Goal: Communication & Community: Answer question/provide support

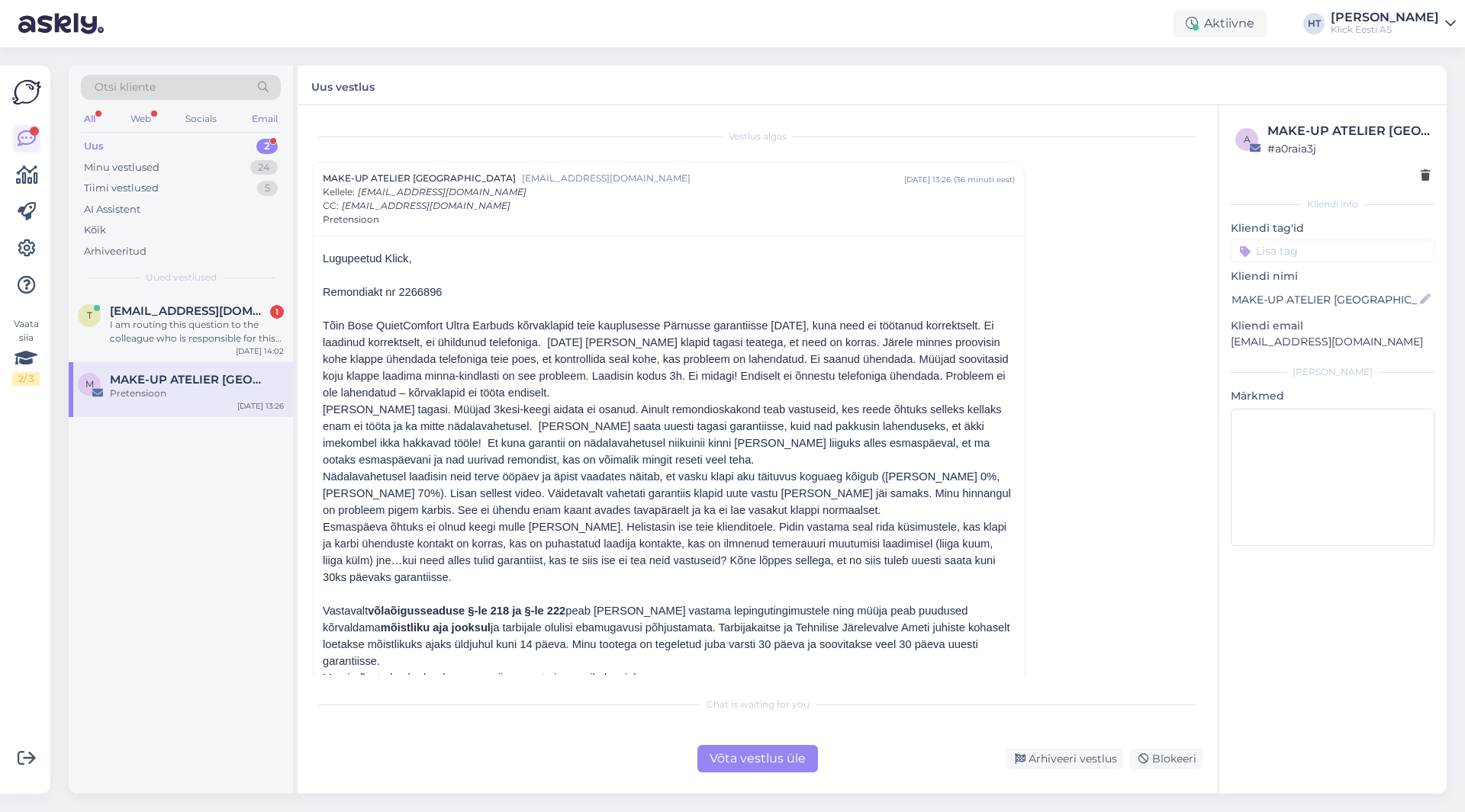
click at [192, 318] on div "I am routing this question to the colleague who is responsible for this topic. …" at bounding box center [197, 331] width 174 height 27
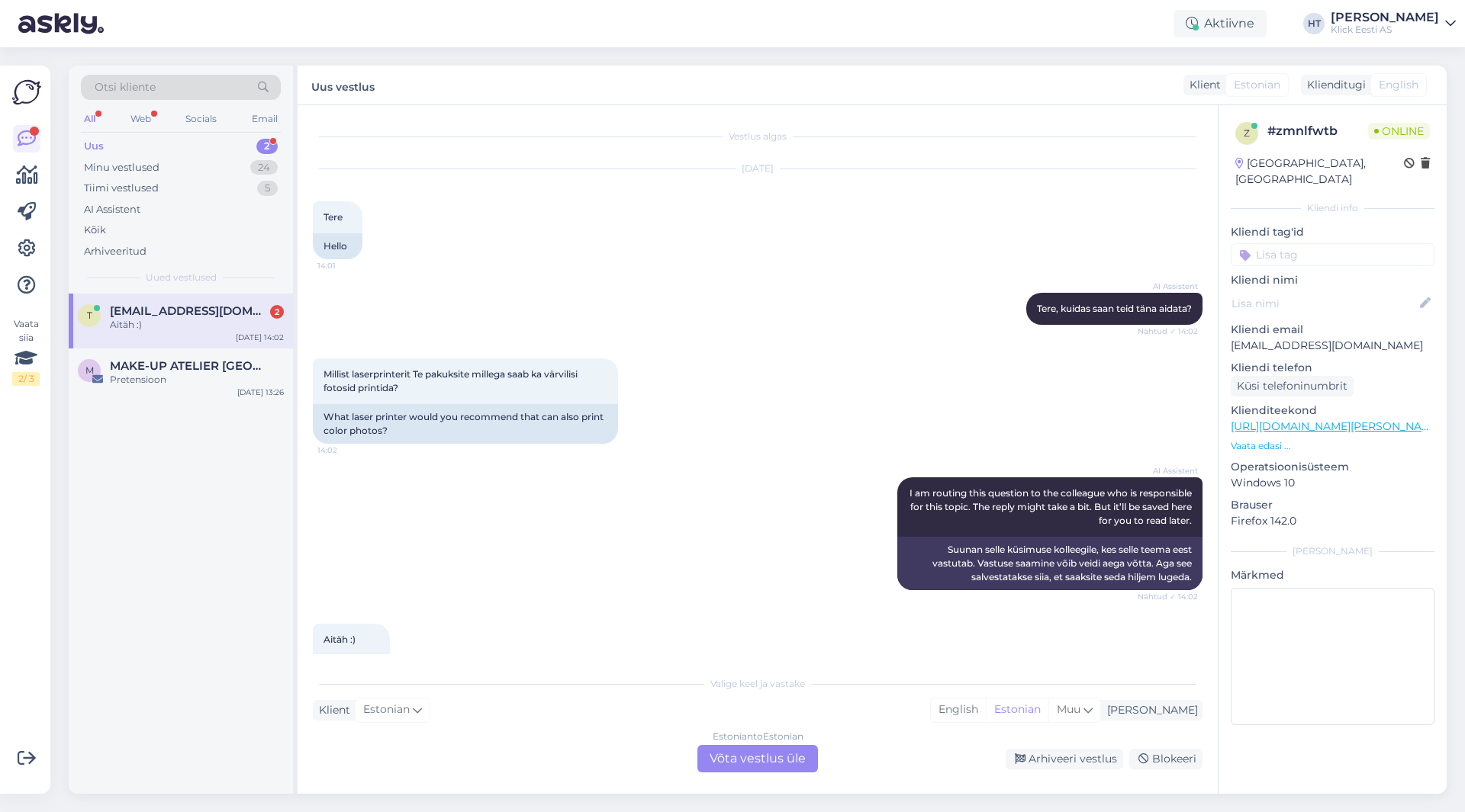
scroll to position [44, 0]
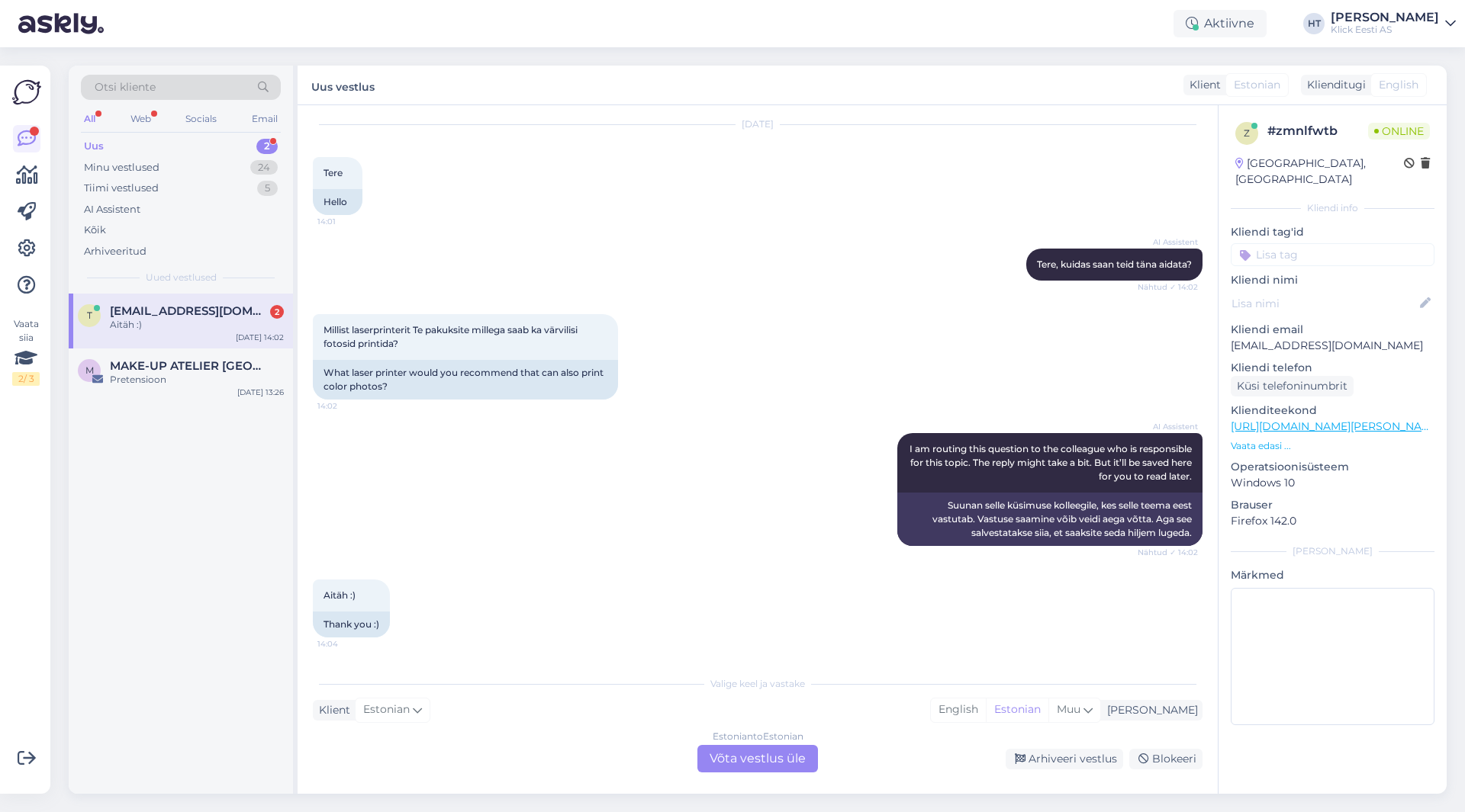
click at [757, 757] on div "Estonian to Estonian Võta vestlus üle" at bounding box center [757, 759] width 121 height 27
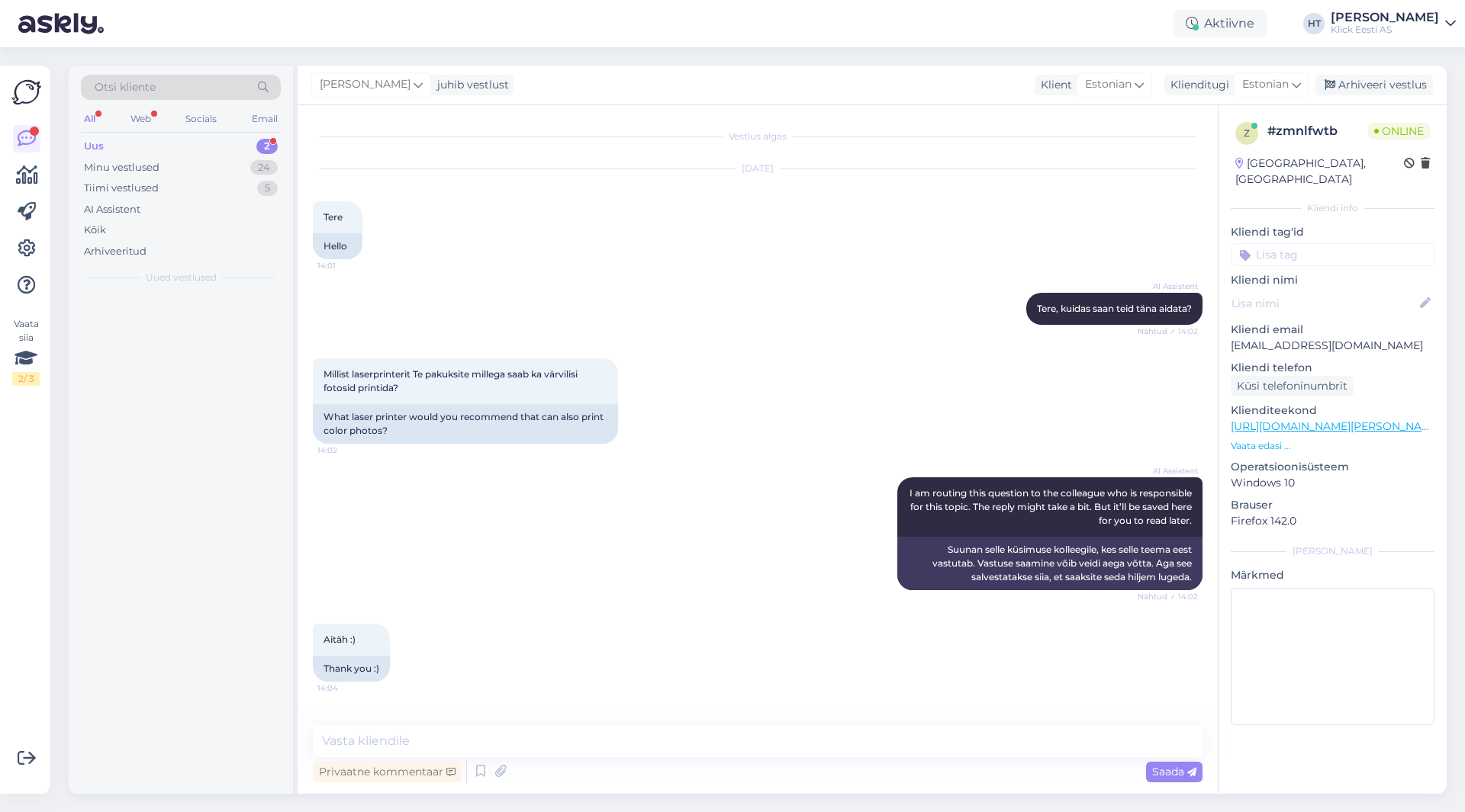
scroll to position [0, 0]
click at [750, 742] on textarea at bounding box center [757, 741] width 889 height 32
paste textarea "[URL][DOMAIN_NAME]"
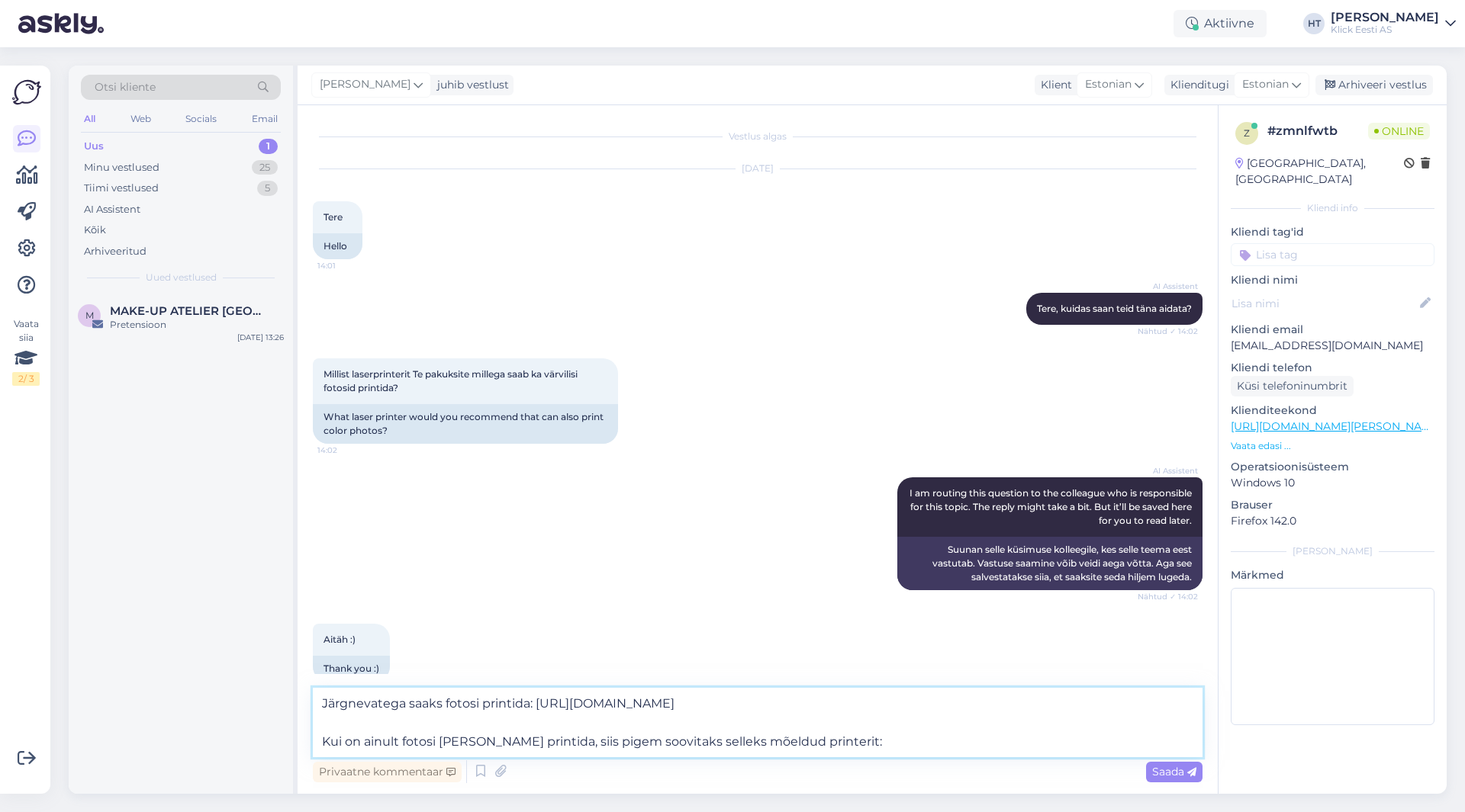
paste textarea "[URL][DOMAIN_NAME]"
type textarea "Järgnevatega saaks fotosi printida: [URL][DOMAIN_NAME] Kui on ainult fotosi [PE…"
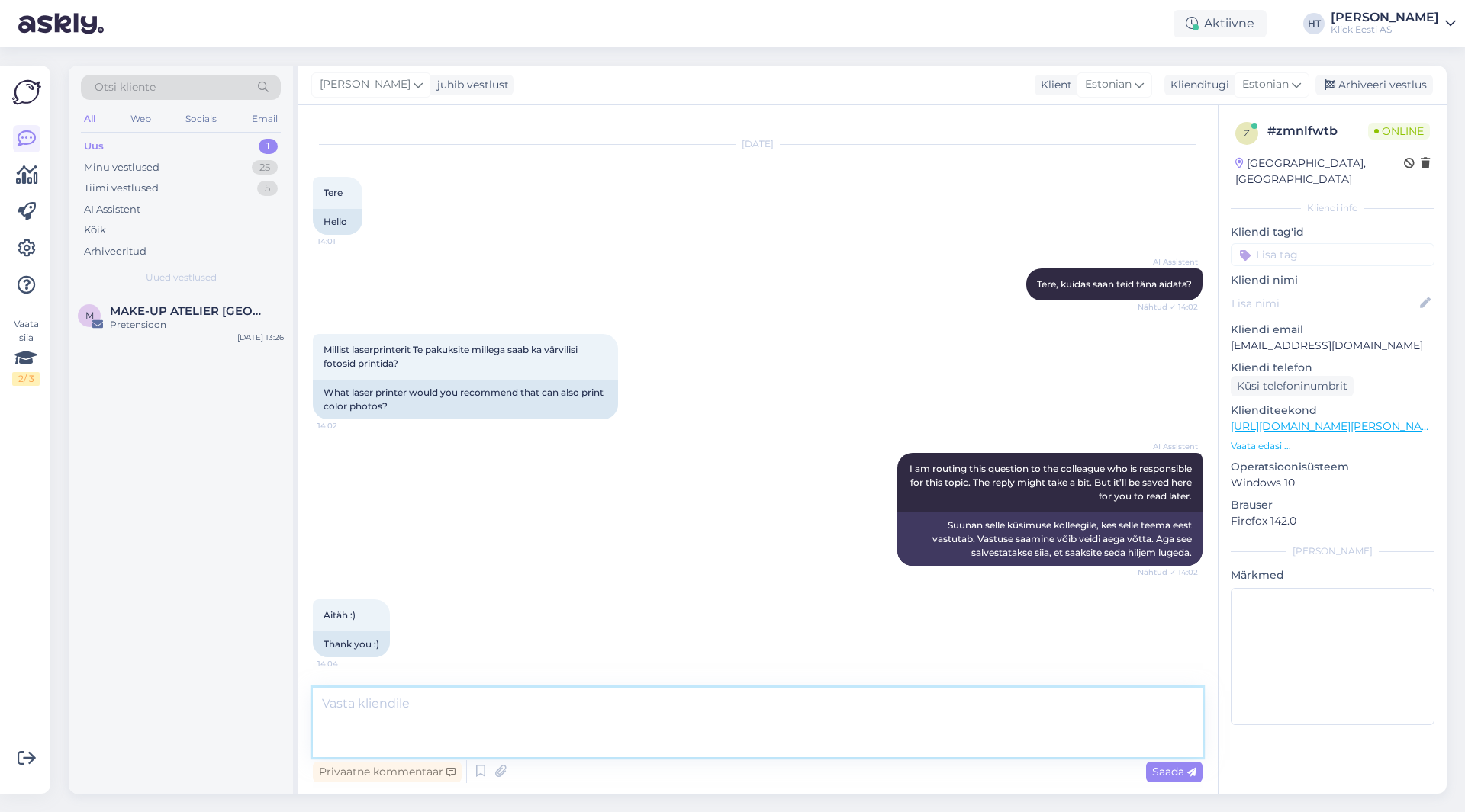
scroll to position [149, 0]
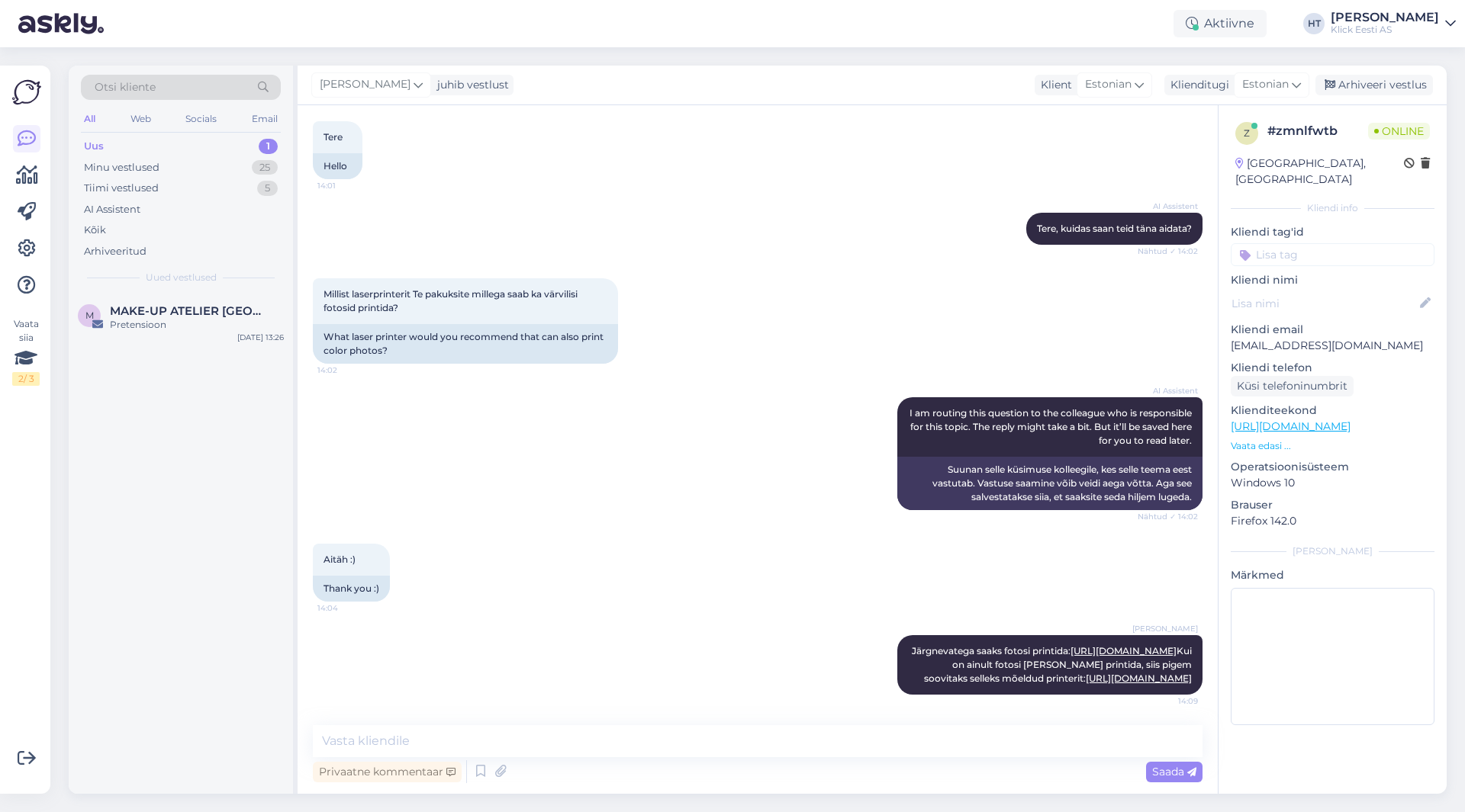
click at [252, 511] on div "M MAKE-UP ATELIER PARIS Pretensioon [DATE] 13:26" at bounding box center [181, 544] width 224 height 500
click at [244, 305] on span "MAKE-UP ATELIER [GEOGRAPHIC_DATA]" at bounding box center [189, 311] width 158 height 14
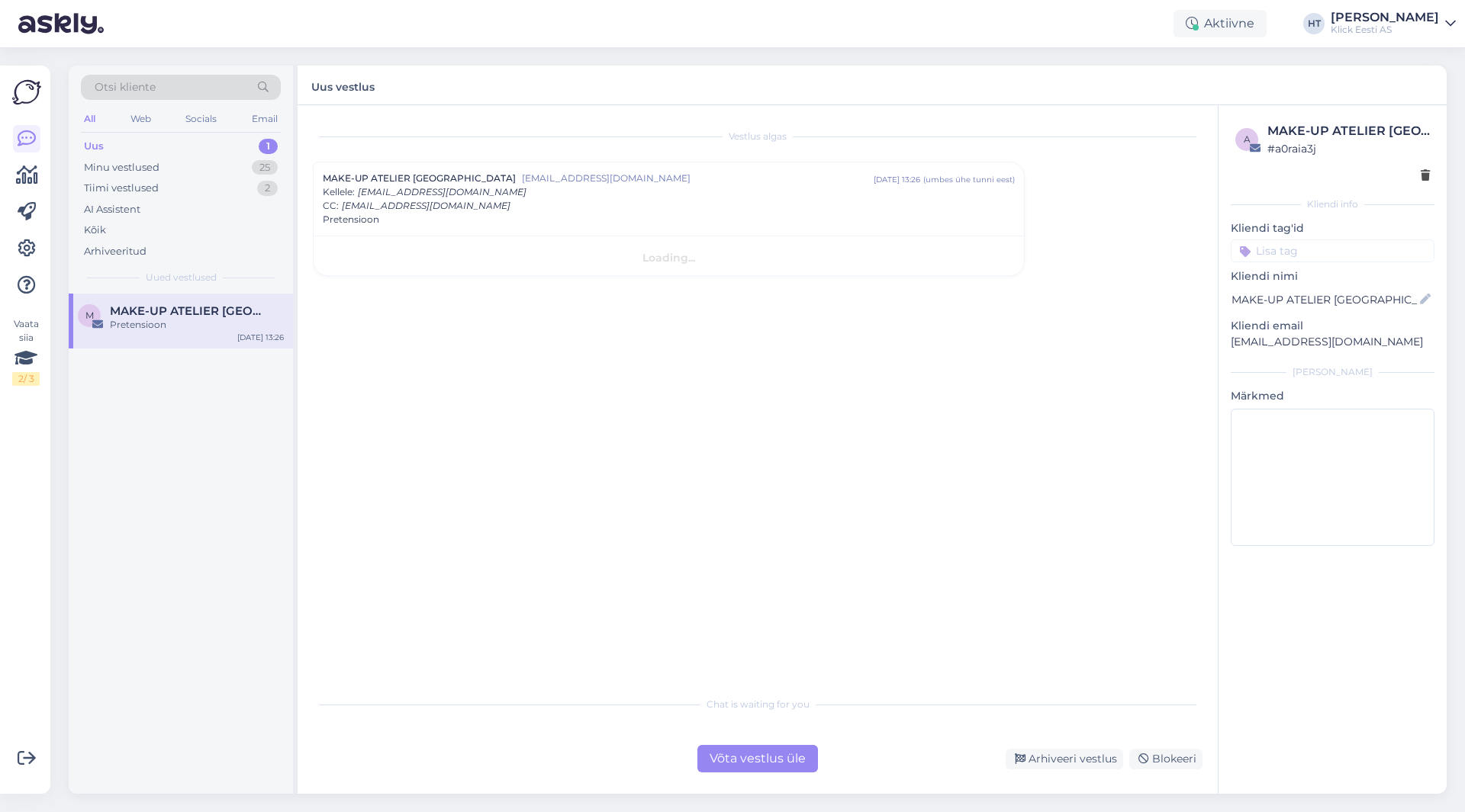
scroll to position [0, 0]
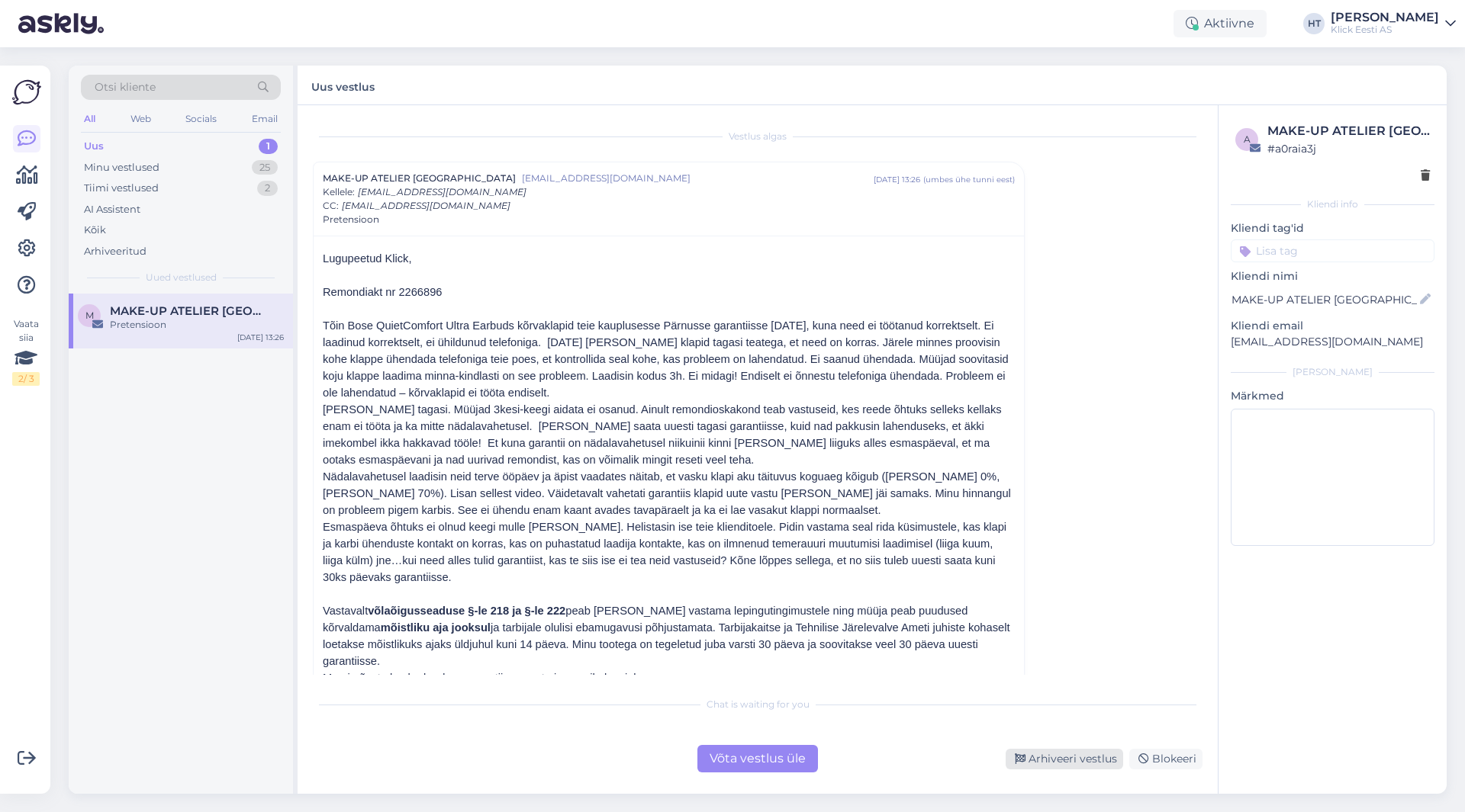
click at [1069, 765] on div "Arhiveeri vestlus" at bounding box center [1064, 759] width 118 height 20
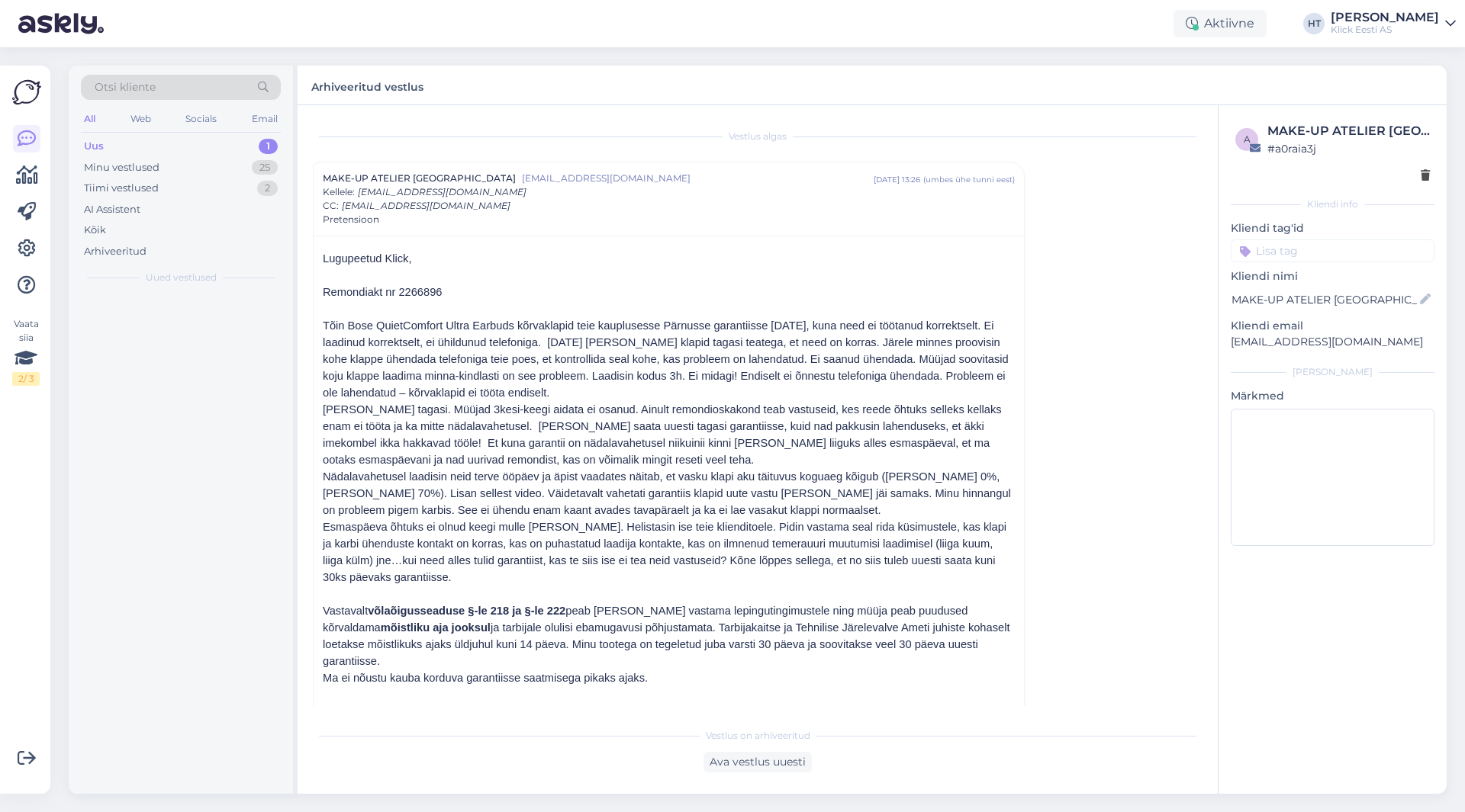
scroll to position [42, 0]
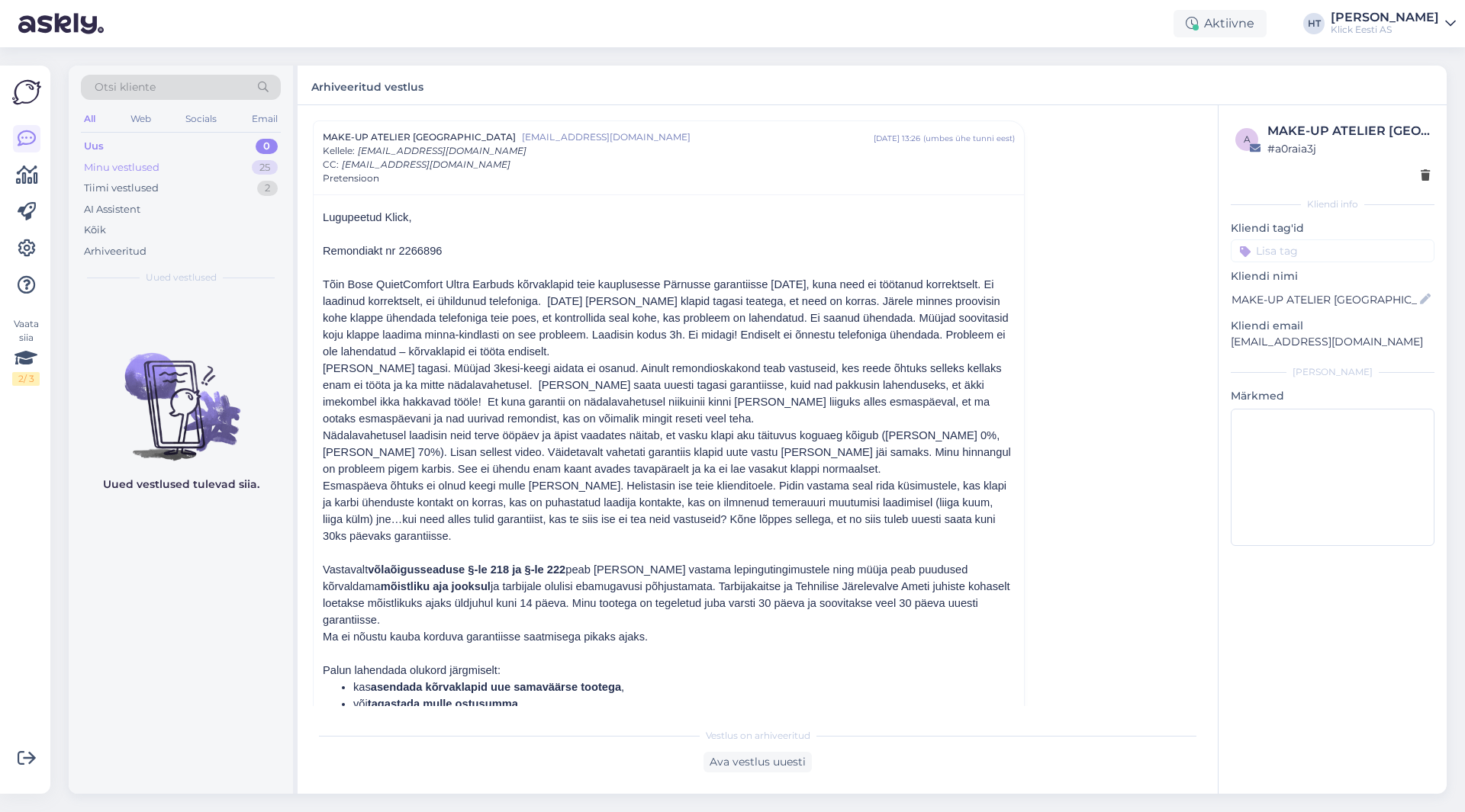
click at [207, 163] on div "Minu vestlused 25" at bounding box center [181, 168] width 200 height 21
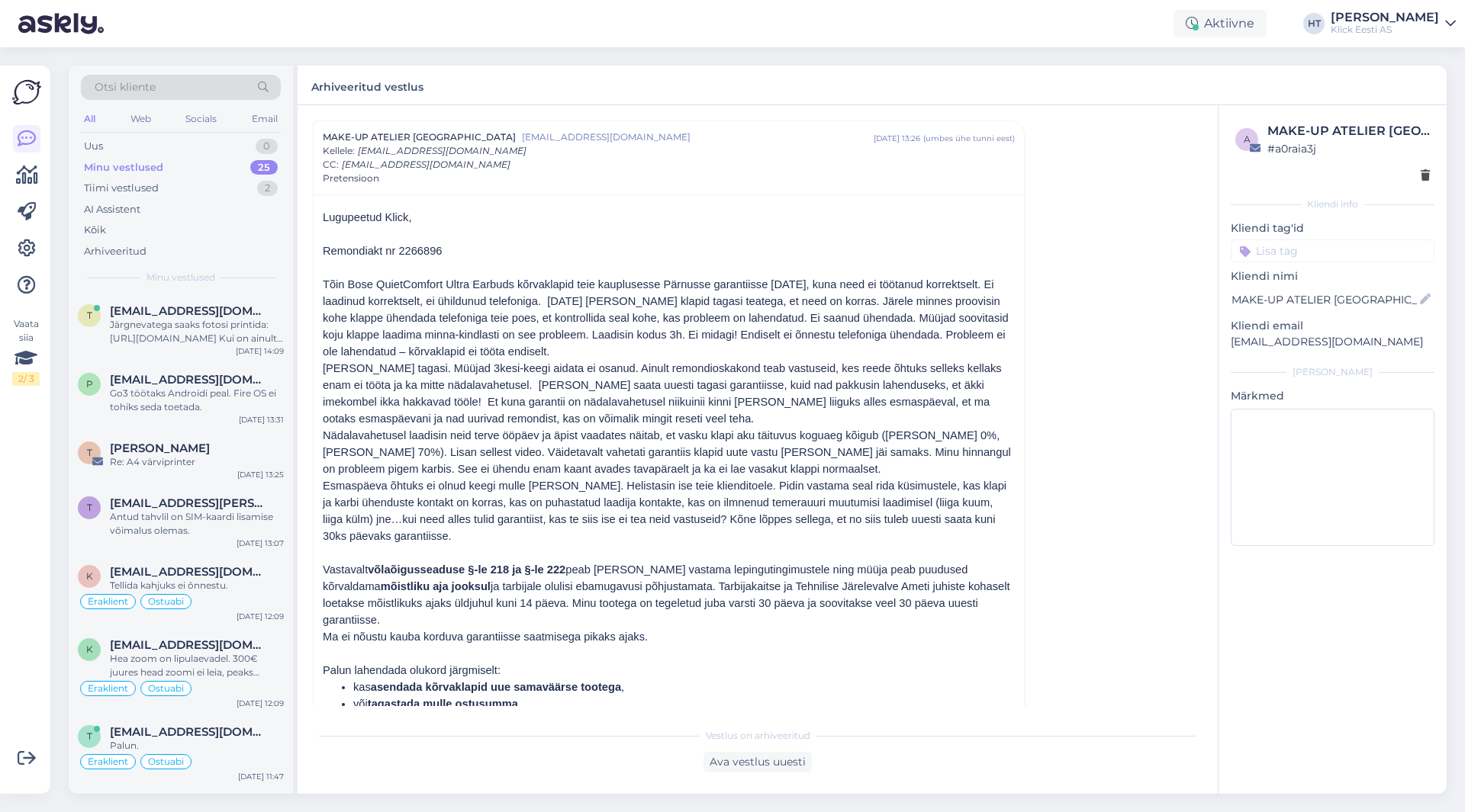
click at [221, 158] on div "Minu vestlused 25" at bounding box center [181, 168] width 200 height 21
click at [198, 140] on div "Uus 0" at bounding box center [181, 147] width 200 height 21
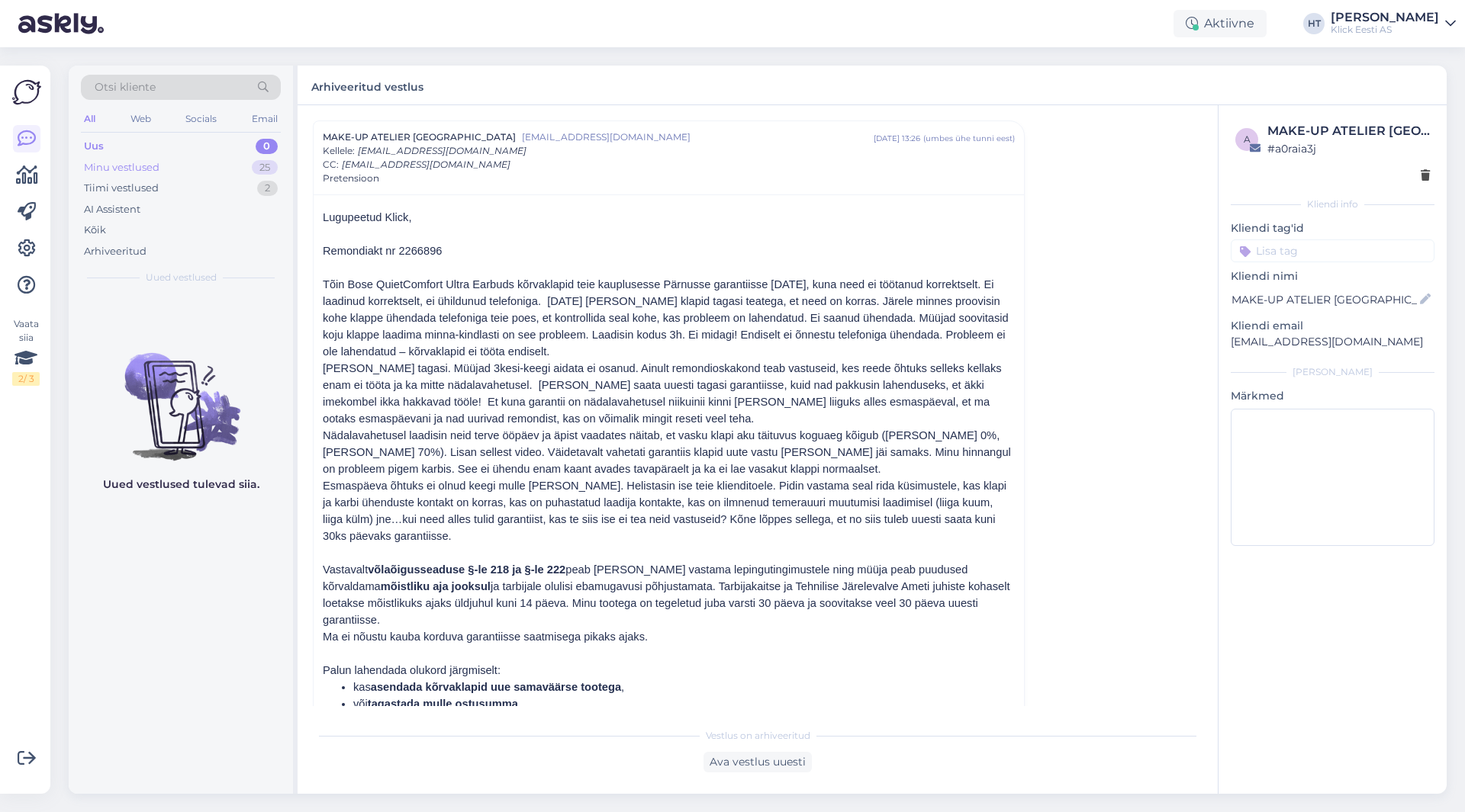
click at [167, 163] on div "Minu vestlused 25" at bounding box center [181, 168] width 200 height 21
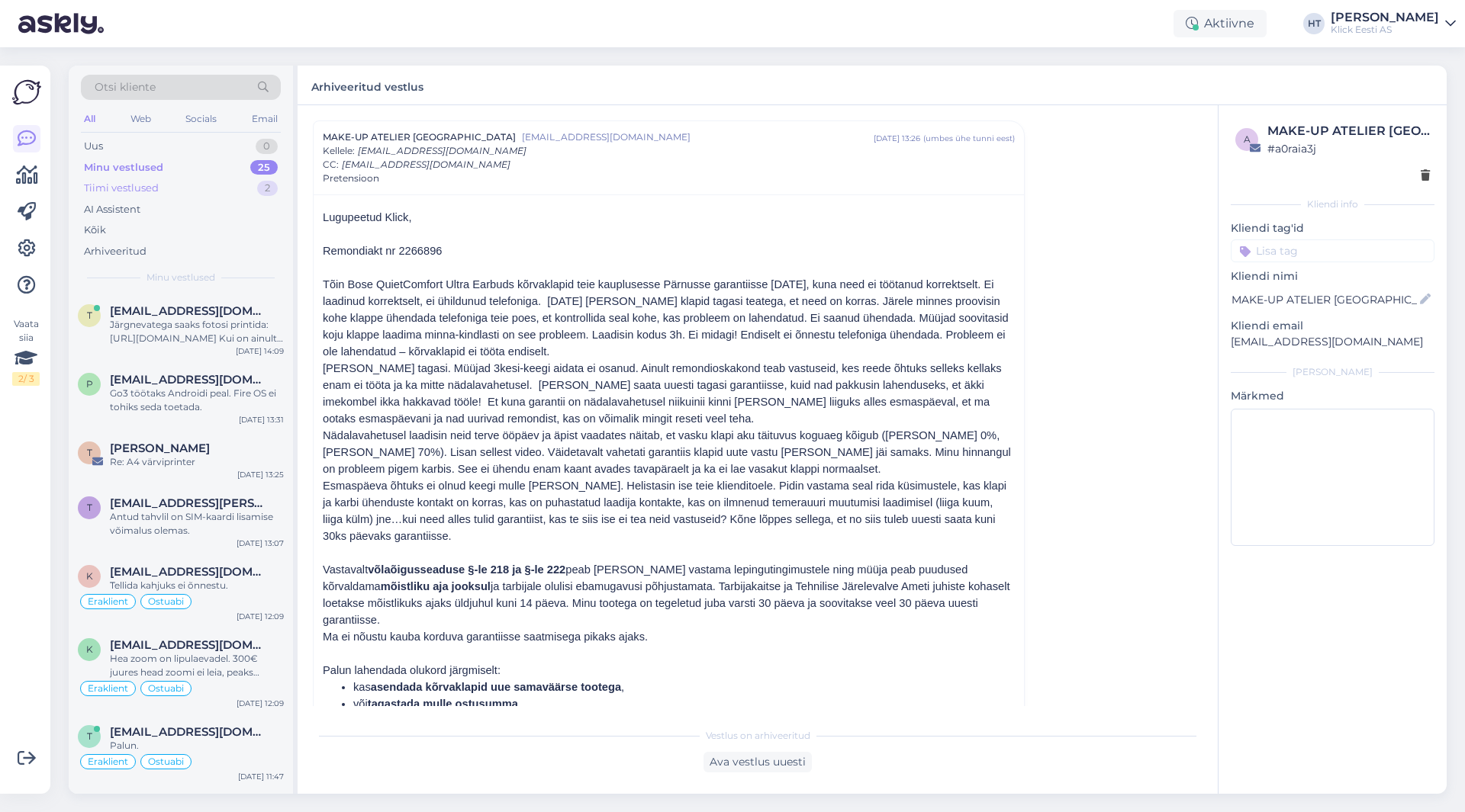
click at [176, 187] on div "Tiimi vestlused 2" at bounding box center [181, 188] width 200 height 21
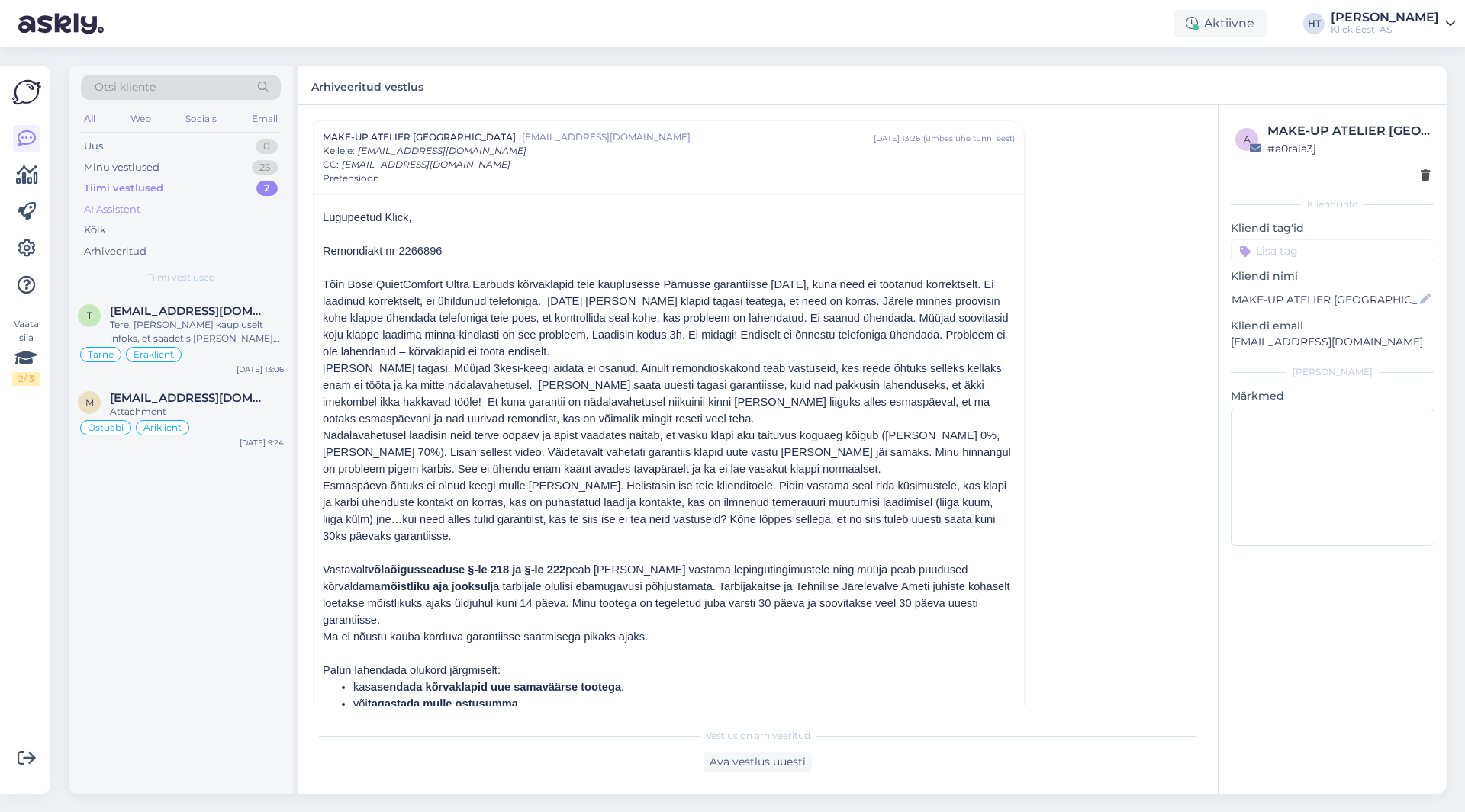
click at [159, 206] on div "AI Assistent" at bounding box center [181, 210] width 200 height 21
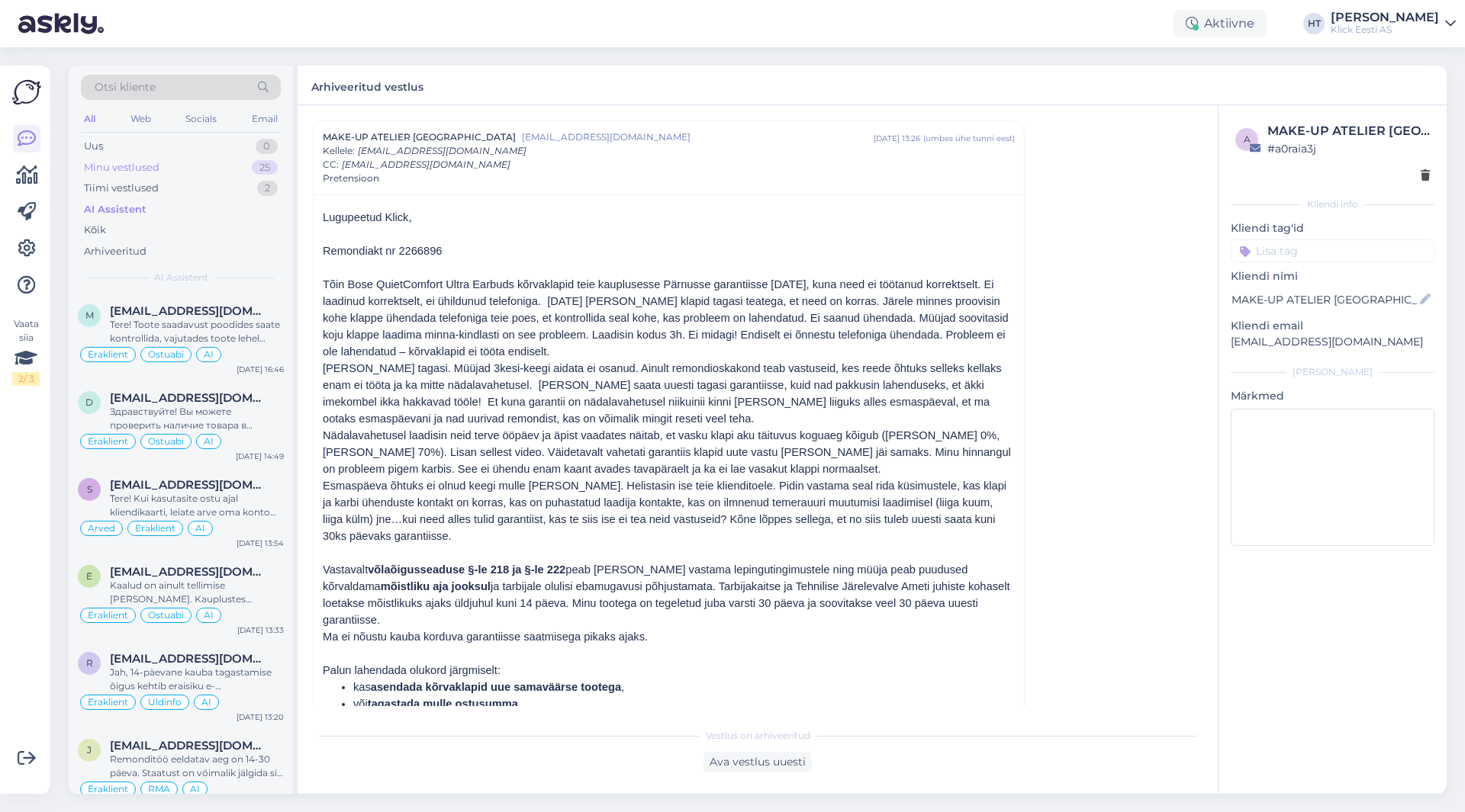
click at [154, 164] on div "Minu vestlused" at bounding box center [122, 168] width 75 height 15
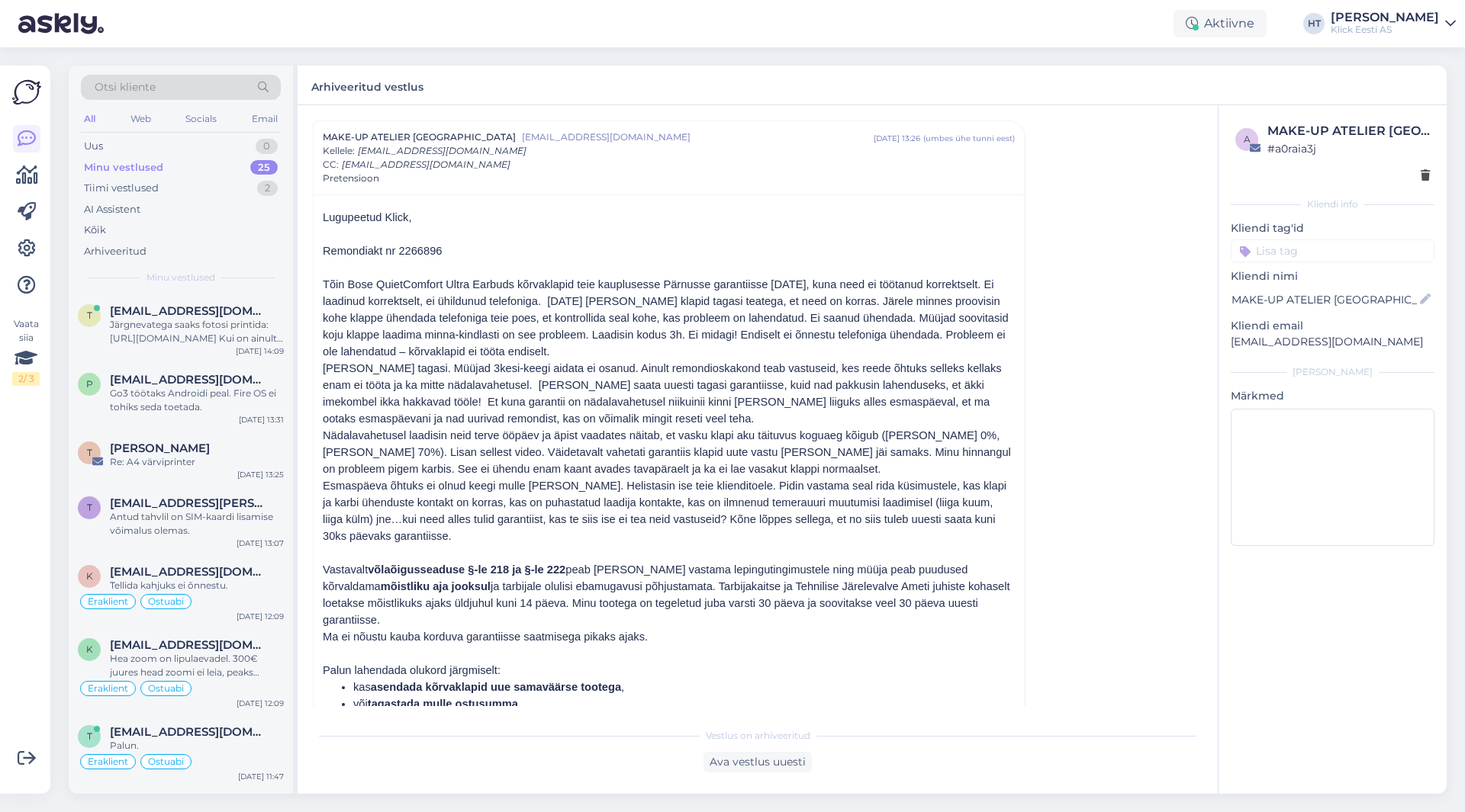
click at [92, 120] on div "All" at bounding box center [90, 119] width 17 height 20
click at [132, 167] on div "Minu vestlused" at bounding box center [124, 168] width 79 height 15
click at [165, 243] on div "Arhiveeritud" at bounding box center [181, 252] width 200 height 21
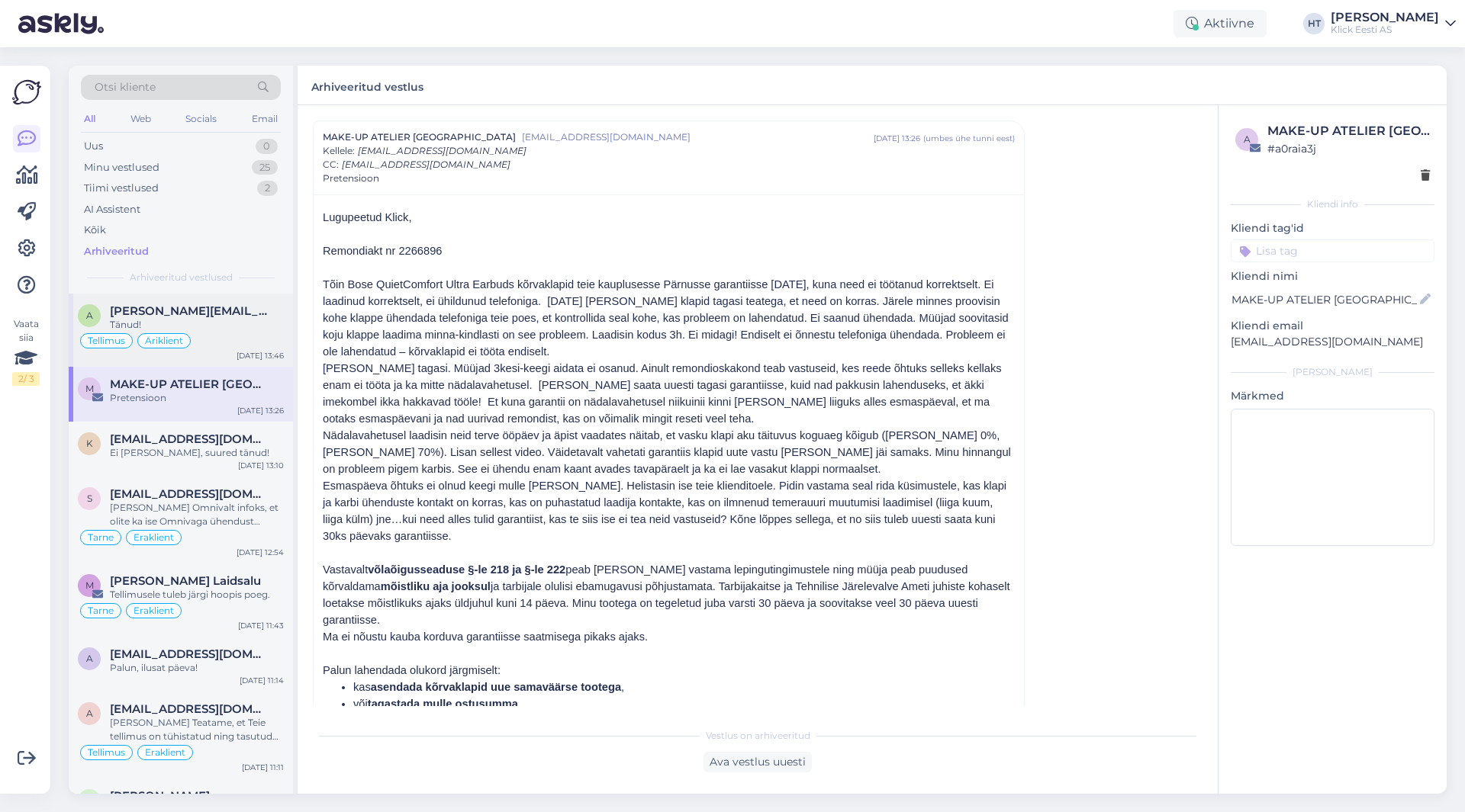
click at [230, 318] on div "[PERSON_NAME][EMAIL_ADDRESS][DOMAIN_NAME]" at bounding box center [197, 311] width 174 height 14
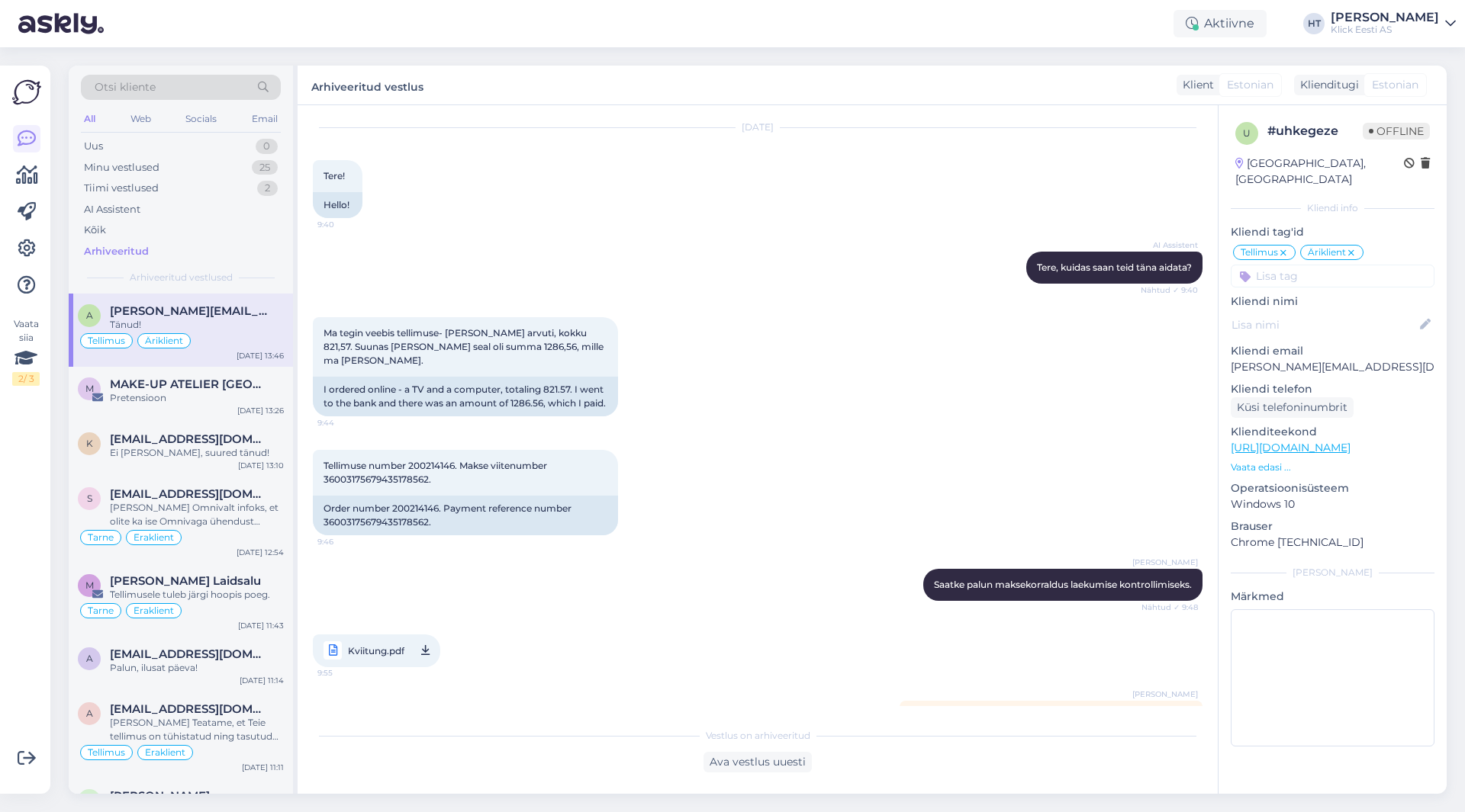
scroll to position [630, 0]
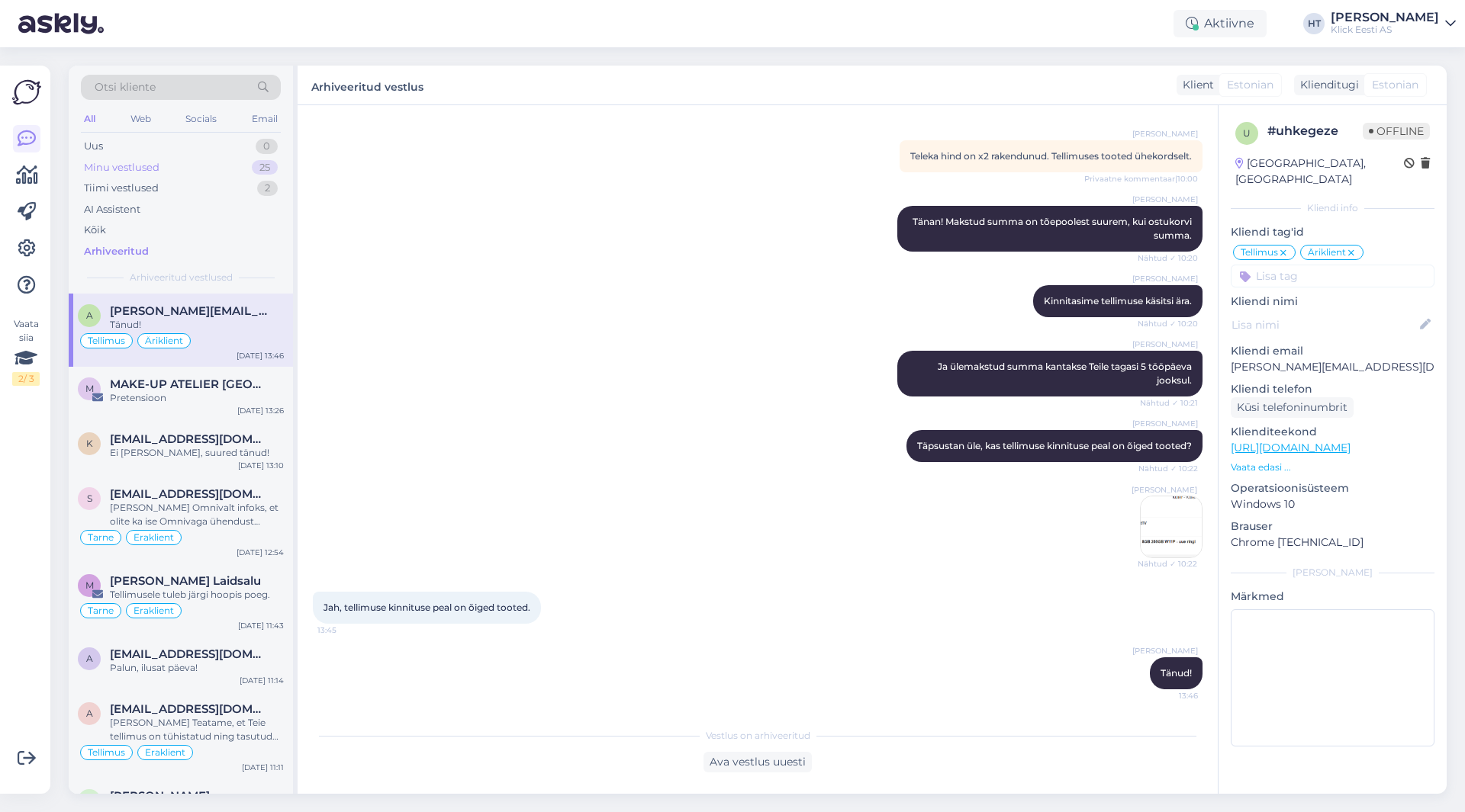
click at [227, 171] on div "Minu vestlused 25" at bounding box center [181, 168] width 200 height 21
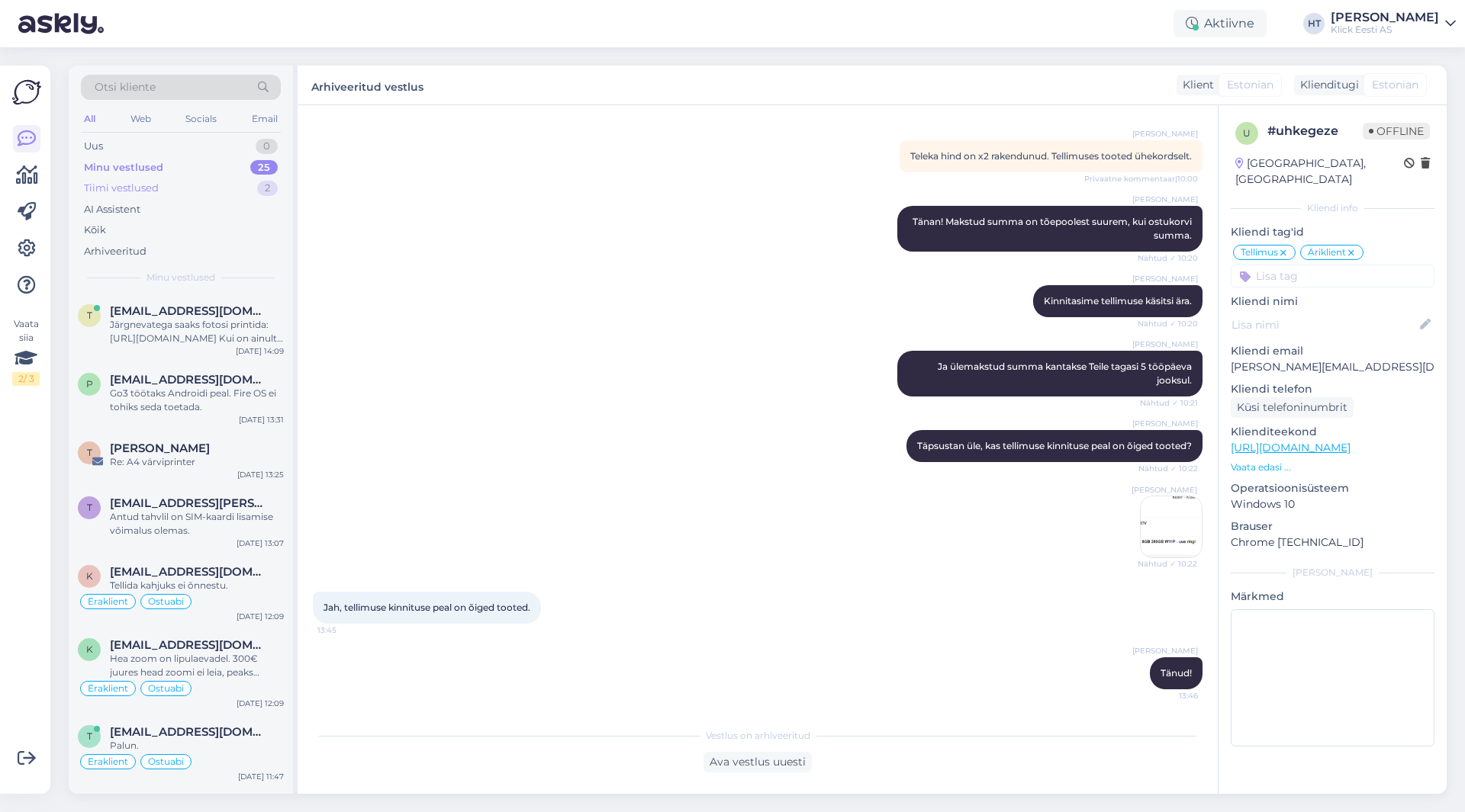
click at [227, 187] on div "Tiimi vestlused 2" at bounding box center [181, 188] width 200 height 21
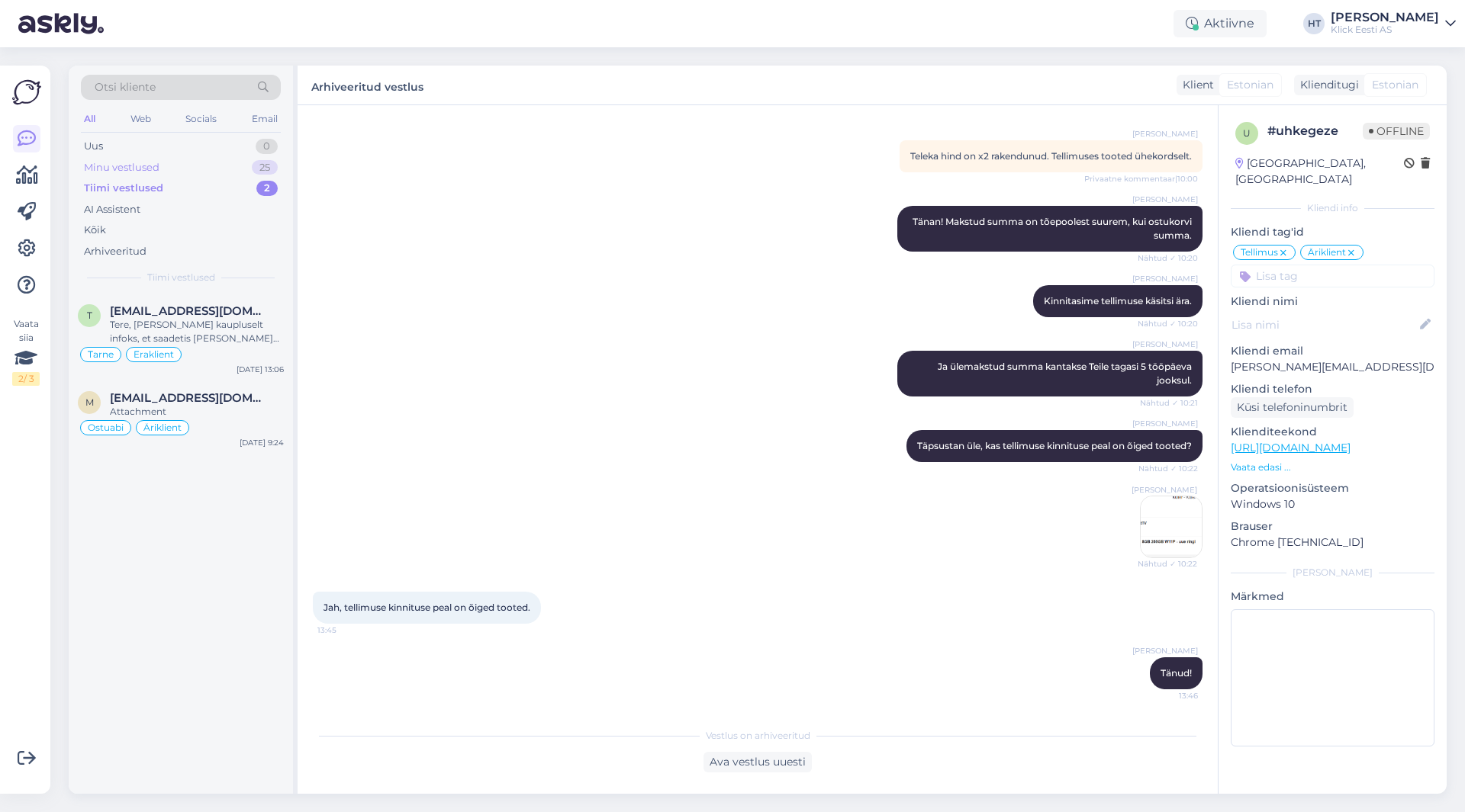
click at [211, 163] on div "Minu vestlused 25" at bounding box center [181, 168] width 200 height 21
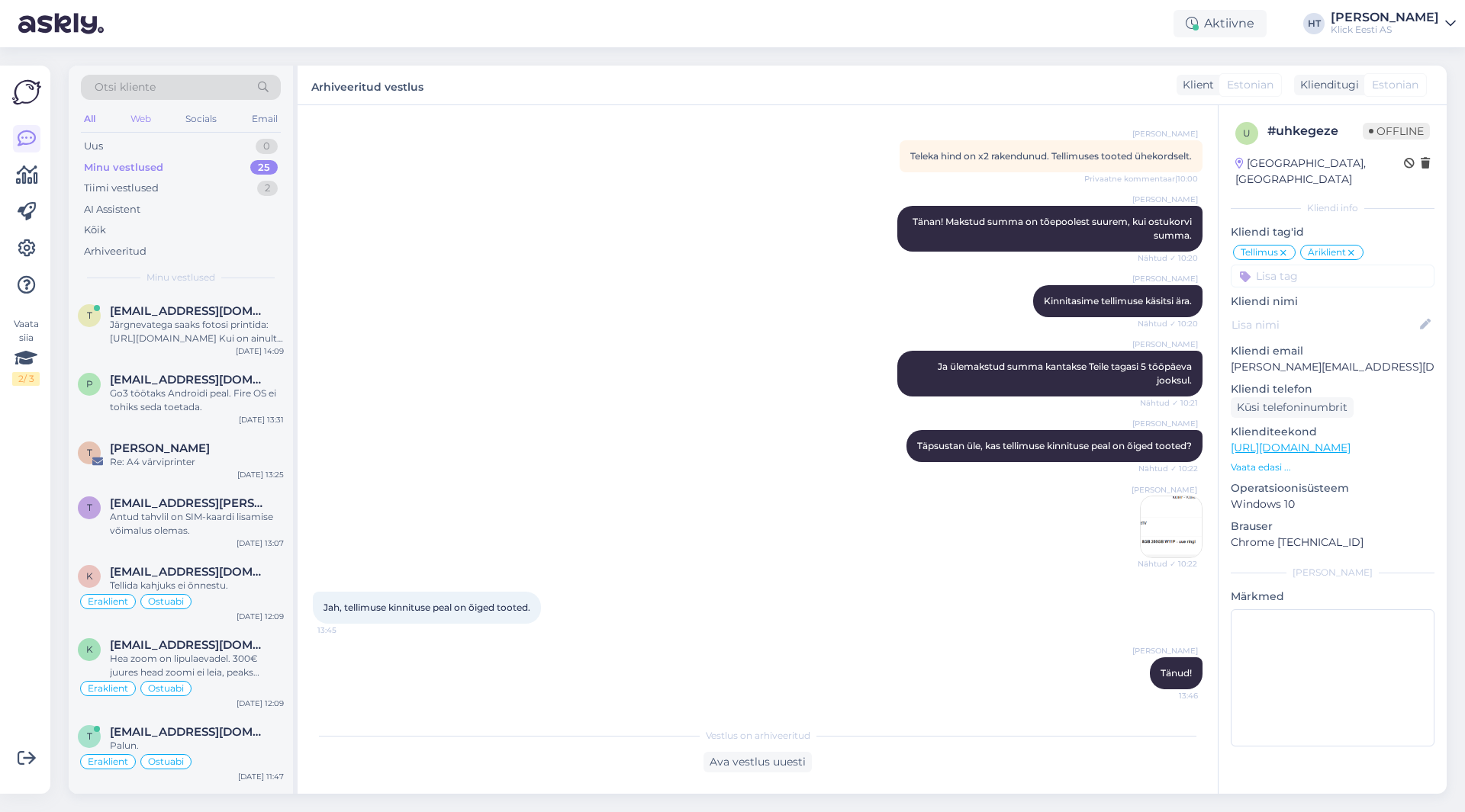
click at [154, 118] on div "Web" at bounding box center [141, 119] width 27 height 20
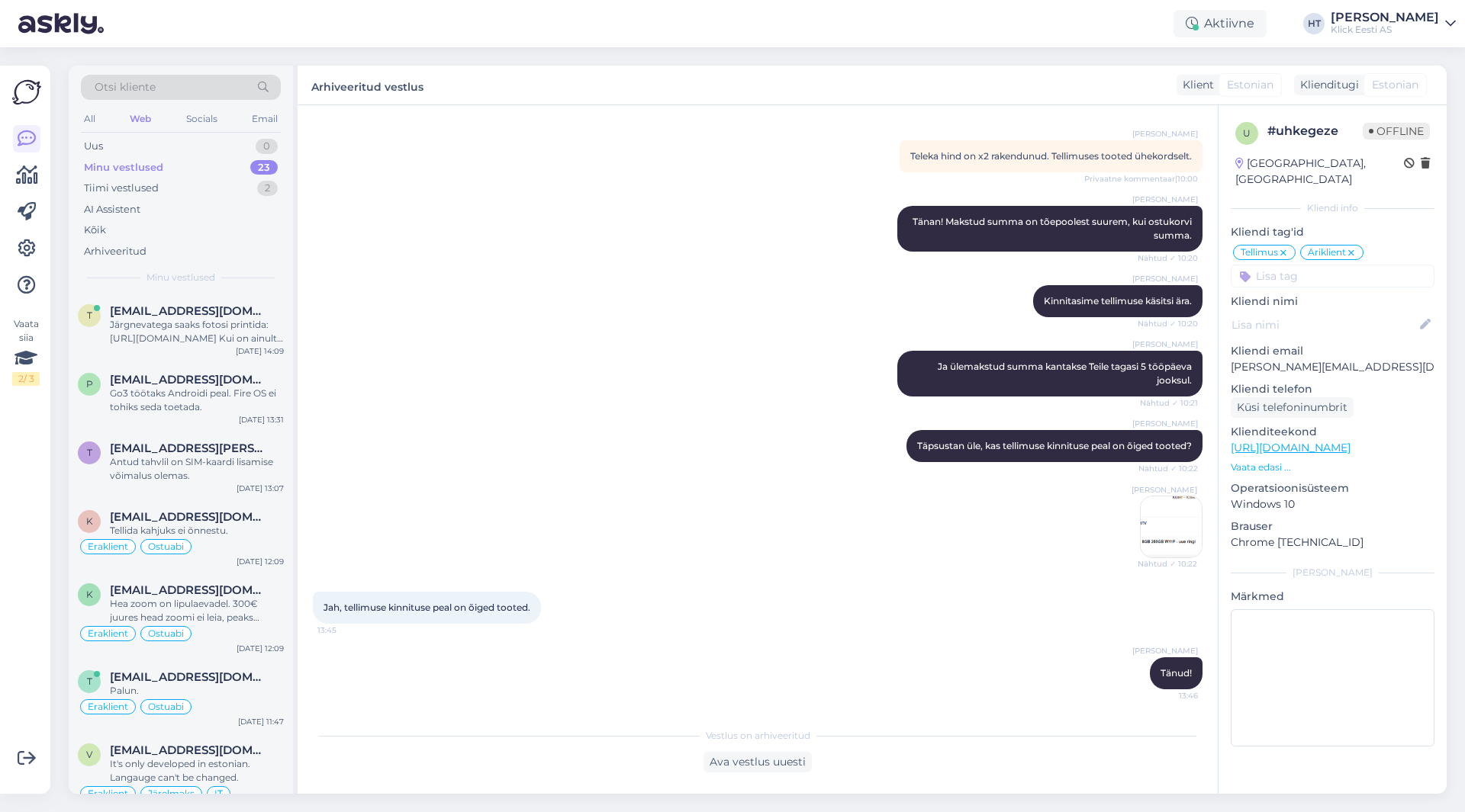
click at [282, 122] on div "Otsi kliente All Web Socials Email Uus 0 Minu vestlused 23 Tiimi vestlused 2 AI…" at bounding box center [181, 180] width 224 height 228
click at [277, 120] on div "Email" at bounding box center [265, 119] width 32 height 20
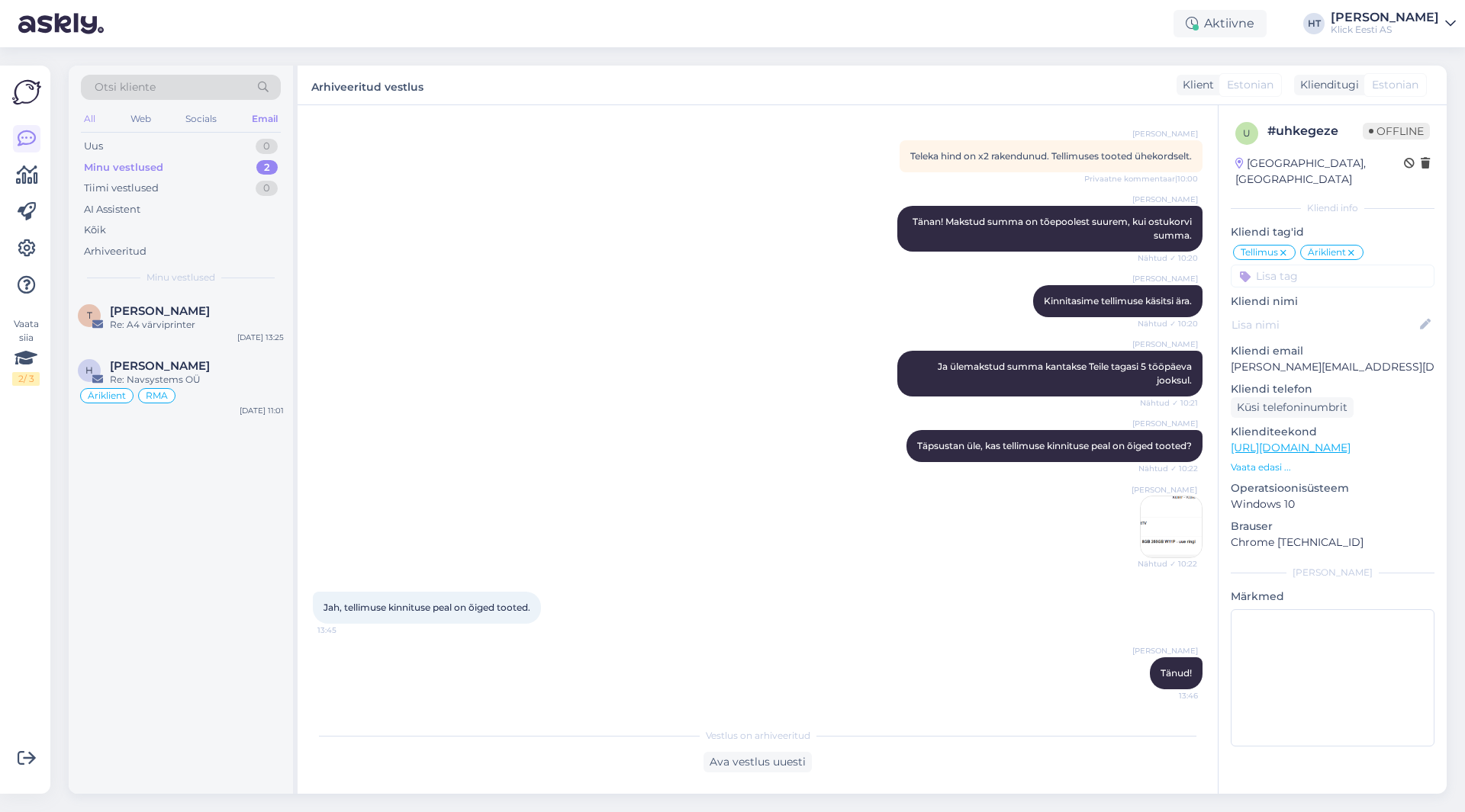
click at [93, 119] on div "All" at bounding box center [90, 119] width 17 height 20
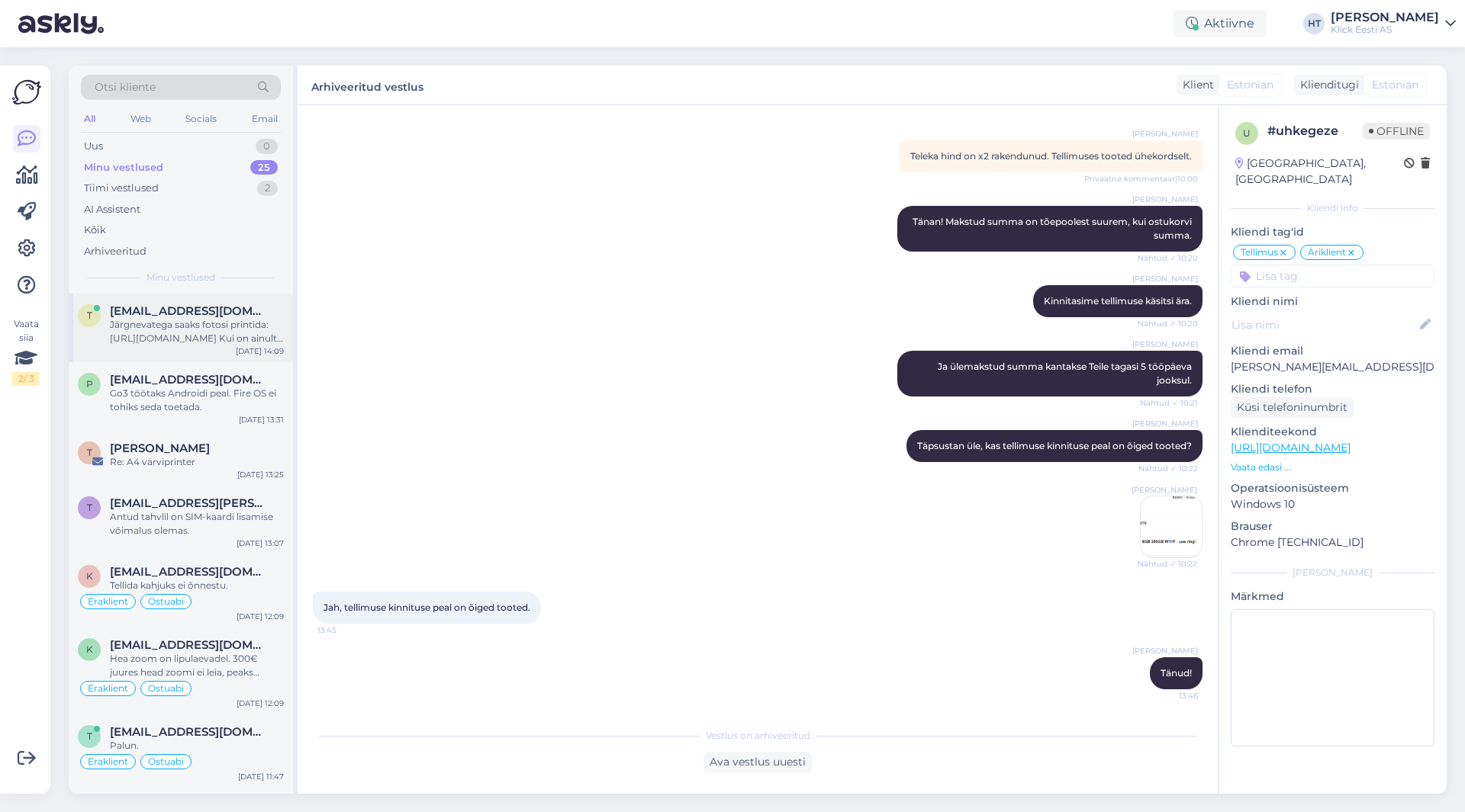
click at [176, 307] on span "[EMAIL_ADDRESS][DOMAIN_NAME]" at bounding box center [189, 311] width 158 height 14
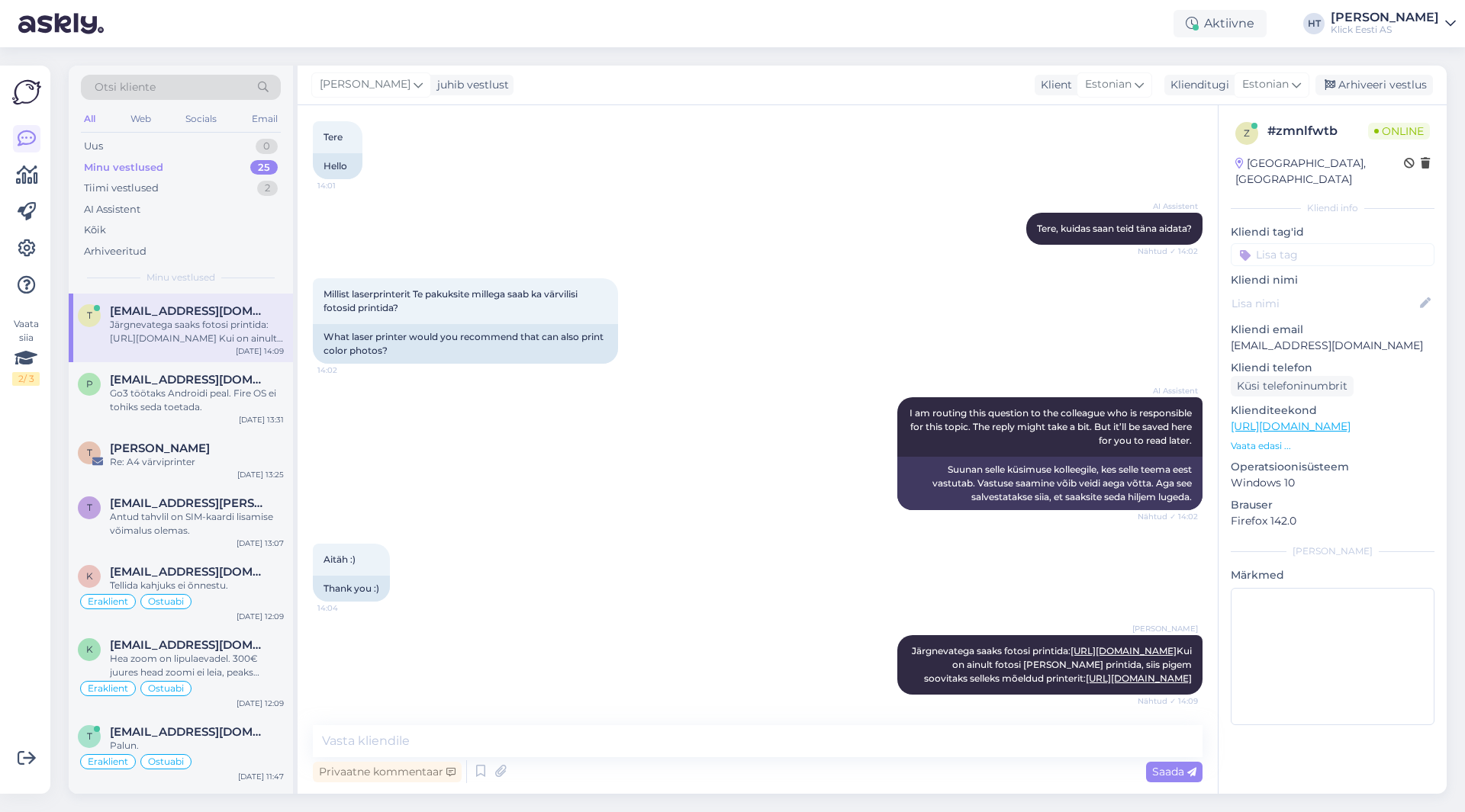
click at [212, 166] on div "Minu vestlused 25" at bounding box center [181, 168] width 200 height 21
click at [212, 148] on div "Uus 0" at bounding box center [181, 147] width 200 height 21
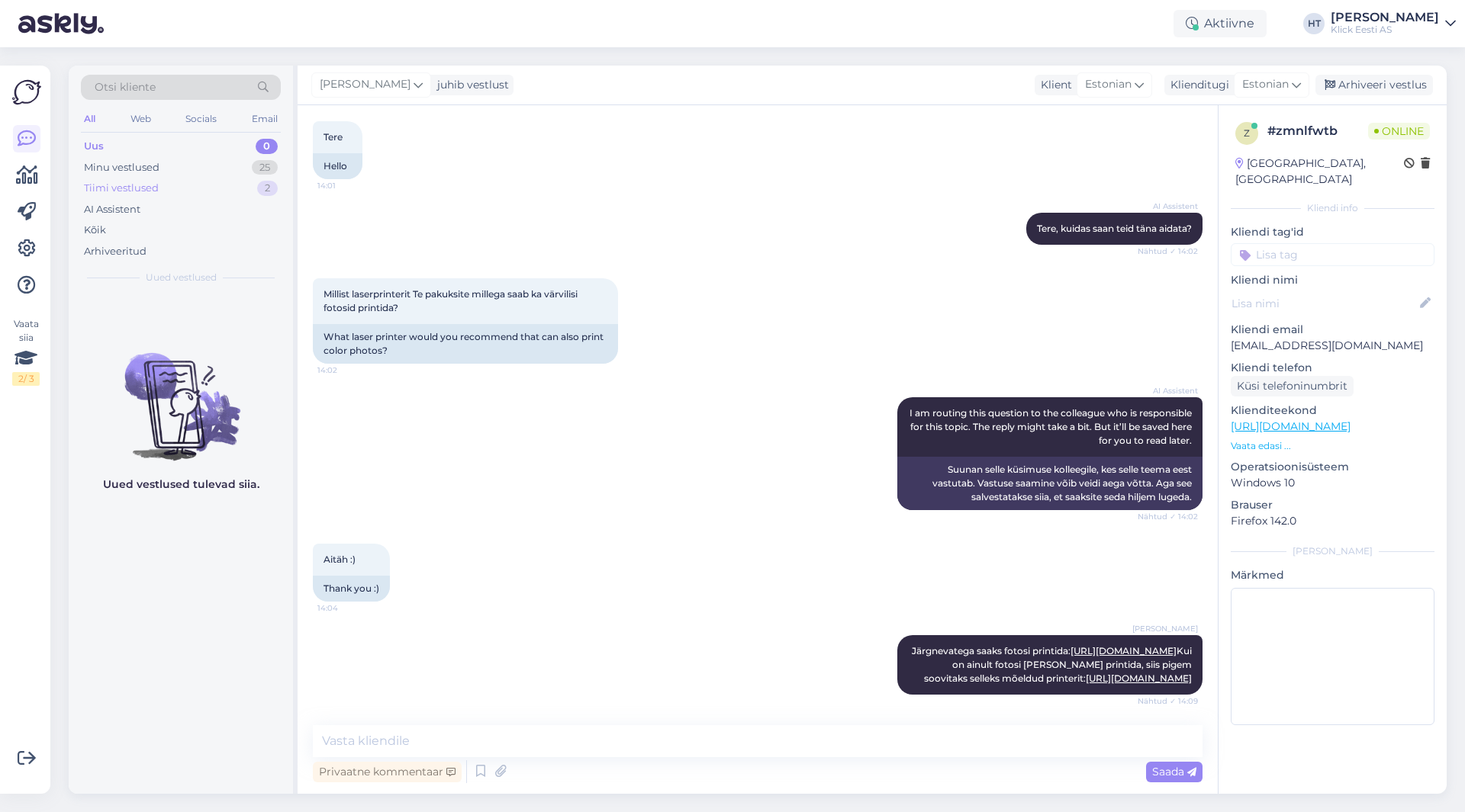
click at [206, 190] on div "Tiimi vestlused 2" at bounding box center [181, 188] width 200 height 21
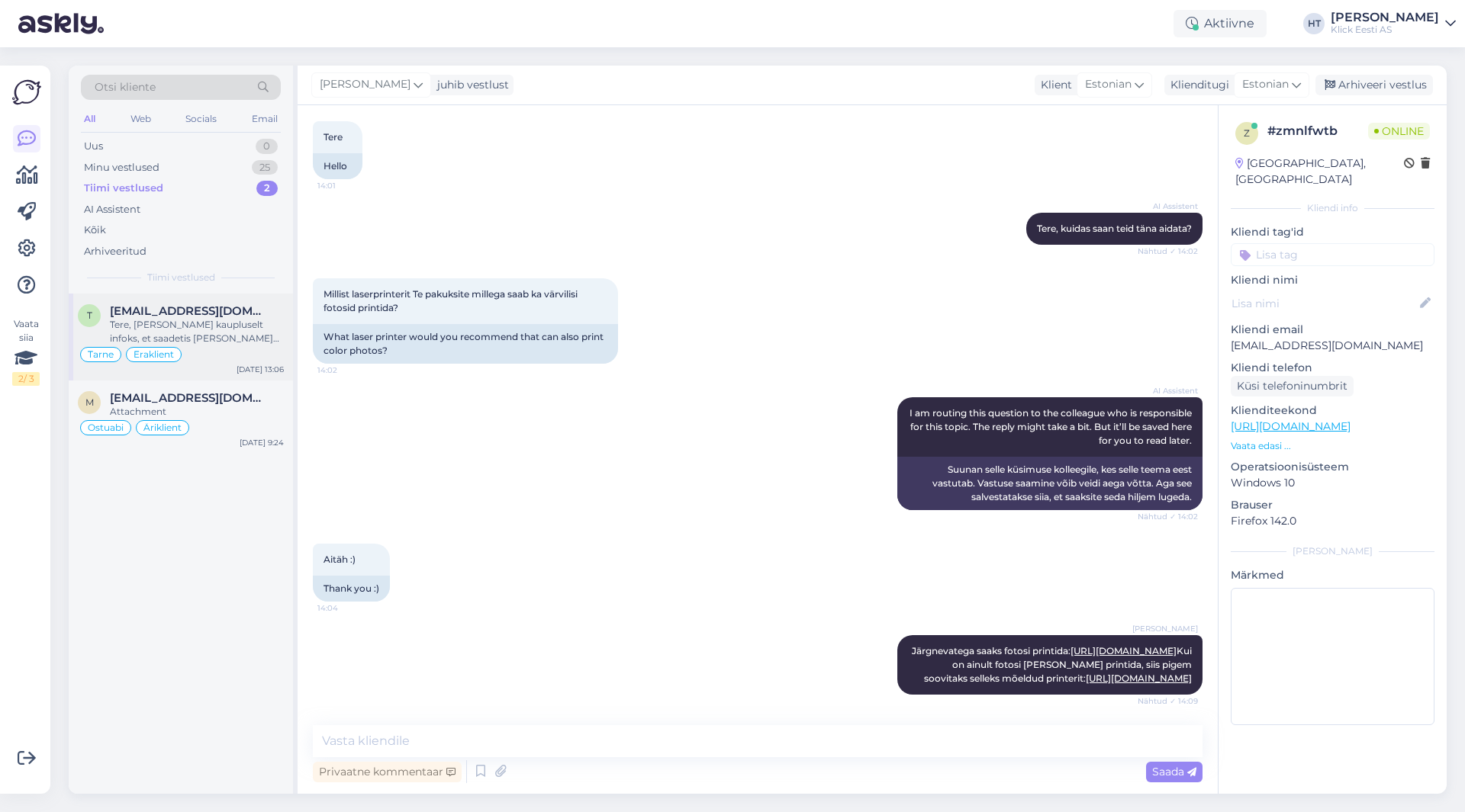
click at [210, 308] on span "[EMAIL_ADDRESS][DOMAIN_NAME]" at bounding box center [189, 311] width 158 height 14
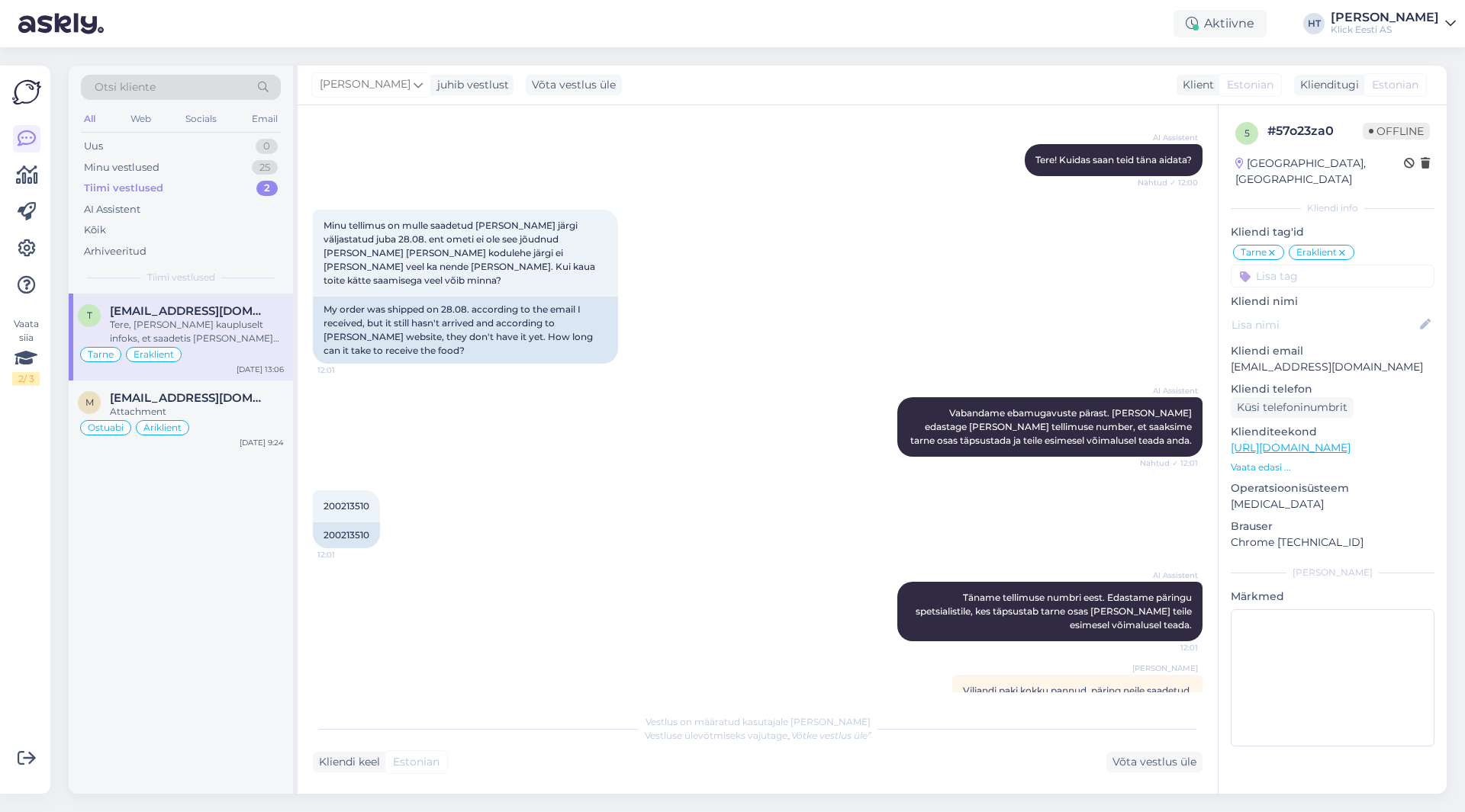
scroll to position [434, 0]
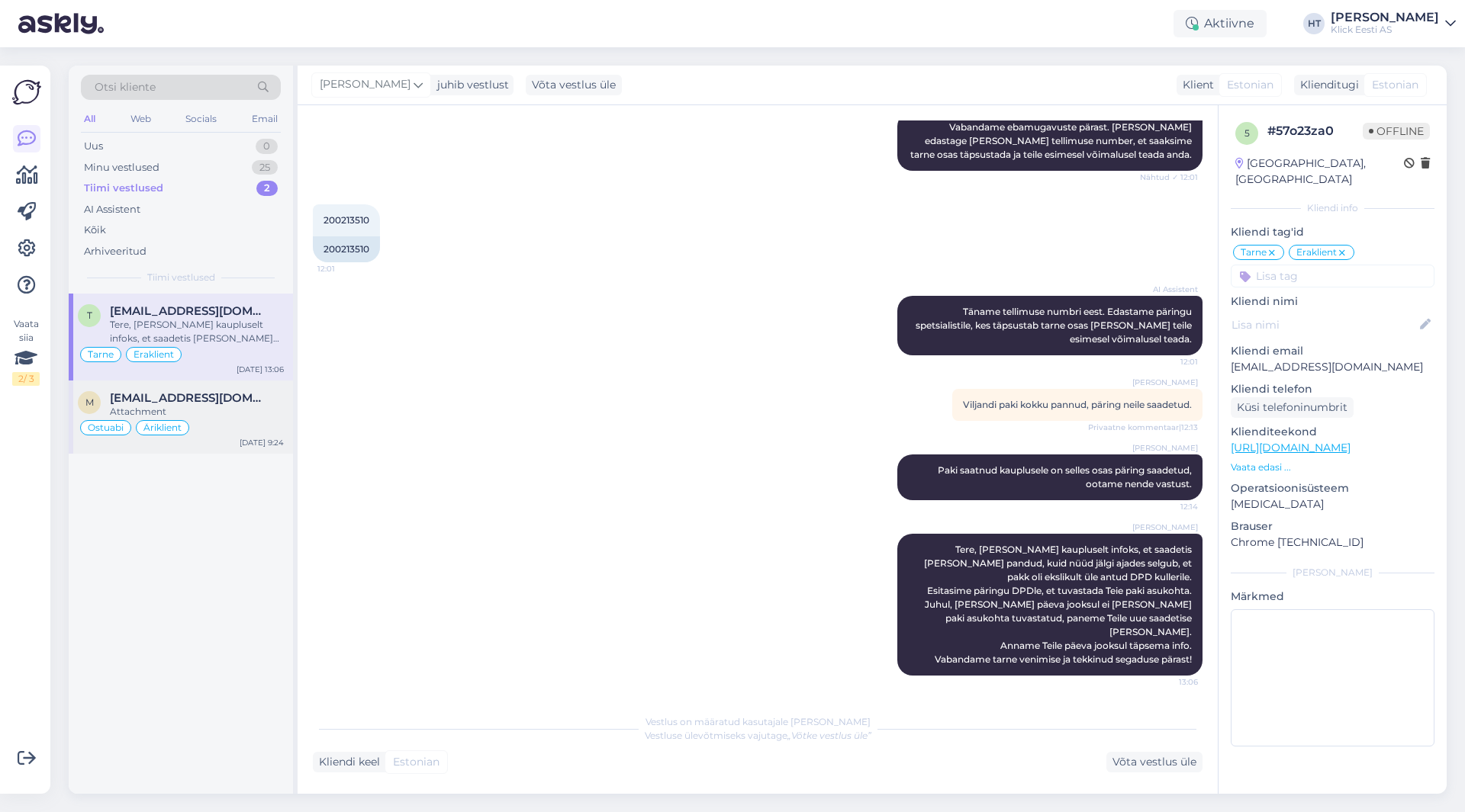
click at [224, 394] on div "[EMAIL_ADDRESS][DOMAIN_NAME]" at bounding box center [197, 398] width 174 height 14
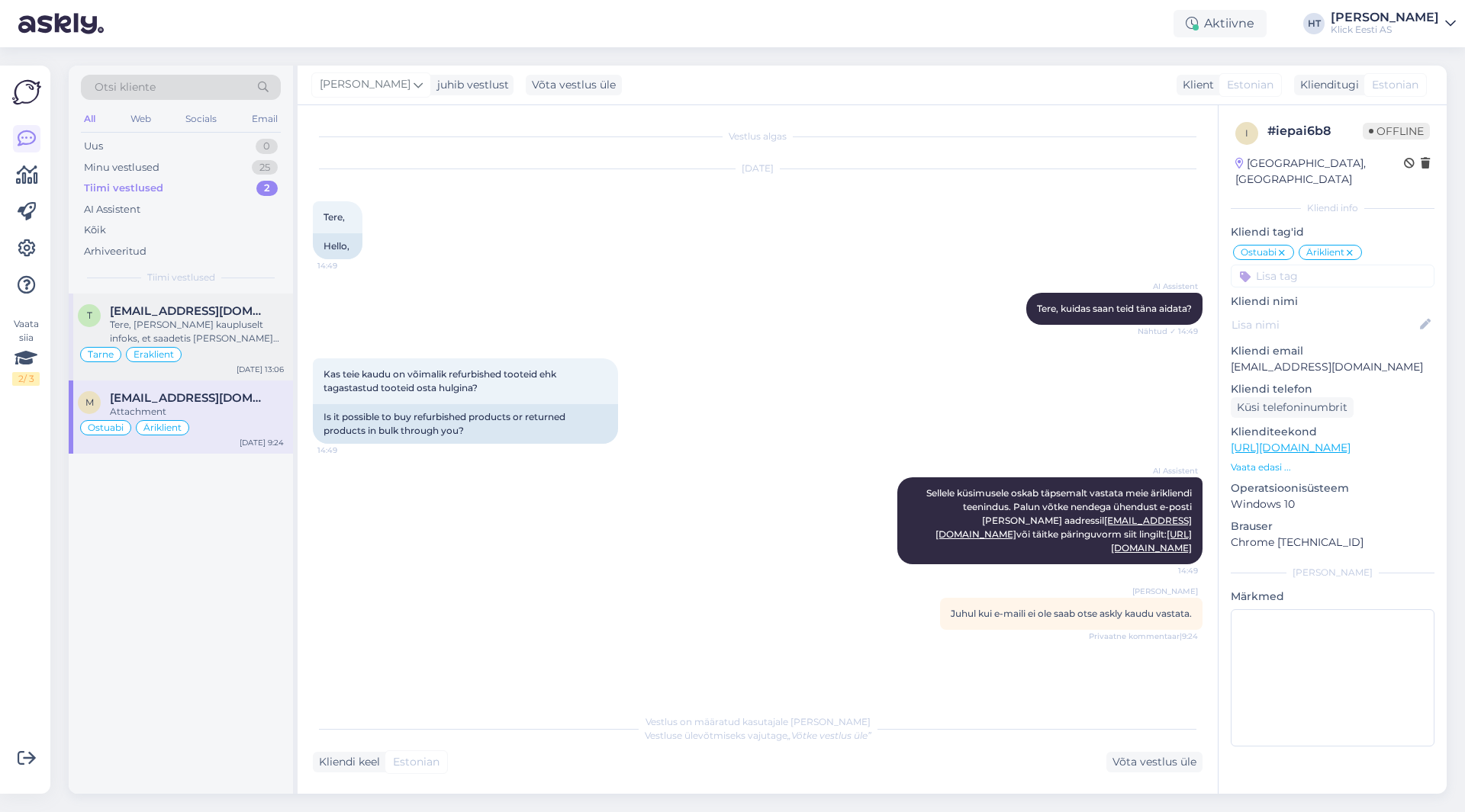
click at [224, 310] on span "[EMAIL_ADDRESS][DOMAIN_NAME]" at bounding box center [189, 311] width 158 height 14
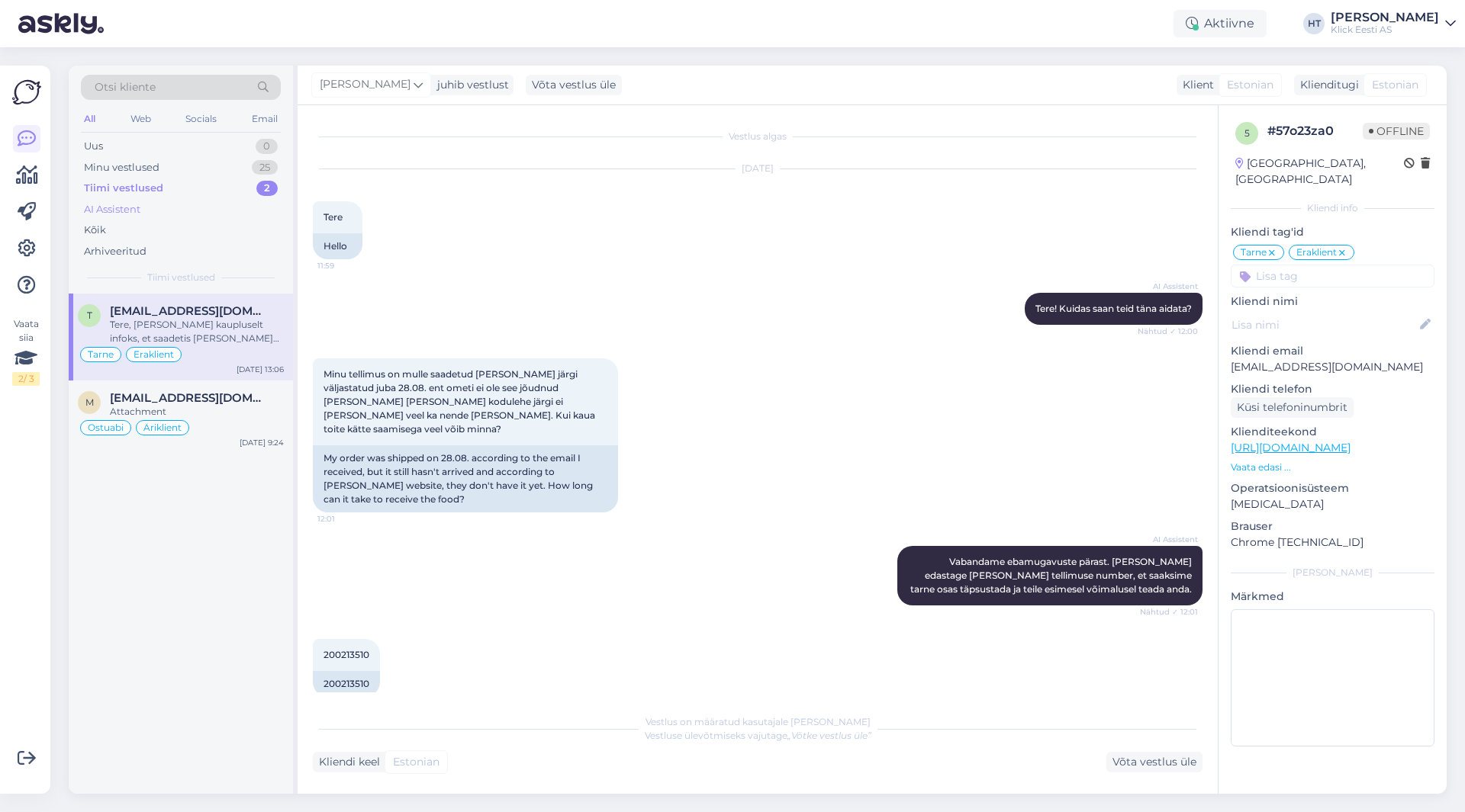
scroll to position [434, 0]
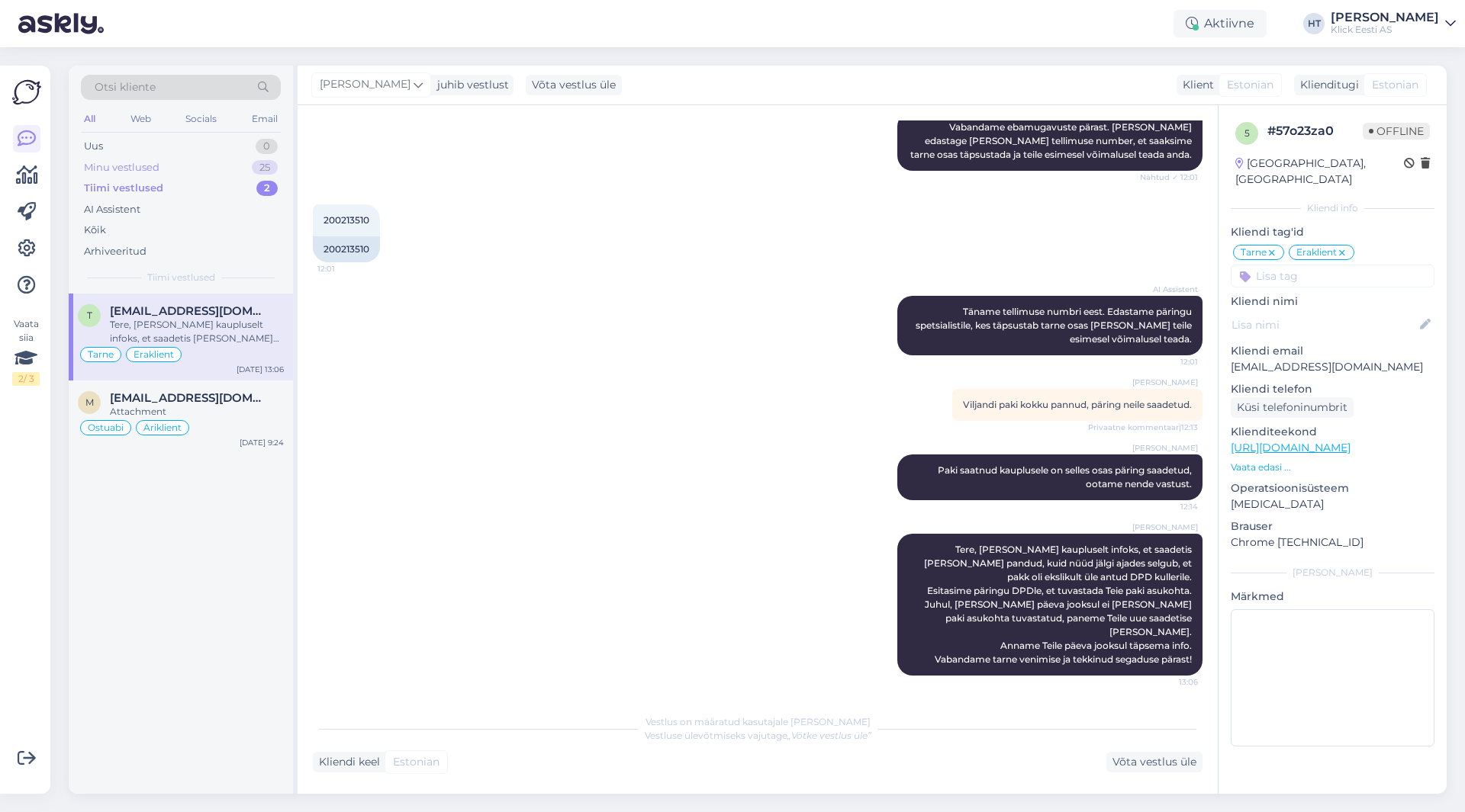
click at [233, 170] on div "Minu vestlused 25" at bounding box center [181, 168] width 200 height 21
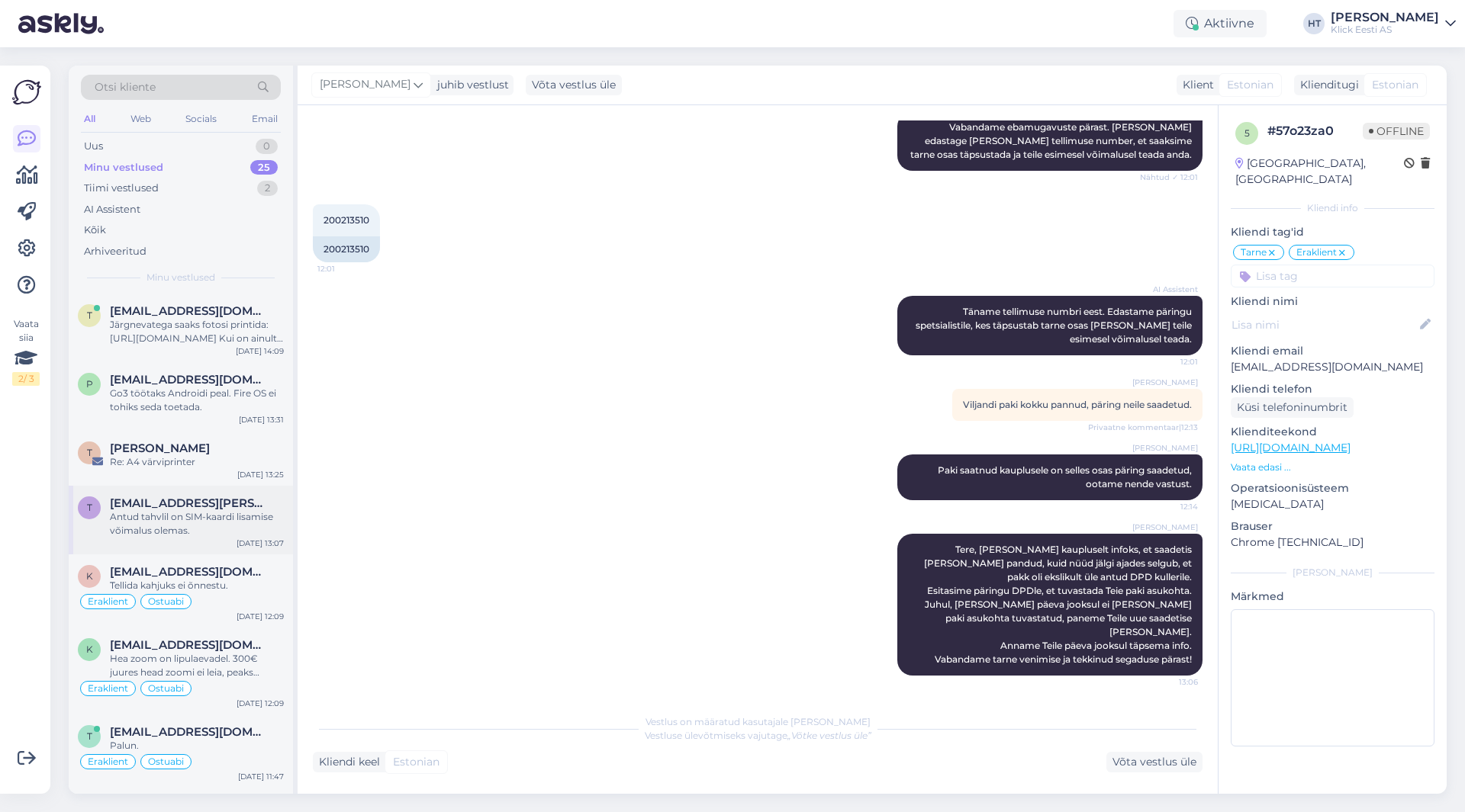
click at [238, 531] on div "Antud tahvlil on SIM-kaardi lisamise võimalus olemas." at bounding box center [197, 524] width 174 height 27
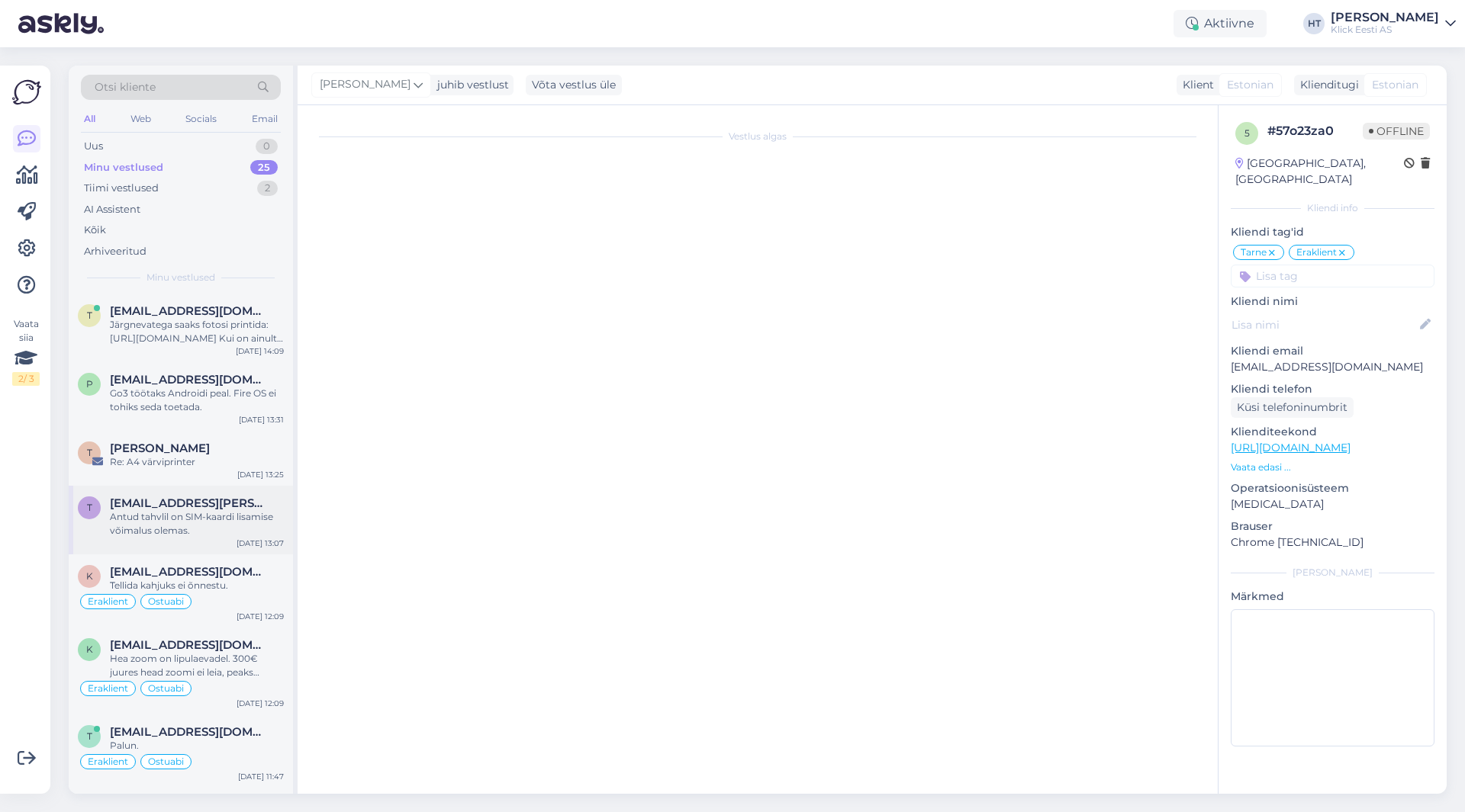
scroll to position [202, 0]
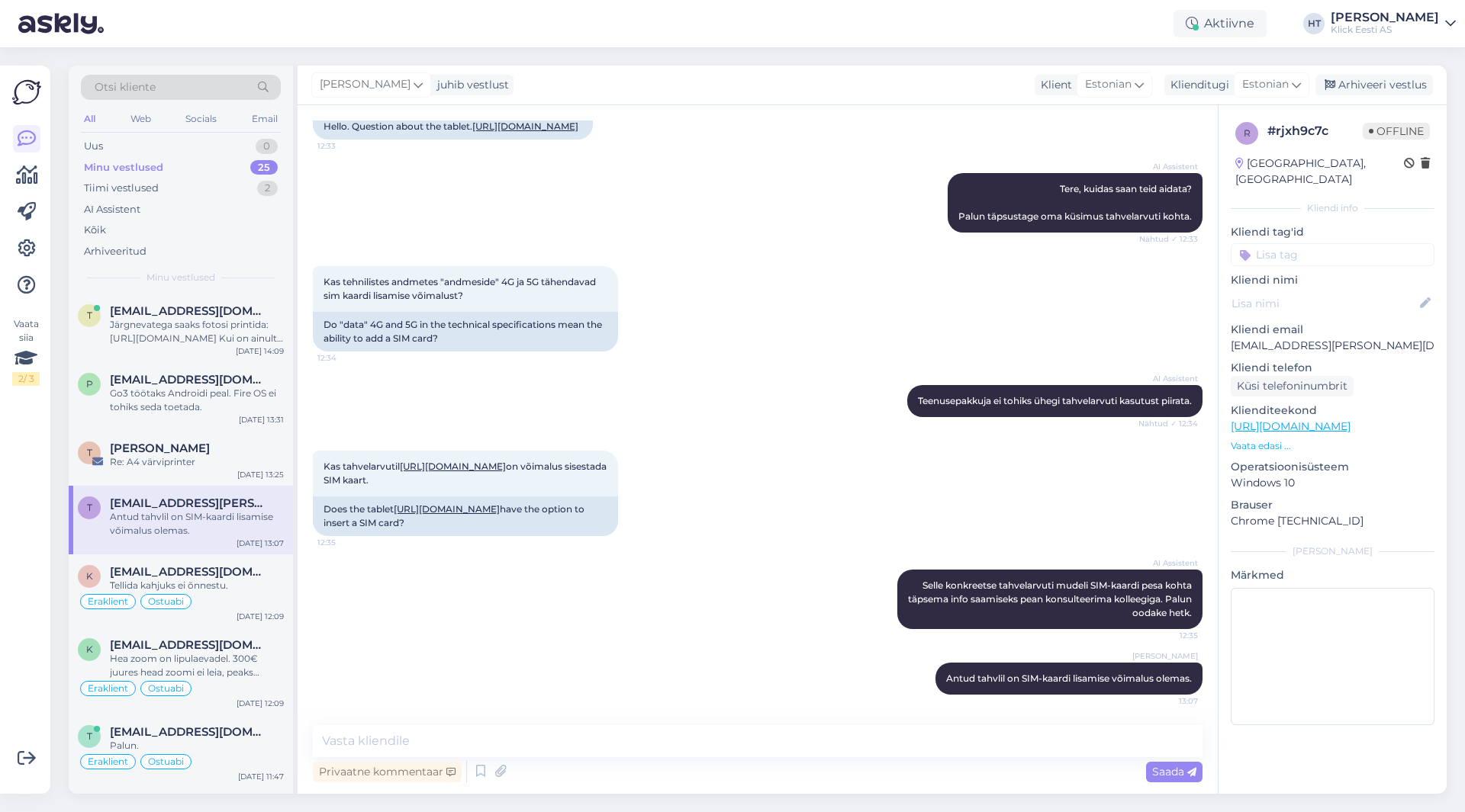
click at [1302, 243] on input at bounding box center [1332, 255] width 204 height 23
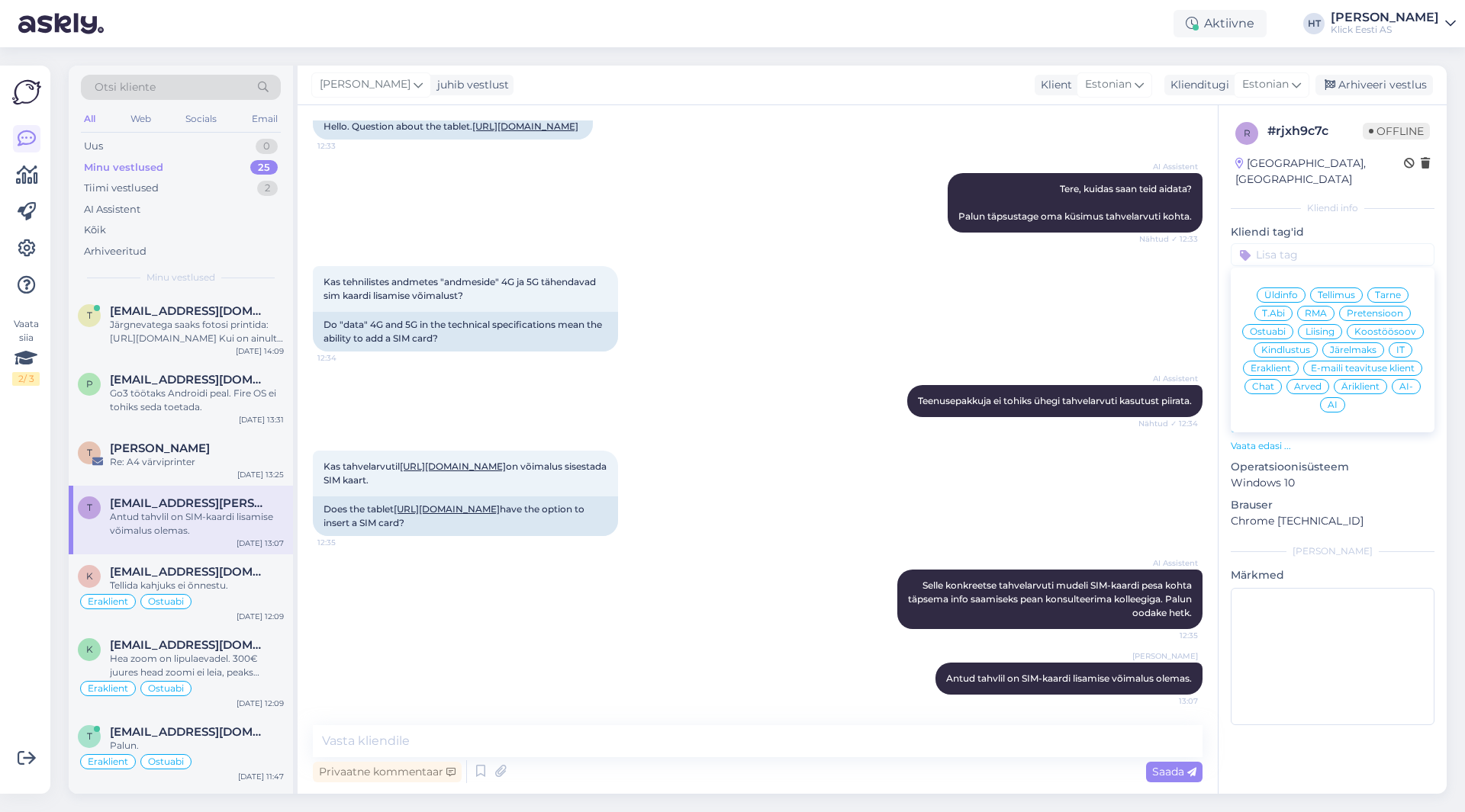
click at [1366, 382] on span "Äriklient" at bounding box center [1360, 386] width 38 height 9
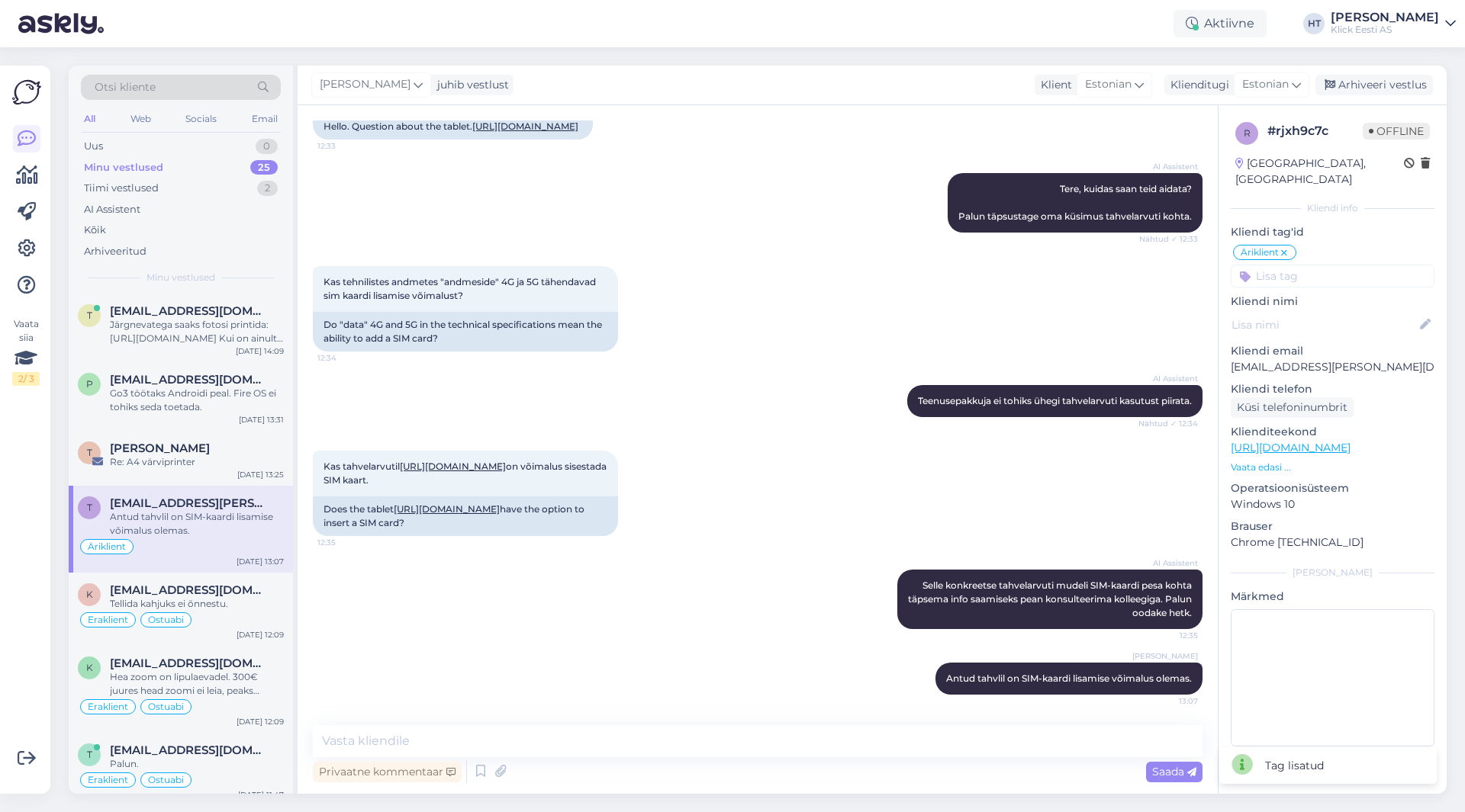
click at [1323, 265] on input at bounding box center [1332, 276] width 204 height 23
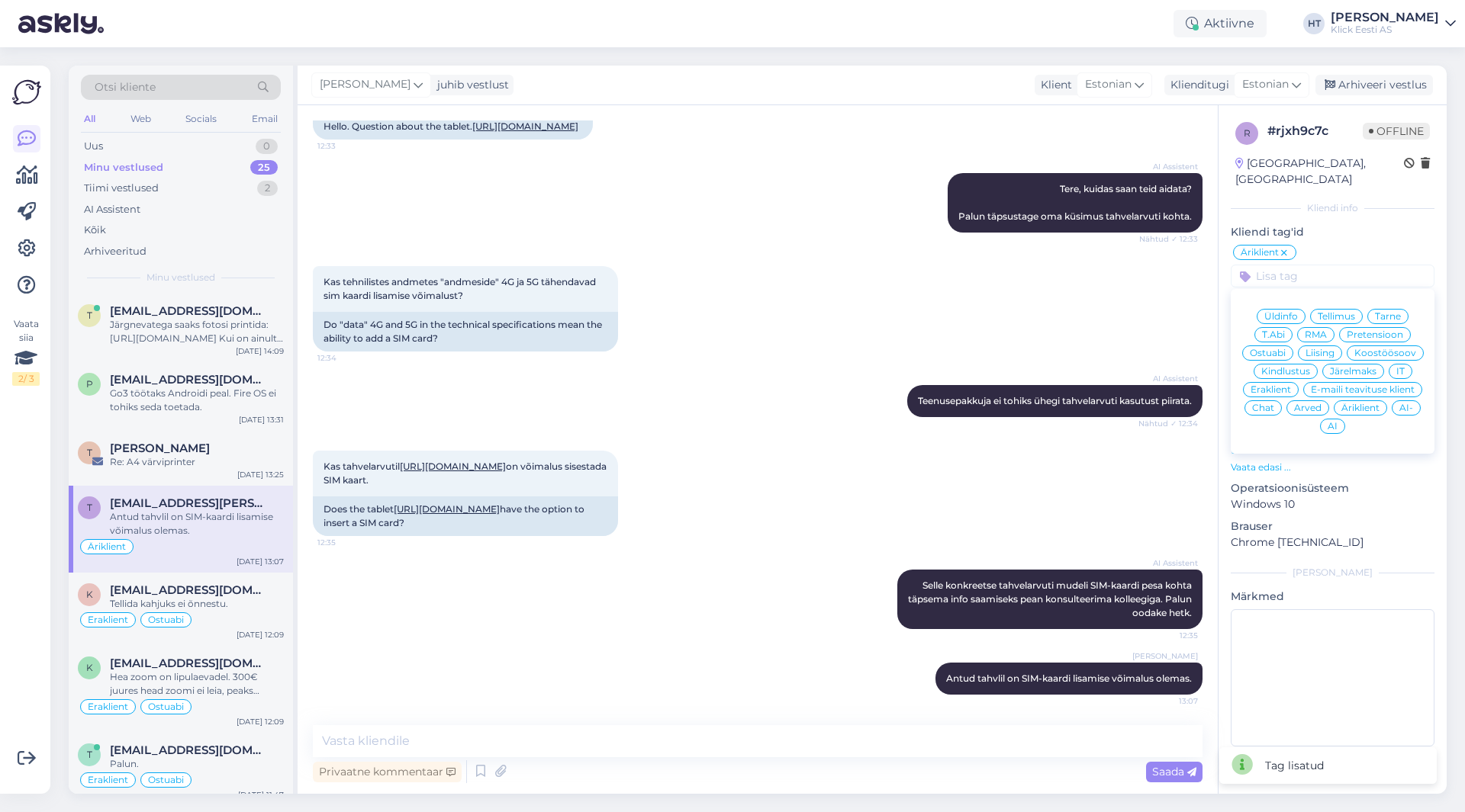
click at [1279, 349] on span "Ostuabi" at bounding box center [1267, 352] width 36 height 9
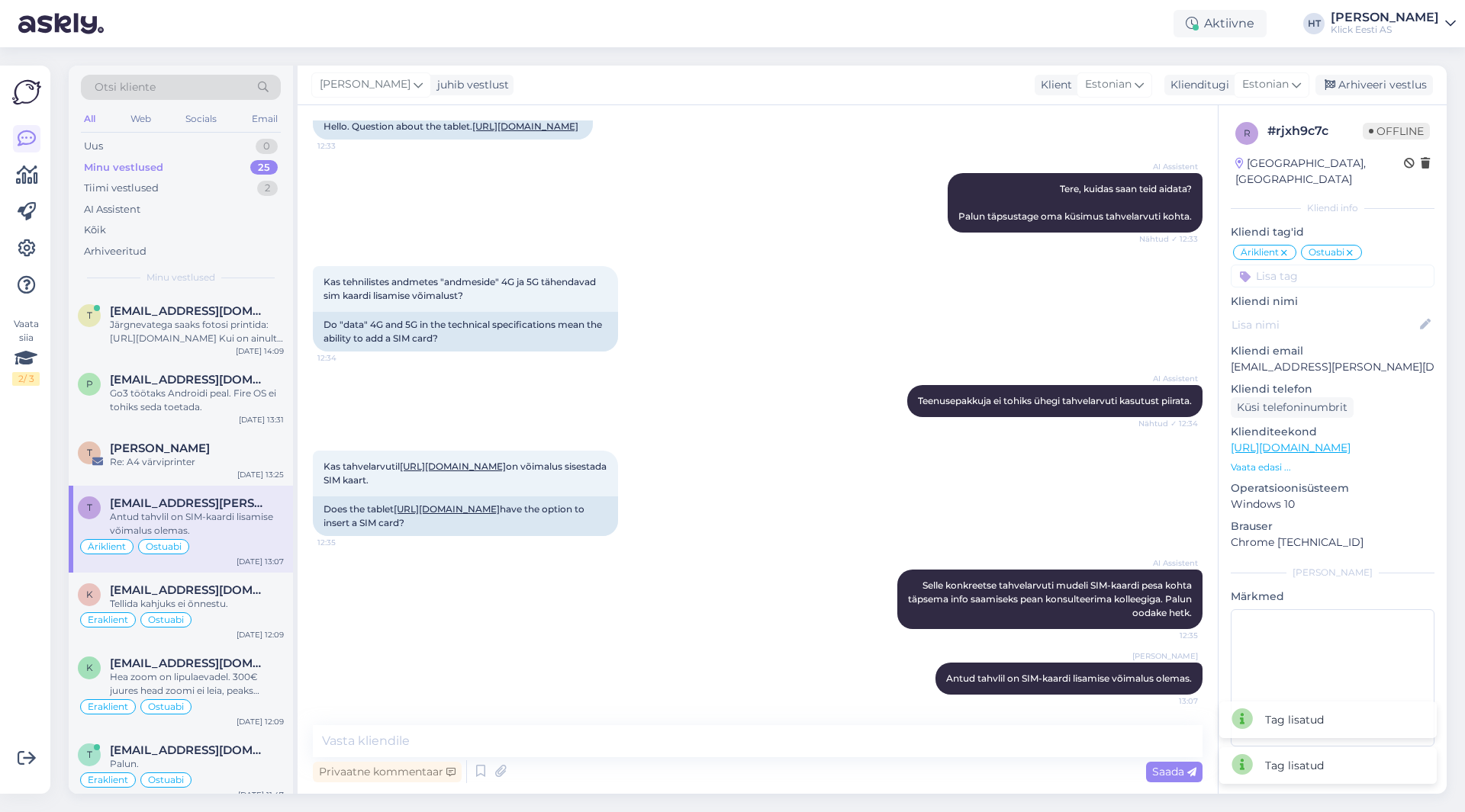
click at [957, 290] on div "Kas tehnilistes andmetes "andmeside" 4G ja 5G tähendavad sim kaardi lisamise võ…" at bounding box center [757, 308] width 889 height 119
click at [195, 161] on div "Minu vestlused 25" at bounding box center [181, 168] width 200 height 21
click at [212, 341] on div "Järgnevatega saaks fotosi printida: [URL][DOMAIN_NAME] Kui on ainult fotosi [PE…" at bounding box center [197, 331] width 174 height 27
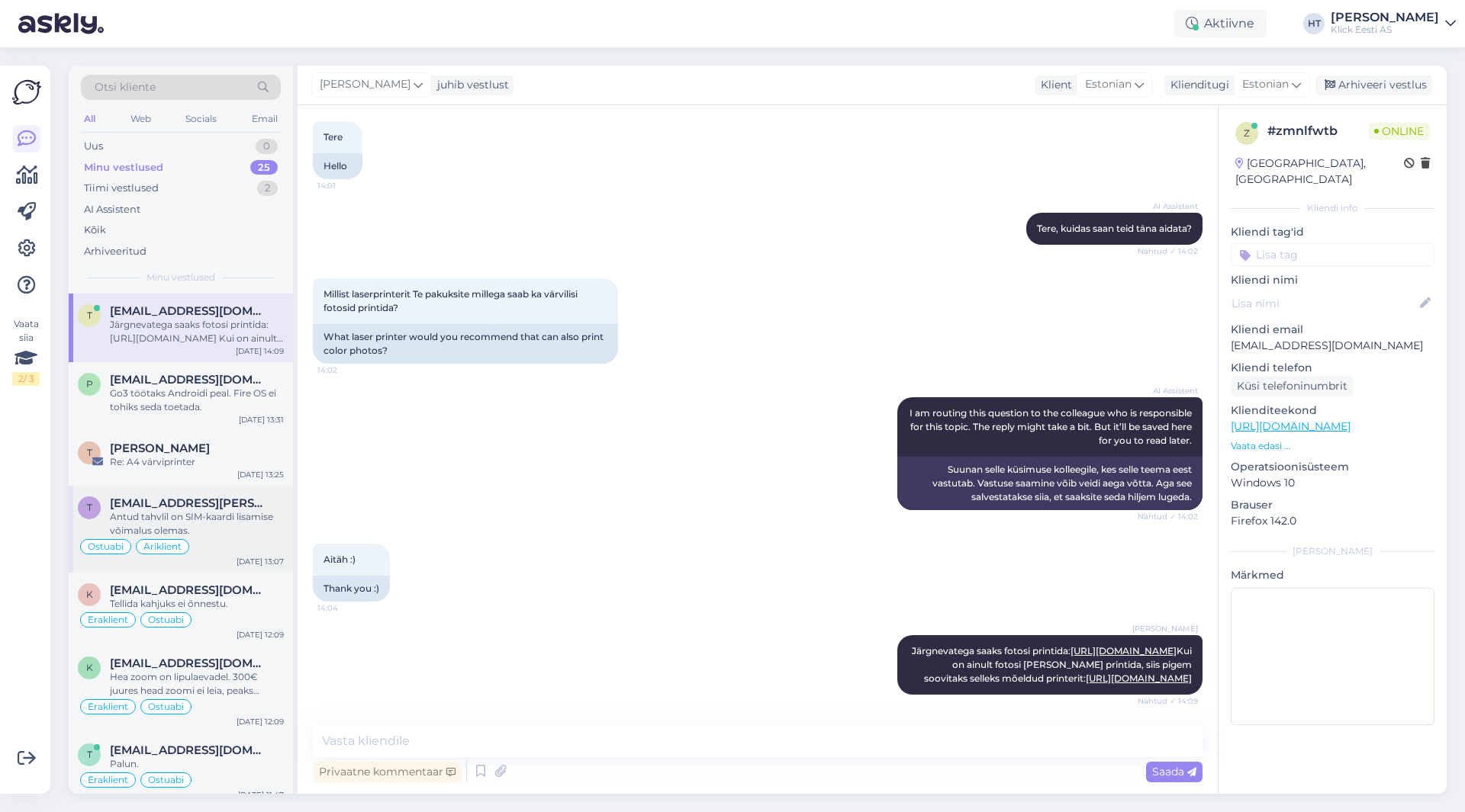
click at [235, 498] on div "[EMAIL_ADDRESS][PERSON_NAME][DOMAIN_NAME]" at bounding box center [197, 503] width 174 height 14
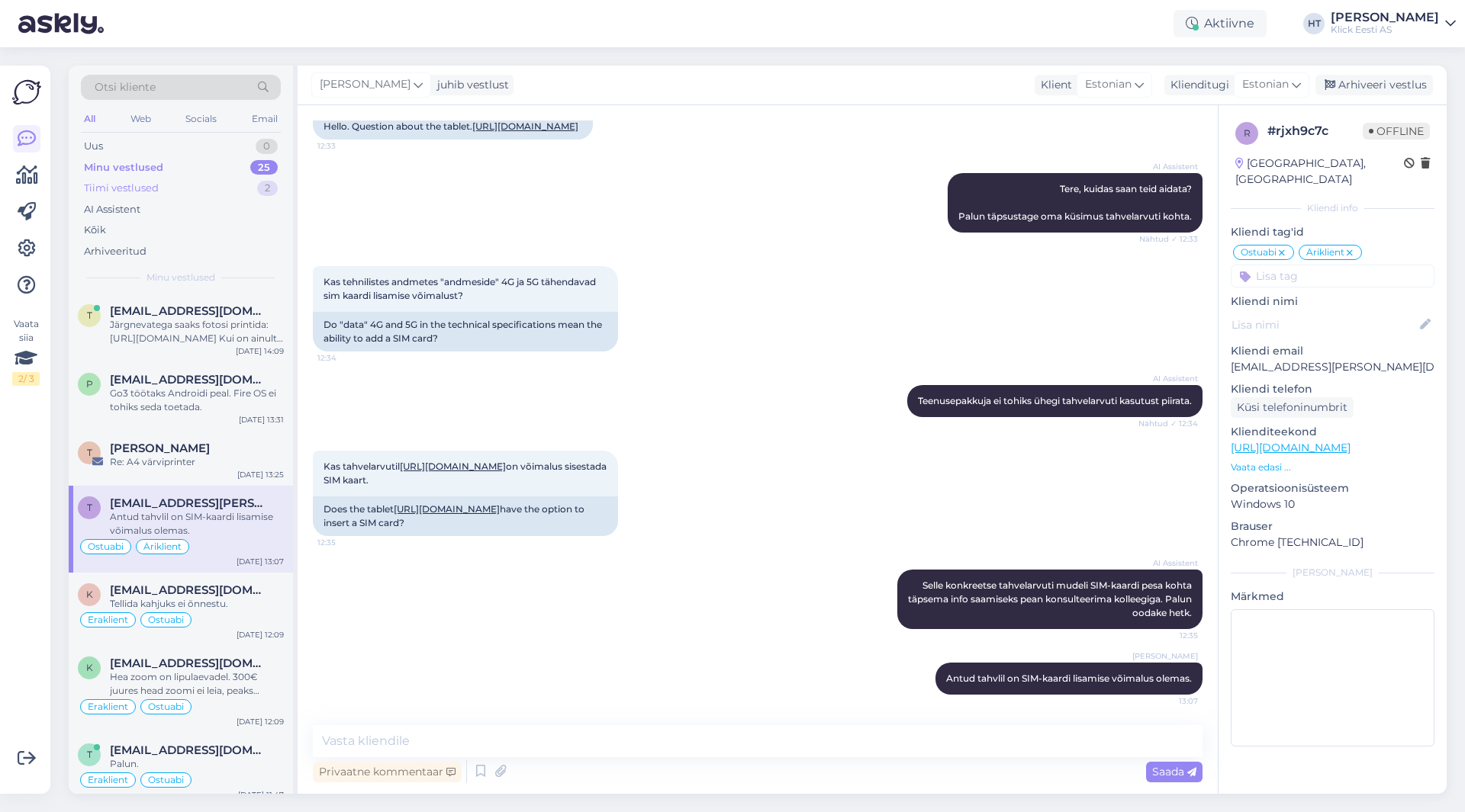
click at [213, 192] on div "Tiimi vestlused 2" at bounding box center [181, 188] width 200 height 21
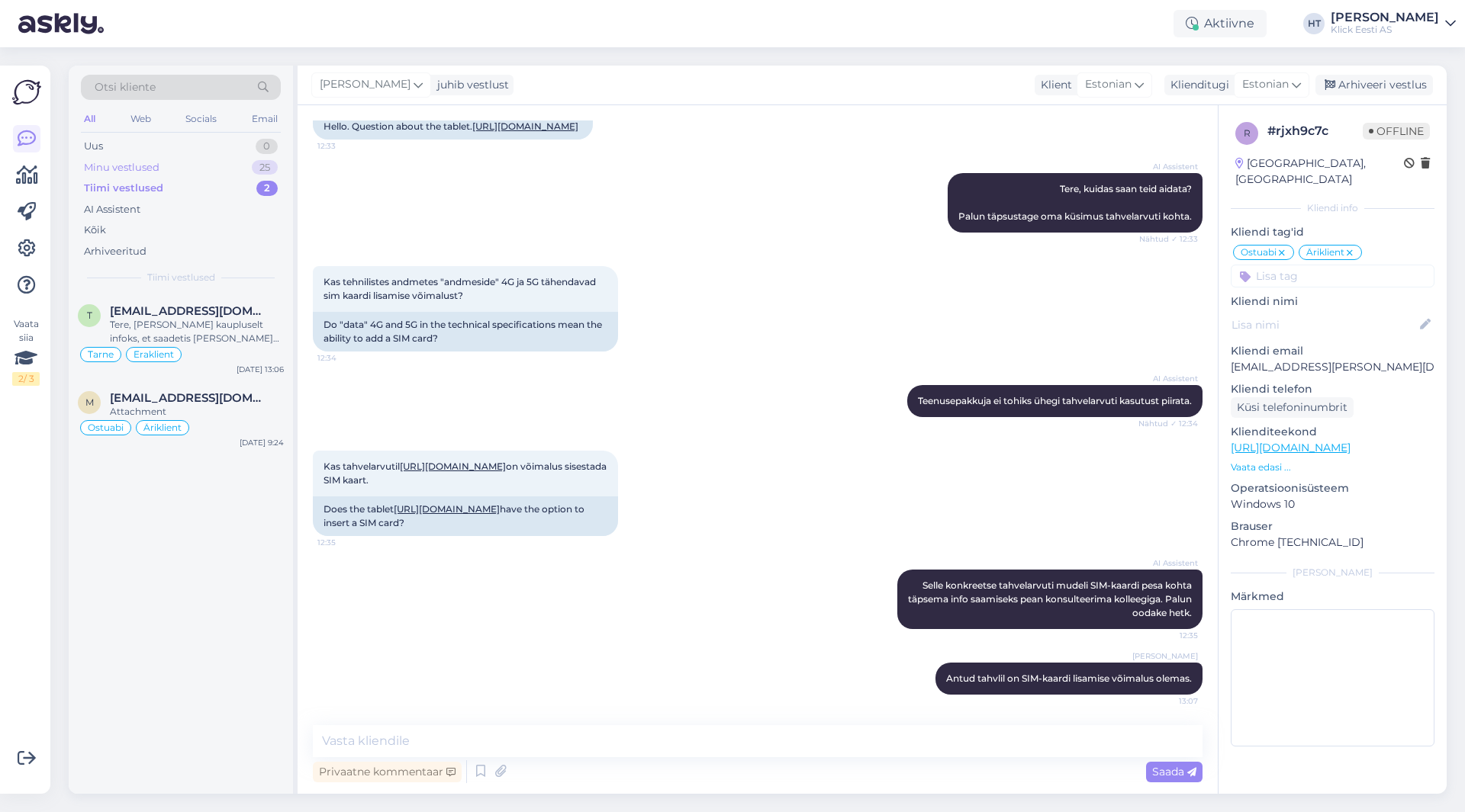
click at [216, 168] on div "Minu vestlused 25" at bounding box center [181, 168] width 200 height 21
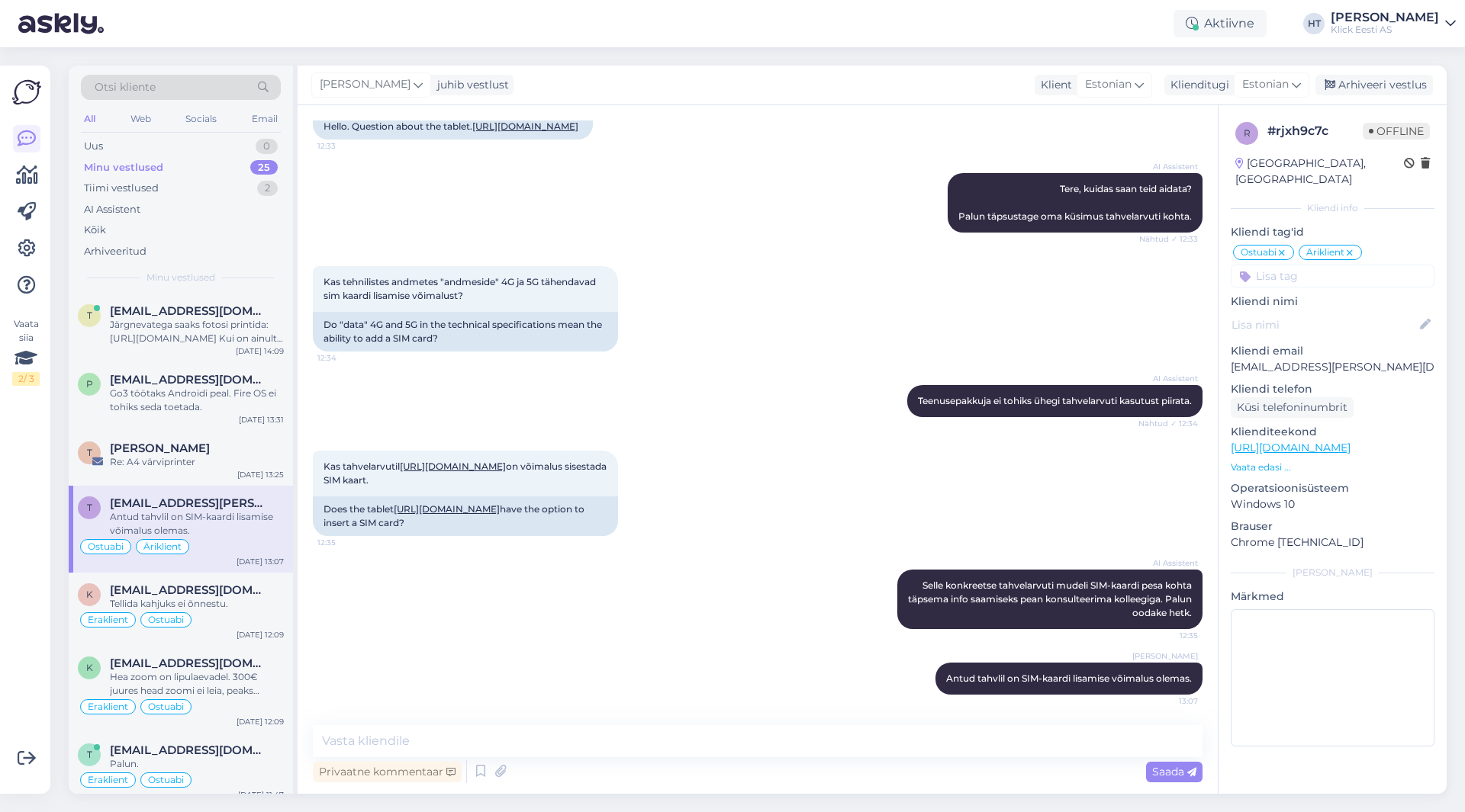
click at [369, 399] on div "AI Assistent Teenusepakkuja ei tohiks ühegi tahvelarvuti kasutust piirata. Näht…" at bounding box center [757, 402] width 889 height 66
click at [241, 170] on div "Minu vestlused 25" at bounding box center [181, 168] width 200 height 21
click at [464, 174] on div "AI Assistent [PERSON_NAME], kuidas saan teid aidata? Palun täpsustage oma küsim…" at bounding box center [757, 203] width 889 height 93
click at [447, 166] on div "AI Assistent [PERSON_NAME], kuidas saan teid aidata? Palun täpsustage oma küsim…" at bounding box center [757, 203] width 889 height 93
click at [199, 141] on div "Uus 0" at bounding box center [181, 147] width 200 height 21
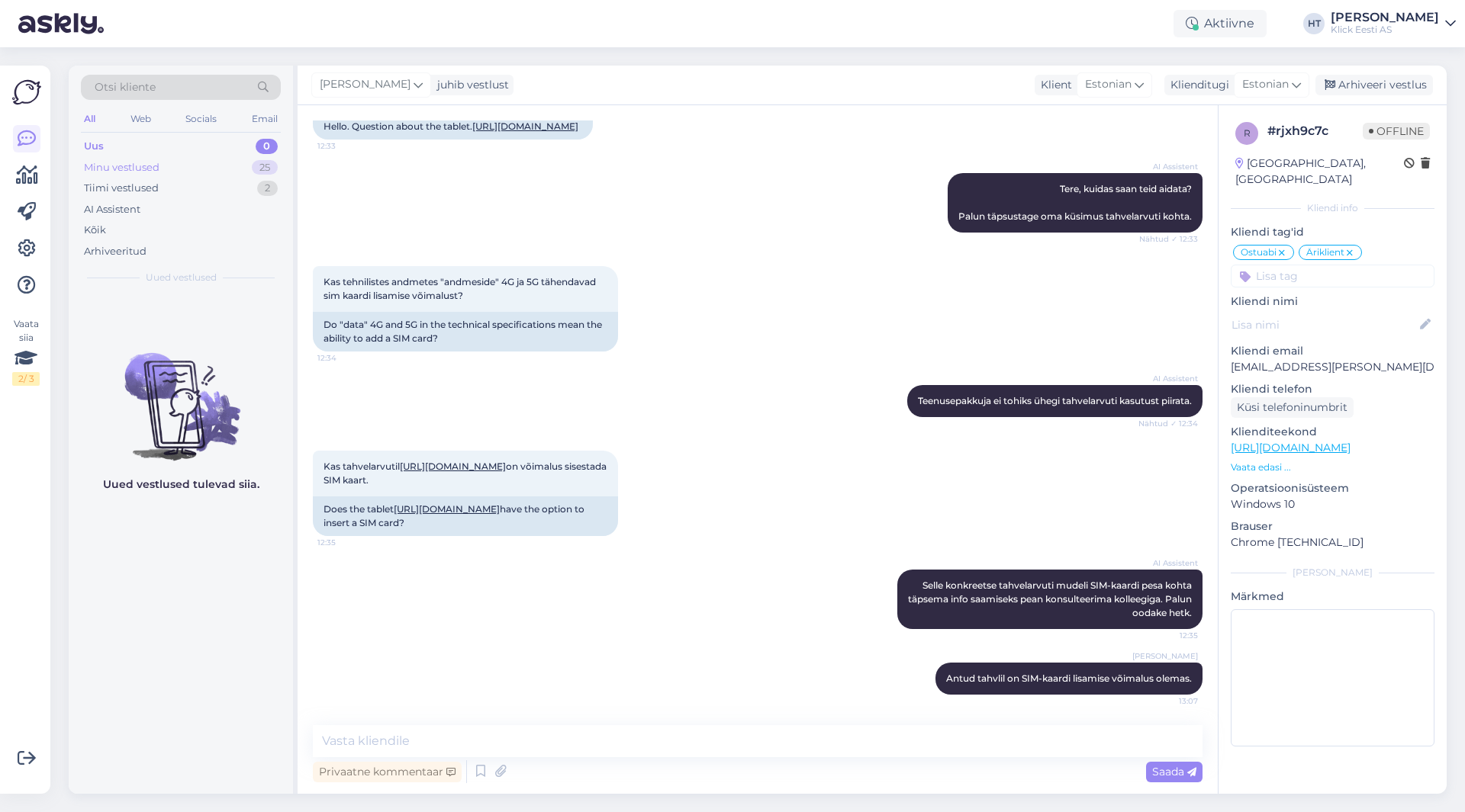
click at [198, 158] on div "Minu vestlused 25" at bounding box center [181, 168] width 200 height 21
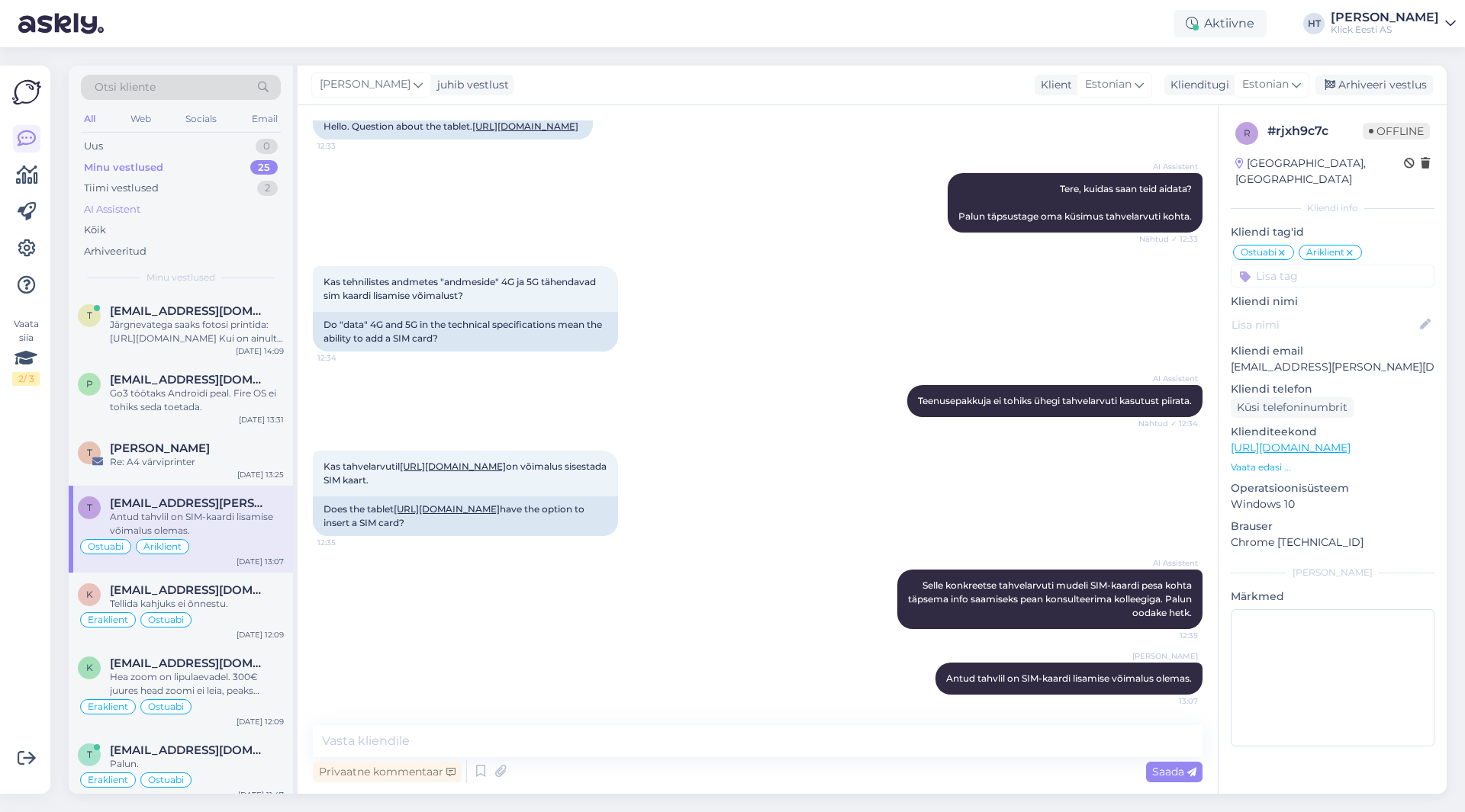
click at [190, 203] on div "AI Assistent" at bounding box center [181, 210] width 200 height 21
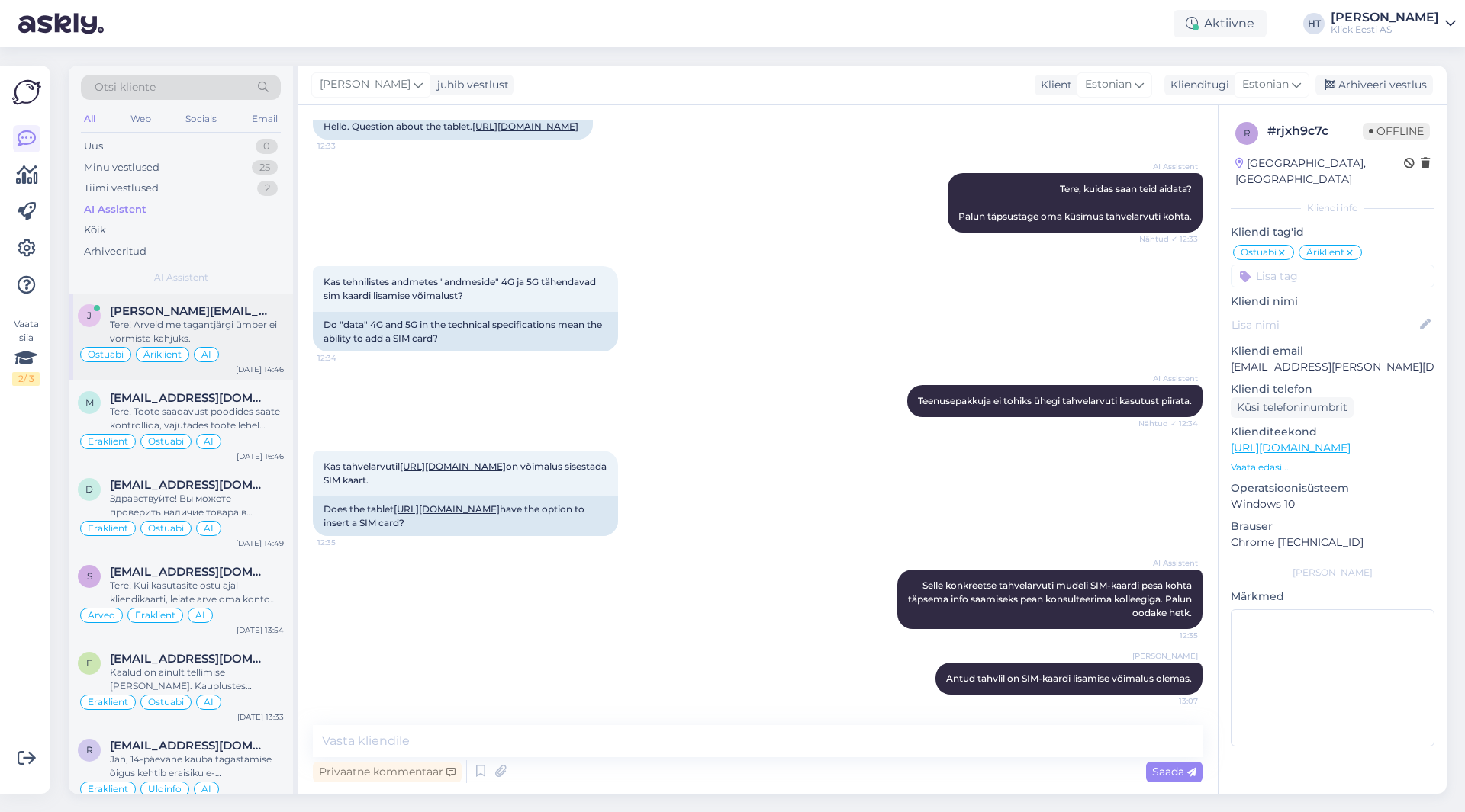
click at [262, 315] on div "[PERSON_NAME][EMAIL_ADDRESS][DOMAIN_NAME]" at bounding box center [197, 311] width 174 height 14
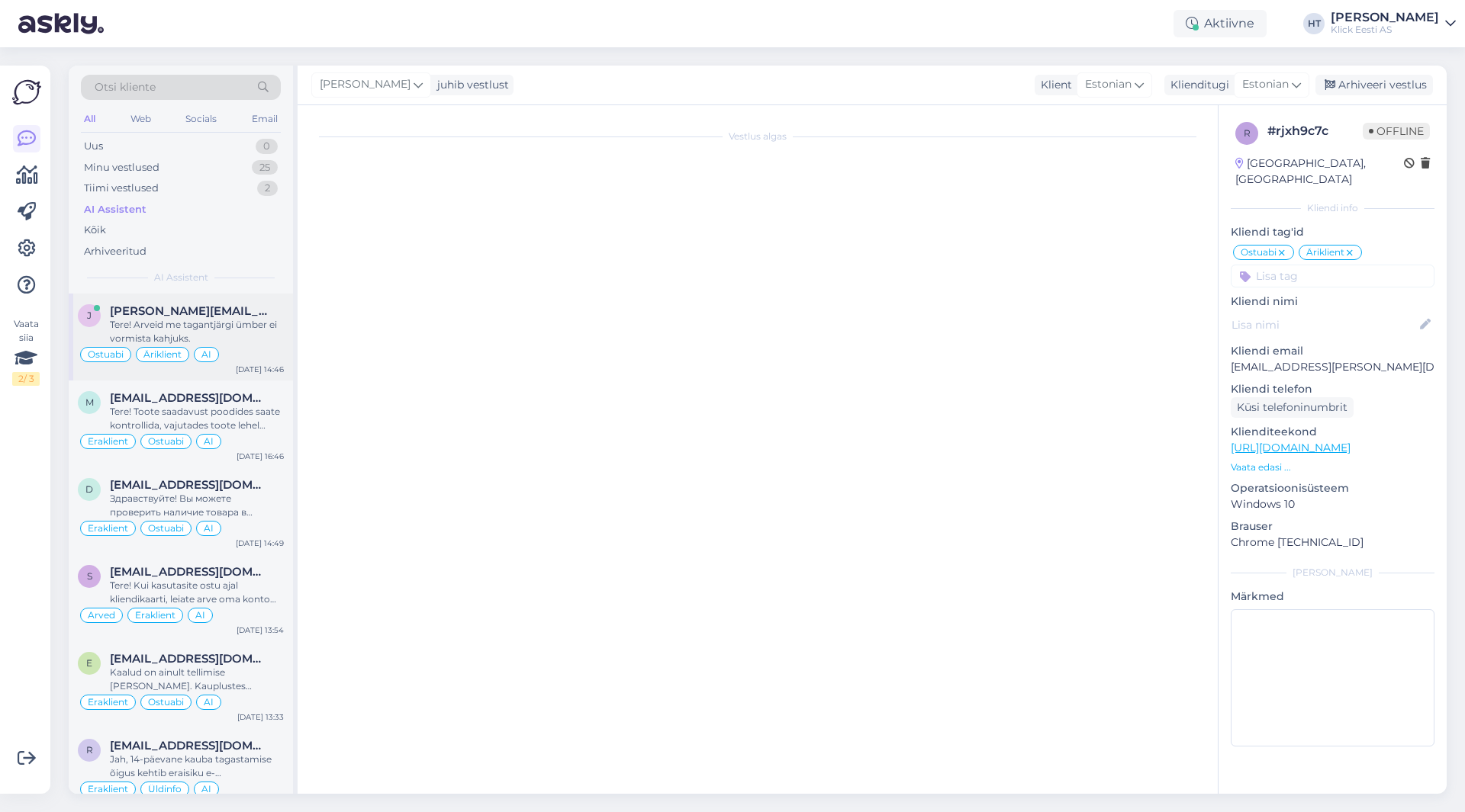
scroll to position [95, 0]
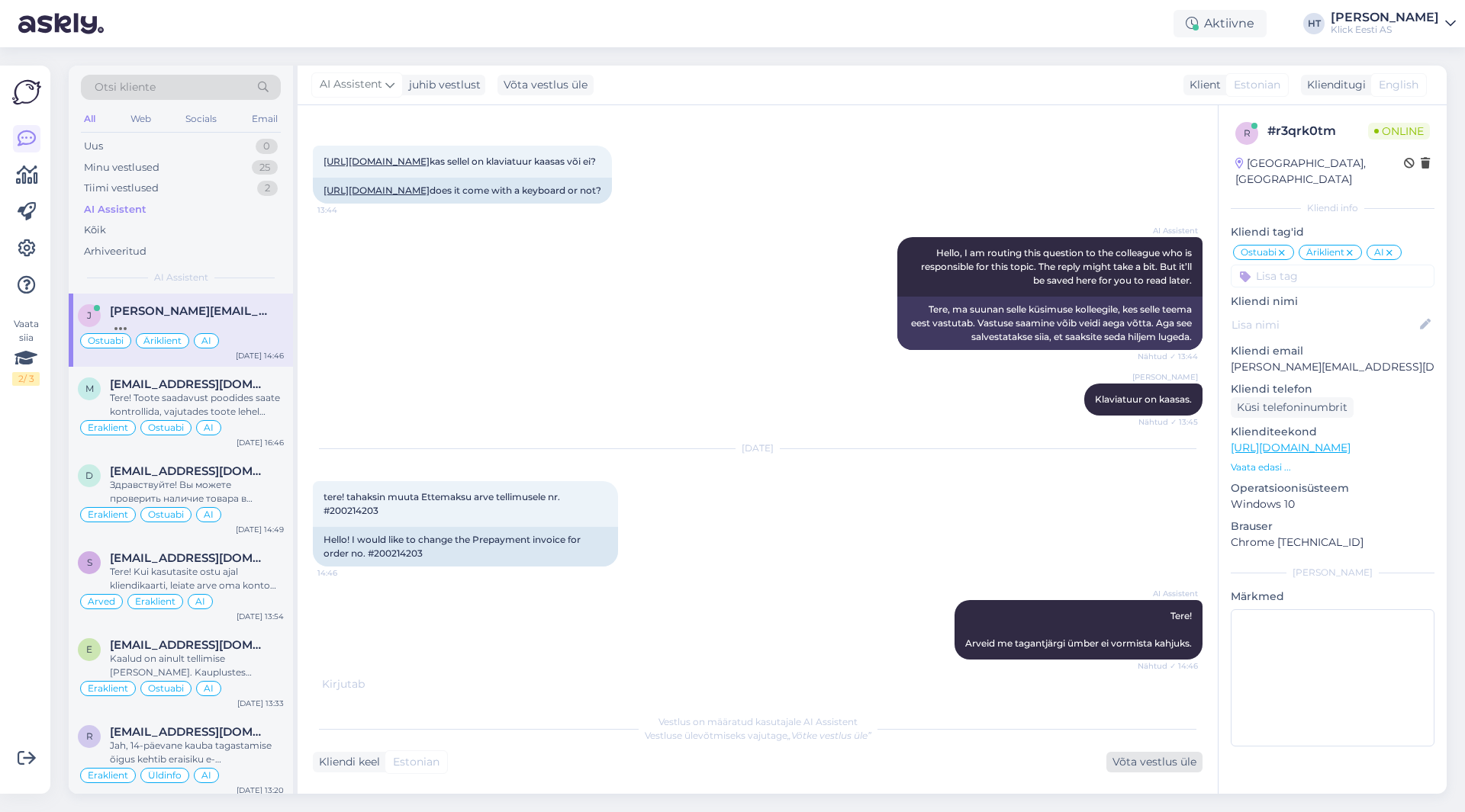
click at [1131, 766] on div "Võta vestlus üle" at bounding box center [1154, 762] width 97 height 20
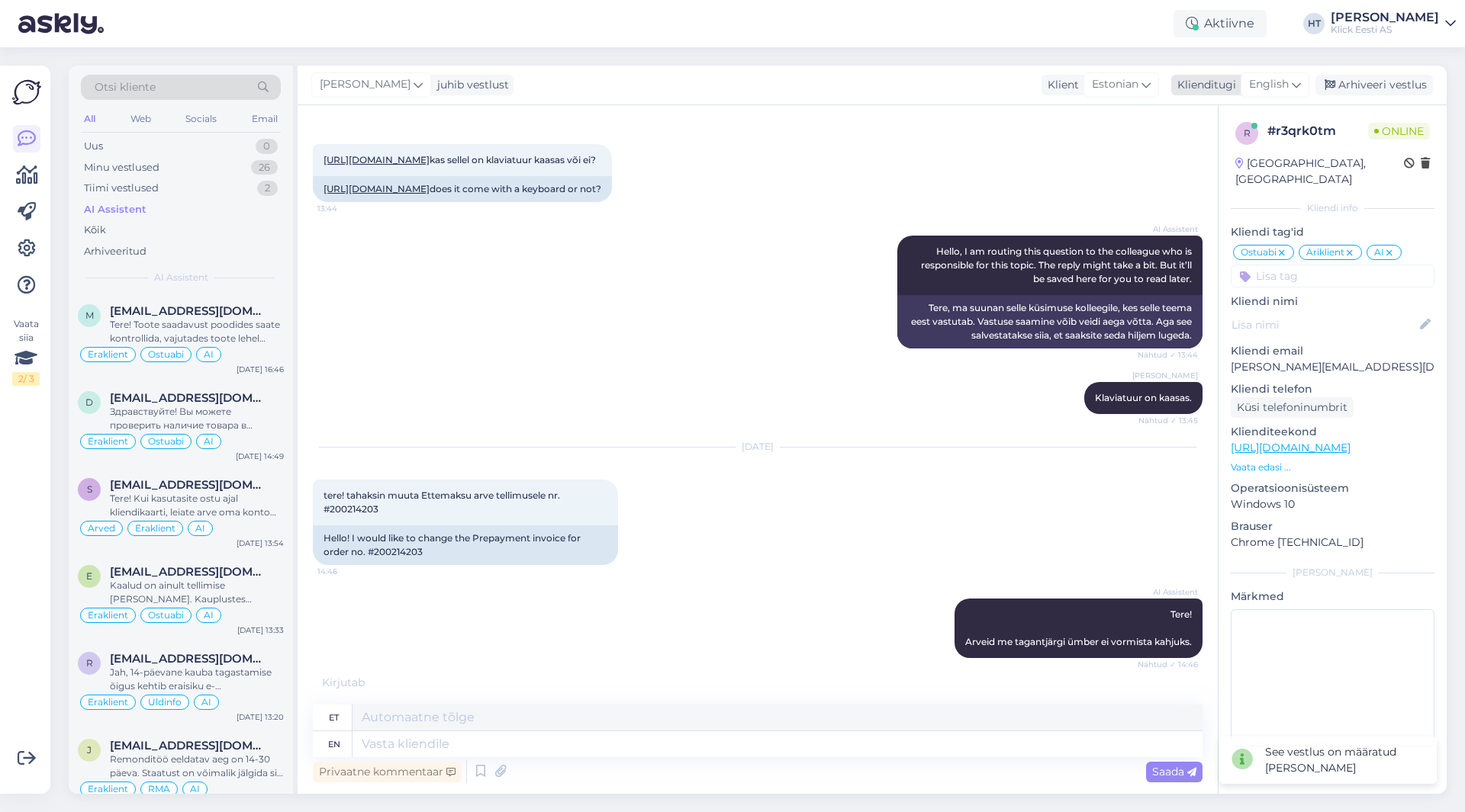
click at [1226, 83] on div "Klienditugi" at bounding box center [1203, 85] width 65 height 16
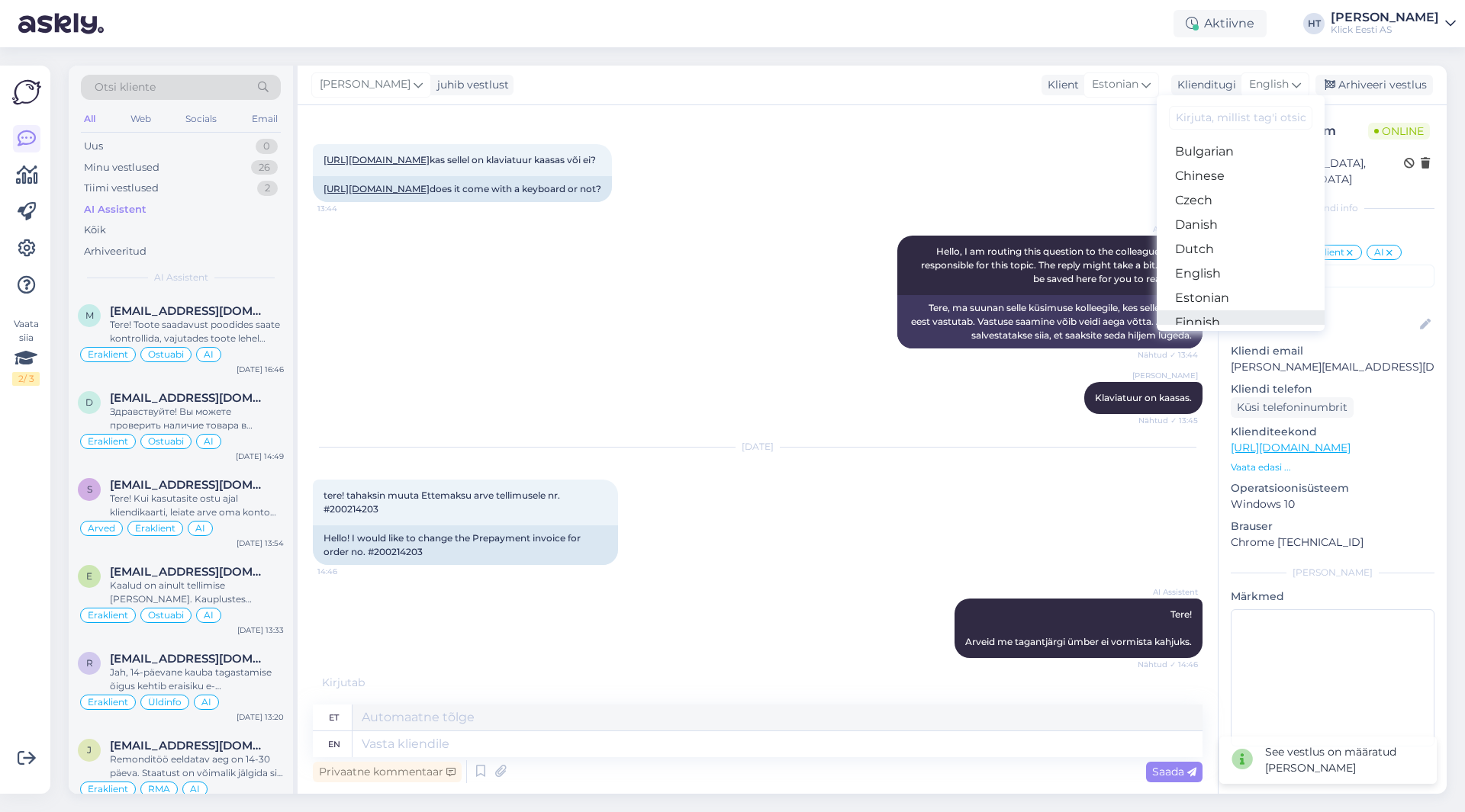
scroll to position [76, 0]
click at [1224, 278] on link "Estonian" at bounding box center [1241, 271] width 168 height 24
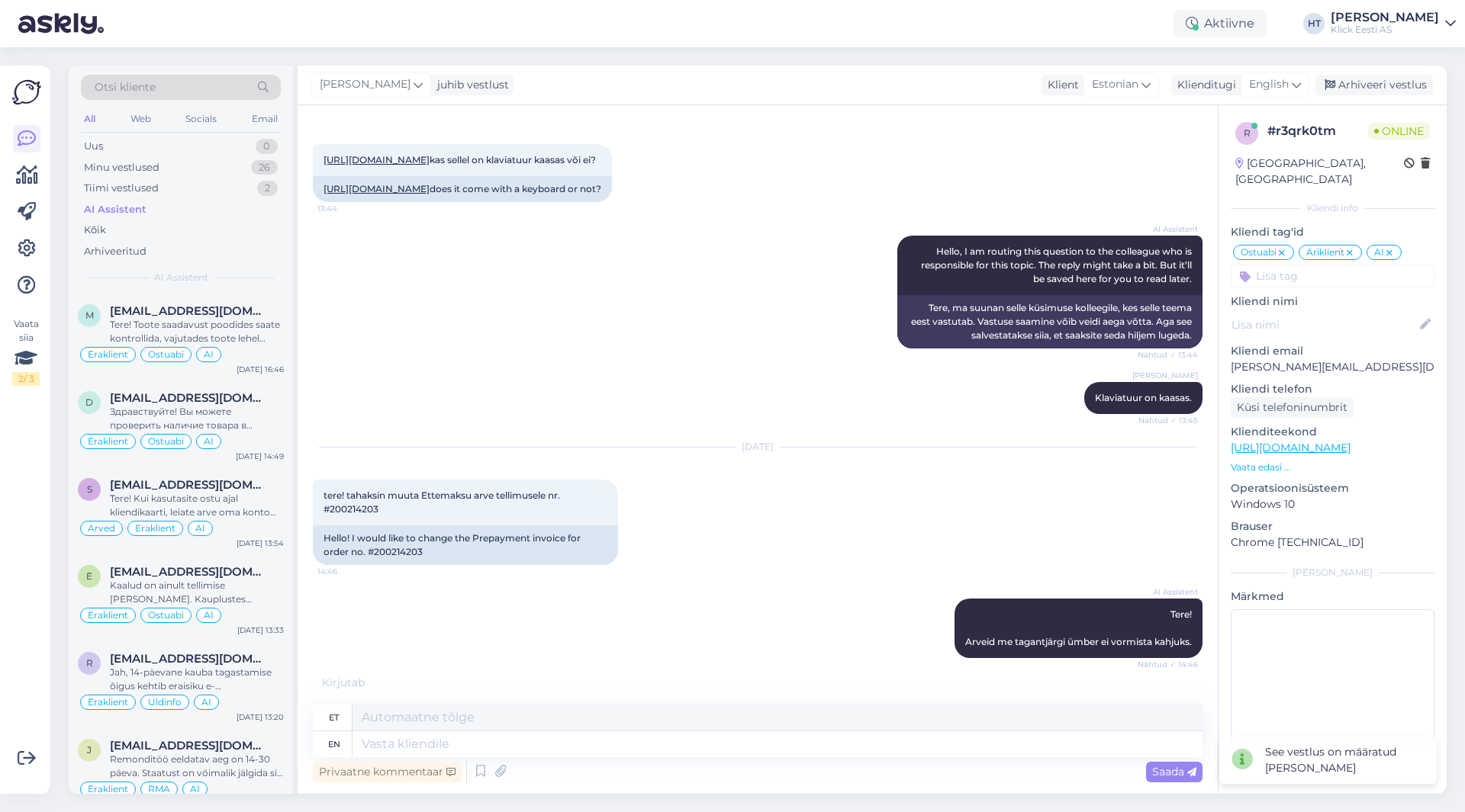
scroll to position [92, 0]
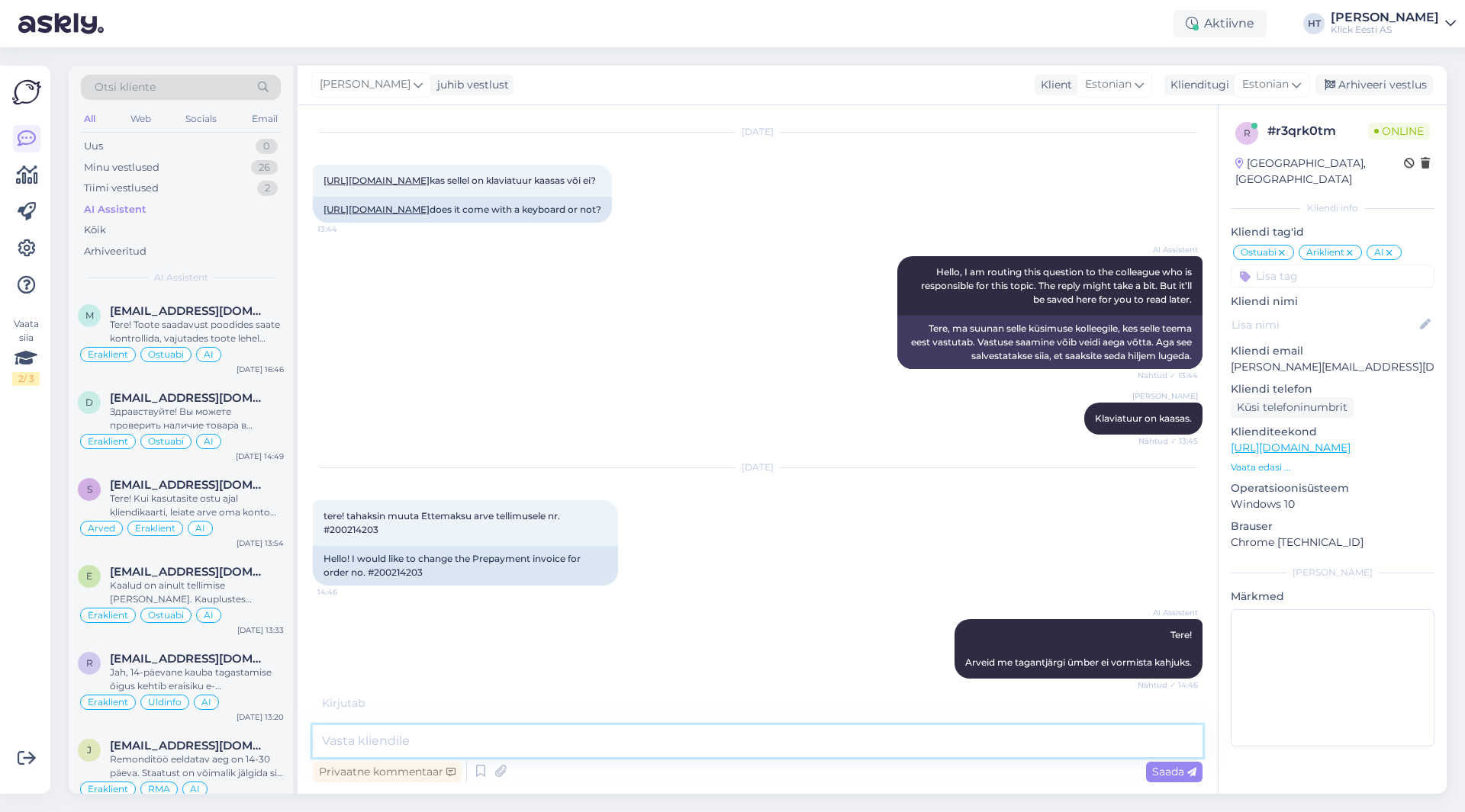
click at [614, 749] on textarea at bounding box center [757, 741] width 889 height 32
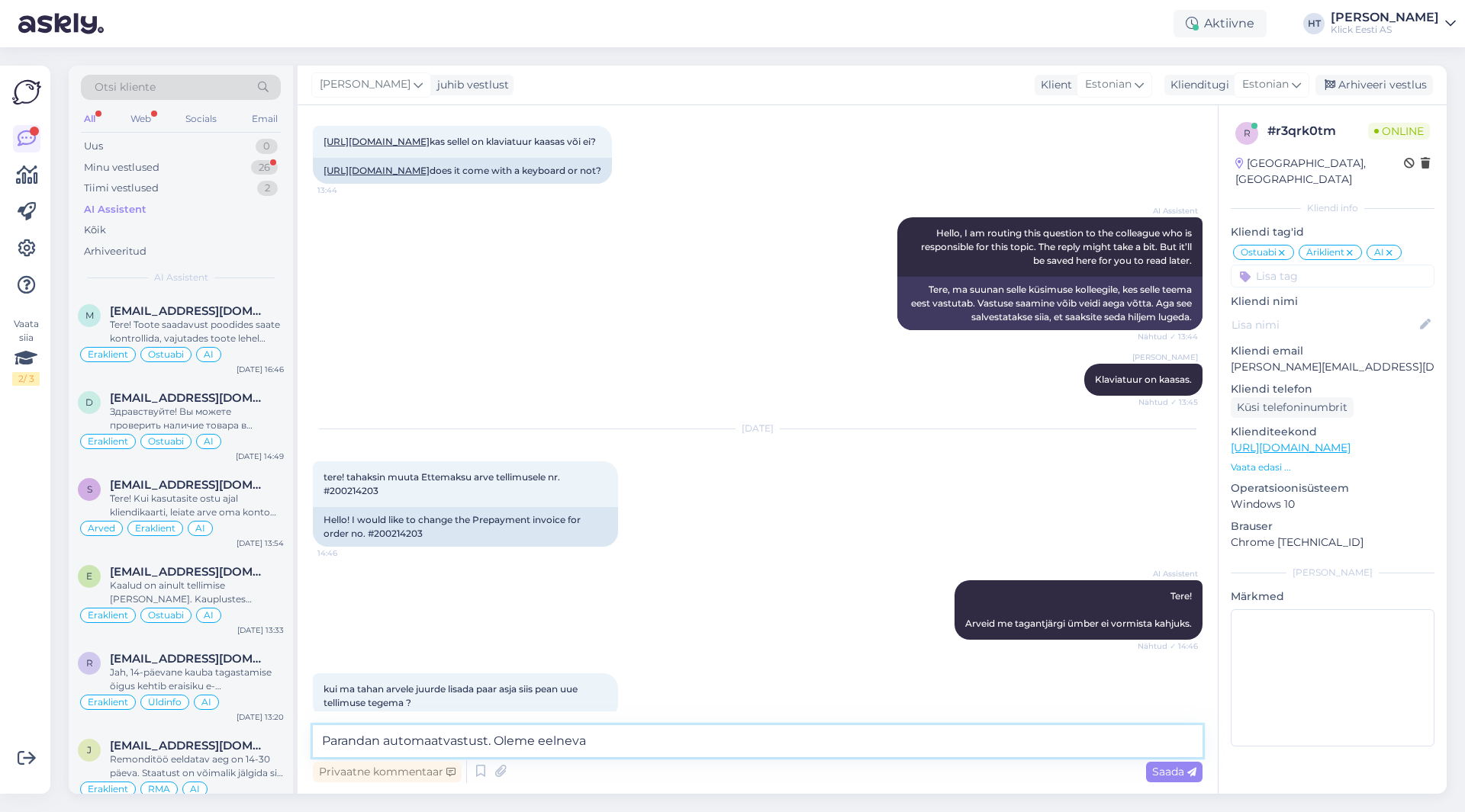
scroll to position [154, 0]
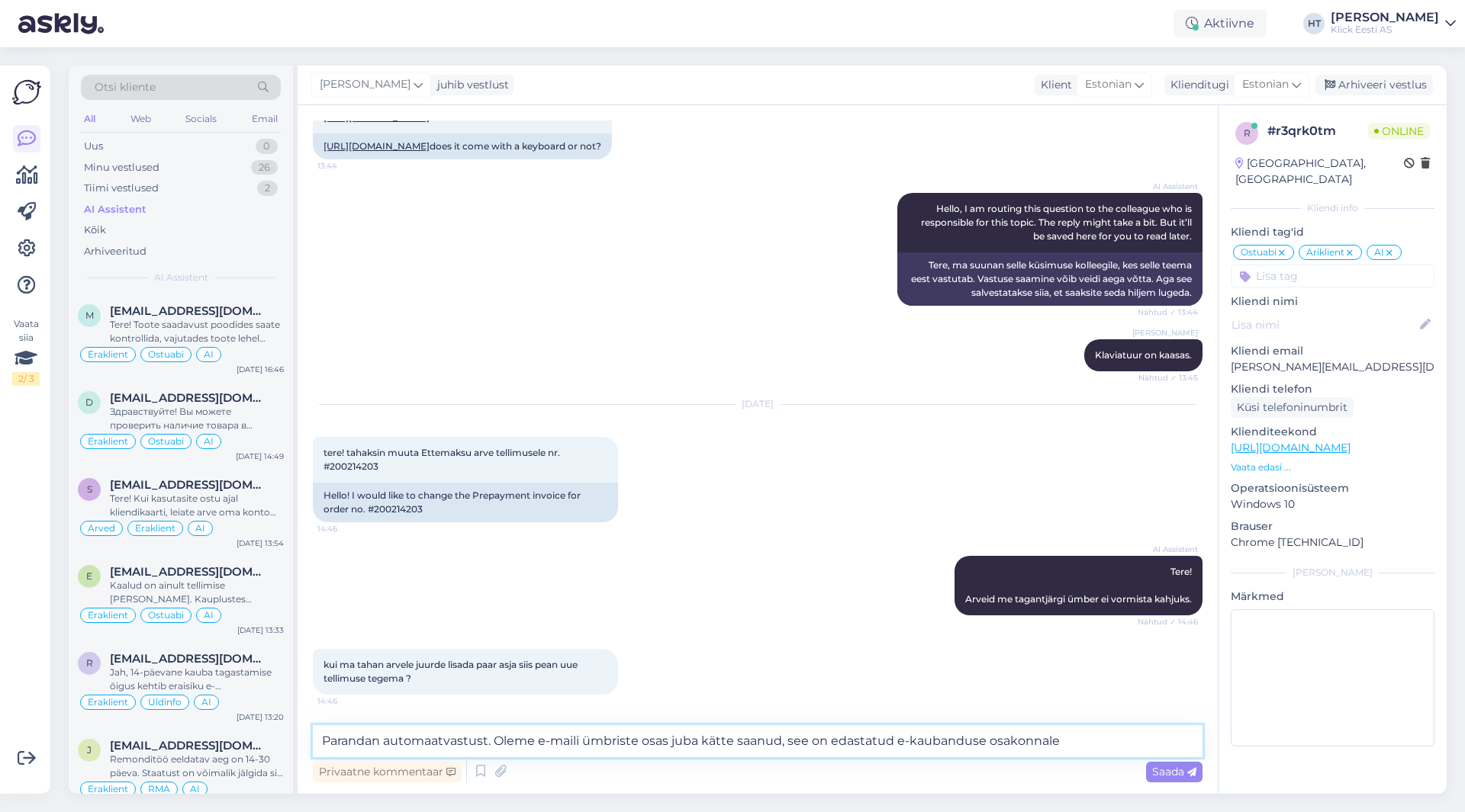
type textarea "Parandan automaatvastust. Oleme e-maili ümbriste osas juba kätte saanud, see on…"
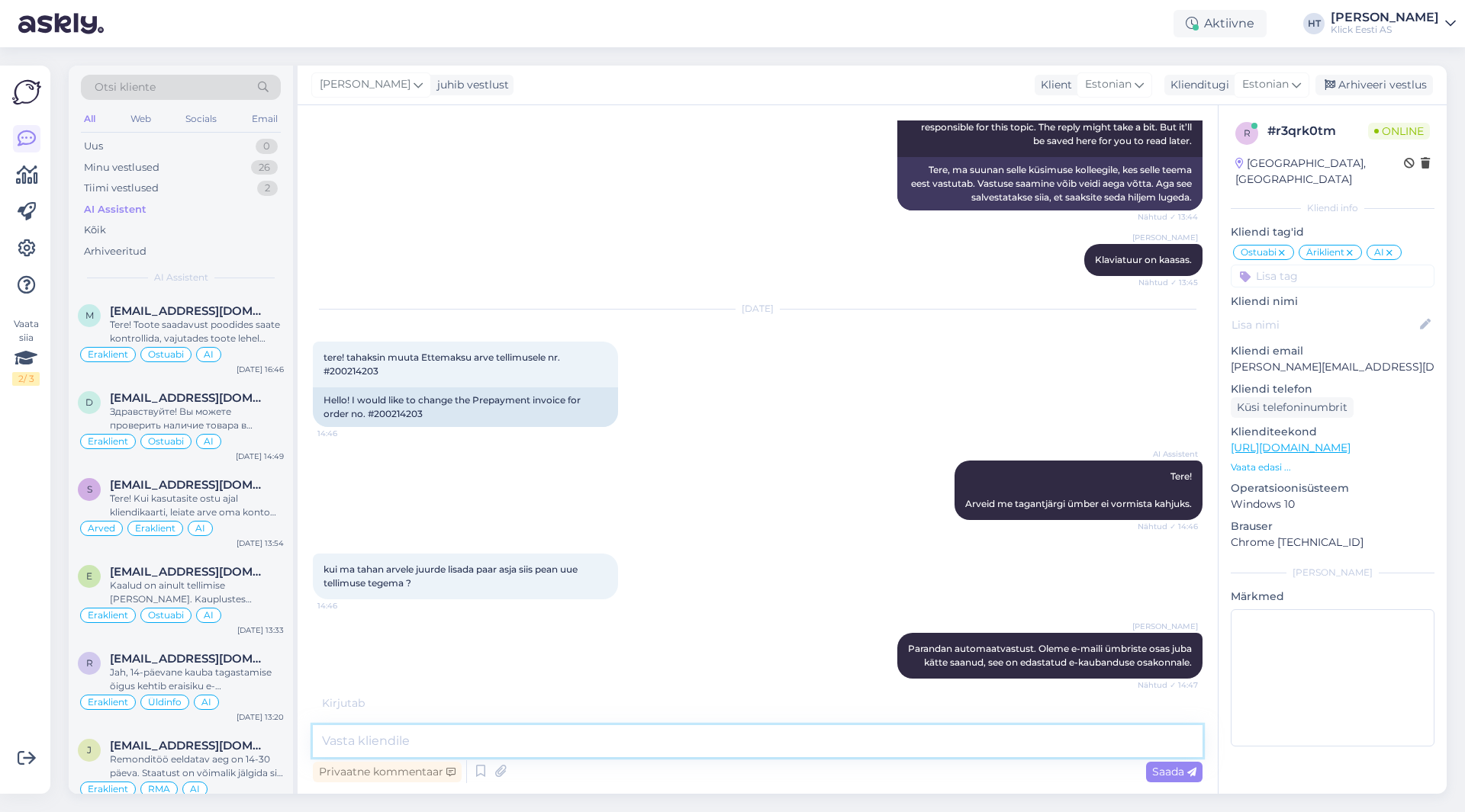
scroll to position [314, 0]
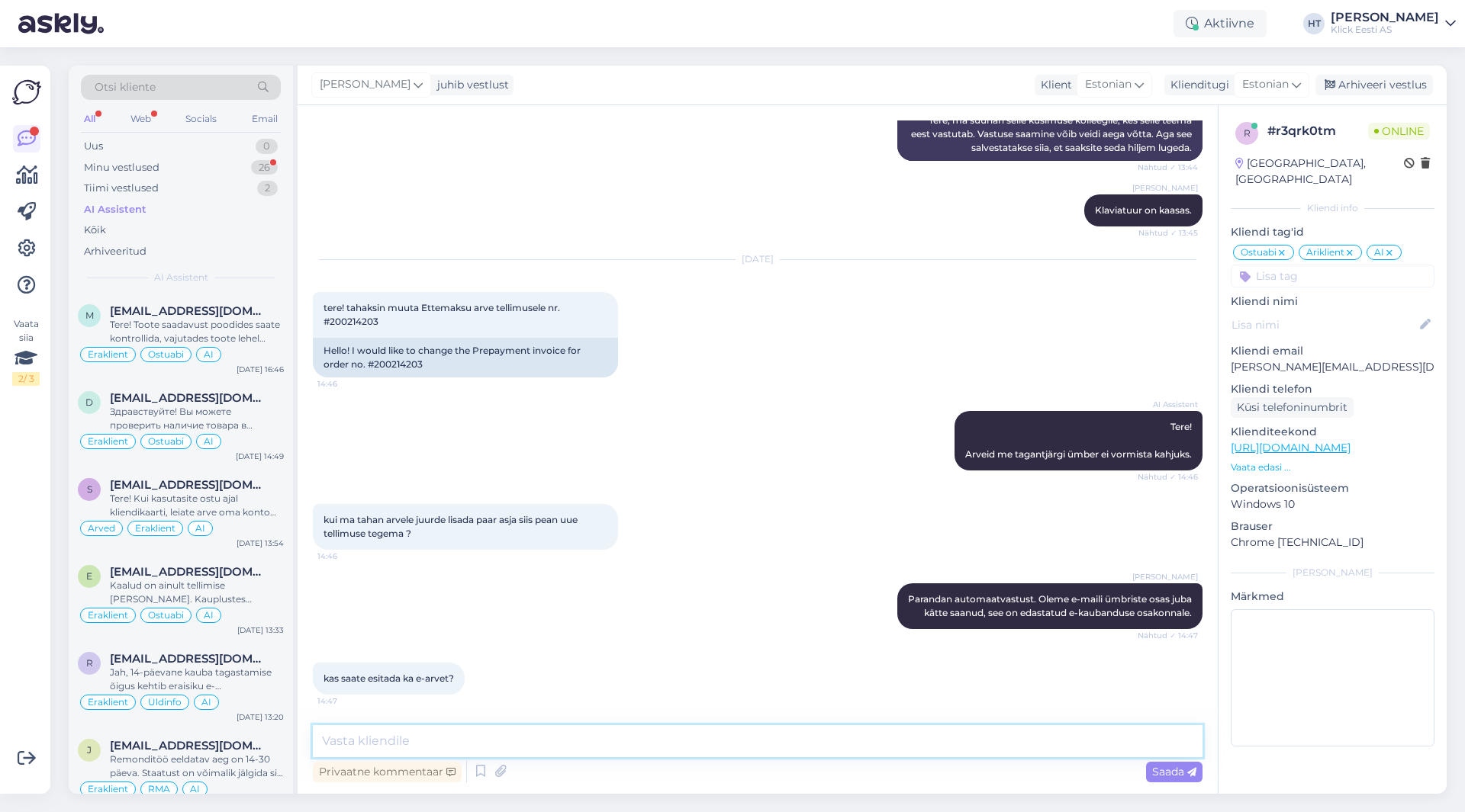
click at [683, 737] on textarea at bounding box center [757, 741] width 889 height 32
click at [707, 671] on div "kas saate esitada ka e-arvet? 14:47" at bounding box center [757, 679] width 889 height 66
click at [662, 743] on textarea at bounding box center [757, 741] width 889 height 32
click at [634, 737] on textarea "Saame. Üldjuhul need lähevad välja automaatselt ühtu [PERSON_NAME], ehk tasuda …" at bounding box center [757, 741] width 889 height 32
type textarea "Saame. Üldjuhul need lähevad välja automaatselt õhtu [PERSON_NAME], ehk tasuda …"
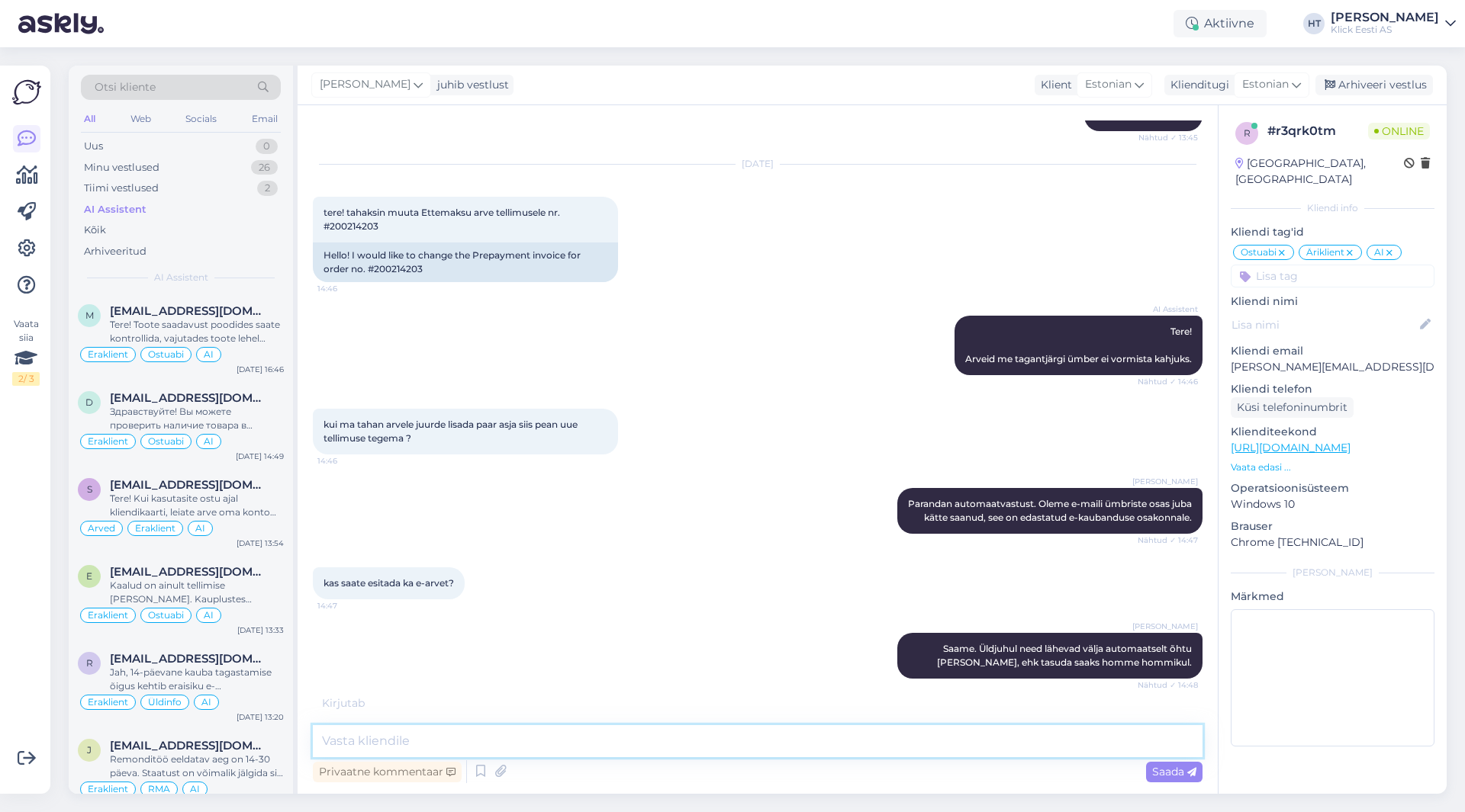
scroll to position [459, 0]
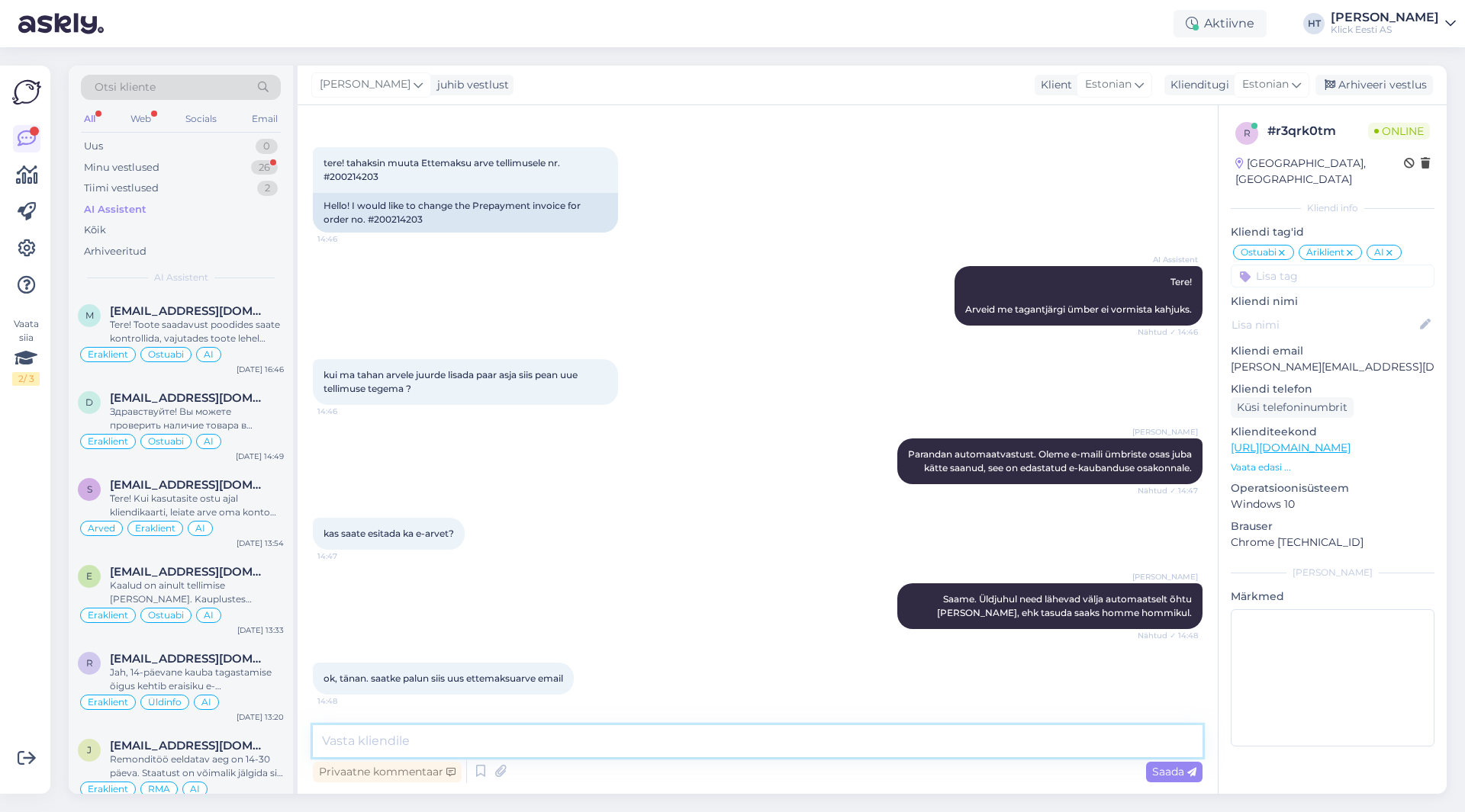
click at [597, 735] on textarea at bounding box center [757, 741] width 889 height 32
click at [596, 736] on textarea at bounding box center [757, 741] width 889 height 32
click at [260, 165] on div "26" at bounding box center [265, 168] width 27 height 15
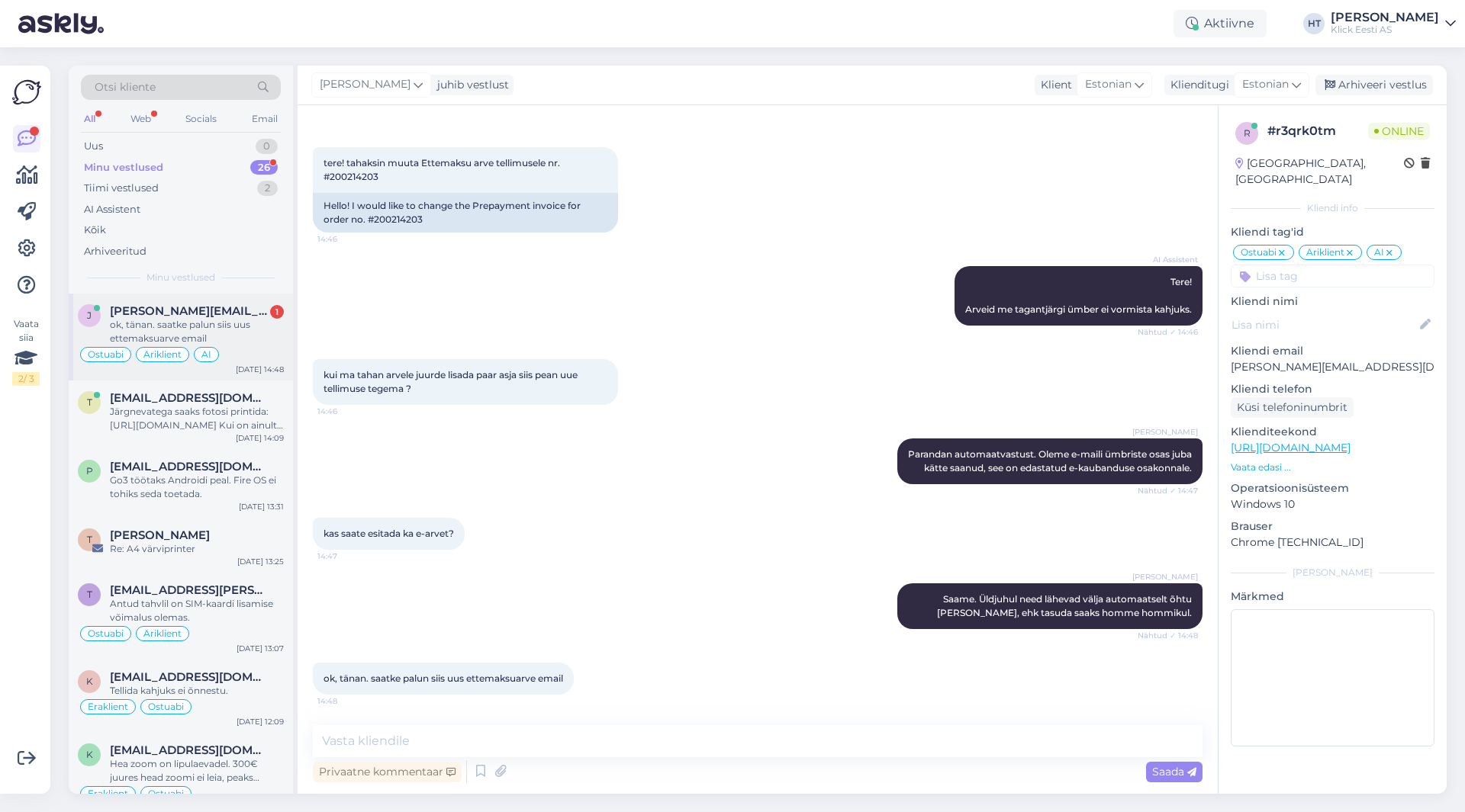
click at [248, 336] on div "ok, tänan. saatke palun siis uus ettemaksuarve email" at bounding box center [197, 331] width 174 height 27
click at [289, 408] on div "t [EMAIL_ADDRESS][DOMAIN_NAME] Järgnevatega saaks fotosi printida: [URL][DOMAIN…" at bounding box center [181, 414] width 224 height 69
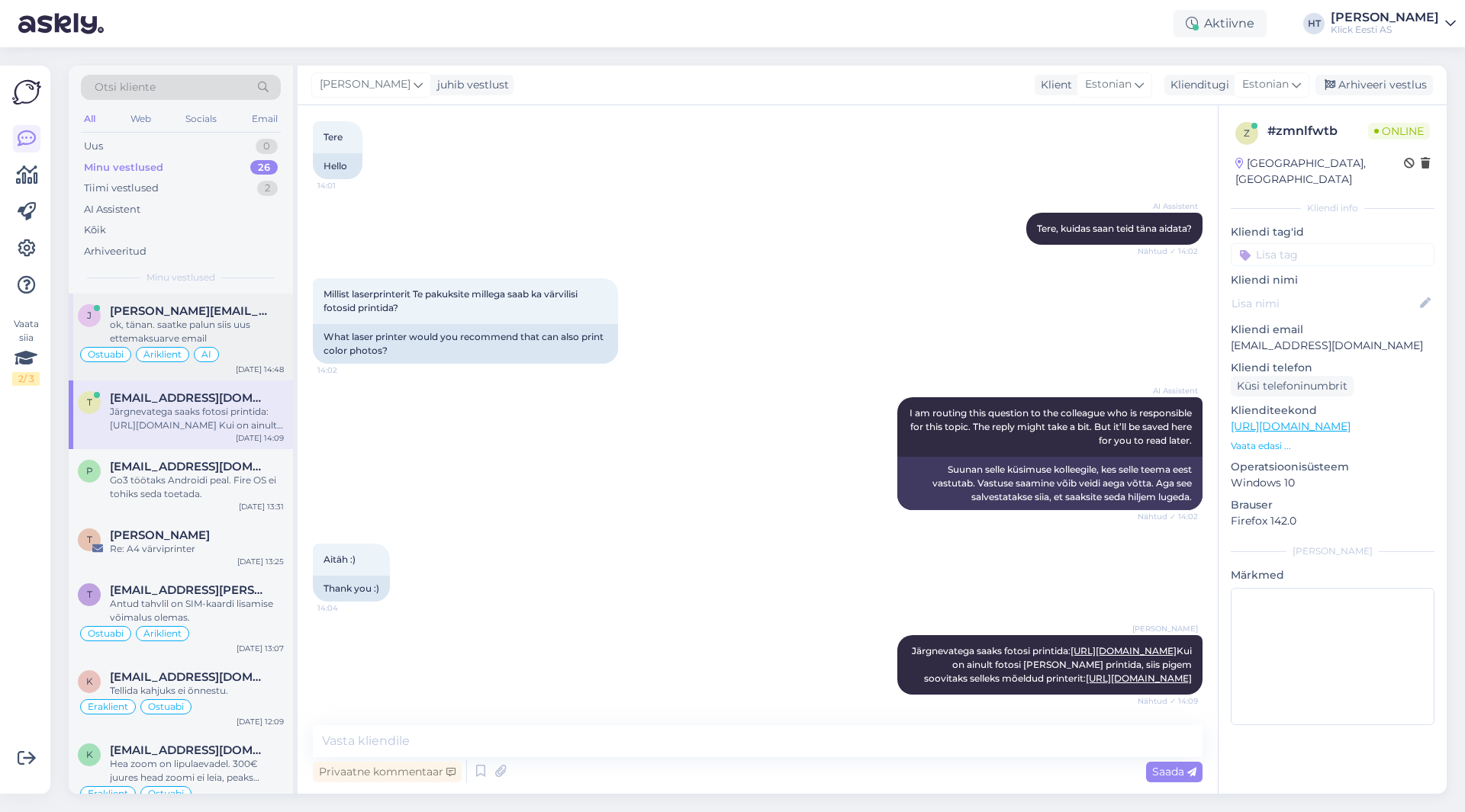
click at [245, 337] on div "ok, tänan. saatke palun siis uus ettemaksuarve email" at bounding box center [197, 331] width 174 height 27
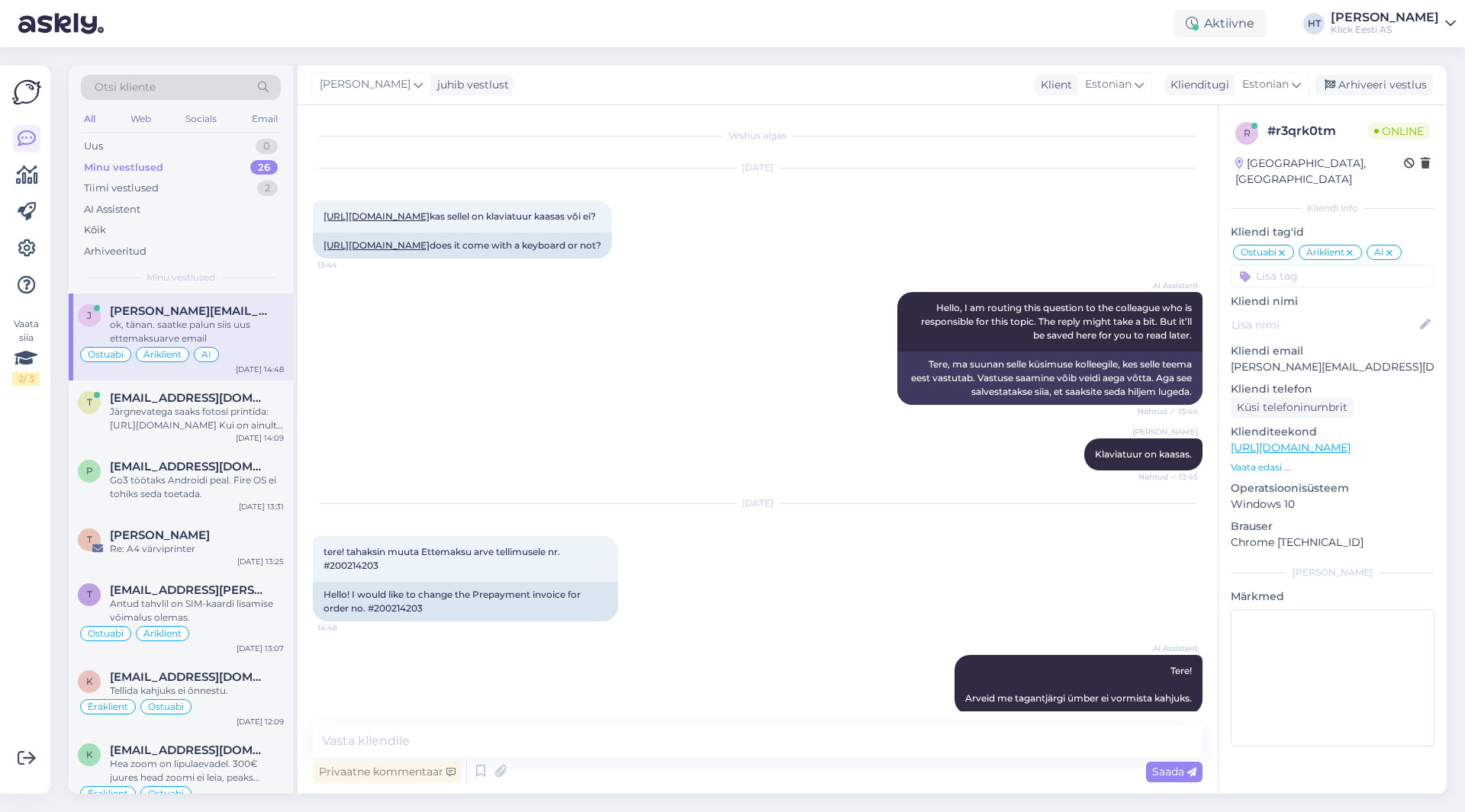
scroll to position [0, 0]
click at [1394, 247] on icon at bounding box center [1389, 253] width 9 height 13
click at [1015, 255] on div "[DATE] [URL][DOMAIN_NAME] kas sellel on klaviatuur kaasas või ei? 13:44 [URL][D…" at bounding box center [757, 214] width 889 height 124
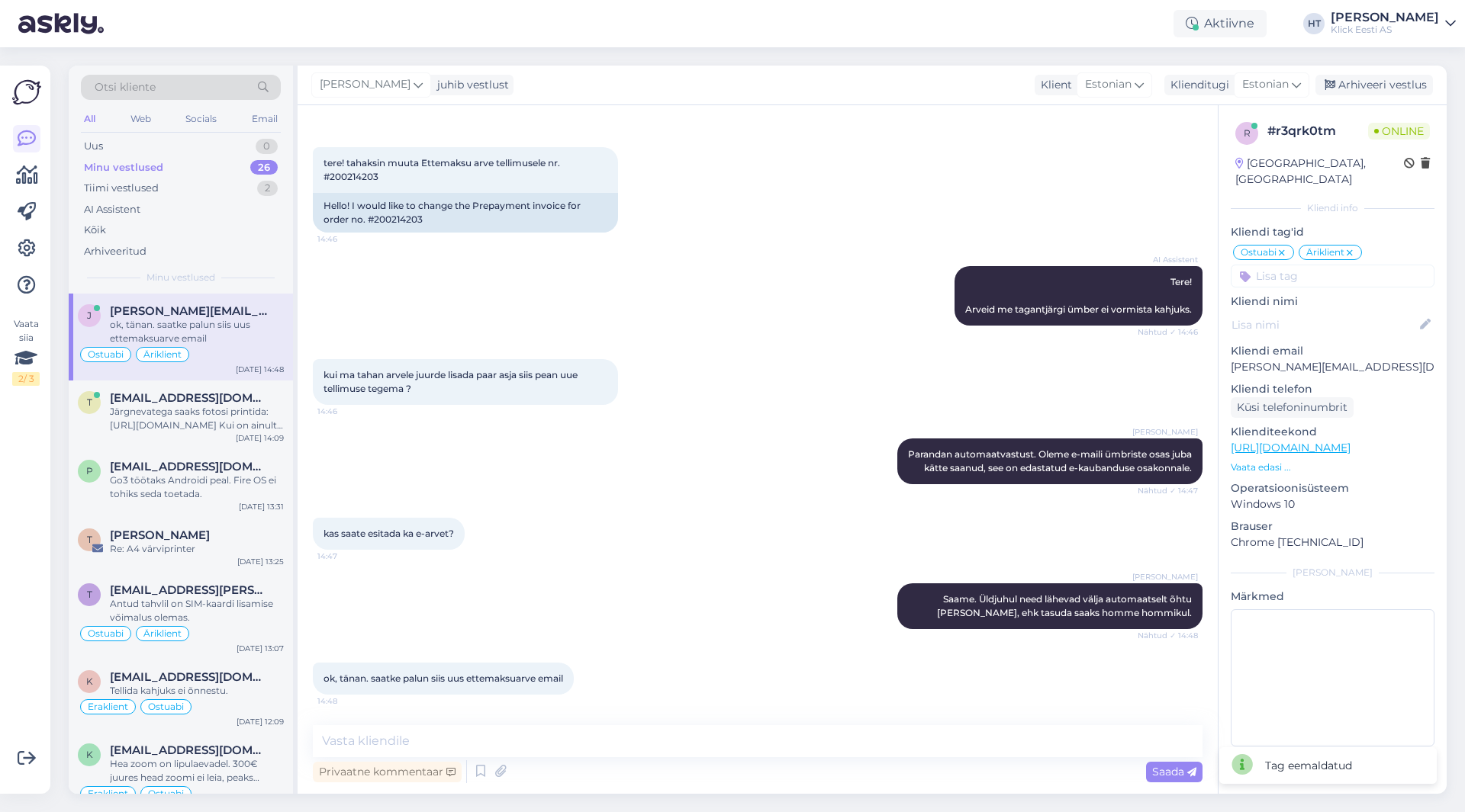
scroll to position [459, 0]
click at [219, 424] on div "Järgnevatega saaks fotosi printida: [URL][DOMAIN_NAME] Kui on ainult fotosi [PE…" at bounding box center [197, 418] width 174 height 27
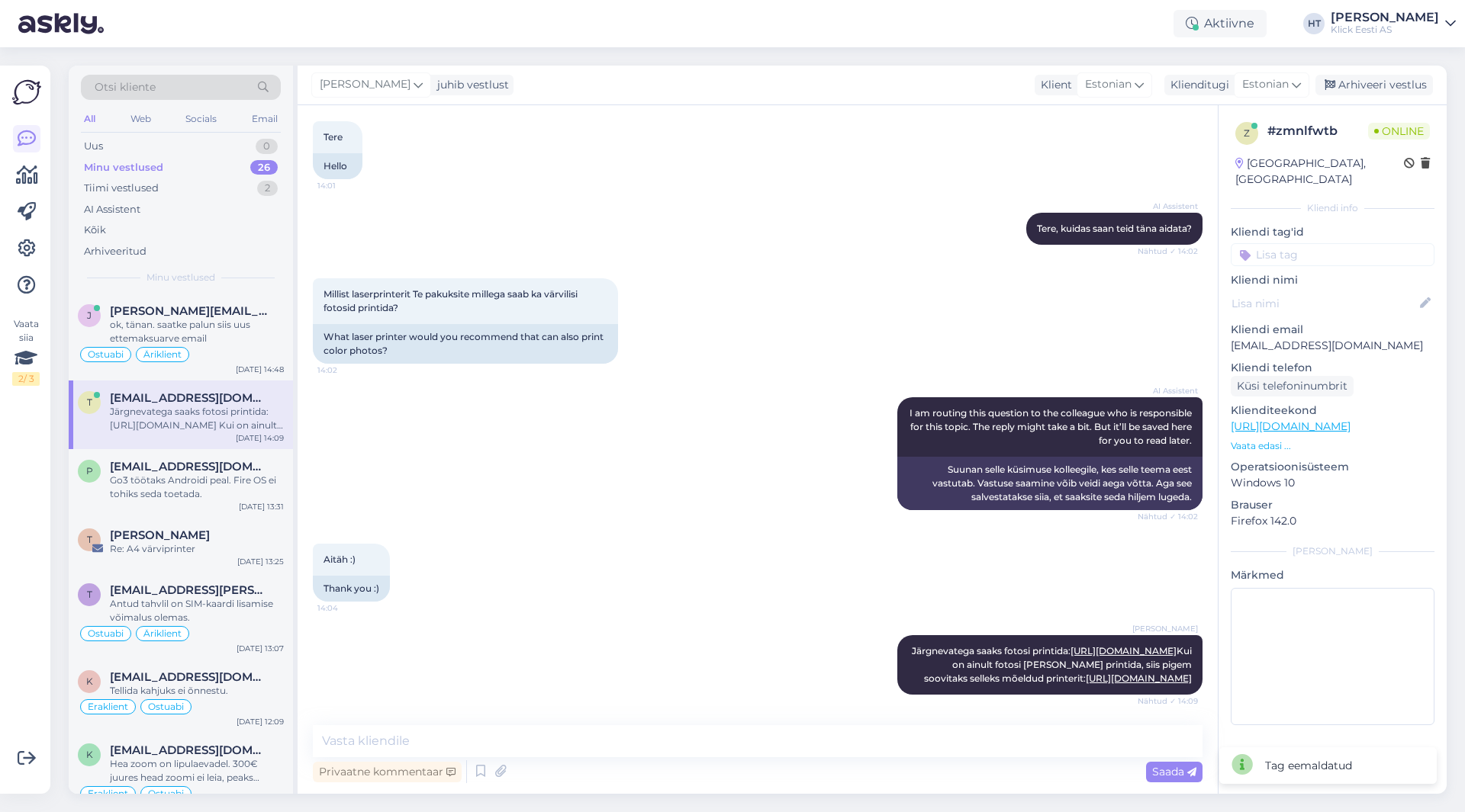
click at [771, 421] on div "AI Assistent I am routing this question to the colleague who is responsible for…" at bounding box center [757, 454] width 889 height 147
click at [472, 438] on div "AI Assistent I am routing this question to the colleague who is responsible for…" at bounding box center [757, 454] width 889 height 147
click at [257, 145] on div "Uus 1" at bounding box center [181, 147] width 200 height 21
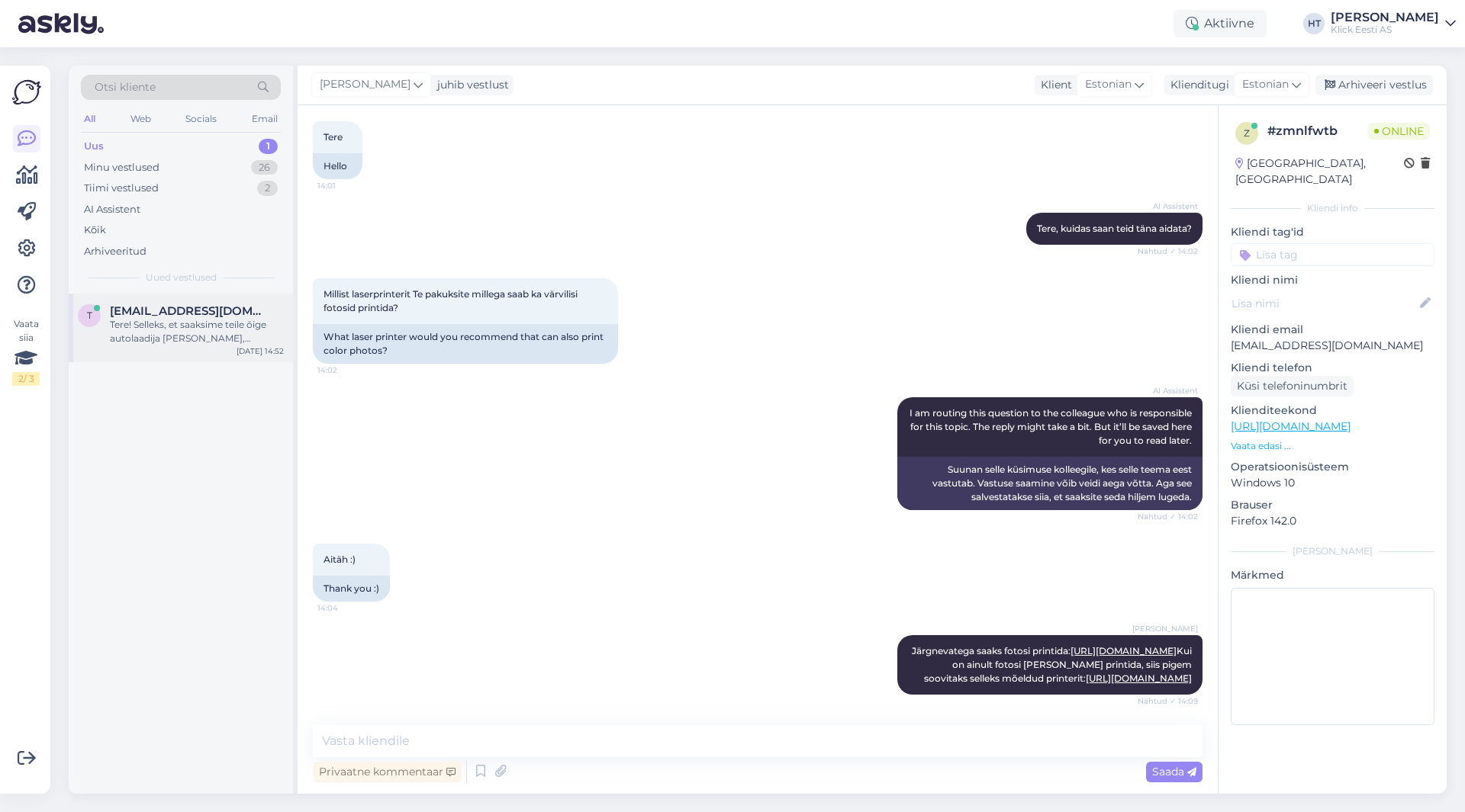
click at [229, 330] on div "Tere! Selleks, et saaksime teile õige autolaadija [PERSON_NAME], [PERSON_NAME] …" at bounding box center [197, 331] width 174 height 27
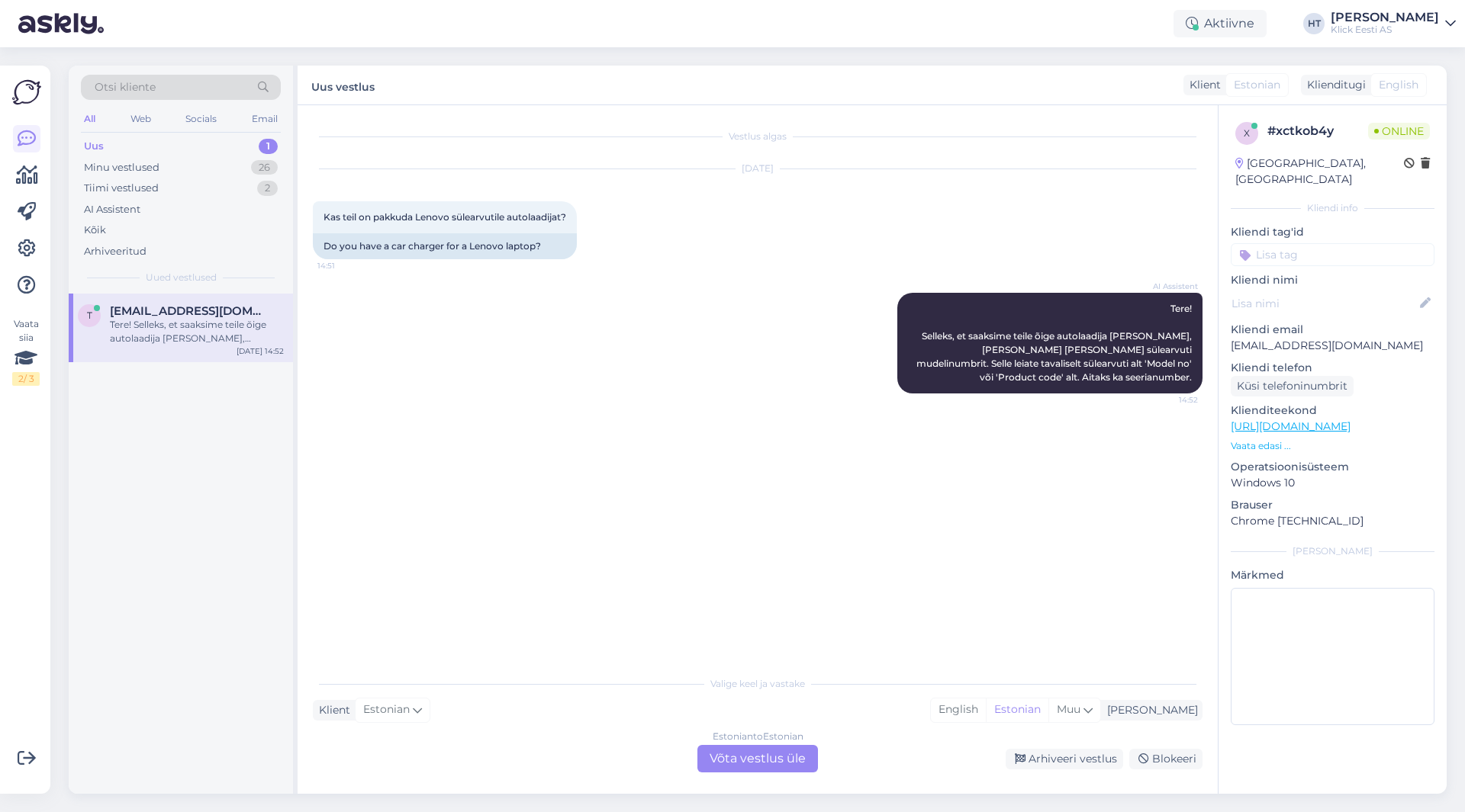
click at [606, 516] on div "Vestlus algas [DATE] Kas teil on pakkuda Lenovo sülearvutile autolaadijat? 14:5…" at bounding box center [764, 387] width 903 height 534
click at [733, 769] on div "Estonian to Estonian Võta vestlus üle" at bounding box center [757, 759] width 121 height 27
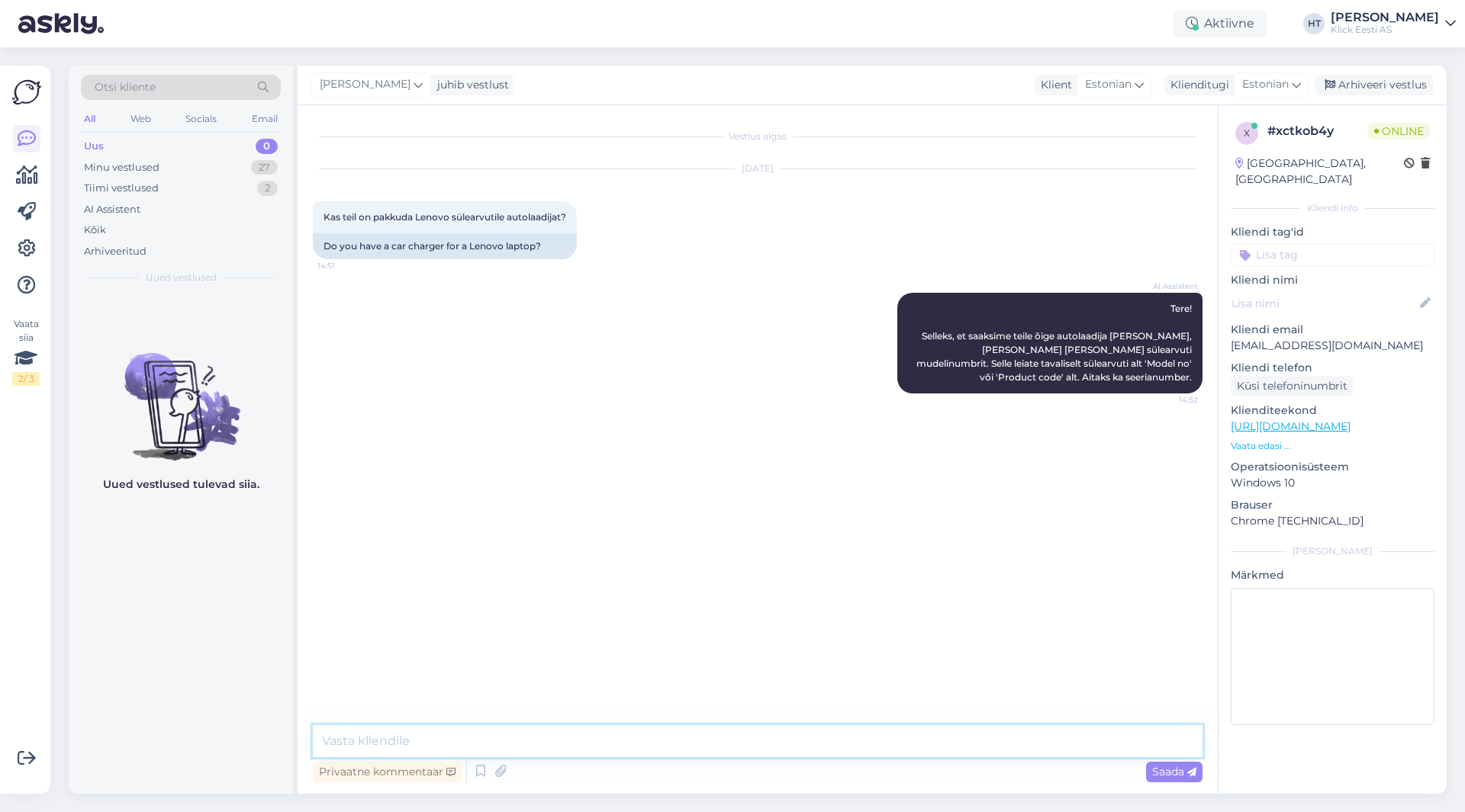
click at [726, 745] on textarea at bounding box center [757, 741] width 889 height 32
paste textarea "[URL][DOMAIN_NAME][PERSON_NAME]"
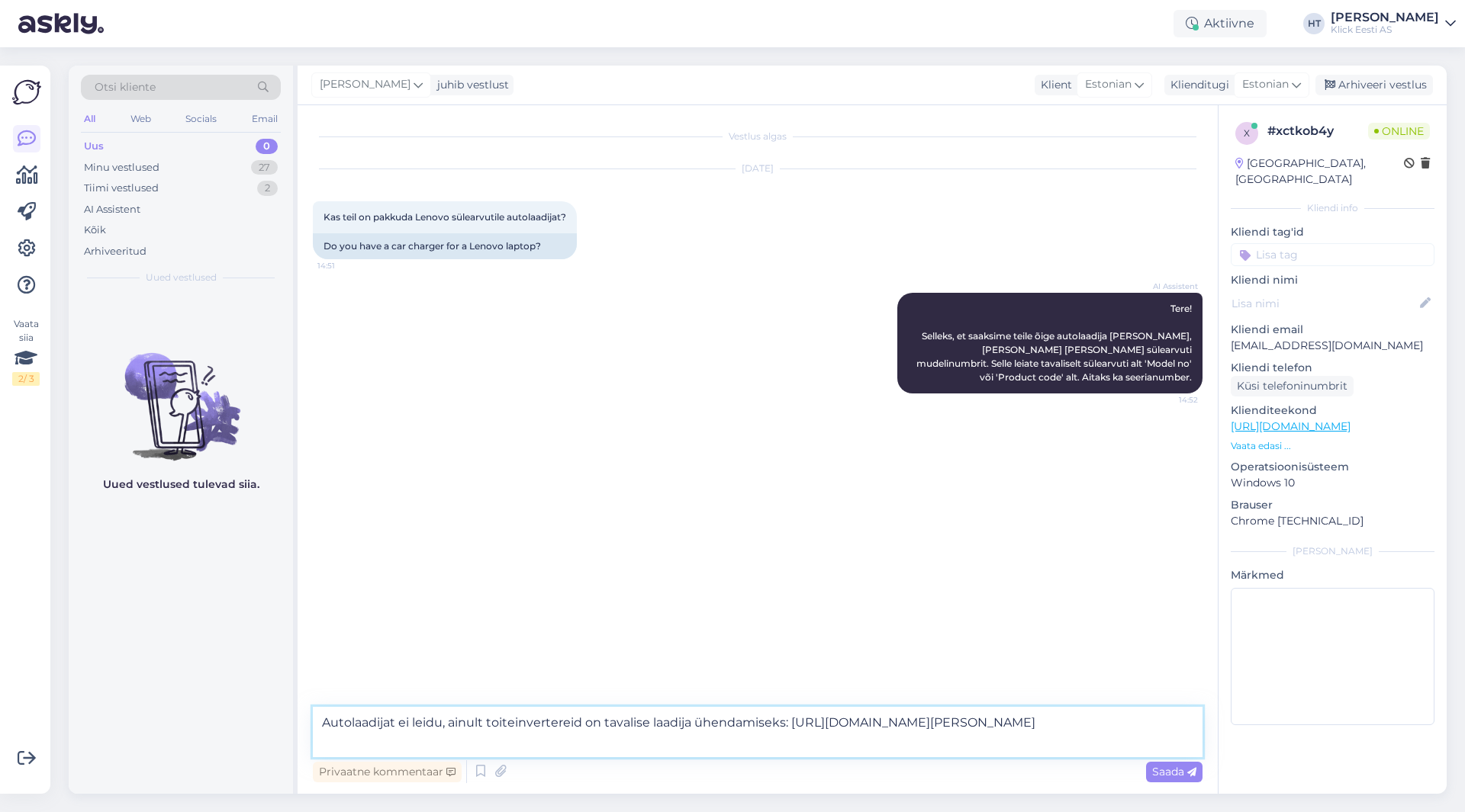
drag, startPoint x: 652, startPoint y: 723, endPoint x: 605, endPoint y: 724, distance: 47.0
click at [605, 724] on textarea "Autolaadijat ei leidu, ainult toiteinvertereid on tavalise laadija ühendamiseks…" at bounding box center [757, 732] width 889 height 50
type textarea "Autolaadijat ei leidu, ainult toiteinvertereid on seinalaadija ühendamiseks: [U…"
click at [609, 750] on textarea "Autolaadijat ei leidu, ainult toiteinvertereid on seinalaadija ühendamiseks: [U…" at bounding box center [757, 732] width 889 height 50
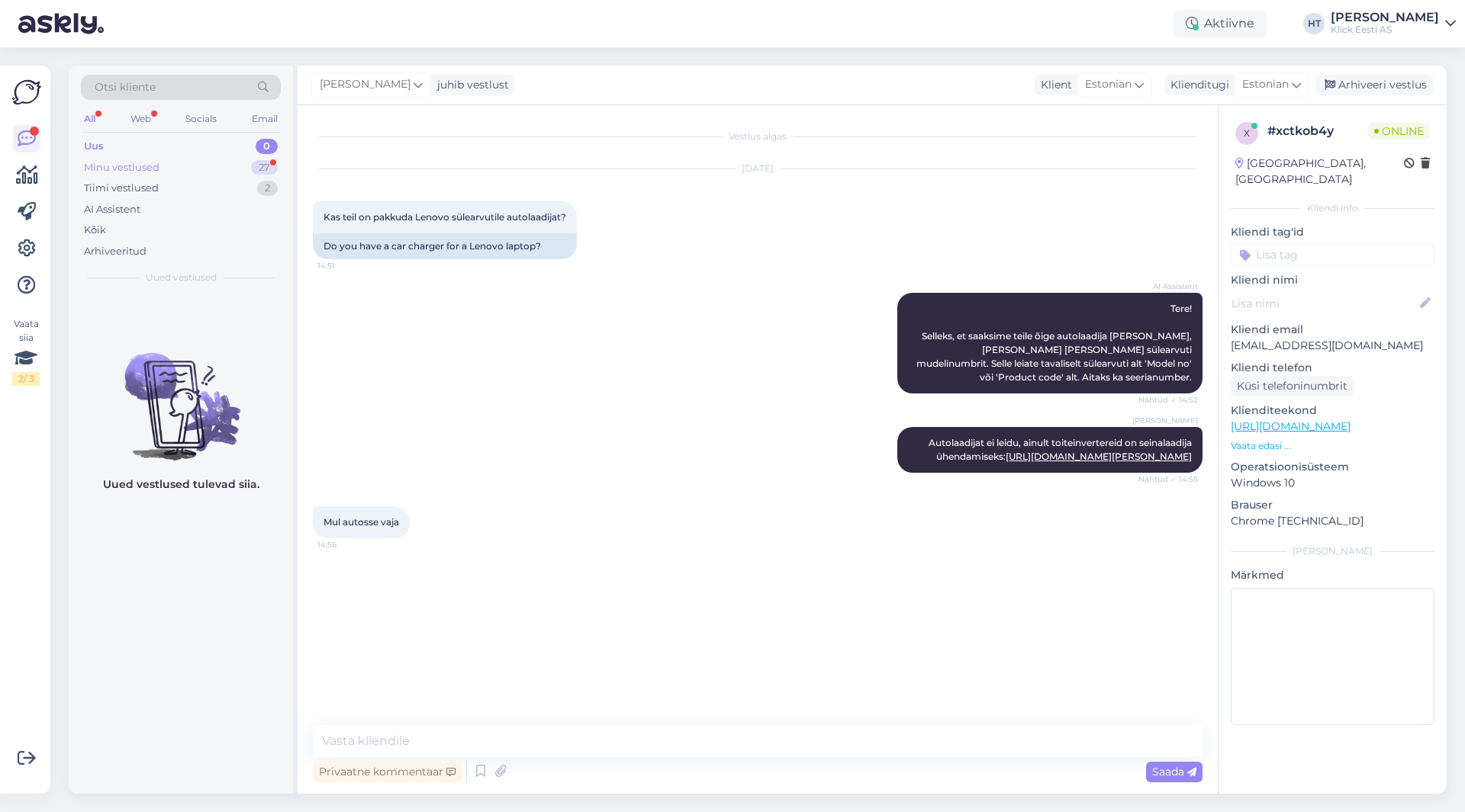
click at [221, 176] on div "Minu vestlused 27" at bounding box center [181, 168] width 200 height 21
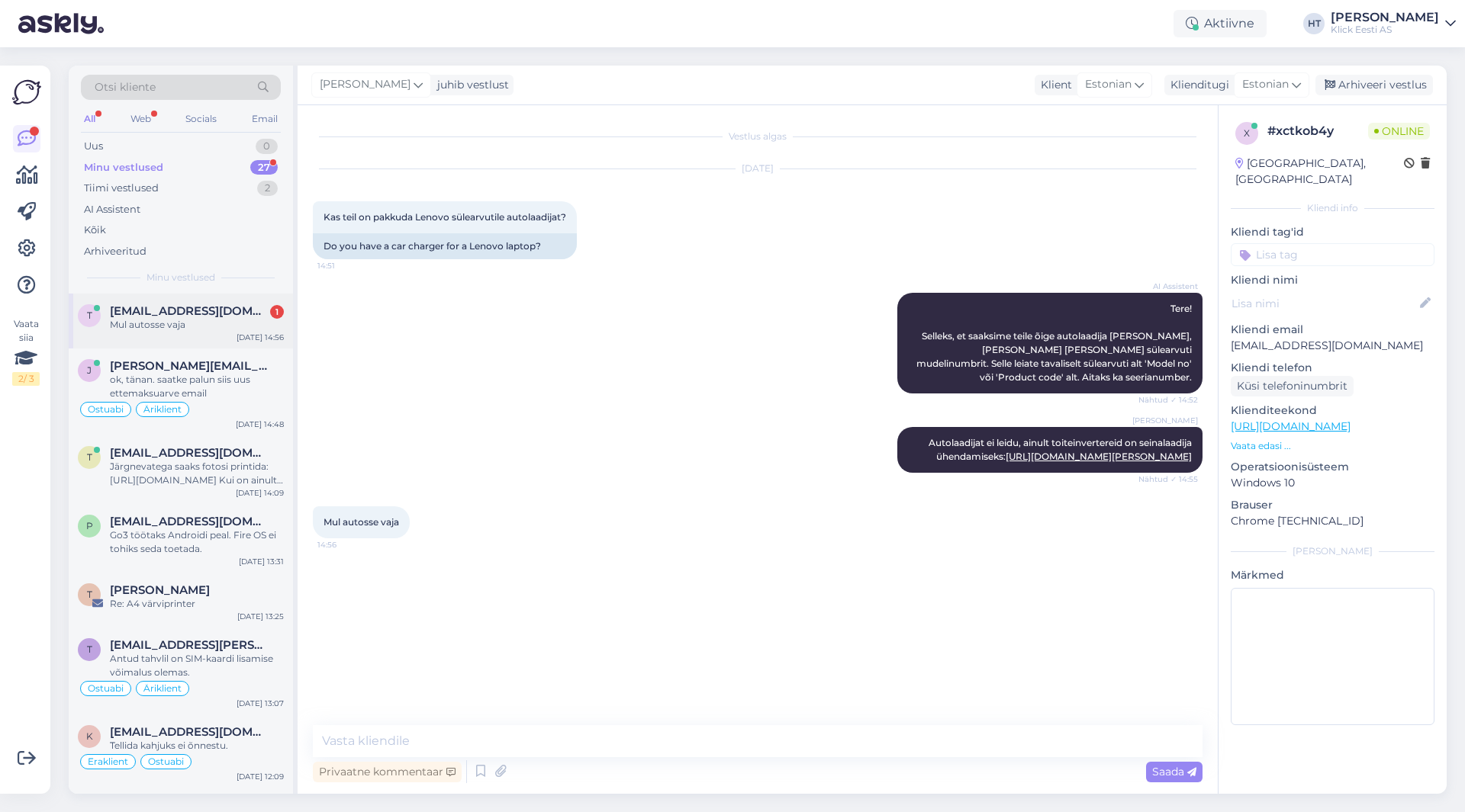
click at [231, 299] on div "t [EMAIL_ADDRESS][DOMAIN_NAME] 1 Mul autosse vaja [DATE] 14:56" at bounding box center [181, 321] width 224 height 55
click at [227, 390] on div "ok, tänan. saatke palun siis uus ettemaksuarve email" at bounding box center [197, 386] width 174 height 27
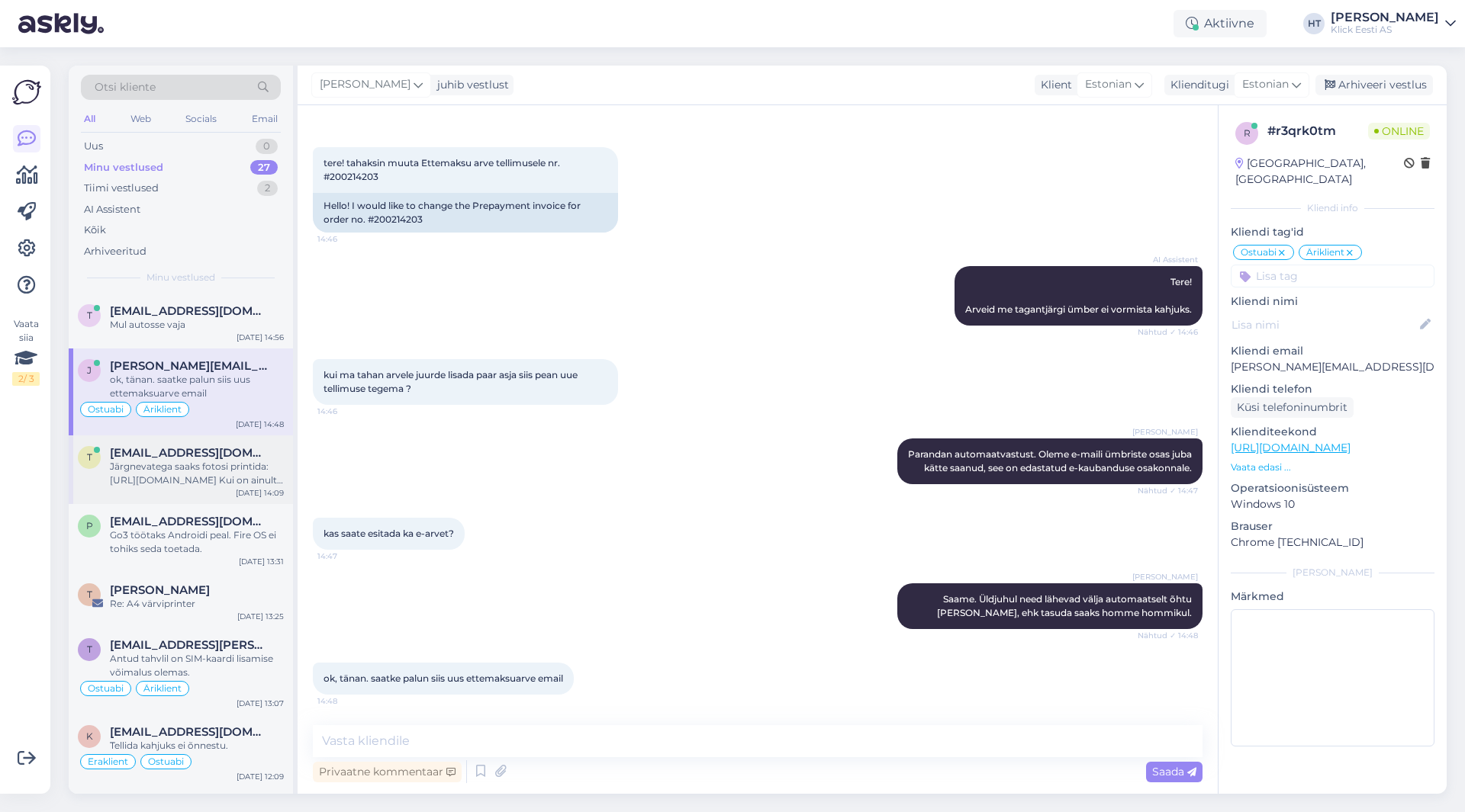
click at [229, 441] on div "t [EMAIL_ADDRESS][DOMAIN_NAME] Järgnevatega saaks fotosi printida: [URL][DOMAIN…" at bounding box center [181, 469] width 224 height 69
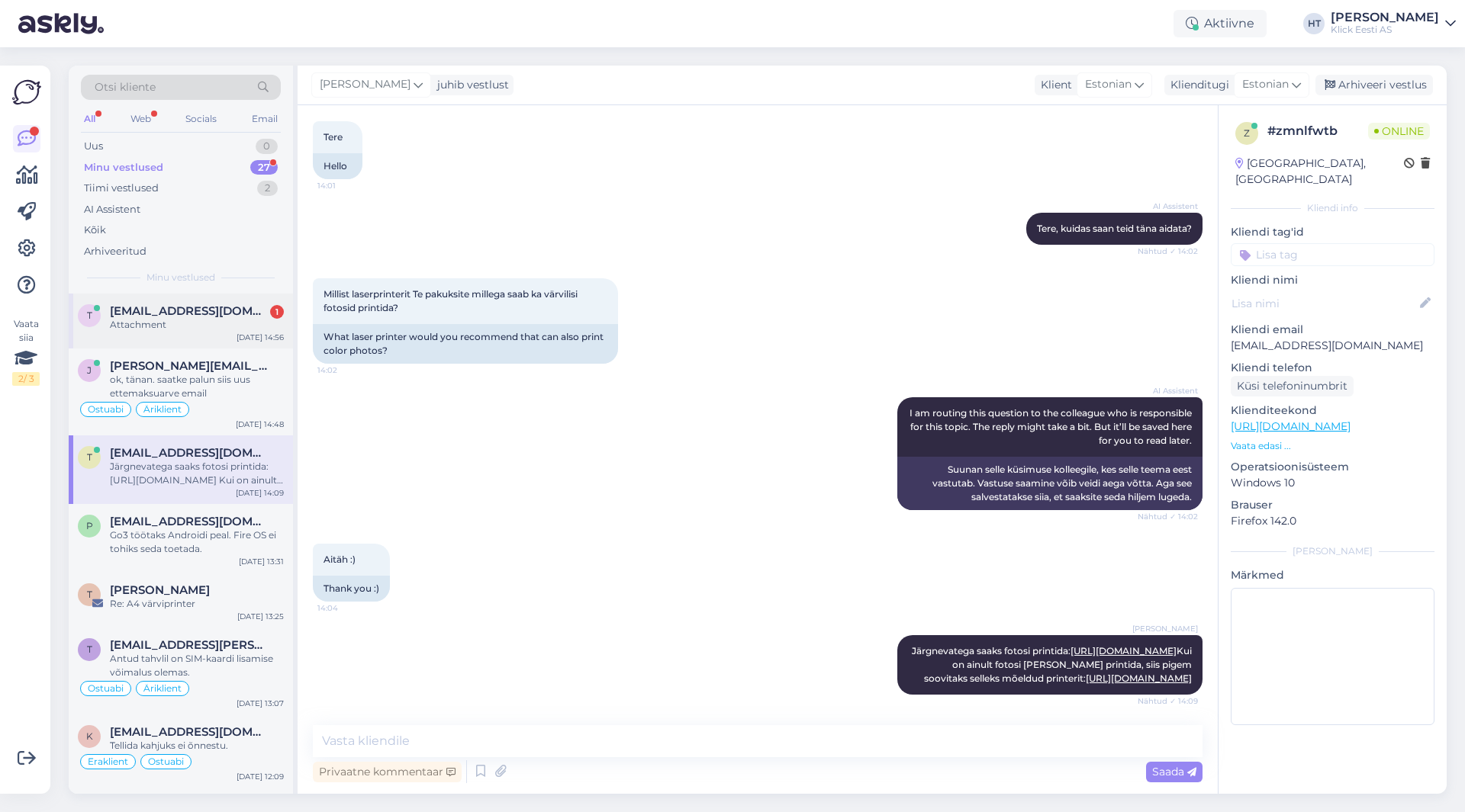
click at [176, 322] on div "Attachment" at bounding box center [197, 324] width 174 height 14
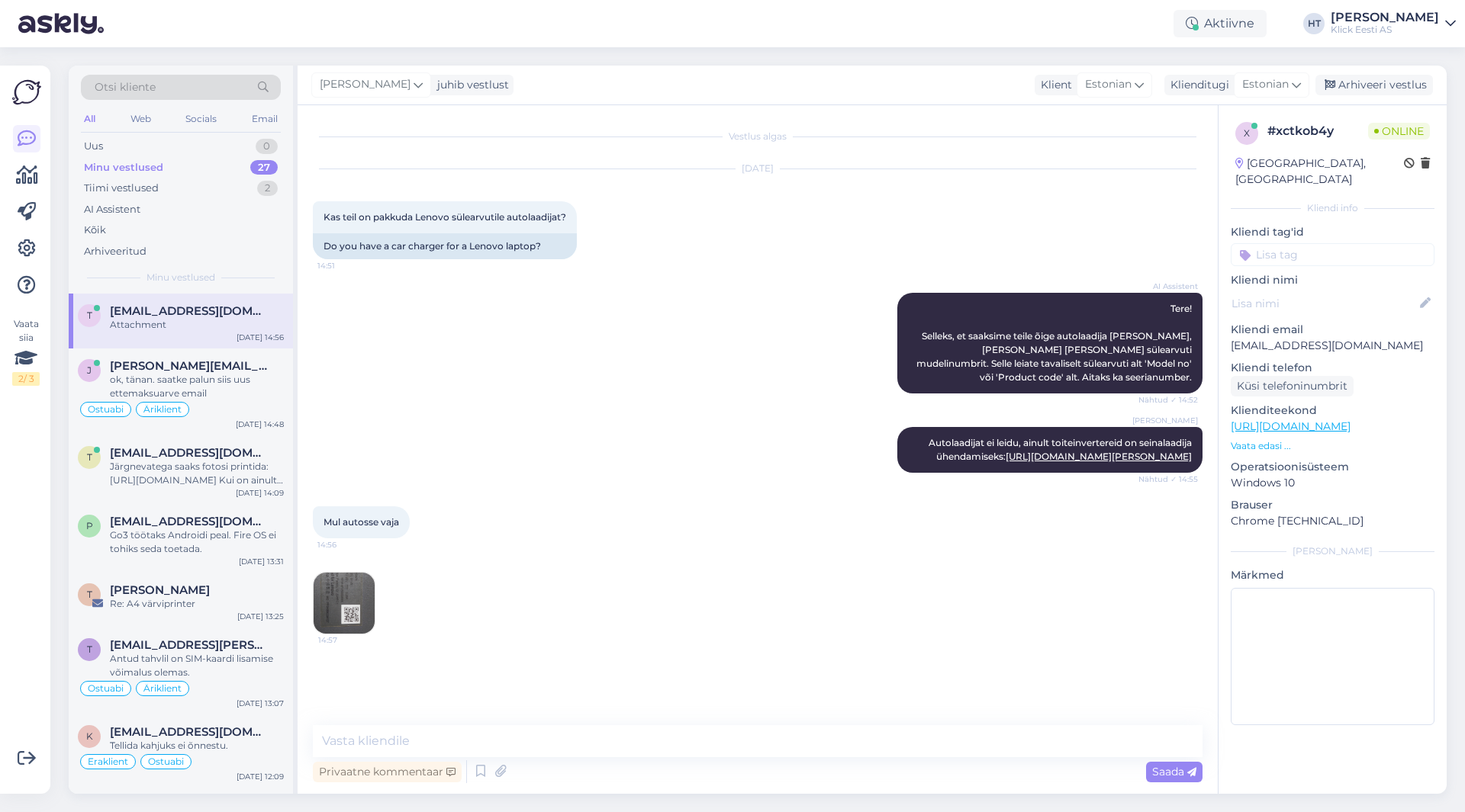
scroll to position [0, 0]
click at [351, 614] on img at bounding box center [344, 602] width 61 height 61
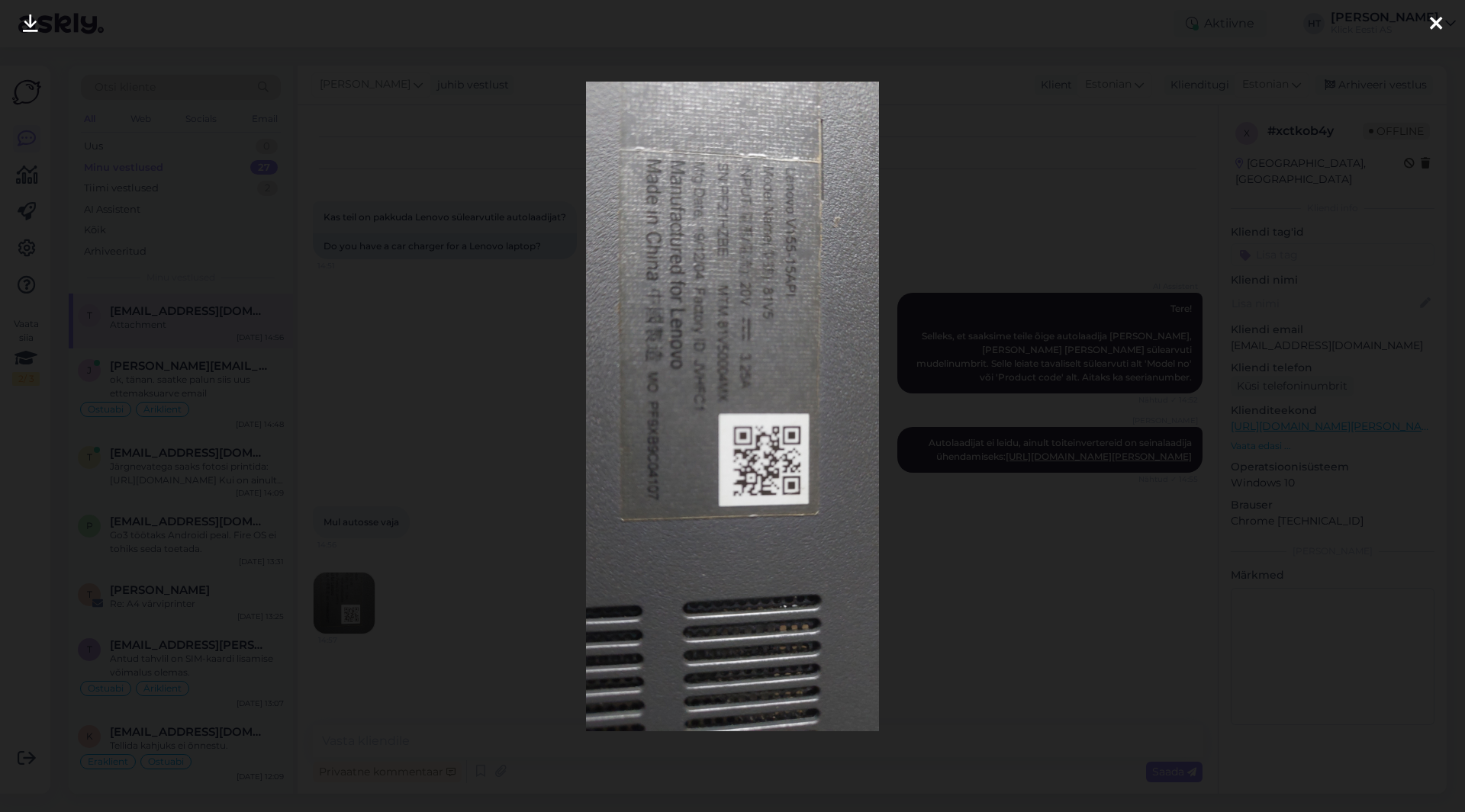
click at [455, 406] on div at bounding box center [732, 406] width 1465 height 812
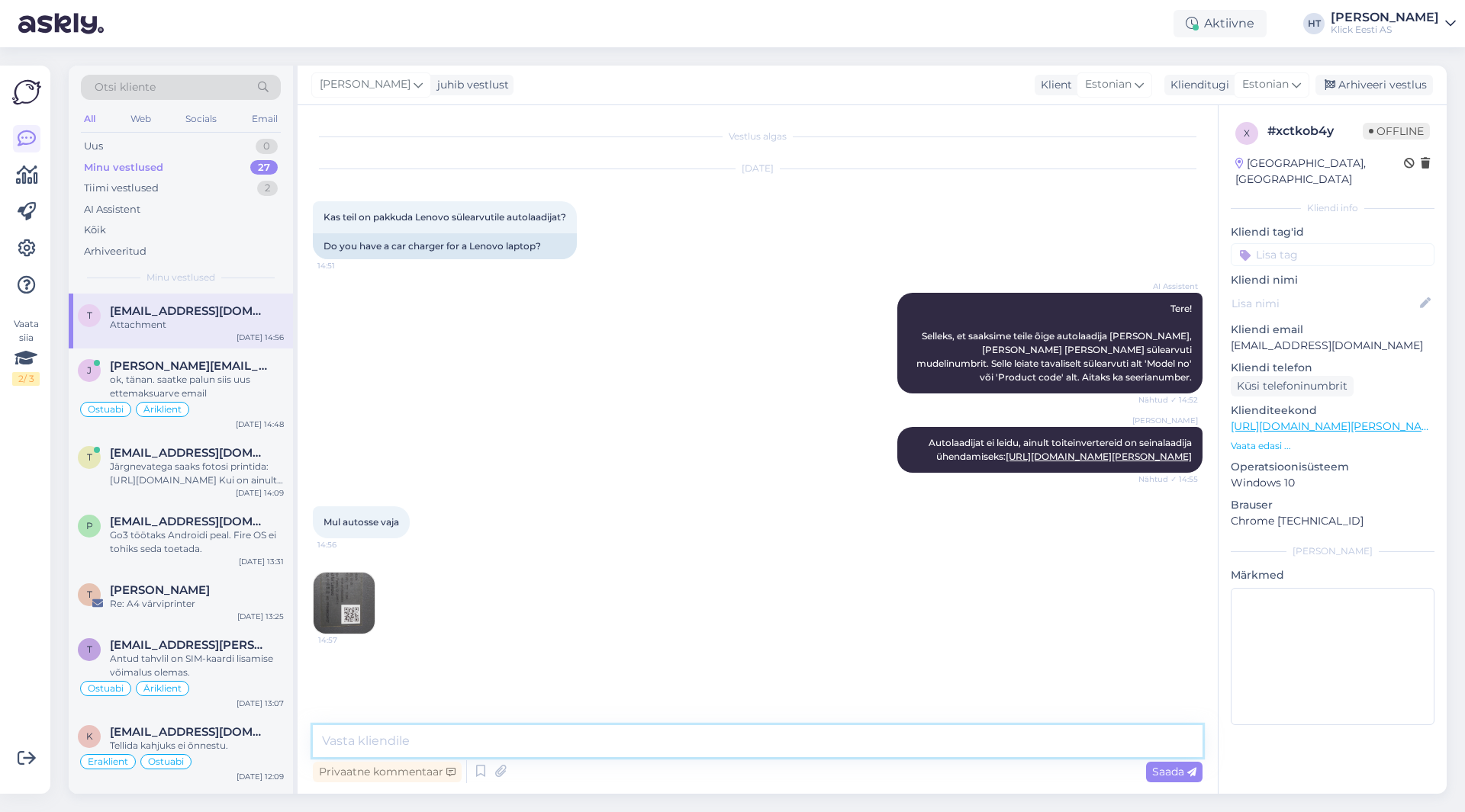
click at [469, 747] on textarea at bounding box center [757, 741] width 889 height 32
drag, startPoint x: 608, startPoint y: 736, endPoint x: 459, endPoint y: 747, distance: 149.4
click at [459, 747] on textarea "Autolaadijat ei leidu. Sobib inverter pluss" at bounding box center [757, 741] width 889 height 32
type textarea "A"
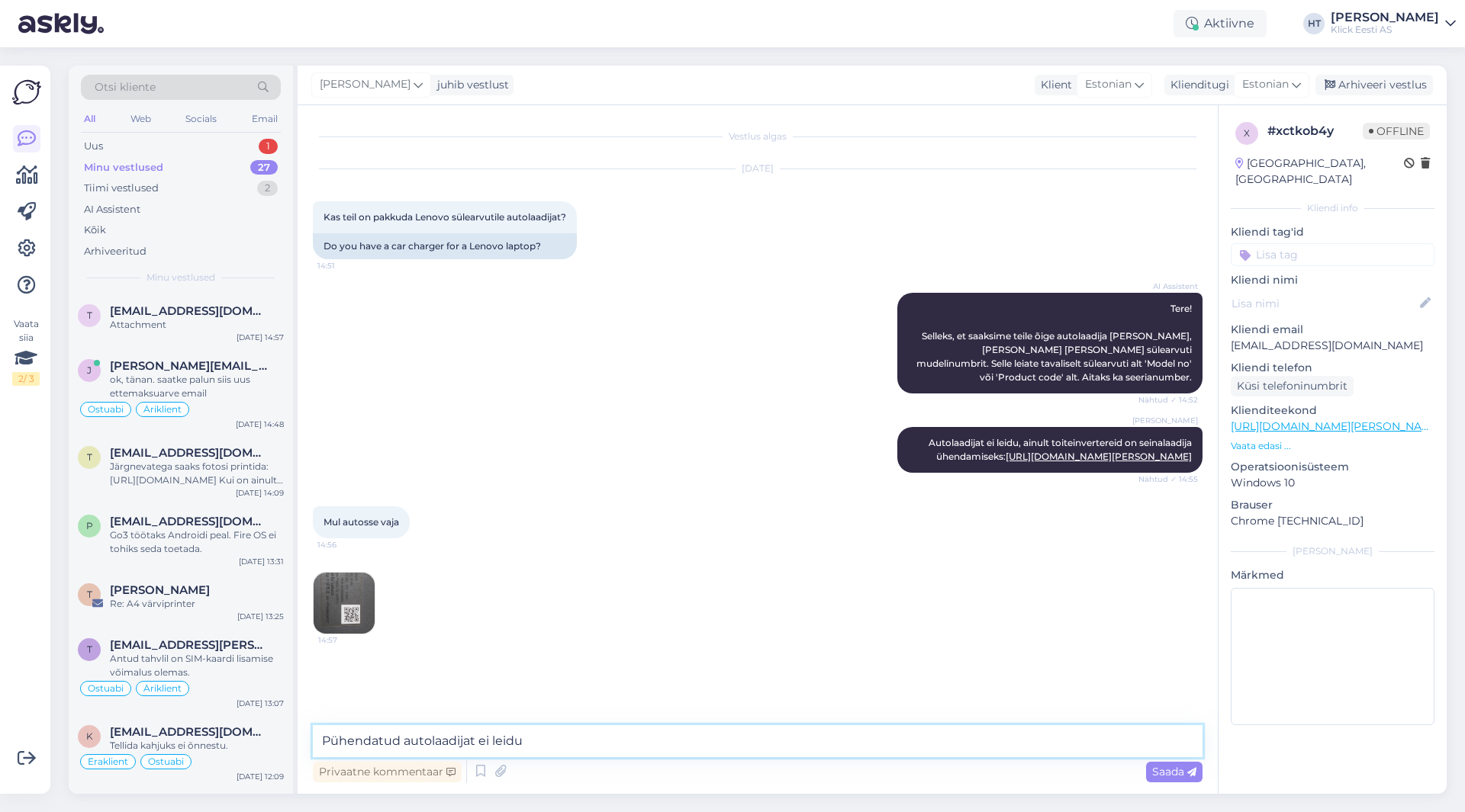
type textarea "Pühendatud autolaadijat ei leidu."
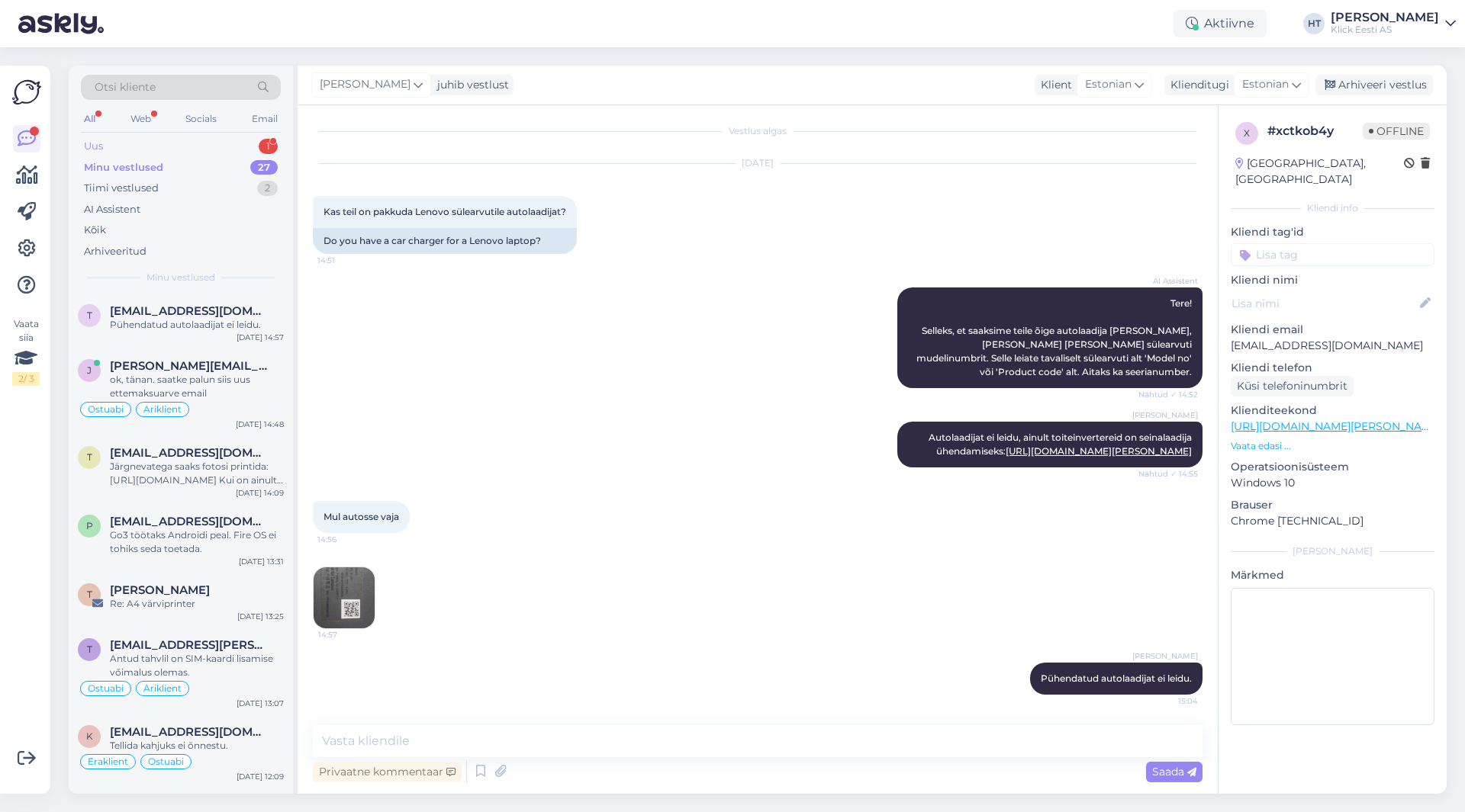
click at [192, 147] on div "Uus 1" at bounding box center [181, 147] width 200 height 21
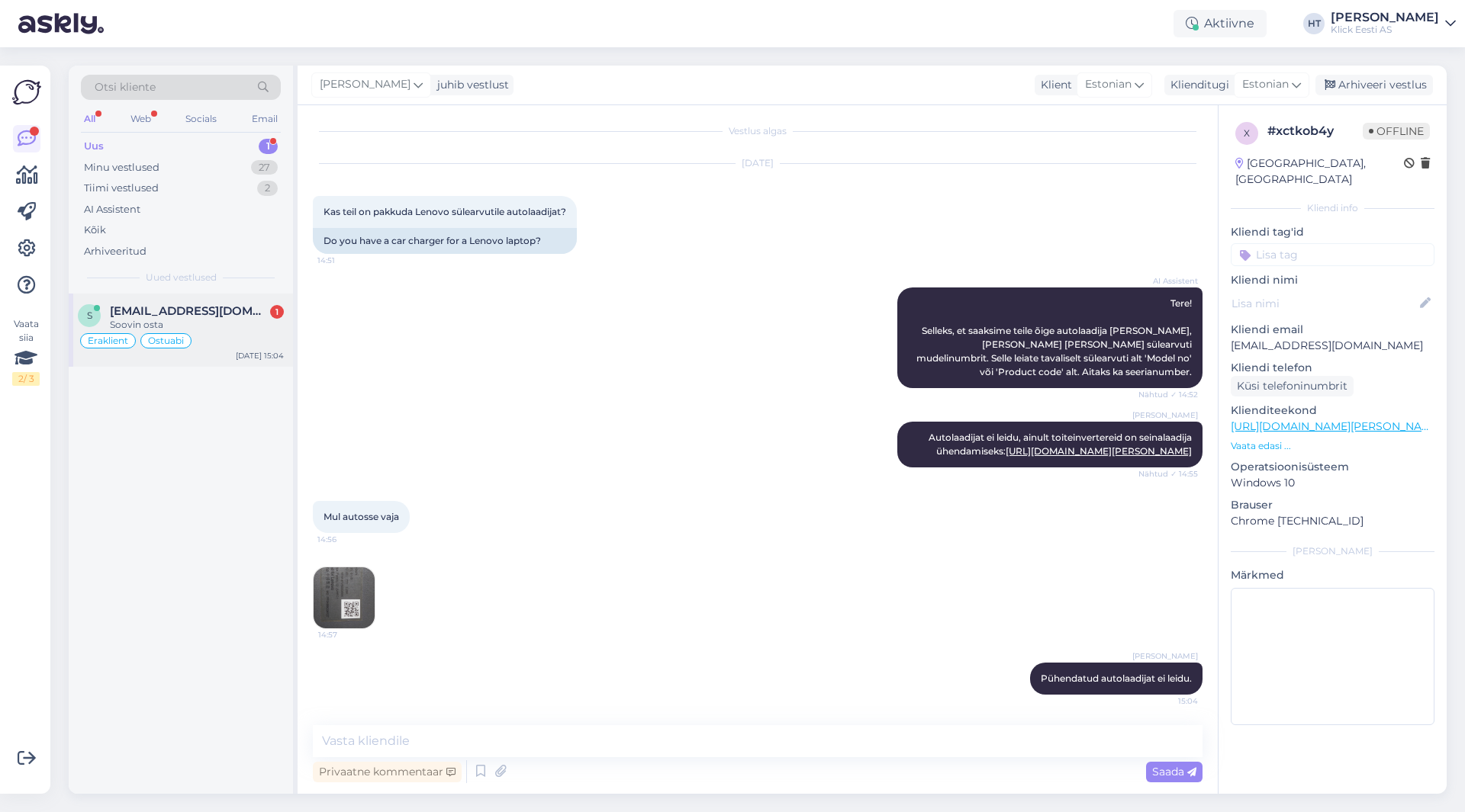
click at [220, 312] on span "[EMAIL_ADDRESS][DOMAIN_NAME]" at bounding box center [189, 311] width 158 height 14
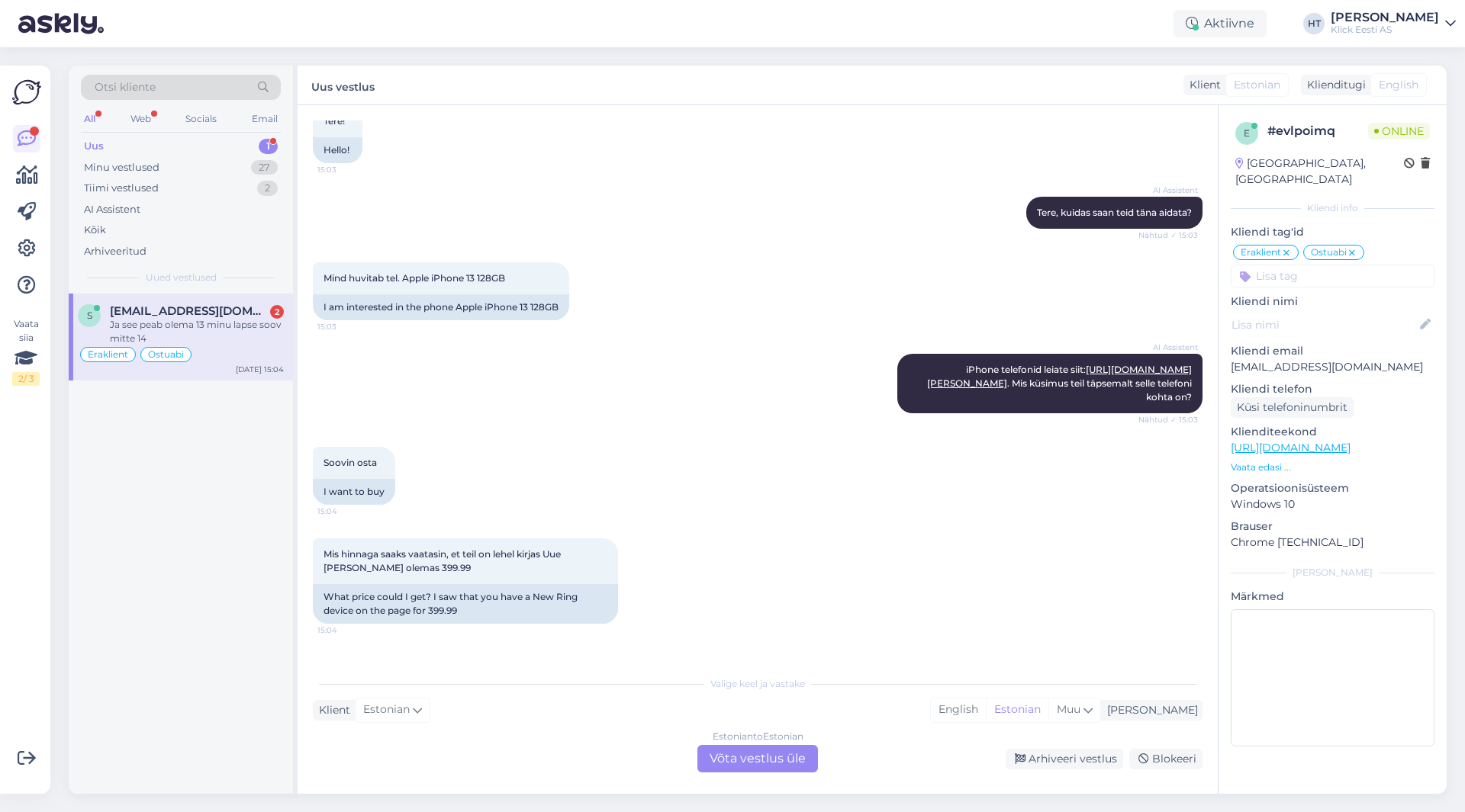
scroll to position [944, 0]
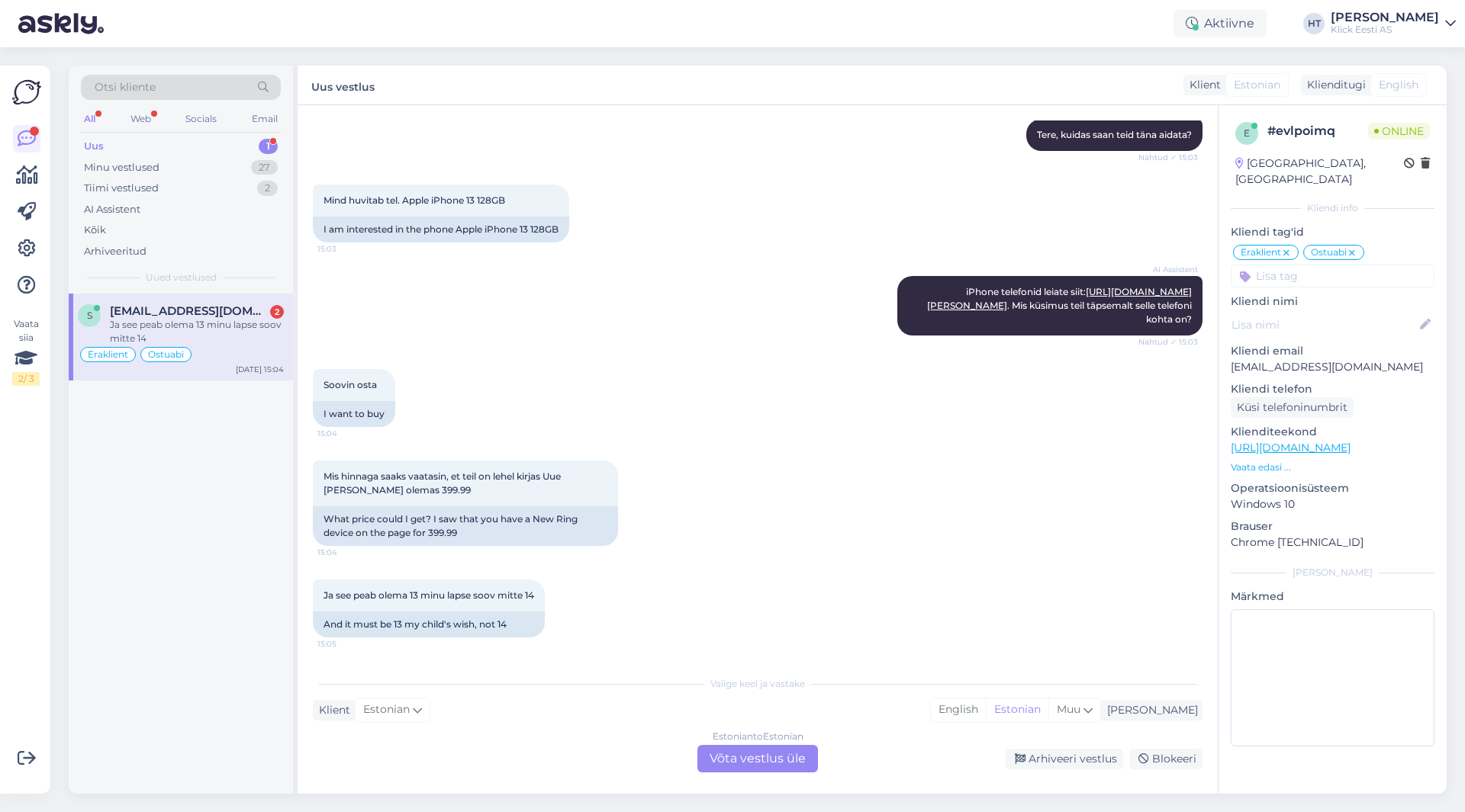
click at [647, 622] on div "Ja see peab olema 13 minu lapse soov mitte 14 15:05 And it must be 13 my child'…" at bounding box center [757, 608] width 889 height 92
click at [760, 757] on div "Estonian to Estonian Võta vestlus üle" at bounding box center [757, 759] width 121 height 27
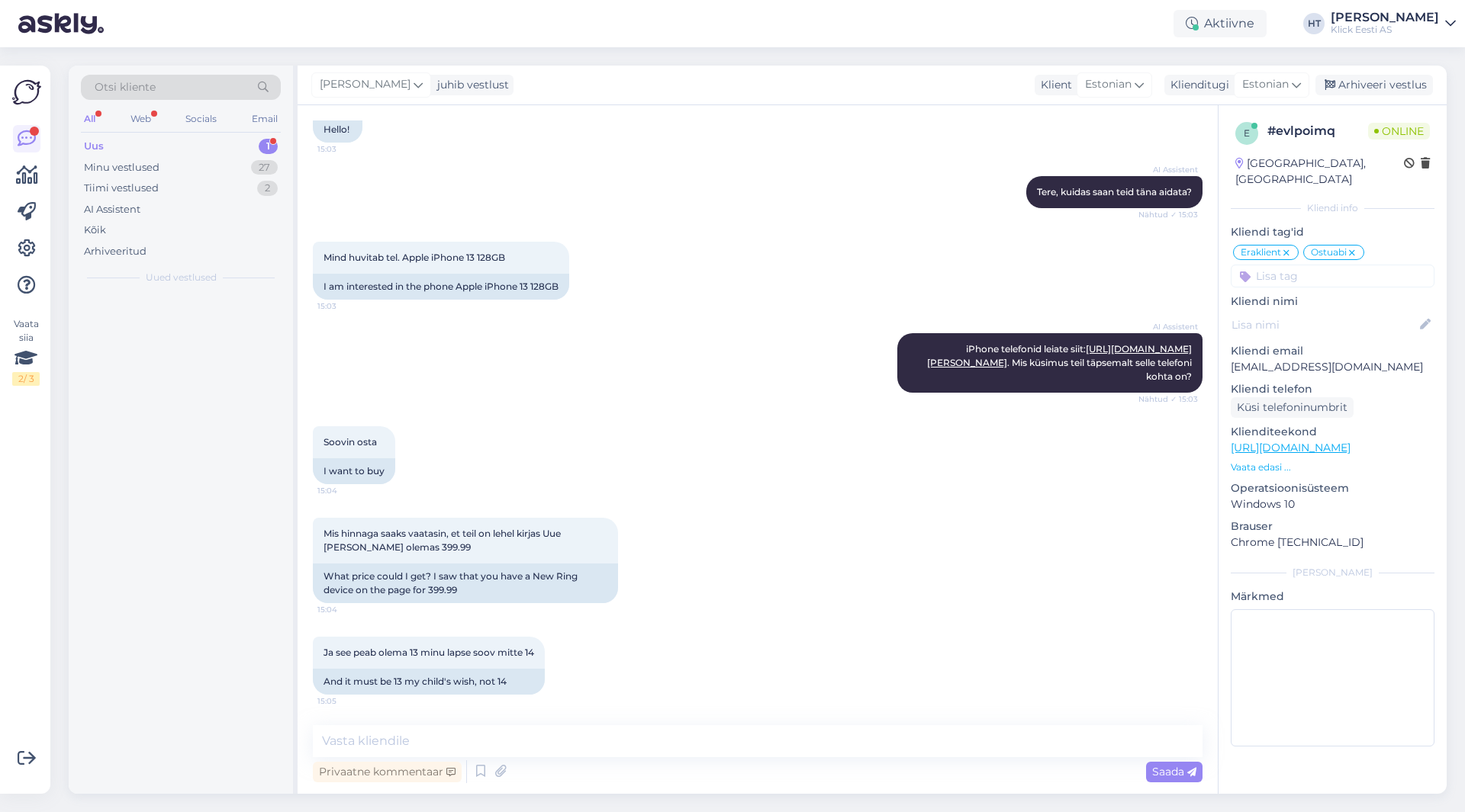
scroll to position [887, 0]
click at [759, 740] on textarea at bounding box center [757, 741] width 889 height 32
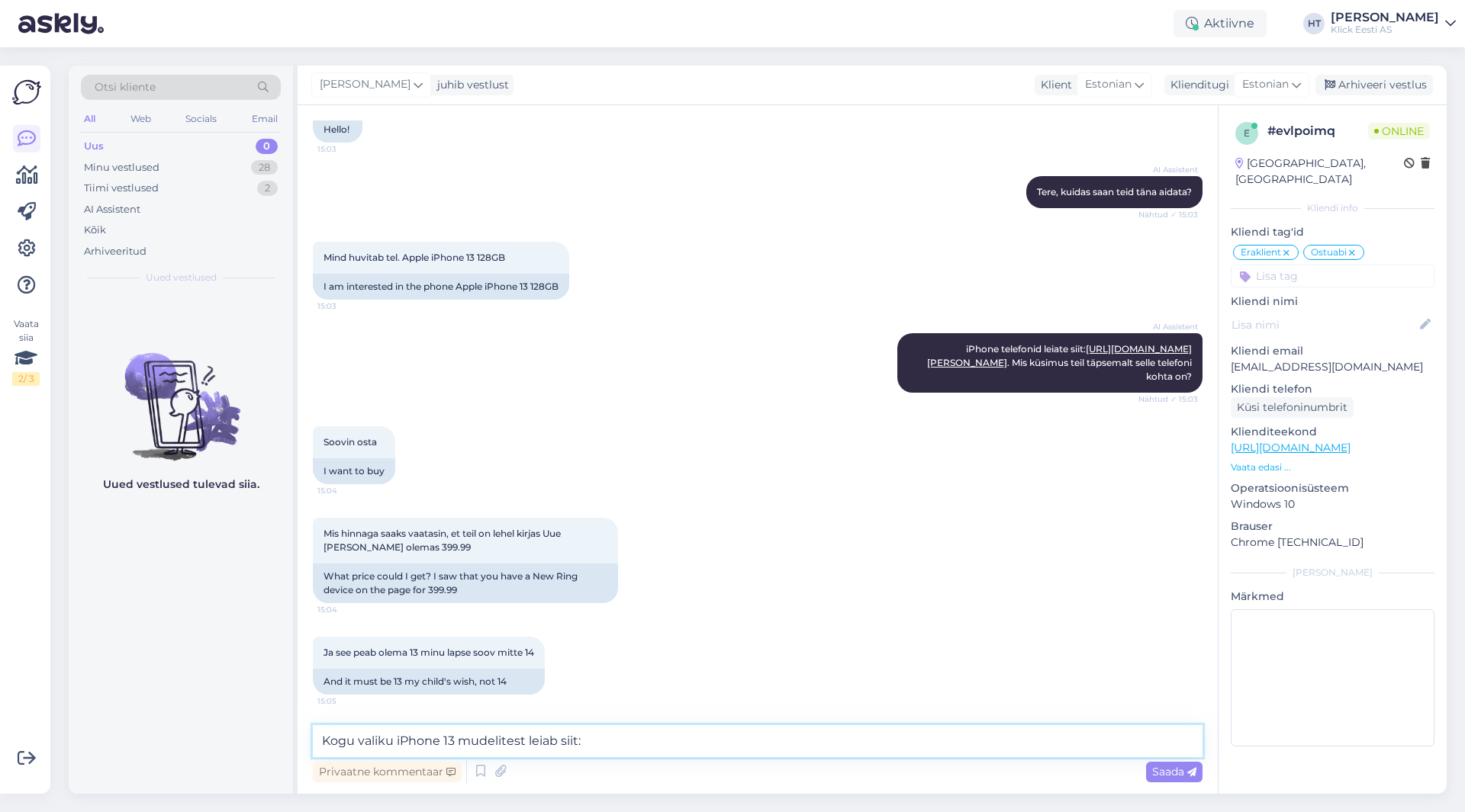
paste textarea "[URL][DOMAIN_NAME][PERSON_NAME]"
type textarea "Kogu valiku iPhone 13 mudelitest leiab siit: [URL][DOMAIN_NAME][PERSON_NAME]"
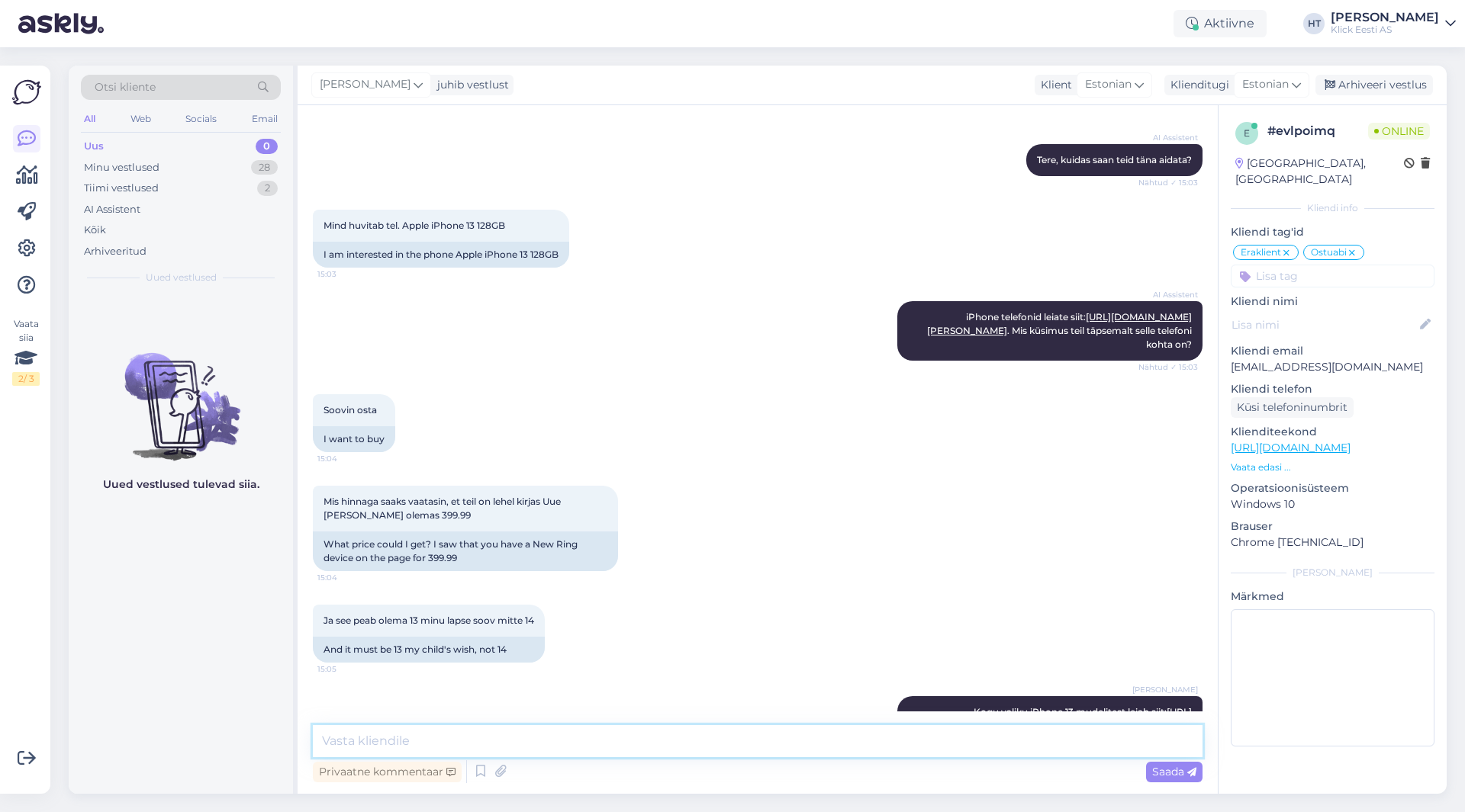
scroll to position [1008, 0]
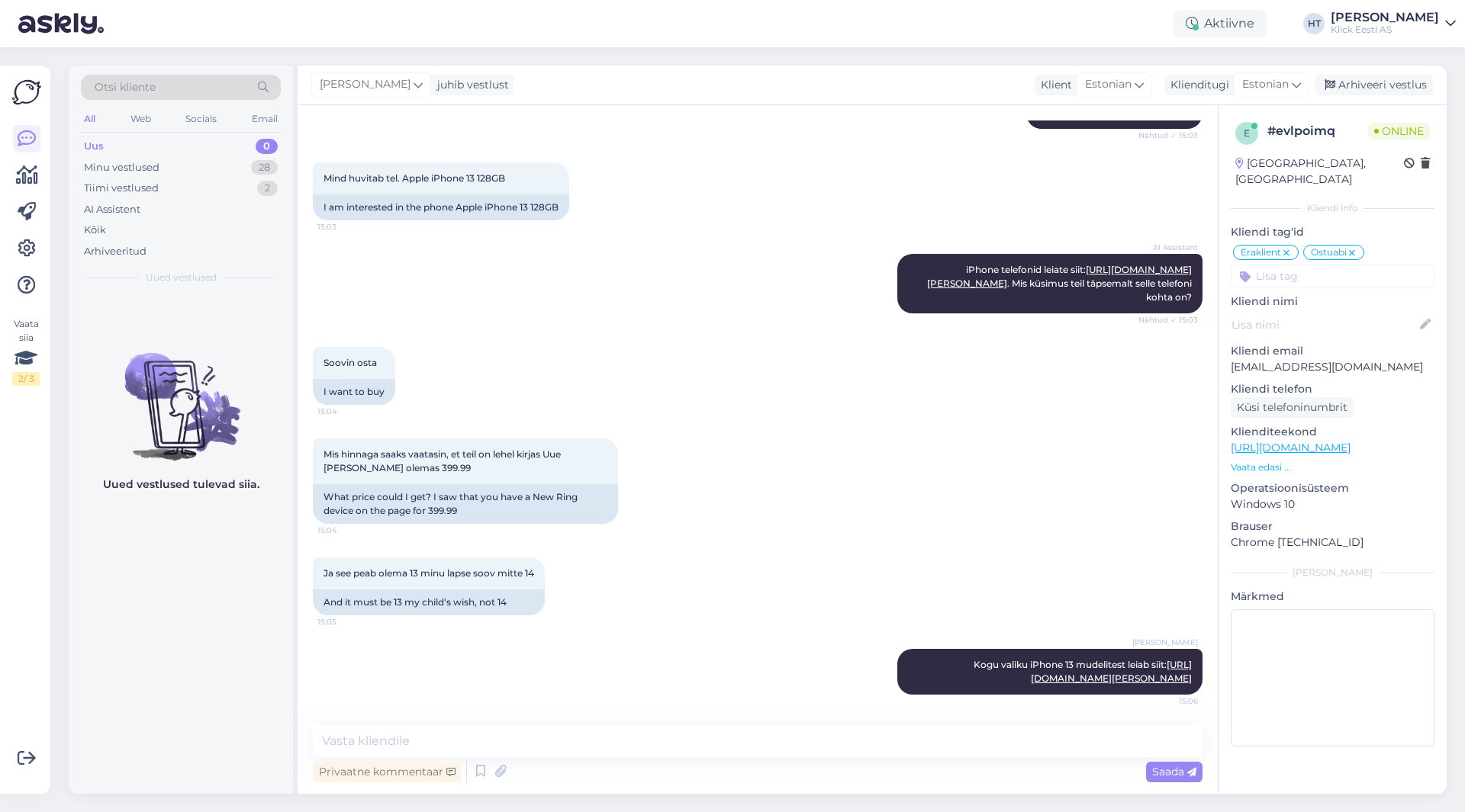
click at [244, 573] on div "Uued vestlused tulevad siia." at bounding box center [181, 544] width 224 height 500
click at [117, 623] on div "Uued vestlused tulevad siia." at bounding box center [181, 544] width 224 height 500
click at [259, 170] on div "28" at bounding box center [265, 168] width 27 height 15
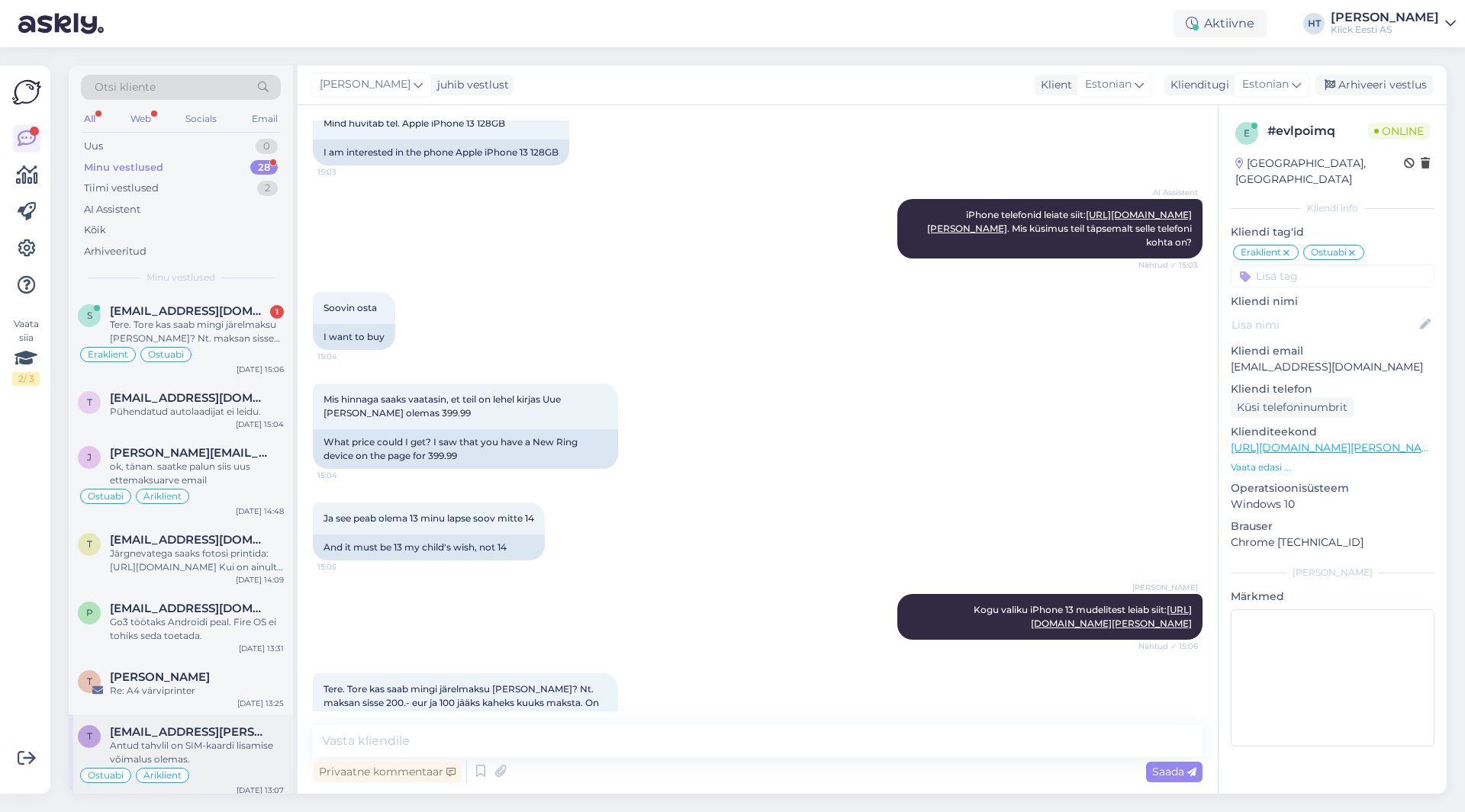
scroll to position [1101, 0]
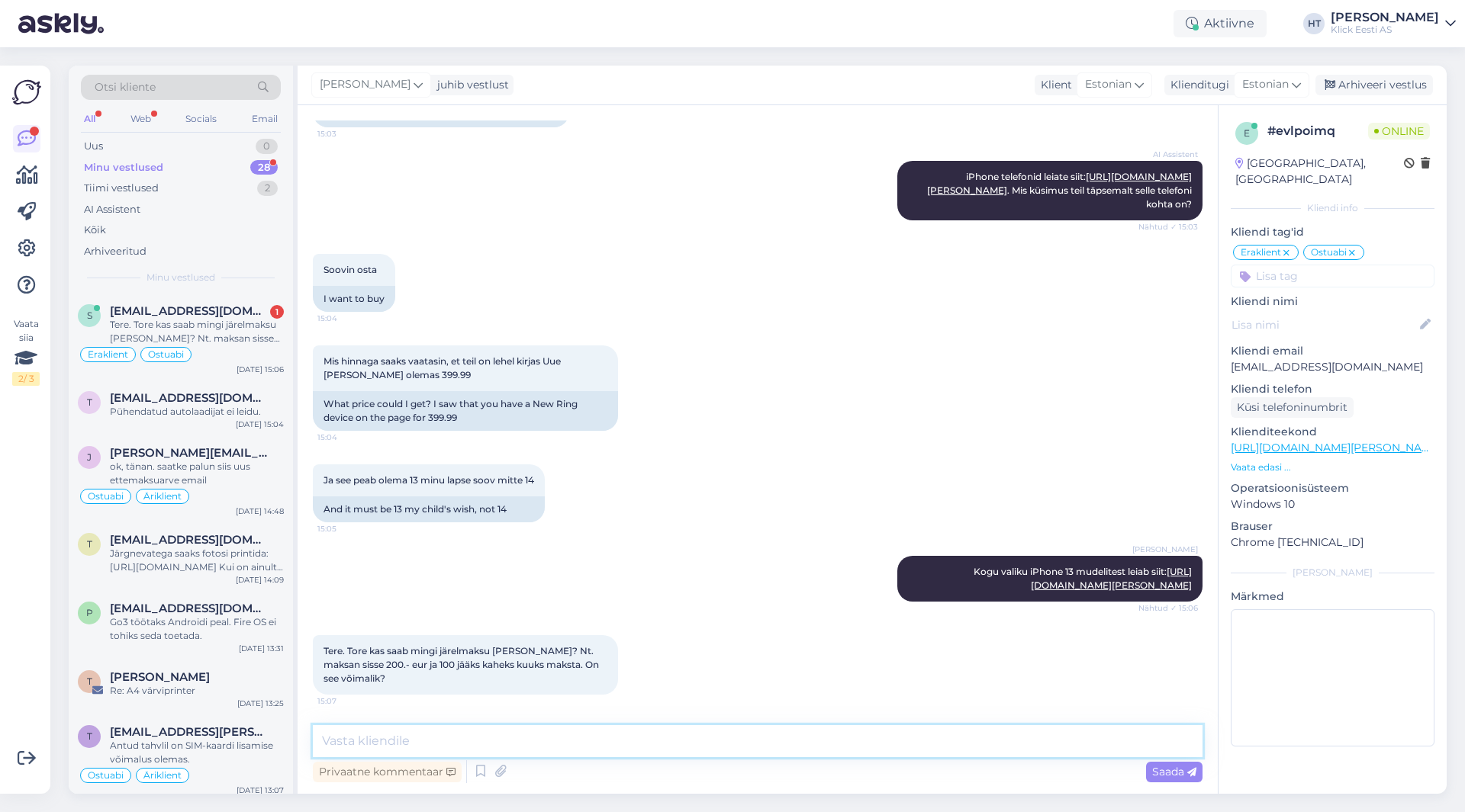
click at [391, 738] on textarea at bounding box center [757, 741] width 889 height 32
click at [439, 732] on textarea at bounding box center [757, 741] width 889 height 32
click at [443, 737] on textarea at bounding box center [757, 741] width 889 height 32
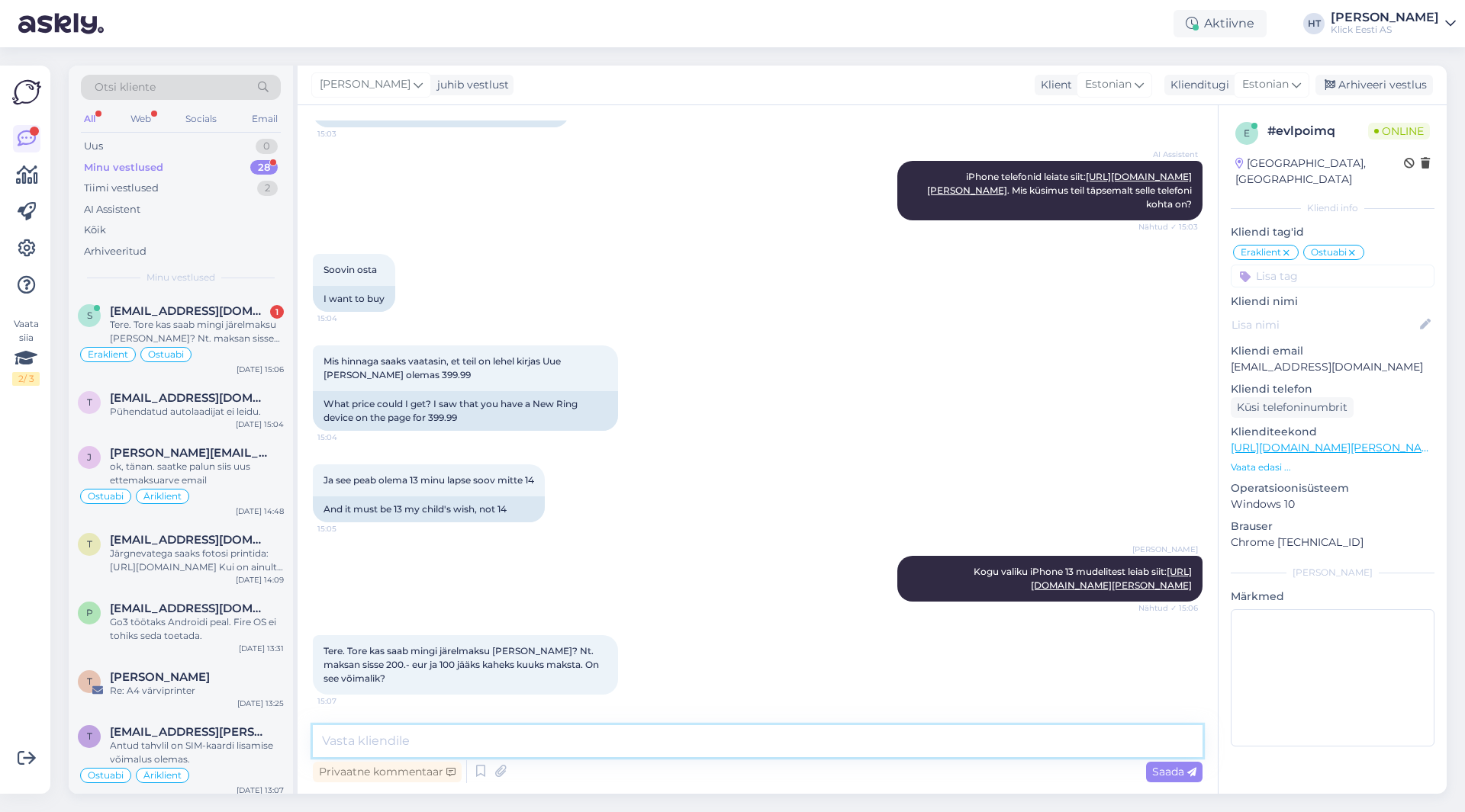
click at [448, 739] on textarea at bounding box center [757, 741] width 889 height 32
click at [455, 742] on textarea at bounding box center [757, 741] width 889 height 32
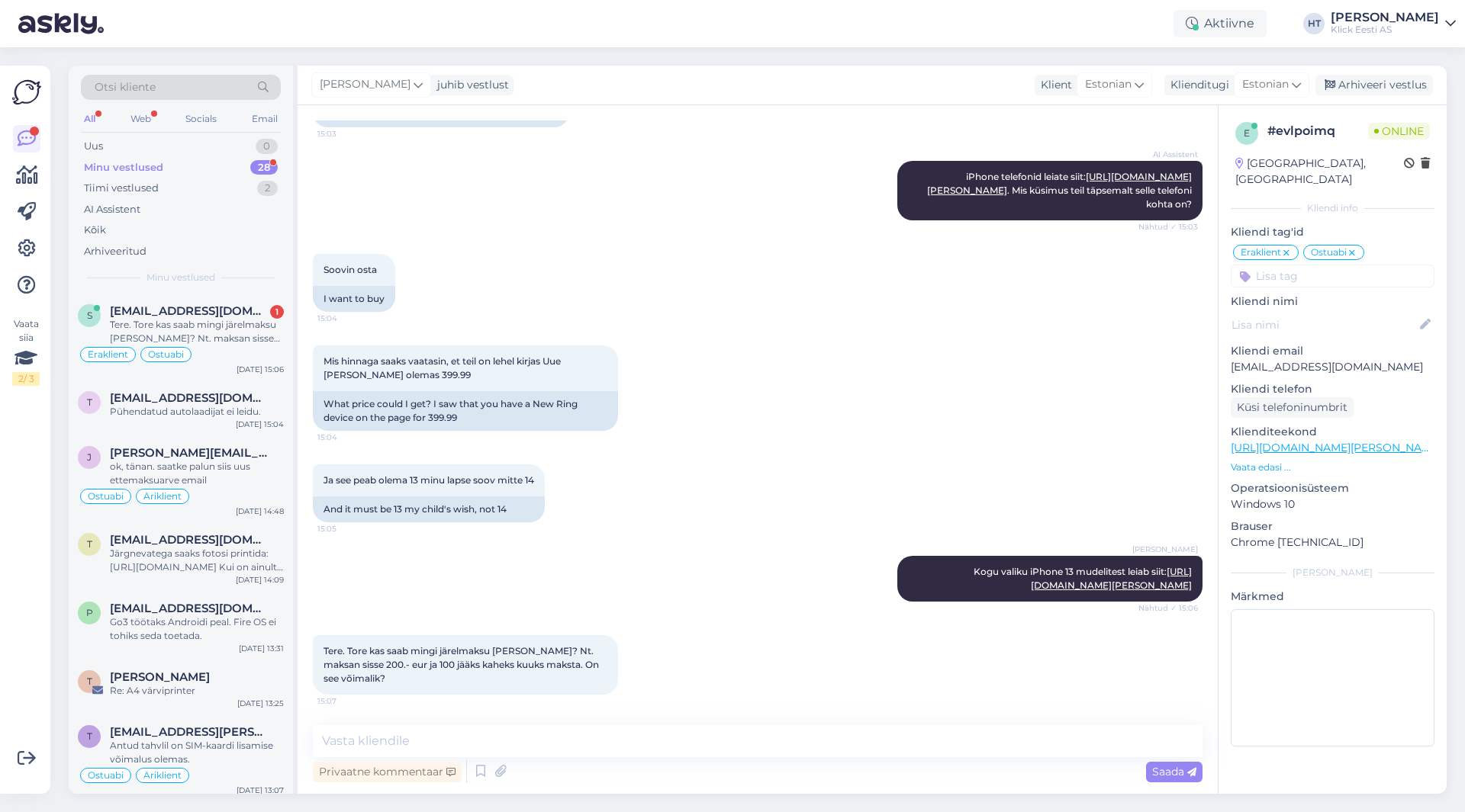
click at [661, 448] on div "Ja see peab olema 13 minu lapse soov mitte 14 15:05 And it must be 13 my child'…" at bounding box center [757, 493] width 889 height 92
click at [683, 728] on textarea at bounding box center [757, 741] width 889 height 32
click at [482, 740] on textarea at bounding box center [757, 741] width 889 height 32
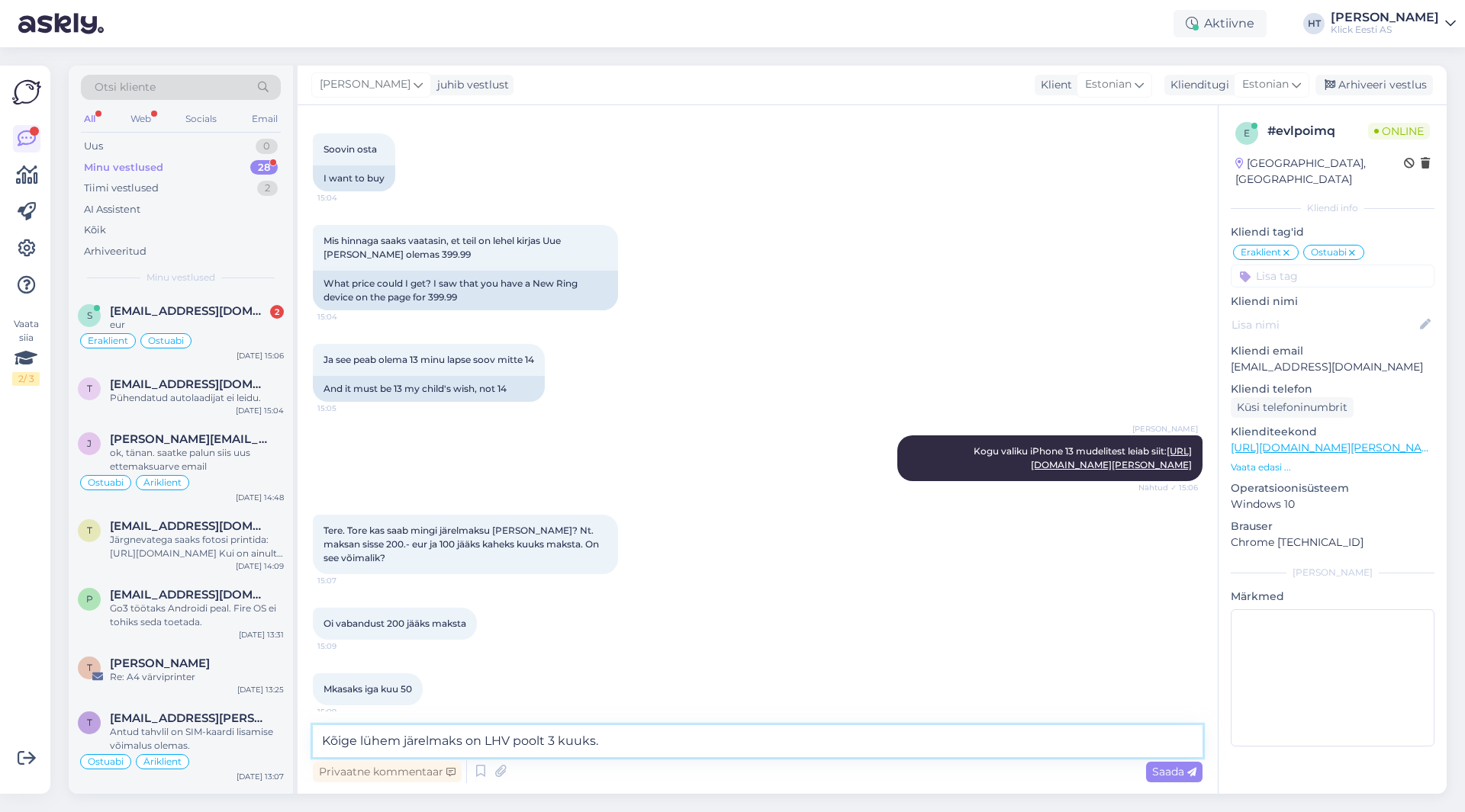
scroll to position [1298, 0]
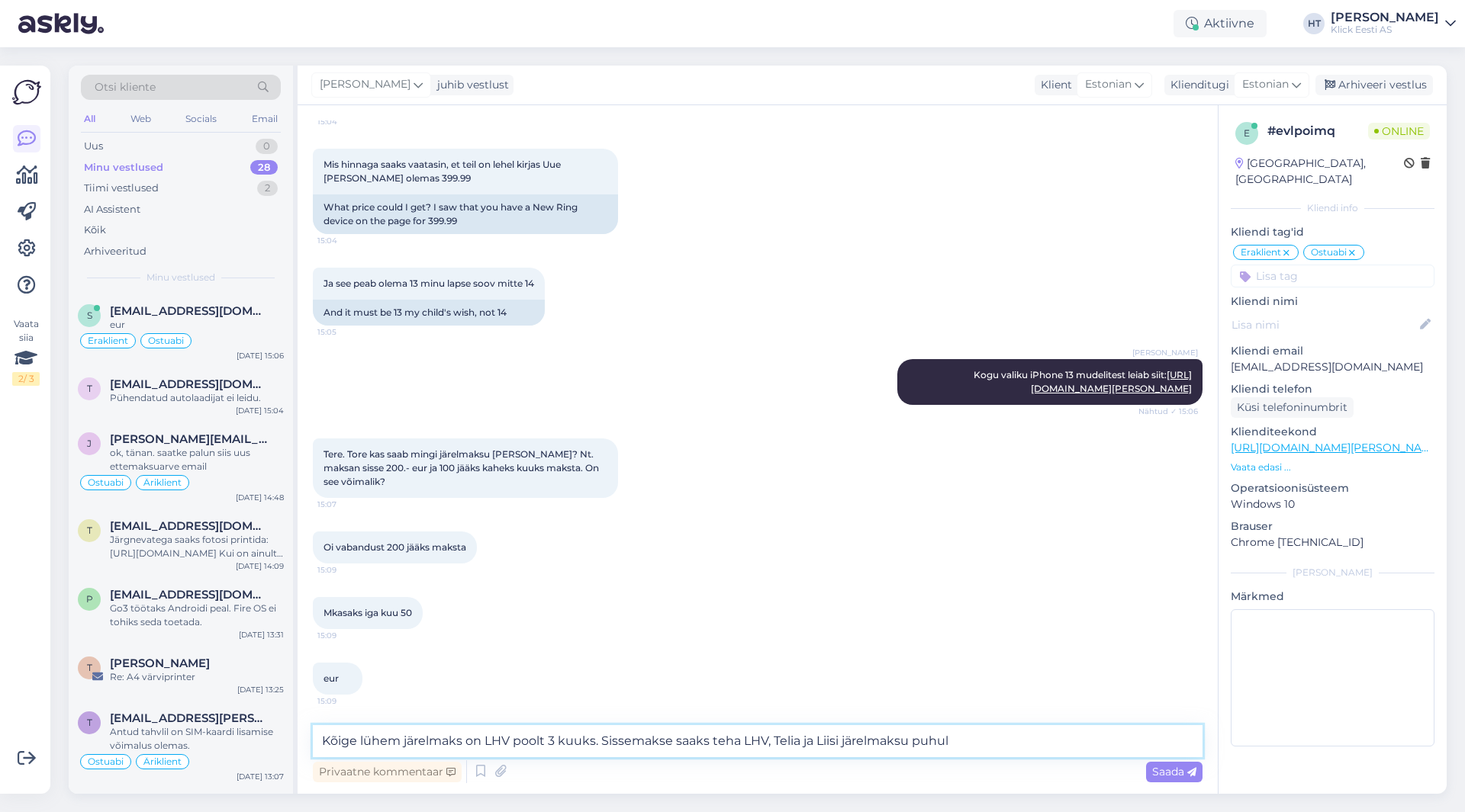
type textarea "Kõige lühem järelmaks on LHV poolt 3 kuuks. Sissemakse saaks teha LHV, Telia ja…"
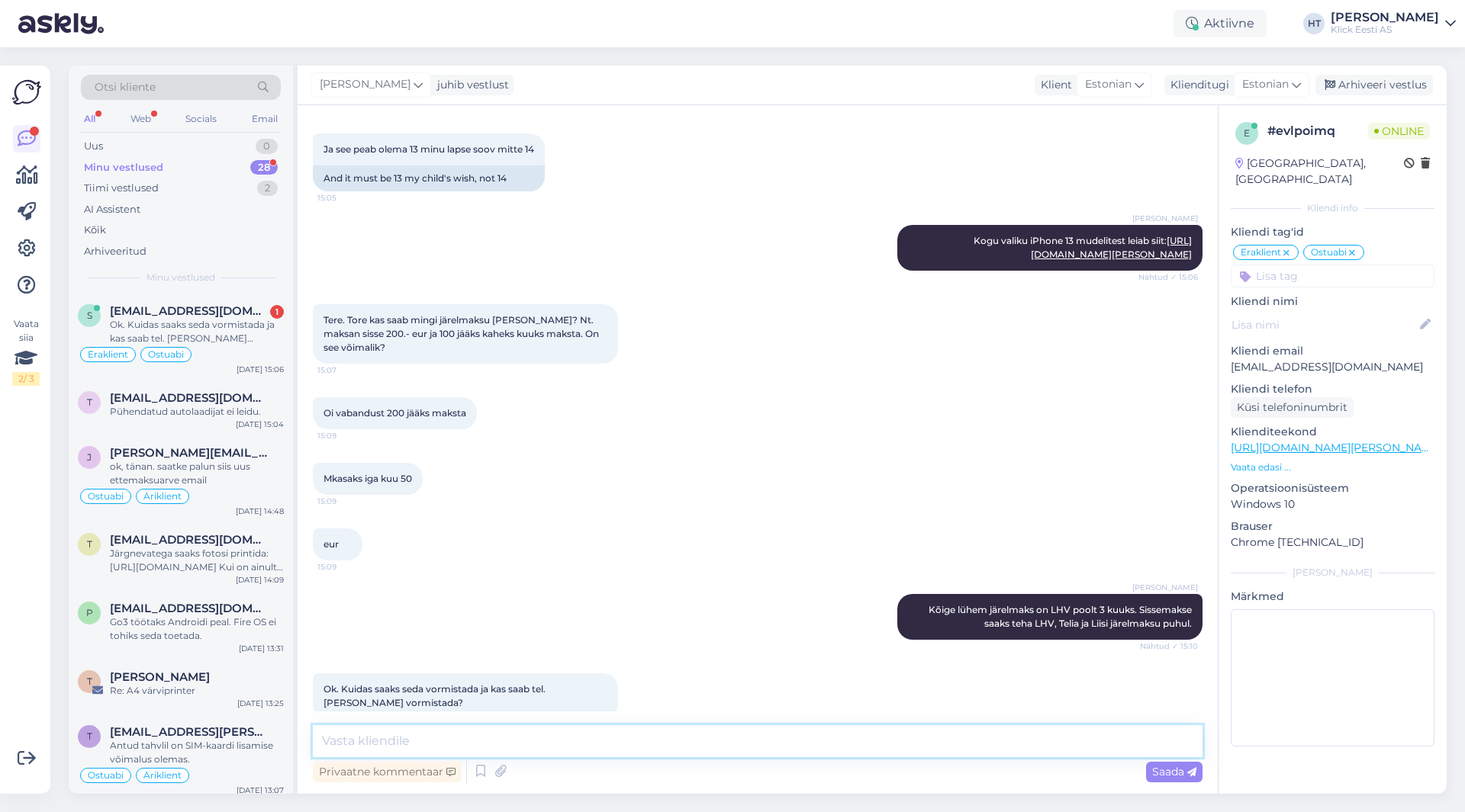
scroll to position [1456, 0]
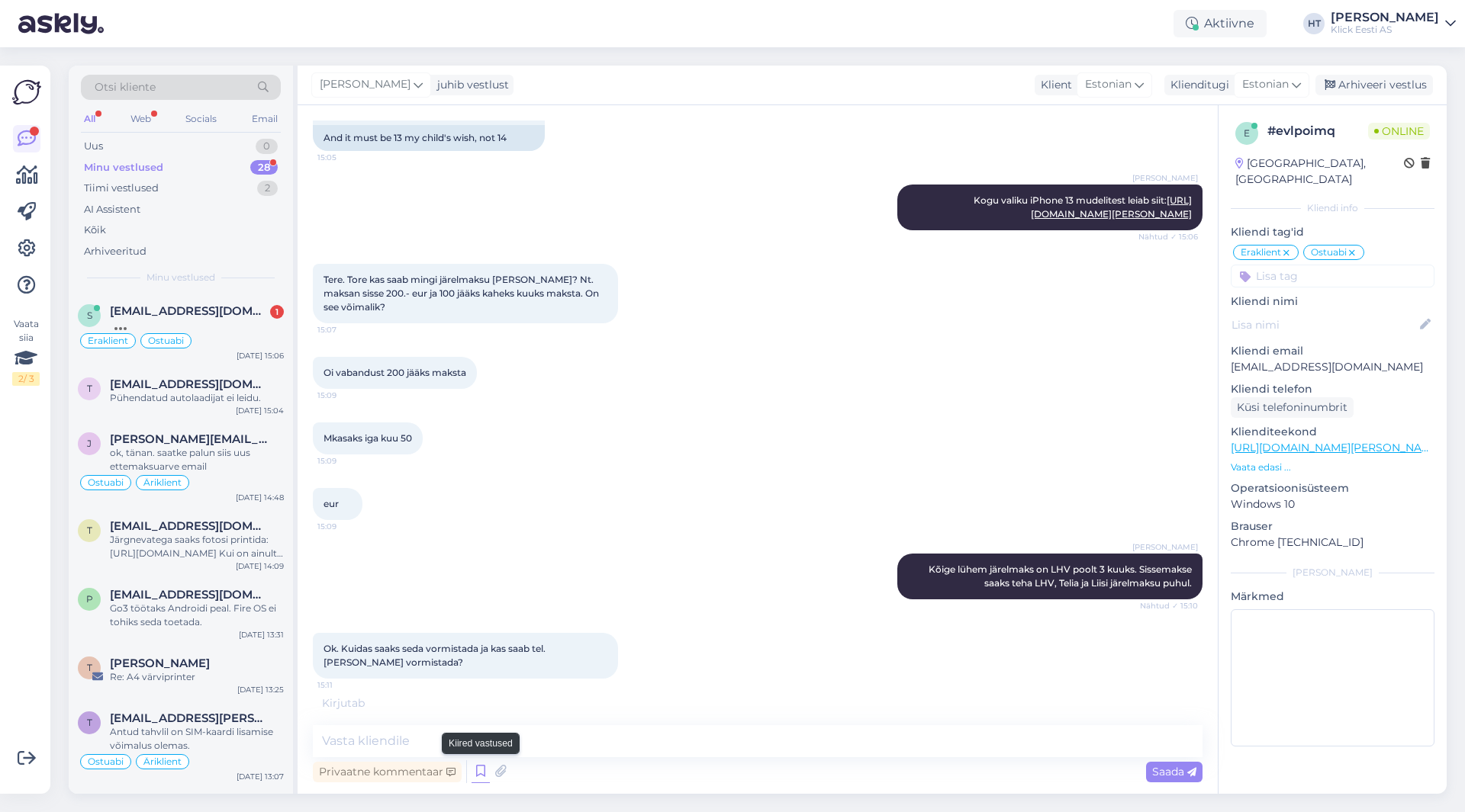
click at [477, 771] on icon at bounding box center [480, 772] width 18 height 23
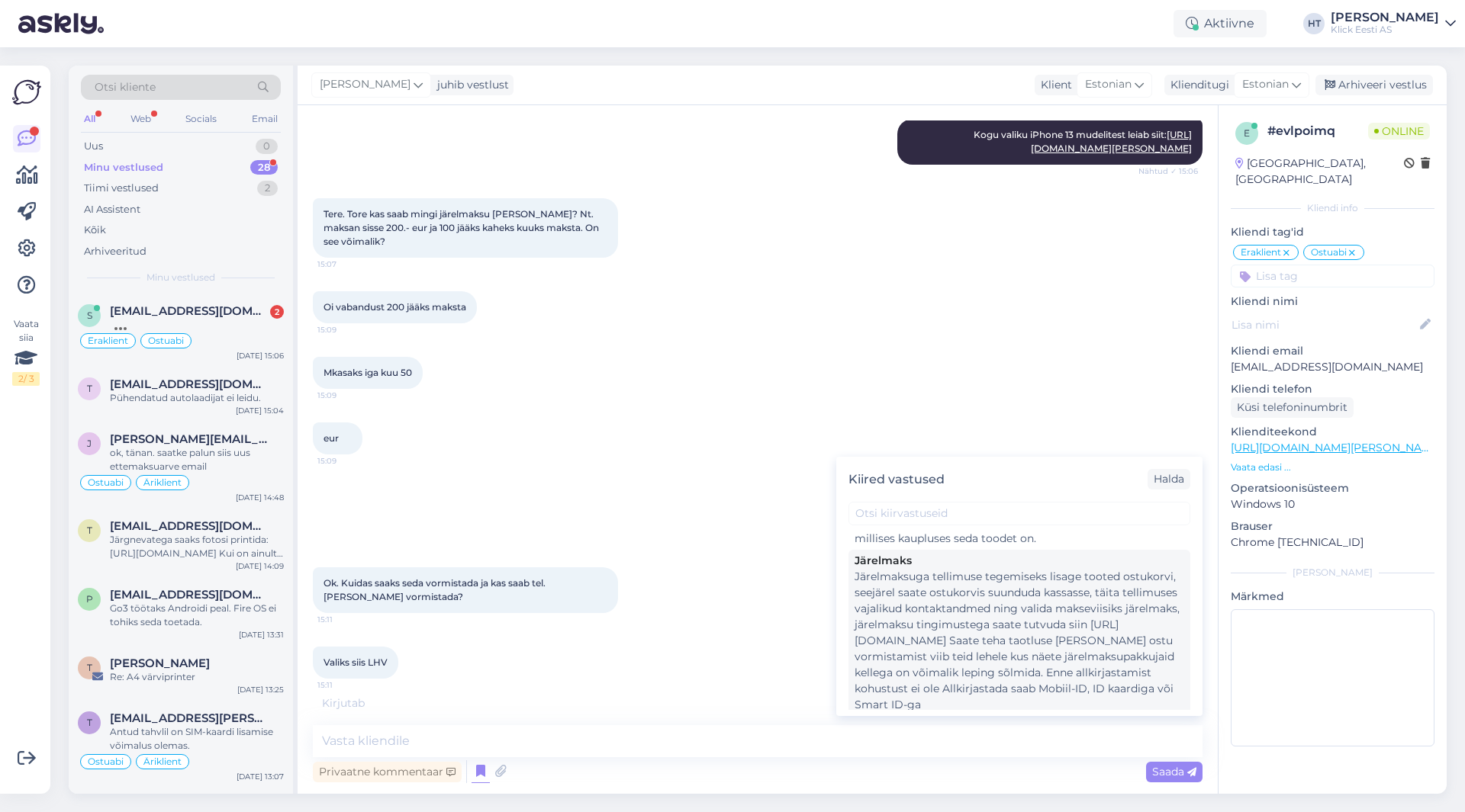
scroll to position [547, 0]
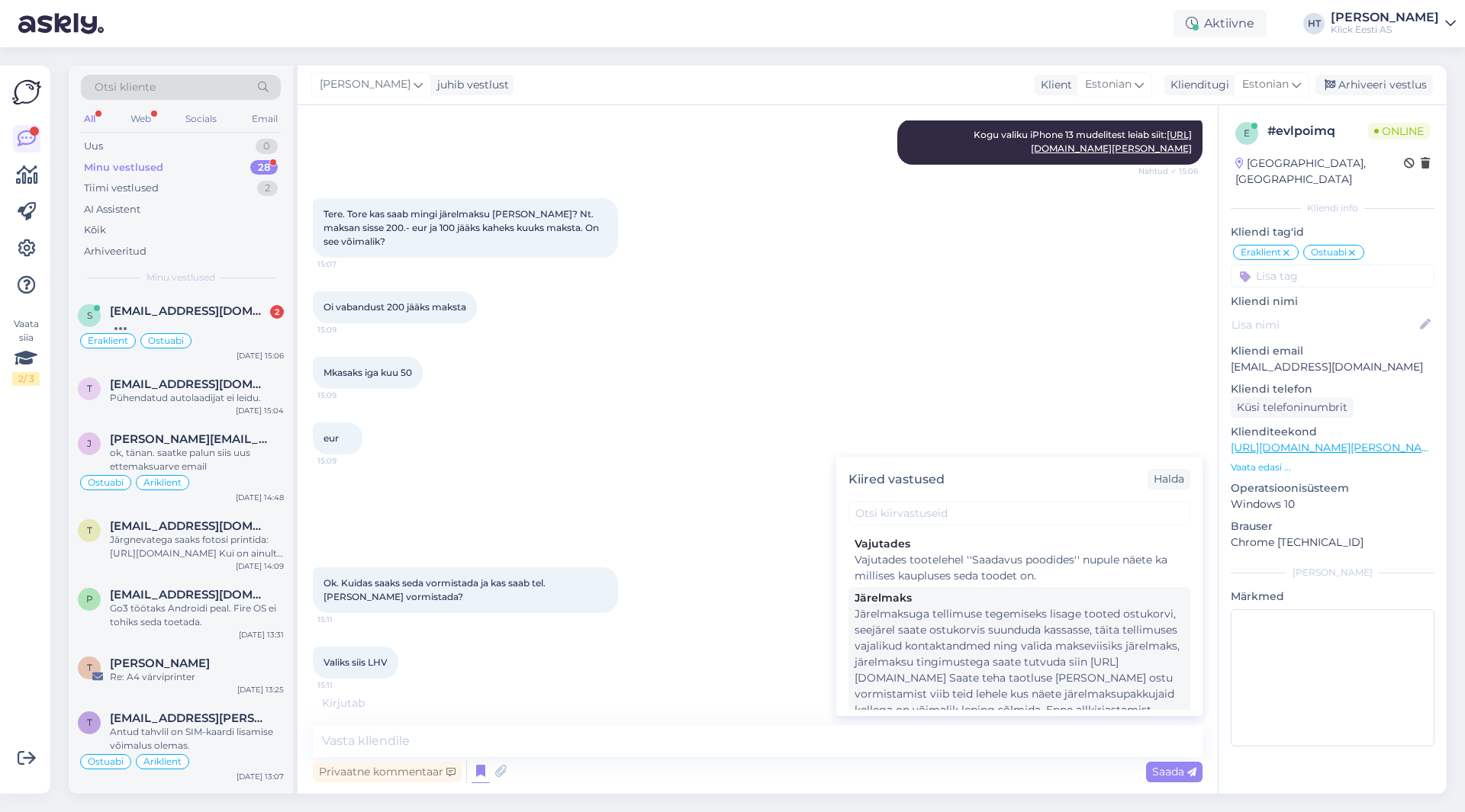
click at [943, 639] on div "Järelmaksuga tellimuse tegemiseks lisage tooted ostukorvi, seejärel saate ostuk…" at bounding box center [1019, 678] width 329 height 144
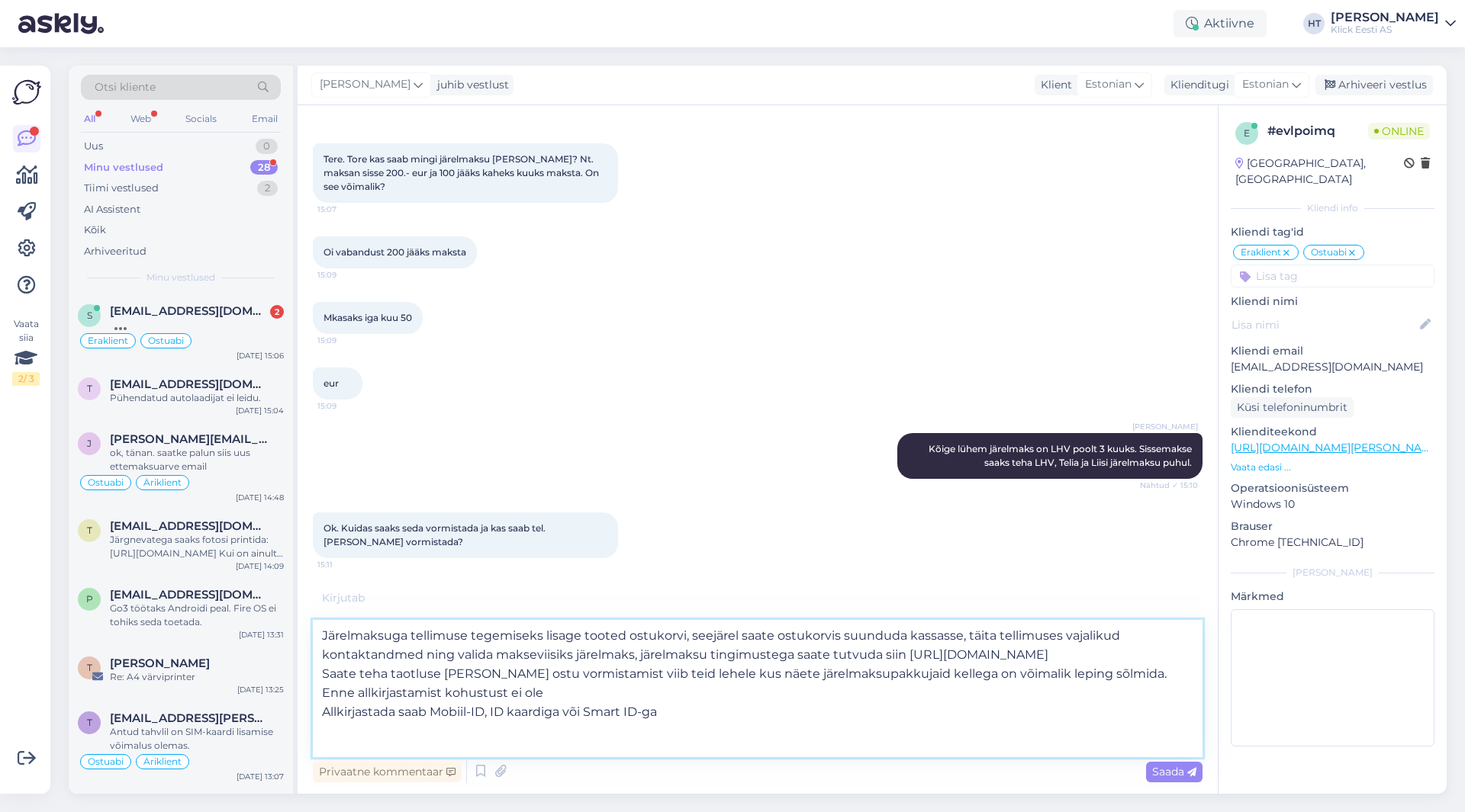
click at [321, 649] on textarea "Järelmaksuga tellimuse tegemiseks lisage tooted ostukorvi, seejärel saate ostuk…" at bounding box center [757, 688] width 889 height 137
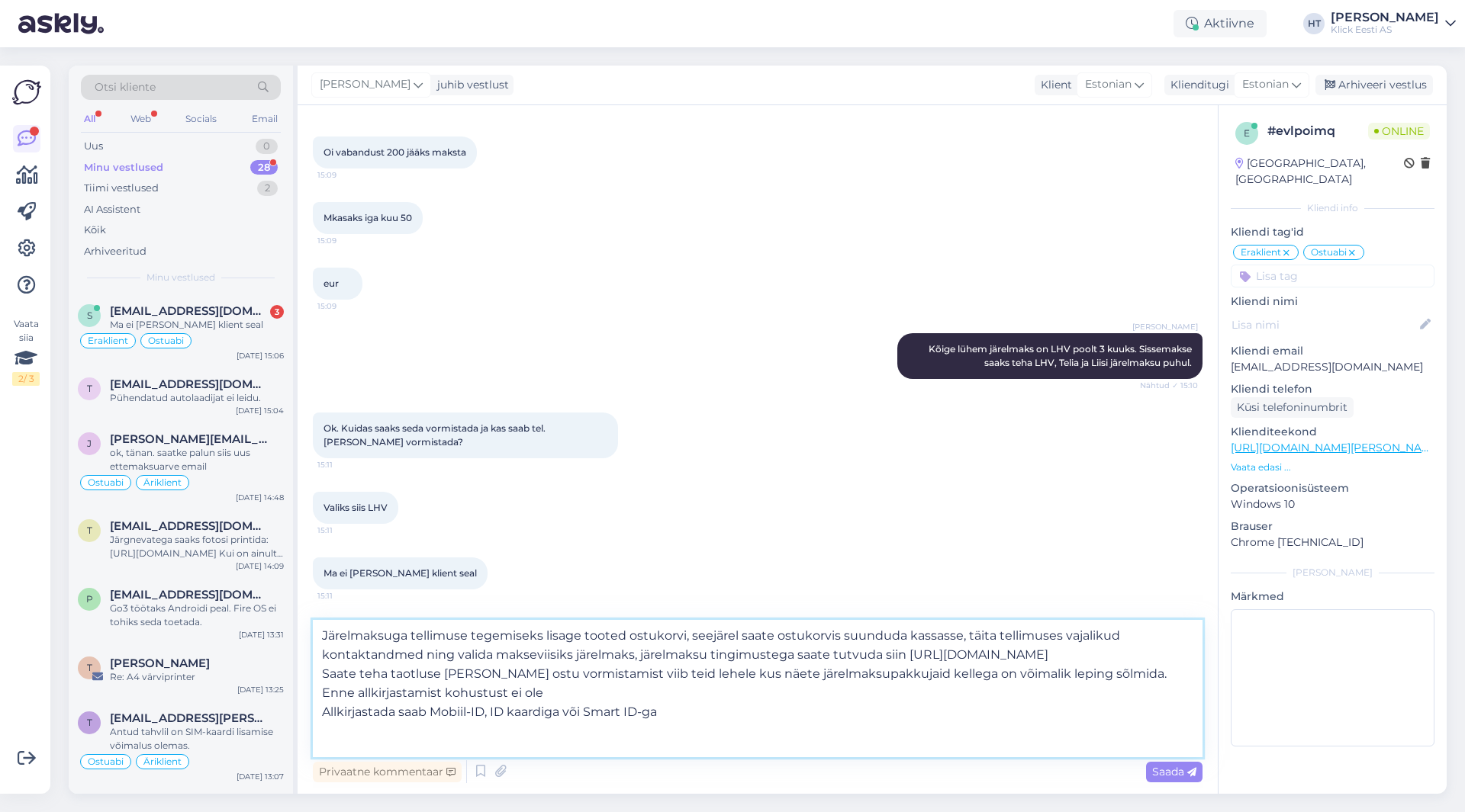
click at [641, 714] on textarea "Järelmaksuga tellimuse tegemiseks lisage tooted ostukorvi, seejärel saate ostuk…" at bounding box center [757, 688] width 889 height 137
click at [674, 732] on textarea "Järelmaksuga tellimuse tegemiseks lisage tooted ostukorvi, seejärel saate ostuk…" at bounding box center [757, 688] width 889 height 137
drag, startPoint x: 674, startPoint y: 732, endPoint x: 322, endPoint y: 703, distance: 353.2
click at [322, 703] on textarea "Järelmaksuga tellimuse tegemiseks lisage tooted ostukorvi, seejärel saate ostuk…" at bounding box center [757, 688] width 889 height 137
type textarea "Järelmaksuga tellimuse tegemiseks lisage tooted ostukorvi, seejärel saate ostuk…"
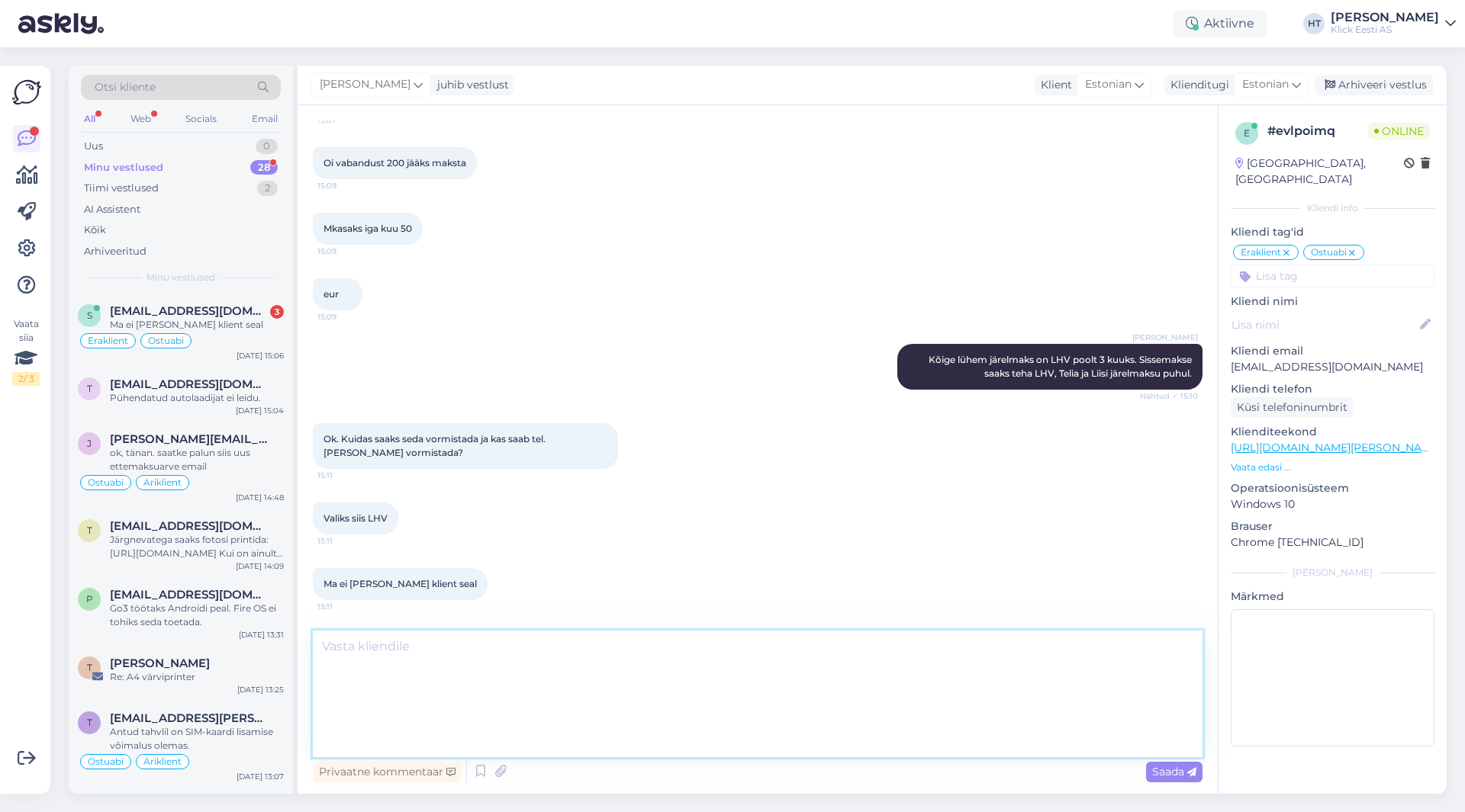
scroll to position [1763, 0]
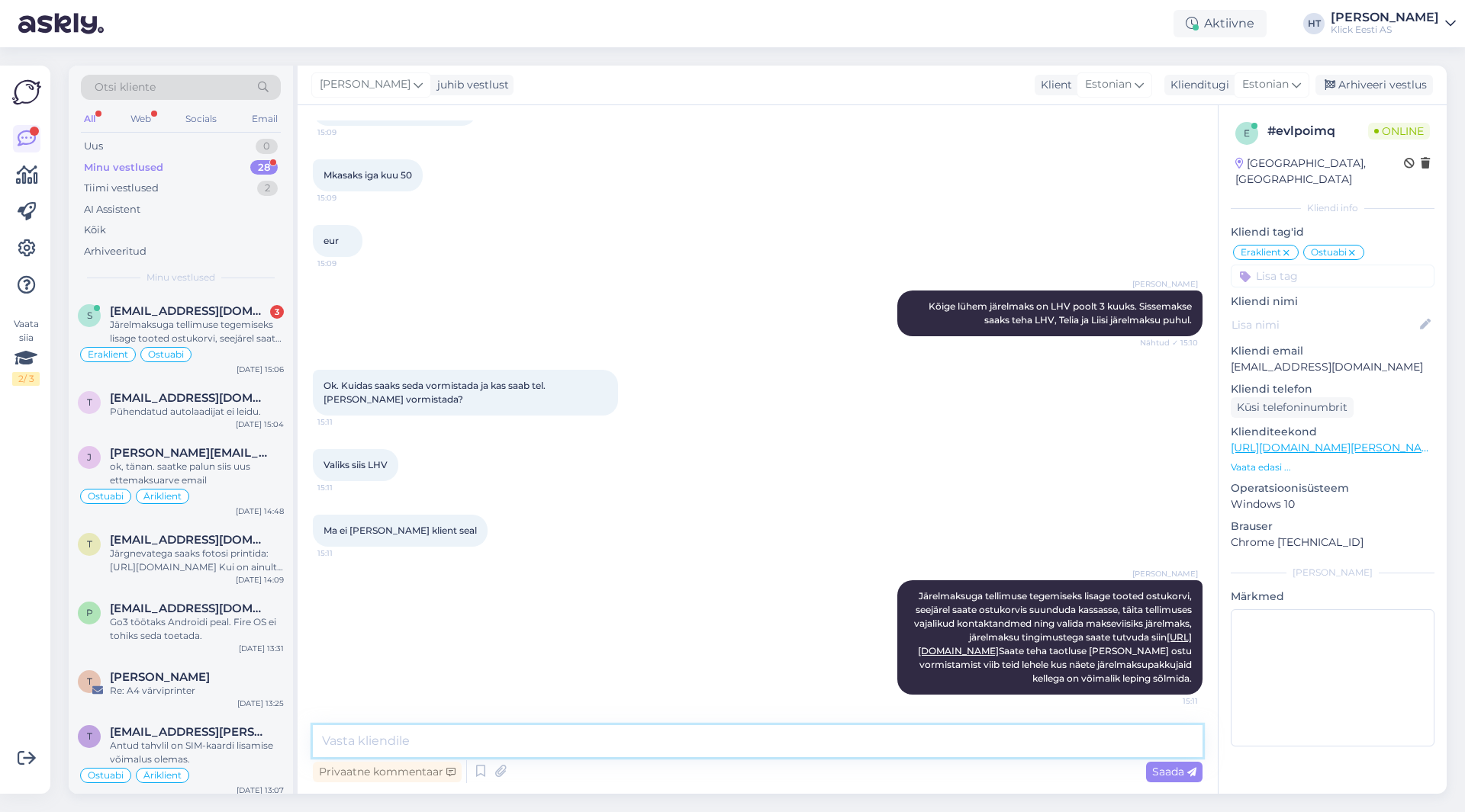
click at [594, 740] on textarea at bounding box center [757, 741] width 889 height 32
click at [584, 728] on textarea at bounding box center [757, 741] width 889 height 32
paste textarea "Kristiine, Ülemiste, Lõunakeskuse, [GEOGRAPHIC_DATA] ning Tasku kauplustes."
click at [542, 742] on textarea "LHV järelmaksu saab ka vormistada Kristiine, Ülemiste, Lõunakeskuse, [GEOGRAPHI…" at bounding box center [757, 741] width 889 height 32
type textarea "LHV järelmaksu saab ka vormistada Kristiine, Ülemiste, Lõunakeskuse, [GEOGRAPHI…"
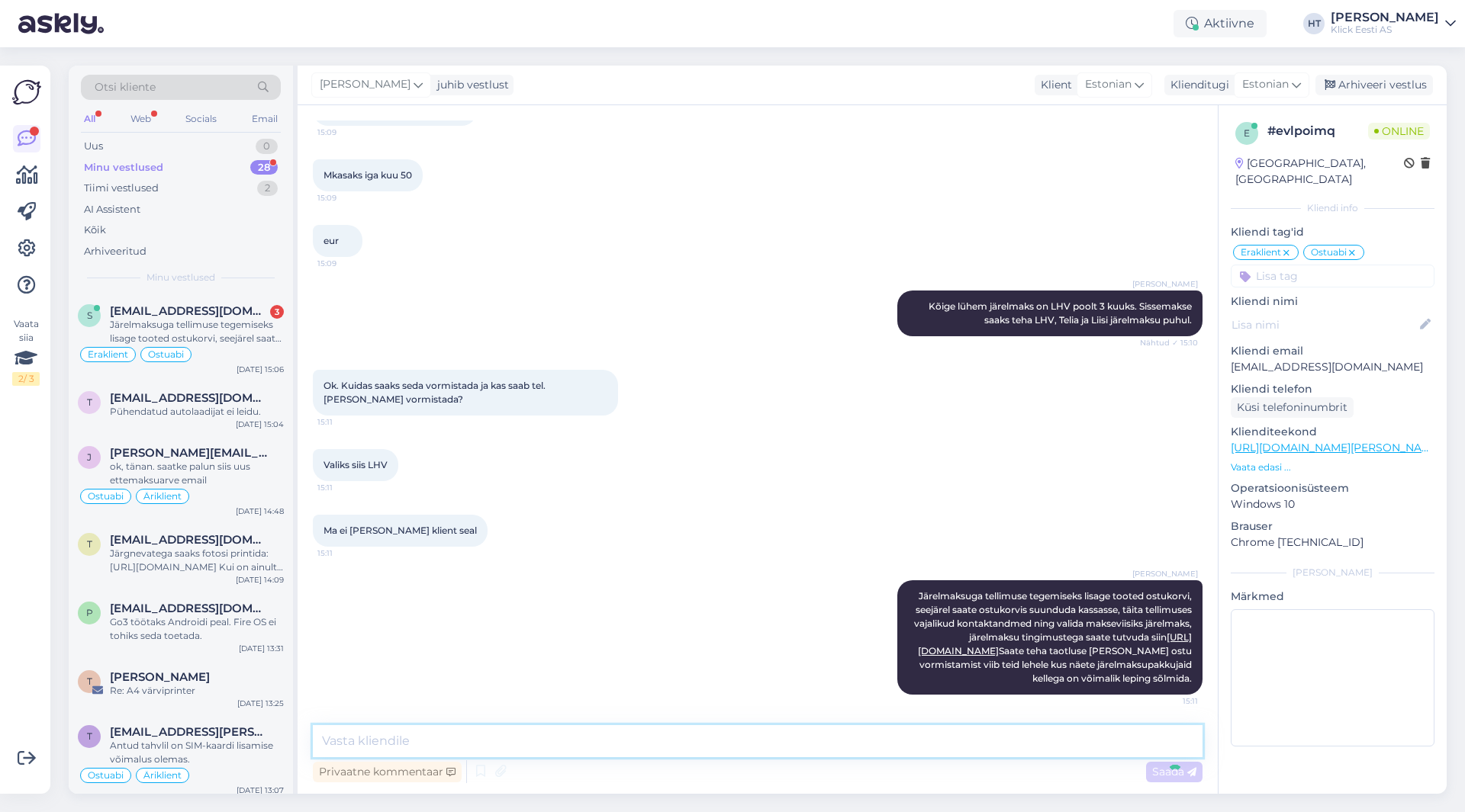
scroll to position [1842, 0]
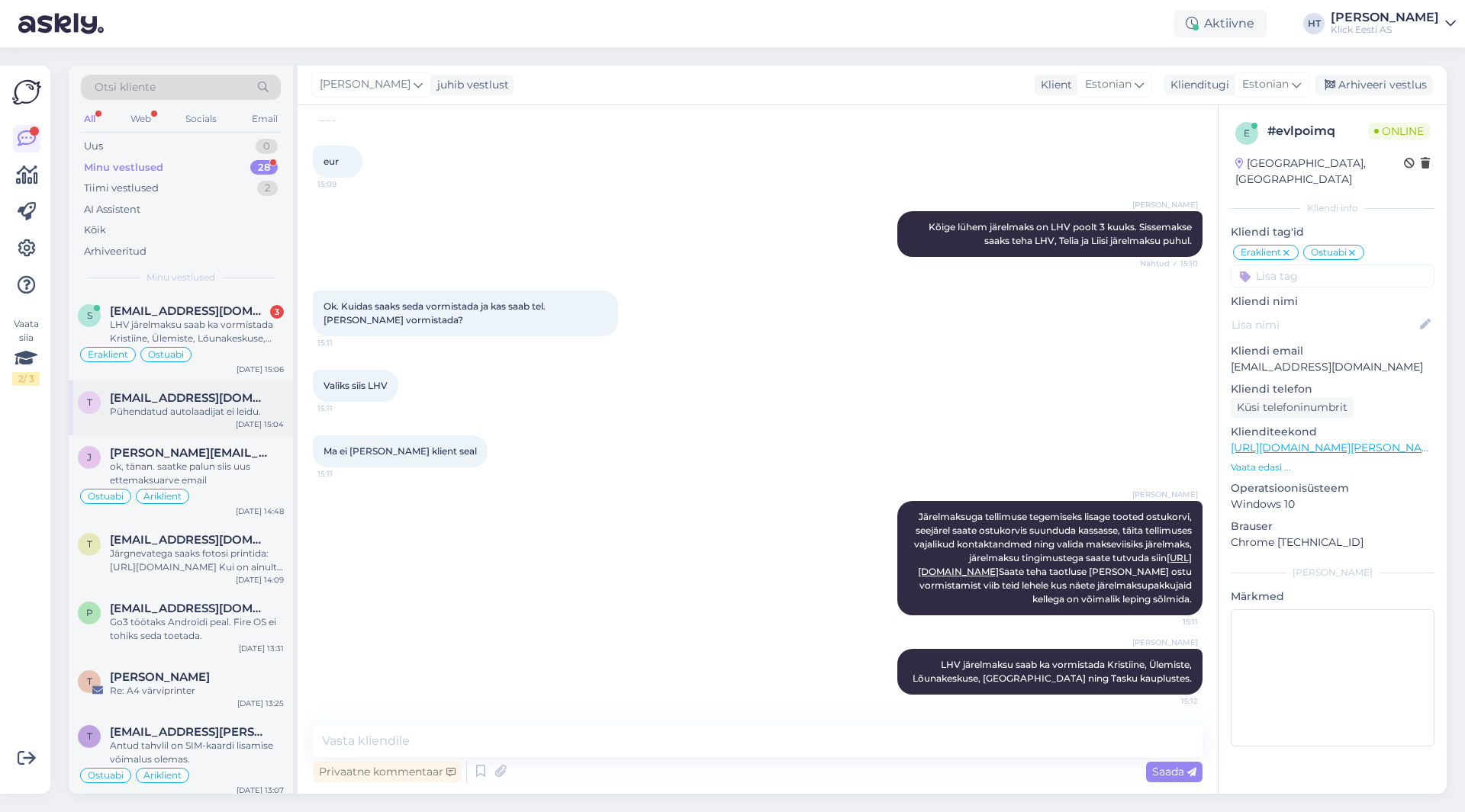
click at [184, 415] on div "Pühendatud autolaadijat ei leidu." at bounding box center [197, 411] width 174 height 14
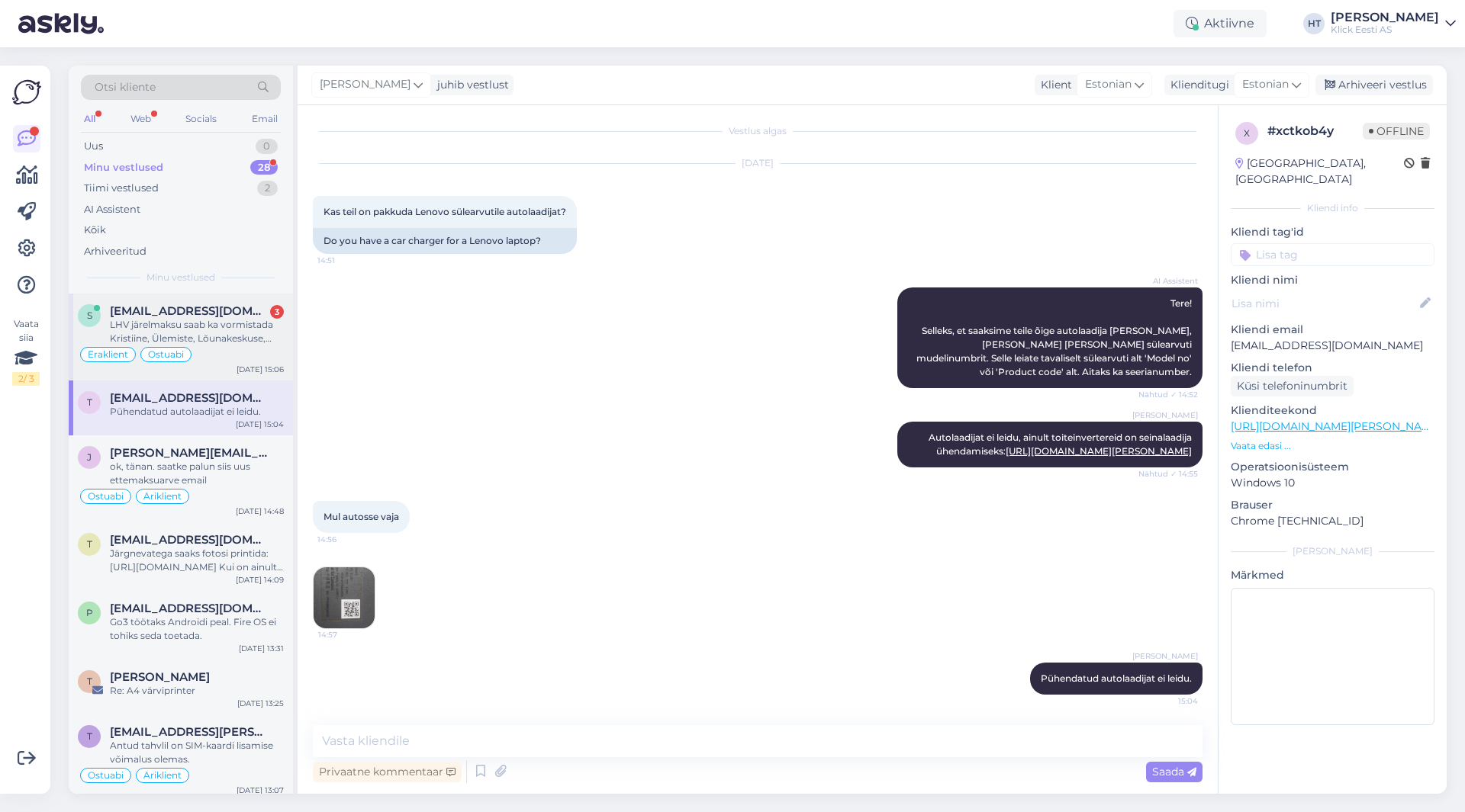
click at [203, 340] on div "LHV järelmaksu saab ka vormistada Kristiine, Ülemiste, Lõunakeskuse, [GEOGRAPHI…" at bounding box center [197, 331] width 174 height 27
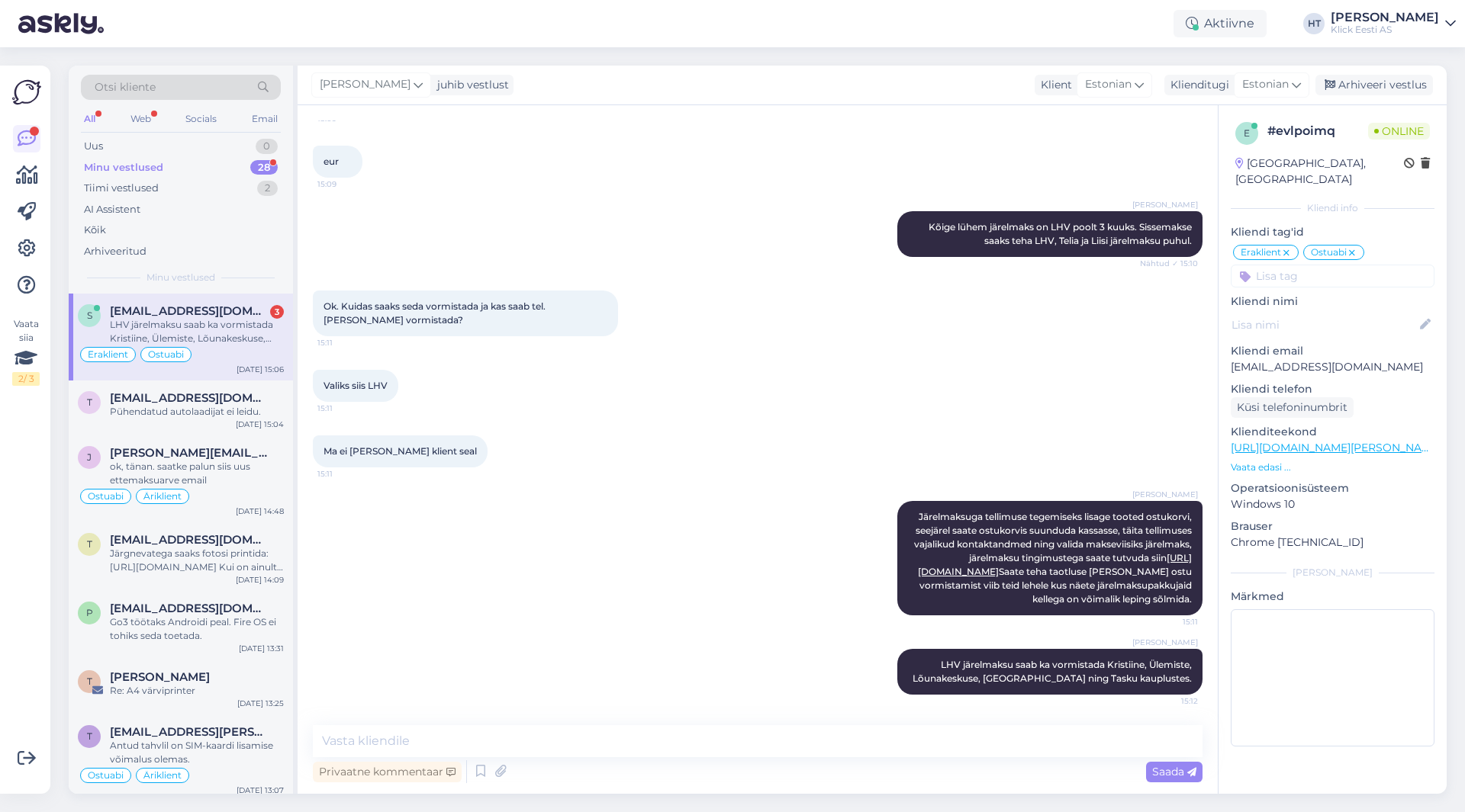
click at [257, 164] on div "28" at bounding box center [264, 168] width 27 height 15
click at [247, 302] on div "s [EMAIL_ADDRESS][DOMAIN_NAME] LHV järelmaksu saab ka vormistada Kristiine, Üle…" at bounding box center [181, 337] width 224 height 87
click at [257, 419] on div "[DATE] 15:04" at bounding box center [260, 425] width 48 height 12
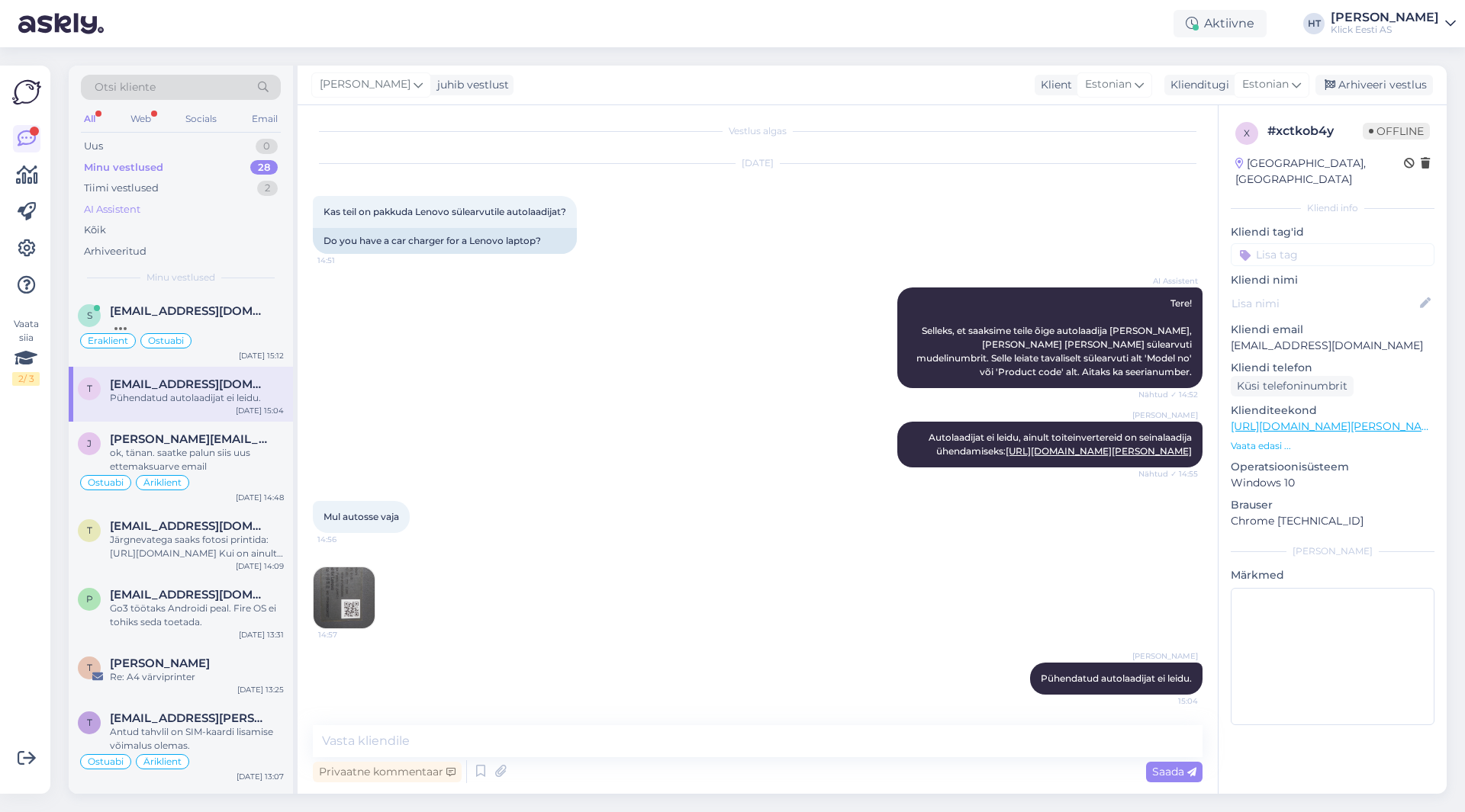
click at [154, 211] on div "AI Assistent" at bounding box center [181, 210] width 200 height 21
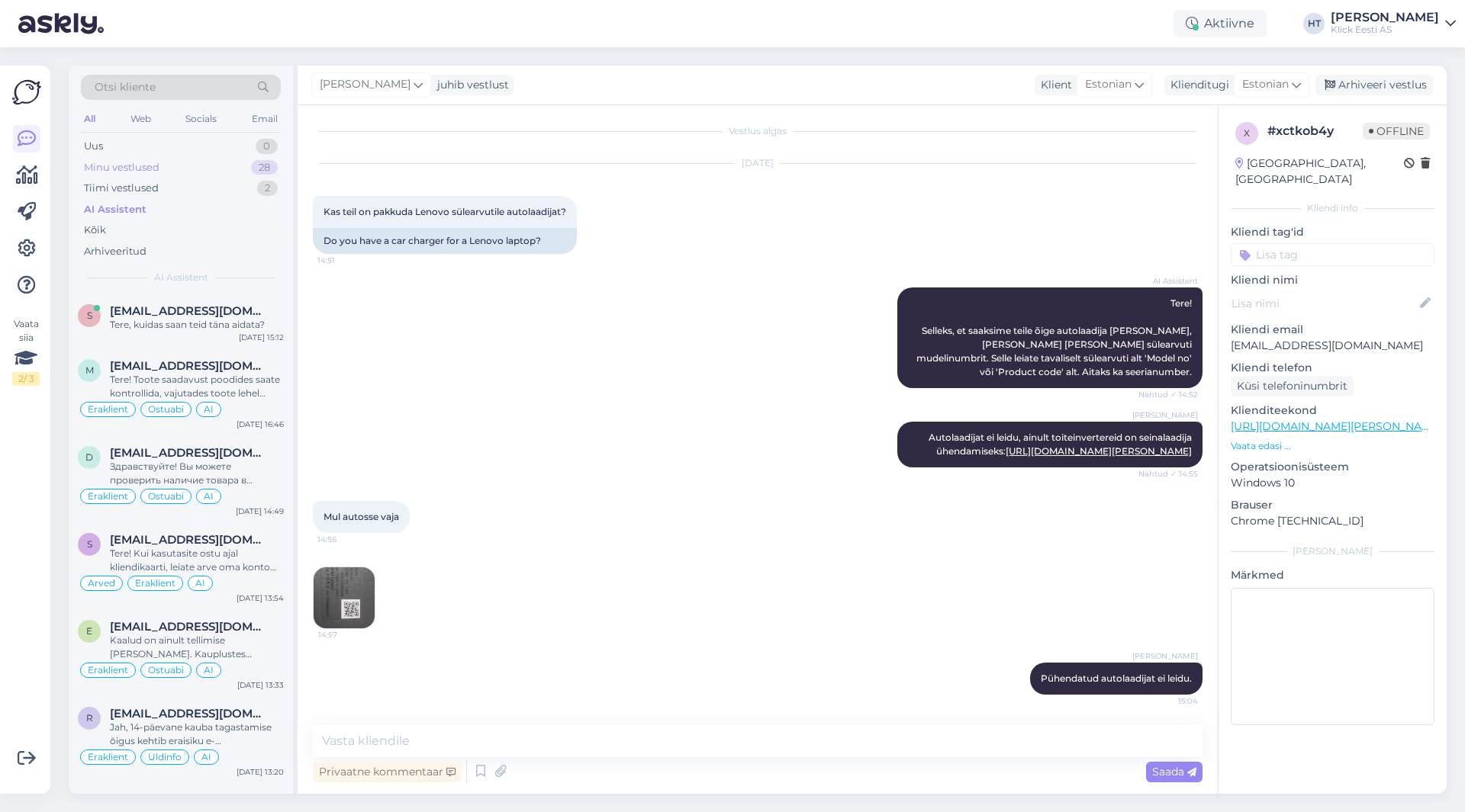
click at [217, 170] on div "Minu vestlused 28" at bounding box center [181, 168] width 200 height 21
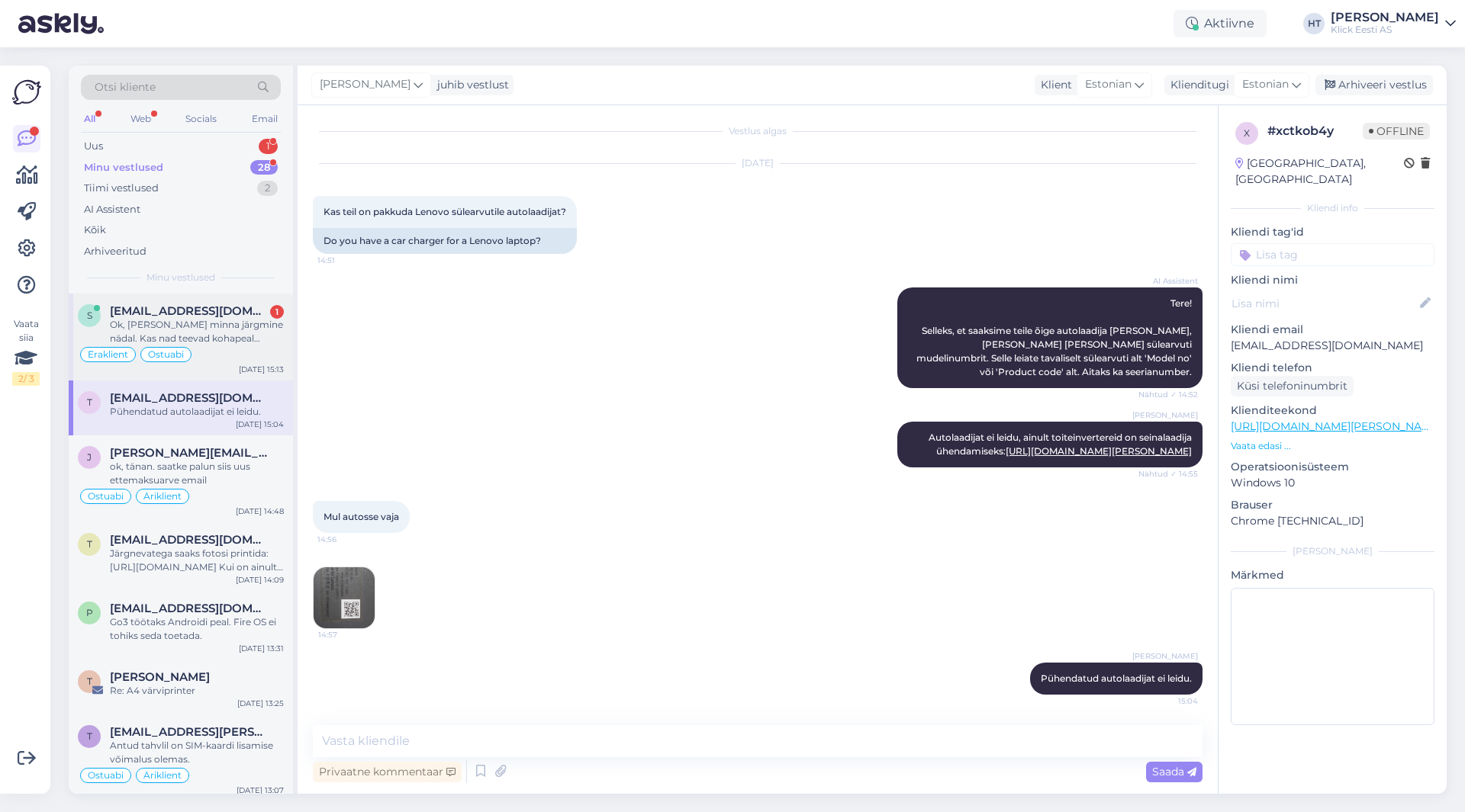
click at [233, 346] on div "Eraklient Ostuabi" at bounding box center [181, 354] width 206 height 18
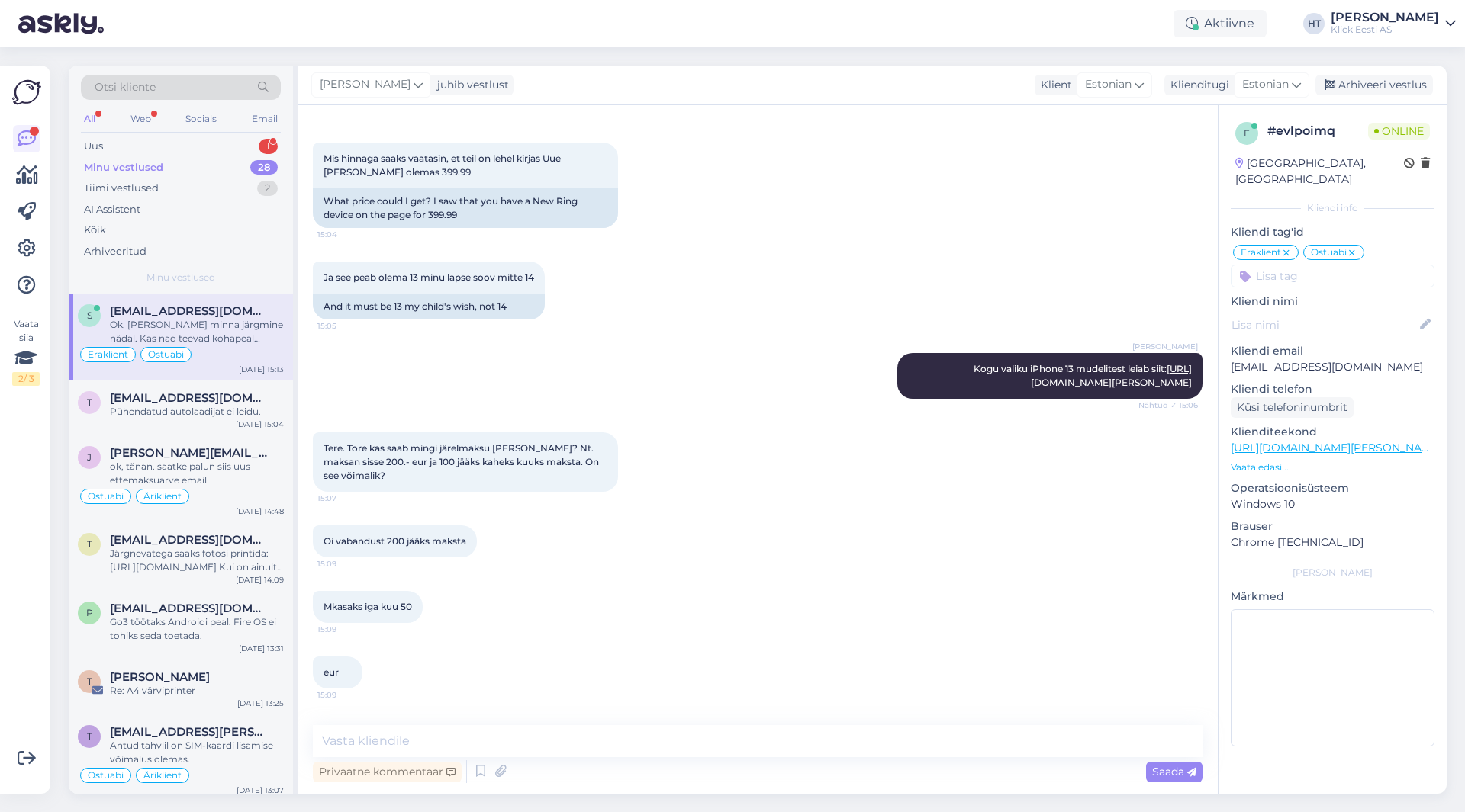
scroll to position [1935, 0]
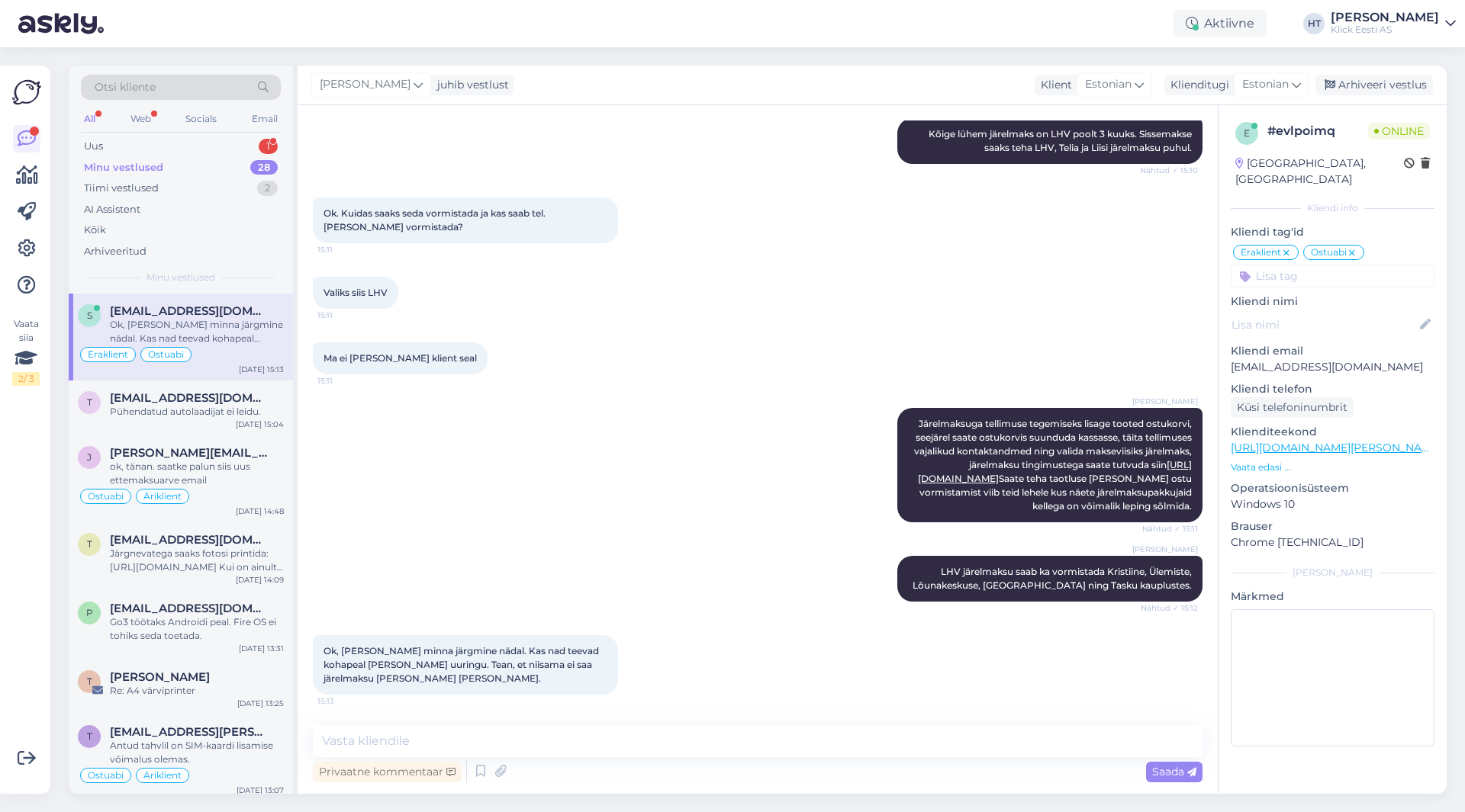
click at [619, 431] on div "[PERSON_NAME] Järelmaksuga tellimuse tegemiseks lisage tooted ostukorvi, seejär…" at bounding box center [757, 464] width 889 height 148
click at [656, 734] on textarea at bounding box center [757, 741] width 889 height 32
type textarea "S"
type textarea "Teevad isikut tõendava dokumendi alusel taotluse LHV-sse."
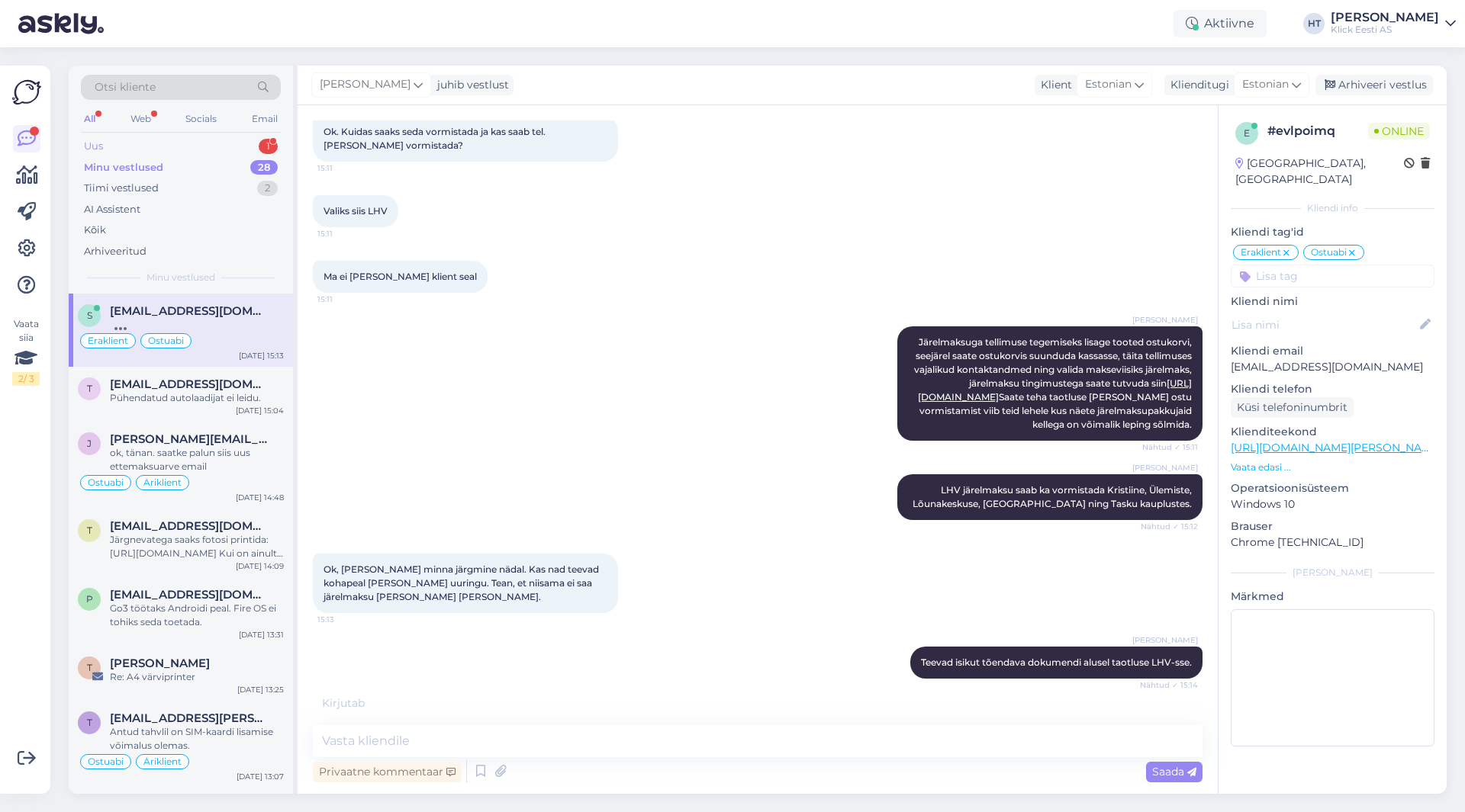
click at [252, 148] on div "Uus 1" at bounding box center [181, 147] width 200 height 21
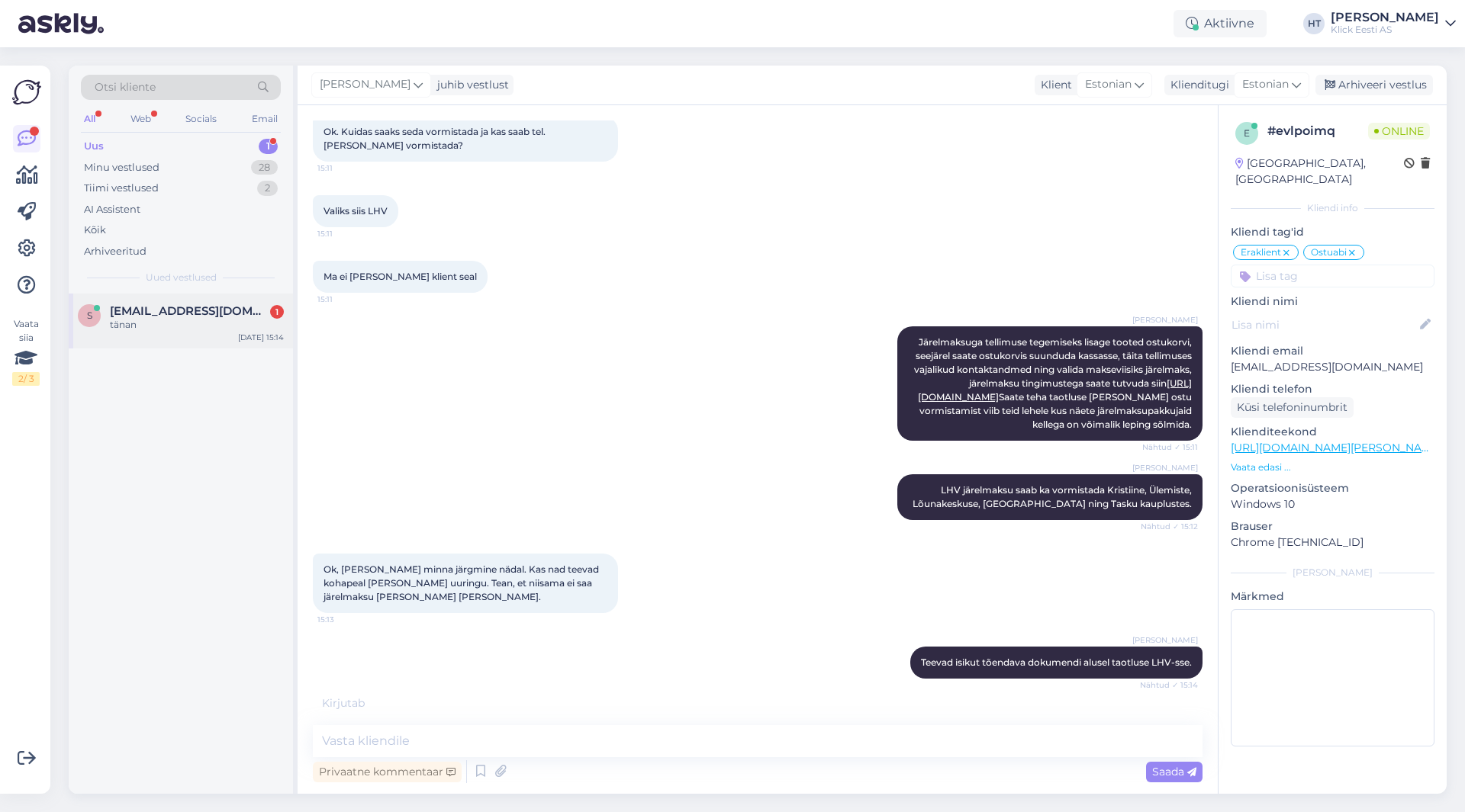
click at [160, 315] on span "[EMAIL_ADDRESS][DOMAIN_NAME]" at bounding box center [189, 311] width 158 height 14
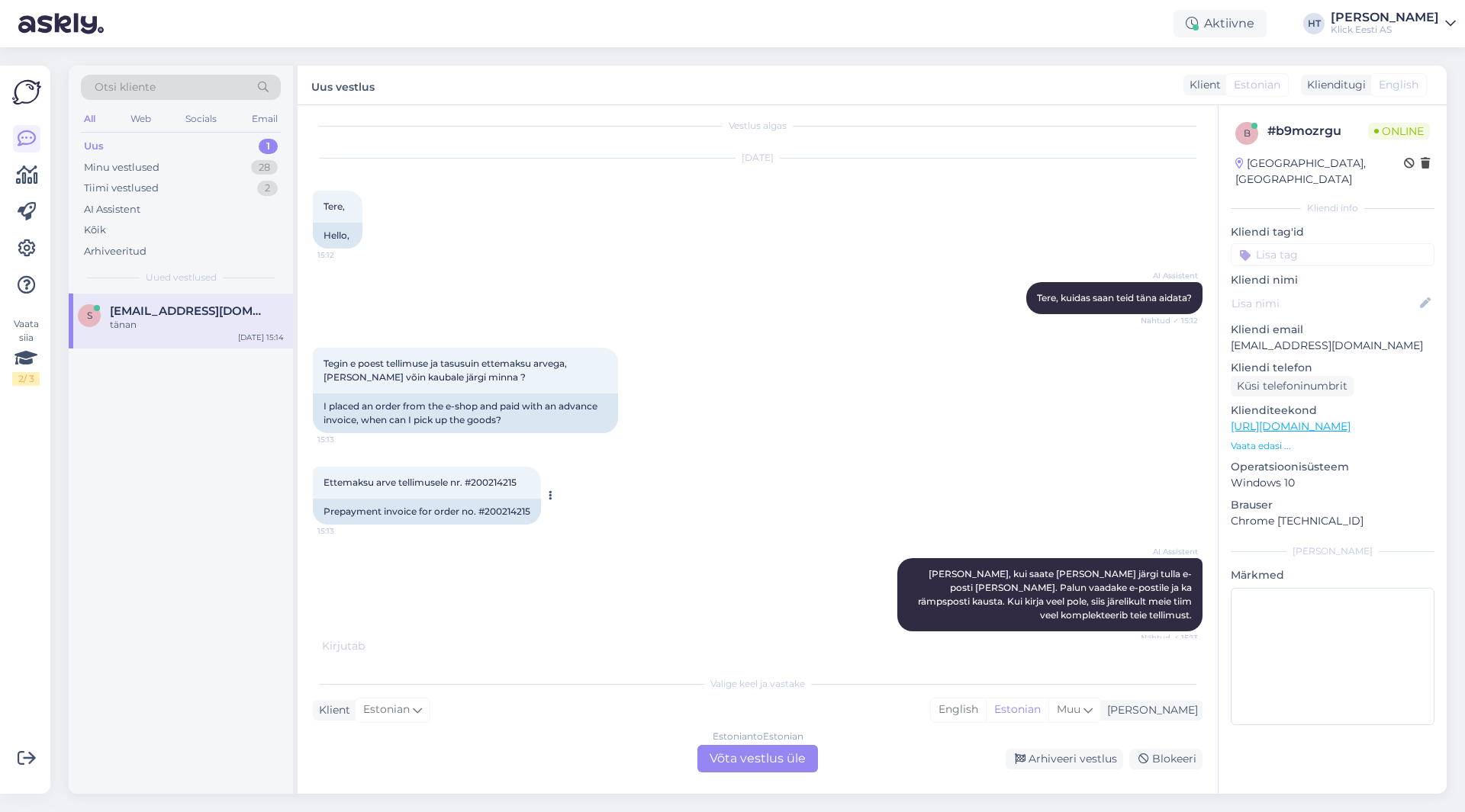
scroll to position [0, 0]
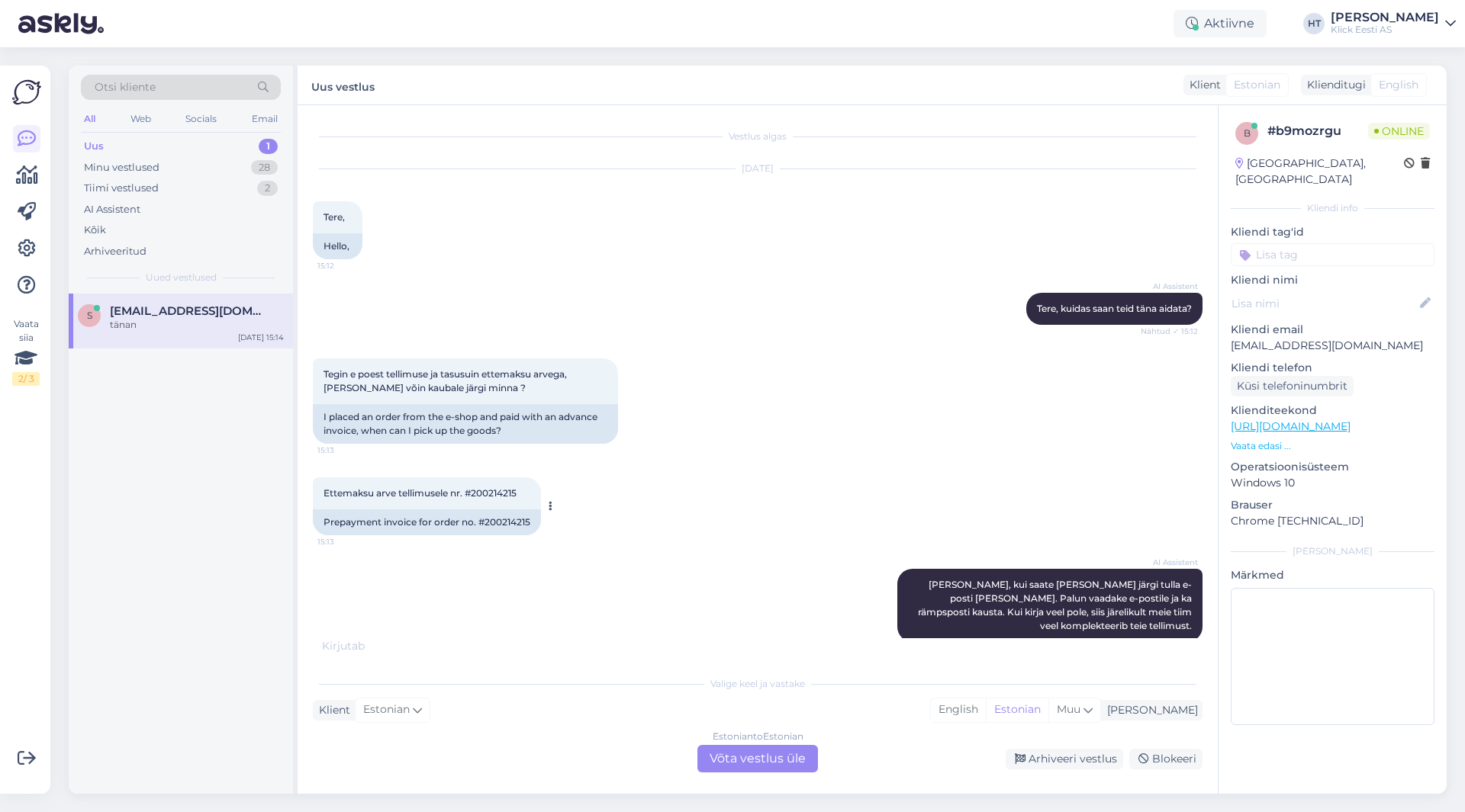
click at [499, 494] on span "Ettemaksu arve tellimusele nr. #200214215" at bounding box center [420, 493] width 193 height 12
copy span "200214215"
click at [750, 470] on div "Ettemaksu arve tellimusele nr. #200214215 15:13 Prepayment invoice for order no…" at bounding box center [757, 506] width 889 height 92
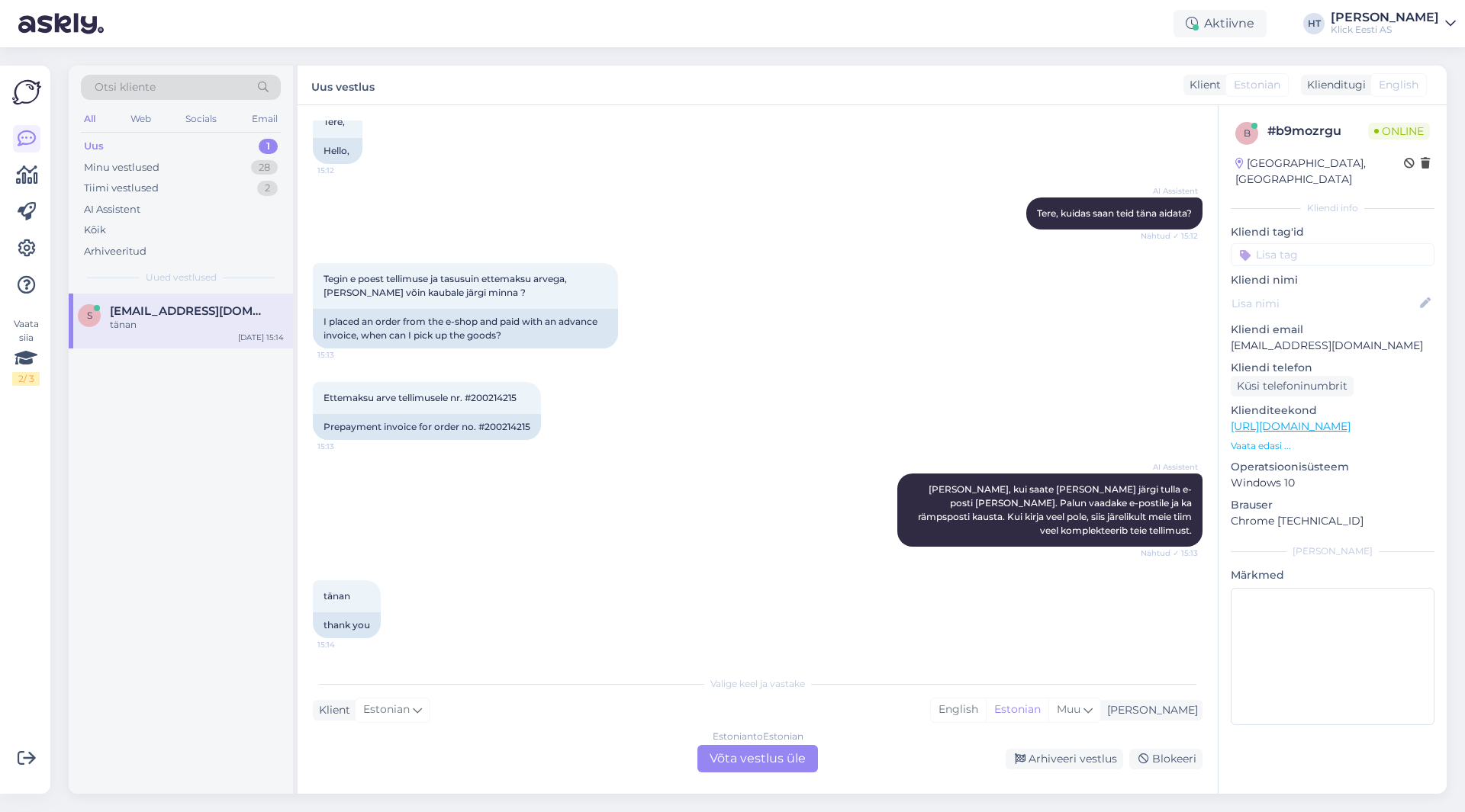
scroll to position [97, 0]
click at [260, 164] on div "28" at bounding box center [265, 168] width 27 height 15
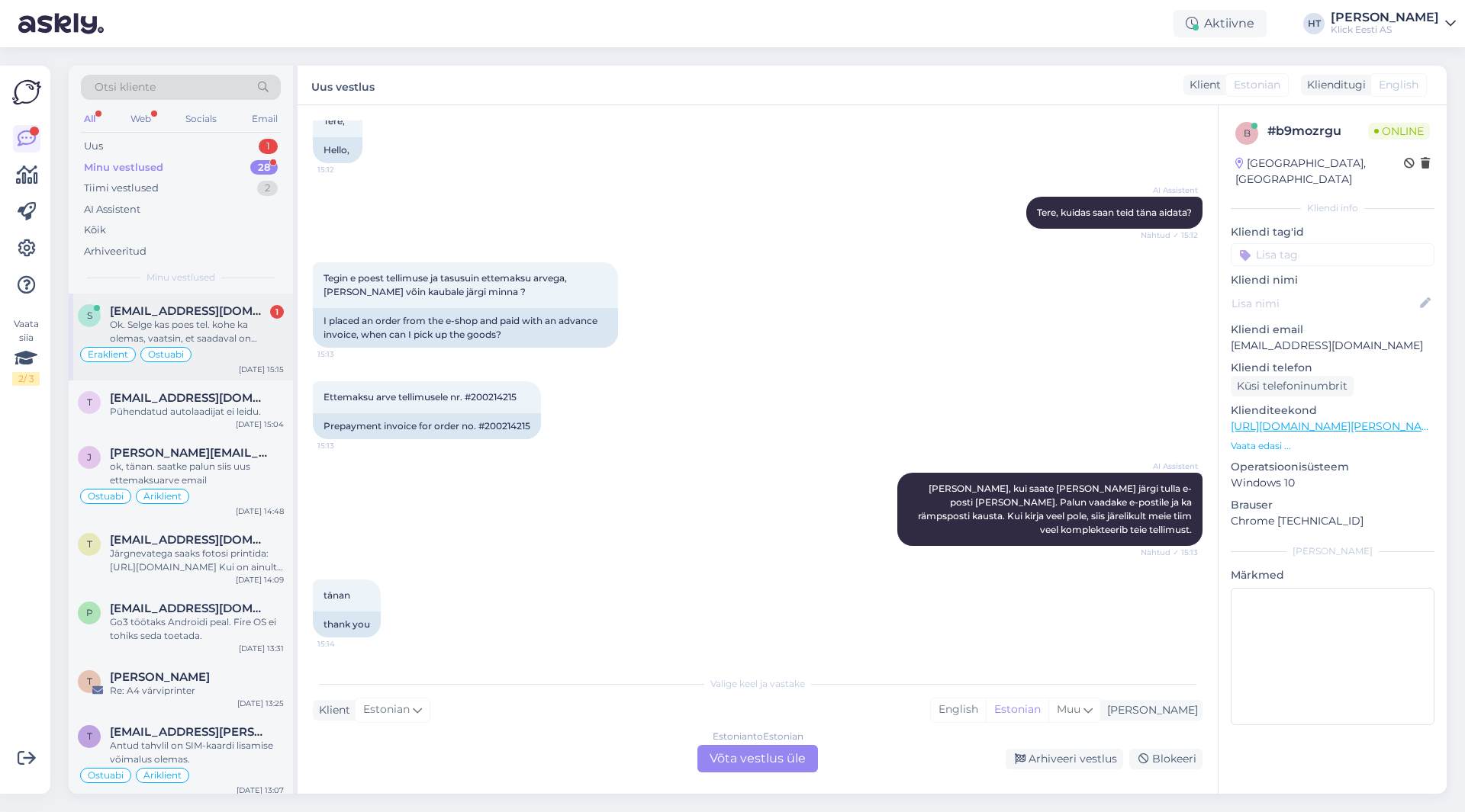
click at [243, 316] on span "[EMAIL_ADDRESS][DOMAIN_NAME]" at bounding box center [189, 311] width 158 height 14
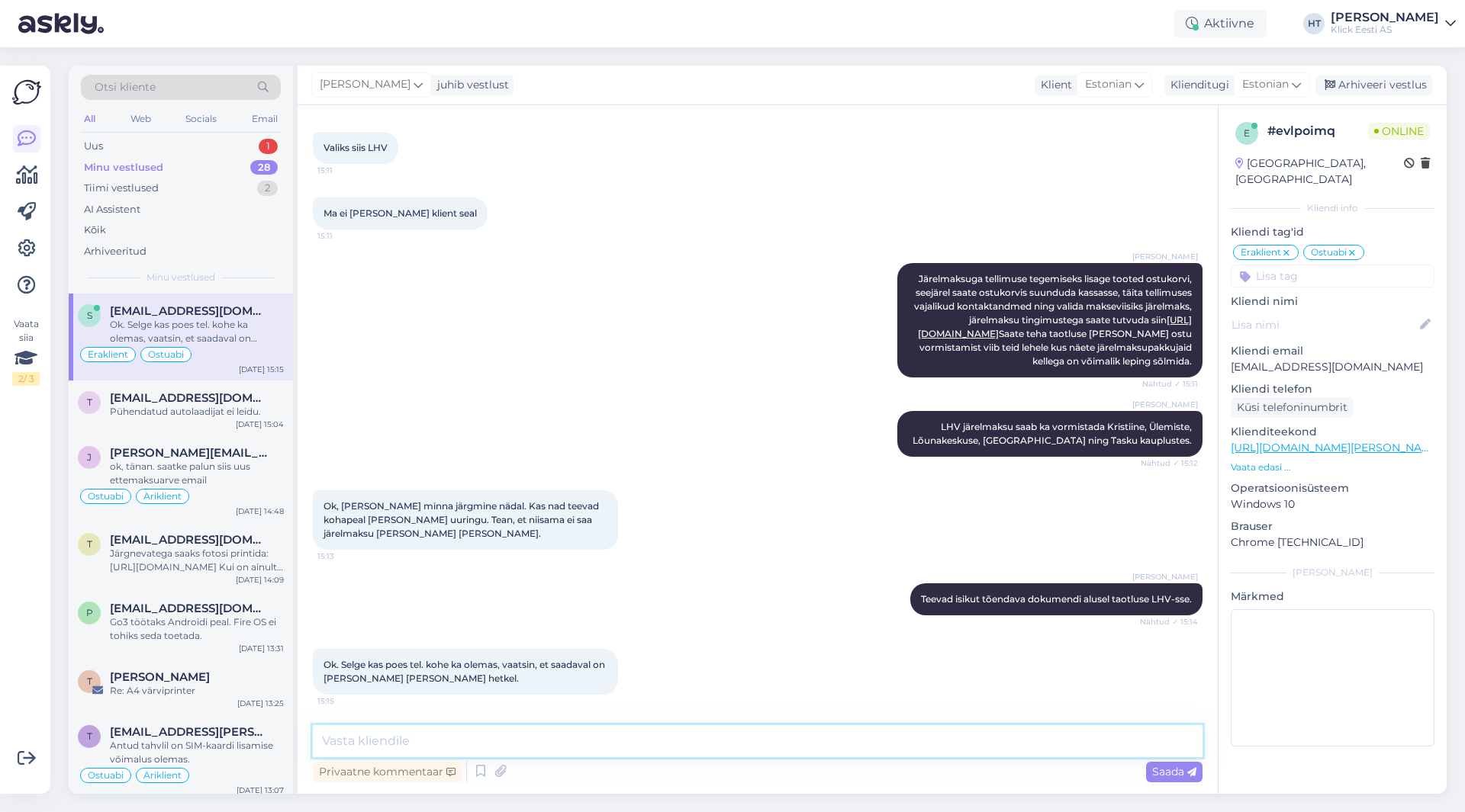
click at [568, 743] on textarea at bounding box center [757, 741] width 889 height 32
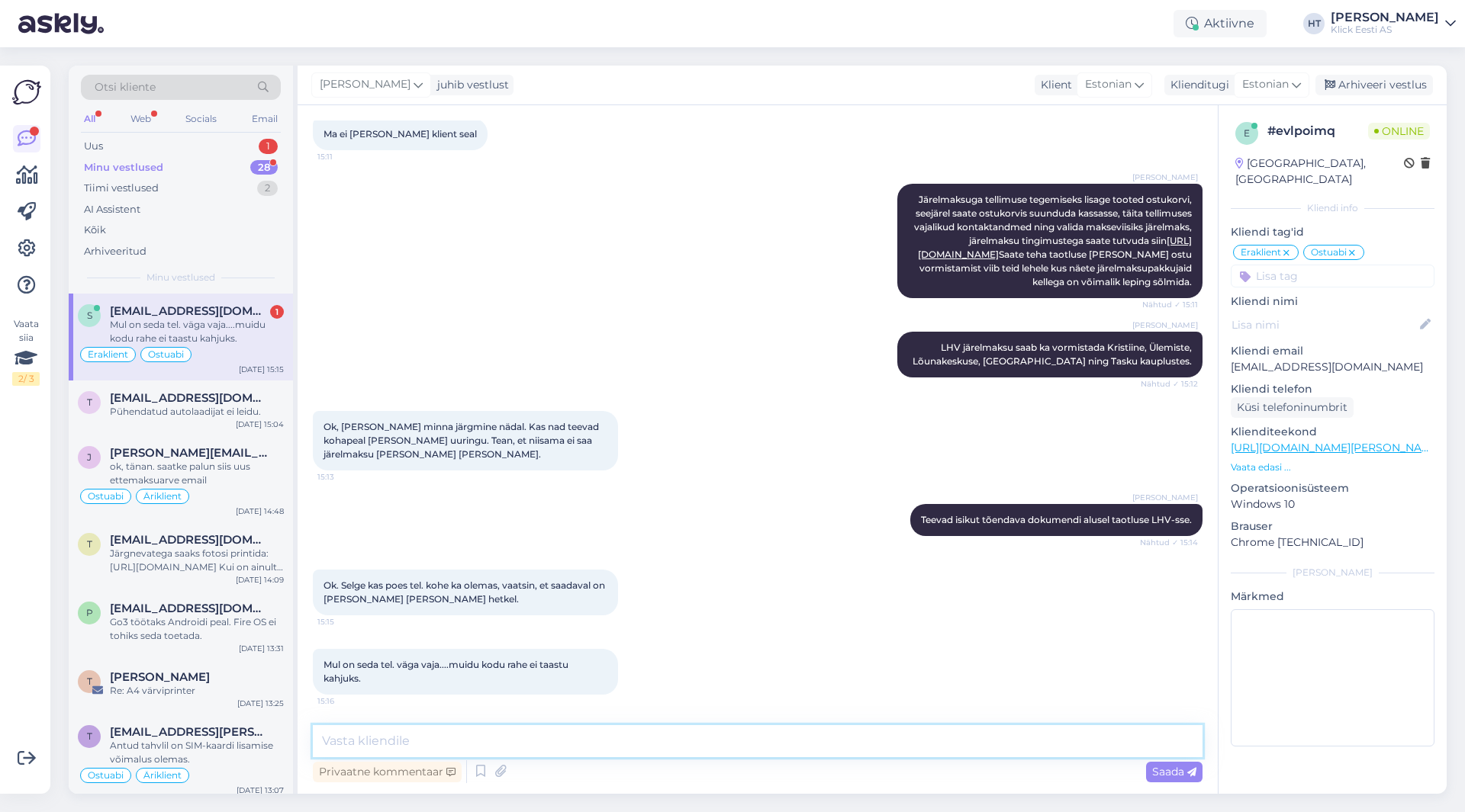
scroll to position [2159, 0]
click at [571, 743] on textarea at bounding box center [757, 741] width 889 height 32
click at [572, 739] on textarea at bounding box center [757, 741] width 889 height 32
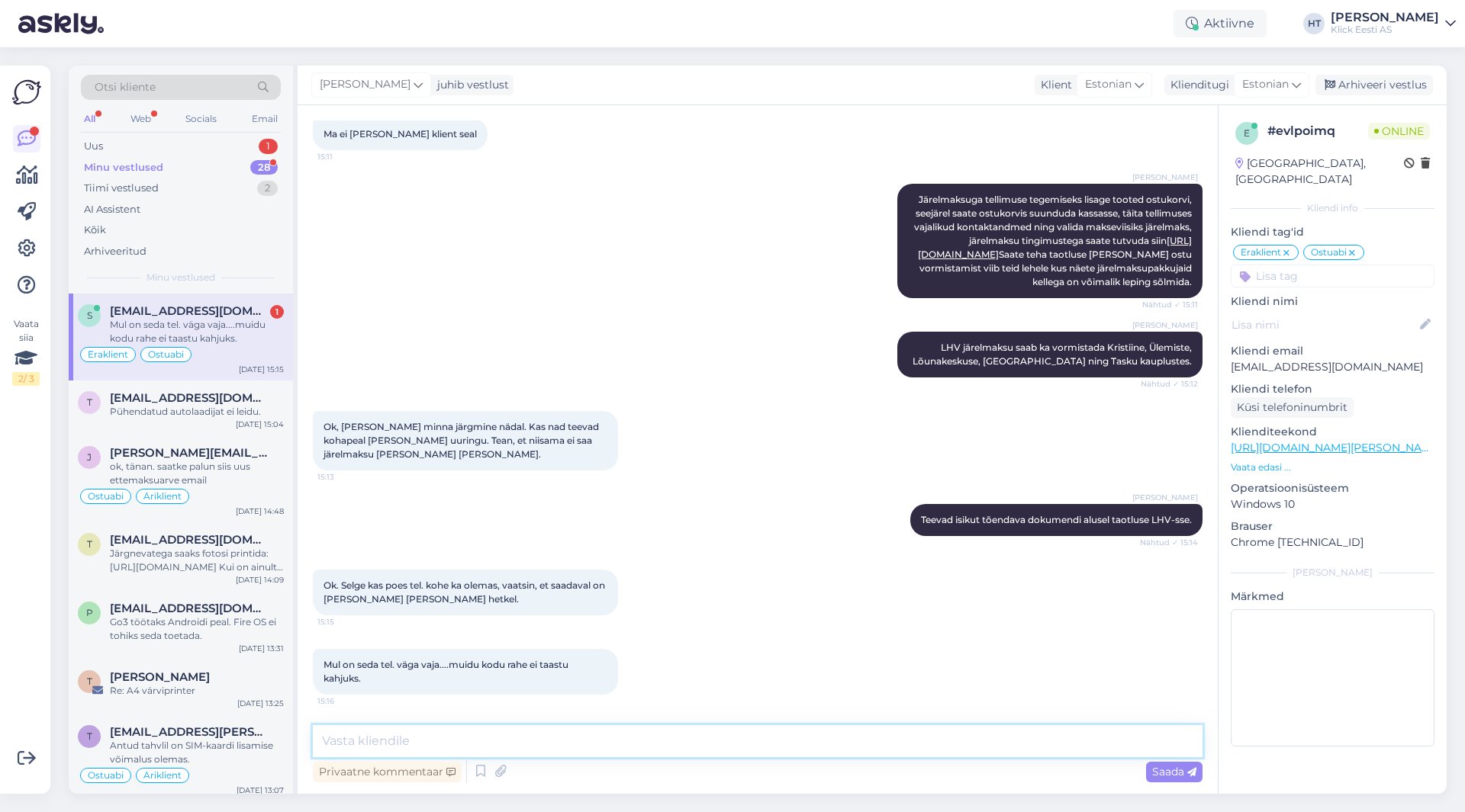
click at [572, 739] on textarea at bounding box center [757, 741] width 889 height 32
click at [576, 753] on textarea at bounding box center [757, 741] width 889 height 32
type textarea "Kristiines on musta värvi hetkel olemas."
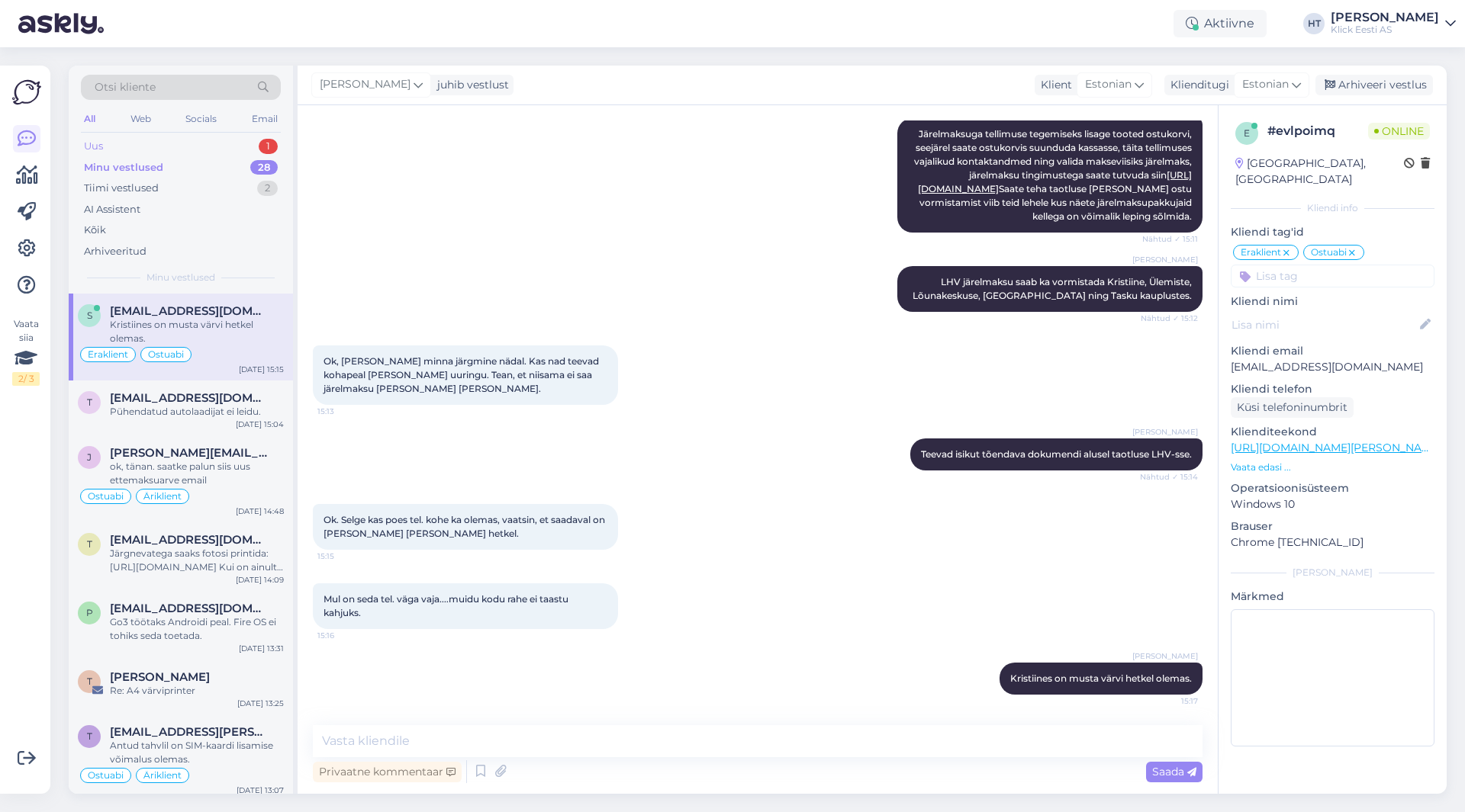
click at [269, 142] on div "1" at bounding box center [268, 147] width 19 height 15
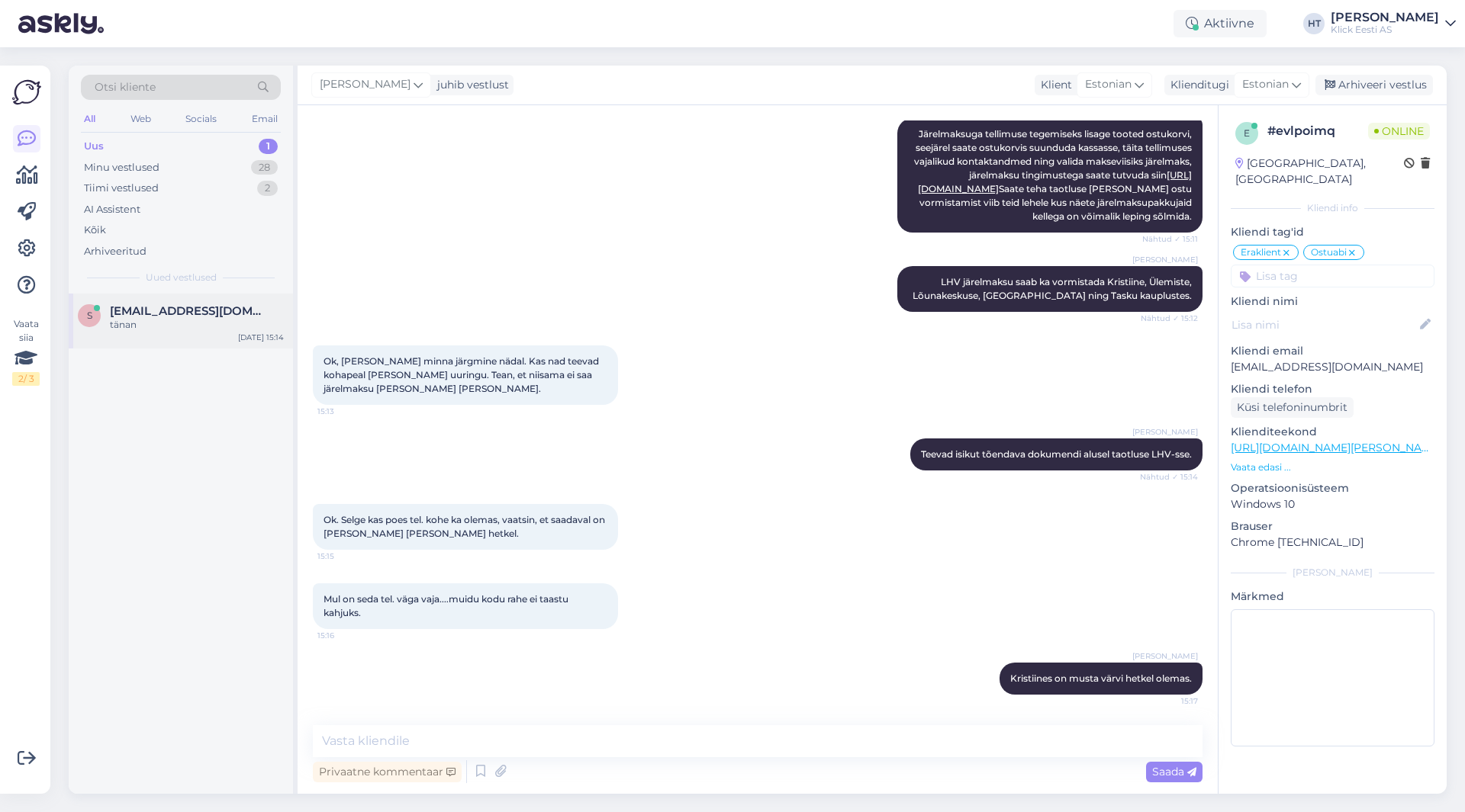
click at [191, 335] on div "s [EMAIL_ADDRESS][DOMAIN_NAME] tänan [DATE] 15:14" at bounding box center [181, 321] width 224 height 55
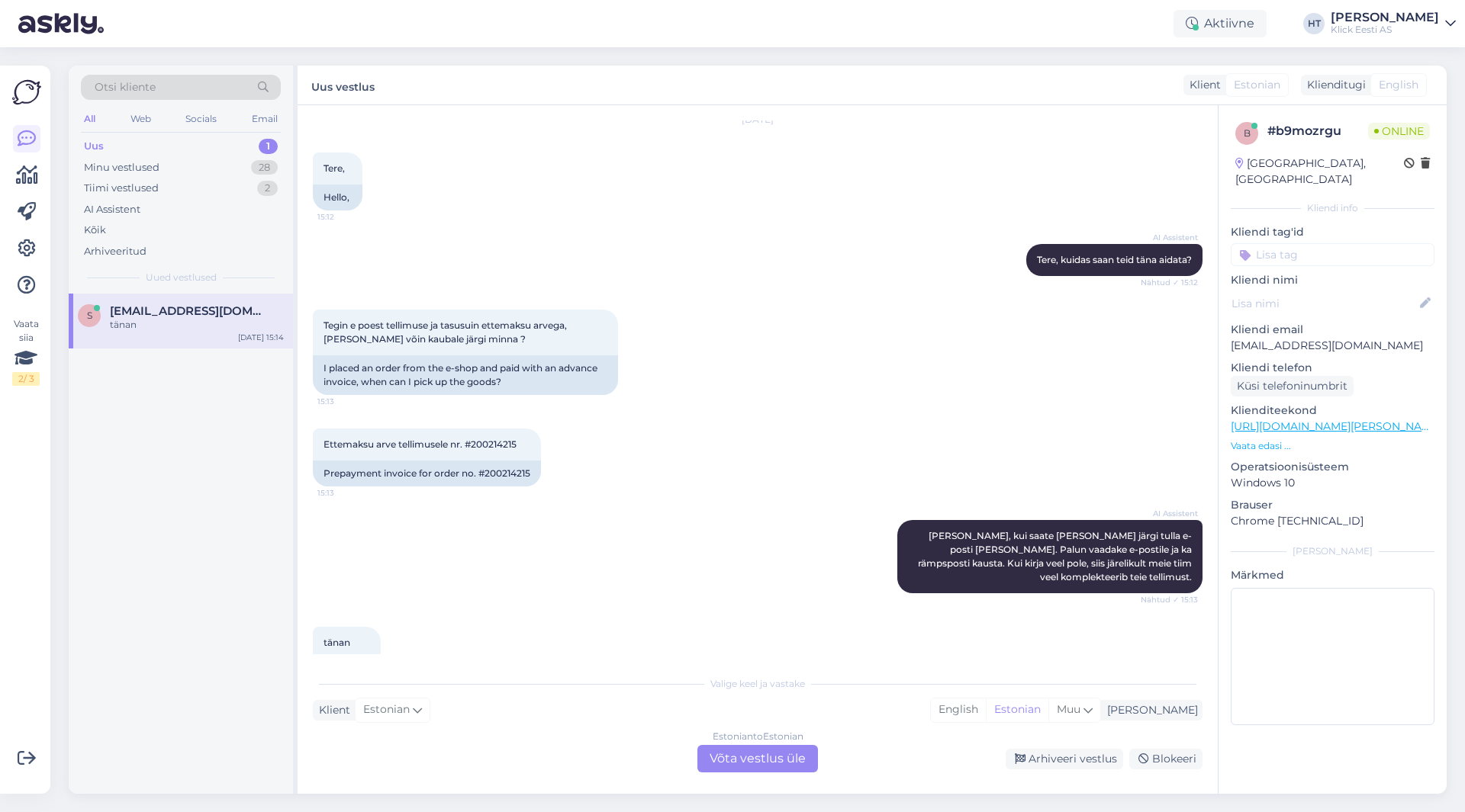
scroll to position [97, 0]
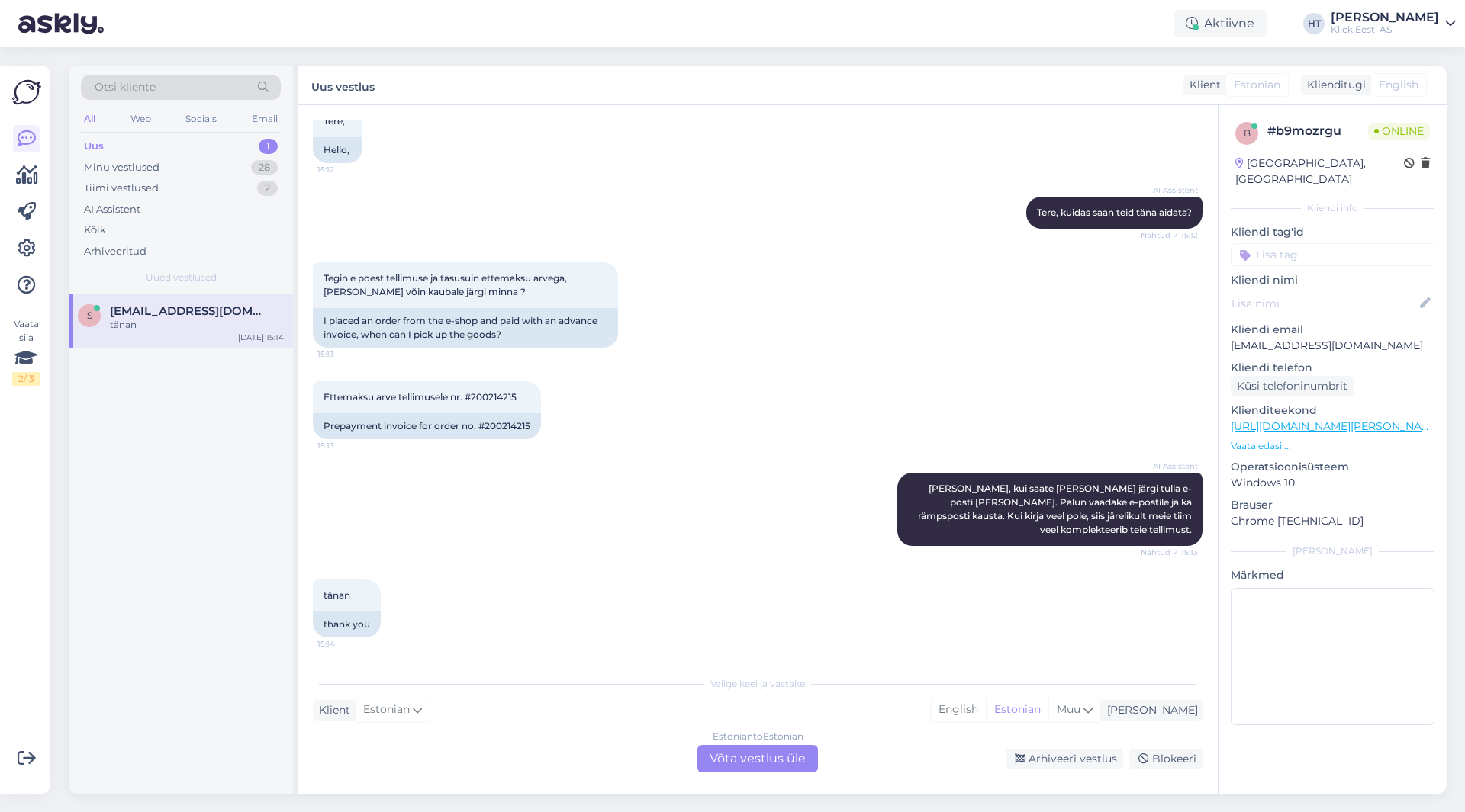
click at [1284, 245] on input at bounding box center [1332, 255] width 204 height 23
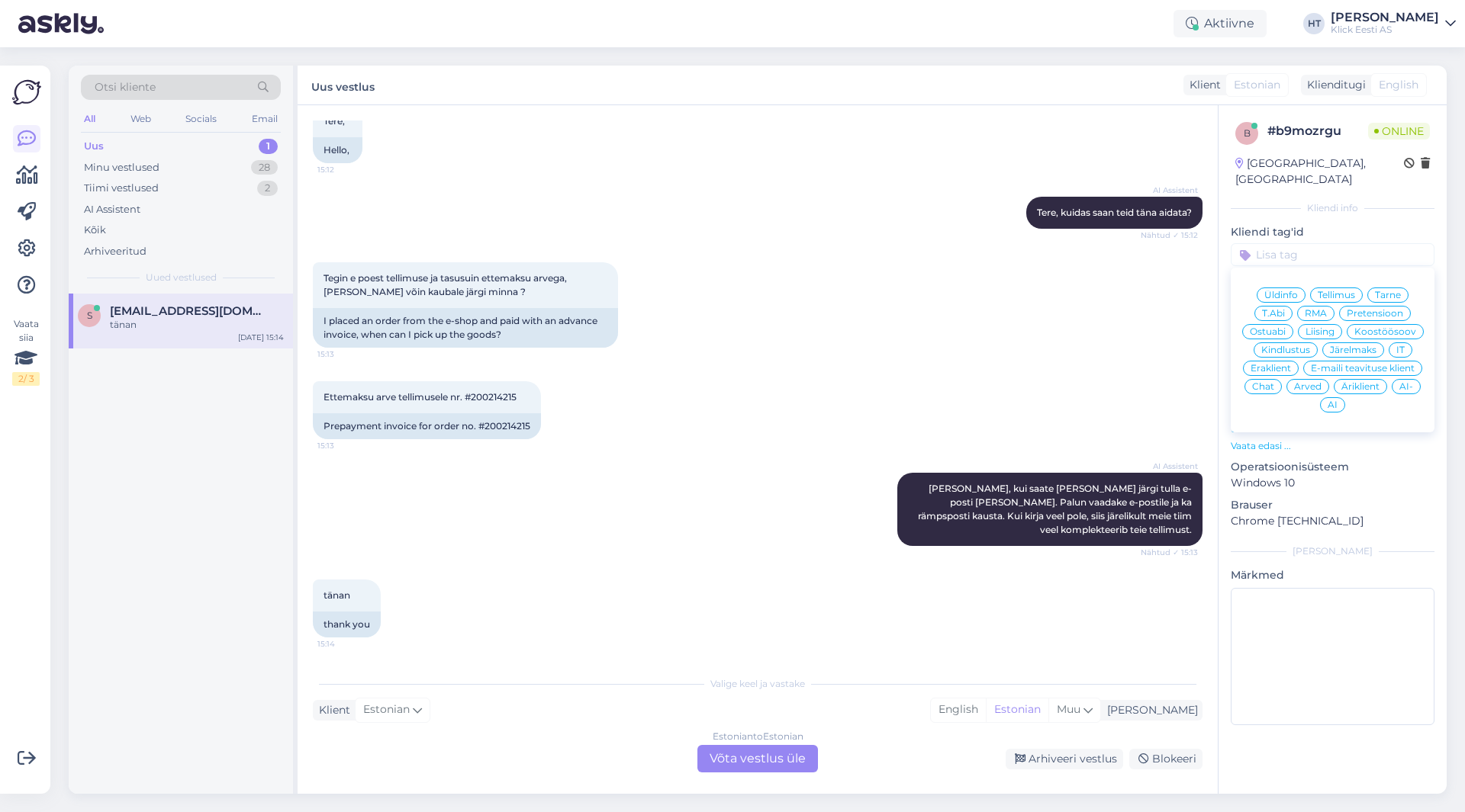
click at [1392, 291] on span "Tarne" at bounding box center [1388, 294] width 26 height 9
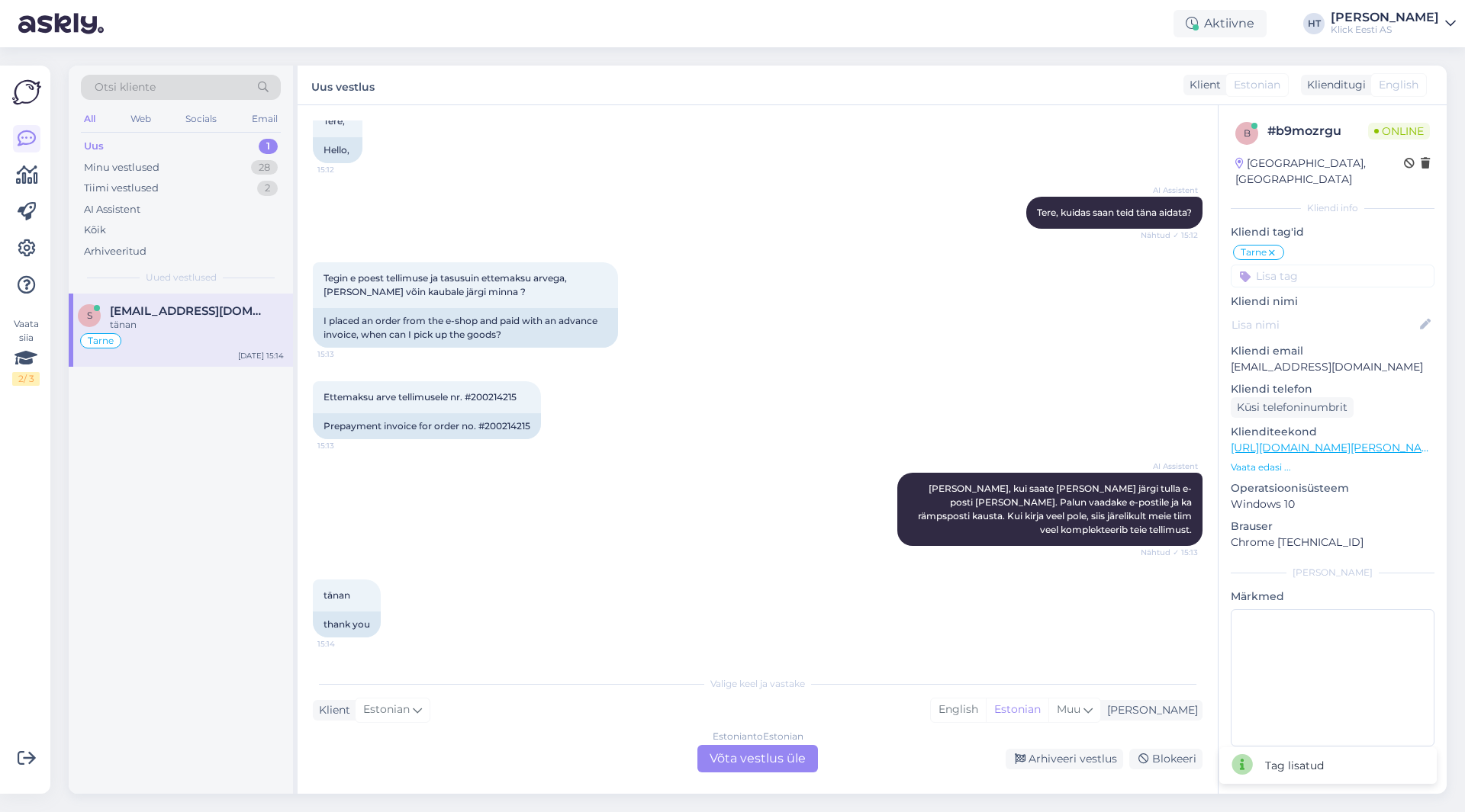
click at [1313, 265] on input at bounding box center [1332, 276] width 204 height 23
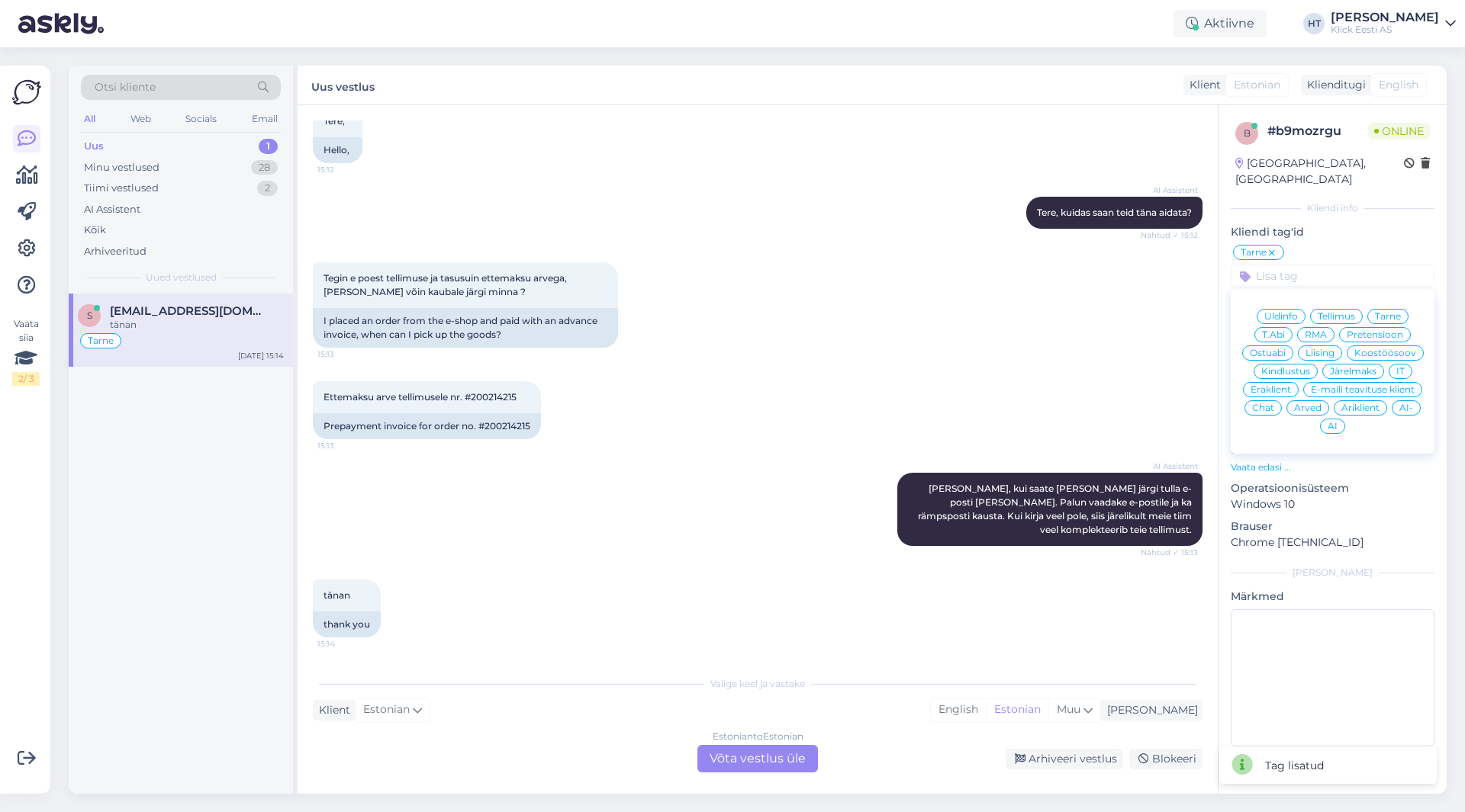
click at [1364, 404] on span "Äriklient" at bounding box center [1360, 407] width 38 height 9
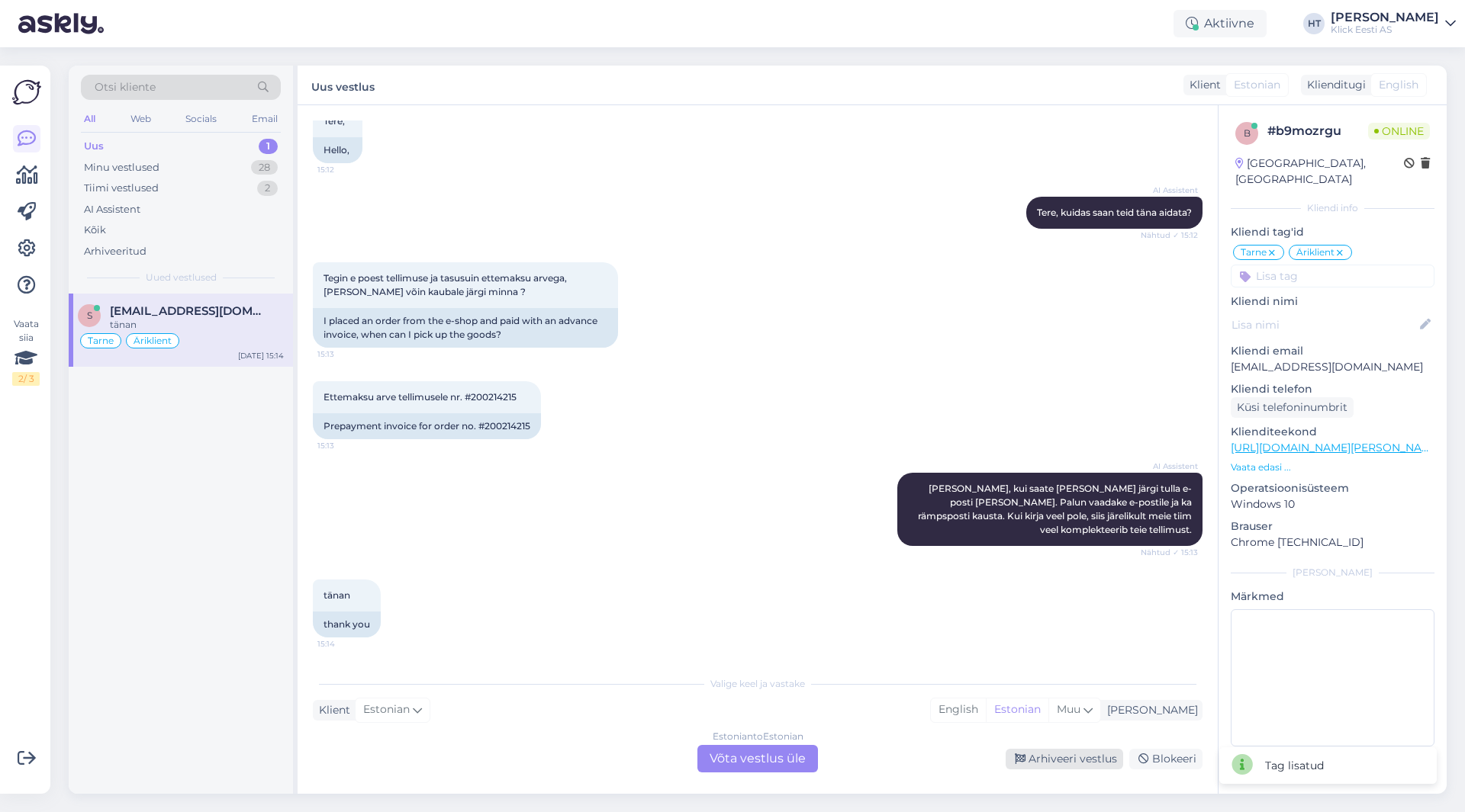
click at [1052, 769] on div "Arhiveeri vestlus" at bounding box center [1064, 759] width 118 height 20
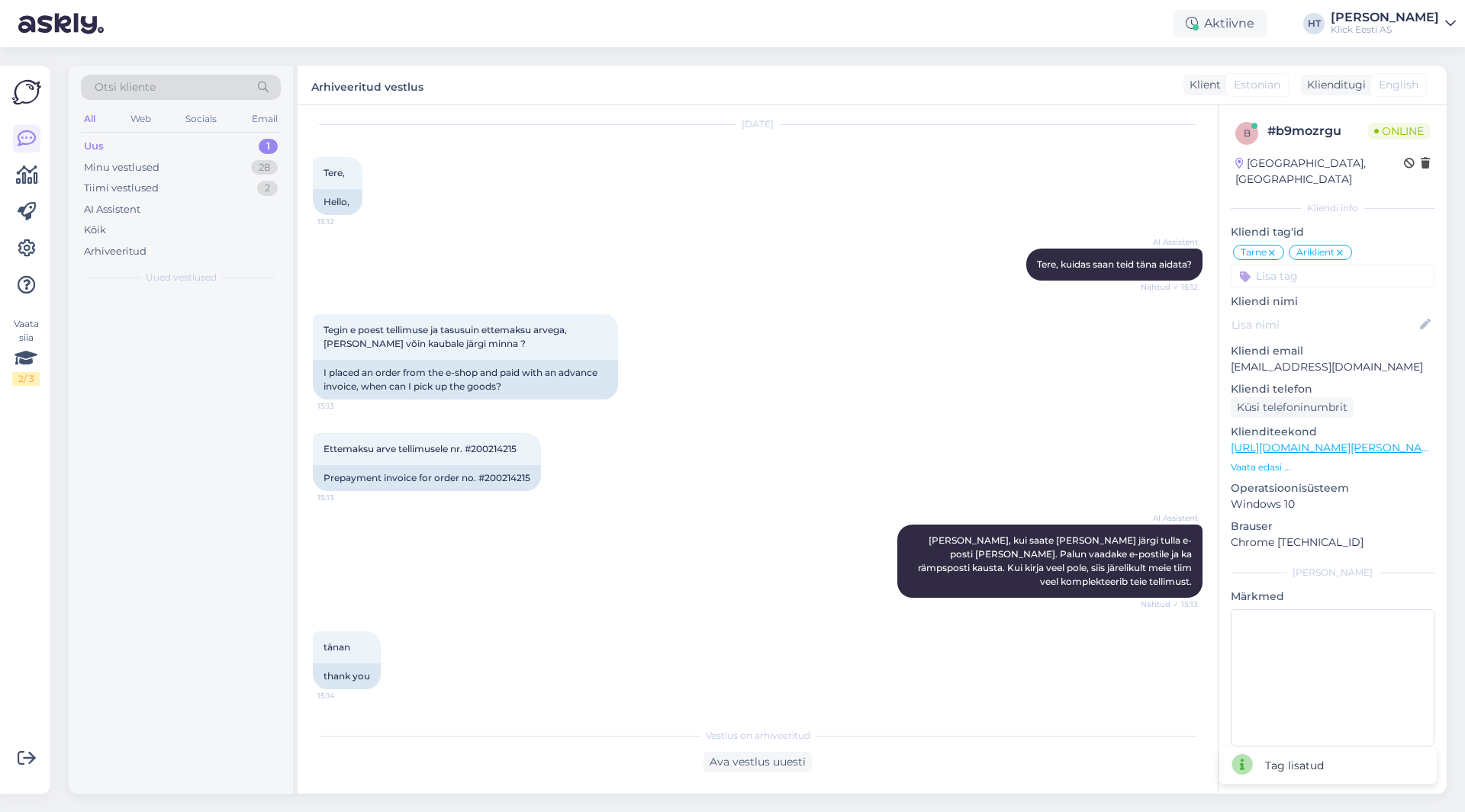
scroll to position [44, 0]
click at [250, 173] on div "Minu vestlused 28" at bounding box center [181, 168] width 200 height 21
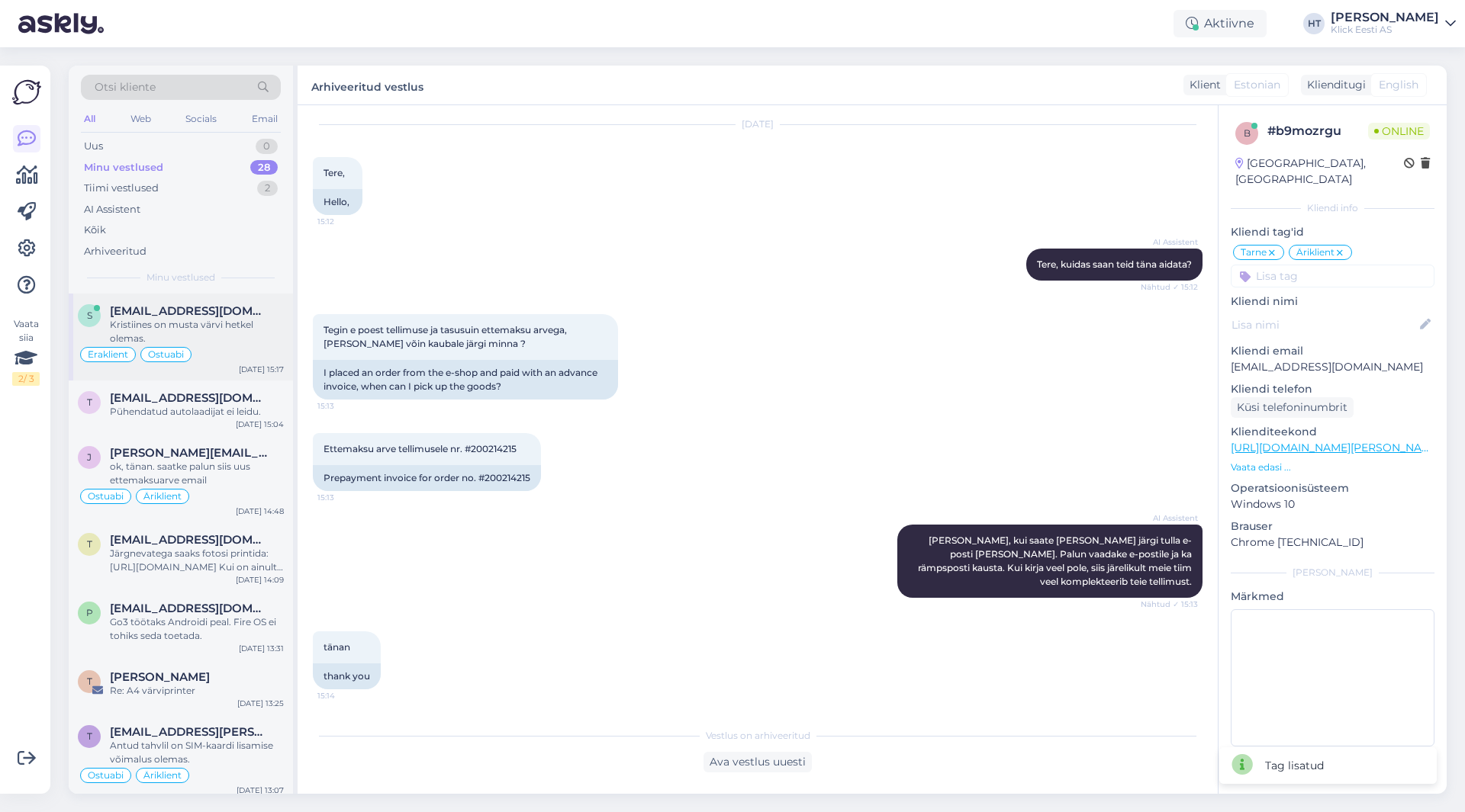
click at [215, 323] on div "Kristiines on musta värvi hetkel olemas." at bounding box center [197, 331] width 174 height 27
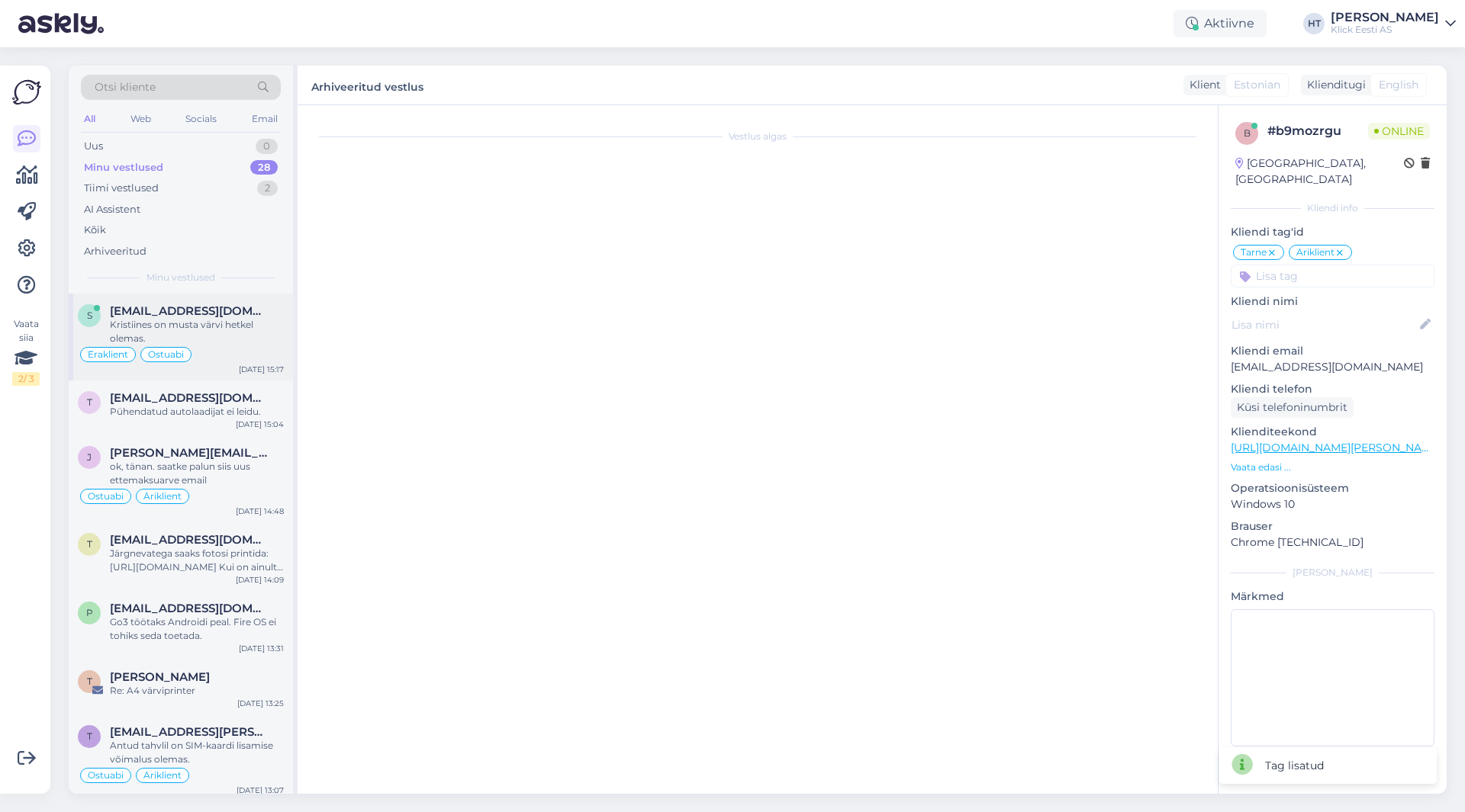
scroll to position [2225, 0]
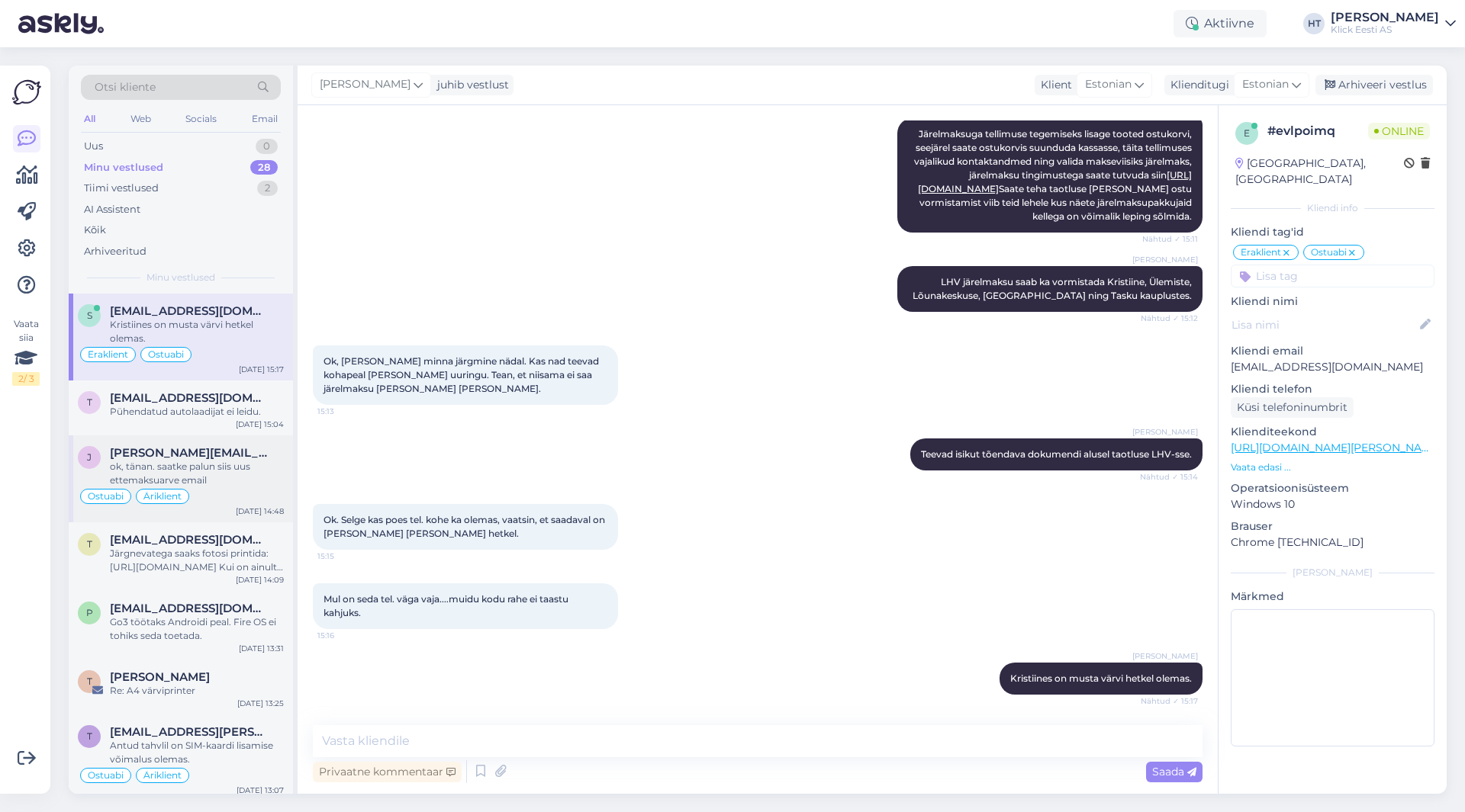
click at [233, 489] on div "Ostuabi Äriklient" at bounding box center [181, 496] width 206 height 18
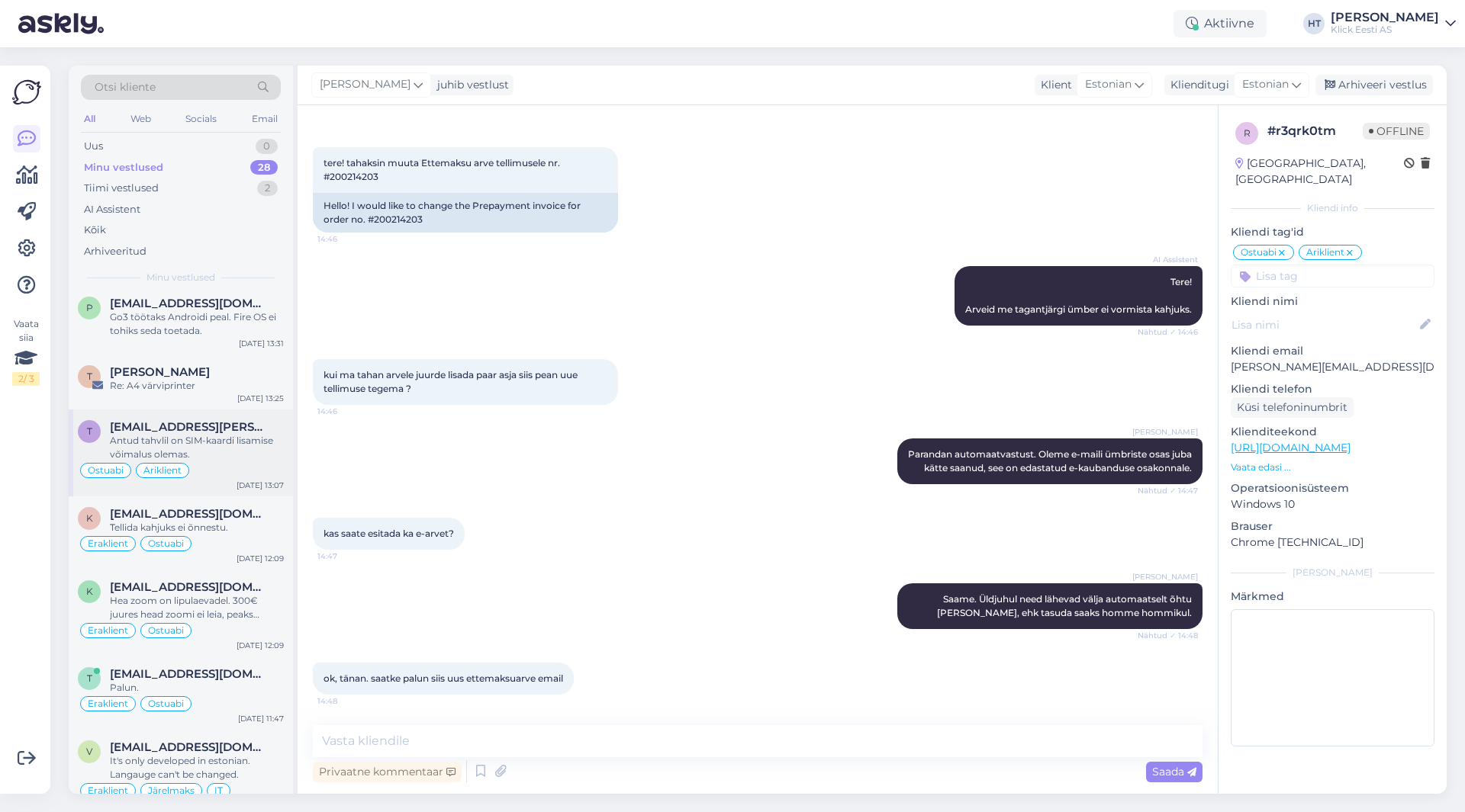
scroll to position [0, 0]
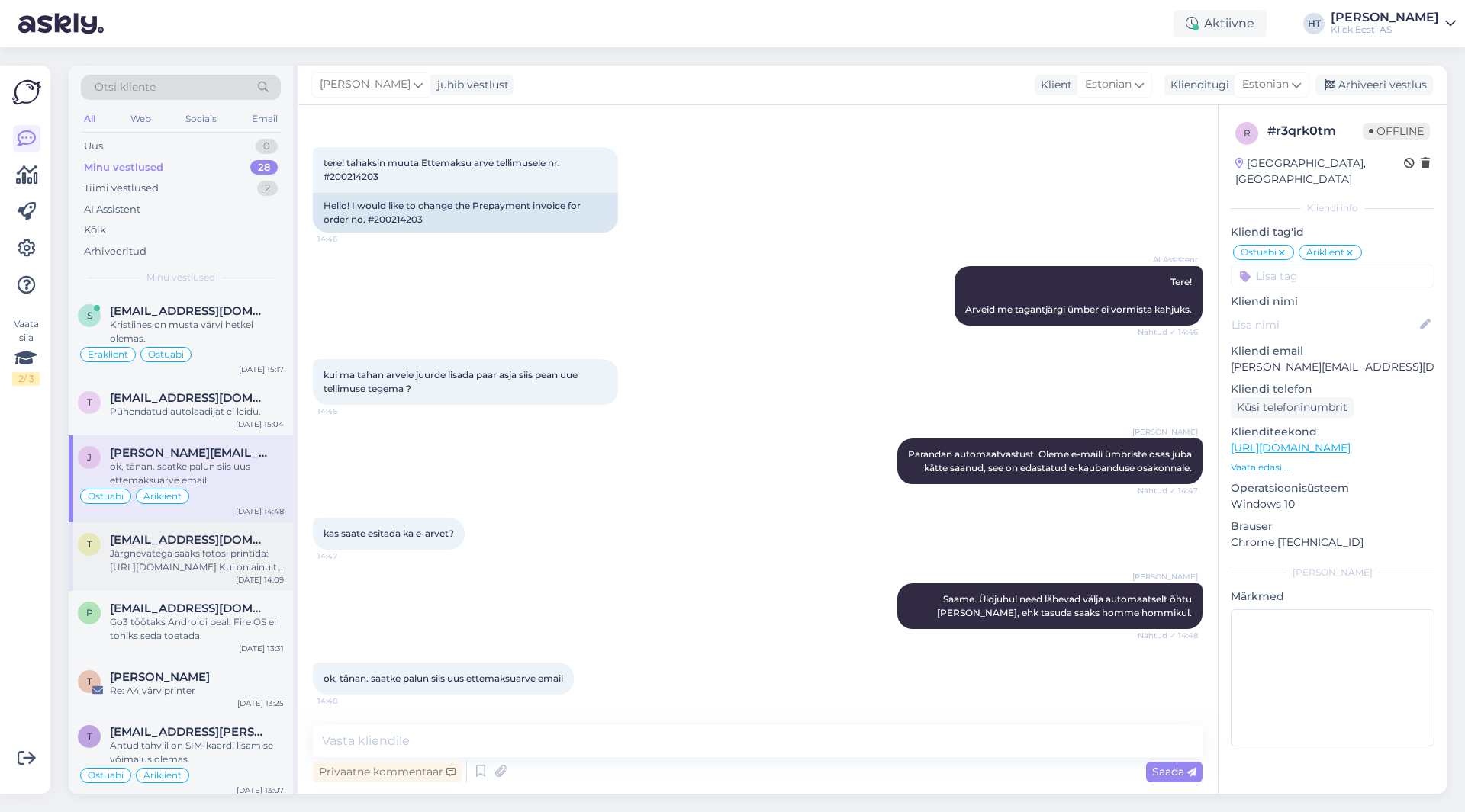
click at [219, 572] on div "Järgnevatega saaks fotosi printida: [URL][DOMAIN_NAME] Kui on ainult fotosi [PE…" at bounding box center [197, 560] width 174 height 27
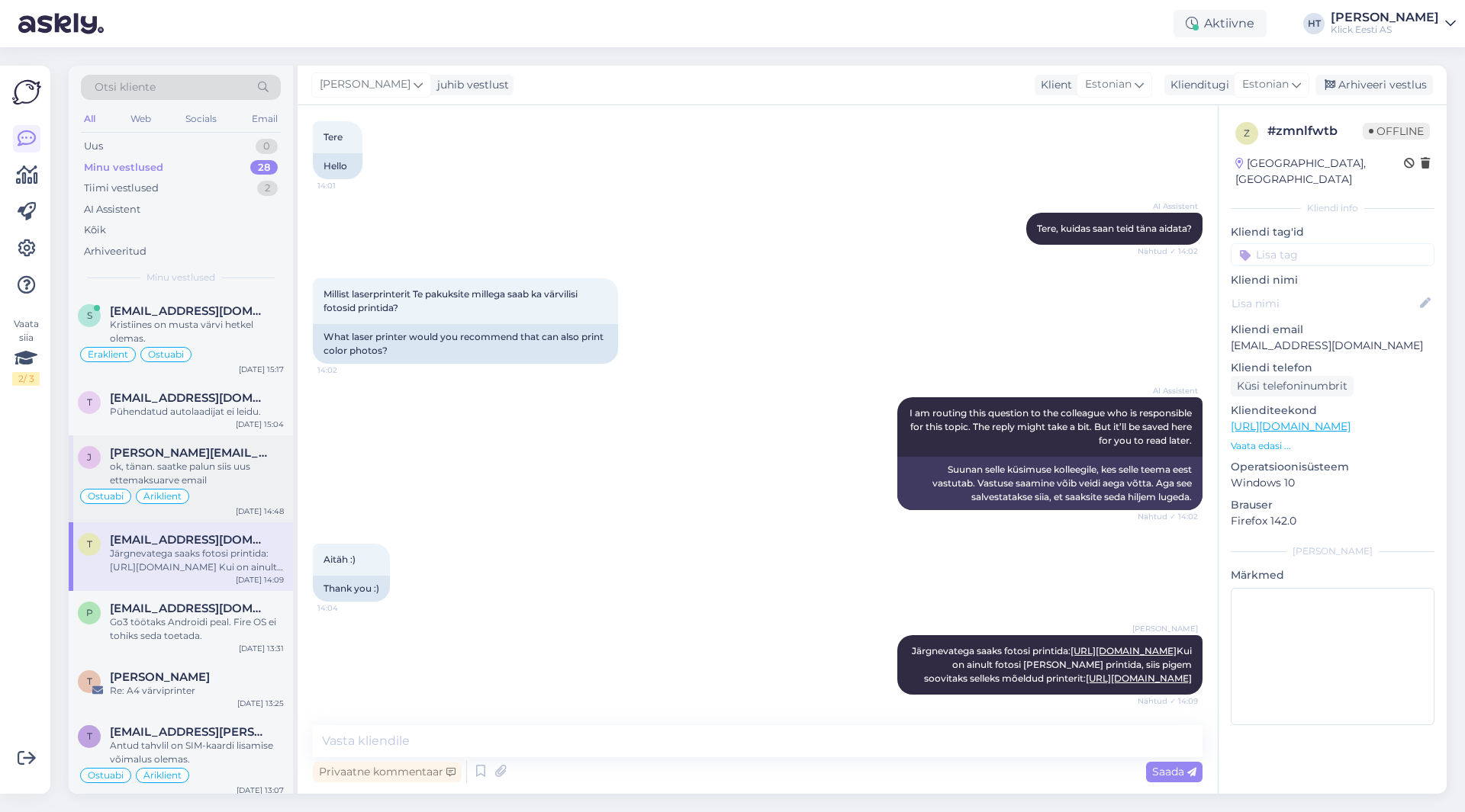
click at [234, 481] on div "ok, tänan. saatke palun siis uus ettemaksuarve email" at bounding box center [197, 473] width 174 height 27
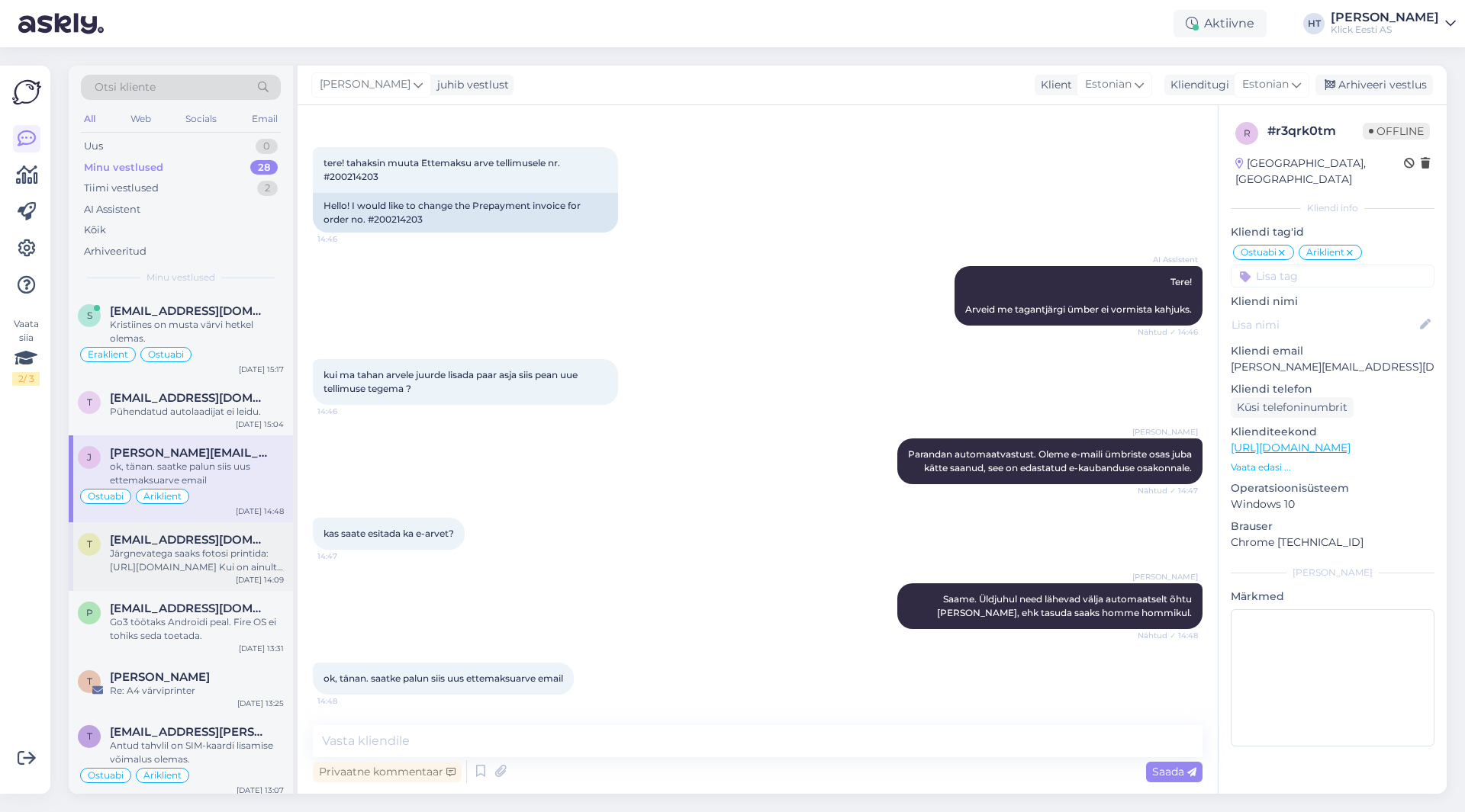
click at [210, 564] on div "Järgnevatega saaks fotosi printida: [URL][DOMAIN_NAME] Kui on ainult fotosi [PE…" at bounding box center [197, 560] width 174 height 27
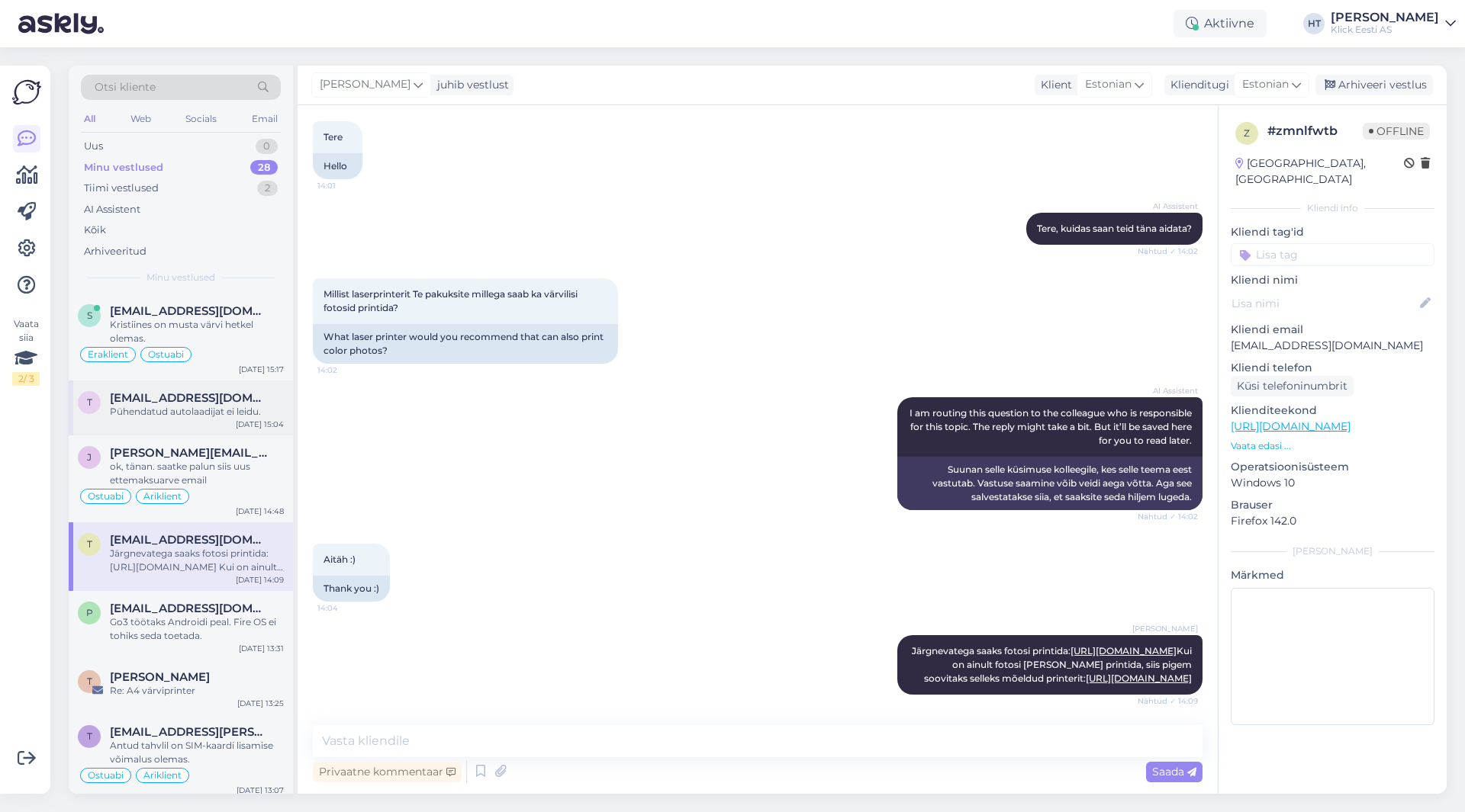
click at [235, 403] on span "[EMAIL_ADDRESS][DOMAIN_NAME]" at bounding box center [189, 398] width 158 height 14
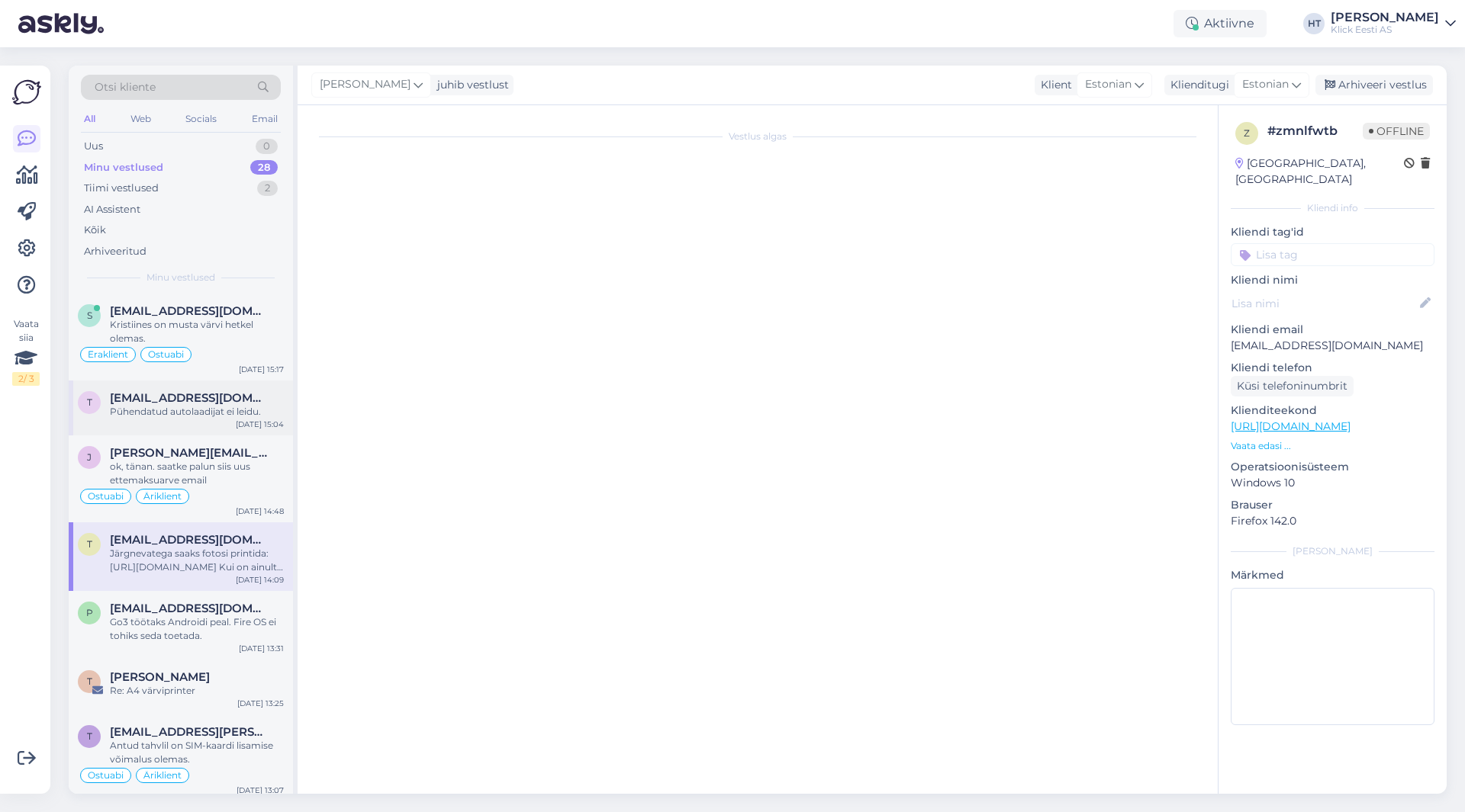
scroll to position [19, 0]
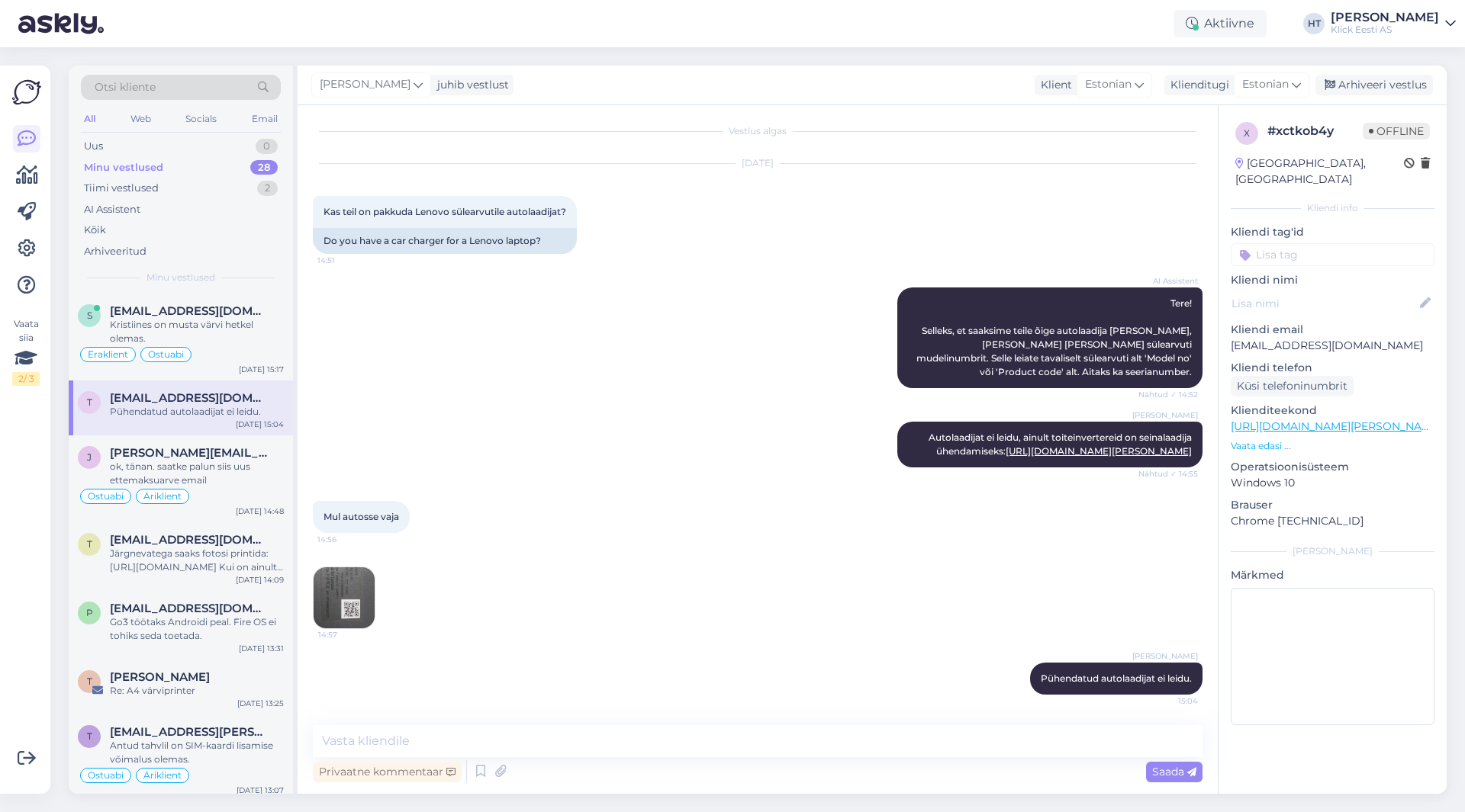
click at [550, 575] on div "14:57" at bounding box center [757, 599] width 889 height 97
click at [327, 586] on img at bounding box center [344, 598] width 61 height 61
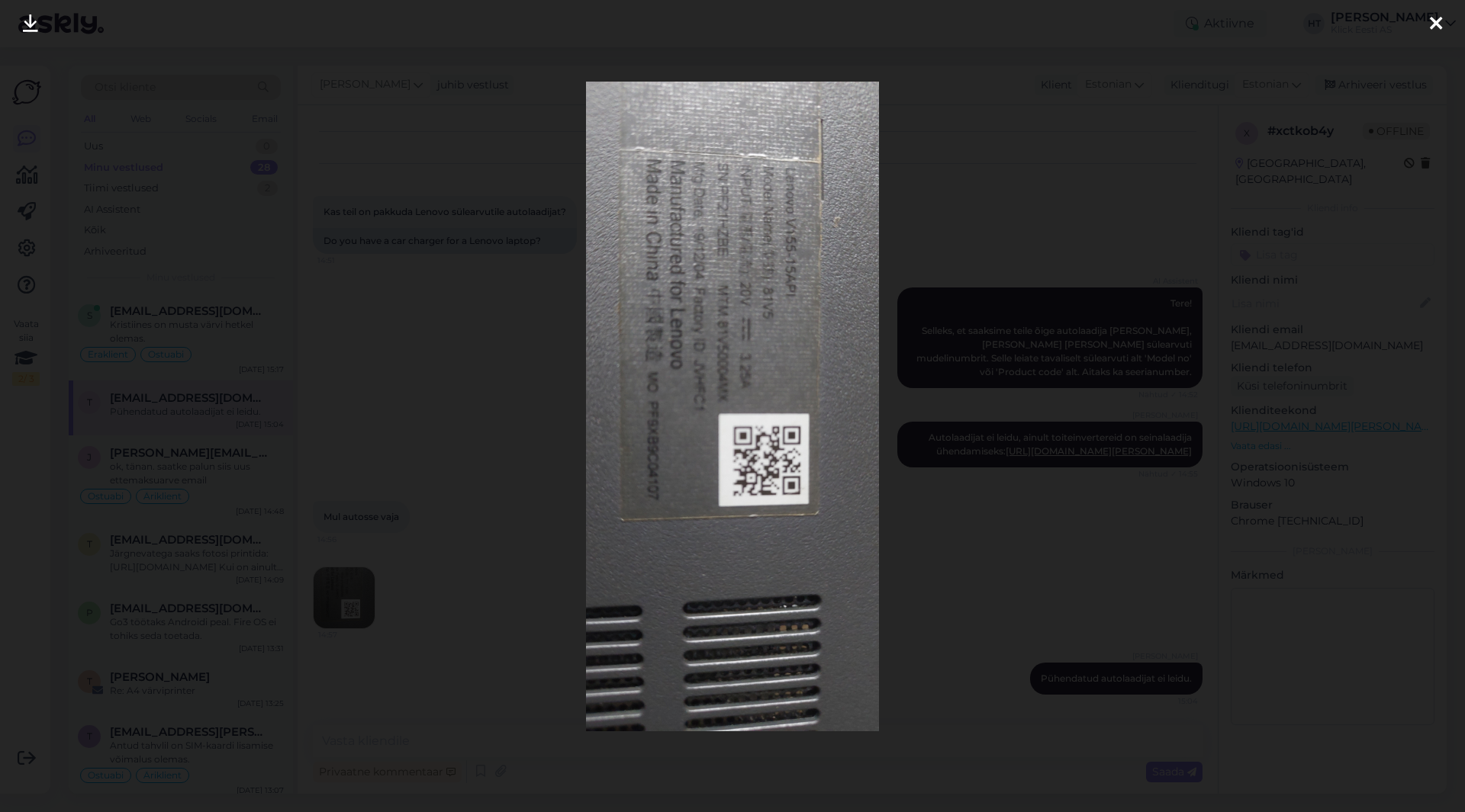
click at [487, 581] on div at bounding box center [732, 406] width 1465 height 812
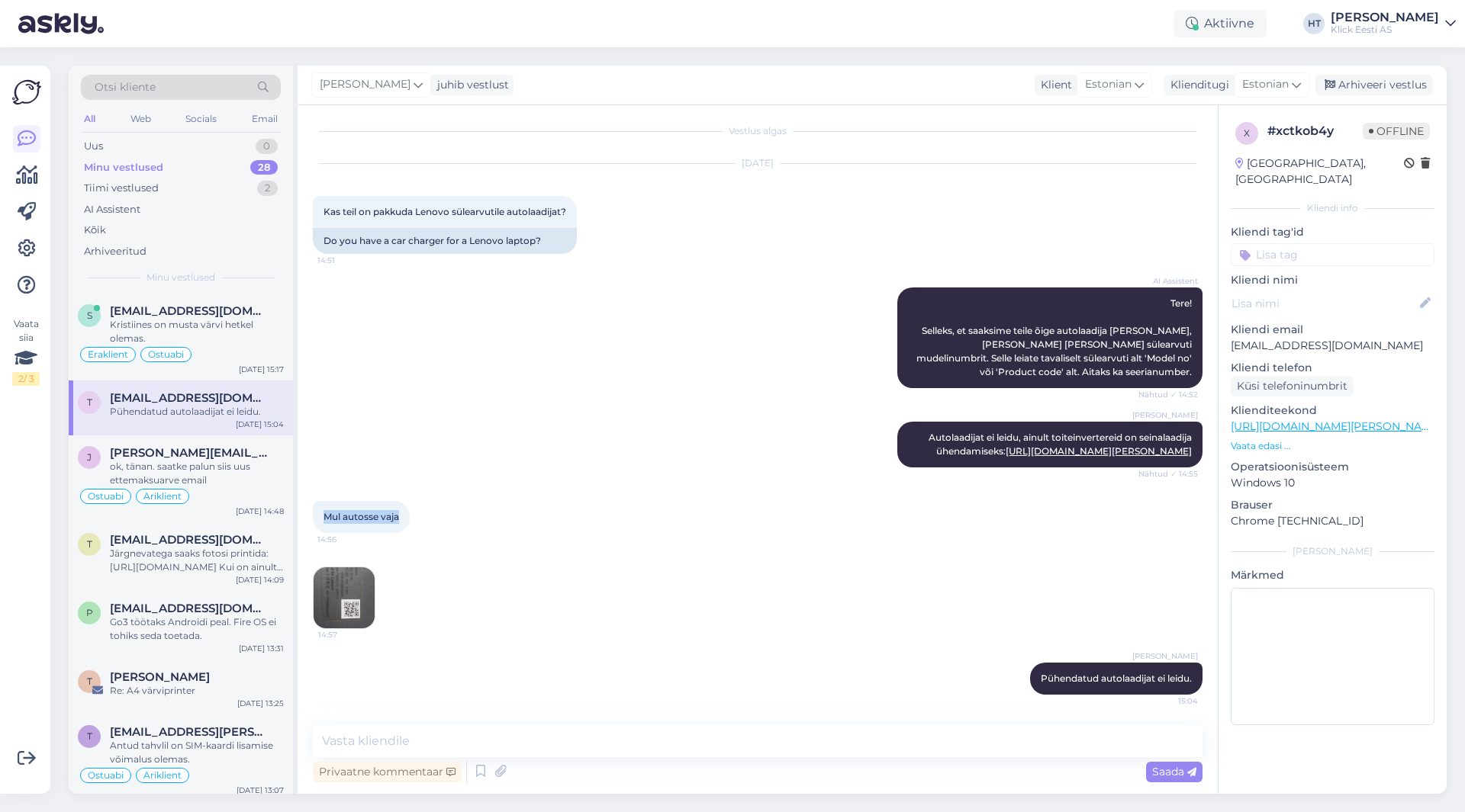
drag, startPoint x: 402, startPoint y: 518, endPoint x: 324, endPoint y: 513, distance: 78.2
click at [324, 513] on div "Mul autosse vaja 14:56" at bounding box center [361, 517] width 97 height 32
click at [324, 513] on span "Mul autosse vaja" at bounding box center [361, 517] width 75 height 12
drag, startPoint x: 324, startPoint y: 513, endPoint x: 509, endPoint y: 594, distance: 202.0
click at [509, 594] on div "Vestlus algas [DATE] Kas teil on pakkuda Lenovo sülearvutile autolaadijat? 14:5…" at bounding box center [764, 416] width 903 height 591
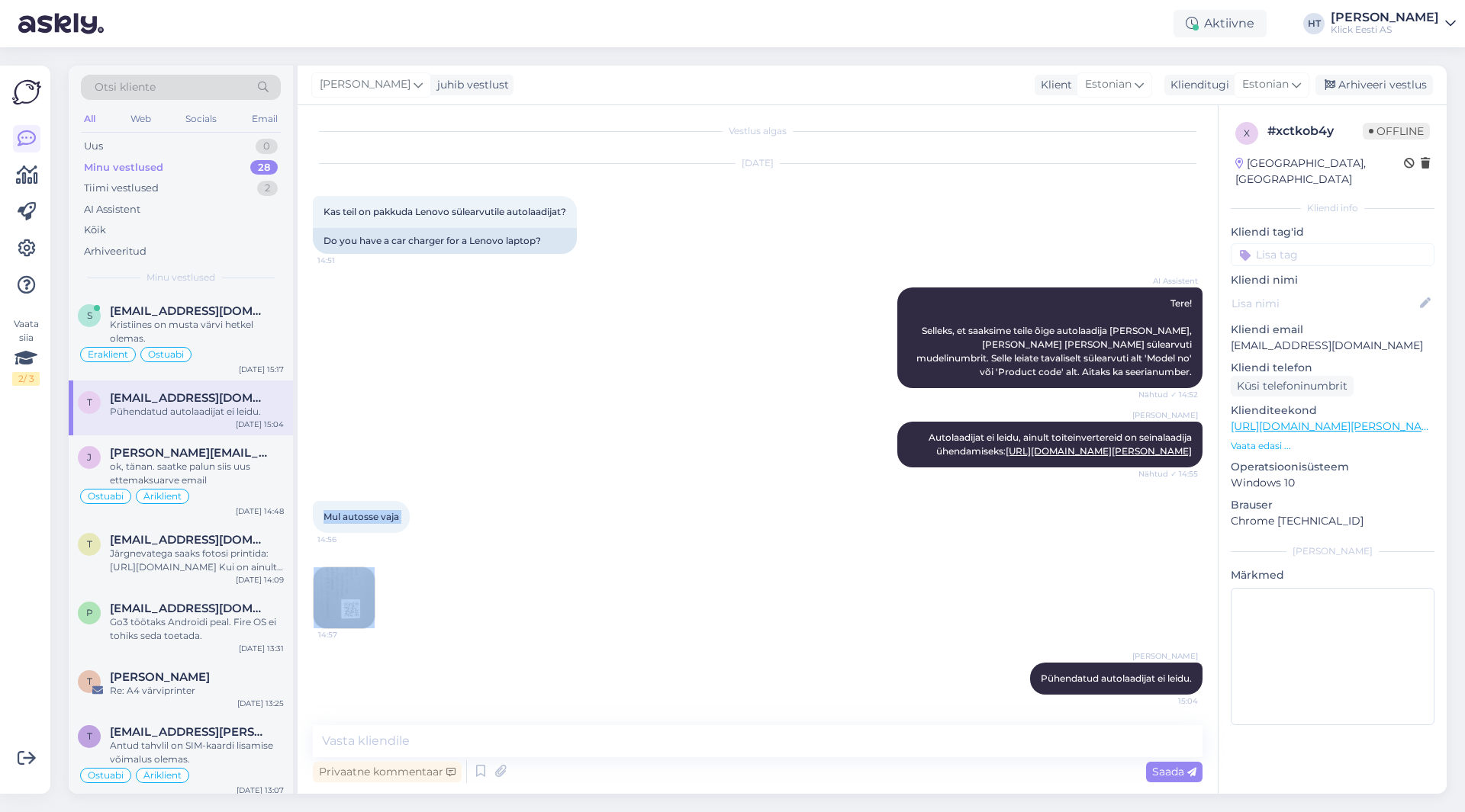
click at [509, 594] on div "14:57" at bounding box center [757, 599] width 889 height 97
click at [339, 588] on img at bounding box center [344, 598] width 61 height 61
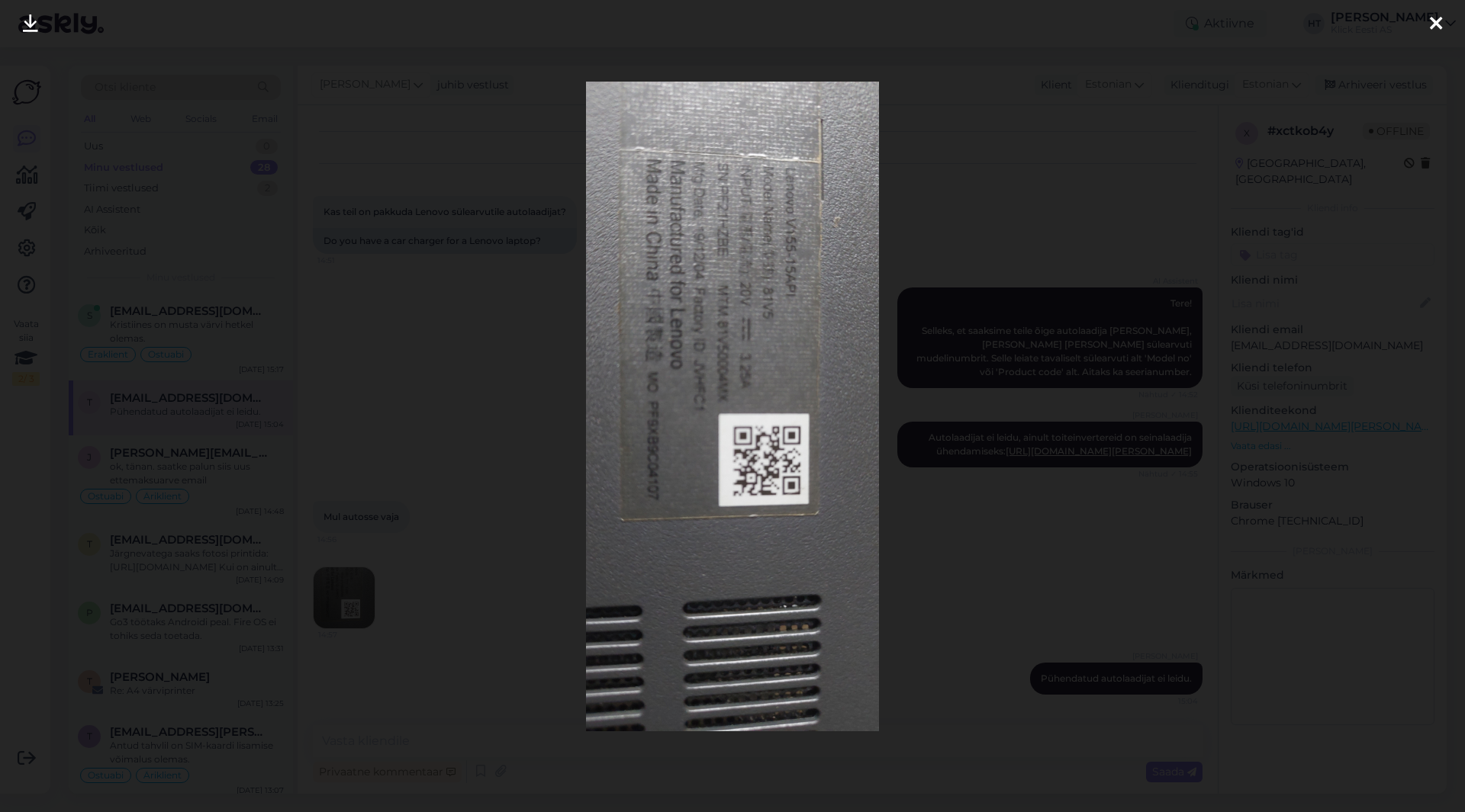
click at [524, 588] on div at bounding box center [732, 406] width 1465 height 812
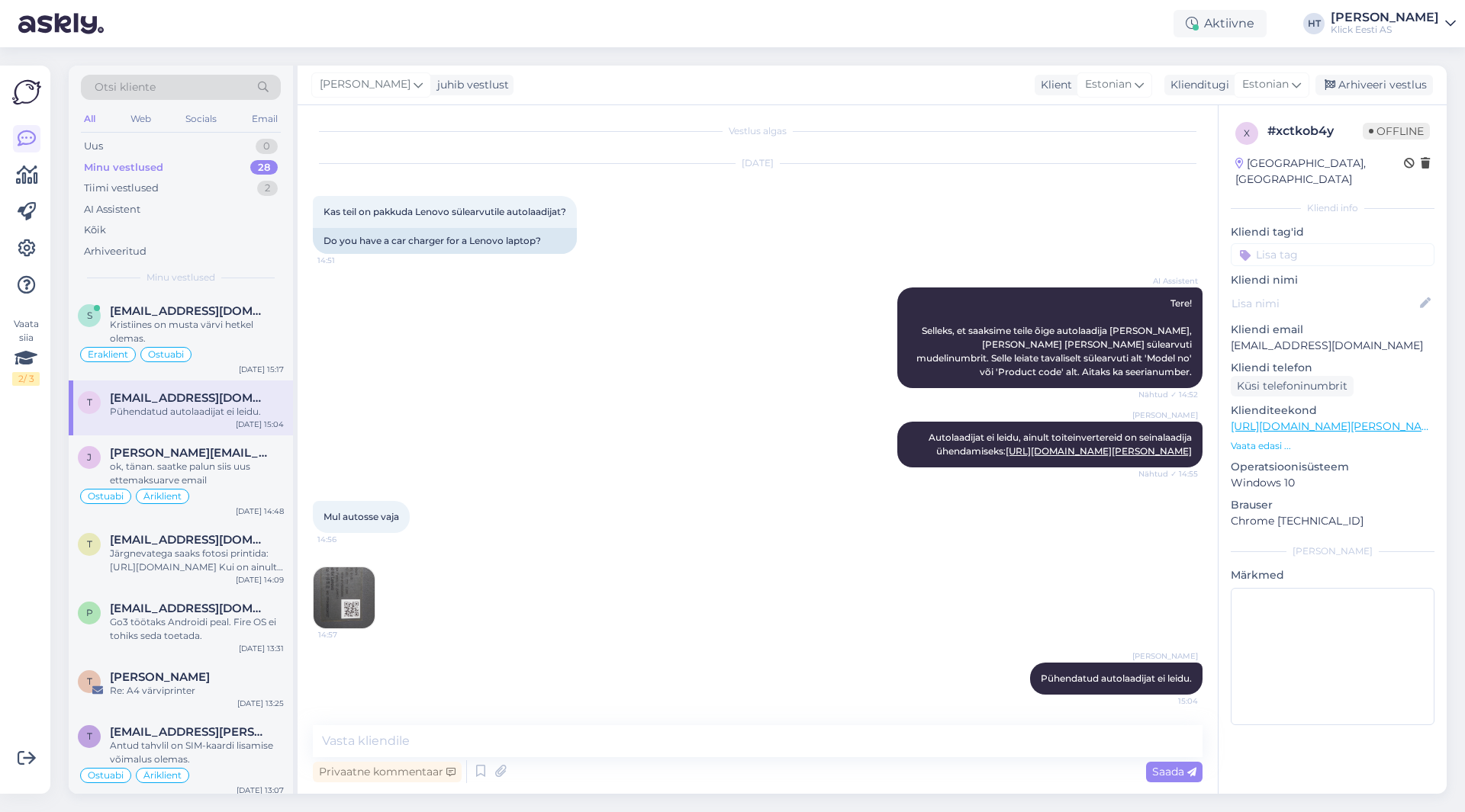
click at [764, 618] on div "14:57" at bounding box center [757, 599] width 889 height 97
click at [189, 340] on div "Kristiines on musta värvi hetkel olemas." at bounding box center [197, 331] width 174 height 27
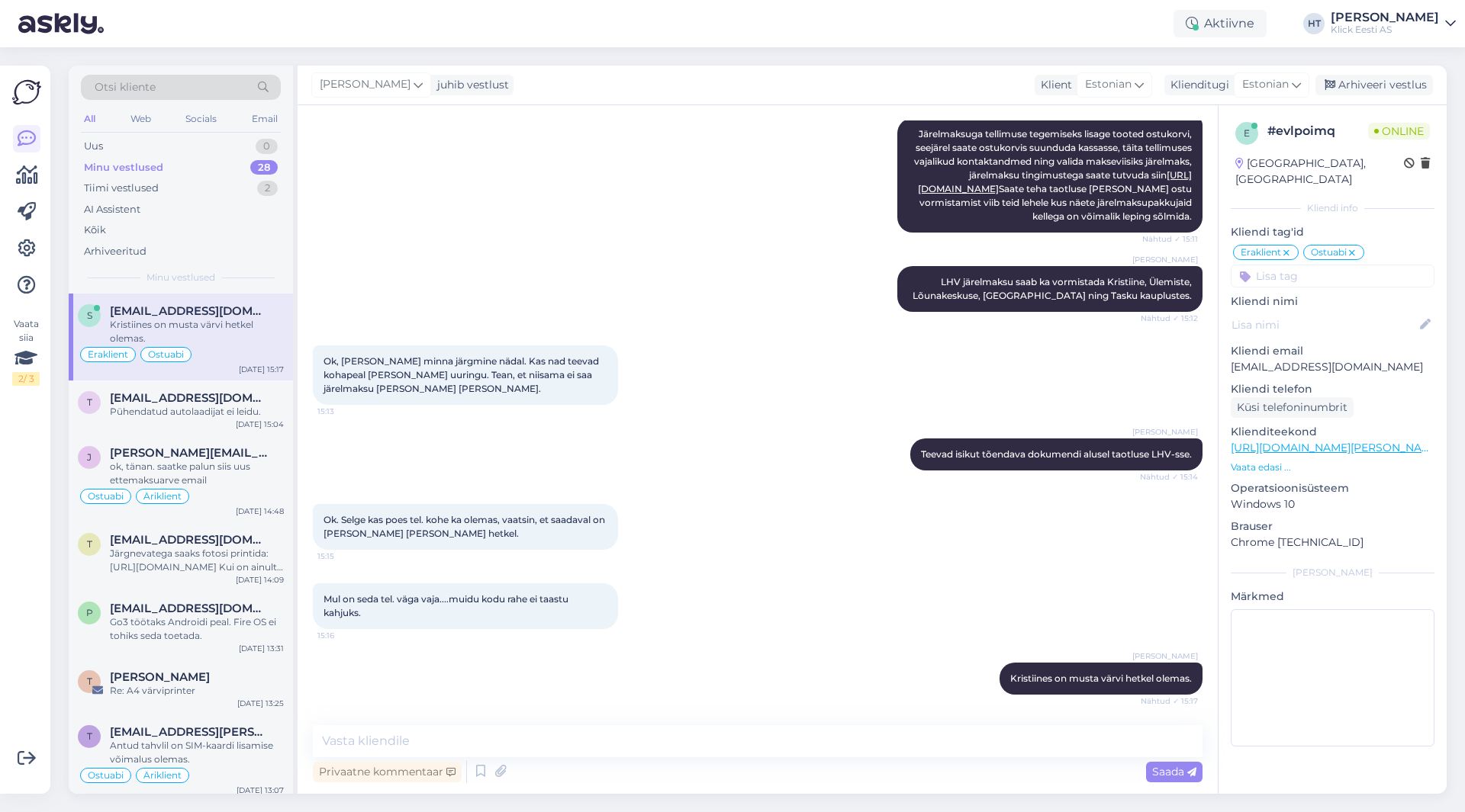
scroll to position [2318, 0]
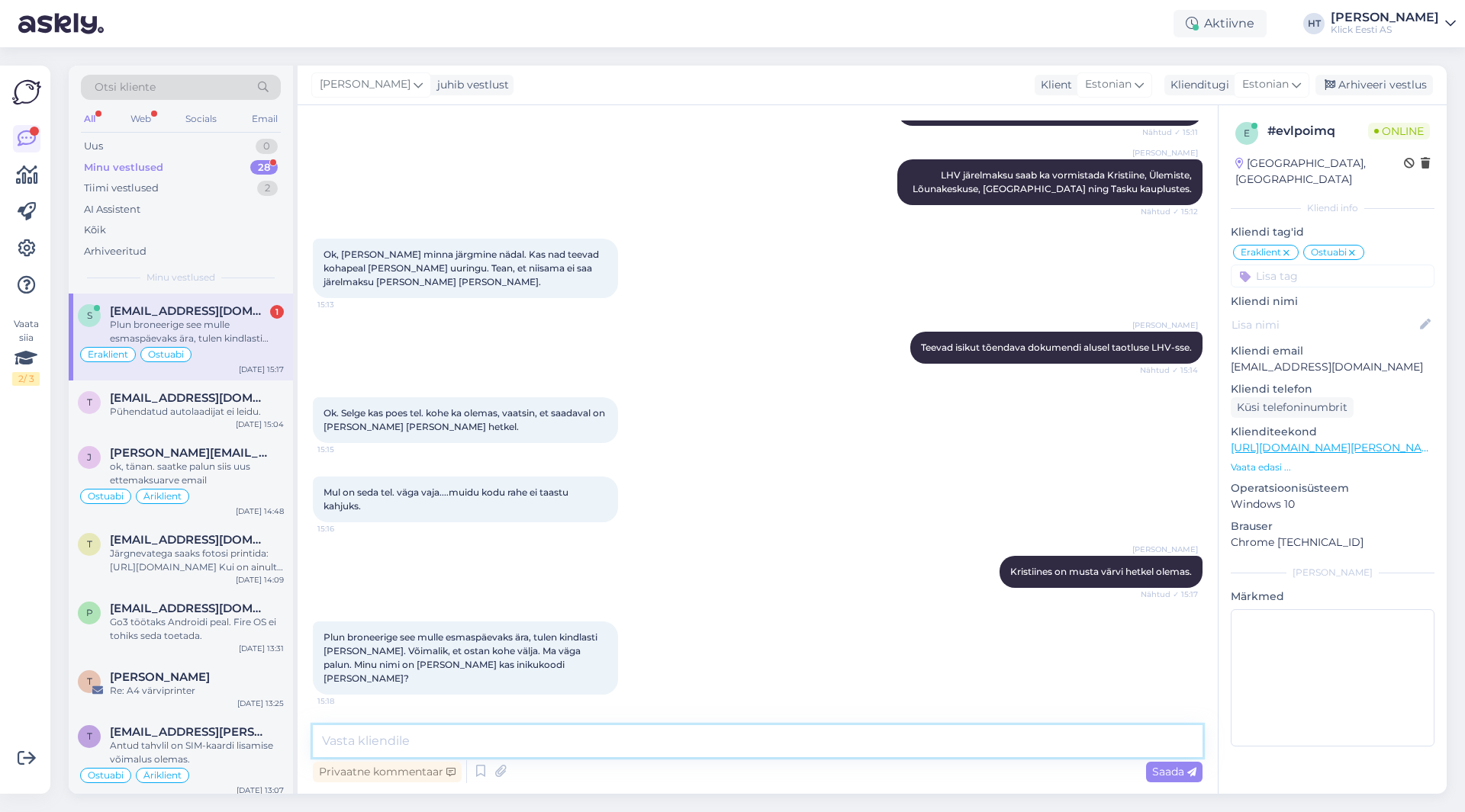
click at [385, 742] on textarea at bounding box center [757, 741] width 889 height 32
type textarea "N"
type textarea "Broneerime kahjuks kuni kolmeks päevaks."
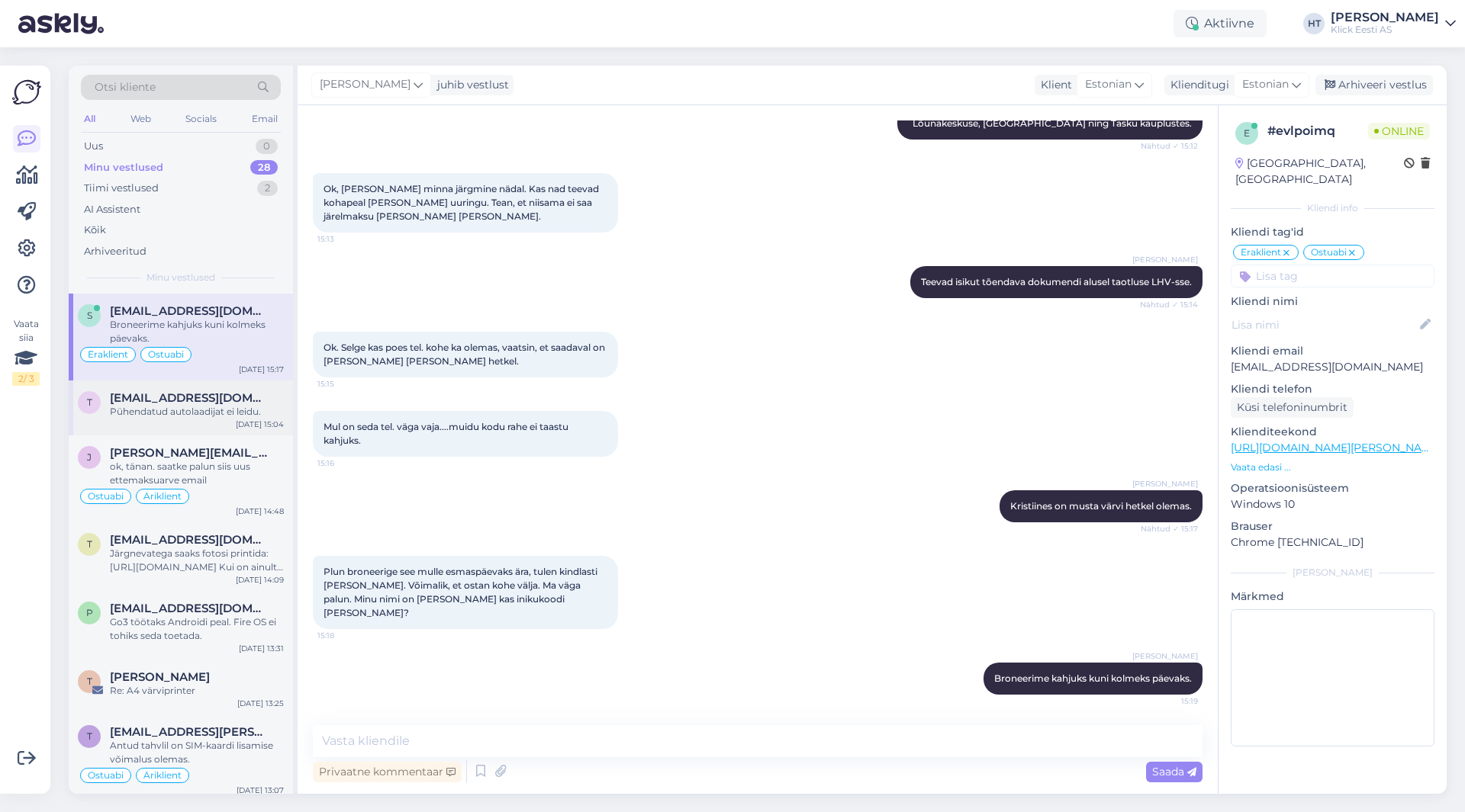
click at [204, 423] on div "t [EMAIL_ADDRESS][DOMAIN_NAME] Pühendatud autolaadijat ei leidu. [DATE] 15:04" at bounding box center [181, 407] width 224 height 55
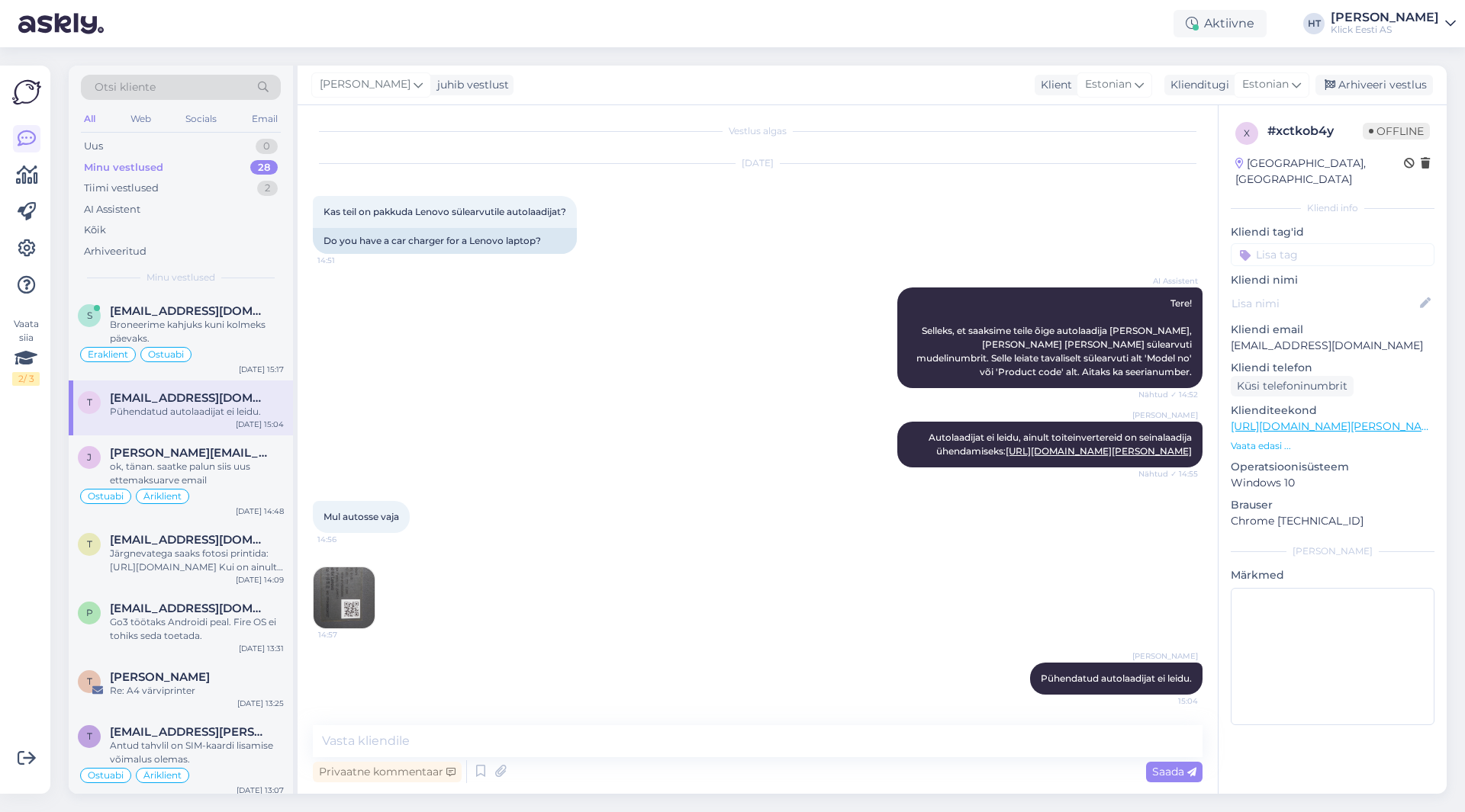
click at [210, 166] on div "Minu vestlused 28" at bounding box center [181, 168] width 200 height 21
click at [534, 463] on div "[PERSON_NAME] Autolaadijat ei leidu, ainult toiteinvertereid on seinalaadija üh…" at bounding box center [757, 444] width 889 height 79
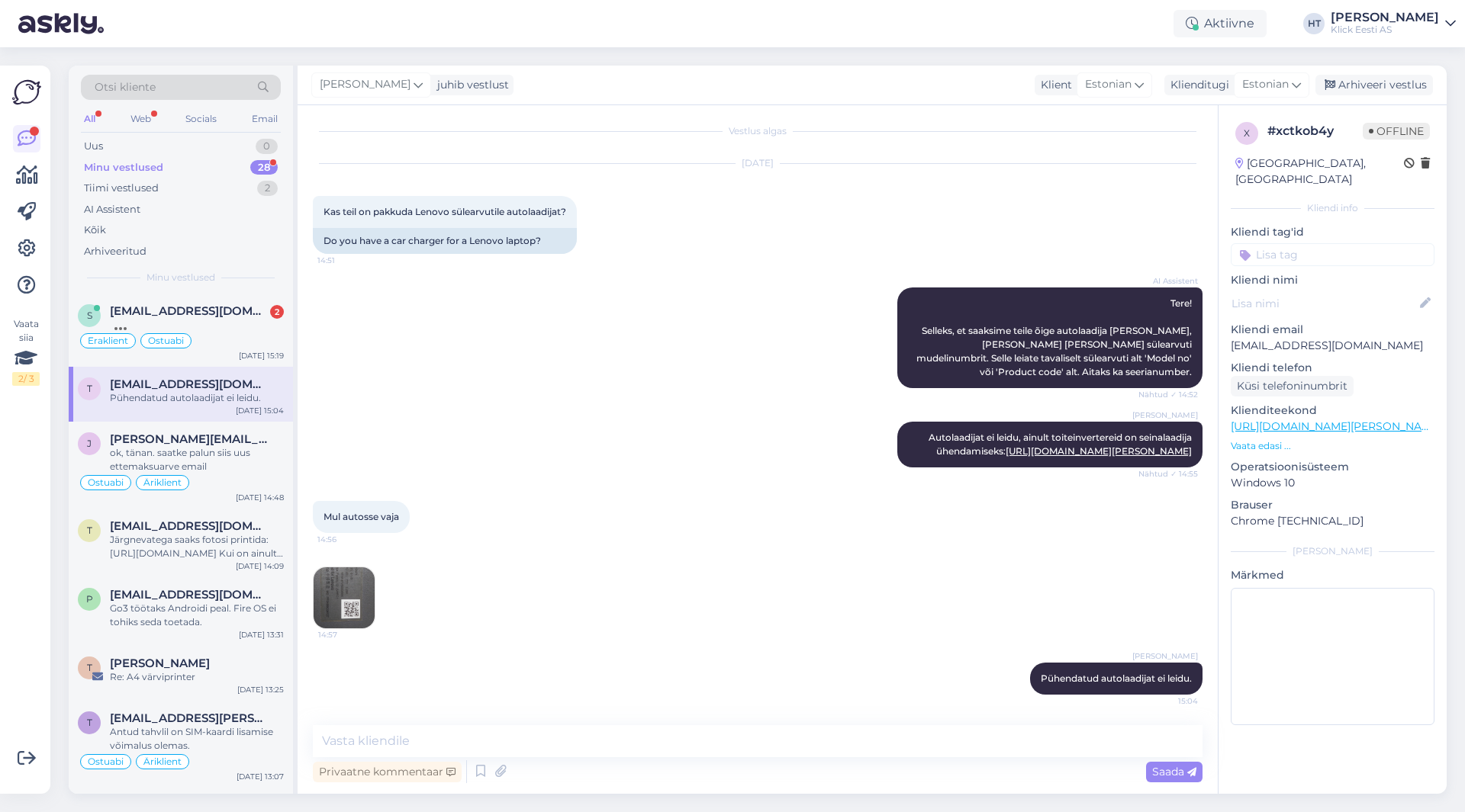
click at [1056, 546] on div "Mul autosse vaja 14:56" at bounding box center [757, 518] width 889 height 66
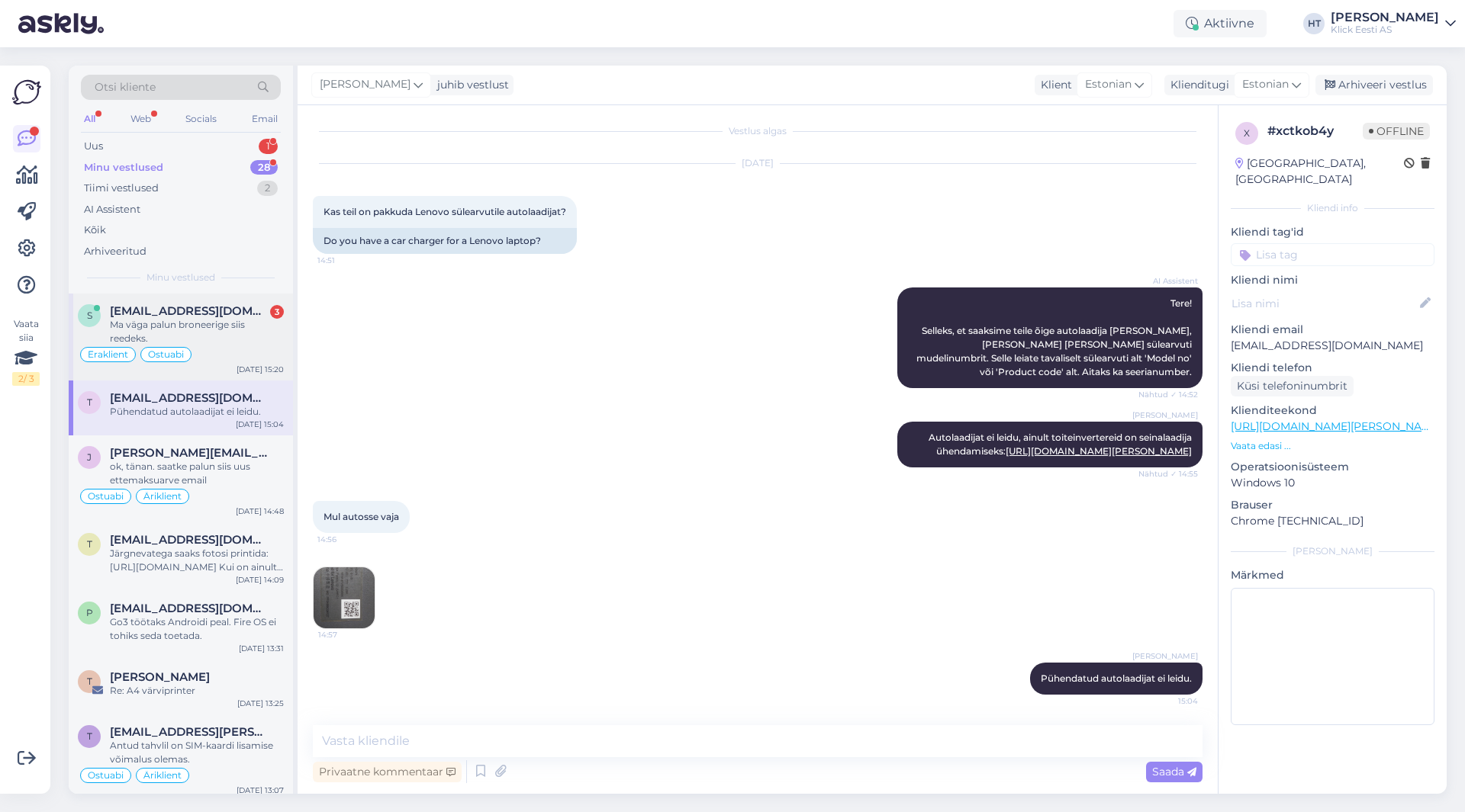
click at [260, 321] on div "Ma väga palun broneerige siis reedeks." at bounding box center [197, 331] width 174 height 27
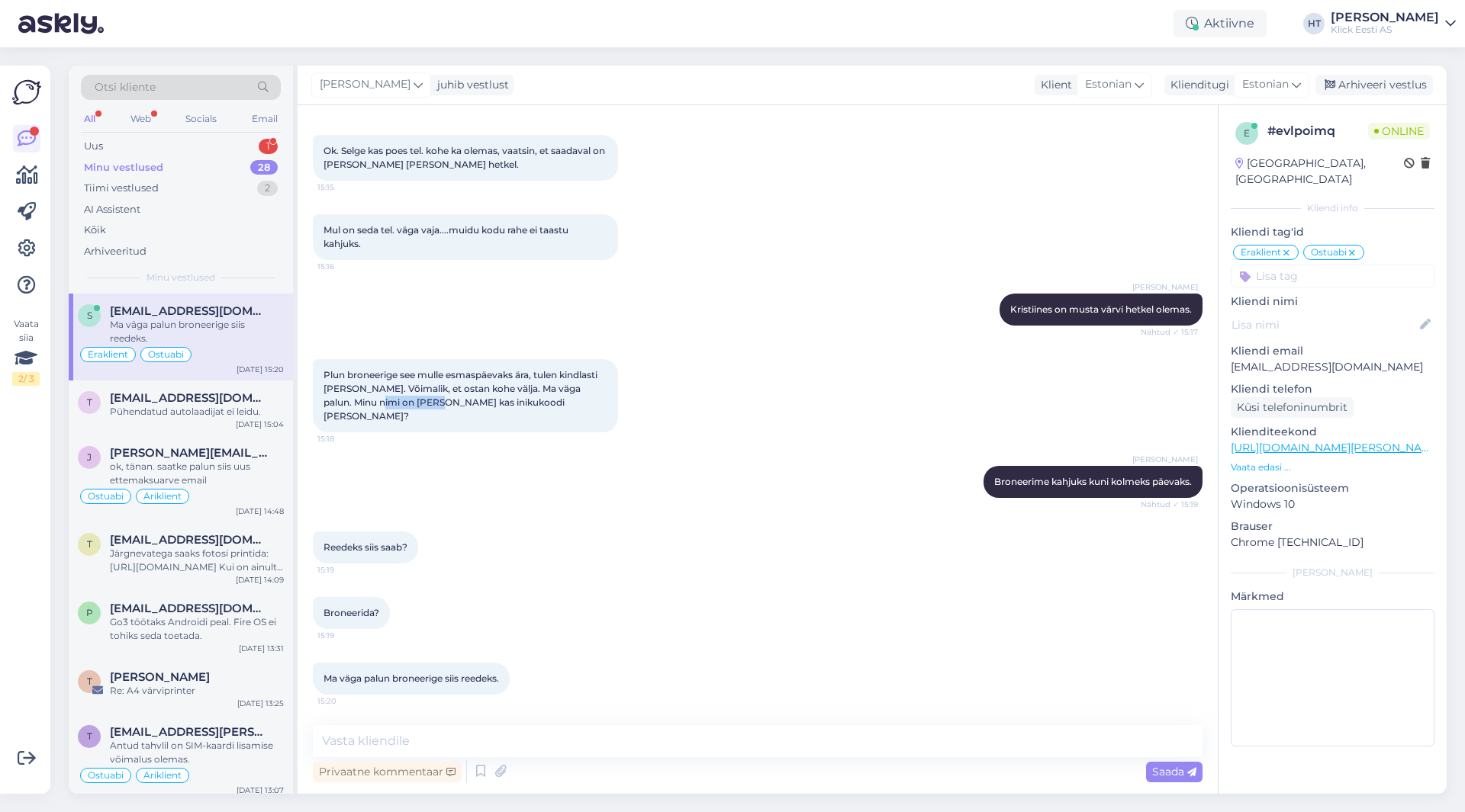
drag, startPoint x: 362, startPoint y: 412, endPoint x: 419, endPoint y: 418, distance: 57.3
click at [419, 418] on span "Plun broneerige see mulle esmaspäevaks ära, tulen kindlasti [PERSON_NAME]. Võim…" at bounding box center [462, 395] width 276 height 53
copy span "[PERSON_NAME]"
click at [598, 456] on div "[PERSON_NAME] [PERSON_NAME] kahjuks kuni kolmeks päevaks. Nähtud ✓ 15:19" at bounding box center [757, 482] width 889 height 66
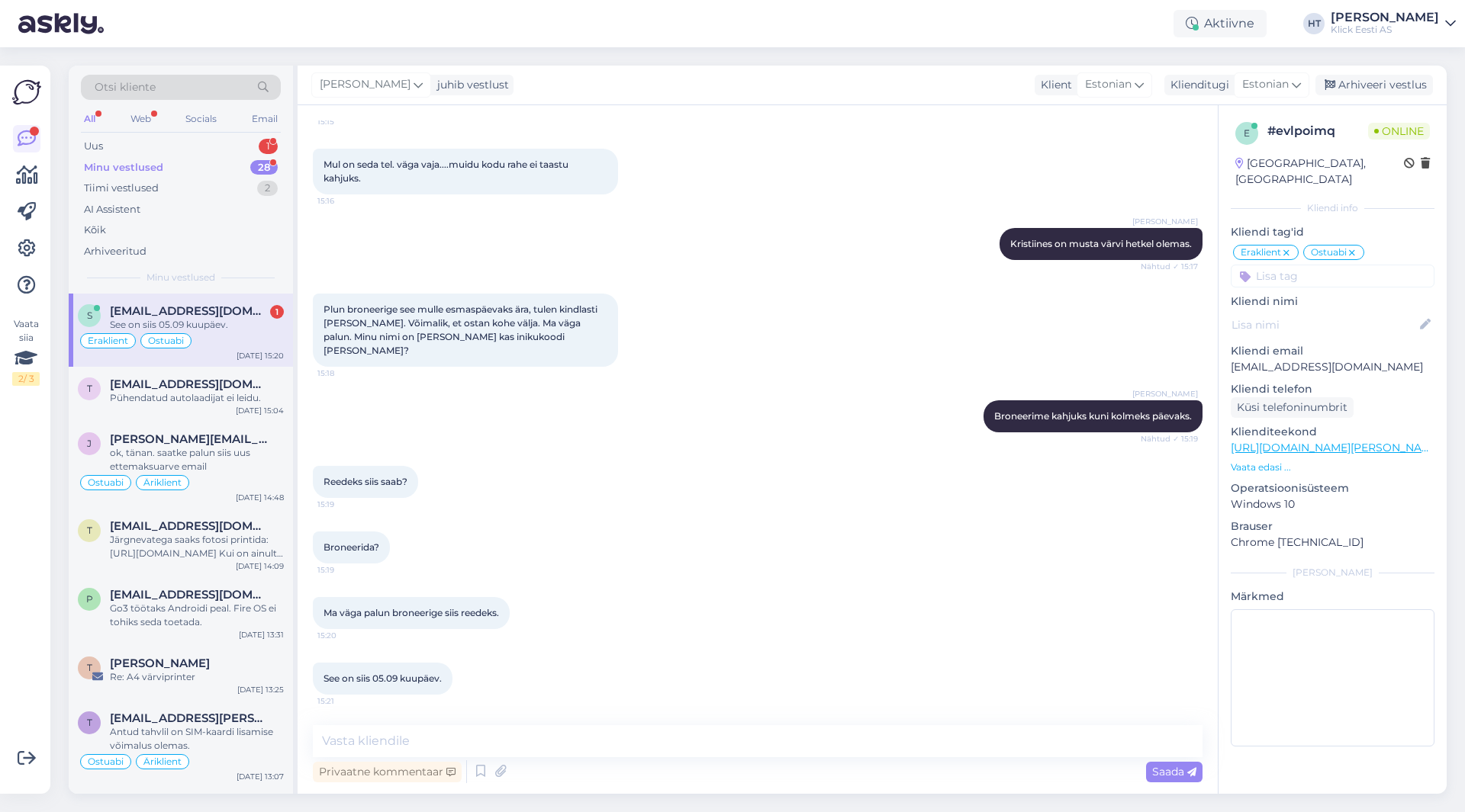
scroll to position [2646, 0]
click at [679, 524] on div "Broneerida? 15:19" at bounding box center [757, 547] width 889 height 66
click at [551, 739] on textarea at bounding box center [757, 741] width 889 height 32
type textarea "Andsin kauplusele teada, et broneeriksid reedeks."
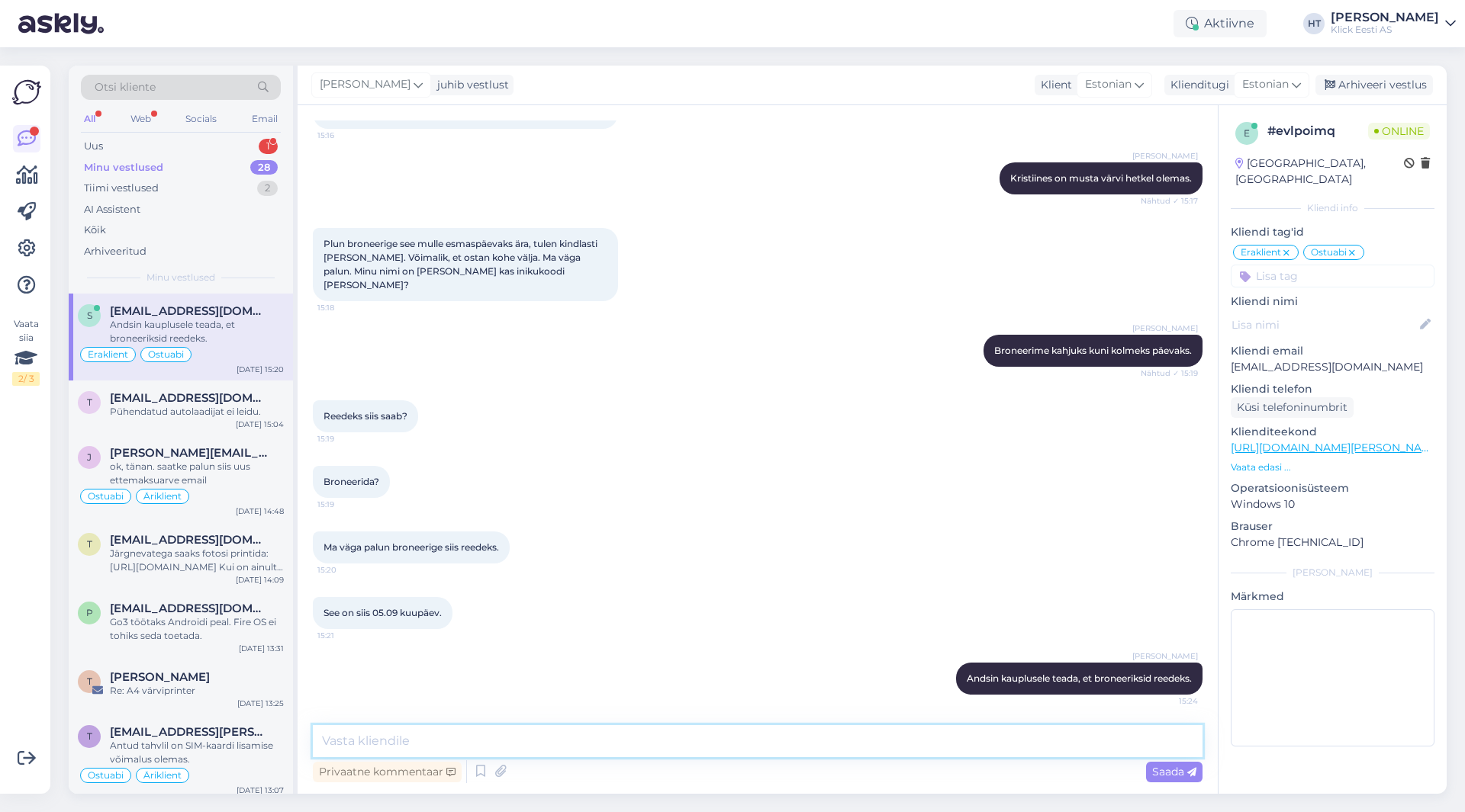
scroll to position [2711, 0]
click at [213, 384] on div "t [EMAIL_ADDRESS][DOMAIN_NAME] Pühendatud autolaadijat ei leidu. [DATE] 15:04" at bounding box center [181, 407] width 224 height 55
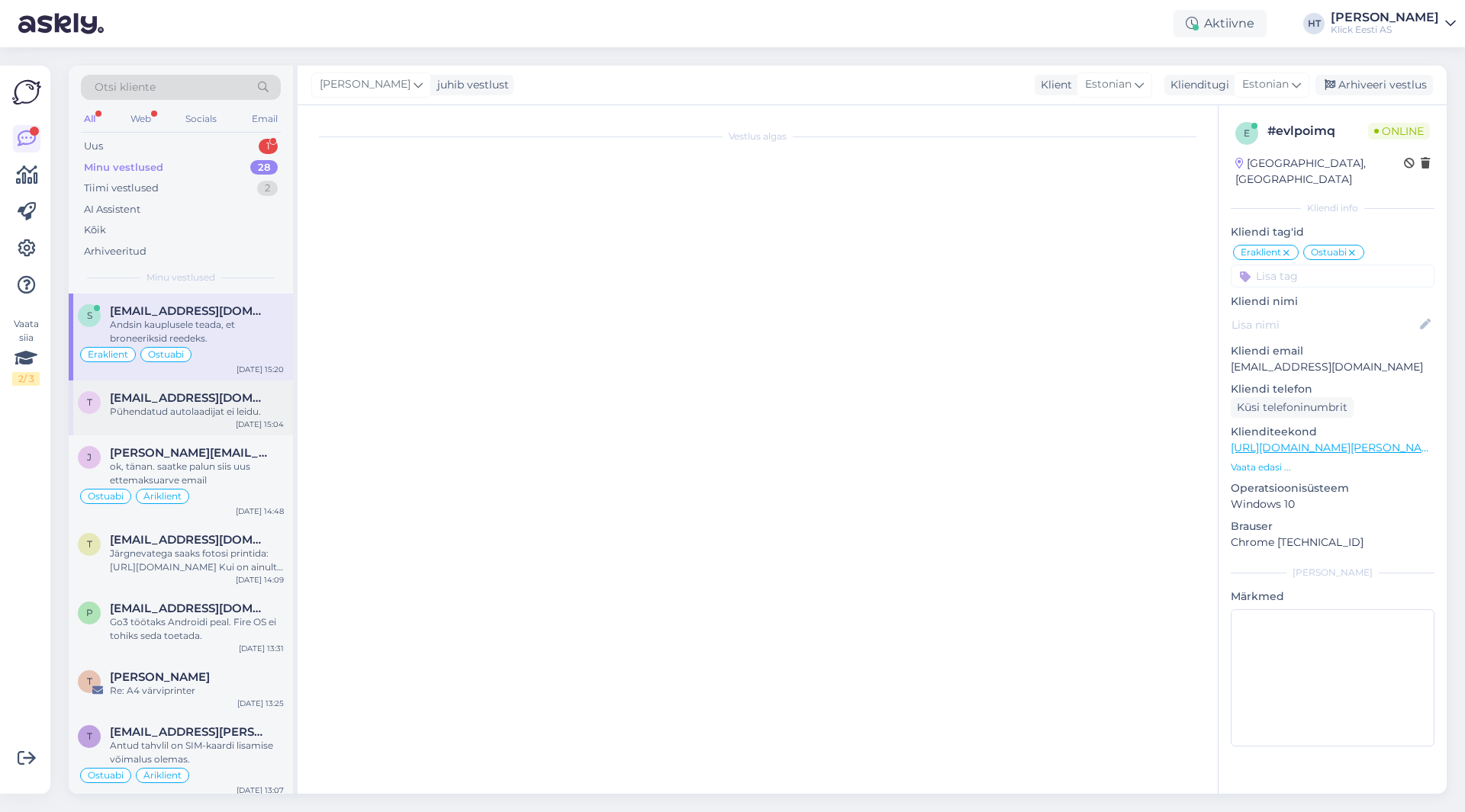
scroll to position [19, 0]
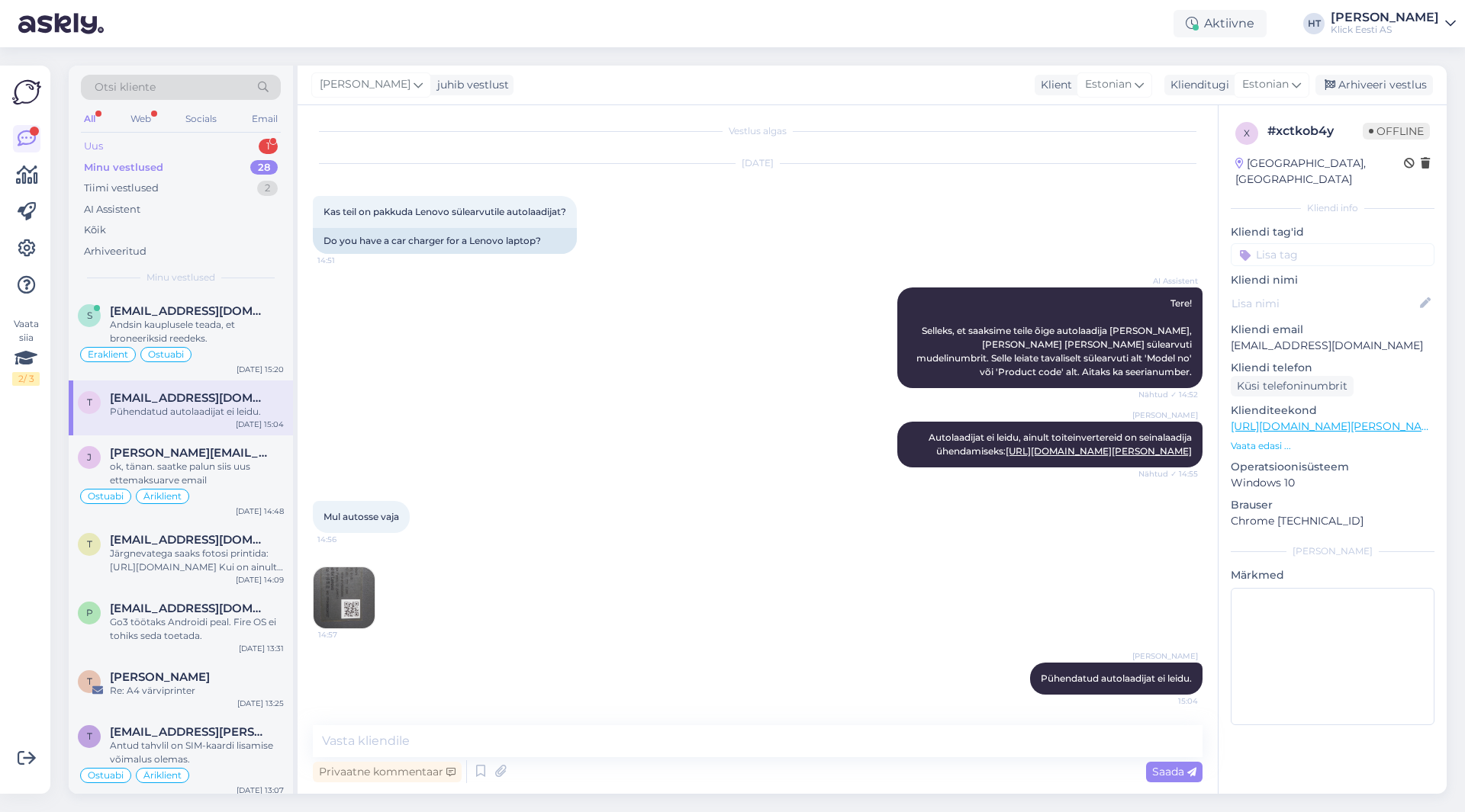
click at [252, 136] on div "Uus 1" at bounding box center [181, 147] width 200 height 21
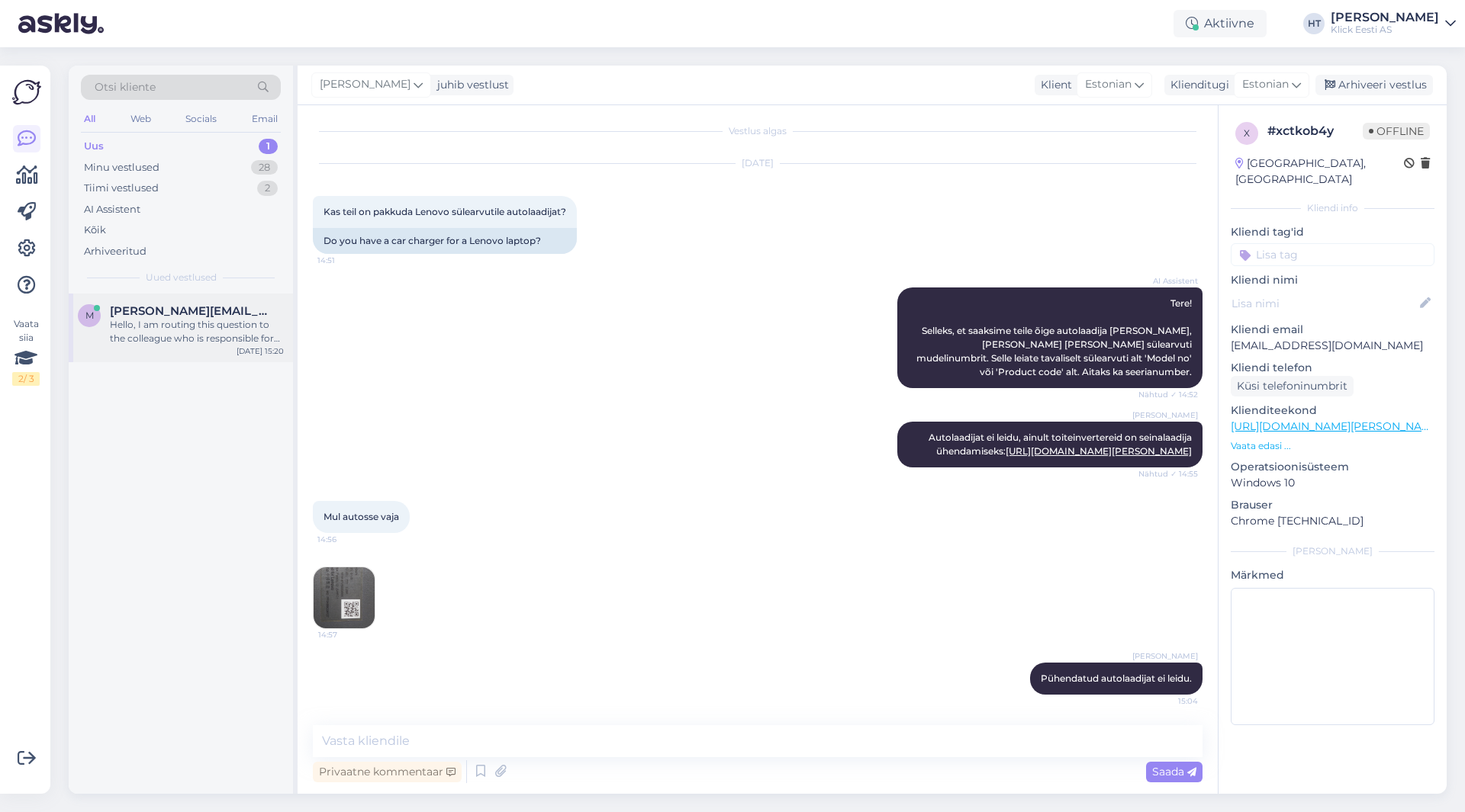
click at [212, 311] on span "[PERSON_NAME][EMAIL_ADDRESS][DOMAIN_NAME]" at bounding box center [189, 311] width 158 height 14
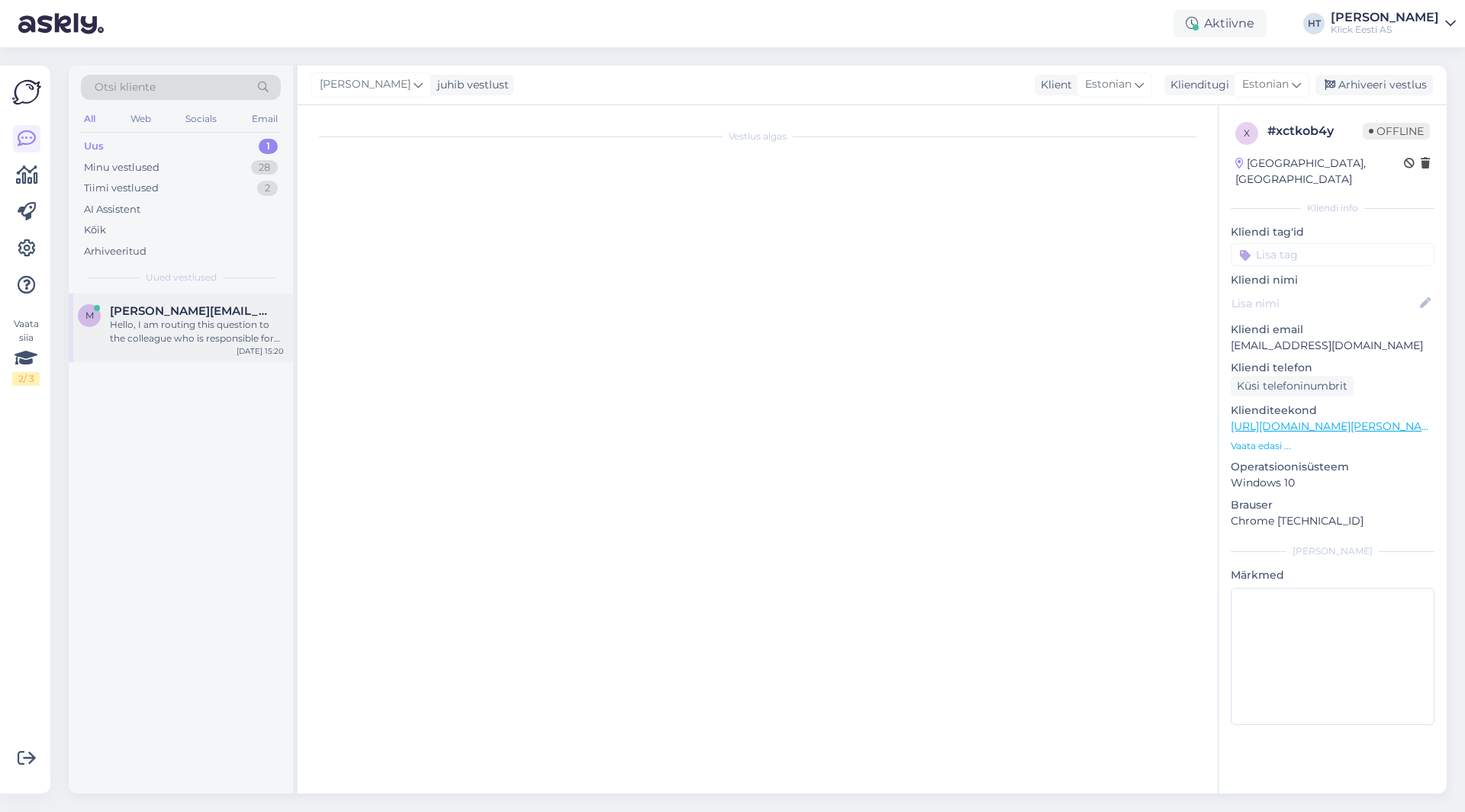
scroll to position [0, 0]
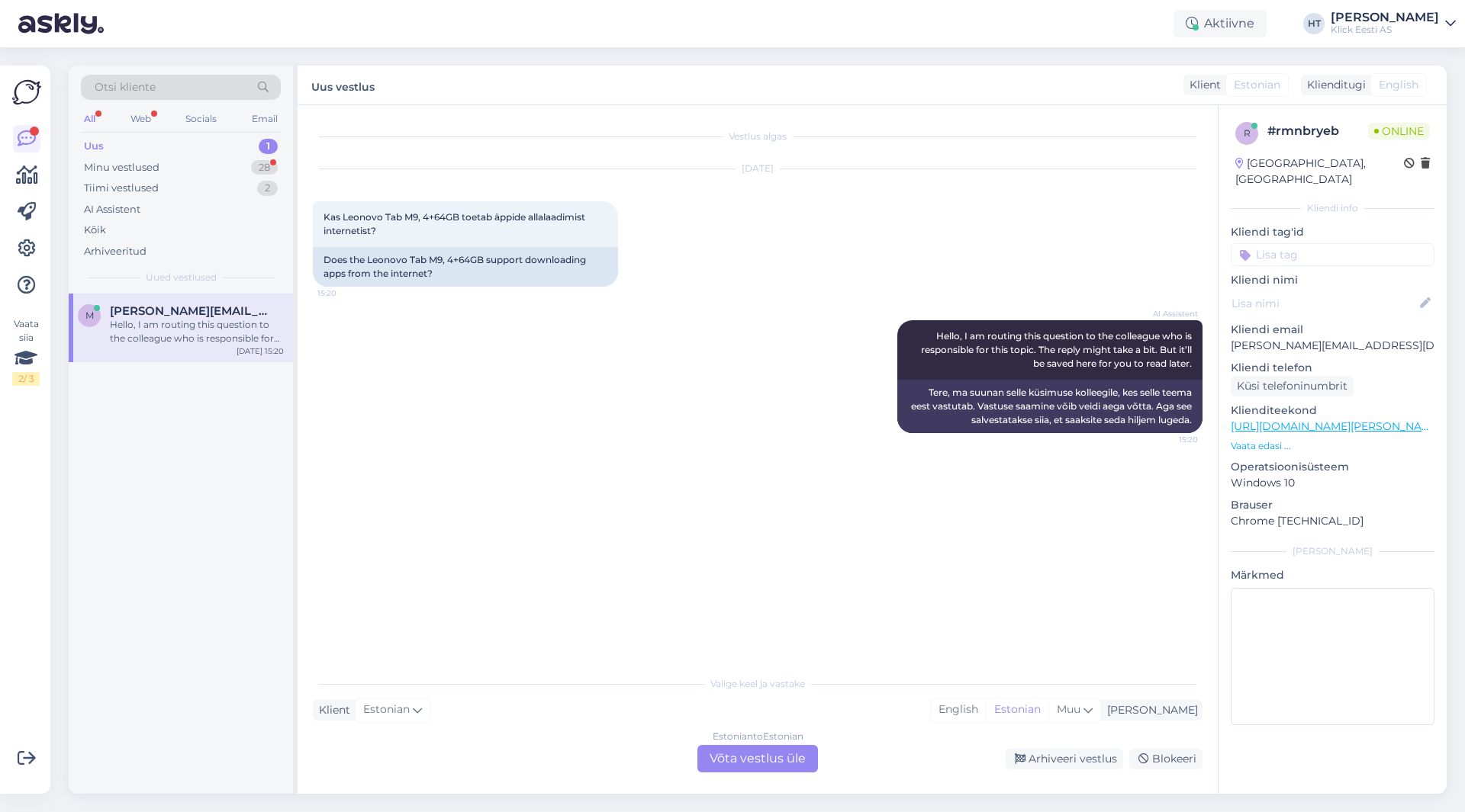
click at [783, 746] on div "Estonian to Estonian Võta vestlus üle" at bounding box center [757, 759] width 121 height 27
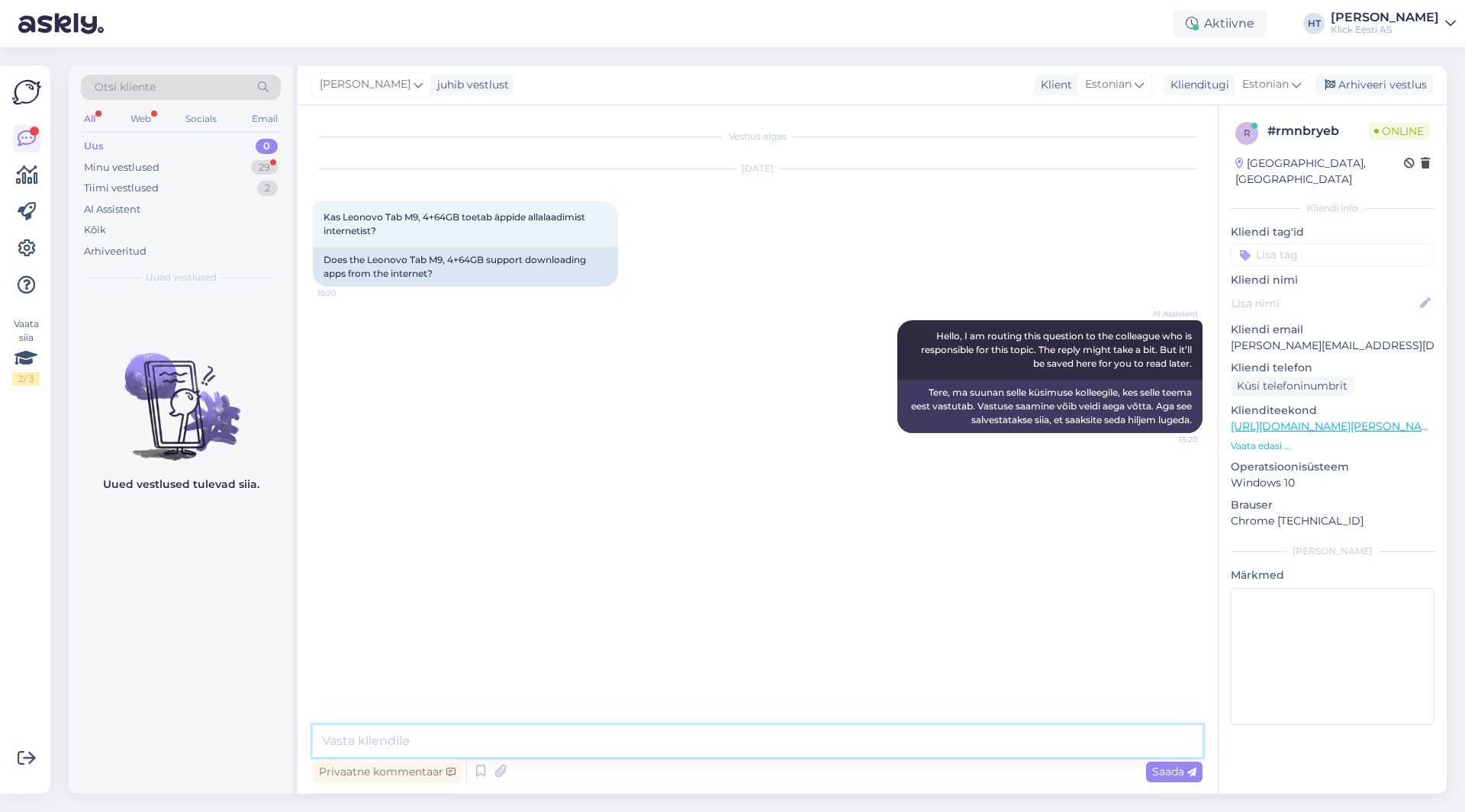
click at [774, 744] on textarea at bounding box center [757, 741] width 889 height 32
type textarea "Sellel saab äppe alla laadida [PERSON_NAME]."
click at [239, 164] on div "Minu vestlused 29" at bounding box center [181, 168] width 200 height 21
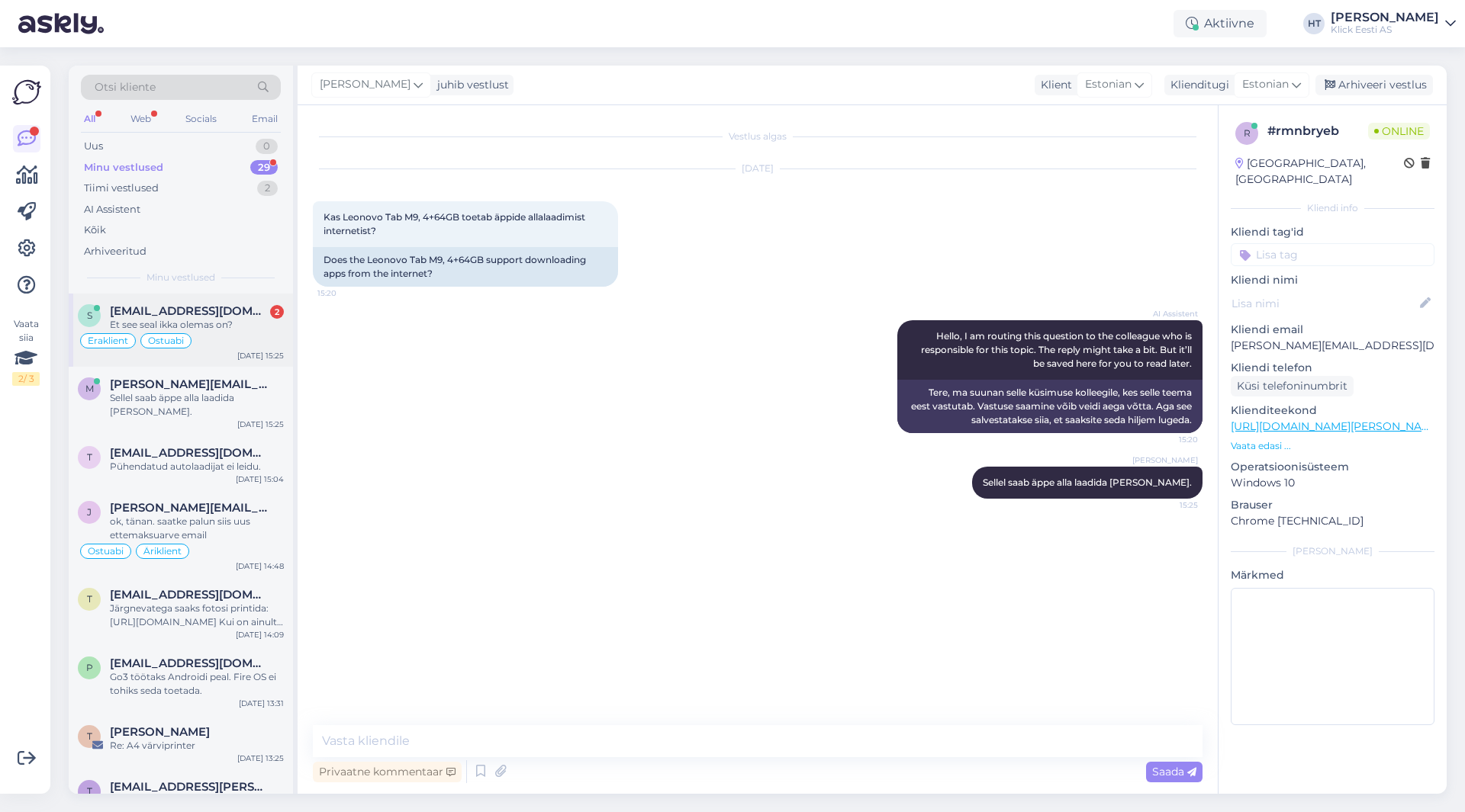
click at [244, 318] on div "Et see seal ikka olemas on?" at bounding box center [197, 324] width 174 height 14
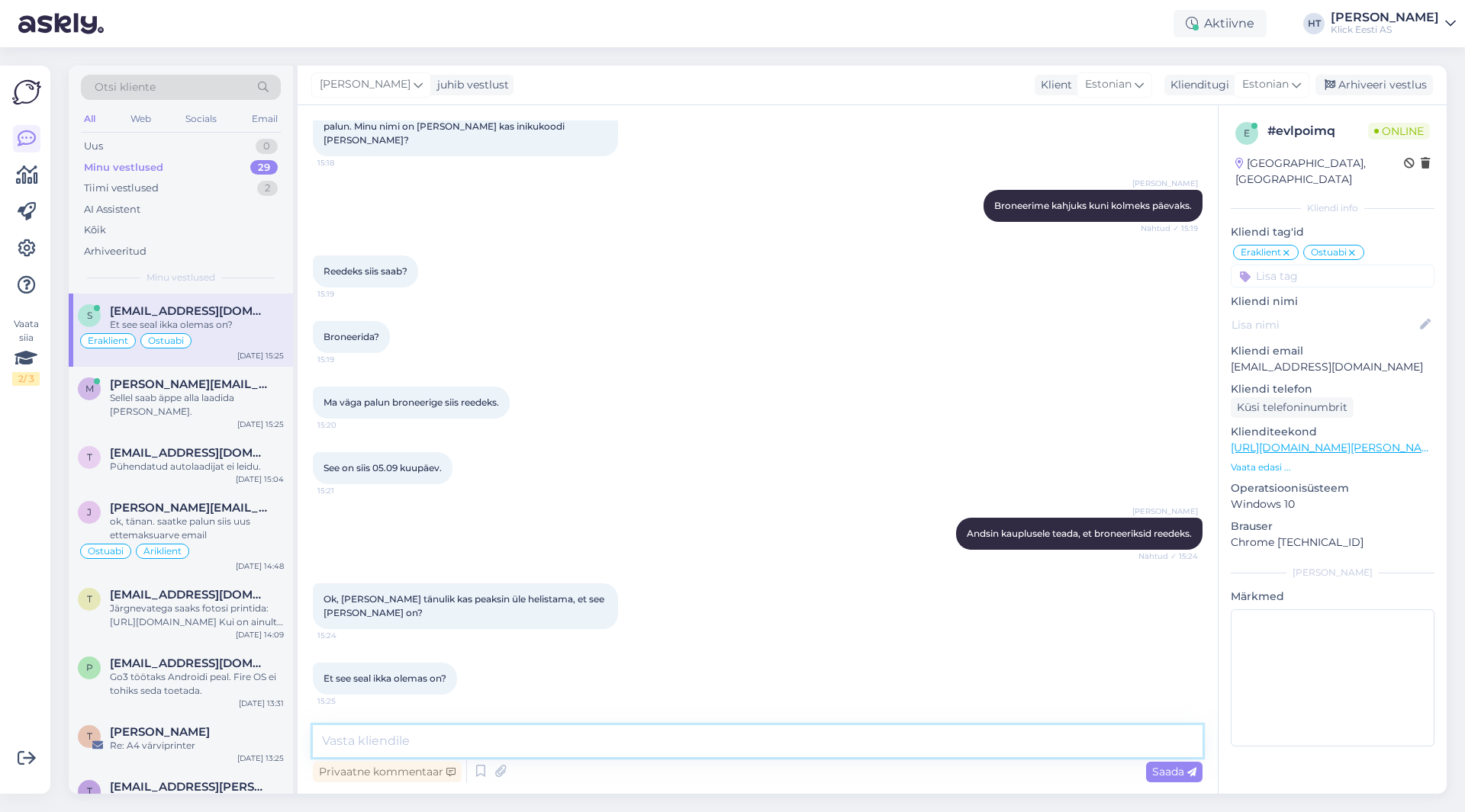
click at [558, 741] on textarea at bounding box center [757, 741] width 889 height 32
type textarea "Ei pea ette helistama."
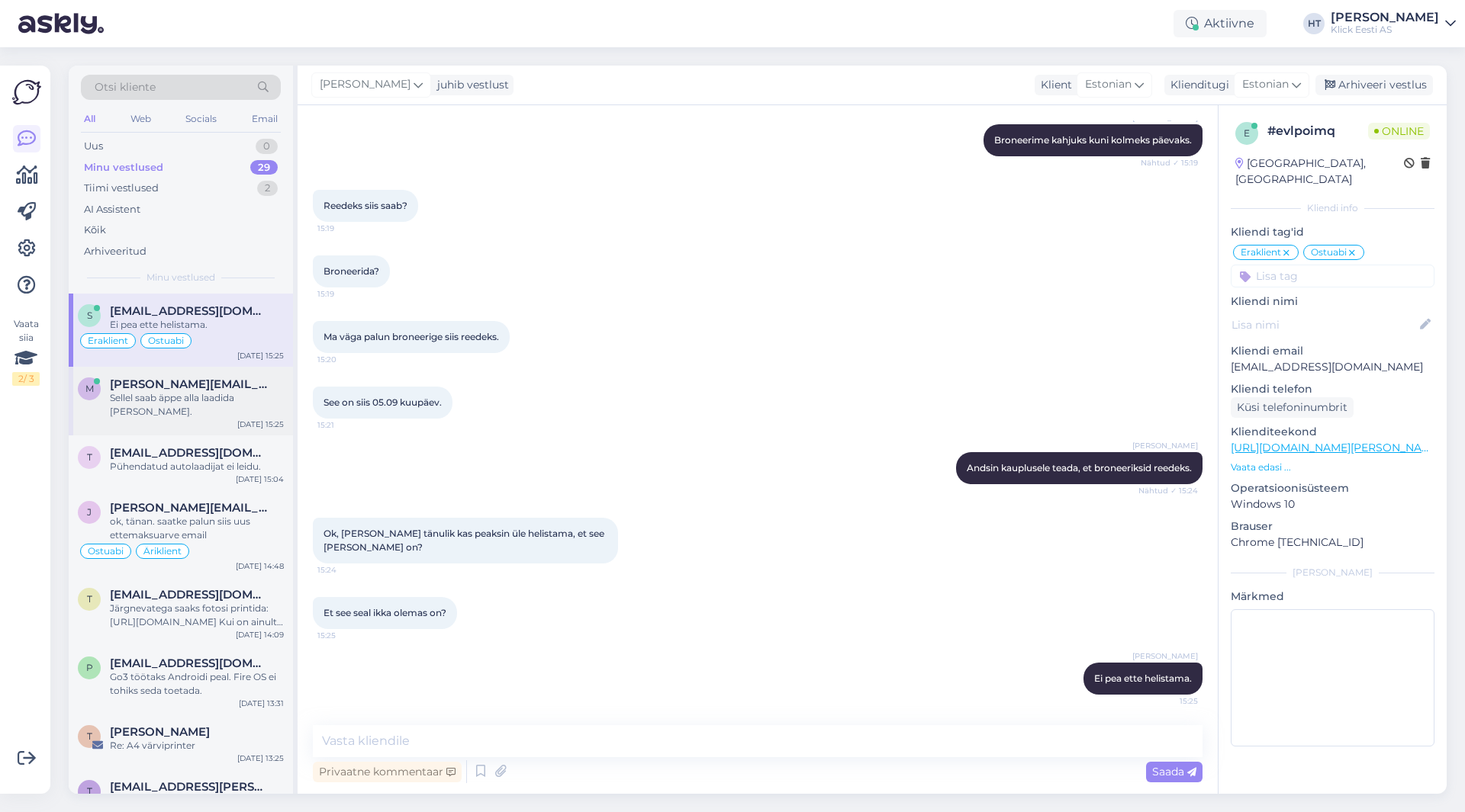
click at [164, 390] on span "[PERSON_NAME][EMAIL_ADDRESS][DOMAIN_NAME]" at bounding box center [189, 384] width 158 height 14
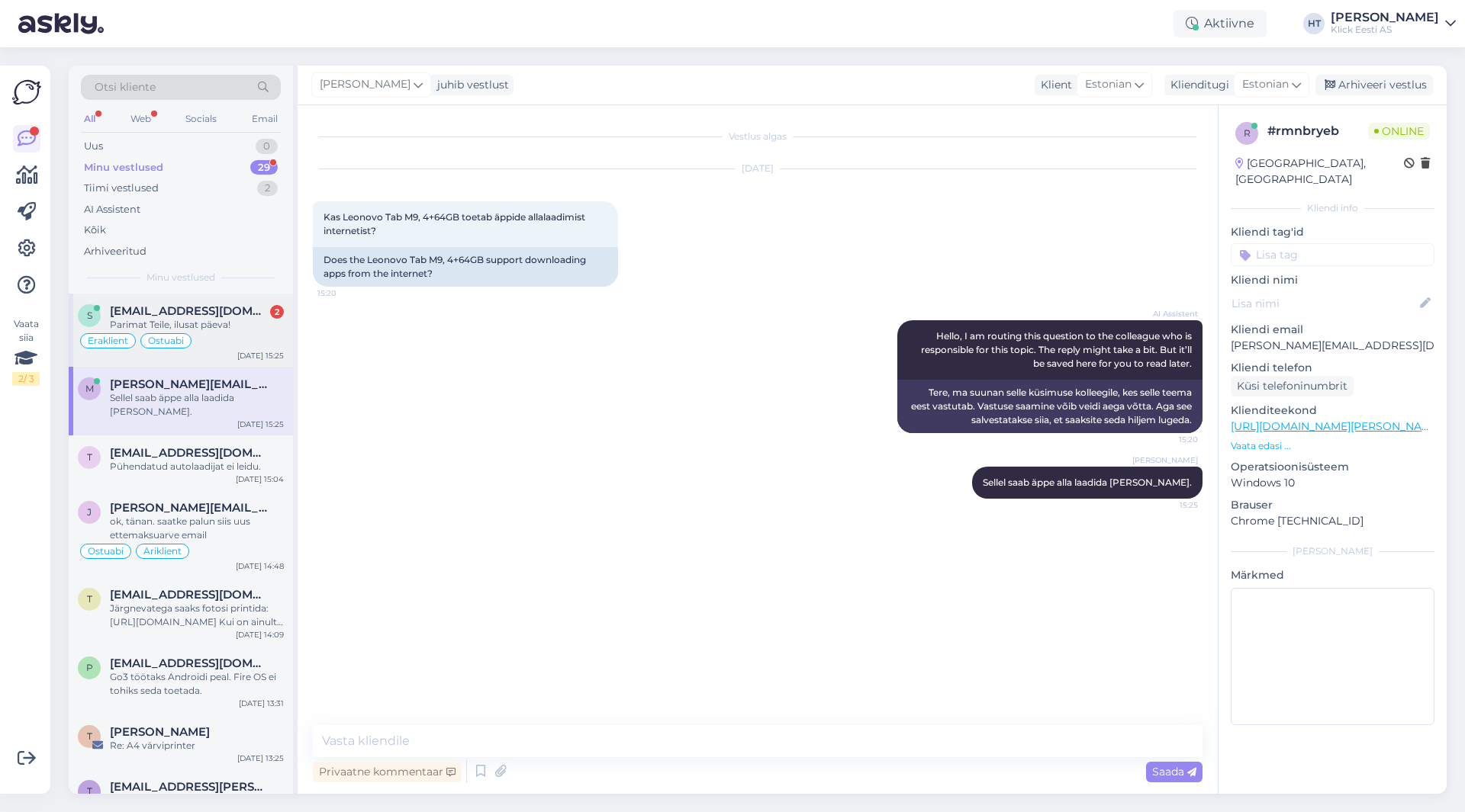
click at [211, 340] on div "Eraklient Ostuabi" at bounding box center [181, 341] width 206 height 18
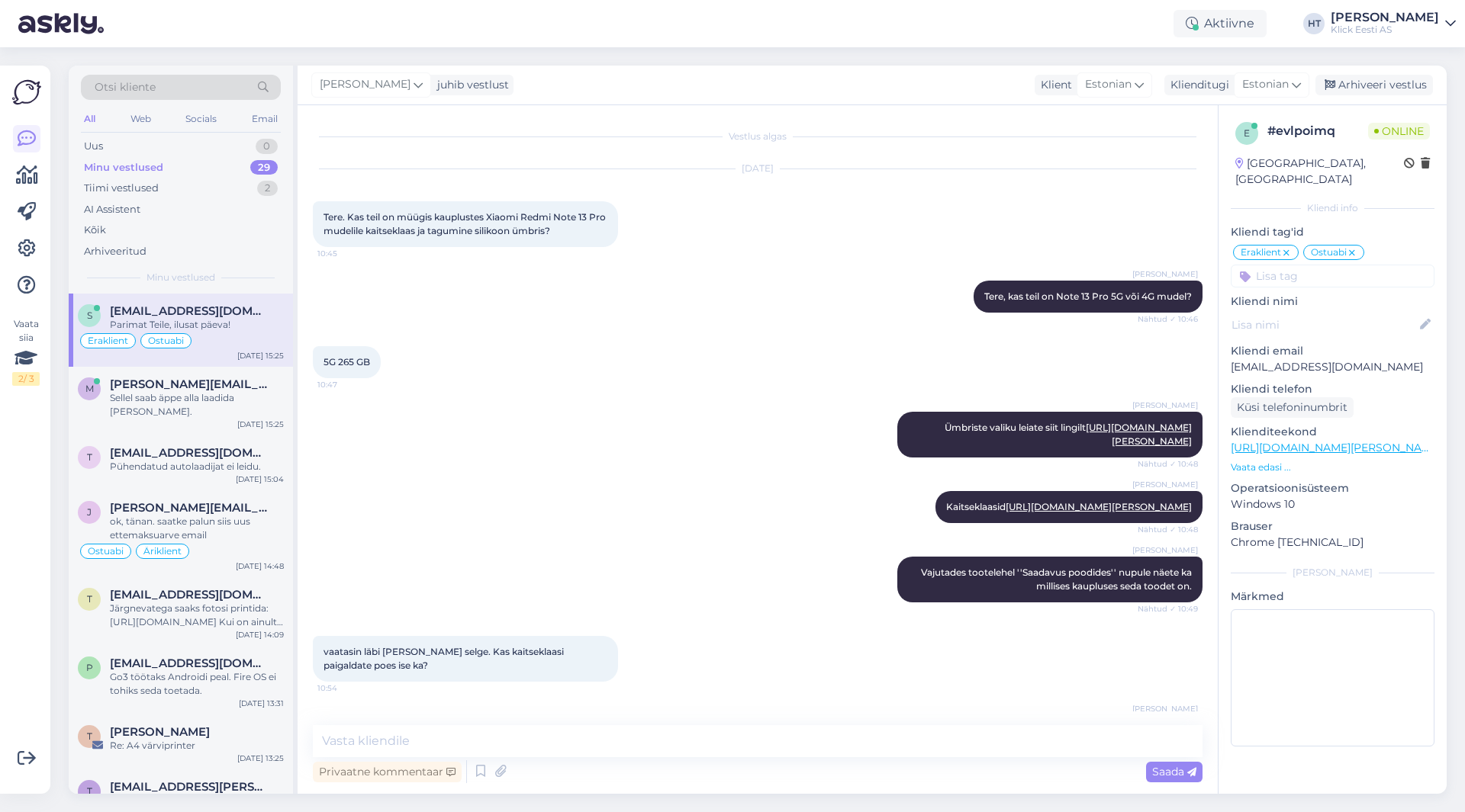
scroll to position [3081, 0]
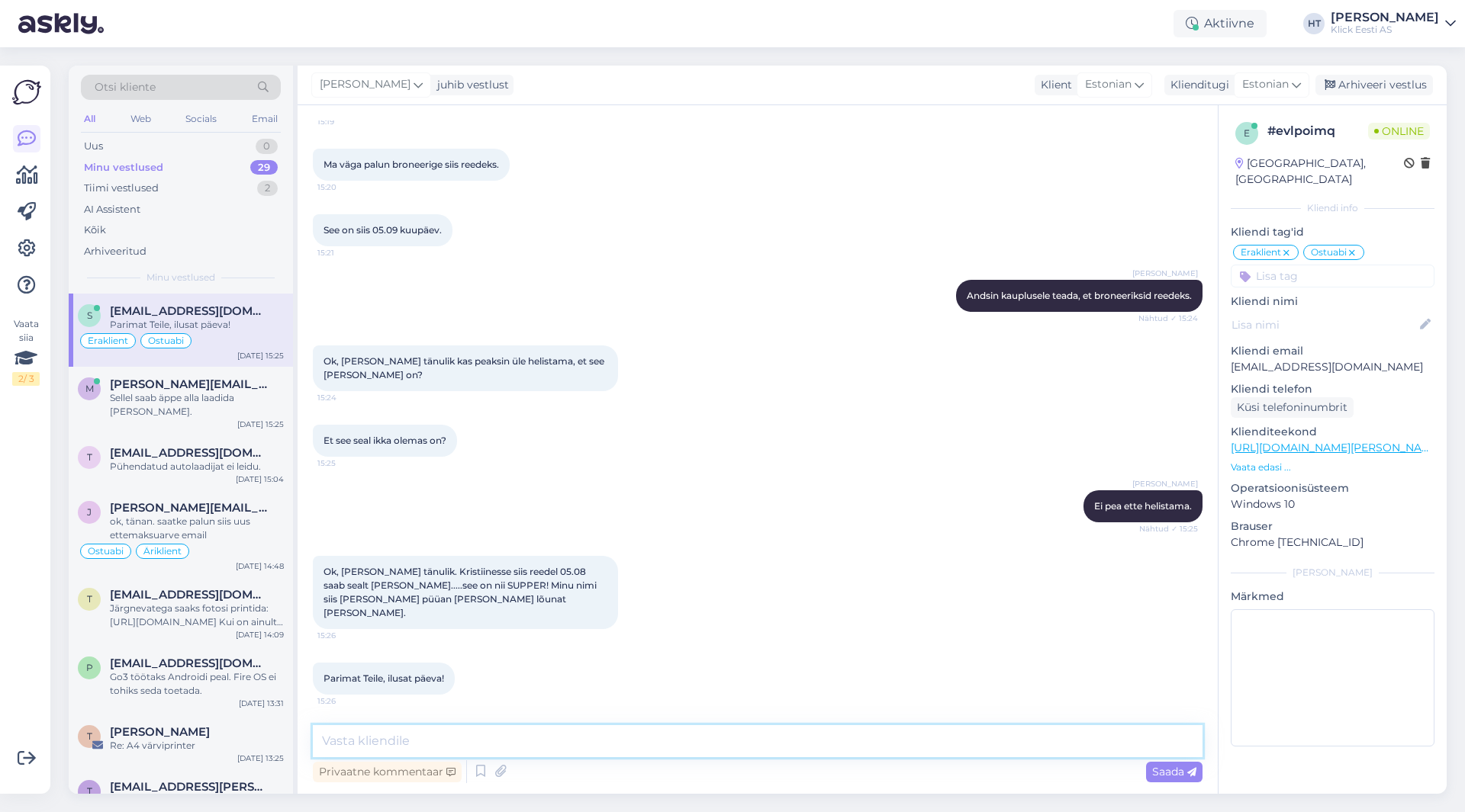
click at [524, 728] on textarea at bounding box center [757, 741] width 889 height 32
click at [531, 732] on textarea at bounding box center [757, 741] width 889 height 32
click at [529, 732] on textarea at bounding box center [757, 741] width 889 height 32
click at [540, 732] on textarea at bounding box center [757, 741] width 889 height 32
click at [545, 733] on textarea at bounding box center [757, 741] width 889 height 32
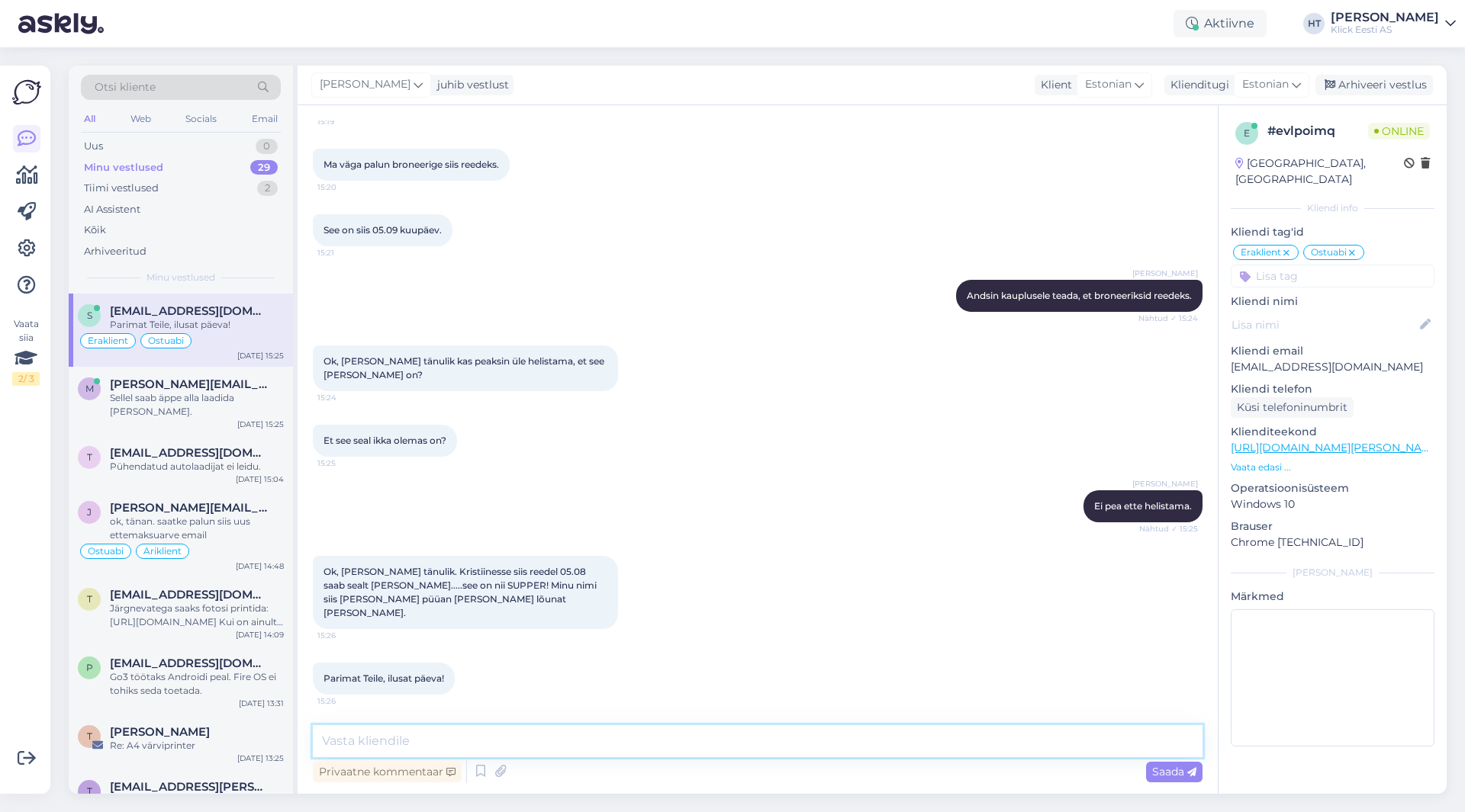
click at [545, 733] on textarea at bounding box center [757, 741] width 889 height 32
type textarea "Kõike head!"
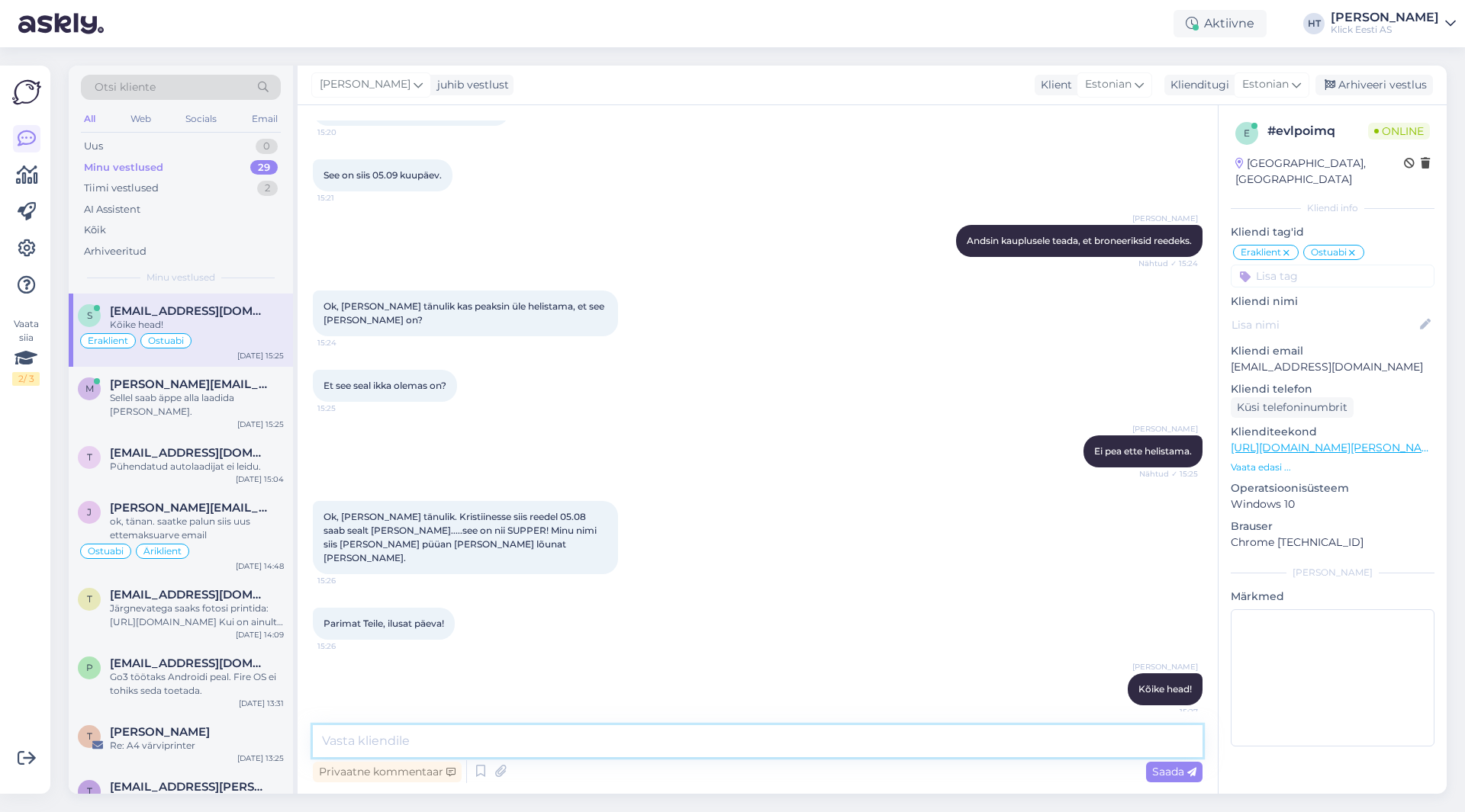
scroll to position [3147, 0]
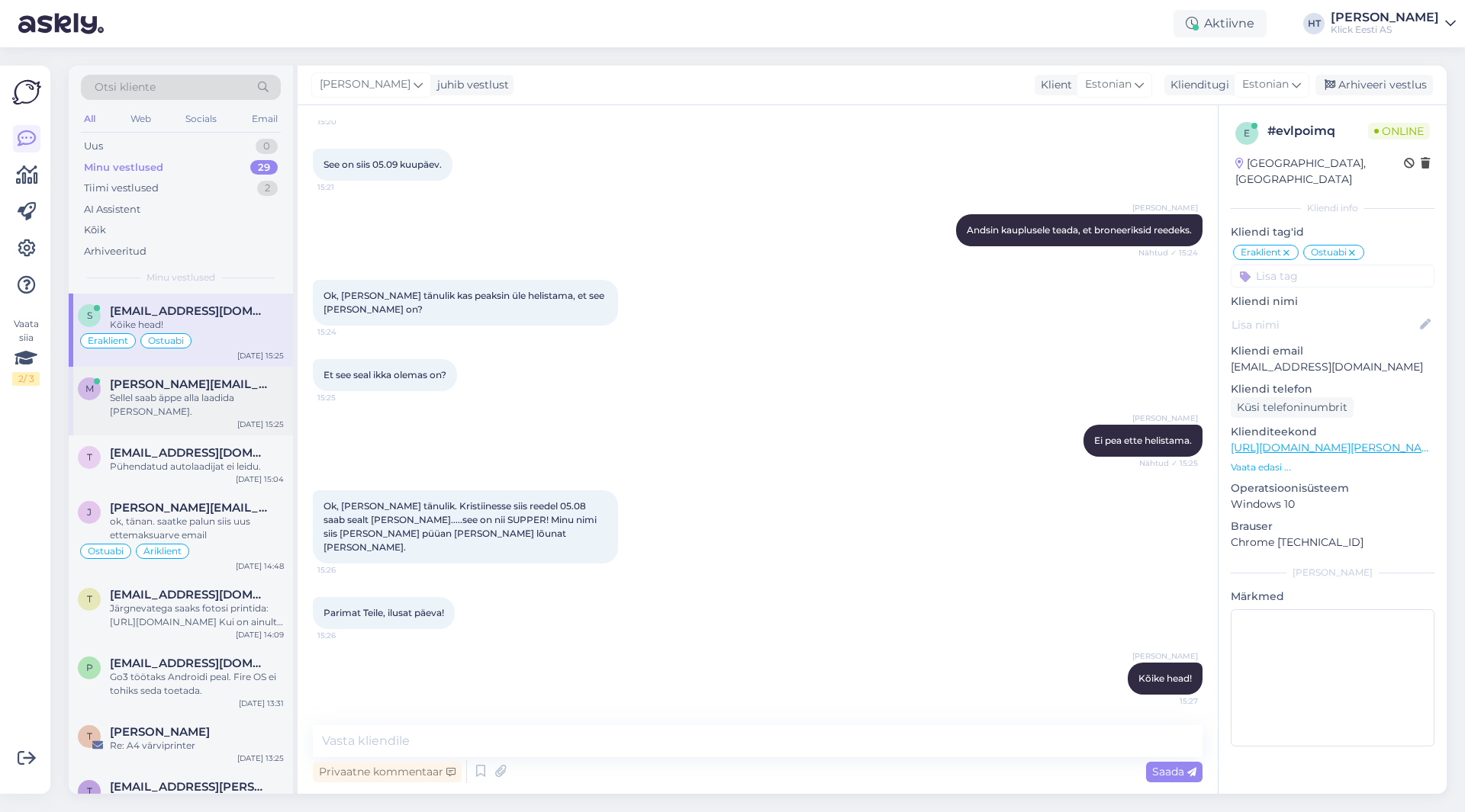
click at [188, 396] on div "Sellel saab äppe alla laadida [PERSON_NAME]." at bounding box center [197, 405] width 174 height 27
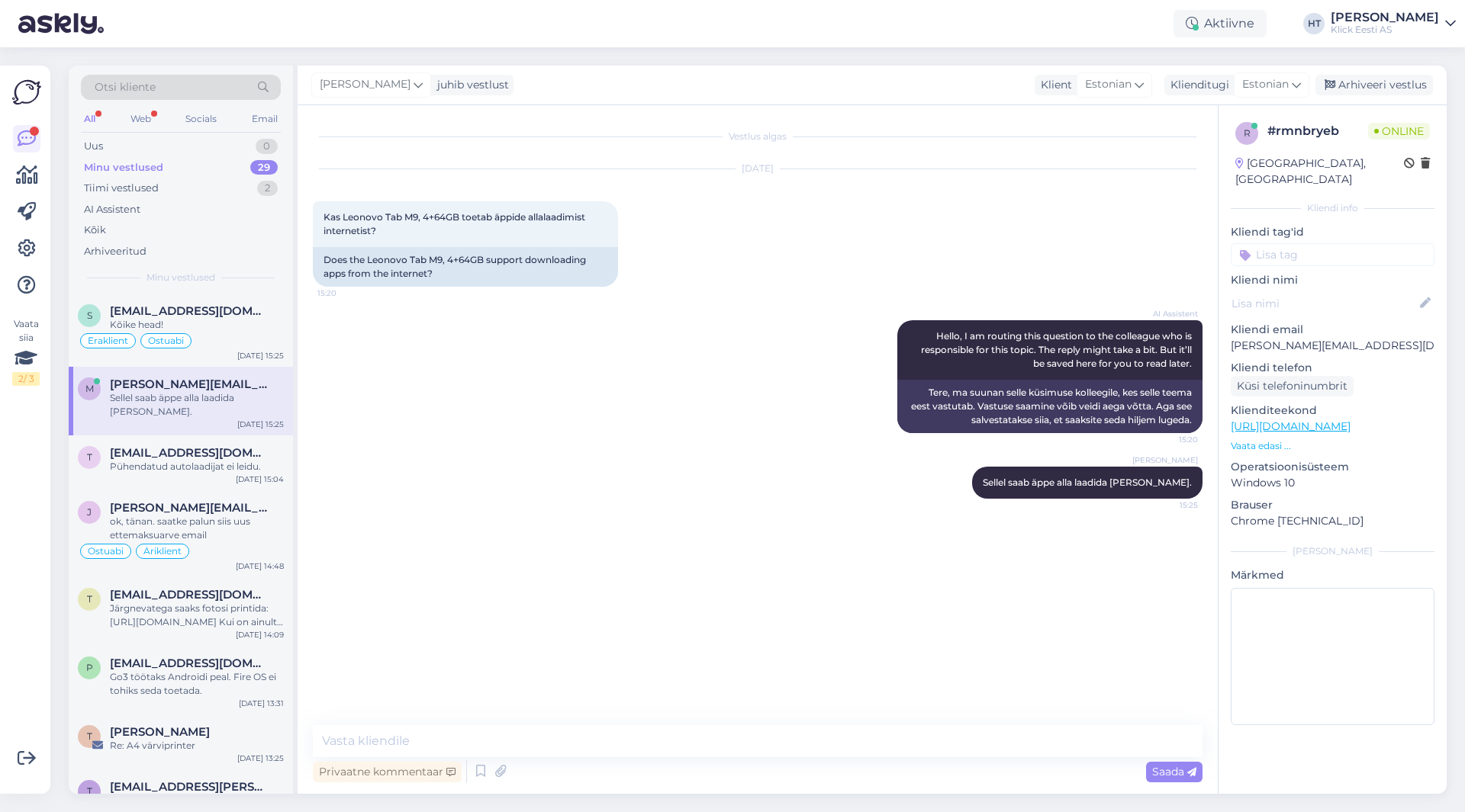
click at [150, 129] on div "All Web Socials Email" at bounding box center [181, 121] width 200 height 23
click at [147, 118] on div "Web" at bounding box center [141, 119] width 27 height 20
click at [158, 213] on div "AI Assistent" at bounding box center [181, 210] width 200 height 21
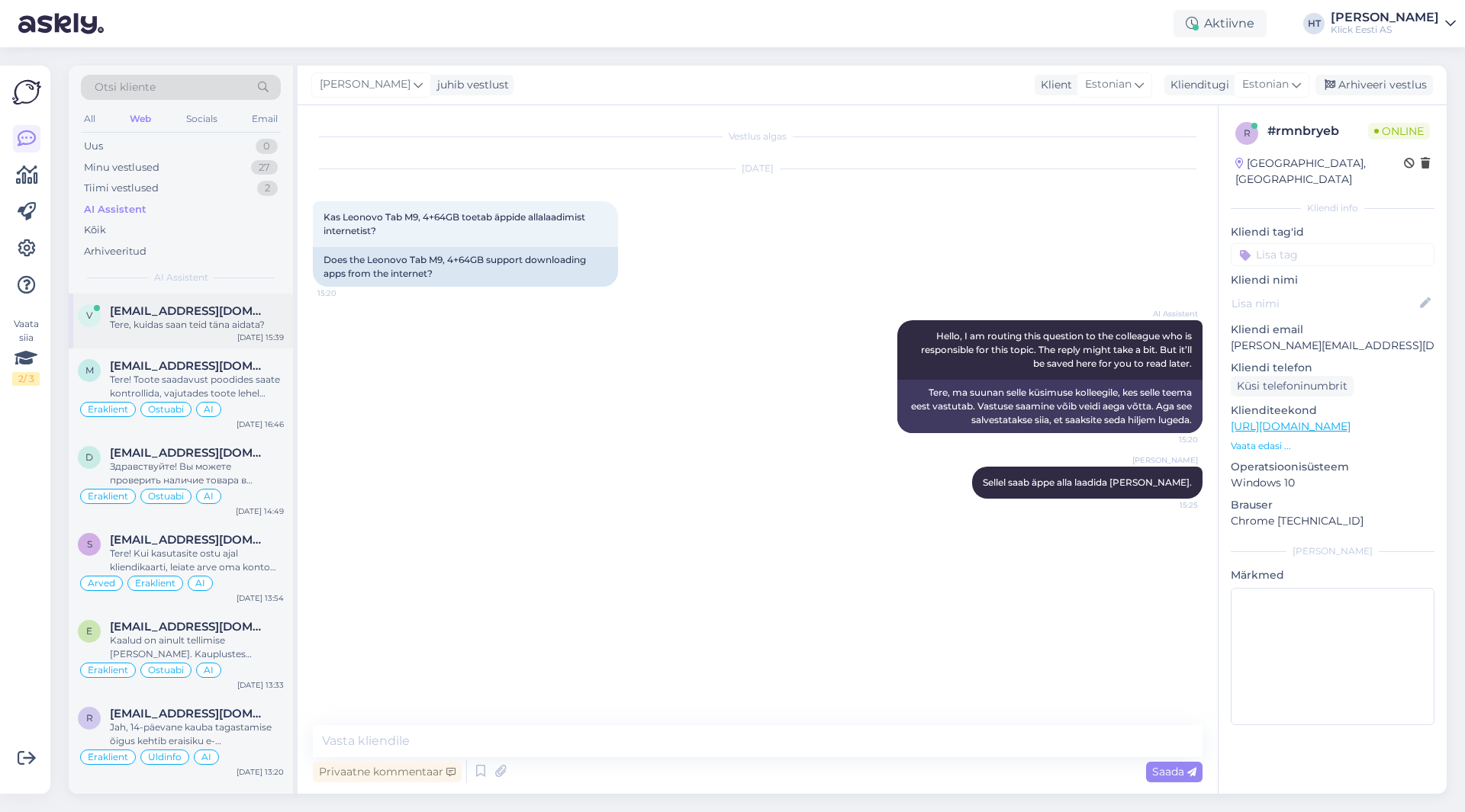
click at [233, 319] on div "Tere, kuidas saan teid täna aidata?" at bounding box center [197, 324] width 174 height 14
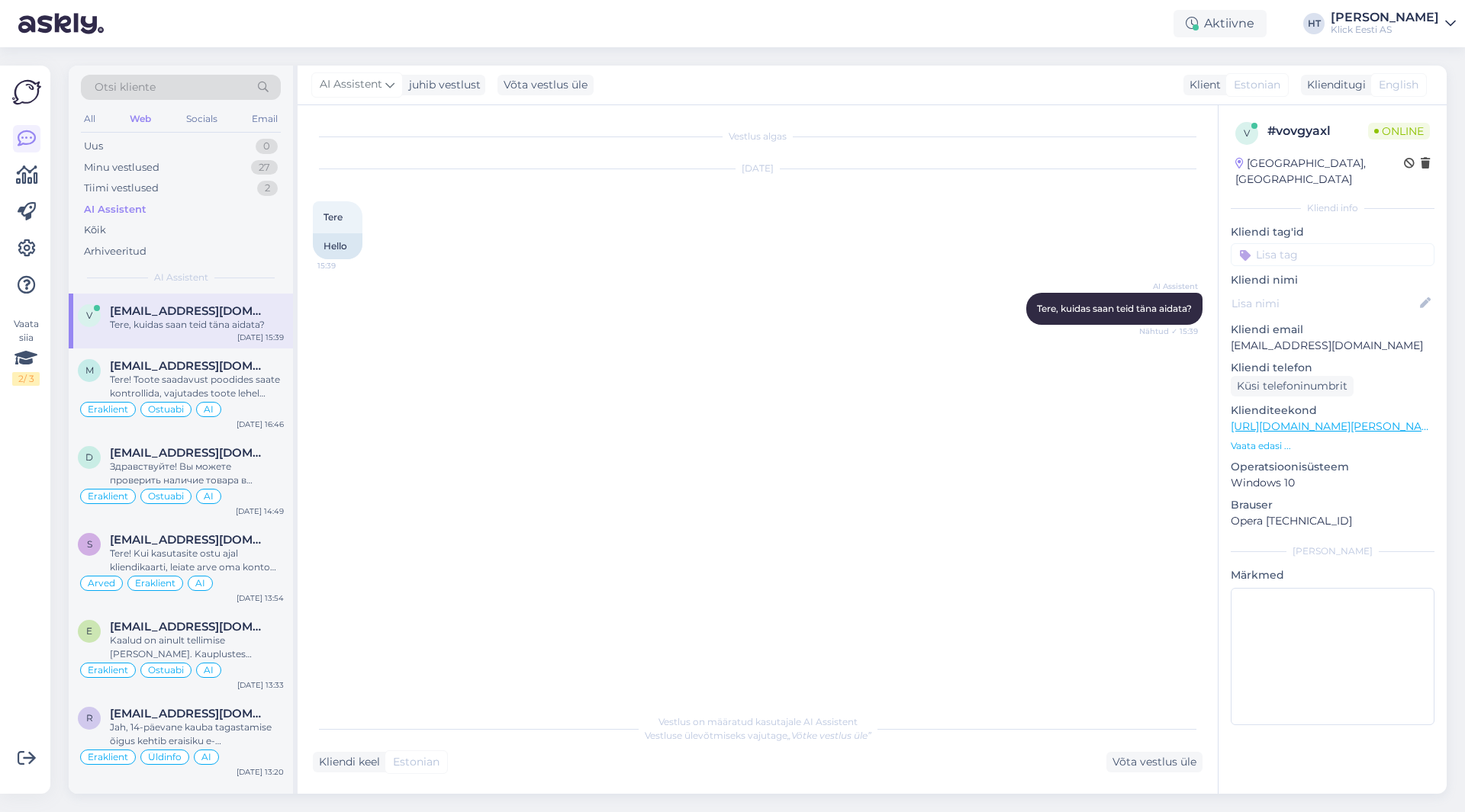
click at [1313, 243] on input at bounding box center [1332, 255] width 204 height 23
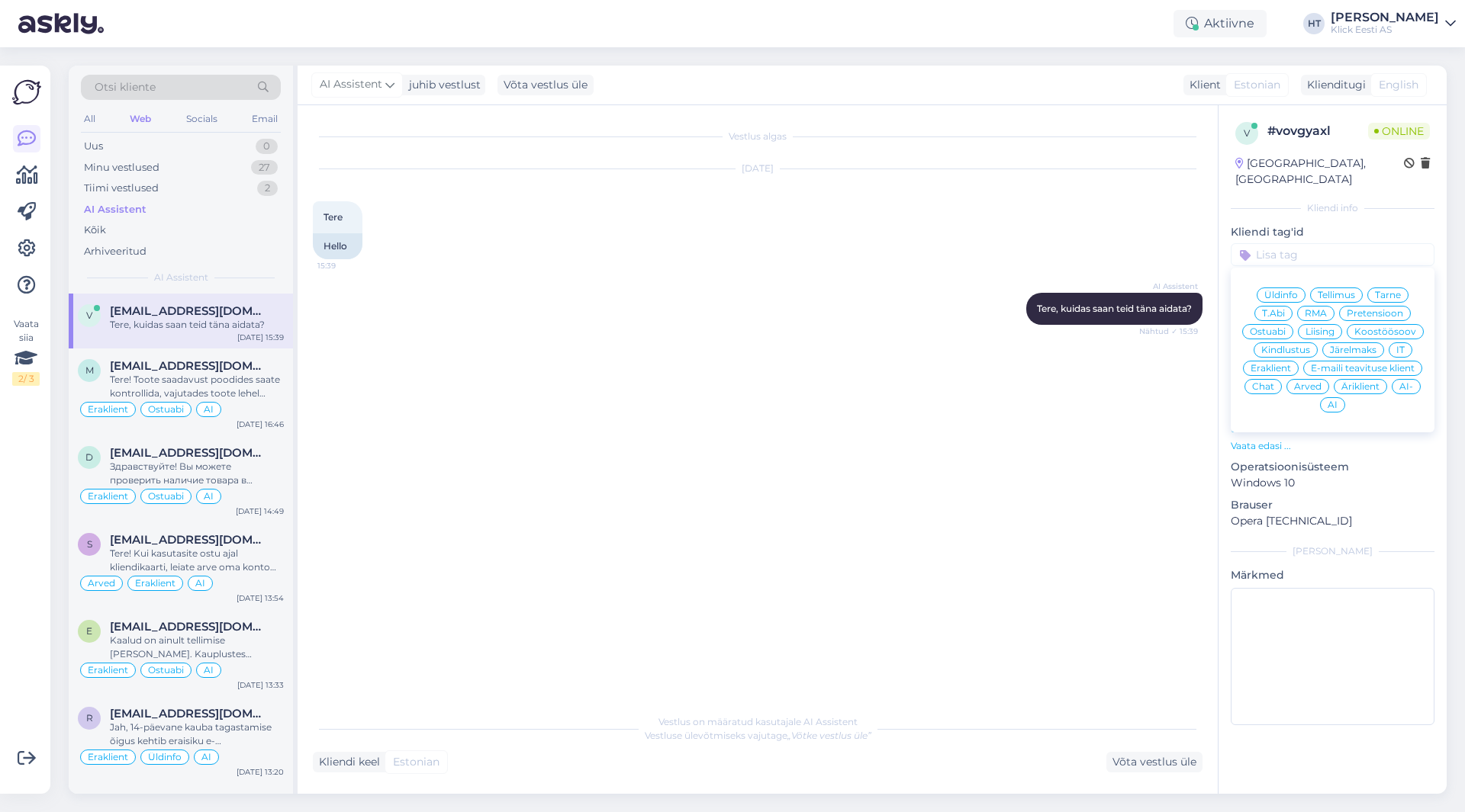
click at [992, 419] on div "Vestlus algas [DATE] Tere 15:39 Hello AI Assistent [PERSON_NAME], kuidas saan t…" at bounding box center [764, 406] width 903 height 572
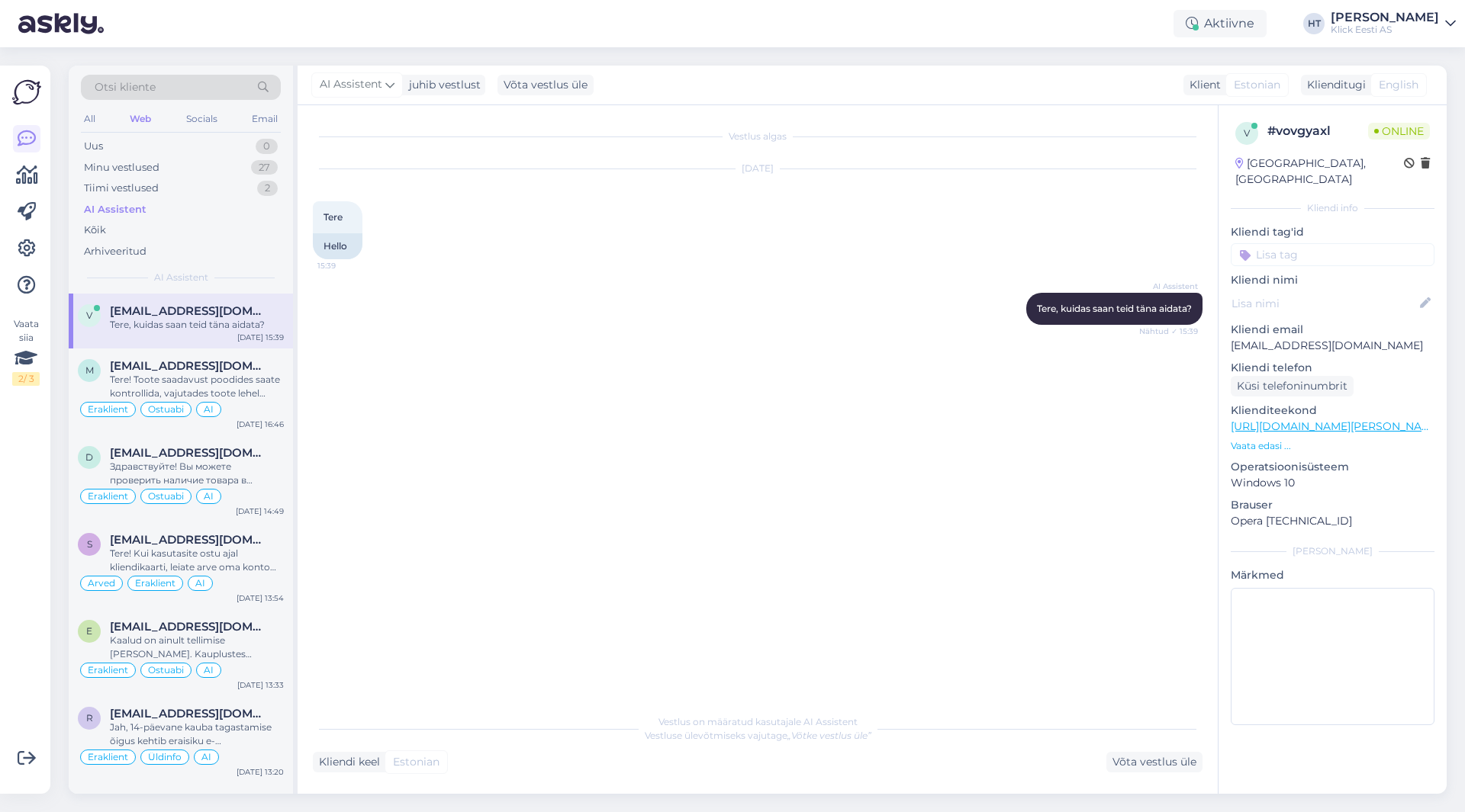
click at [1297, 243] on input at bounding box center [1332, 255] width 204 height 23
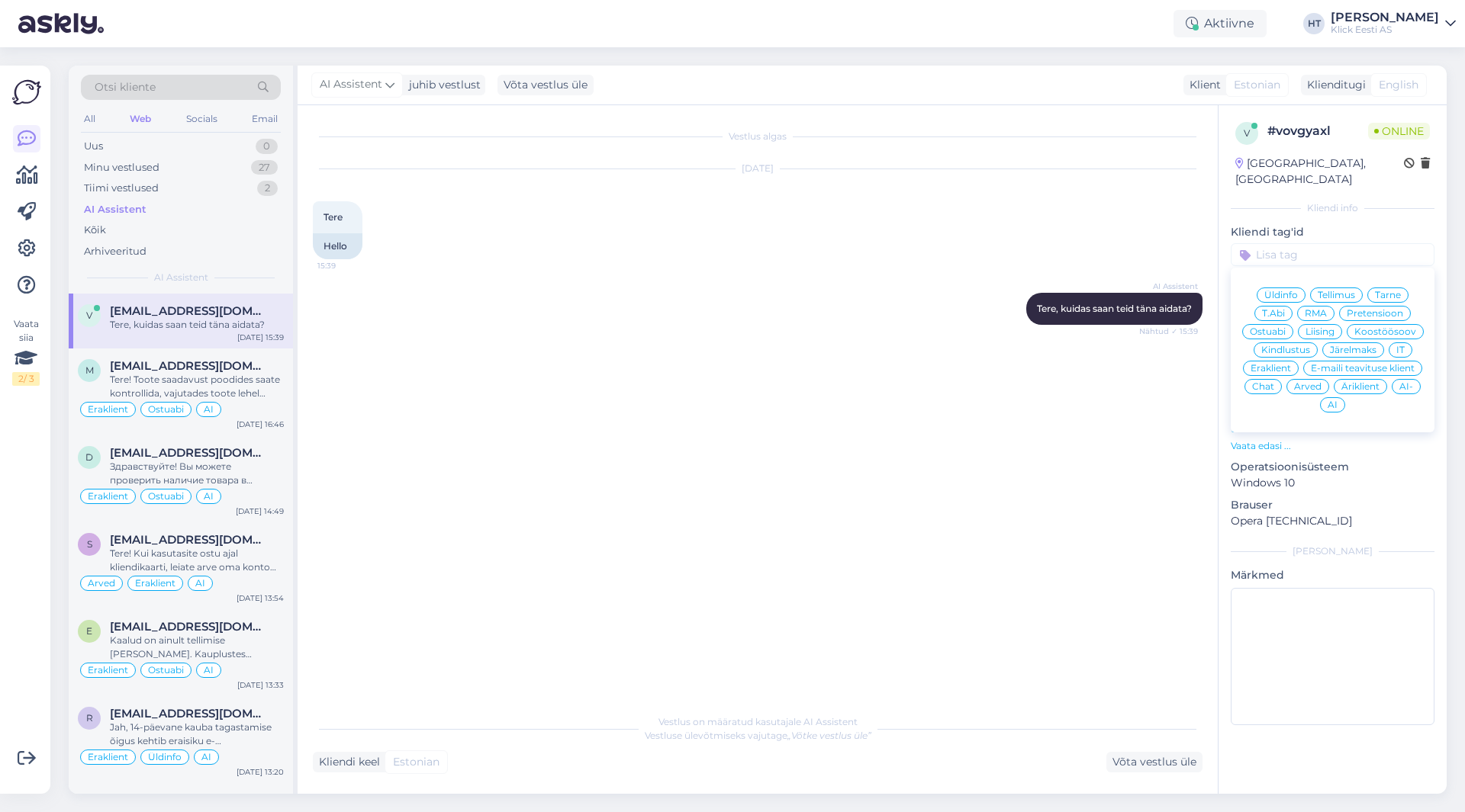
click at [1371, 382] on span "Äriklient" at bounding box center [1360, 386] width 38 height 9
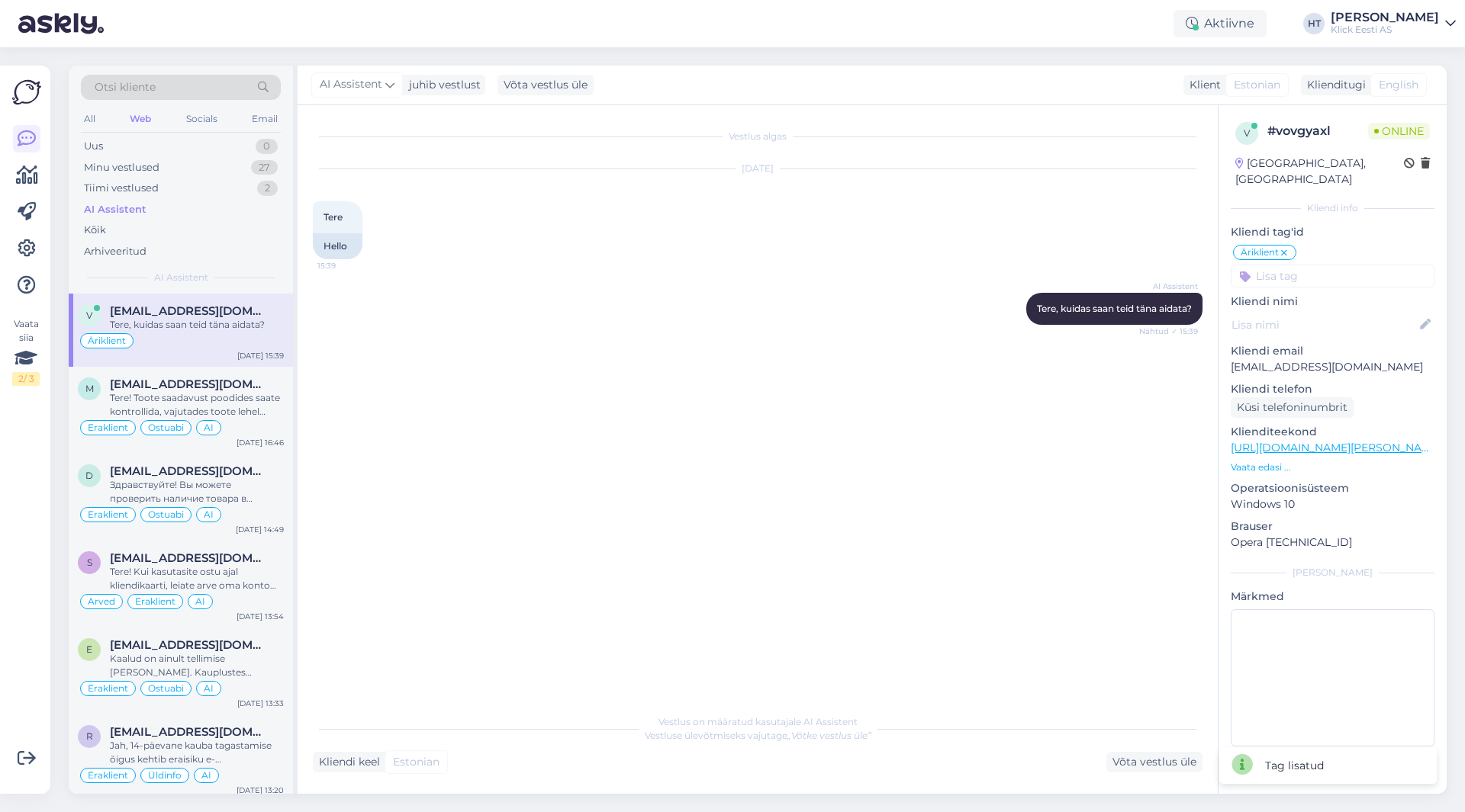
click at [754, 362] on div "Vestlus algas [DATE] Tere 15:39 Hello AI Assistent [PERSON_NAME], kuidas saan t…" at bounding box center [764, 406] width 903 height 572
click at [234, 403] on div "Tere! Toote saadavust poodides saate kontrollida, vajutades toote lehel "Saadav…" at bounding box center [197, 405] width 174 height 27
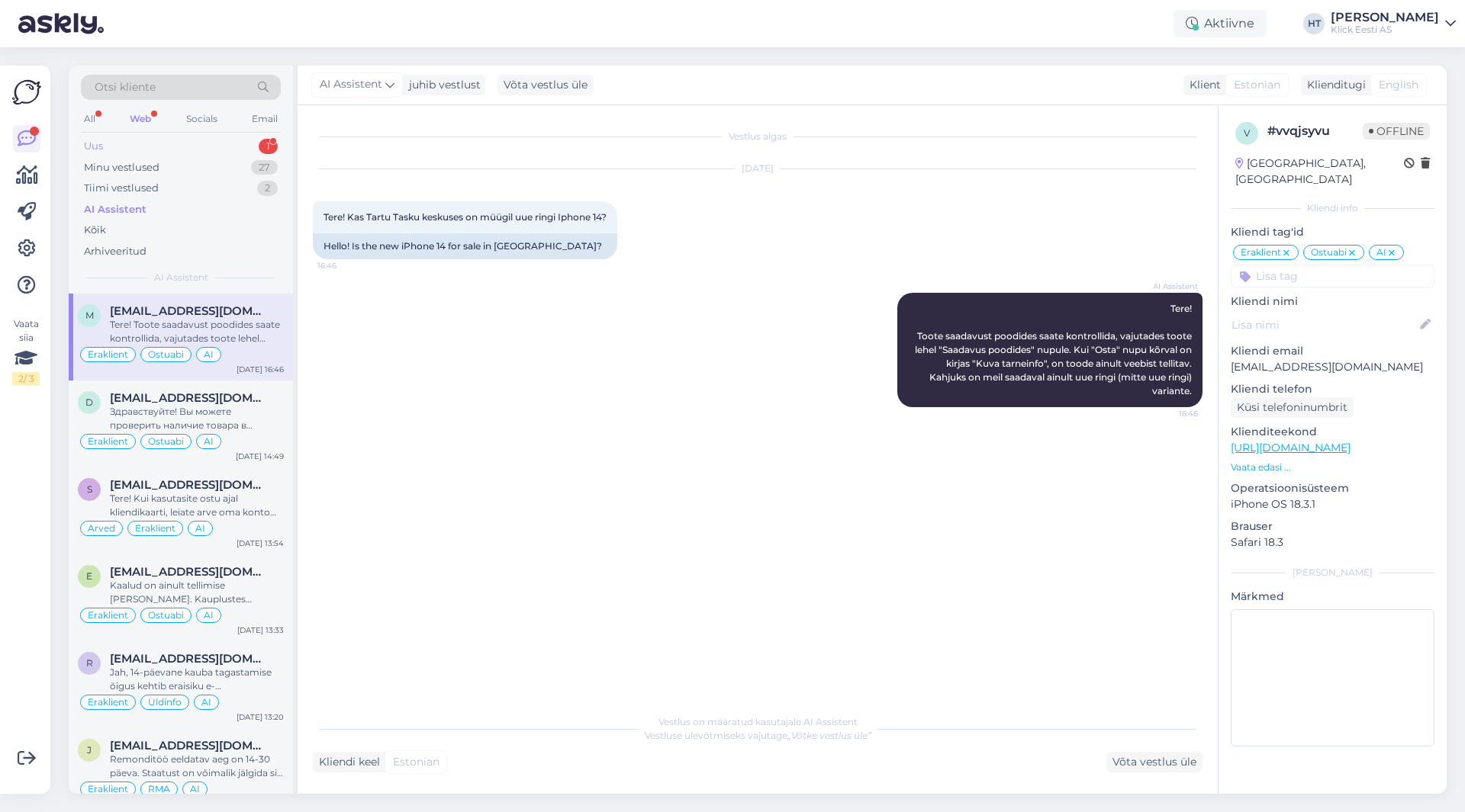
click at [166, 147] on div "Uus 1" at bounding box center [181, 147] width 200 height 21
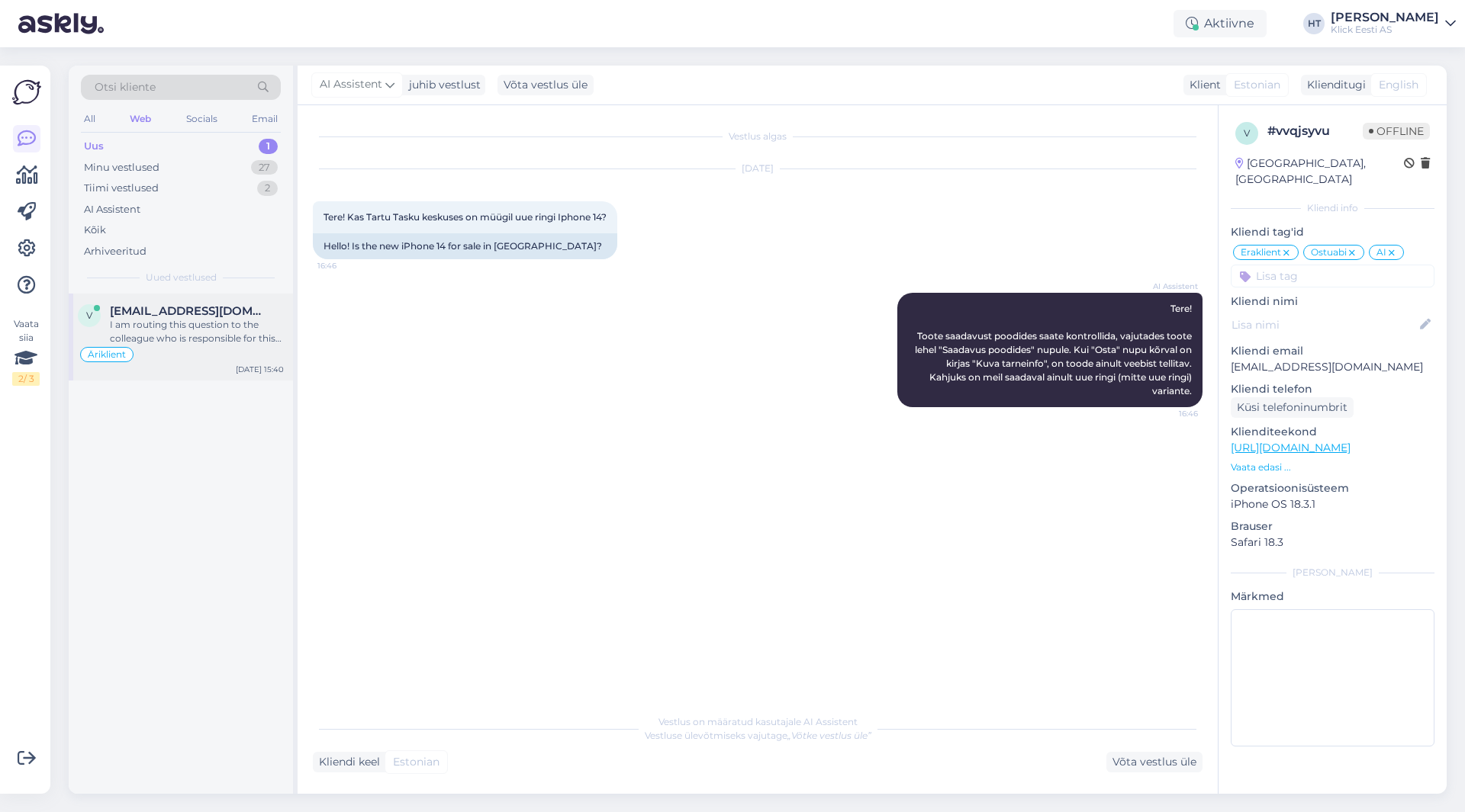
click at [217, 315] on span "[EMAIL_ADDRESS][DOMAIN_NAME]" at bounding box center [189, 311] width 158 height 14
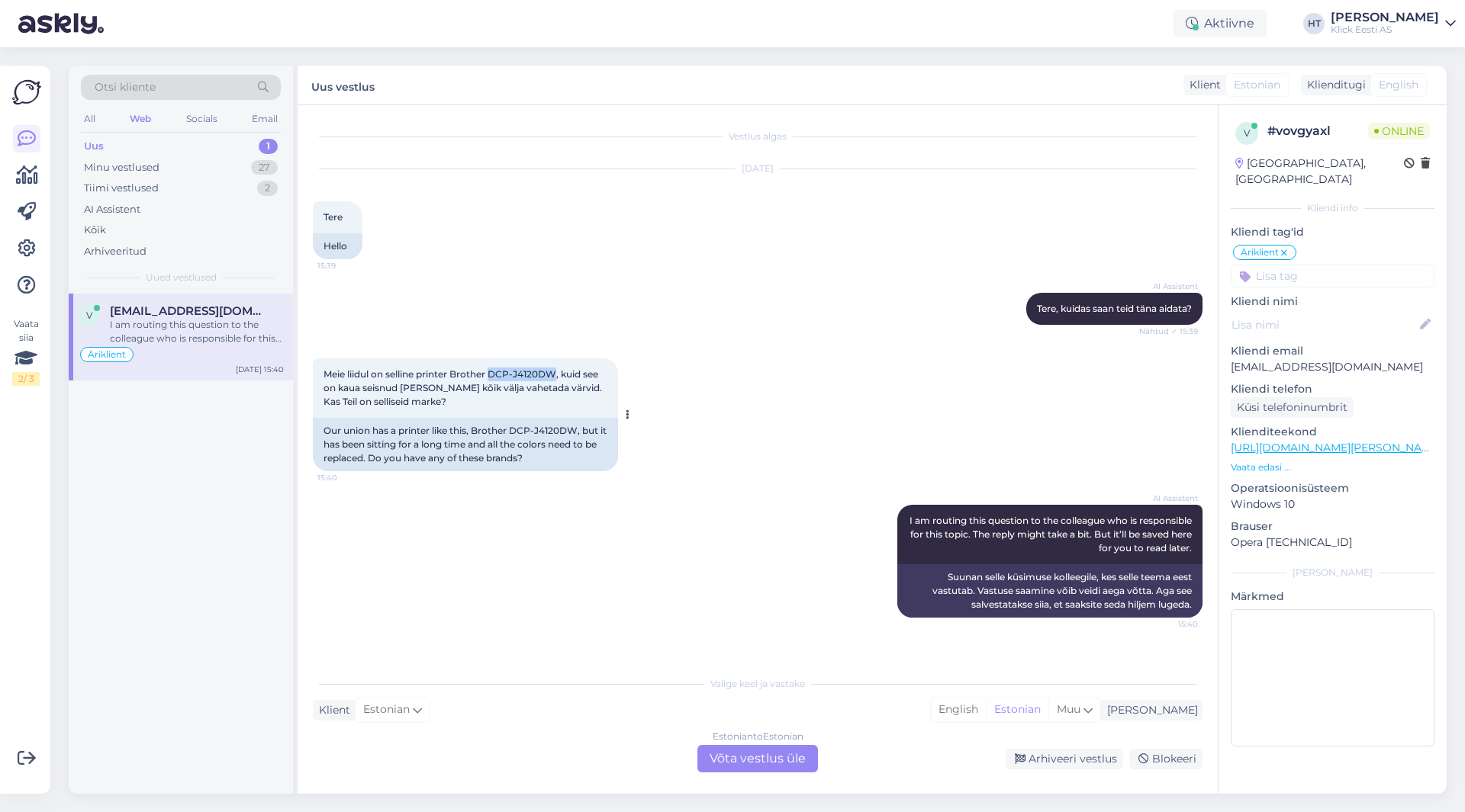
drag, startPoint x: 495, startPoint y: 376, endPoint x: 556, endPoint y: 373, distance: 61.1
click at [556, 373] on span "Meie liidul on selline printer Brother DCP-J4120DW, kuid see on kaua seisnud [P…" at bounding box center [464, 388] width 281 height 39
copy span "DCP-J4120DW"
click at [570, 404] on div "Meie liidul on selline printer Brother DCP-J4120DW, kuid see on kaua seisnud [P…" at bounding box center [465, 388] width 305 height 60
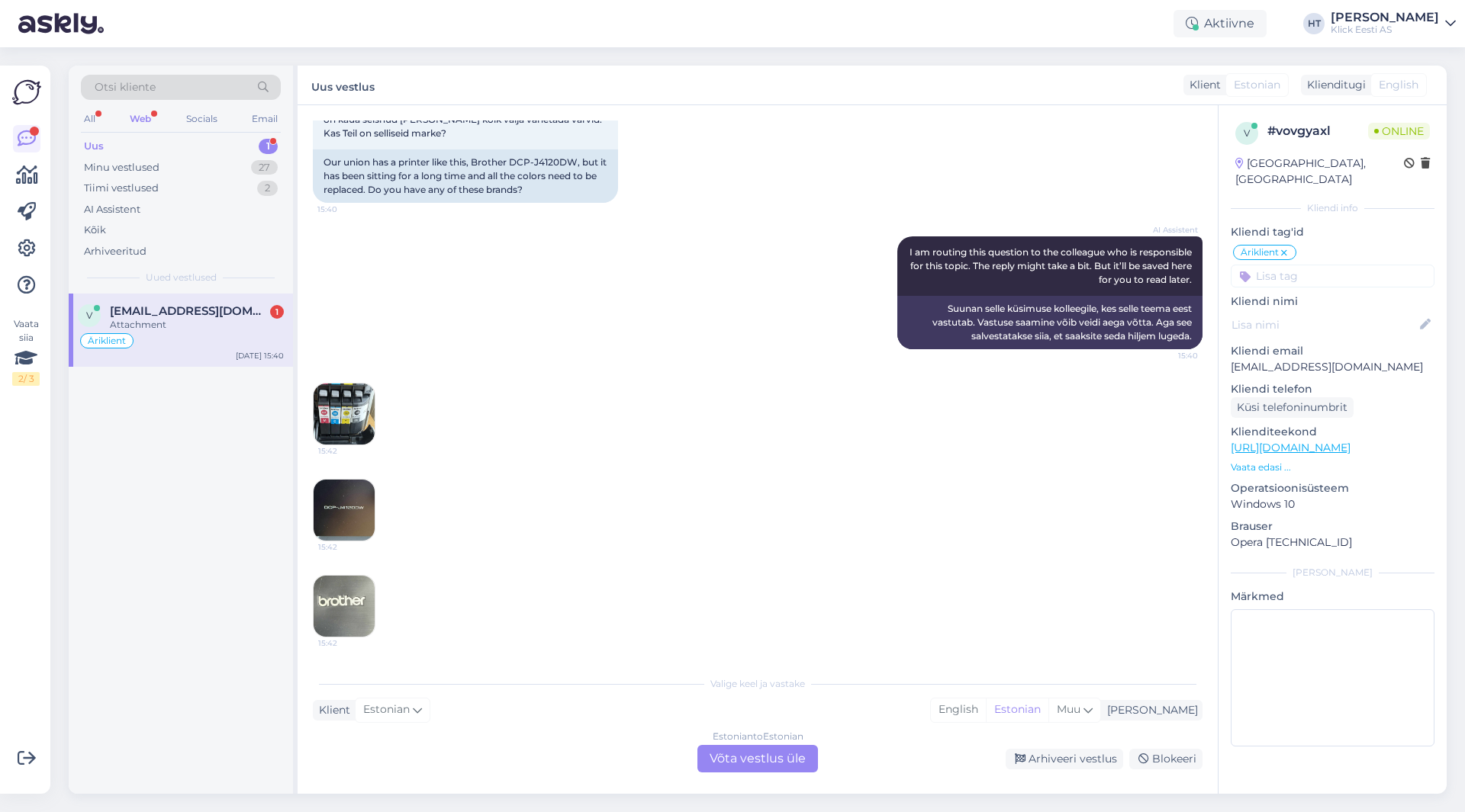
click at [619, 442] on div "15:42 15:42 15:42" at bounding box center [757, 510] width 889 height 289
click at [328, 412] on img at bounding box center [344, 413] width 61 height 61
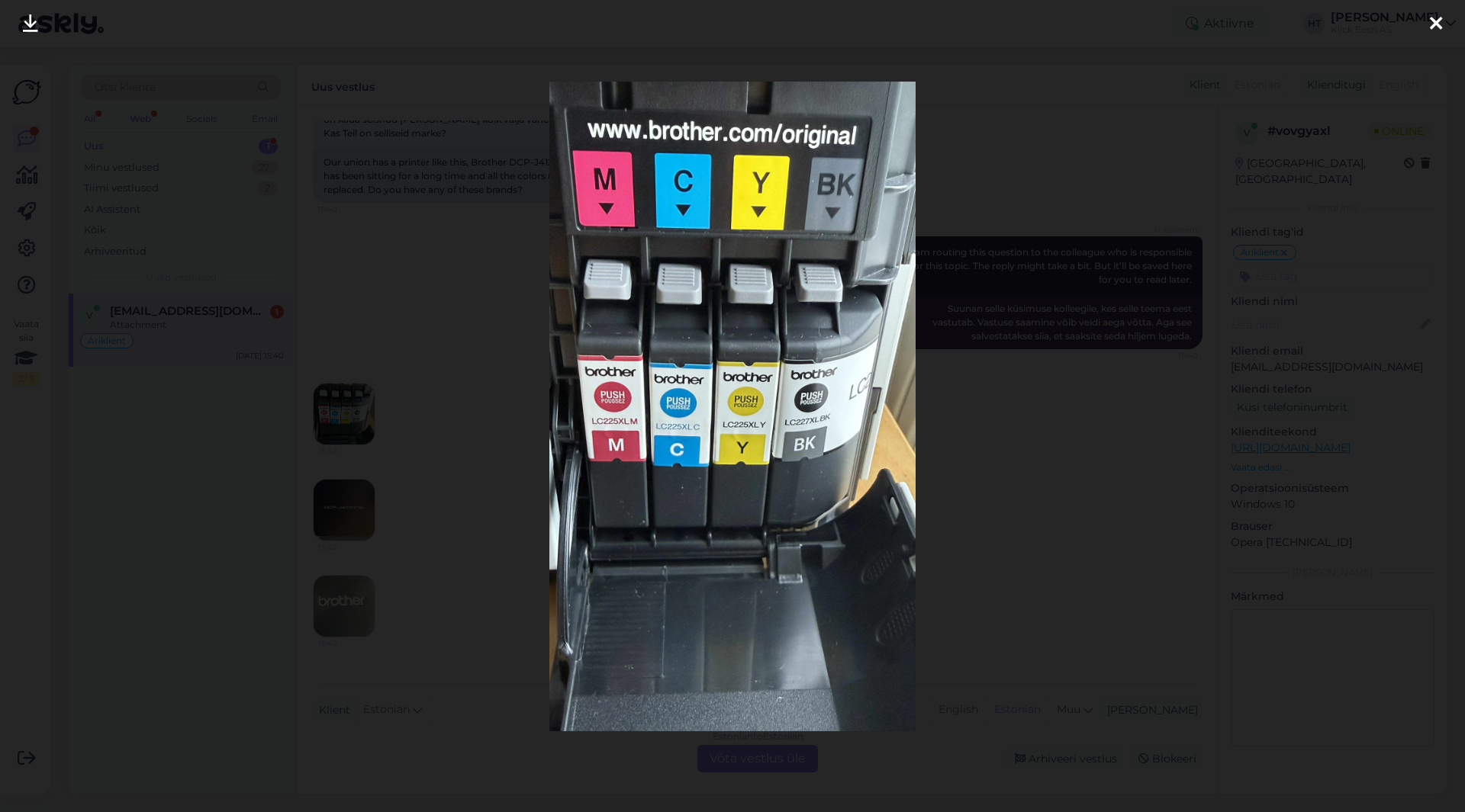
click at [500, 477] on div at bounding box center [732, 406] width 1465 height 812
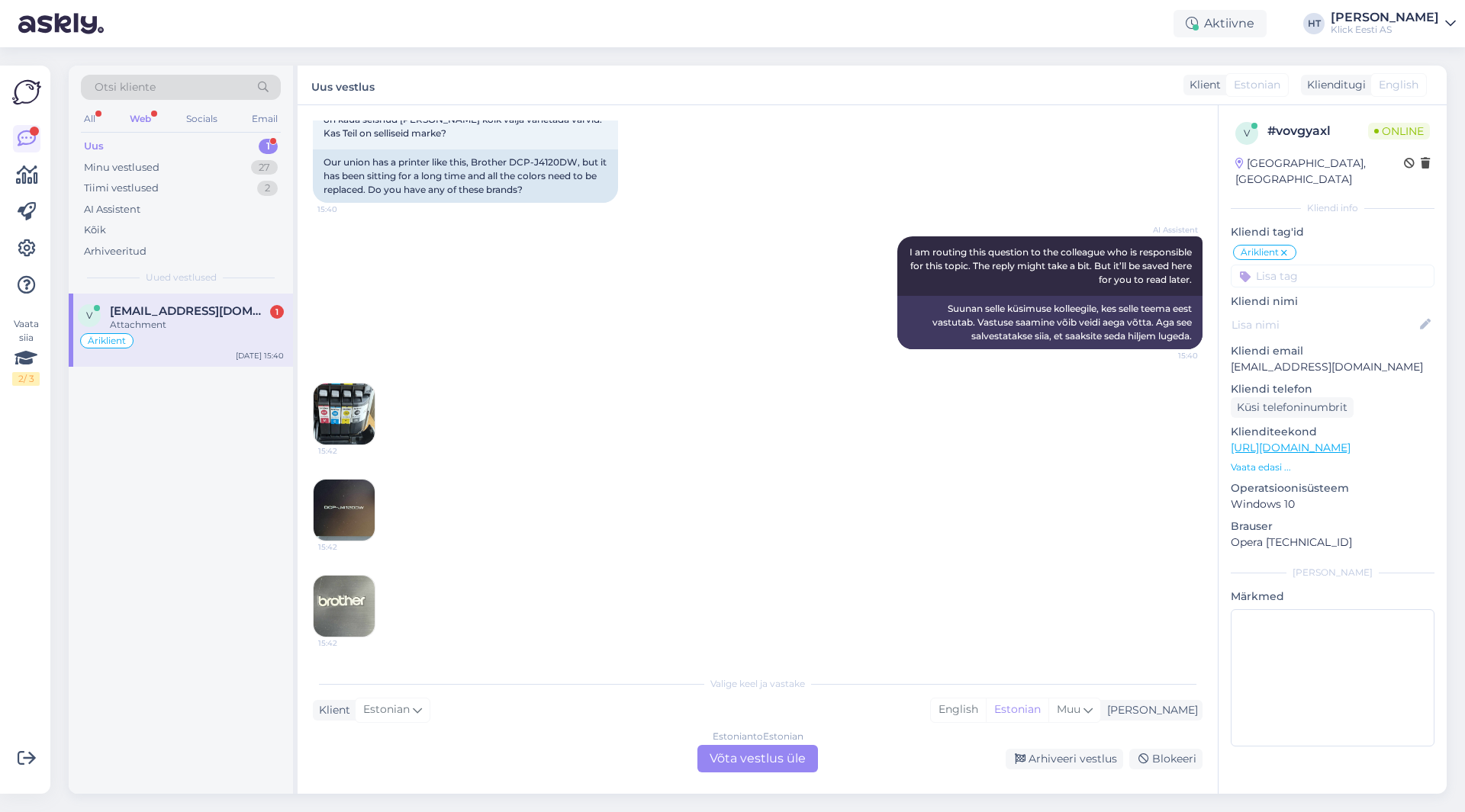
click at [343, 515] on img at bounding box center [344, 510] width 61 height 61
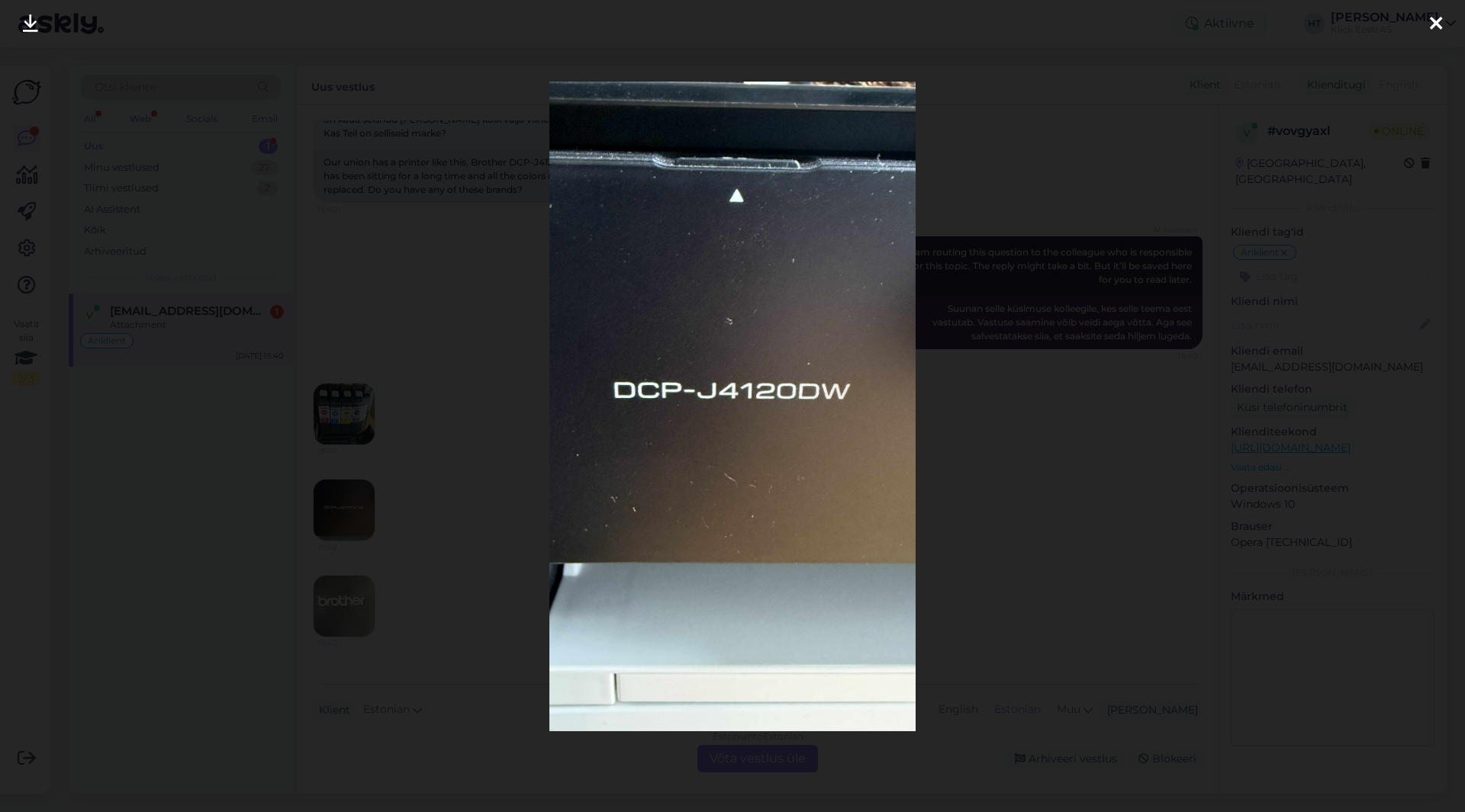
click at [478, 532] on div at bounding box center [732, 406] width 1465 height 812
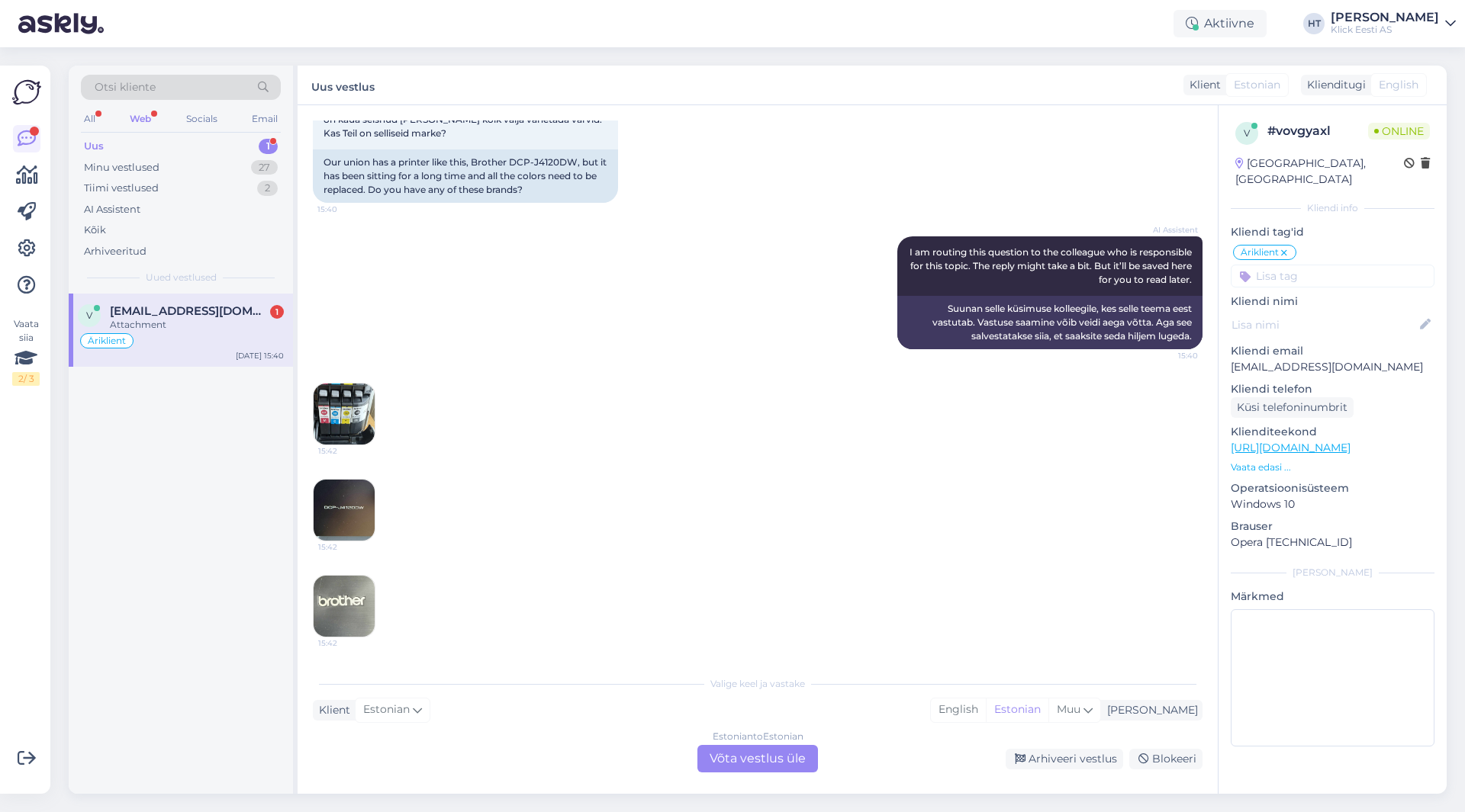
click at [340, 602] on img at bounding box center [344, 605] width 61 height 61
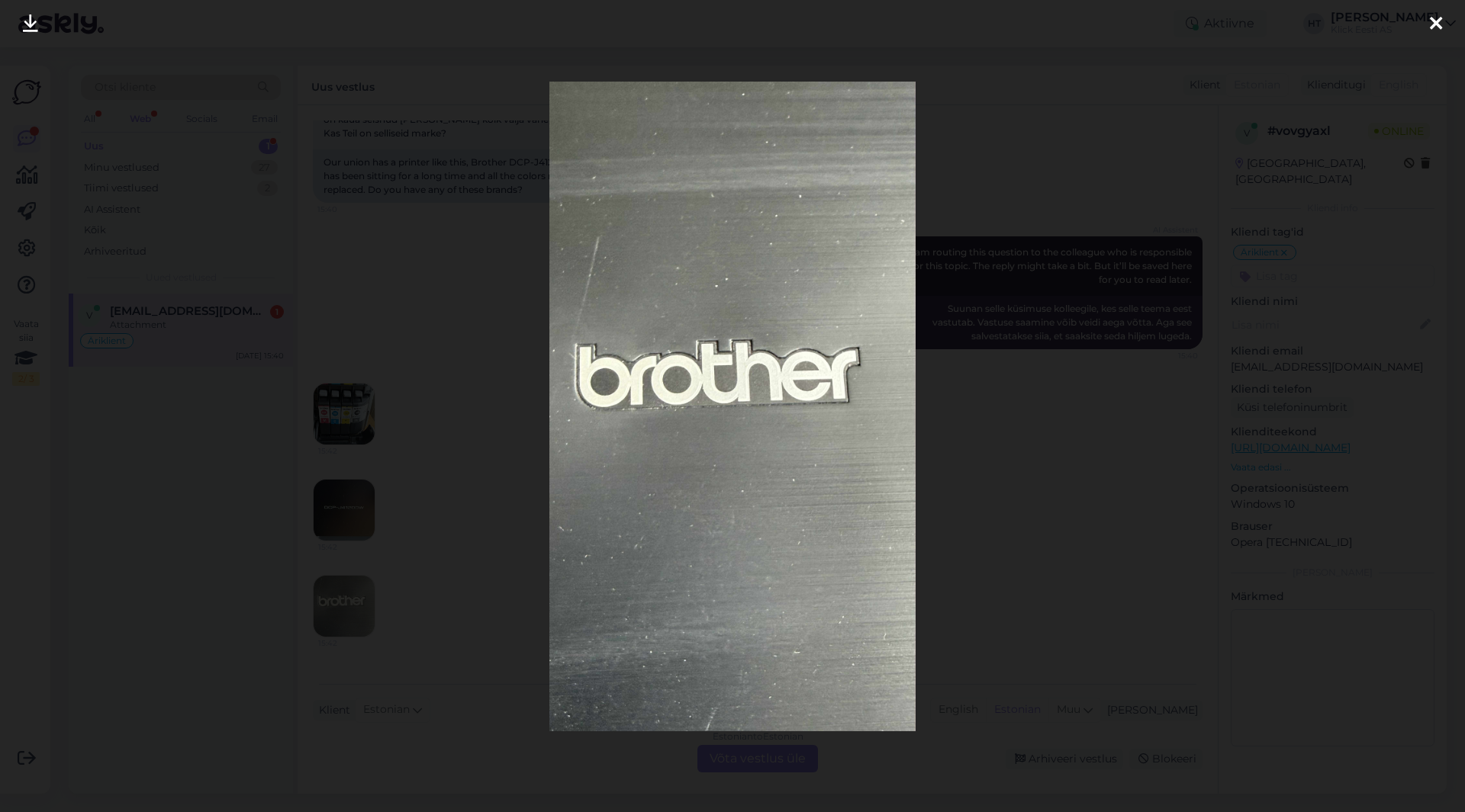
click at [442, 597] on div at bounding box center [732, 406] width 1465 height 812
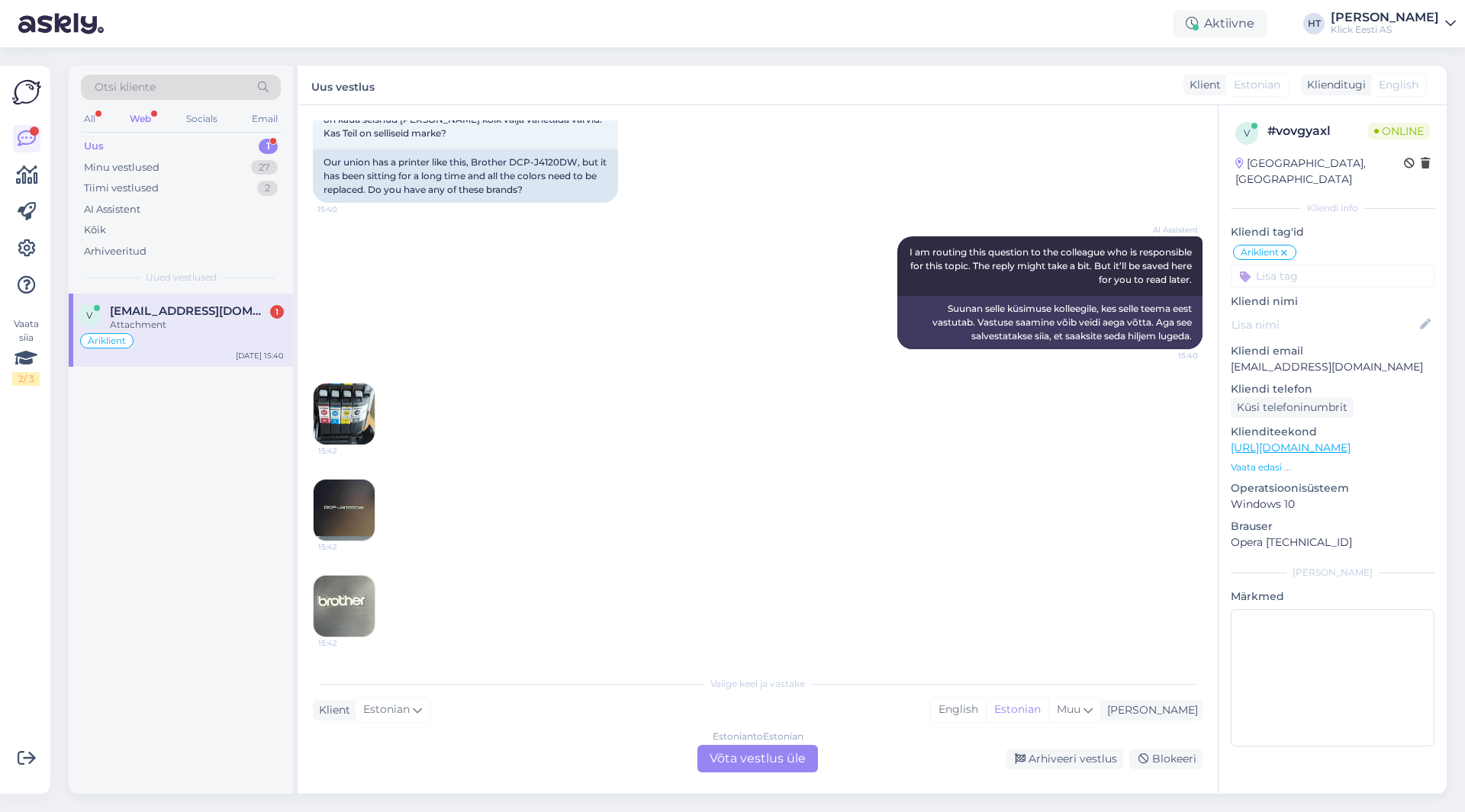
click at [364, 522] on img at bounding box center [344, 510] width 61 height 61
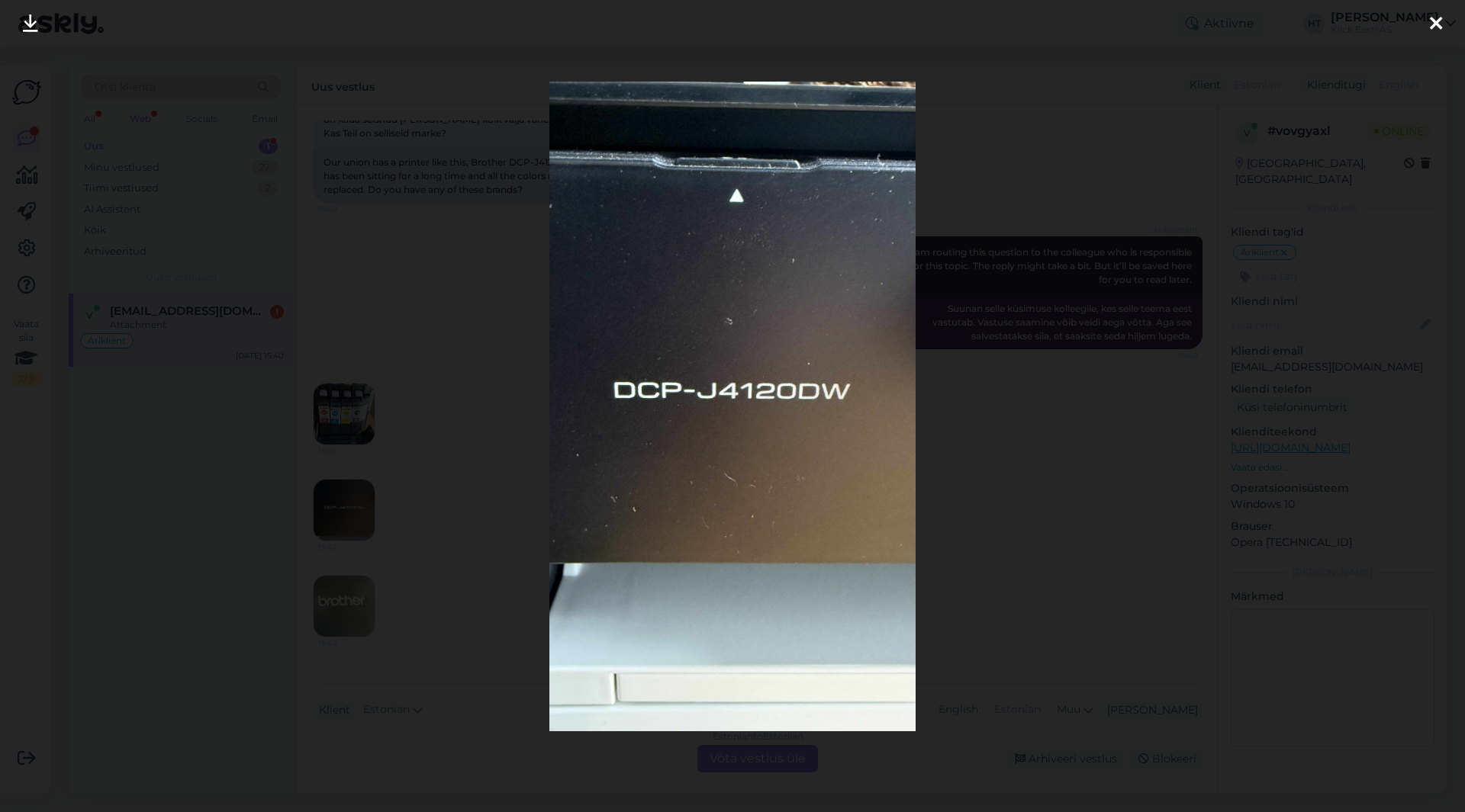
click at [470, 544] on div at bounding box center [732, 406] width 1465 height 812
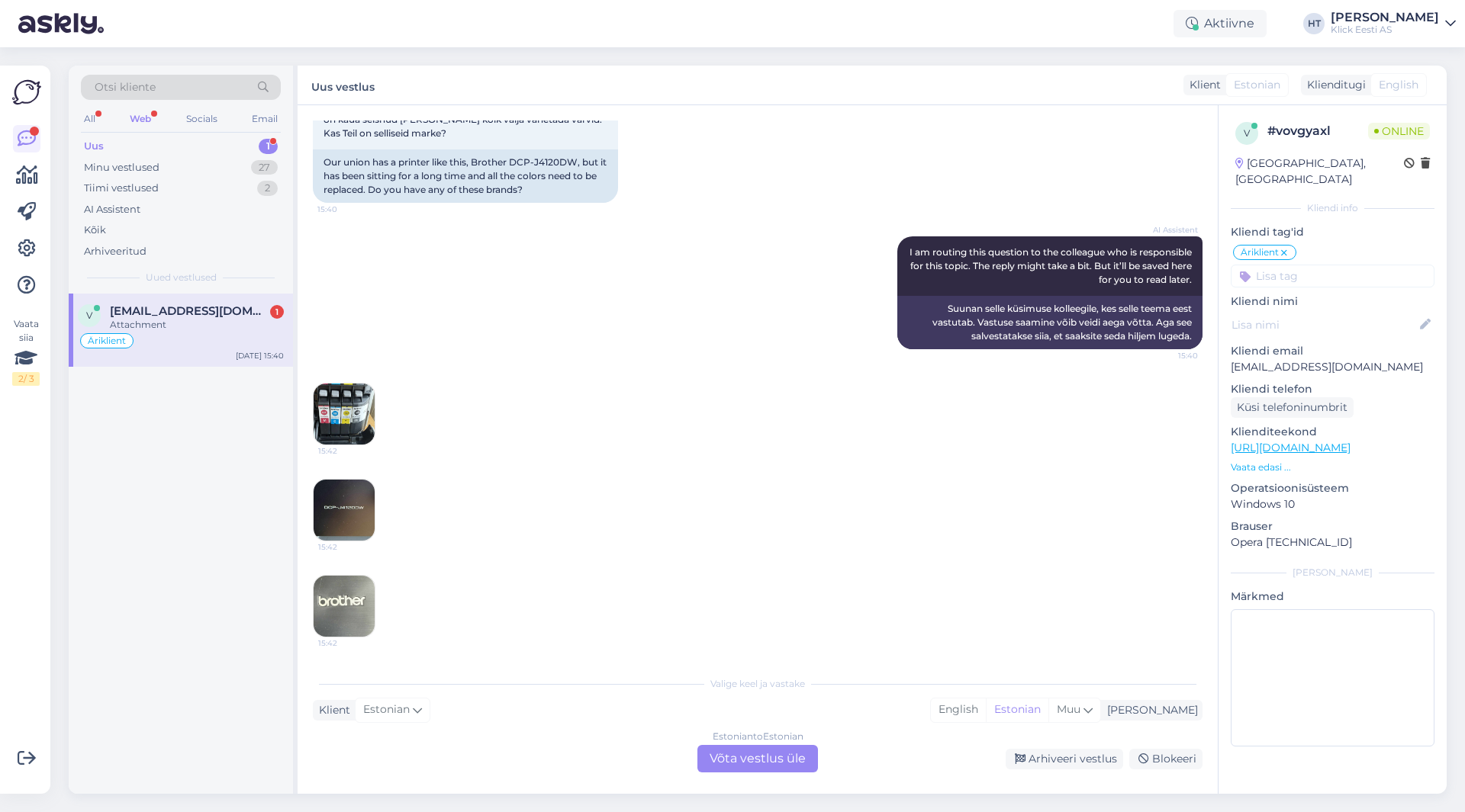
click at [747, 749] on div "Estonian to Estonian Võta vestlus üle" at bounding box center [757, 759] width 121 height 27
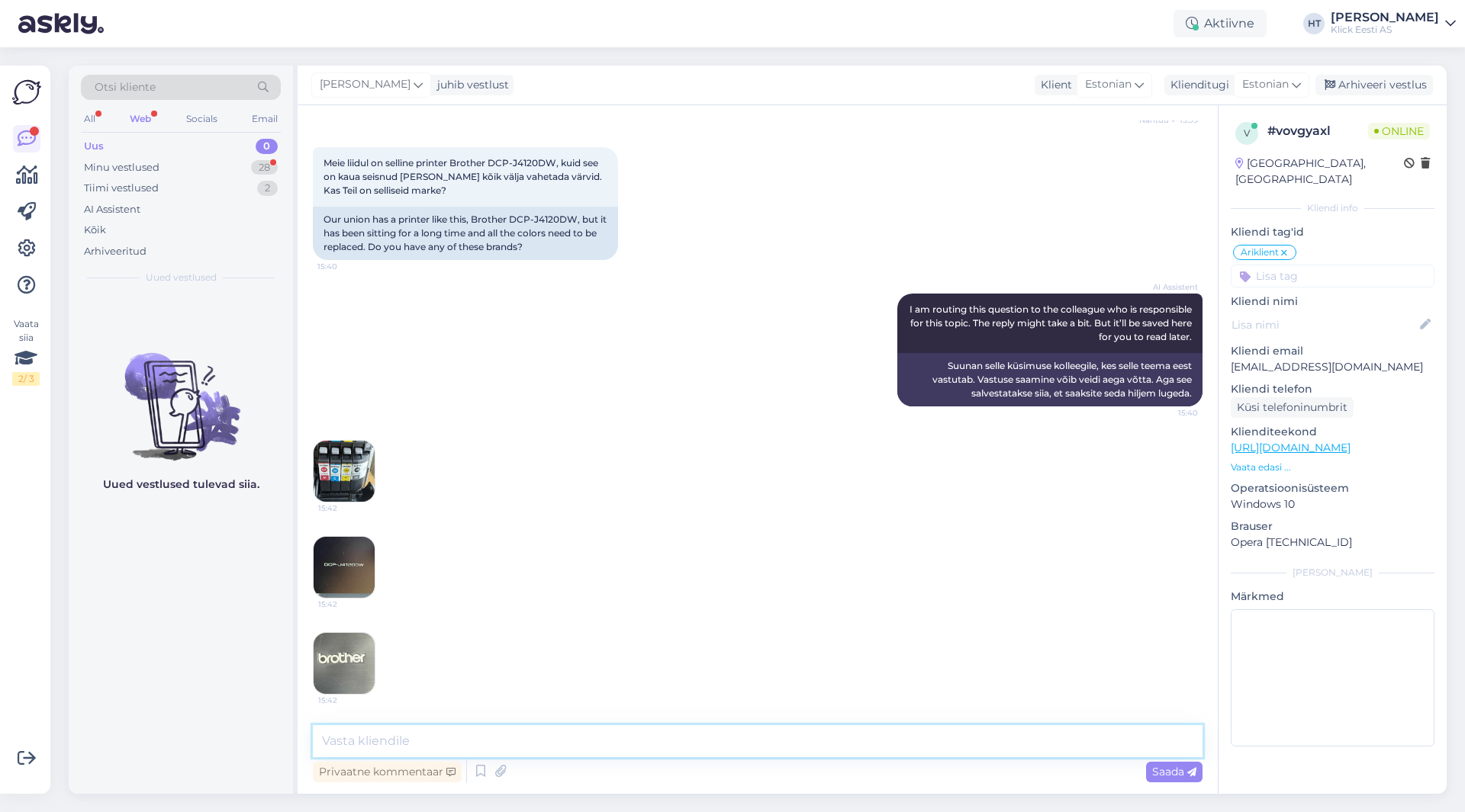
click at [753, 732] on textarea at bounding box center [757, 741] width 889 height 32
paste textarea "[URL][DOMAIN_NAME]"
type textarea "Sobiksid järgnevad tindid: [URL][DOMAIN_NAME]"
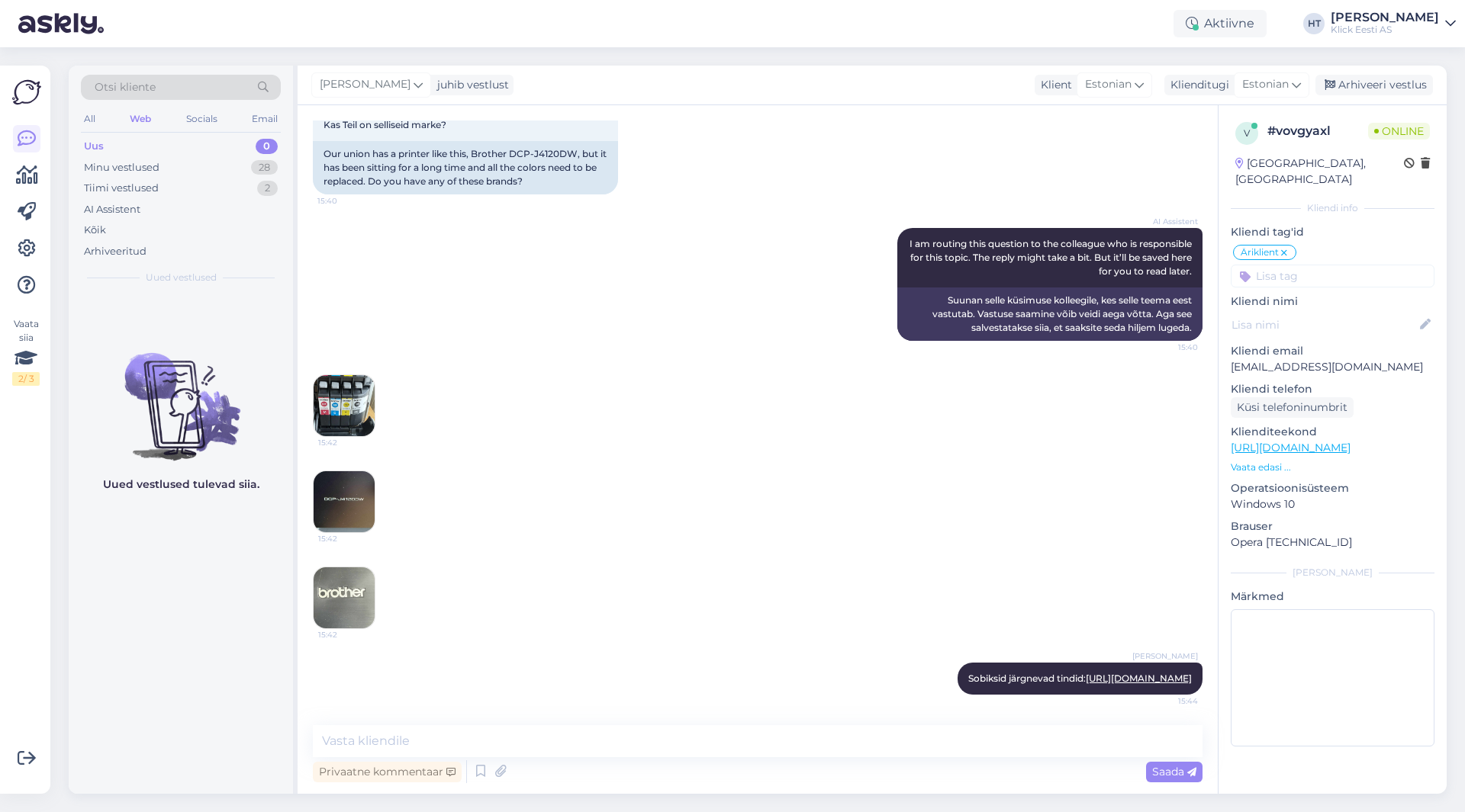
click at [1295, 265] on input at bounding box center [1332, 276] width 204 height 23
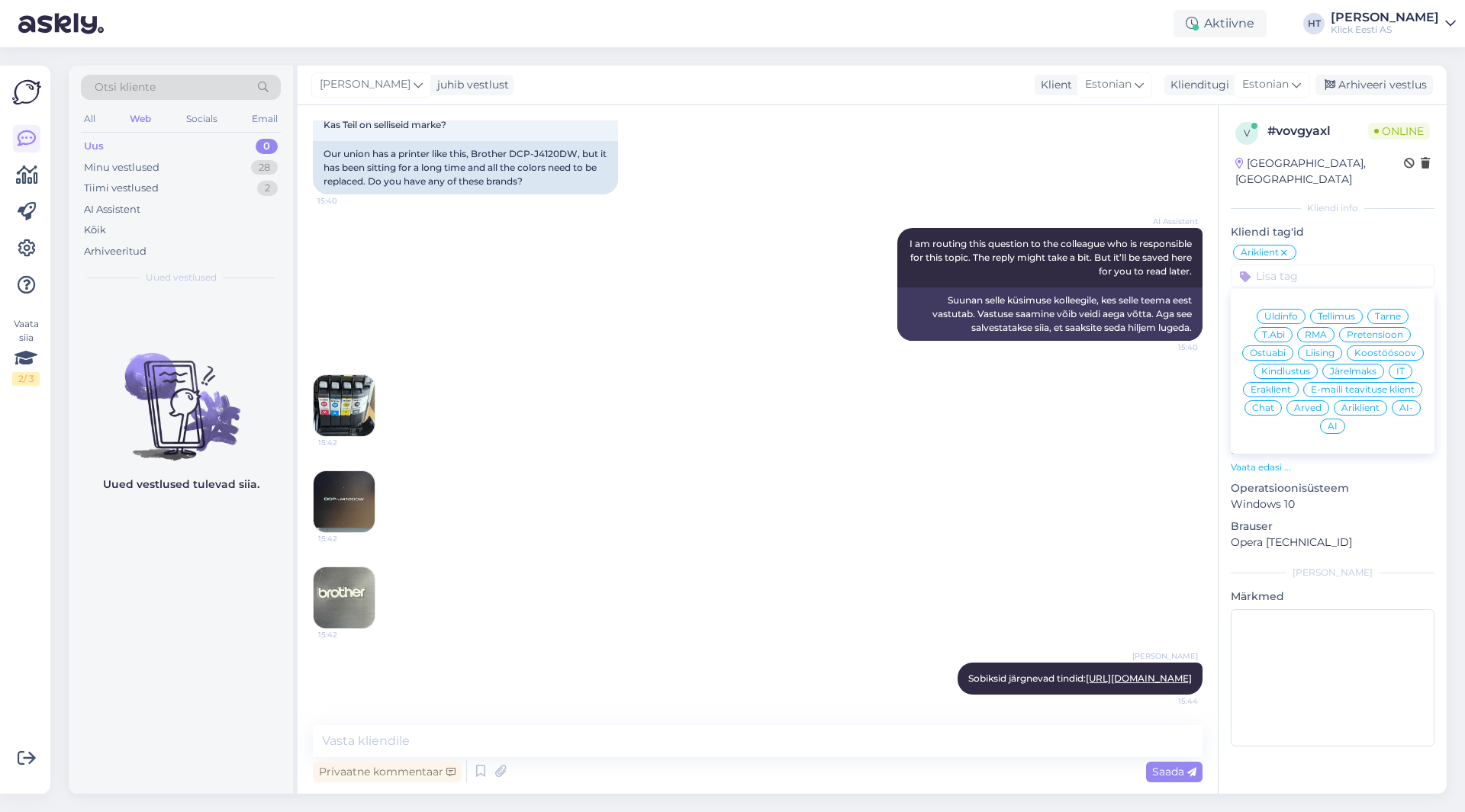
click at [1281, 349] on span "Ostuabi" at bounding box center [1267, 352] width 36 height 9
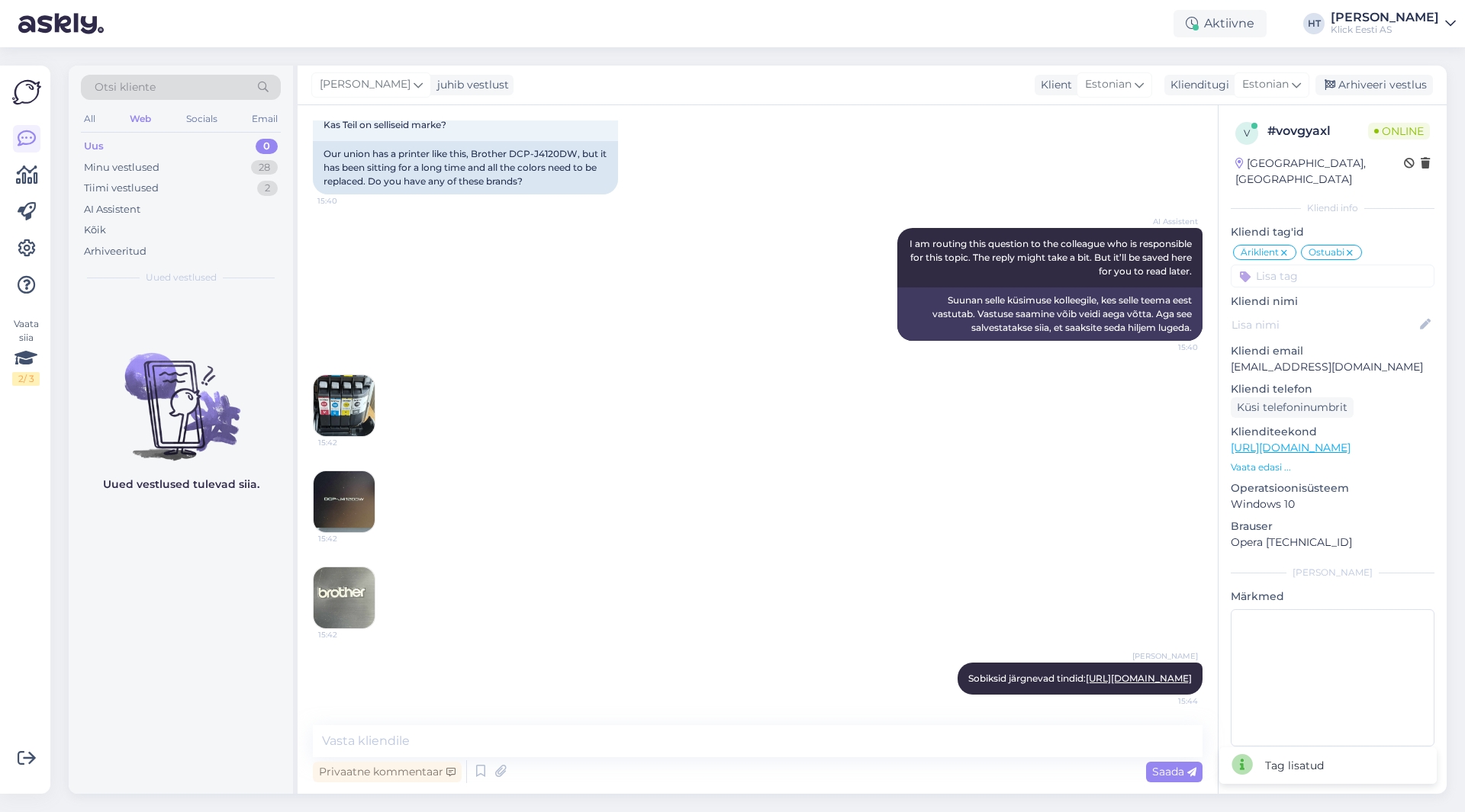
click at [1025, 396] on div "15:42 15:42 15:42" at bounding box center [757, 502] width 889 height 289
click at [249, 171] on div "Minu vestlused 28" at bounding box center [181, 168] width 200 height 21
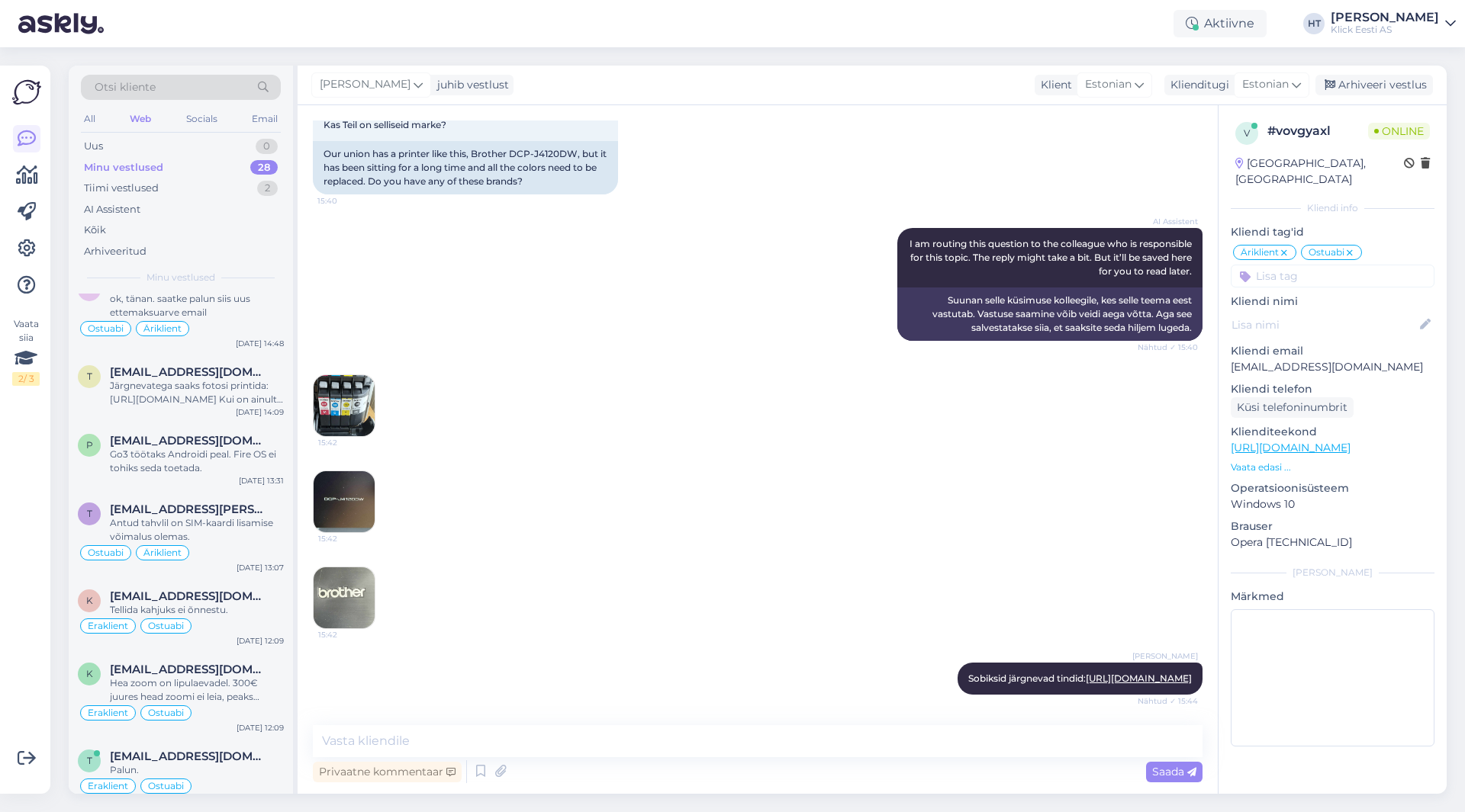
scroll to position [234, 0]
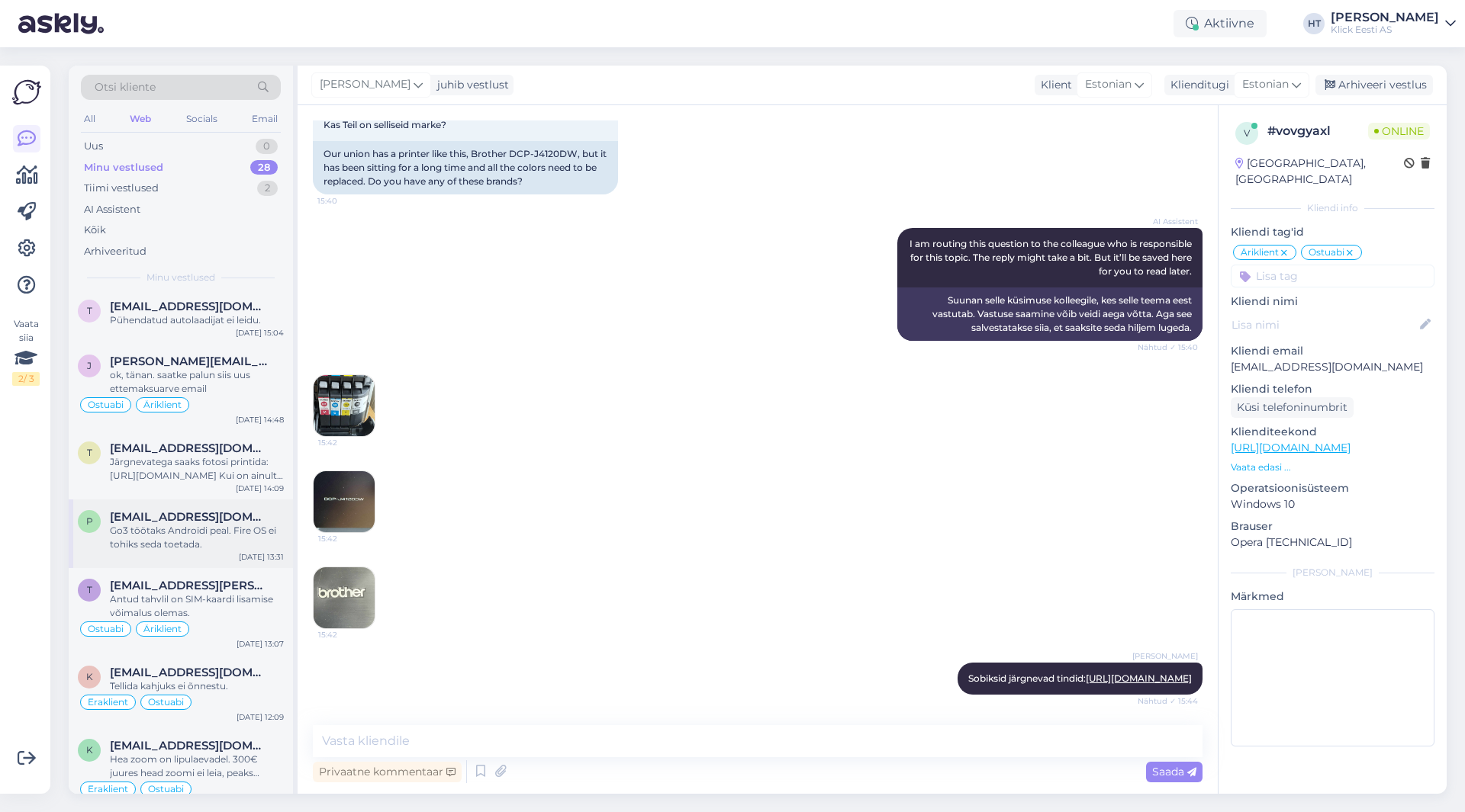
click at [216, 511] on span "[EMAIL_ADDRESS][DOMAIN_NAME]" at bounding box center [189, 518] width 158 height 14
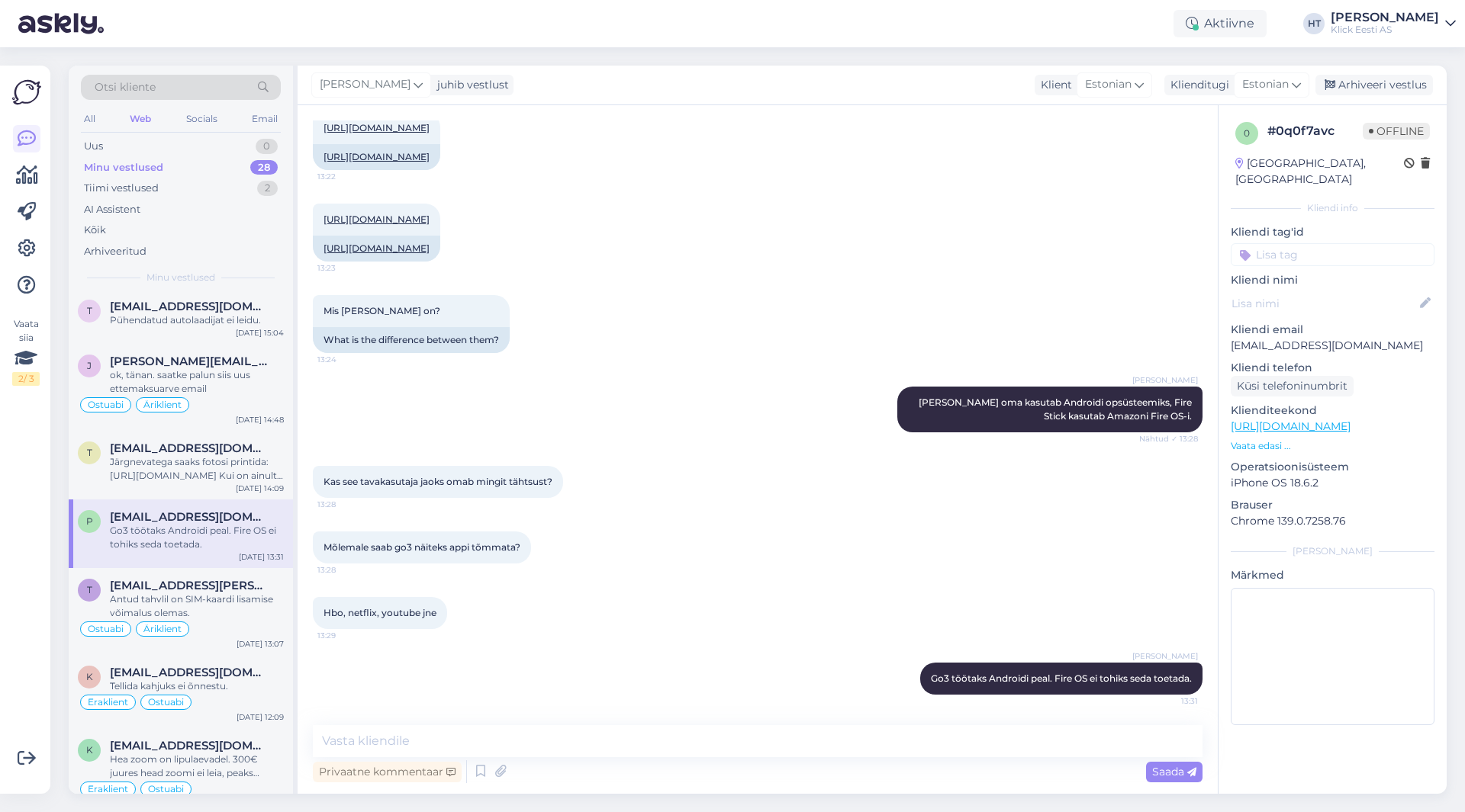
click at [1303, 243] on input at bounding box center [1332, 255] width 204 height 23
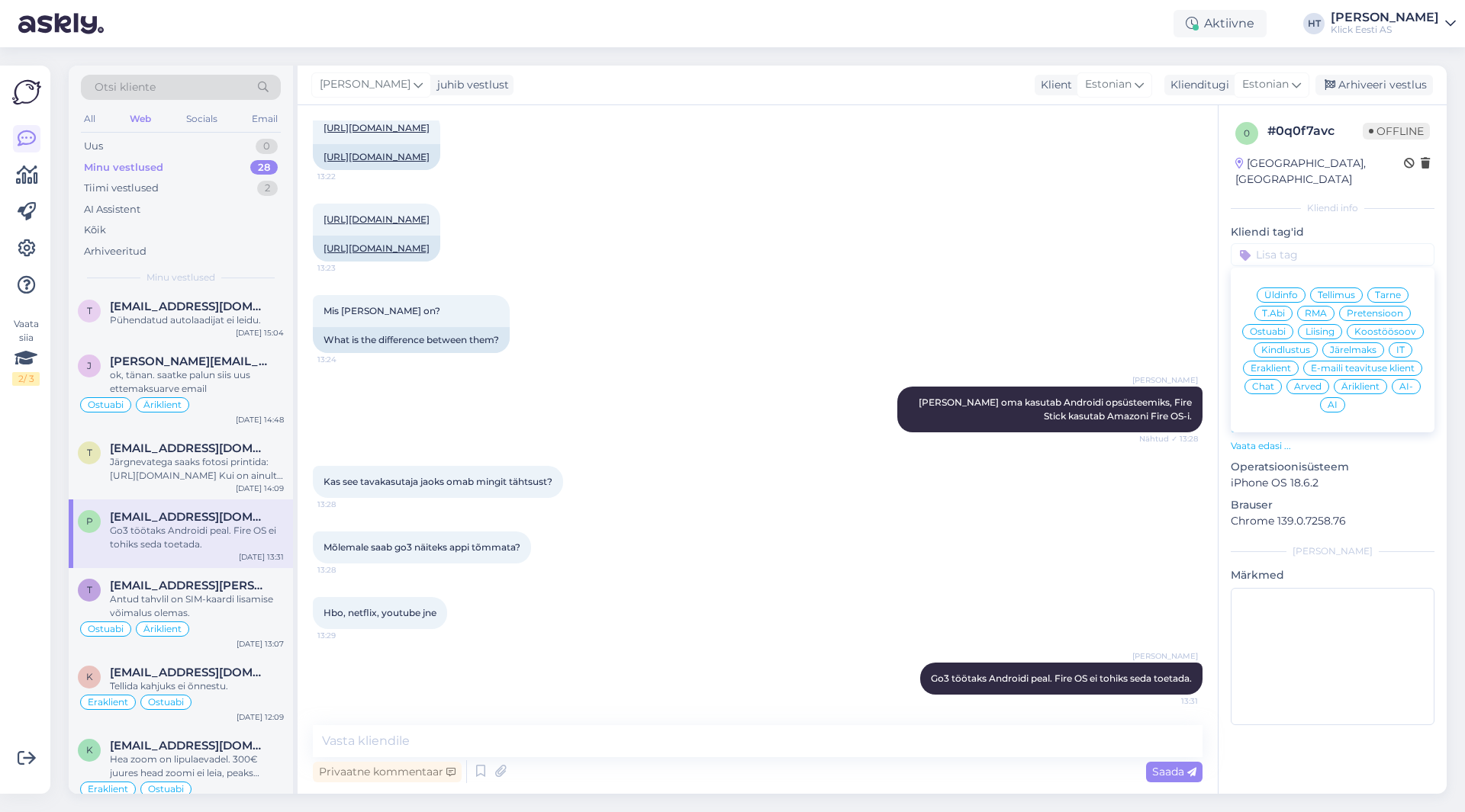
click at [1275, 327] on span "Ostuabi" at bounding box center [1267, 331] width 36 height 9
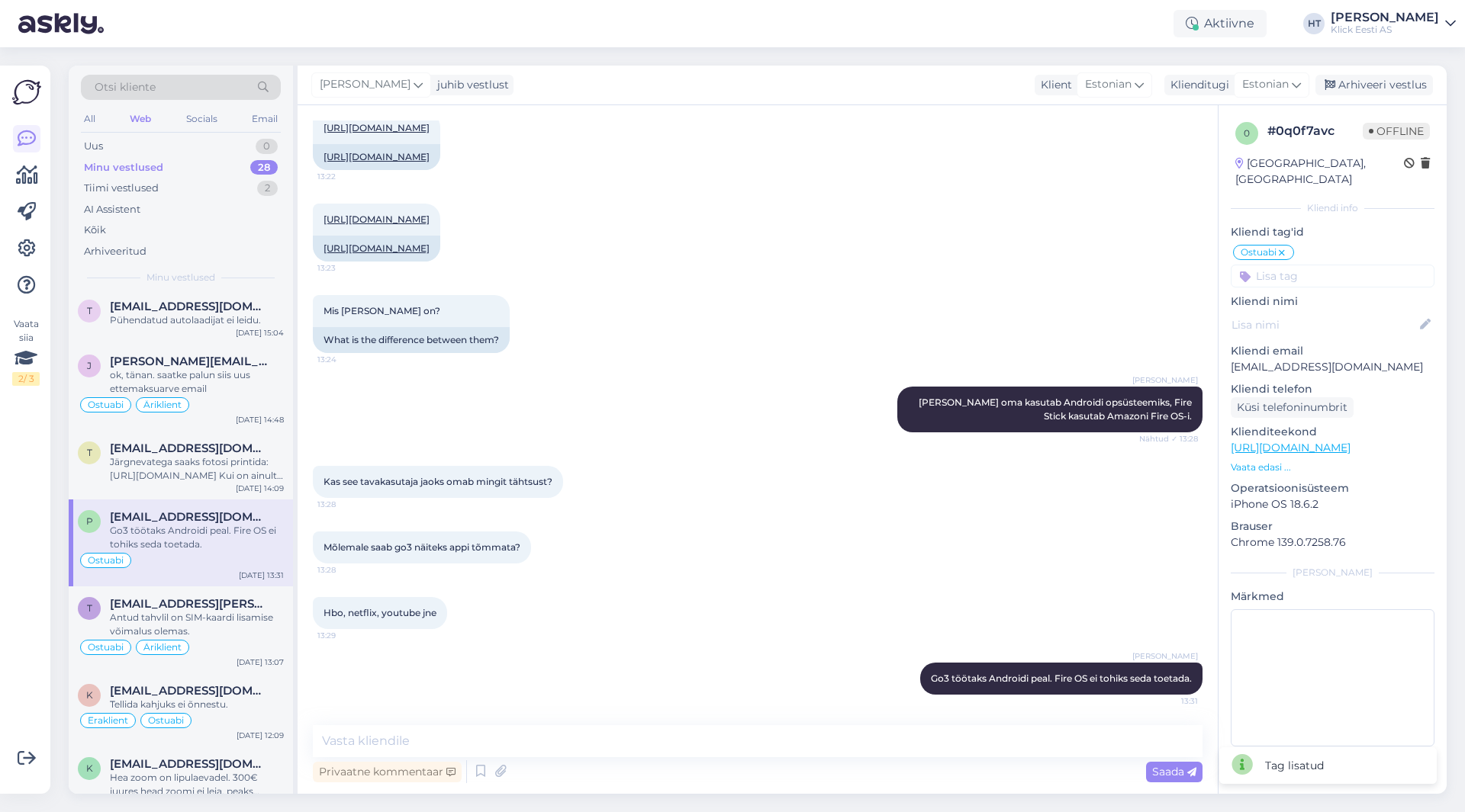
click at [1288, 265] on input at bounding box center [1332, 276] width 204 height 23
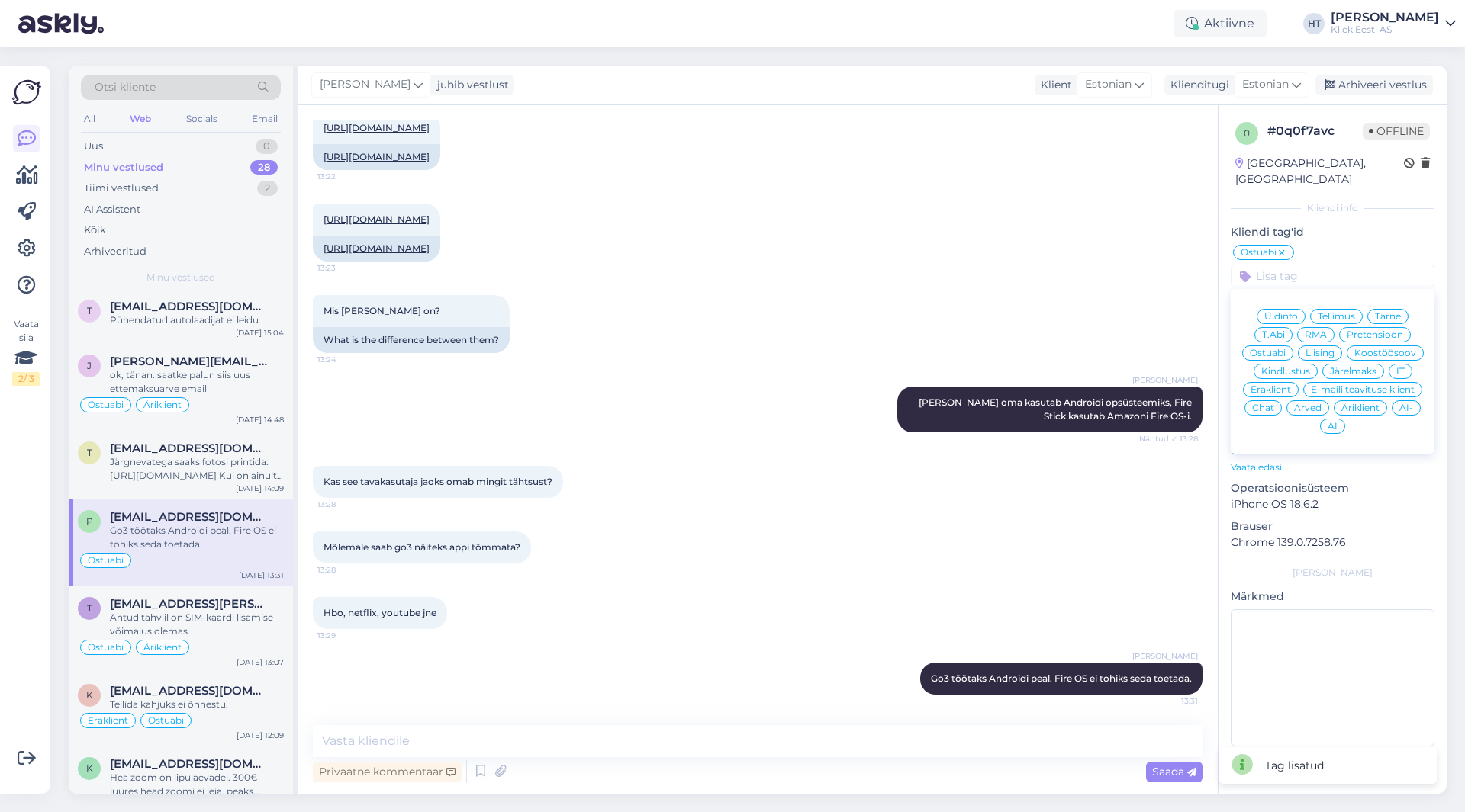
click at [1280, 385] on span "Eraklient" at bounding box center [1271, 389] width 41 height 9
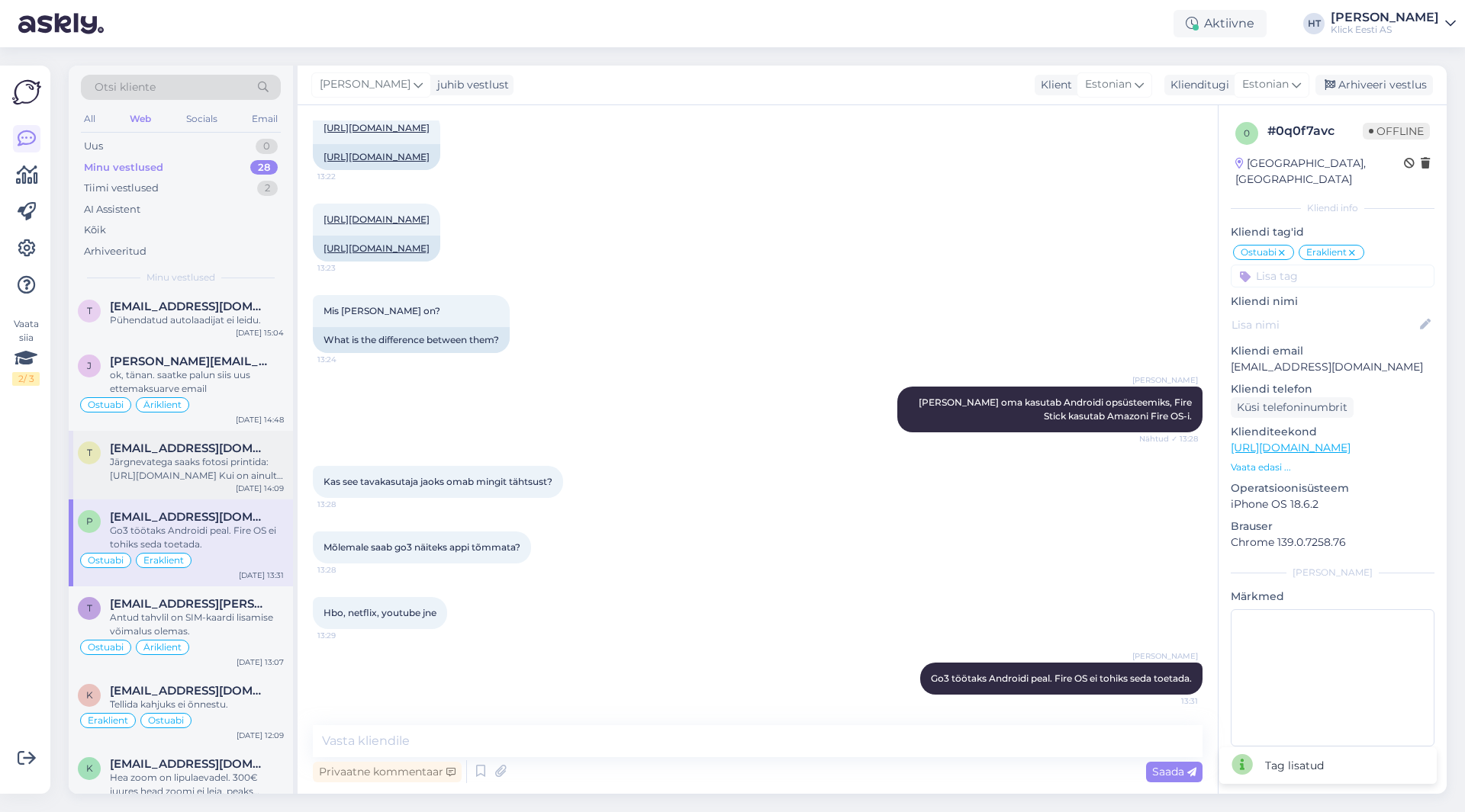
click at [183, 461] on div "Järgnevatega saaks fotosi printida: [URL][DOMAIN_NAME] Kui on ainult fotosi [PE…" at bounding box center [197, 469] width 174 height 27
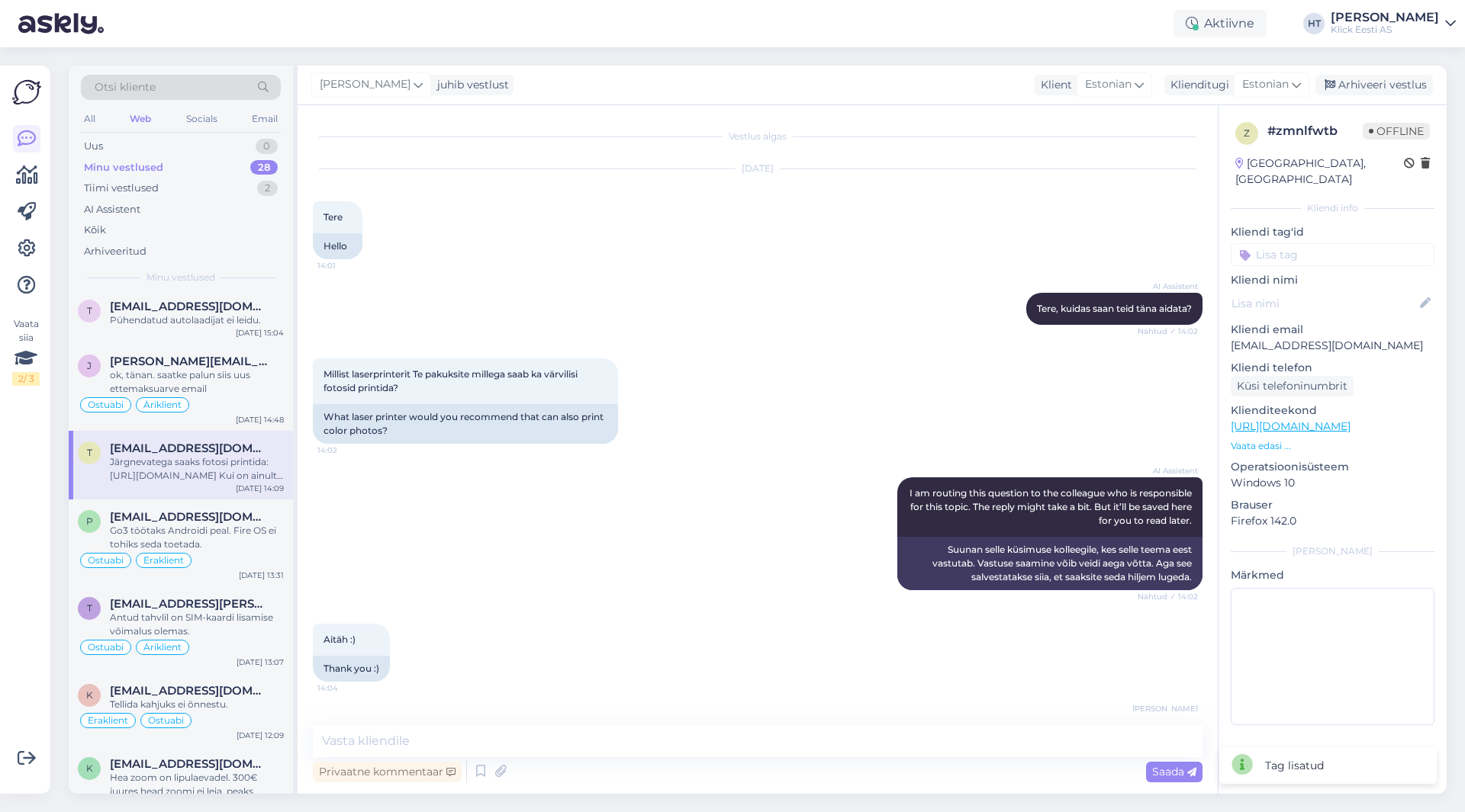
scroll to position [149, 0]
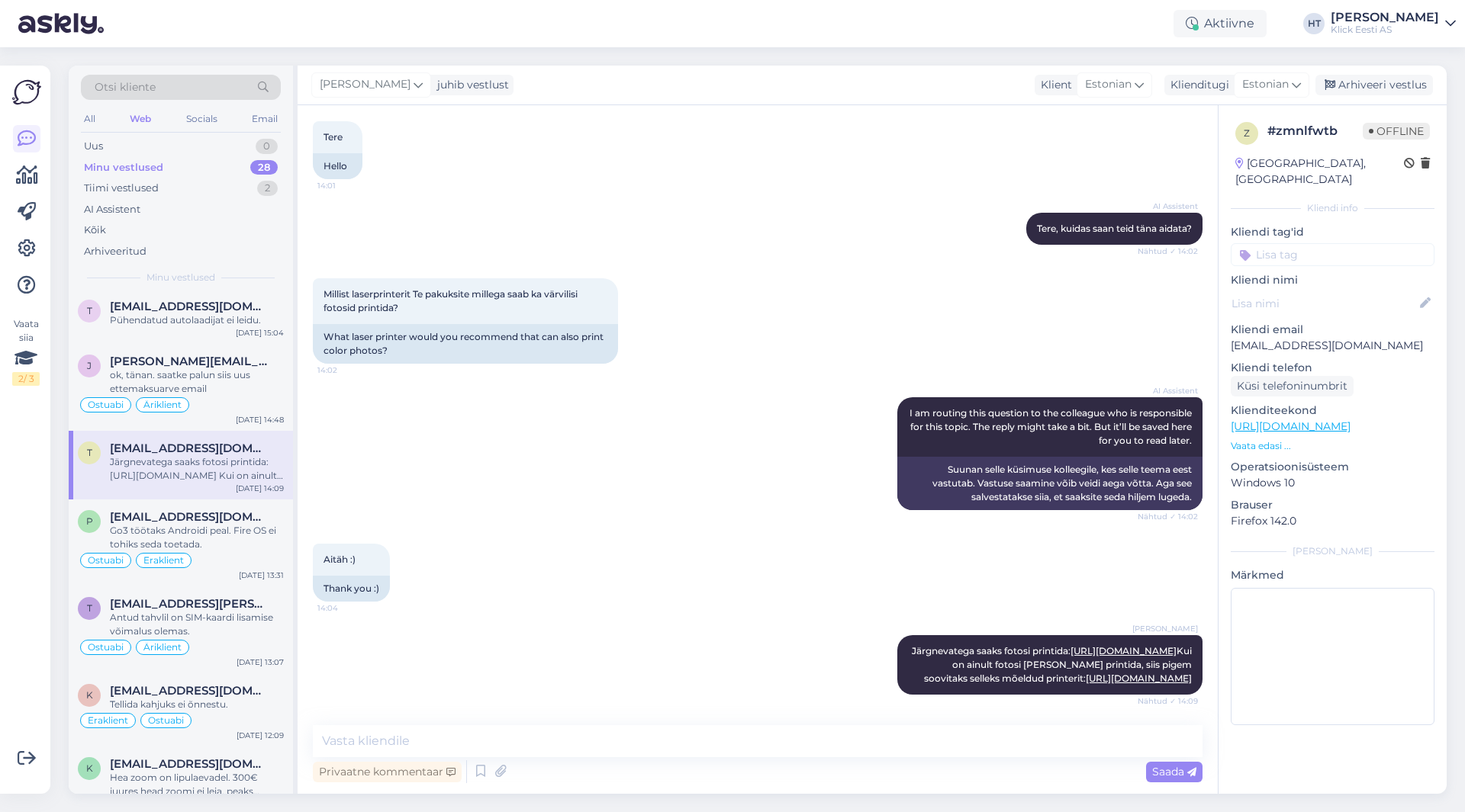
click at [1306, 243] on input at bounding box center [1332, 255] width 204 height 23
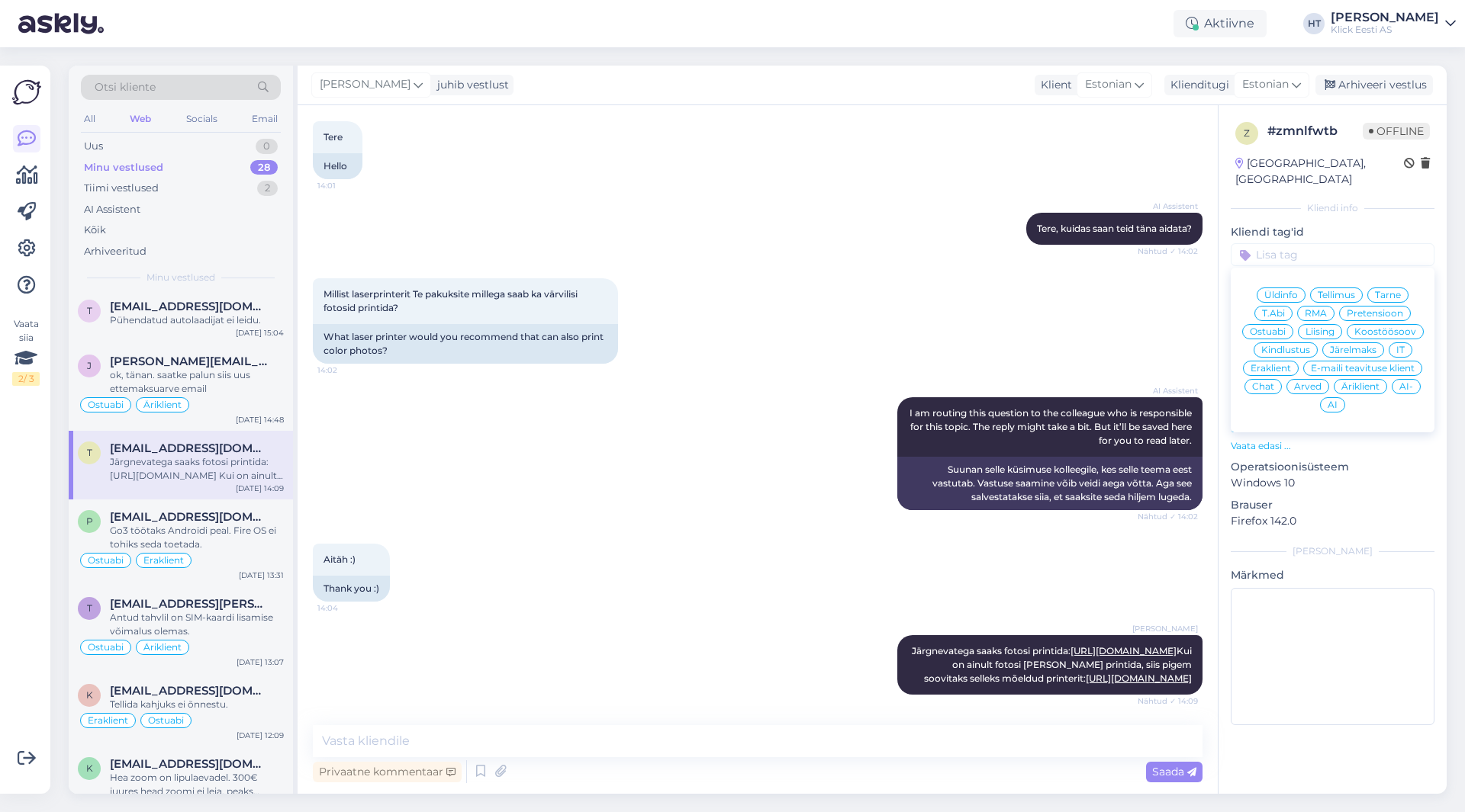
click at [1273, 327] on span "Ostuabi" at bounding box center [1267, 331] width 36 height 9
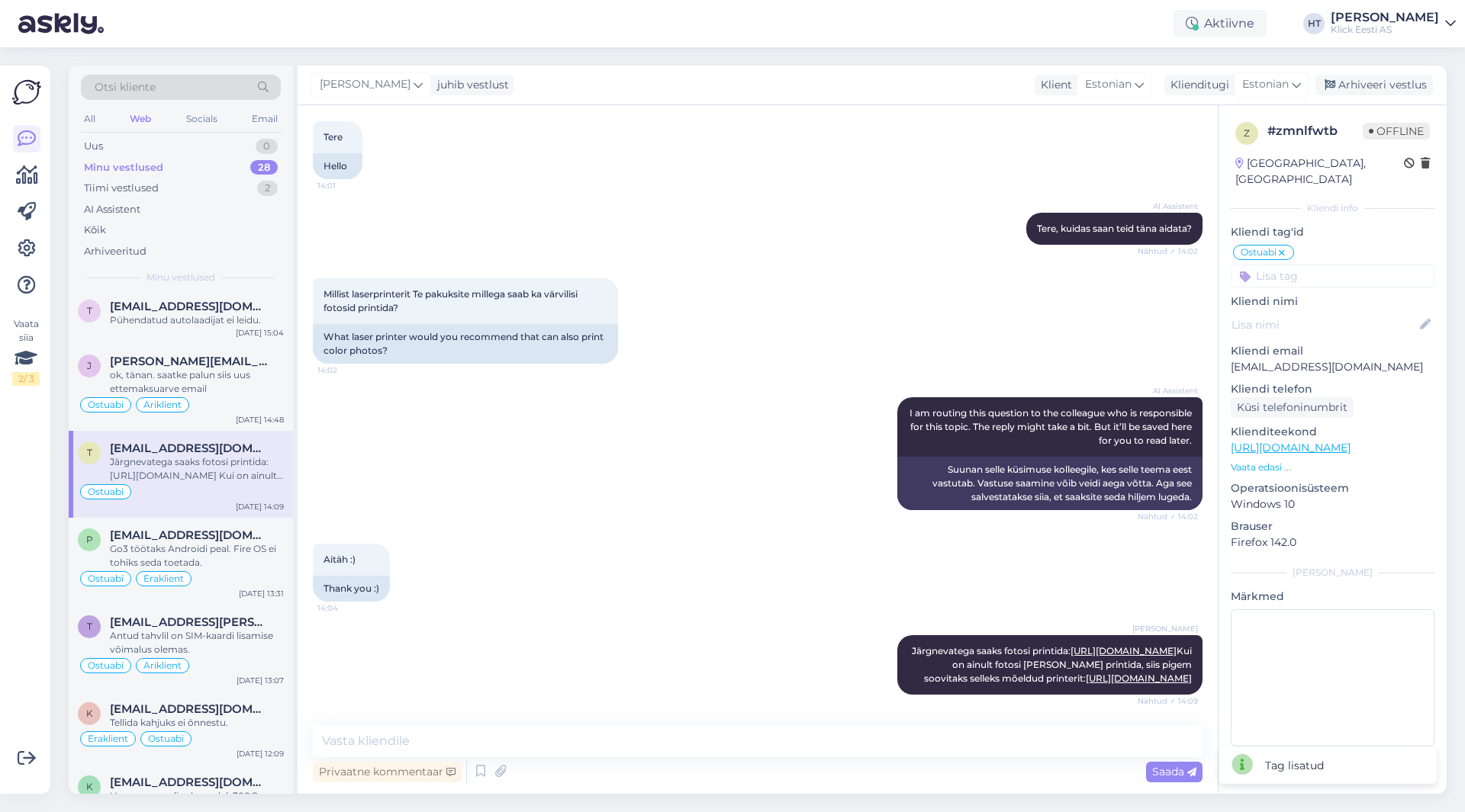
click at [1306, 266] on input at bounding box center [1332, 276] width 204 height 23
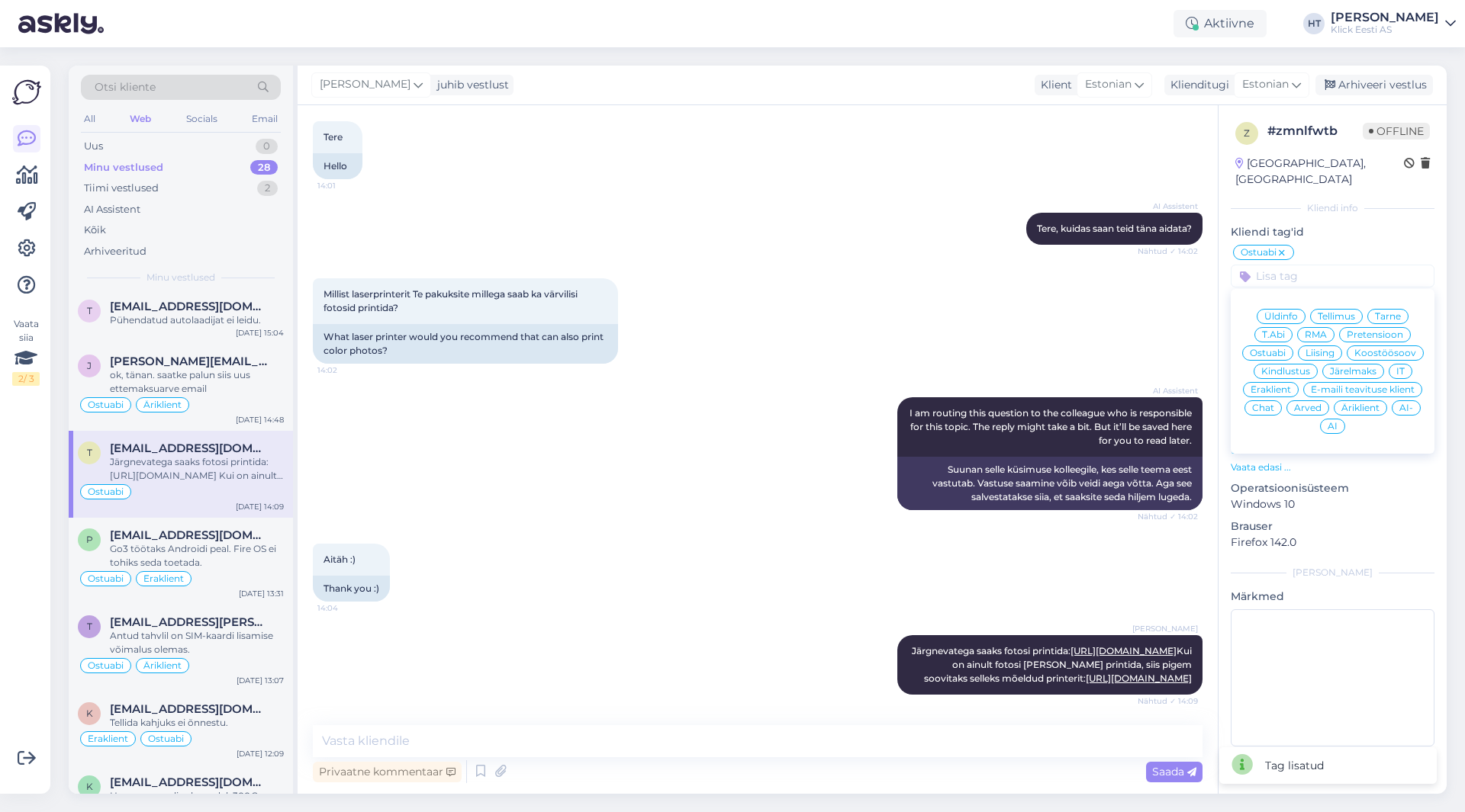
click at [1278, 385] on span "Eraklient" at bounding box center [1271, 389] width 41 height 9
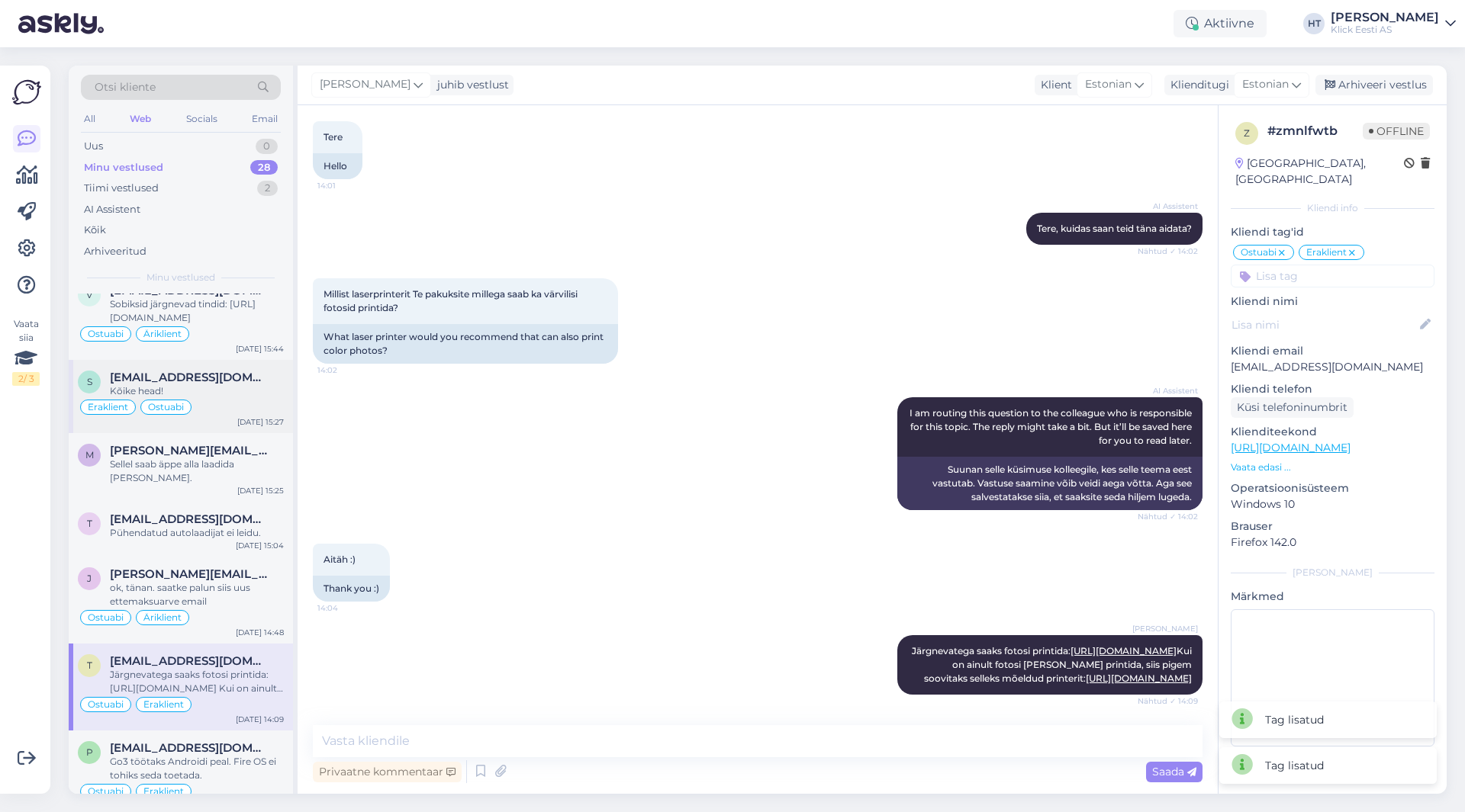
scroll to position [5, 0]
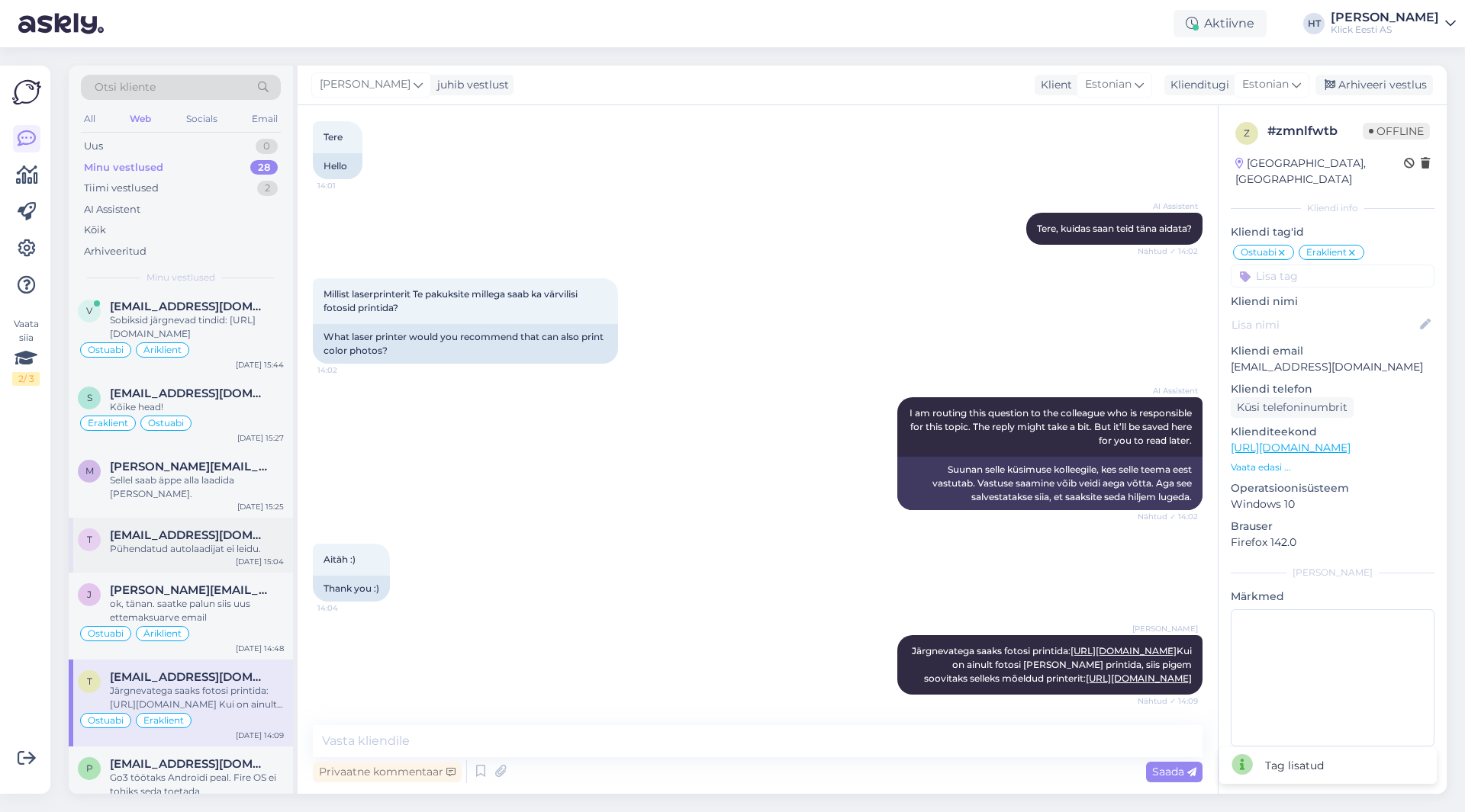
click at [230, 543] on div "Pühendatud autolaadijat ei leidu." at bounding box center [197, 549] width 174 height 14
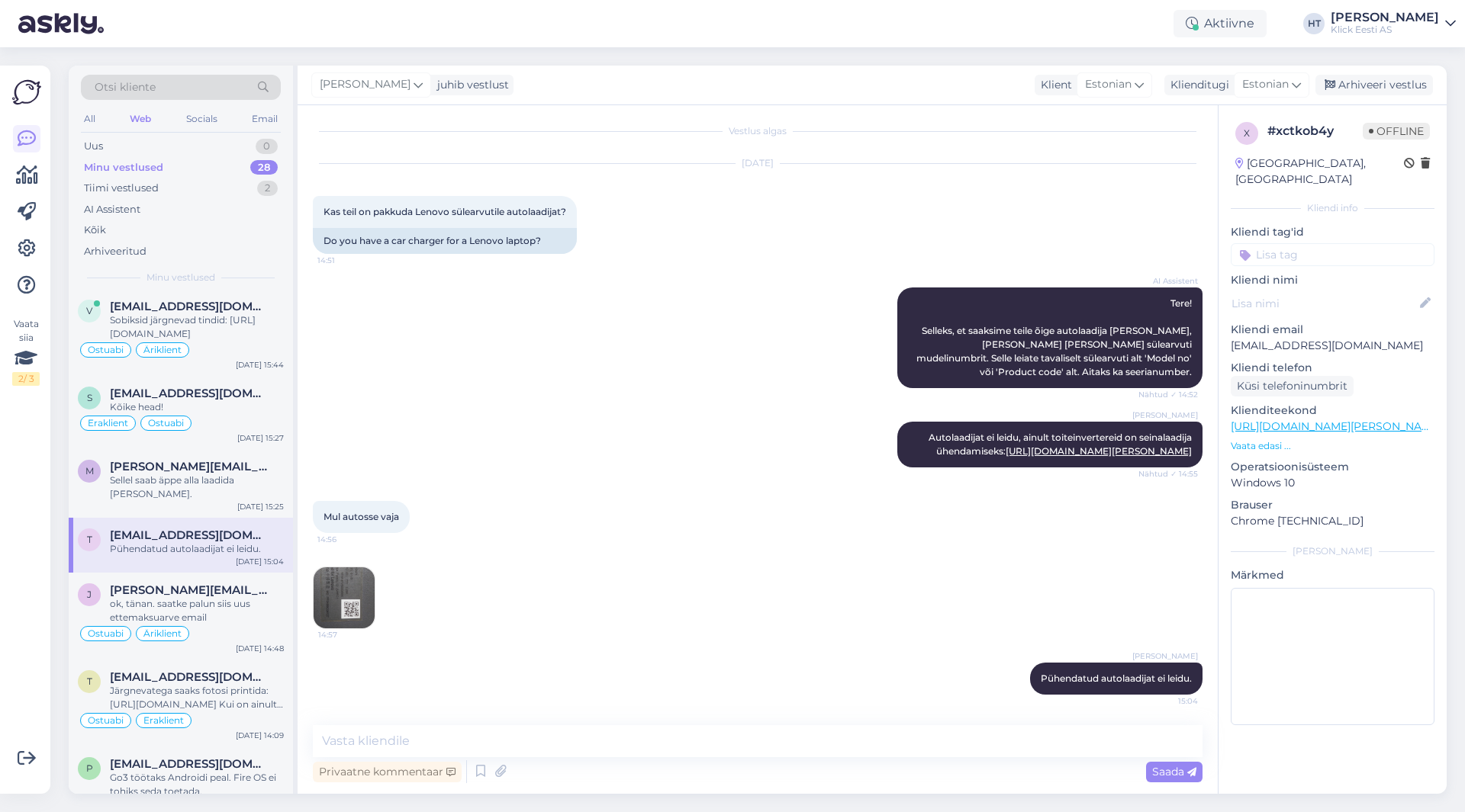
click at [1300, 243] on input at bounding box center [1332, 255] width 204 height 23
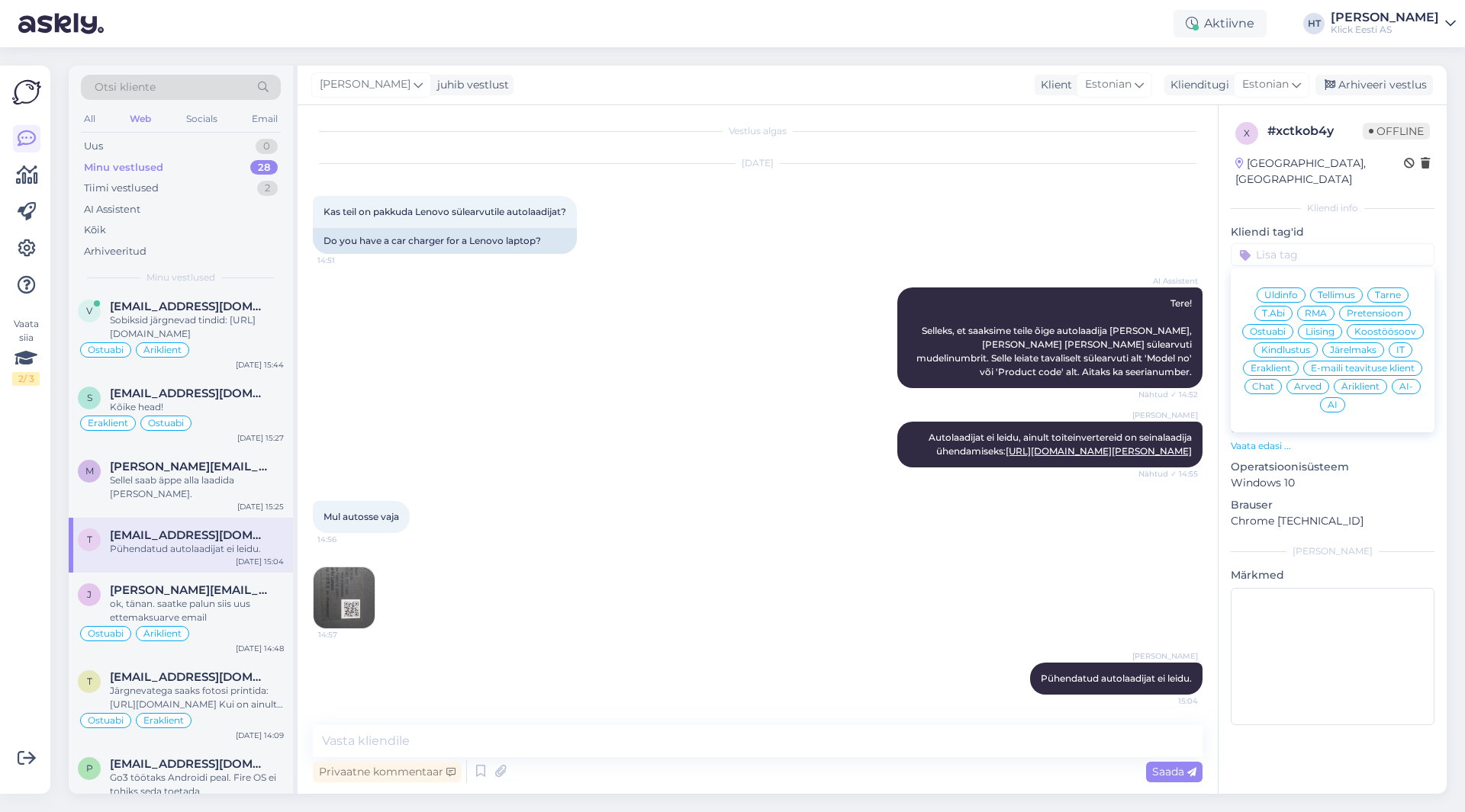
click at [1275, 327] on span "Ostuabi" at bounding box center [1267, 331] width 36 height 9
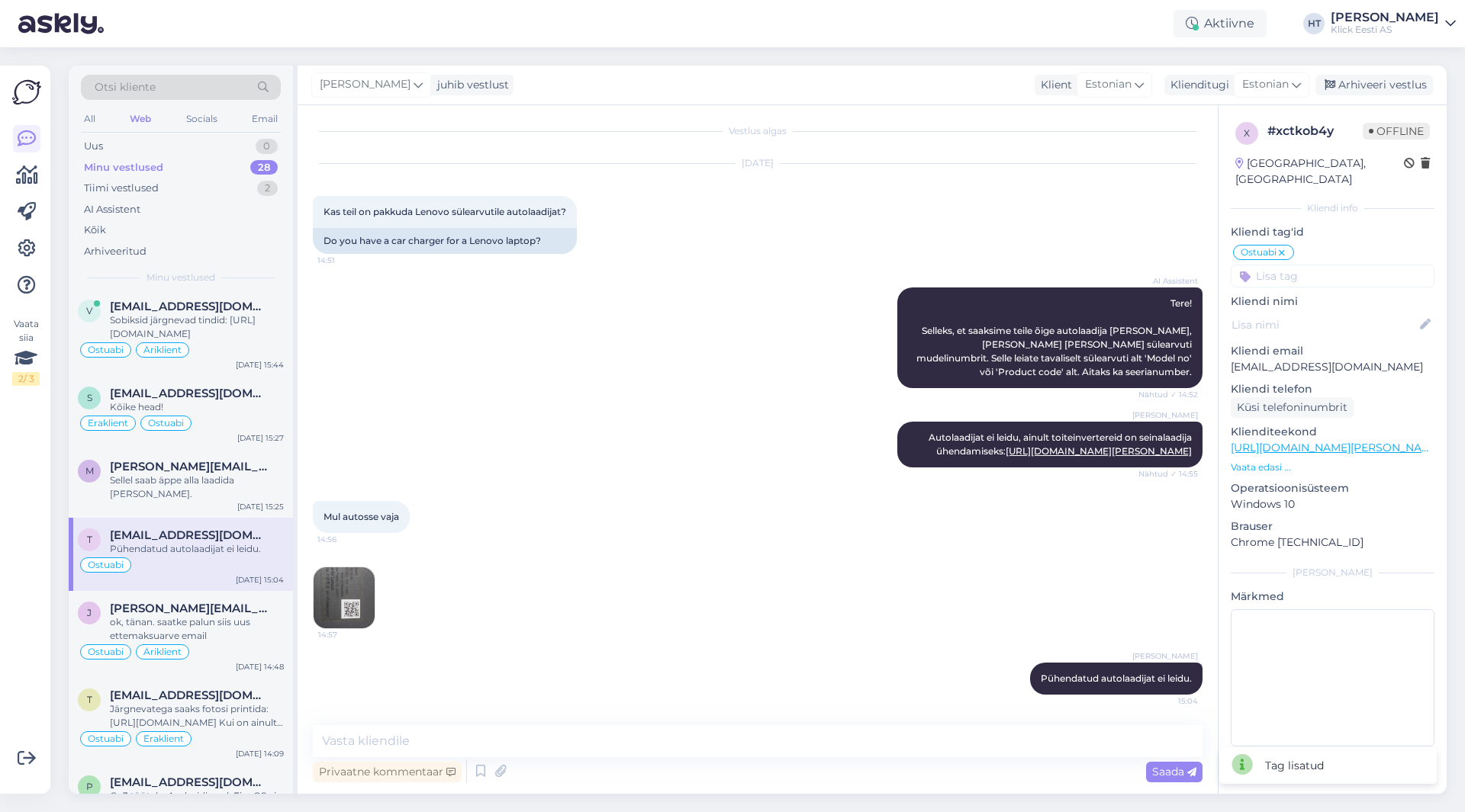
click at [1297, 266] on input at bounding box center [1332, 276] width 204 height 23
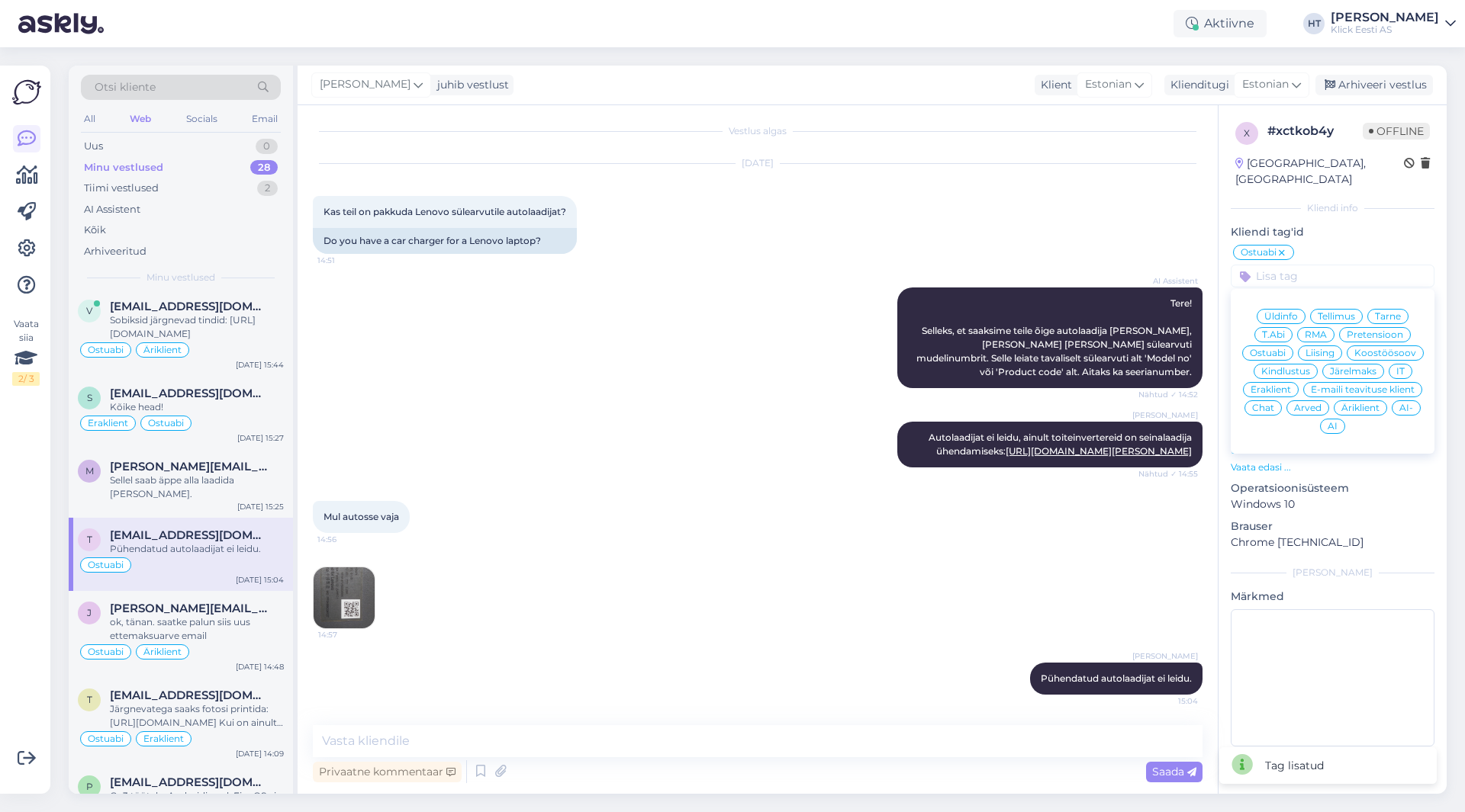
click at [1278, 385] on span "Eraklient" at bounding box center [1271, 389] width 41 height 9
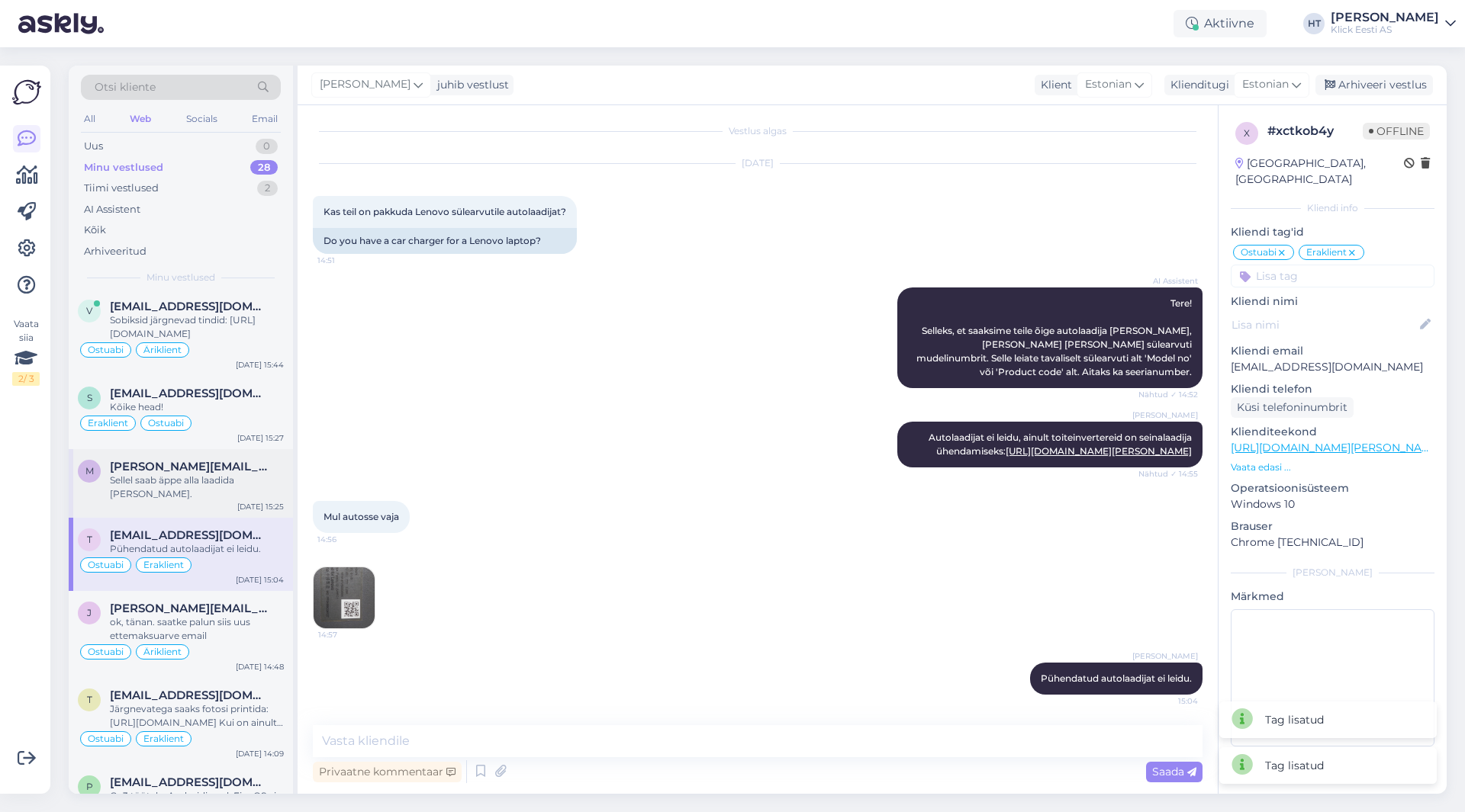
click at [180, 452] on div "m [PERSON_NAME][EMAIL_ADDRESS][DOMAIN_NAME] Sellel saab äppe alla laadida [PERS…" at bounding box center [181, 483] width 224 height 69
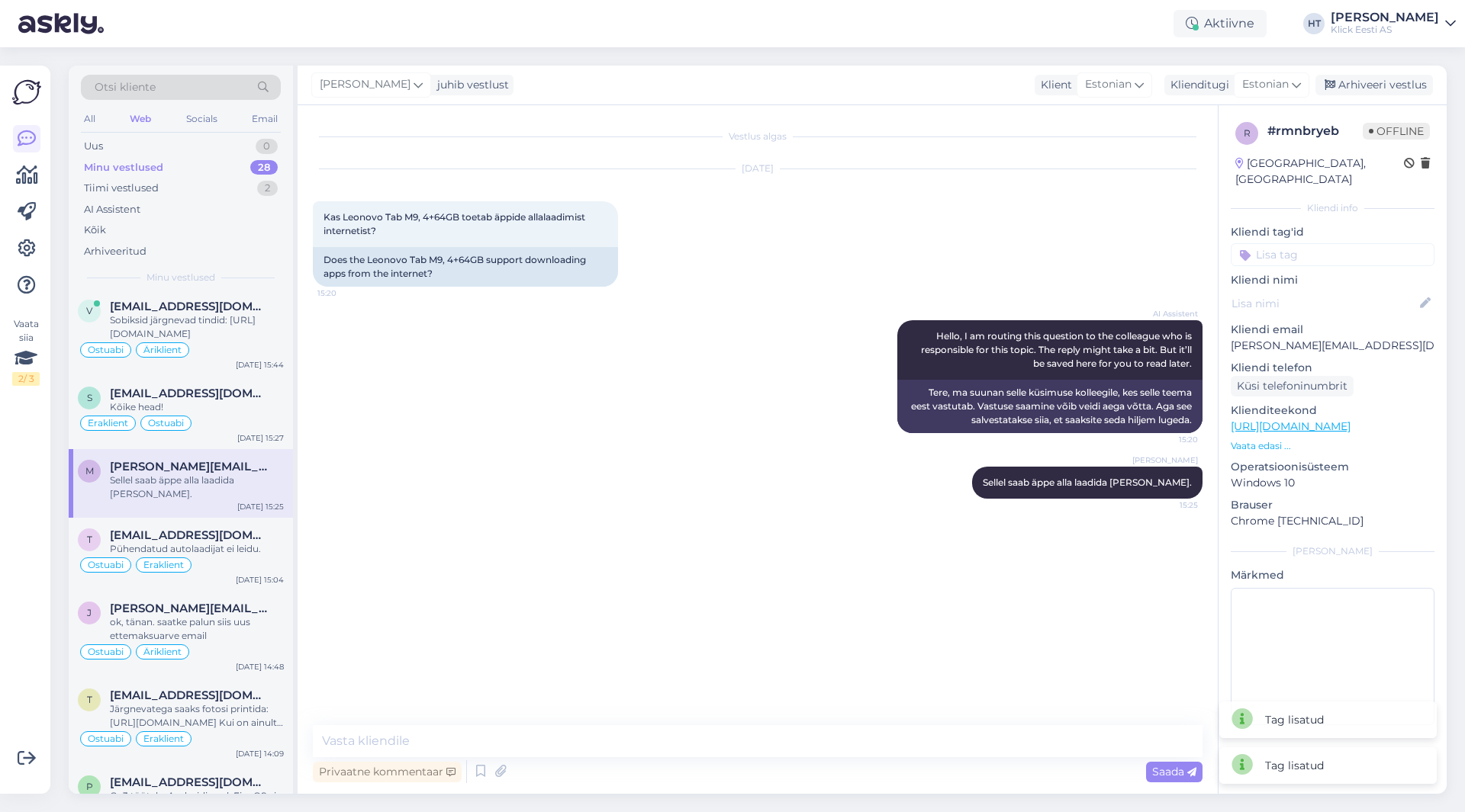
click at [1324, 243] on input at bounding box center [1332, 255] width 204 height 23
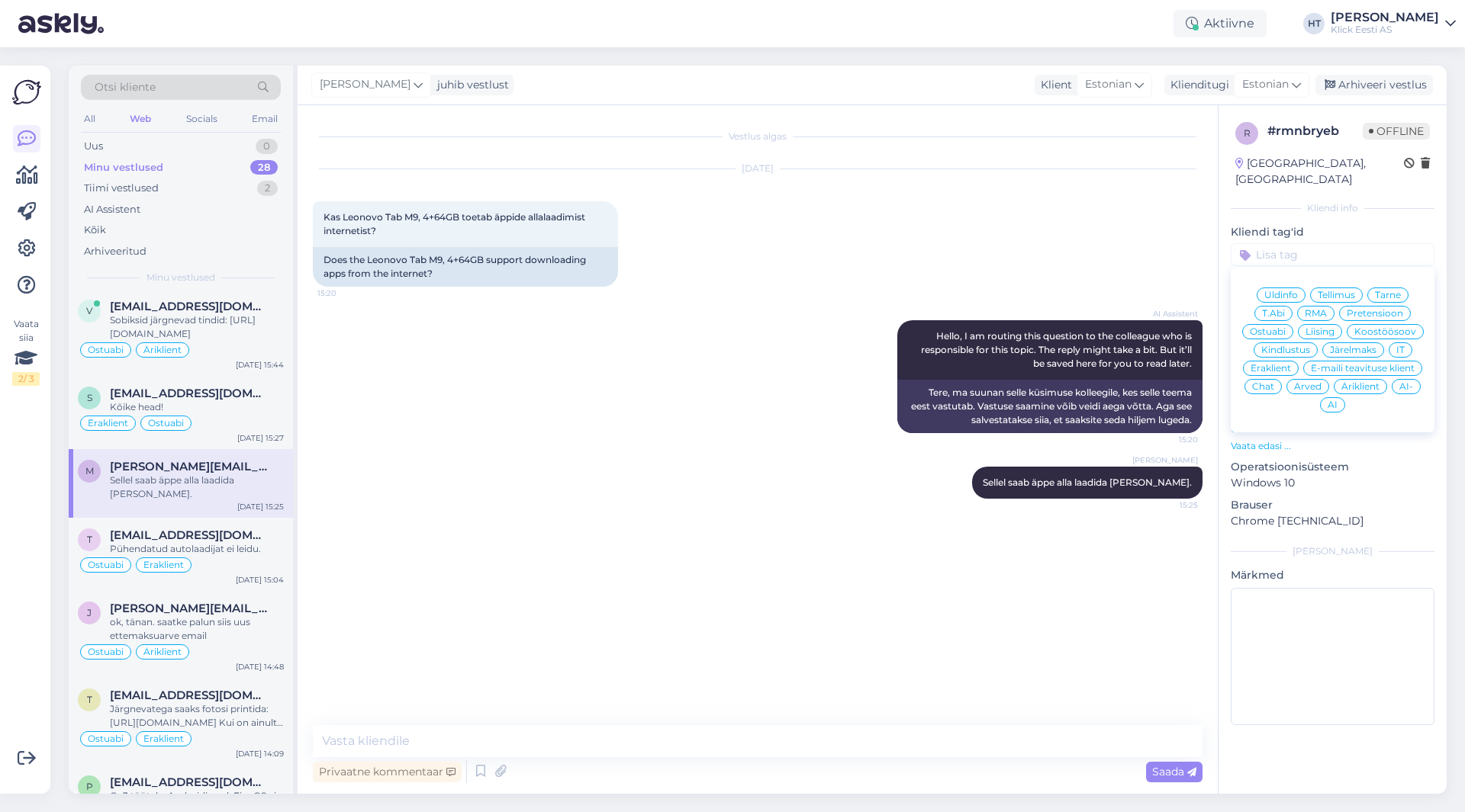
click at [1274, 327] on span "Ostuabi" at bounding box center [1267, 331] width 36 height 9
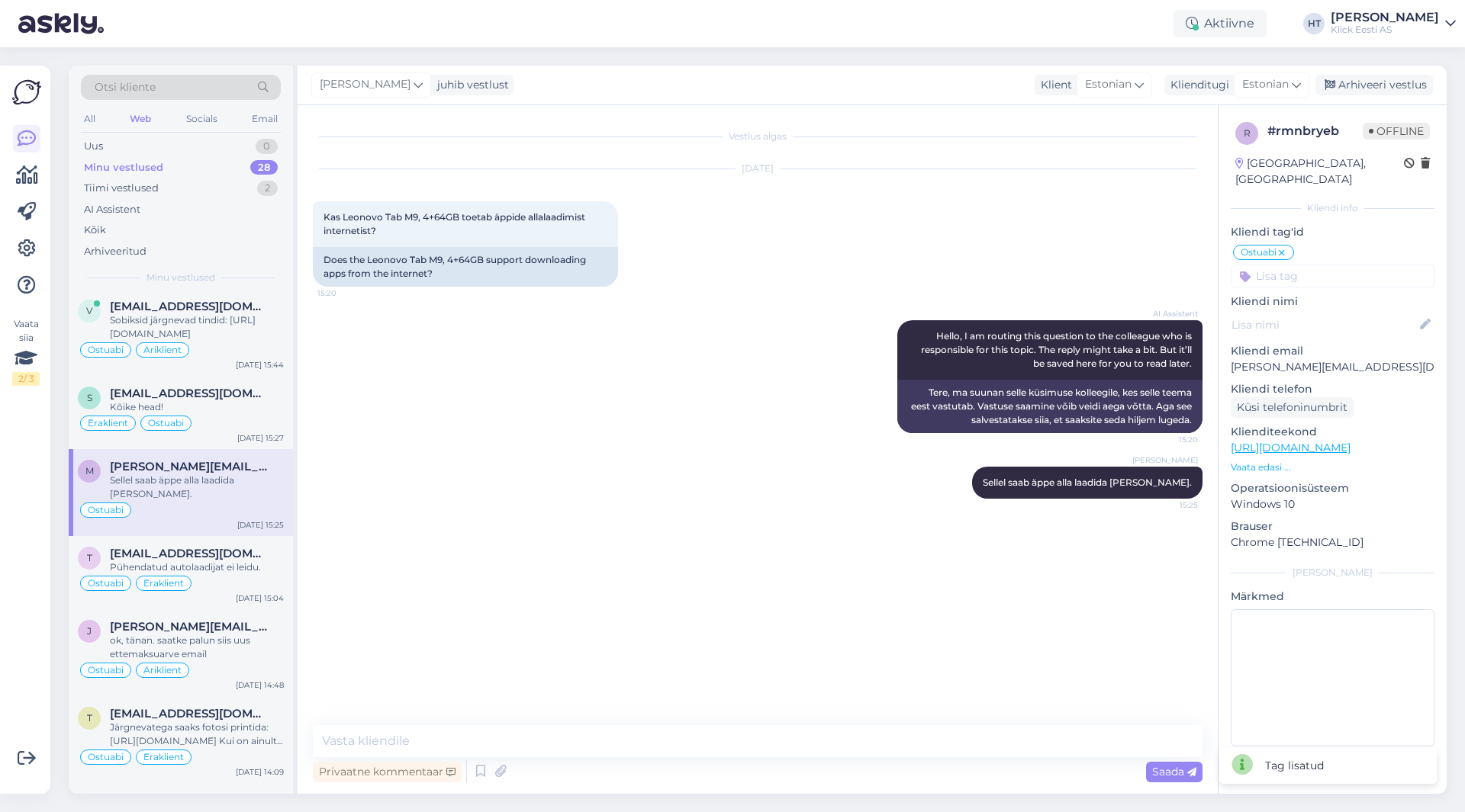
click at [1303, 265] on input at bounding box center [1332, 276] width 204 height 23
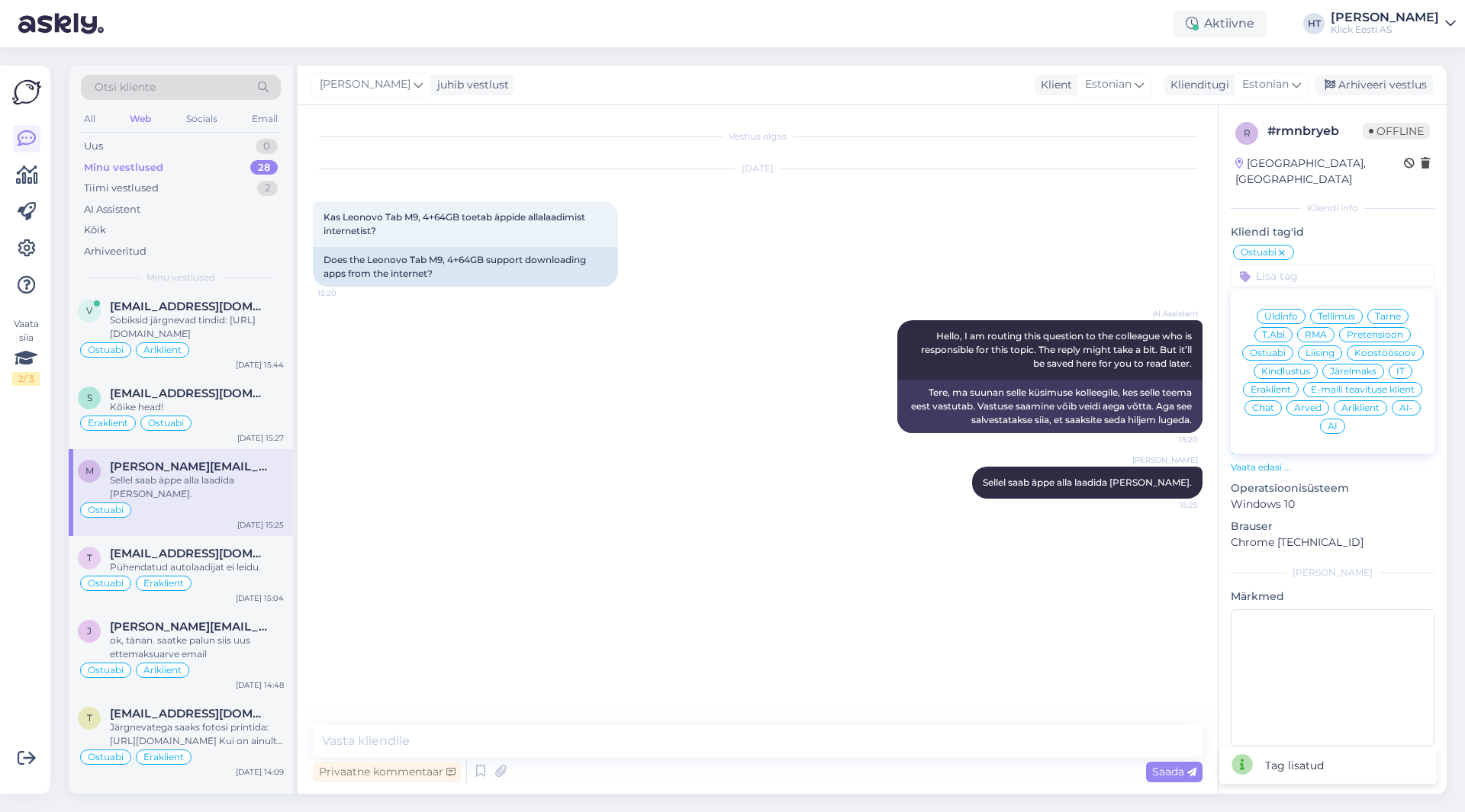
click at [1278, 385] on span "Eraklient" at bounding box center [1271, 389] width 41 height 9
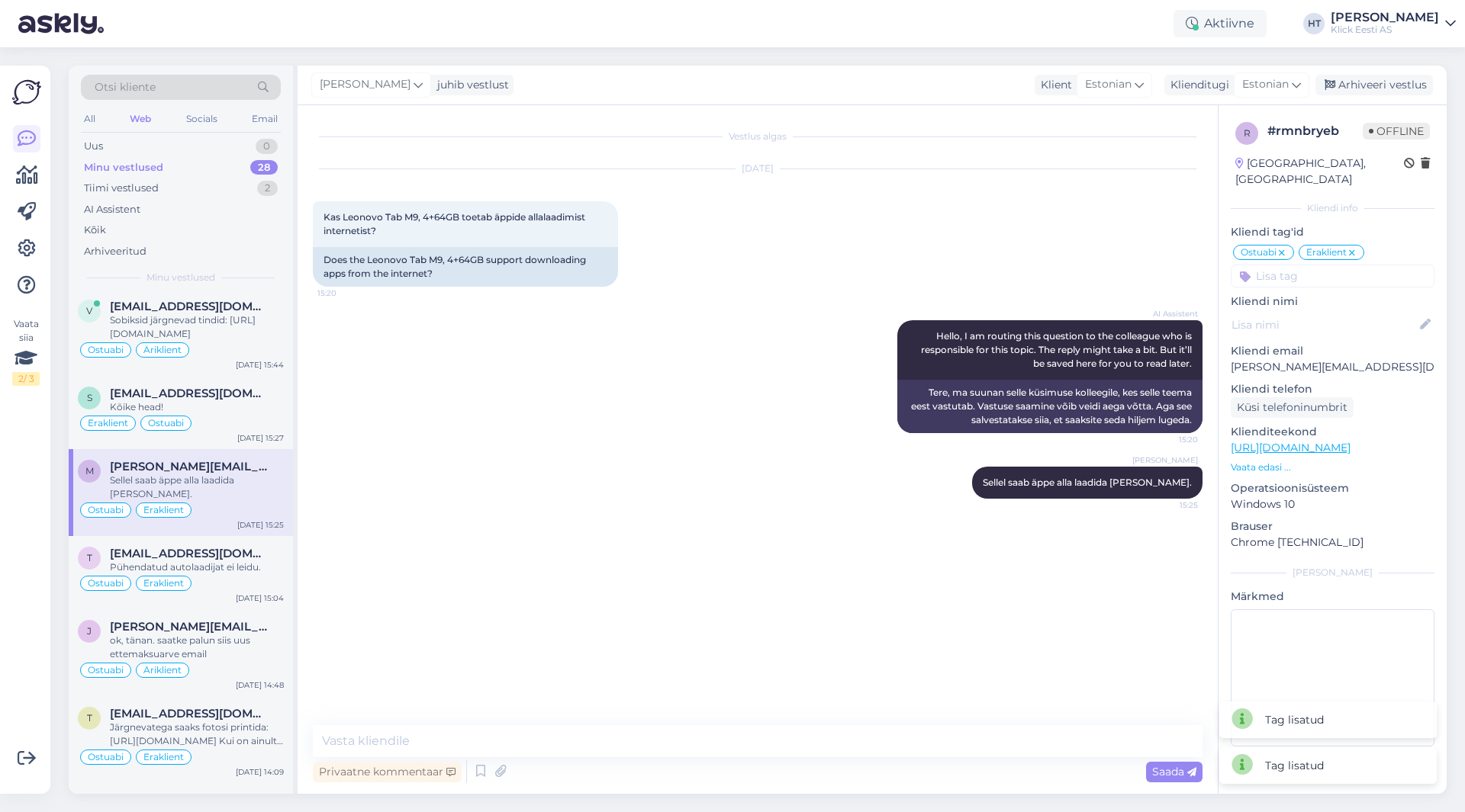
click at [688, 361] on div "AI Assistent Hello, I am routing this question to the colleague who is responsi…" at bounding box center [757, 377] width 889 height 147
click at [196, 421] on div "Eraklient Ostuabi" at bounding box center [181, 423] width 206 height 18
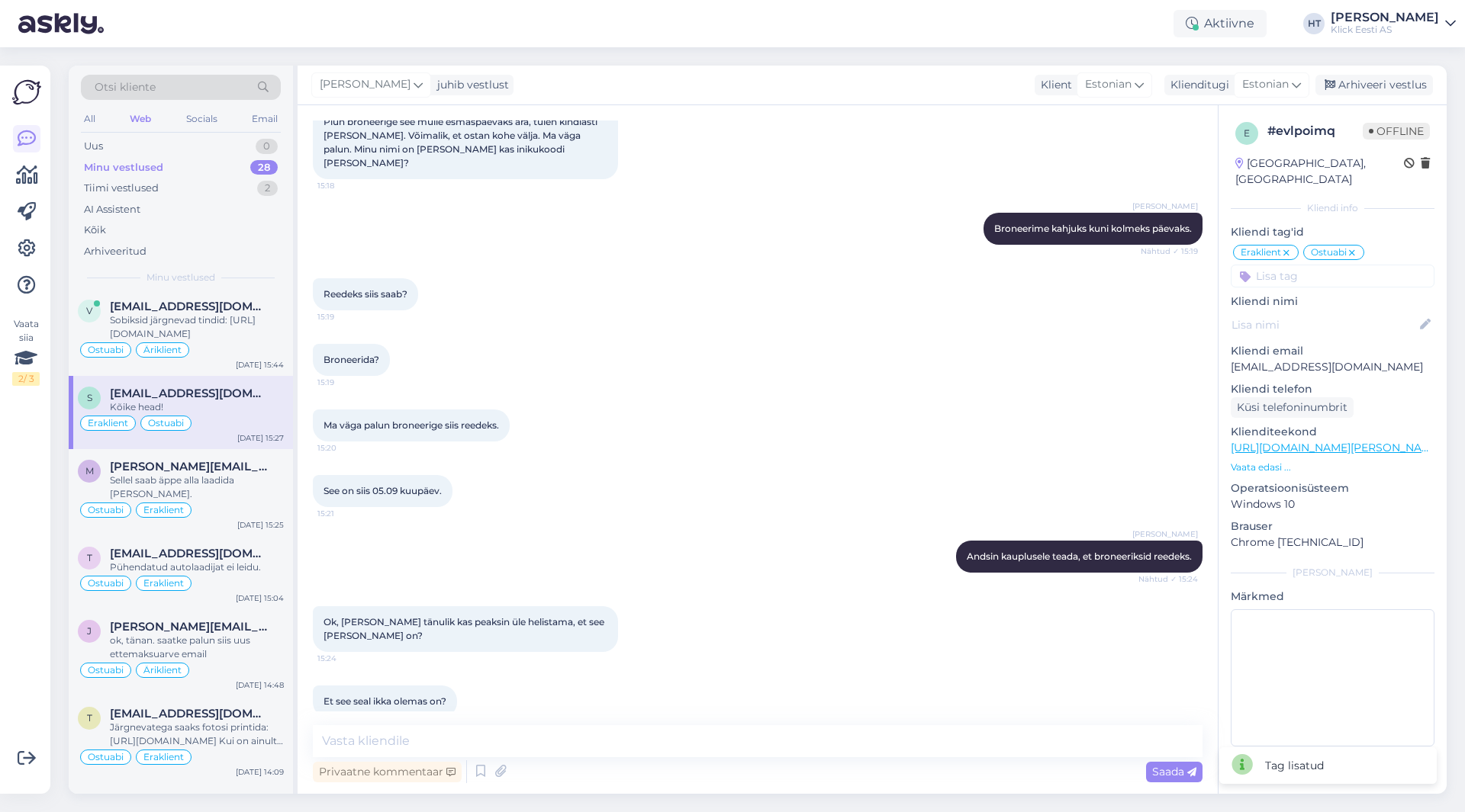
scroll to position [3147, 0]
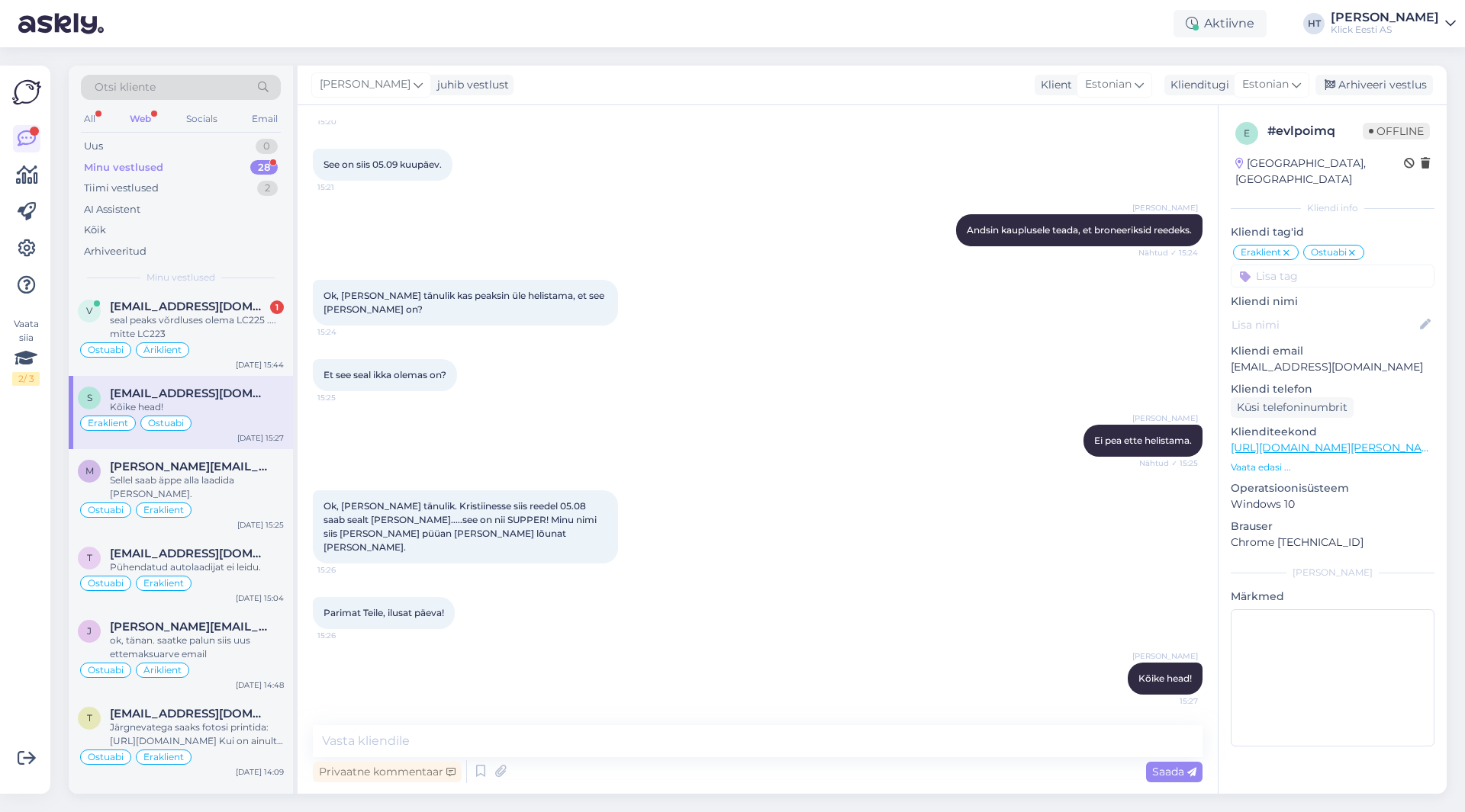
click at [802, 499] on div "Ok, [PERSON_NAME] tänulik. Kristiinesse siis reedel 05.08 saab sealt [PERSON_NA…" at bounding box center [757, 527] width 889 height 107
click at [246, 339] on div "seal peaks võrdluses olema LC225 .... mitte LC223" at bounding box center [197, 327] width 174 height 27
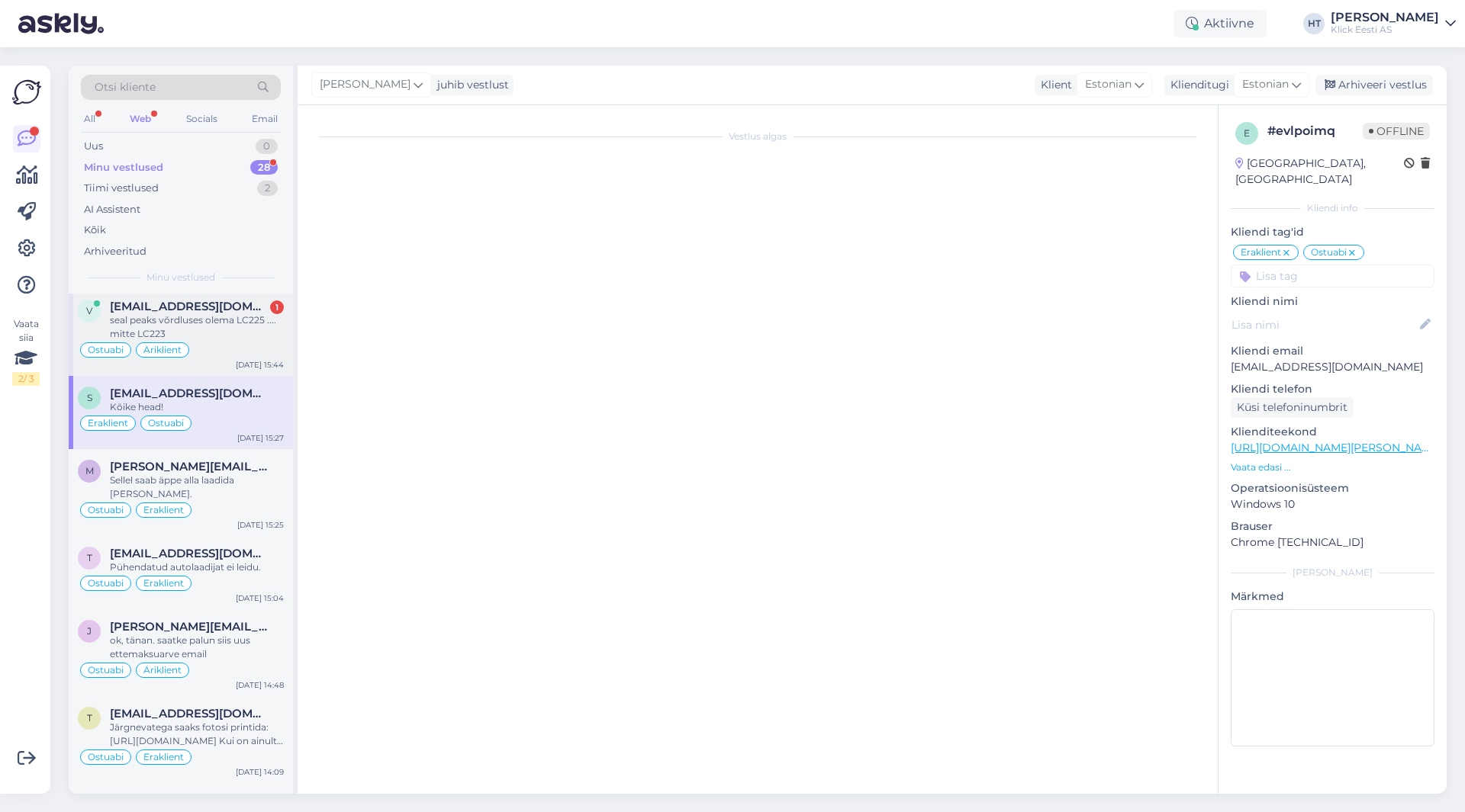
scroll to position [356, 0]
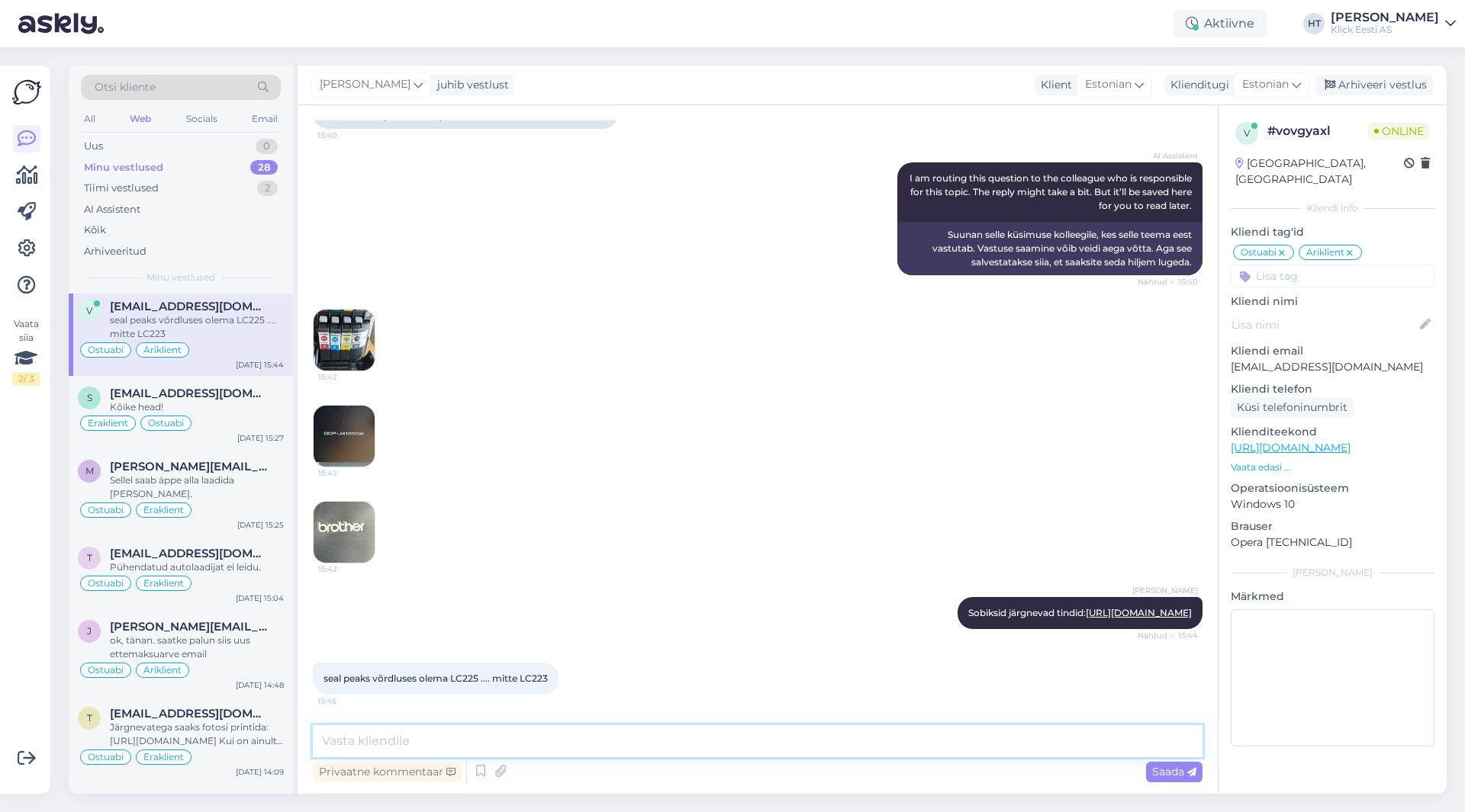
click at [606, 747] on textarea at bounding box center [757, 741] width 889 height 32
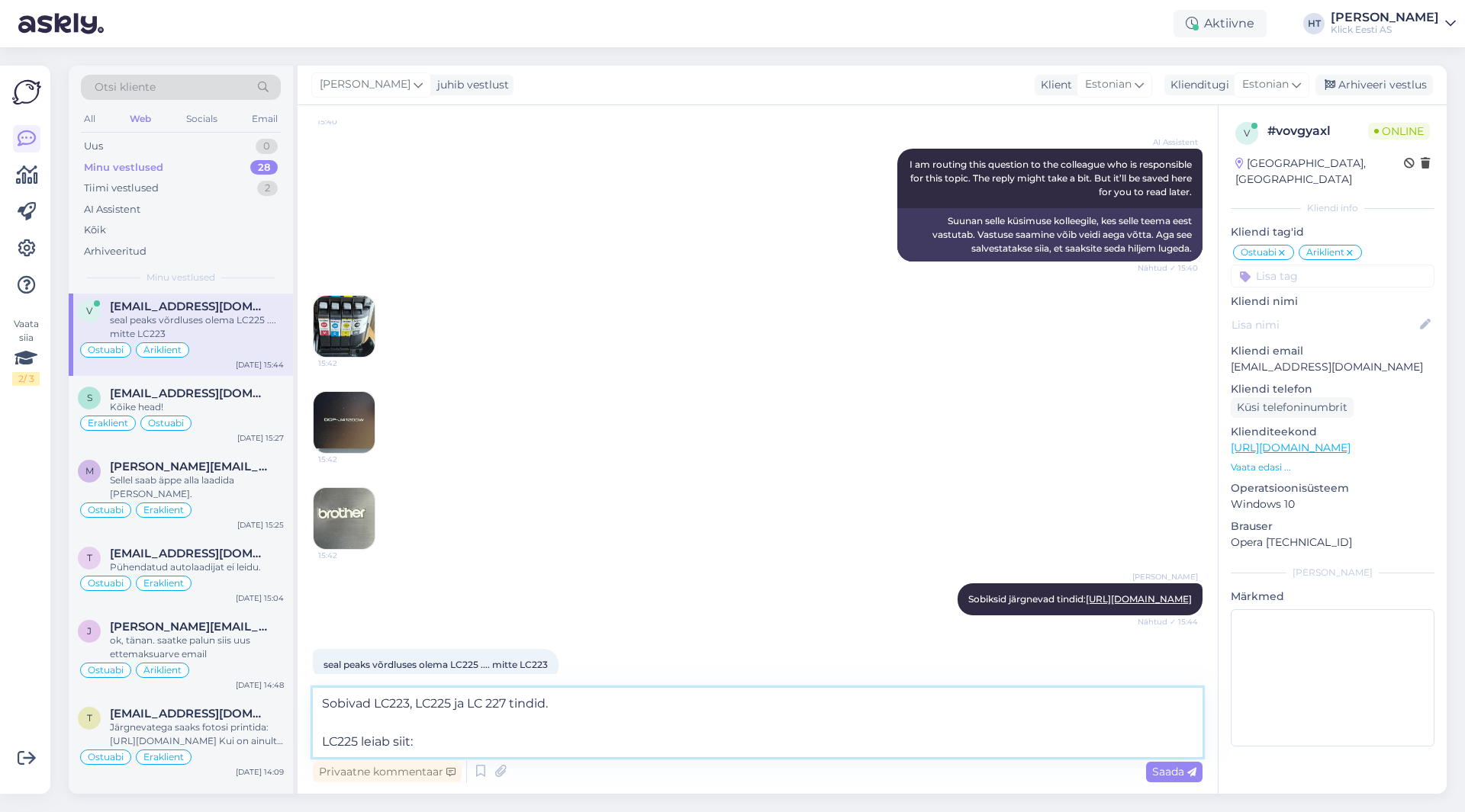
paste textarea "[URL][DOMAIN_NAME]"
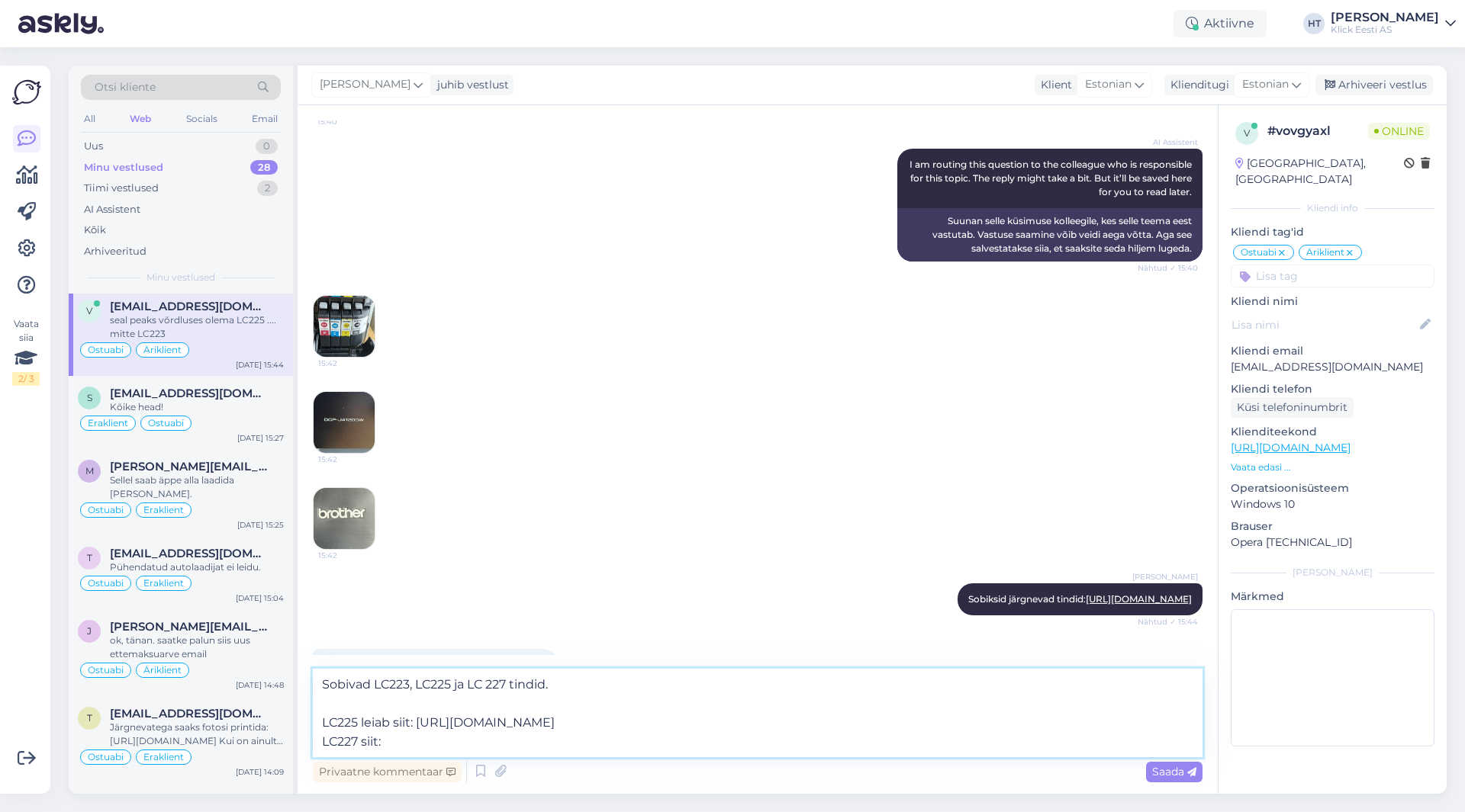
paste textarea "[URL][DOMAIN_NAME]"
drag, startPoint x: 794, startPoint y: 732, endPoint x: 419, endPoint y: 724, distance: 375.1
click at [419, 724] on textarea "Sobivad LC223, LC225 ja LC 227 tindid. LC225 leiab siit: [URL][DOMAIN_NAME] LC2…" at bounding box center [757, 714] width 889 height 89
paste textarea "[URL][DOMAIN_NAME]"
click at [491, 684] on textarea "Sobivad LC223, LC225 ja LC 227 tindid. LC225 leiab siit: [URL][DOMAIN_NAME] LC2…" at bounding box center [757, 714] width 889 height 89
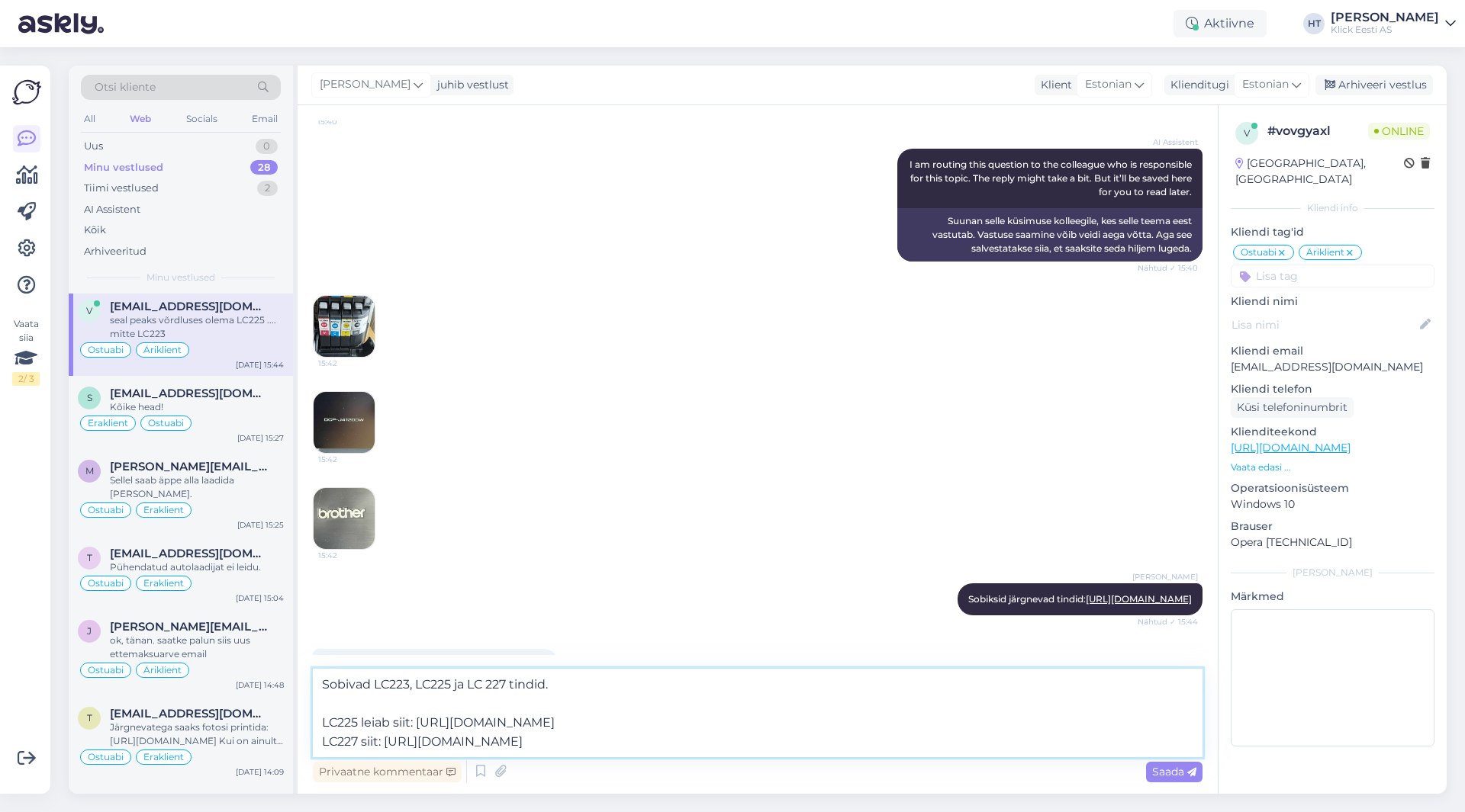
type textarea "Sobivad LC223, LC225 ja LC227 tindid. LC225 leiab siit: [URL][DOMAIN_NAME] LC22…"
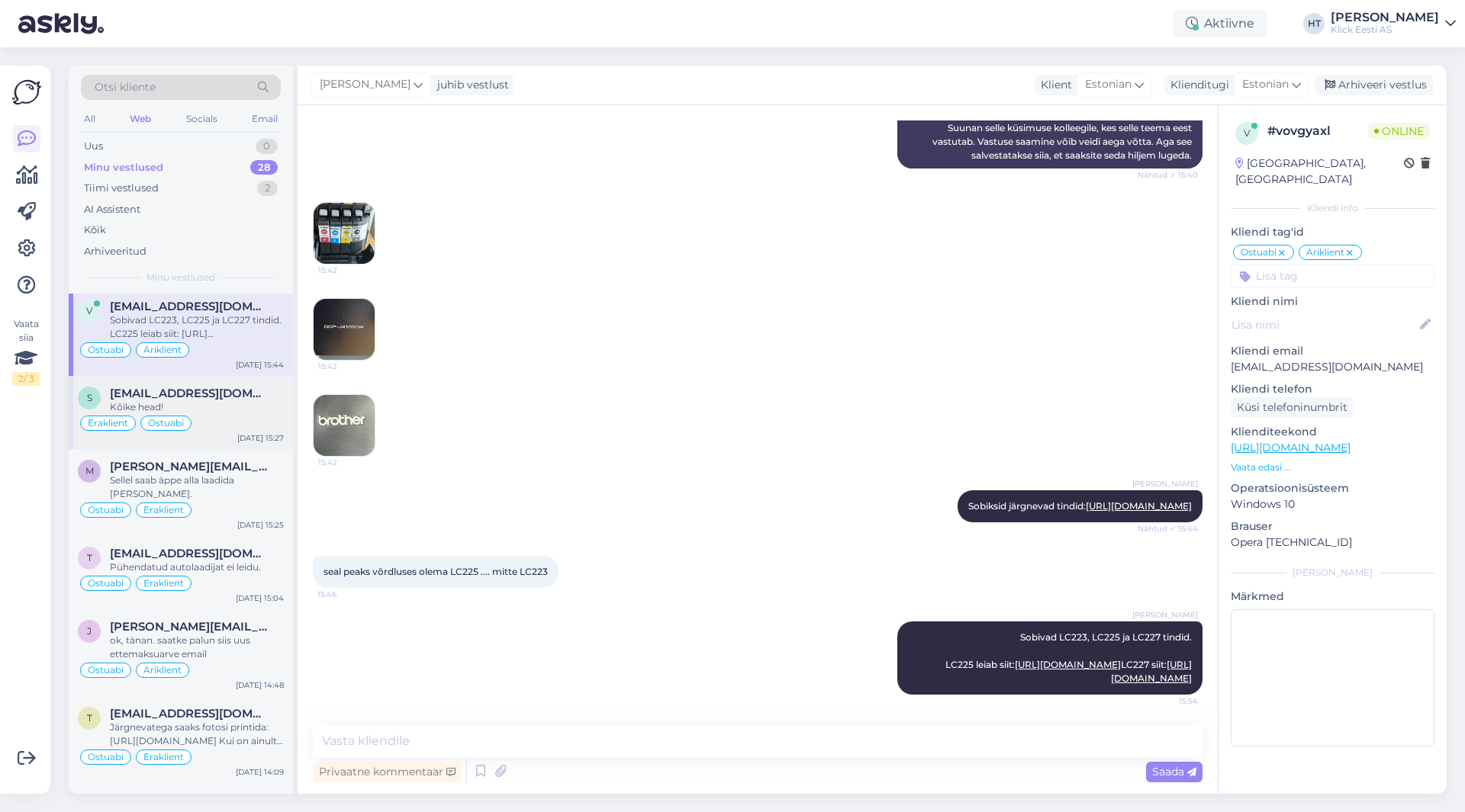
click at [248, 423] on div "Eraklient Ostuabi" at bounding box center [181, 423] width 206 height 18
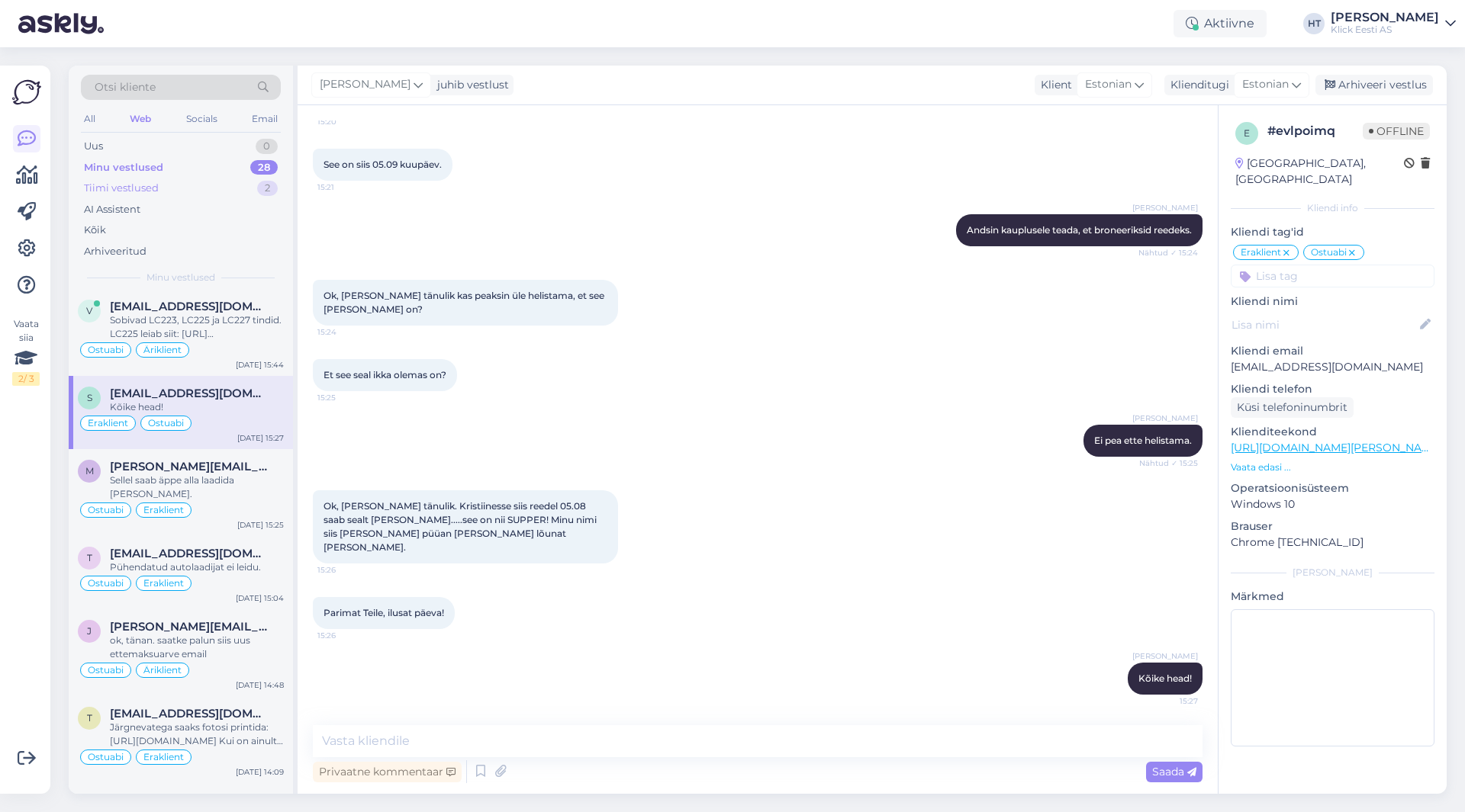
click at [182, 189] on div "Tiimi vestlused 2" at bounding box center [181, 188] width 200 height 21
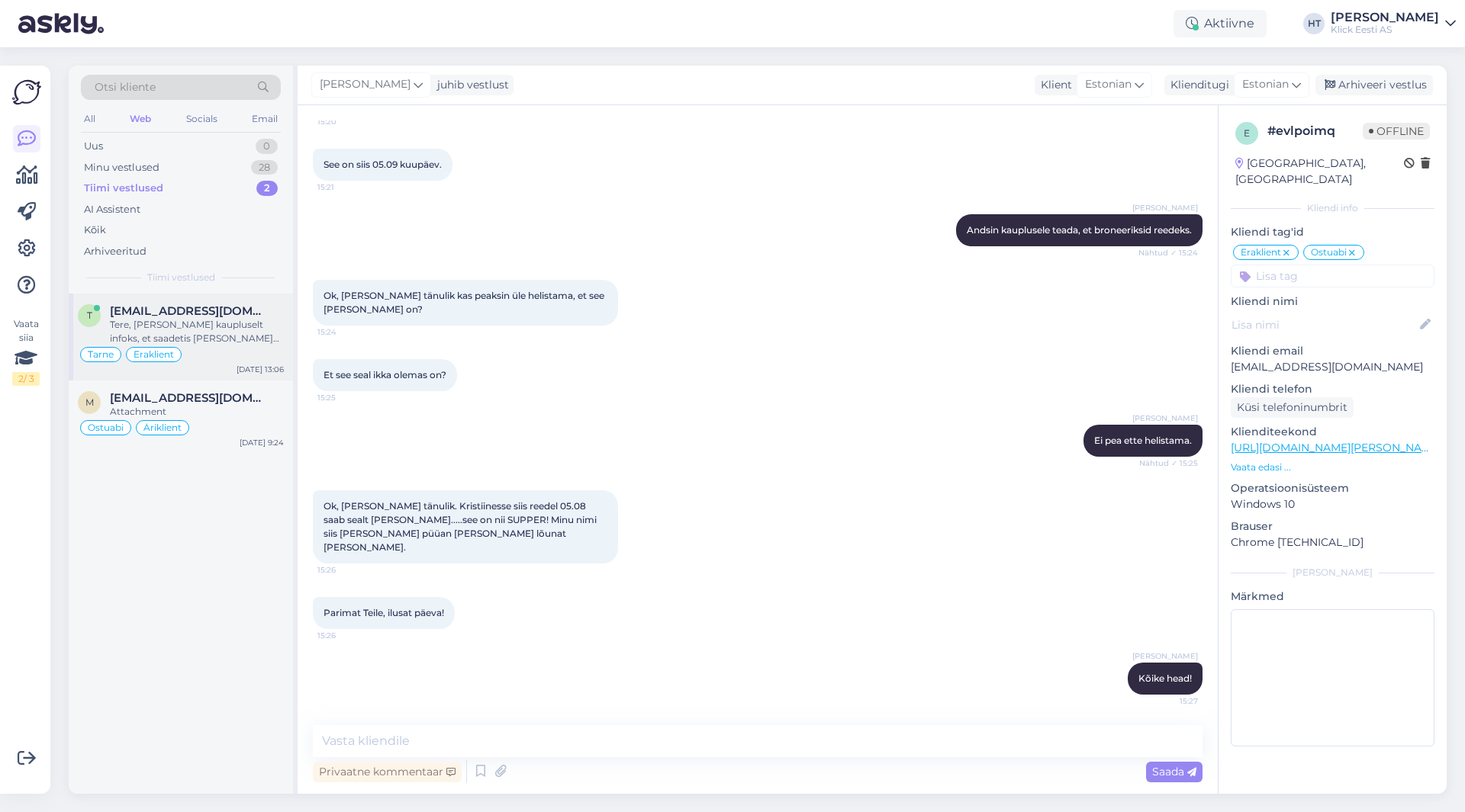
click at [227, 307] on span "[EMAIL_ADDRESS][DOMAIN_NAME]" at bounding box center [189, 311] width 158 height 14
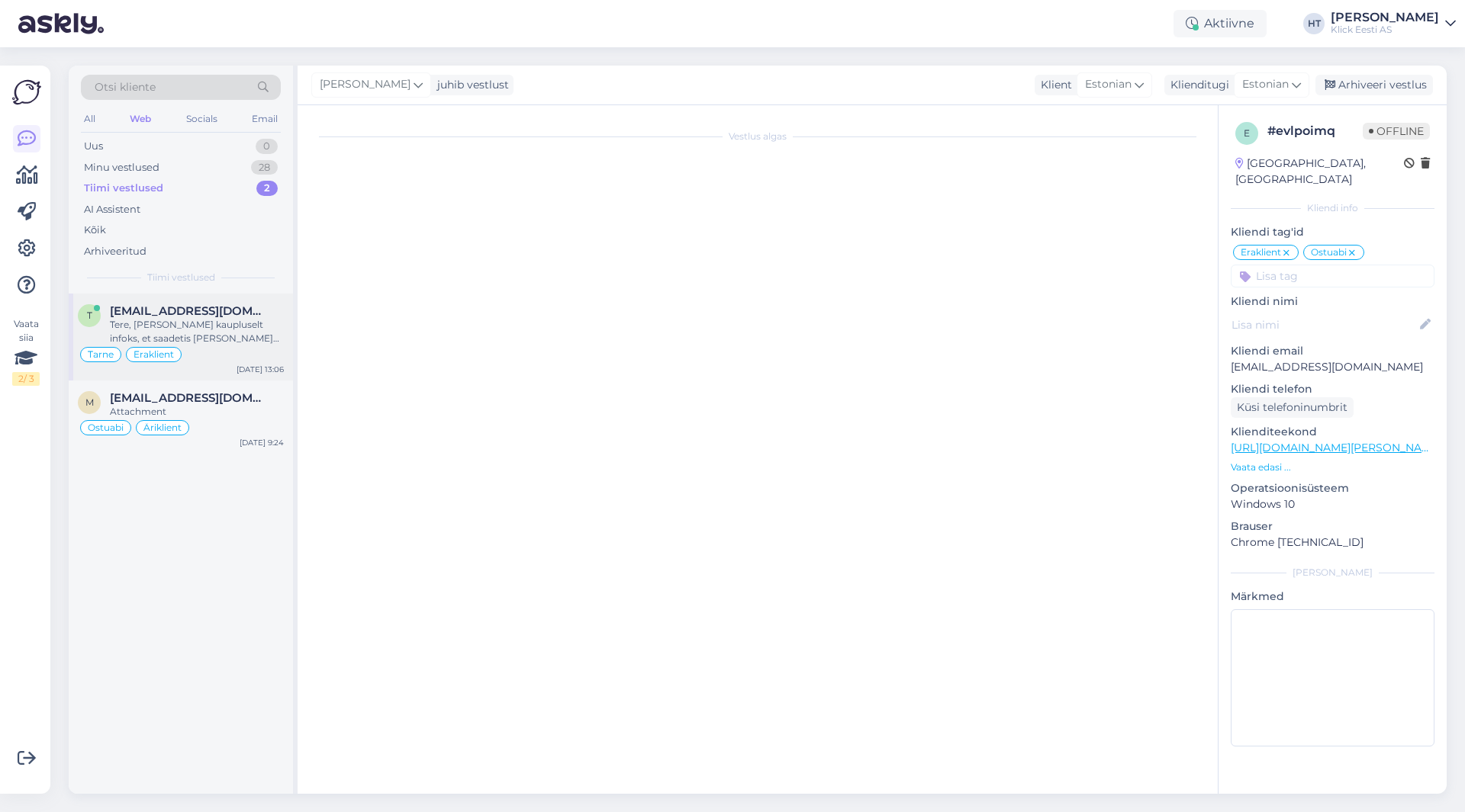
scroll to position [434, 0]
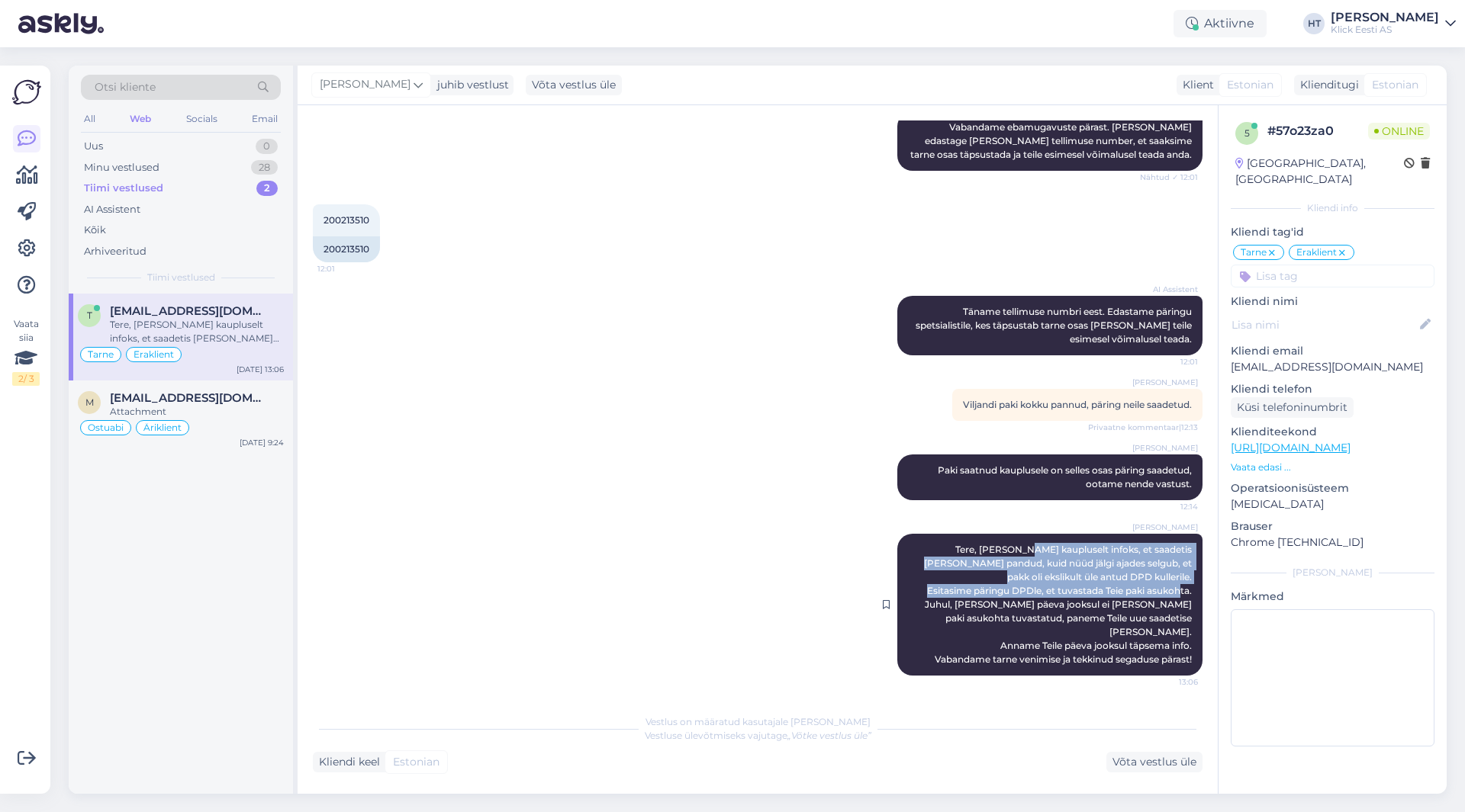
drag, startPoint x: 907, startPoint y: 559, endPoint x: 1181, endPoint y: 603, distance: 277.5
click at [1181, 603] on div "[PERSON_NAME], [PERSON_NAME] kaupluselt infoks, et saadetis [PERSON_NAME] pandu…" at bounding box center [1050, 604] width 305 height 142
click at [1180, 604] on div "[PERSON_NAME], [PERSON_NAME] kaupluselt infoks, et saadetis [PERSON_NAME] pandu…" at bounding box center [1050, 604] width 305 height 142
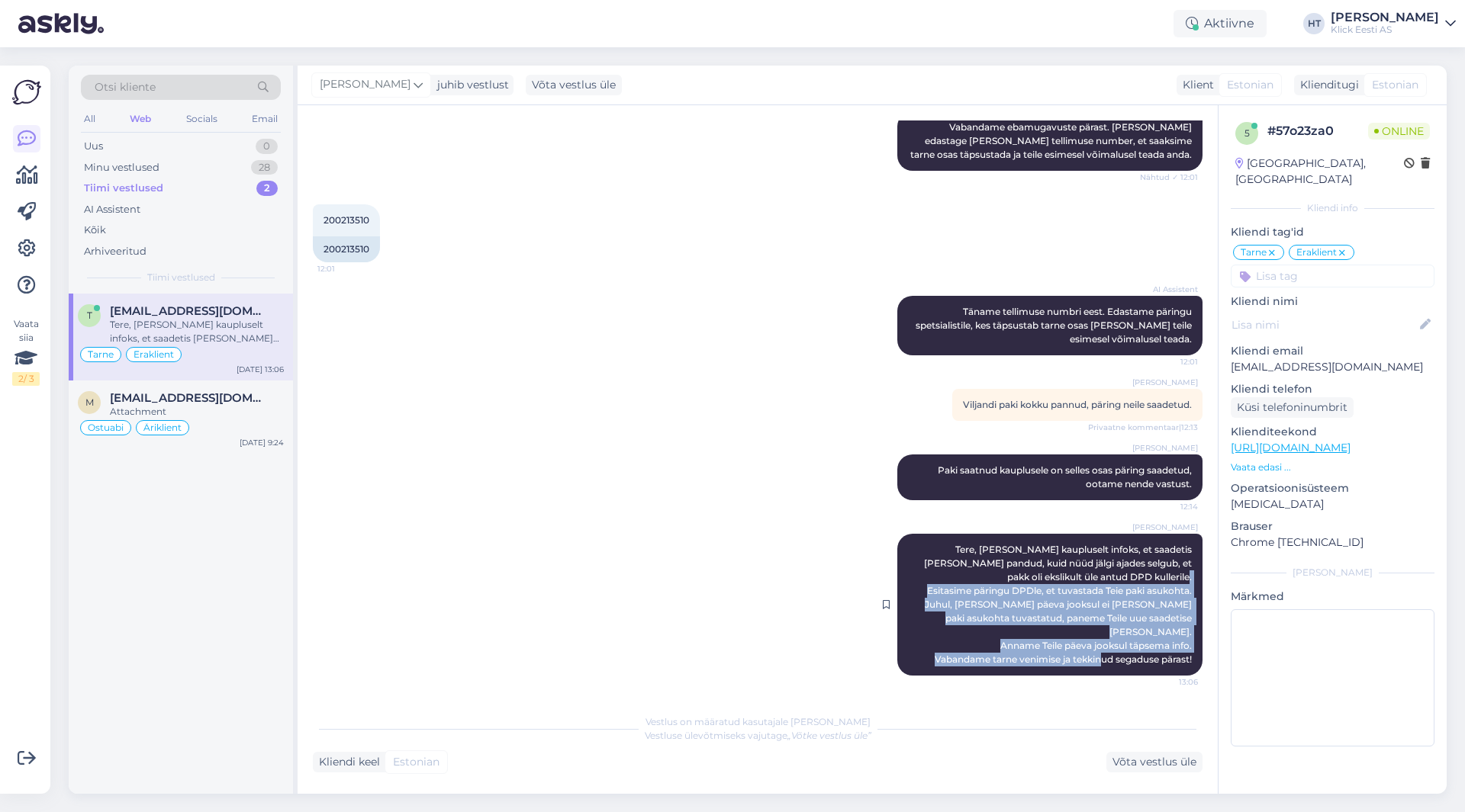
drag, startPoint x: 910, startPoint y: 602, endPoint x: 1182, endPoint y: 657, distance: 277.5
click at [1182, 657] on div "[PERSON_NAME], [PERSON_NAME] kaupluselt infoks, et saadetis [PERSON_NAME] pandu…" at bounding box center [1050, 604] width 305 height 142
drag, startPoint x: 1133, startPoint y: 534, endPoint x: 1180, endPoint y: 658, distance: 132.6
click at [1180, 658] on div "[PERSON_NAME], [PERSON_NAME] kaupluselt infoks, et saadetis [PERSON_NAME] pandu…" at bounding box center [1050, 604] width 305 height 142
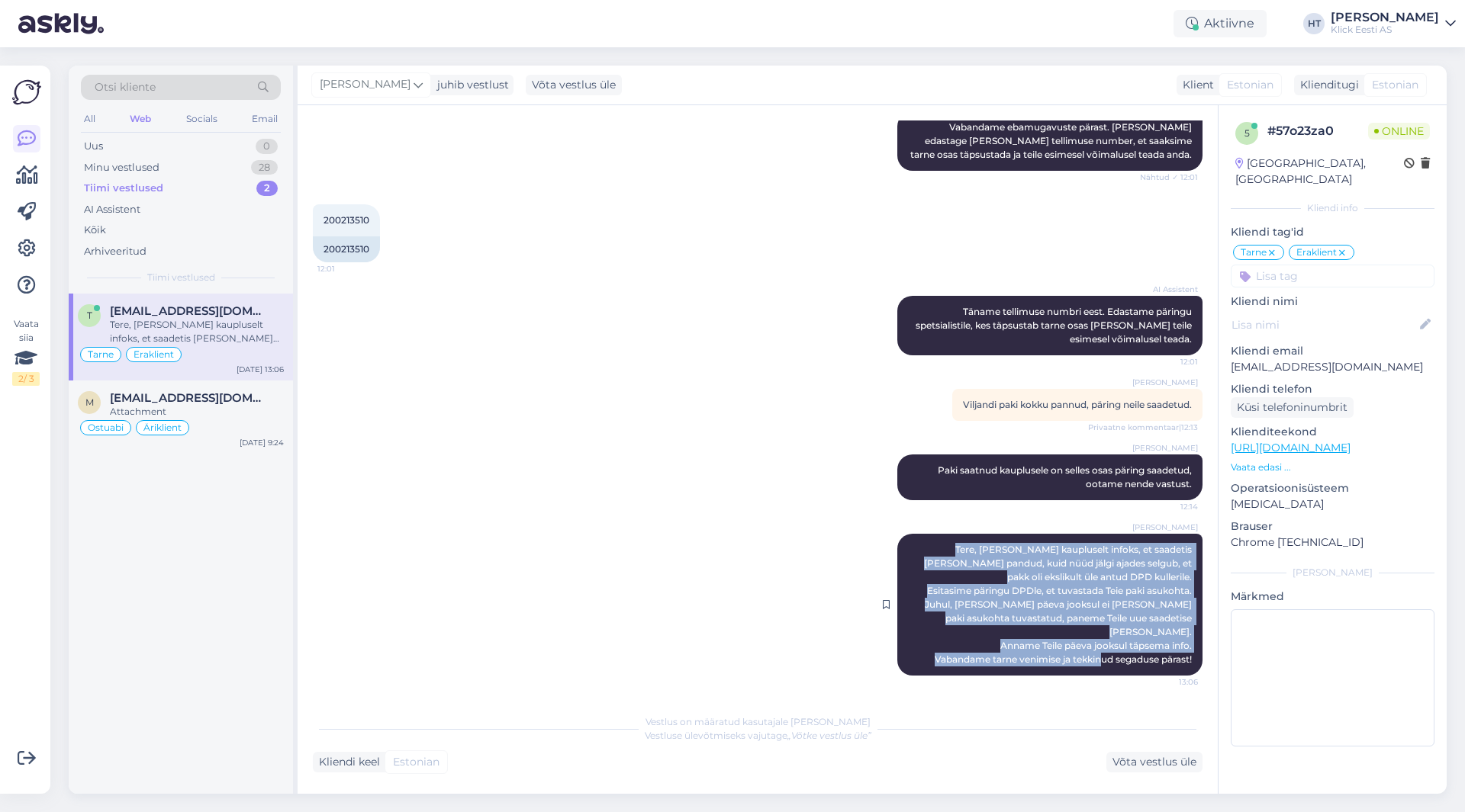
click at [1181, 659] on div "[PERSON_NAME], [PERSON_NAME] kaupluselt infoks, et saadetis [PERSON_NAME] pandu…" at bounding box center [1050, 604] width 305 height 142
drag, startPoint x: 1181, startPoint y: 660, endPoint x: 1132, endPoint y: 533, distance: 136.1
click at [1132, 534] on div "[PERSON_NAME], [PERSON_NAME] kaupluselt infoks, et saadetis [PERSON_NAME] pandu…" at bounding box center [1050, 604] width 305 height 142
drag, startPoint x: 1132, startPoint y: 533, endPoint x: 1184, endPoint y: 662, distance: 139.1
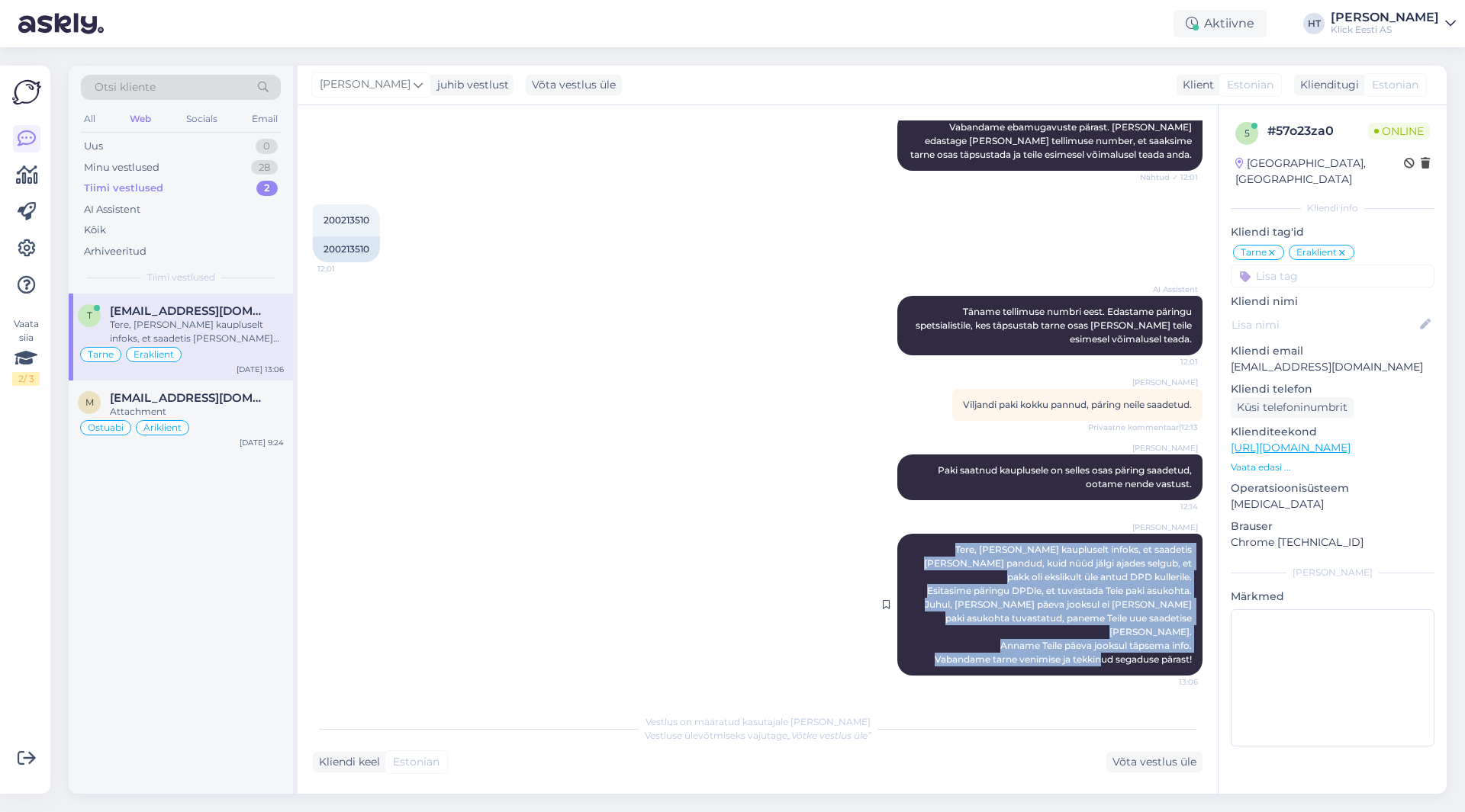
click at [1184, 662] on div "[PERSON_NAME], [PERSON_NAME] kaupluselt infoks, et saadetis [PERSON_NAME] pandu…" at bounding box center [1050, 604] width 305 height 142
click at [1181, 660] on div "[PERSON_NAME], [PERSON_NAME] kaupluselt infoks, et saadetis [PERSON_NAME] pandu…" at bounding box center [1050, 604] width 305 height 142
drag, startPoint x: 1180, startPoint y: 659, endPoint x: 1134, endPoint y: 535, distance: 132.3
click at [1134, 535] on div "[PERSON_NAME], [PERSON_NAME] kaupluselt infoks, et saadetis [PERSON_NAME] pandu…" at bounding box center [1050, 604] width 305 height 142
click at [1134, 544] on span "Tere, [PERSON_NAME] kaupluselt infoks, et saadetis [PERSON_NAME] pandud, kuid n…" at bounding box center [1059, 604] width 270 height 122
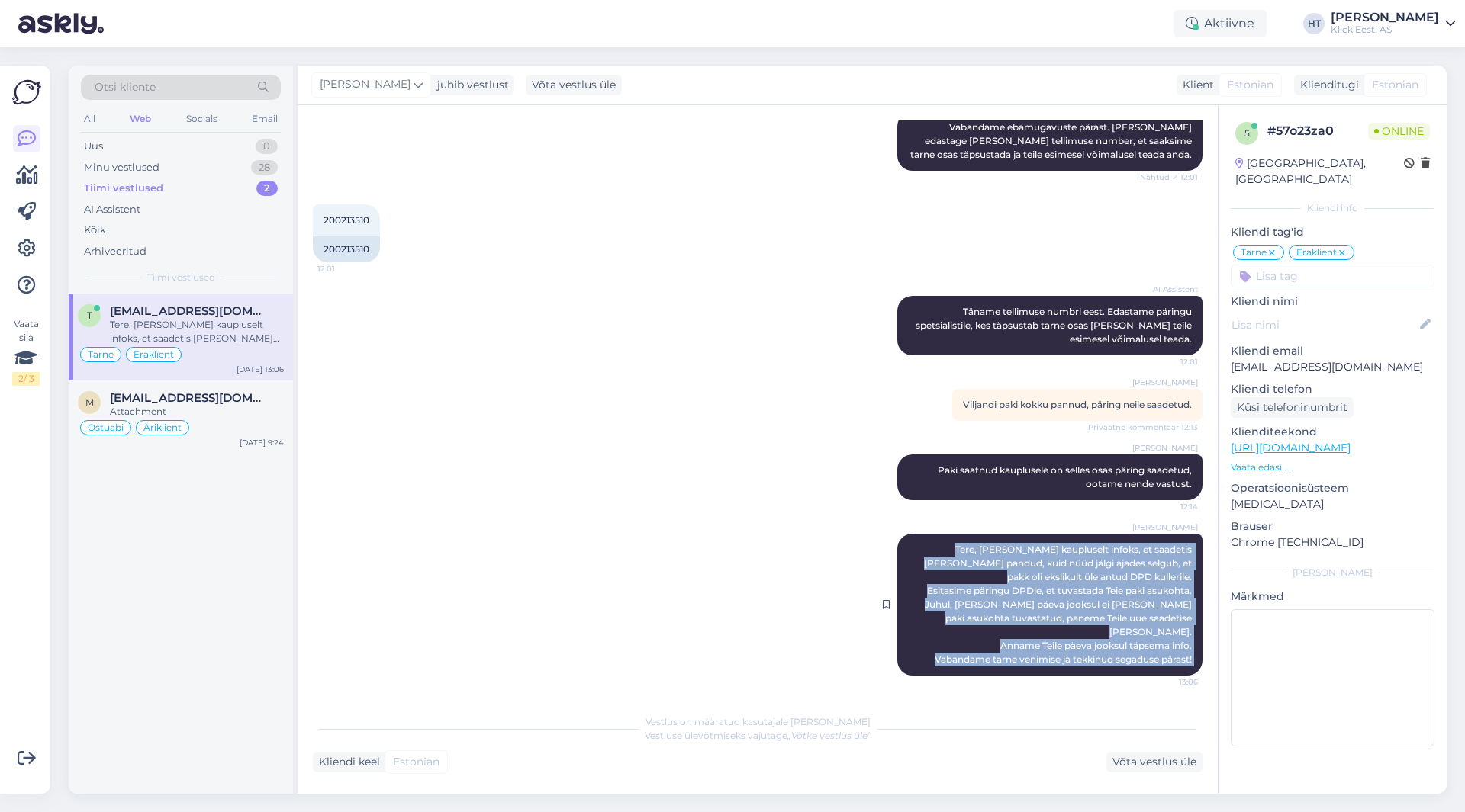
drag, startPoint x: 1134, startPoint y: 535, endPoint x: 1183, endPoint y: 661, distance: 135.2
click at [1183, 661] on div "[PERSON_NAME], [PERSON_NAME] kaupluselt infoks, et saadetis [PERSON_NAME] pandu…" at bounding box center [1050, 604] width 305 height 142
click at [1182, 661] on div "[PERSON_NAME], [PERSON_NAME] kaupluselt infoks, et saadetis [PERSON_NAME] pandu…" at bounding box center [1050, 604] width 305 height 142
drag, startPoint x: 1182, startPoint y: 661, endPoint x: 1135, endPoint y: 534, distance: 135.4
click at [1135, 534] on div "[PERSON_NAME], [PERSON_NAME] kaupluselt infoks, et saadetis [PERSON_NAME] pandu…" at bounding box center [1050, 604] width 305 height 142
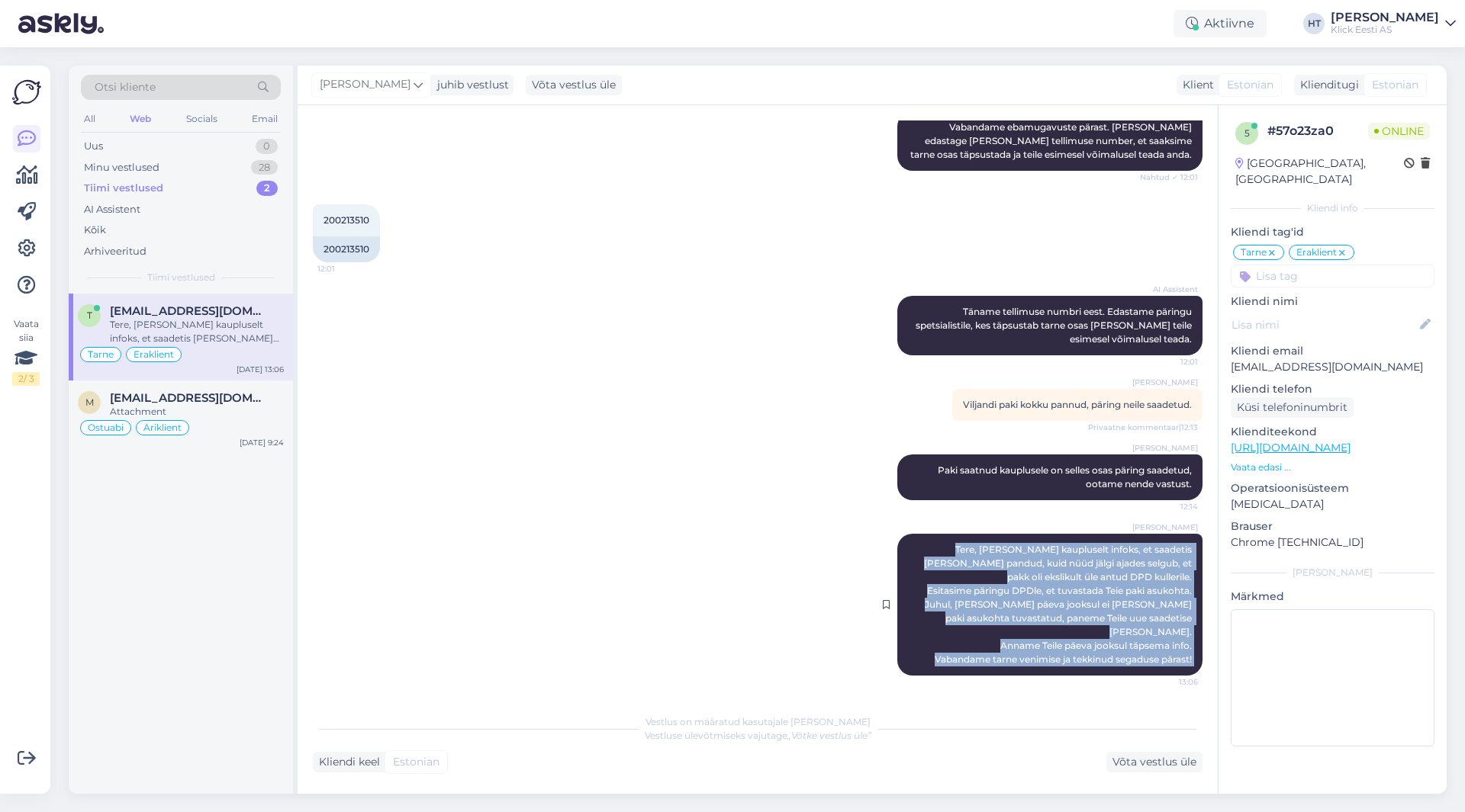
click at [1132, 534] on div "[PERSON_NAME], [PERSON_NAME] kaupluselt infoks, et saadetis [PERSON_NAME] pandu…" at bounding box center [1050, 604] width 305 height 142
drag, startPoint x: 1134, startPoint y: 534, endPoint x: 1179, endPoint y: 666, distance: 139.5
click at [1179, 666] on div "[PERSON_NAME], [PERSON_NAME] kaupluselt infoks, et saadetis [PERSON_NAME] pandu…" at bounding box center [1050, 604] width 305 height 142
click at [1182, 662] on div "[PERSON_NAME], [PERSON_NAME] kaupluselt infoks, et saadetis [PERSON_NAME] pandu…" at bounding box center [1050, 604] width 305 height 142
drag, startPoint x: 1182, startPoint y: 661, endPoint x: 1135, endPoint y: 530, distance: 139.2
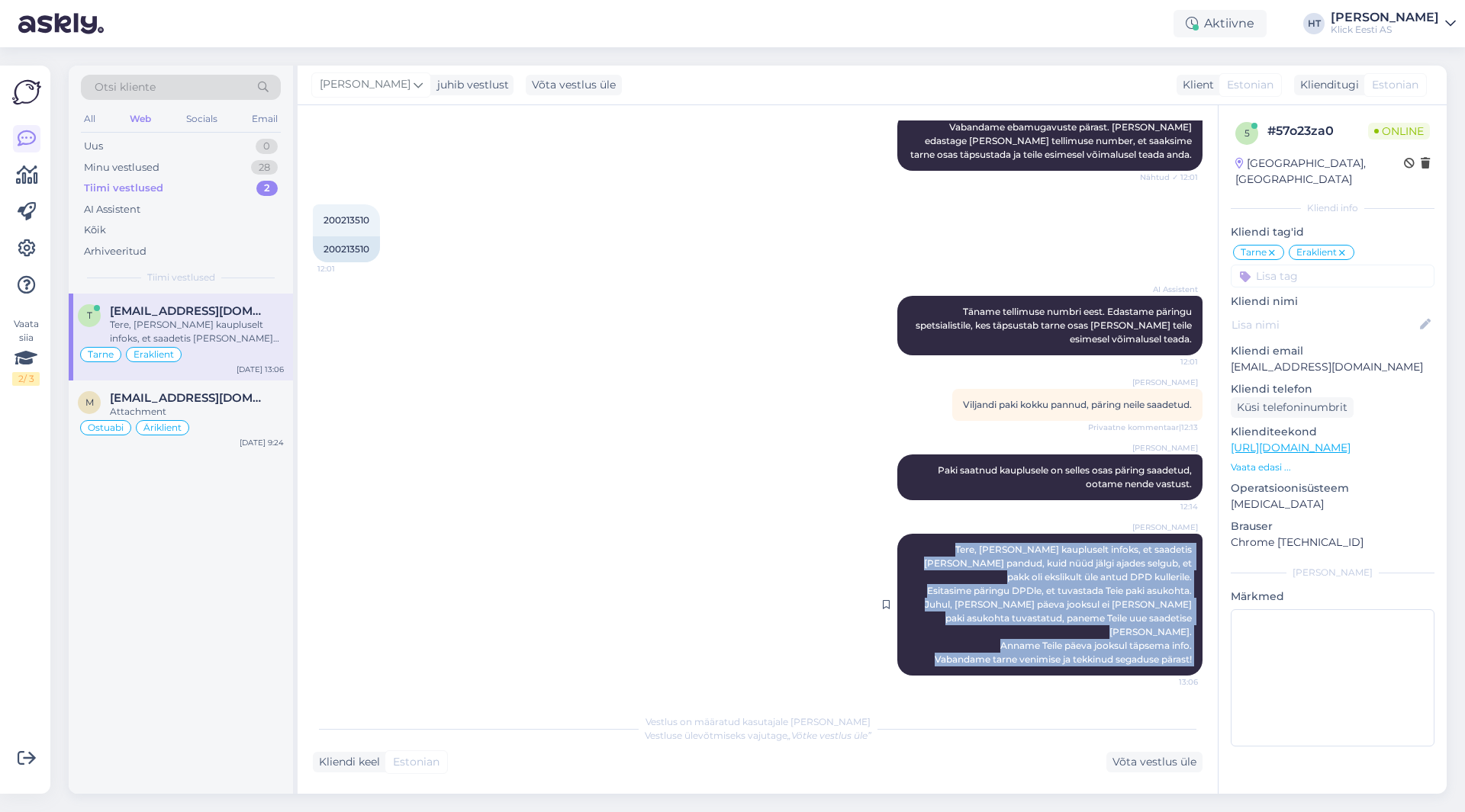
click at [1135, 534] on div "[PERSON_NAME], [PERSON_NAME] kaupluselt infoks, et saadetis [PERSON_NAME] pandu…" at bounding box center [1050, 604] width 305 height 142
click at [1135, 544] on span "Tere, [PERSON_NAME] kaupluselt infoks, et saadetis [PERSON_NAME] pandud, kuid n…" at bounding box center [1059, 604] width 270 height 122
drag, startPoint x: 1135, startPoint y: 532, endPoint x: 1181, endPoint y: 662, distance: 137.9
click at [1181, 662] on div "[PERSON_NAME], [PERSON_NAME] kaupluselt infoks, et saadetis [PERSON_NAME] pandu…" at bounding box center [1050, 604] width 305 height 142
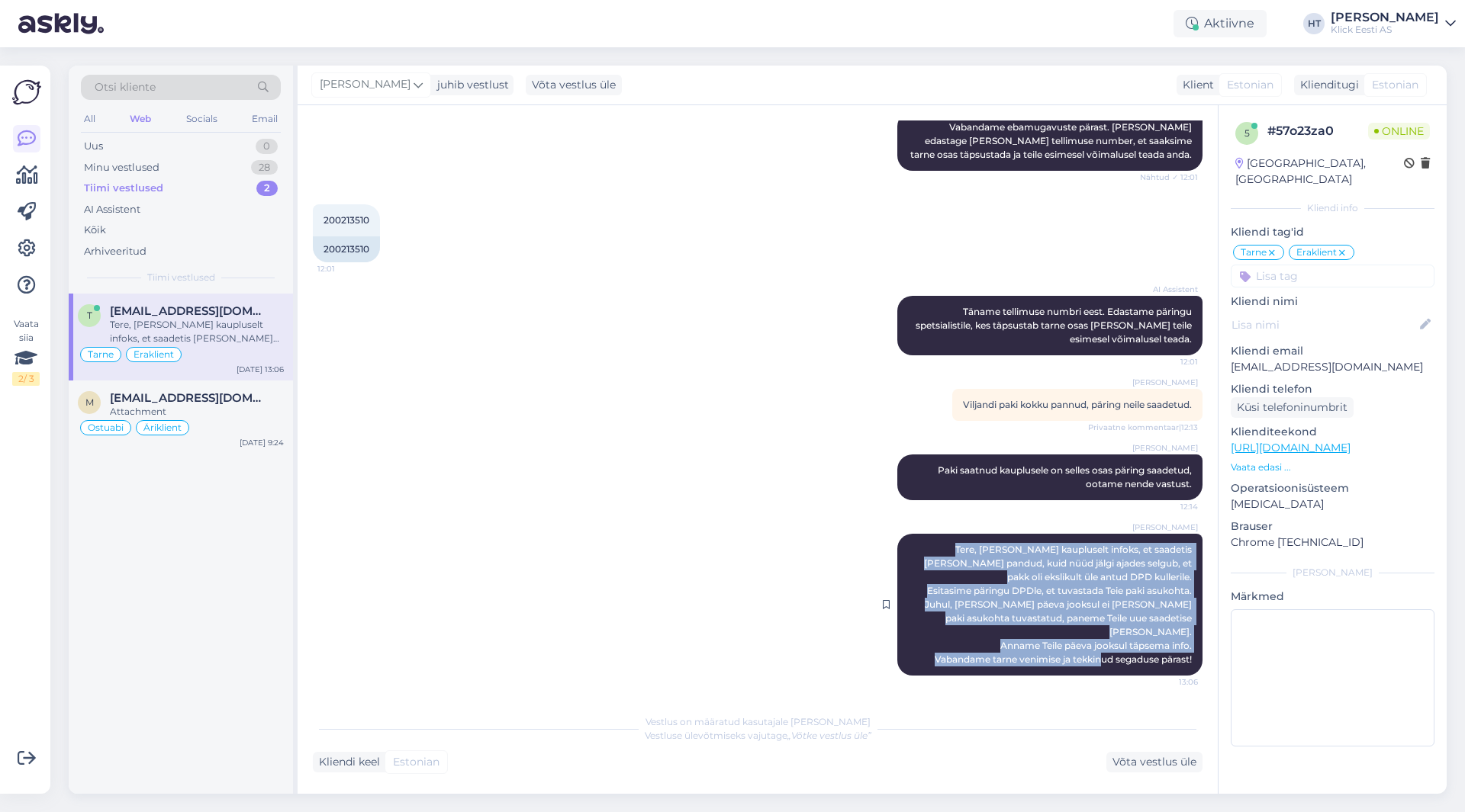
drag, startPoint x: 1181, startPoint y: 662, endPoint x: 1132, endPoint y: 531, distance: 139.9
click at [1132, 534] on div "[PERSON_NAME], [PERSON_NAME] kaupluselt infoks, et saadetis [PERSON_NAME] pandu…" at bounding box center [1050, 604] width 305 height 142
click at [1135, 544] on span "Tere, [PERSON_NAME] kaupluselt infoks, et saadetis [PERSON_NAME] pandud, kuid n…" at bounding box center [1059, 604] width 270 height 122
drag, startPoint x: 1135, startPoint y: 536, endPoint x: 1182, endPoint y: 662, distance: 134.5
click at [1182, 662] on div "[PERSON_NAME], [PERSON_NAME] kaupluselt infoks, et saadetis [PERSON_NAME] pandu…" at bounding box center [1050, 604] width 305 height 142
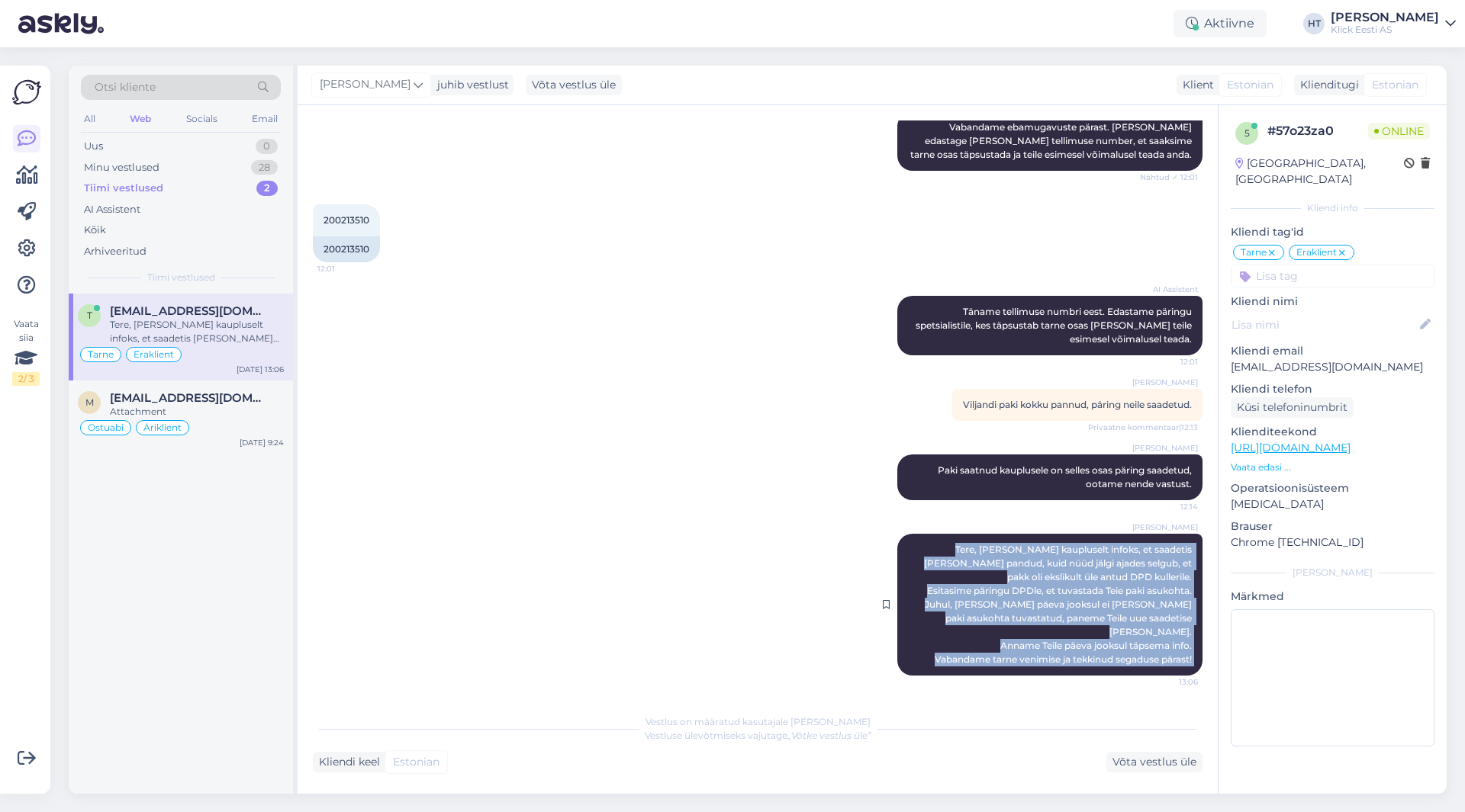
click at [1182, 662] on div "[PERSON_NAME], [PERSON_NAME] kaupluselt infoks, et saadetis [PERSON_NAME] pandu…" at bounding box center [1050, 604] width 305 height 142
drag, startPoint x: 1180, startPoint y: 660, endPoint x: 1135, endPoint y: 533, distance: 134.7
click at [1135, 534] on div "[PERSON_NAME], [PERSON_NAME] kaupluselt infoks, et saadetis [PERSON_NAME] pandu…" at bounding box center [1050, 604] width 305 height 142
click at [1135, 544] on span "Tere, [PERSON_NAME] kaupluselt infoks, et saadetis [PERSON_NAME] pandud, kuid n…" at bounding box center [1059, 604] width 270 height 122
drag, startPoint x: 1135, startPoint y: 533, endPoint x: 1182, endPoint y: 664, distance: 139.2
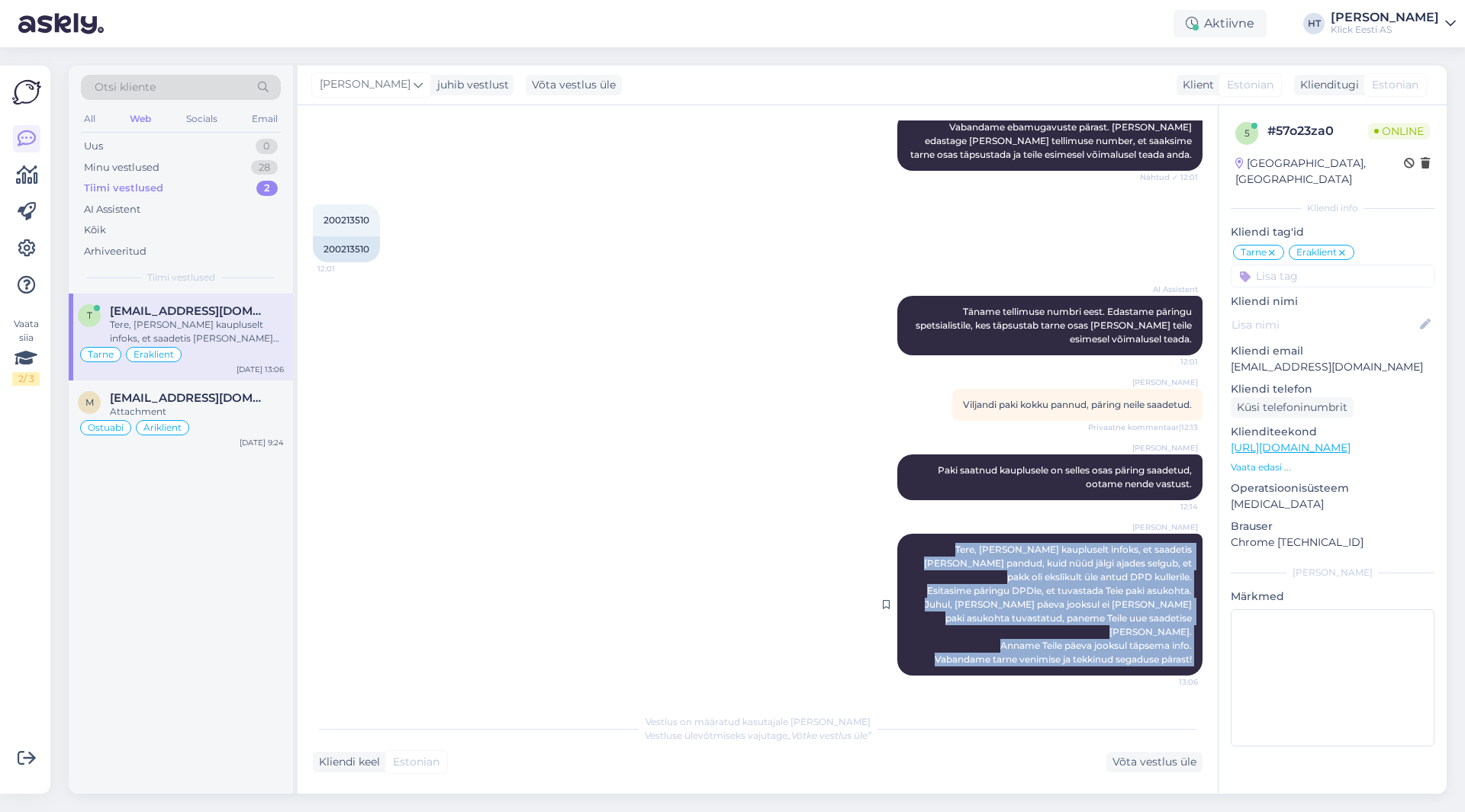
click at [1182, 664] on div "[PERSON_NAME], [PERSON_NAME] kaupluselt infoks, et saadetis [PERSON_NAME] pandu…" at bounding box center [1050, 604] width 305 height 142
click at [1180, 660] on div "[PERSON_NAME], [PERSON_NAME] kaupluselt infoks, et saadetis [PERSON_NAME] pandu…" at bounding box center [1050, 604] width 305 height 142
drag, startPoint x: 1182, startPoint y: 660, endPoint x: 1133, endPoint y: 534, distance: 135.2
click at [1133, 534] on div "[PERSON_NAME], [PERSON_NAME] kaupluselt infoks, et saadetis [PERSON_NAME] pandu…" at bounding box center [1050, 604] width 305 height 142
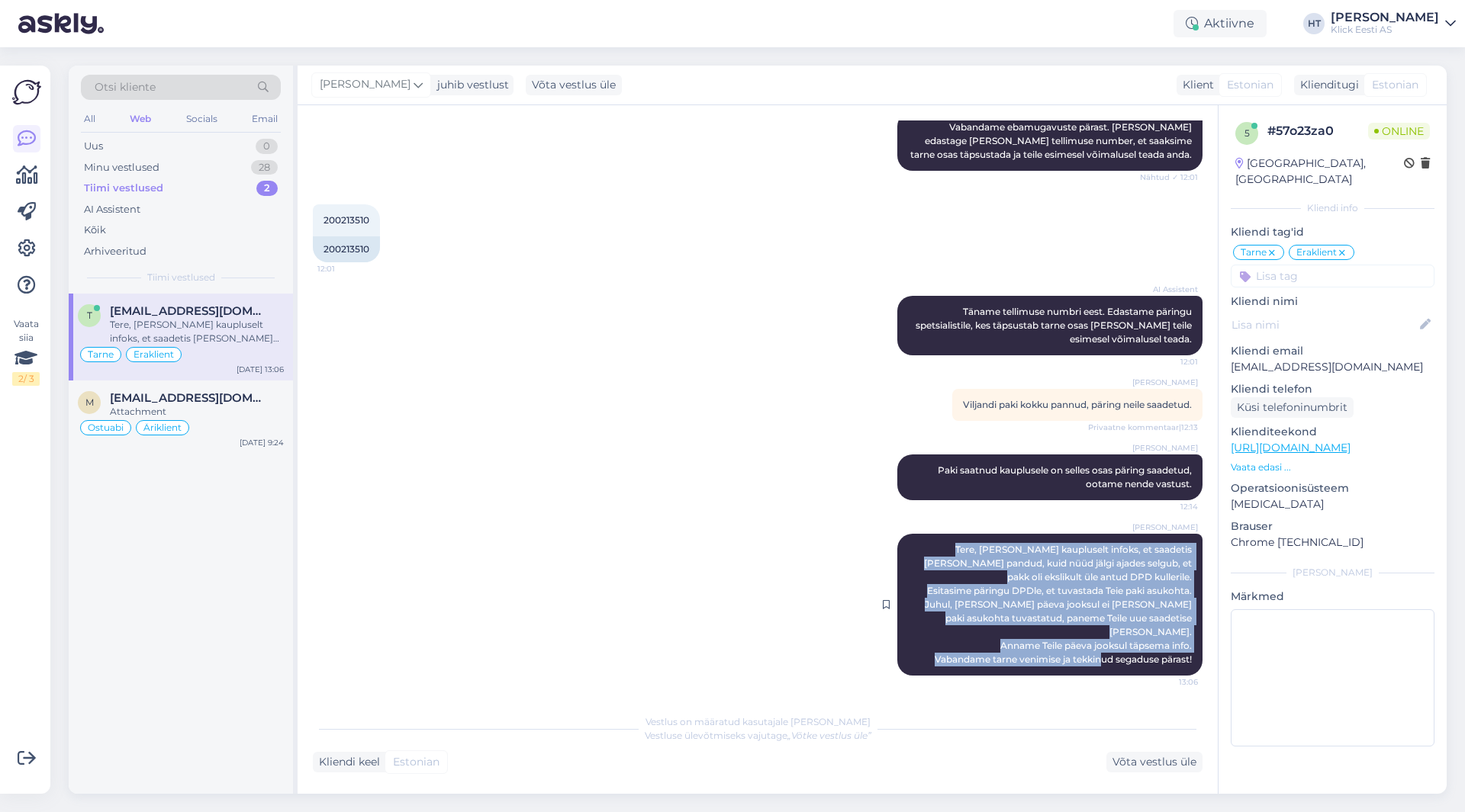
drag, startPoint x: 1134, startPoint y: 535, endPoint x: 1181, endPoint y: 663, distance: 136.4
click at [1181, 663] on div "[PERSON_NAME], [PERSON_NAME] kaupluselt infoks, et saadetis [PERSON_NAME] pandu…" at bounding box center [1050, 604] width 305 height 142
click at [1182, 660] on div "[PERSON_NAME], [PERSON_NAME] kaupluselt infoks, et saadetis [PERSON_NAME] pandu…" at bounding box center [1050, 604] width 305 height 142
drag, startPoint x: 1182, startPoint y: 660, endPoint x: 1137, endPoint y: 538, distance: 130.0
click at [1137, 538] on div "[PERSON_NAME], [PERSON_NAME] kaupluselt infoks, et saadetis [PERSON_NAME] pandu…" at bounding box center [1050, 604] width 305 height 142
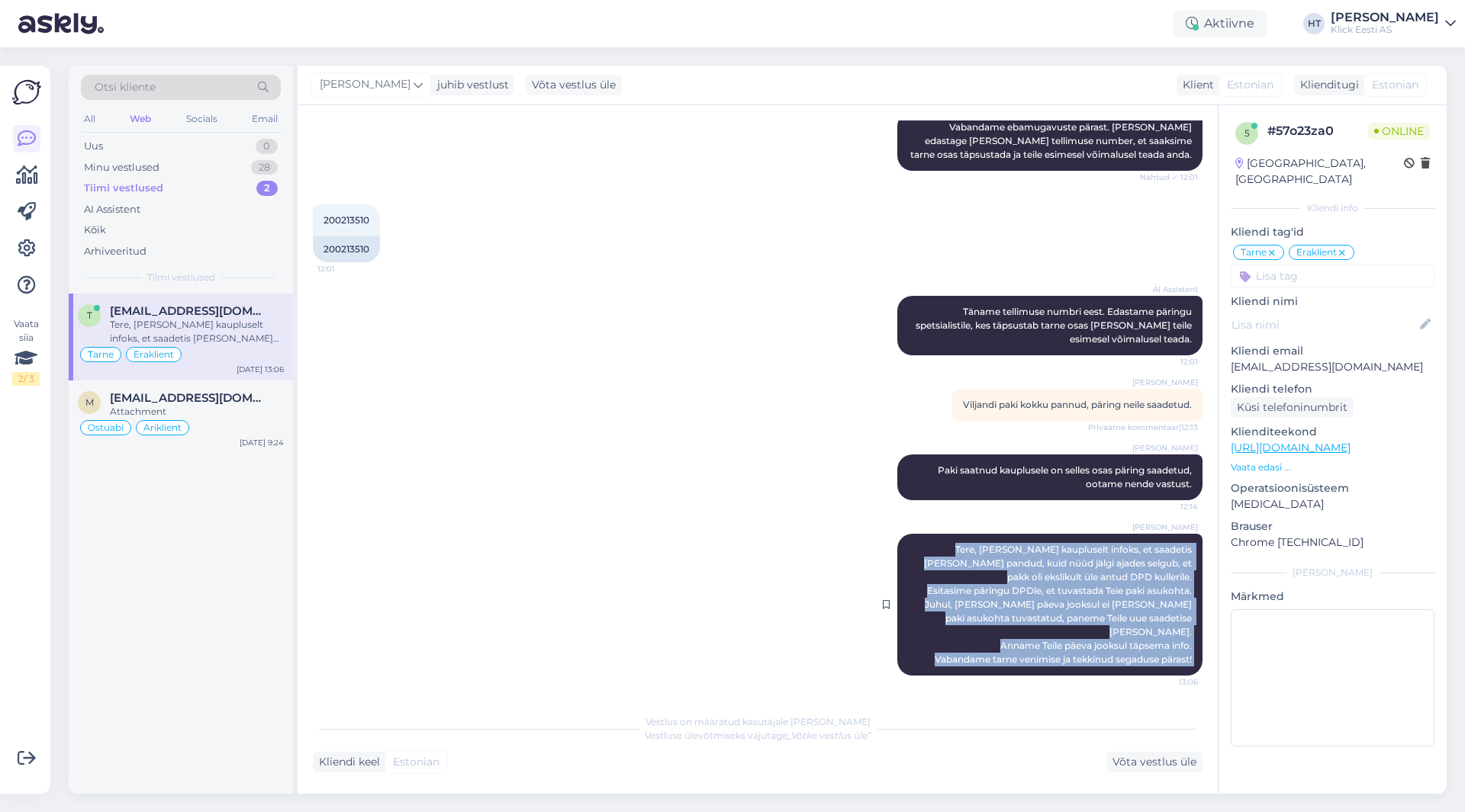
click at [1135, 544] on span "Tere, [PERSON_NAME] kaupluselt infoks, et saadetis [PERSON_NAME] pandud, kuid n…" at bounding box center [1059, 604] width 270 height 122
drag, startPoint x: 1135, startPoint y: 537, endPoint x: 1182, endPoint y: 659, distance: 130.7
click at [1182, 659] on div "[PERSON_NAME], [PERSON_NAME] kaupluselt infoks, et saadetis [PERSON_NAME] pandu…" at bounding box center [1050, 604] width 305 height 142
drag, startPoint x: 1182, startPoint y: 659, endPoint x: 1135, endPoint y: 532, distance: 135.4
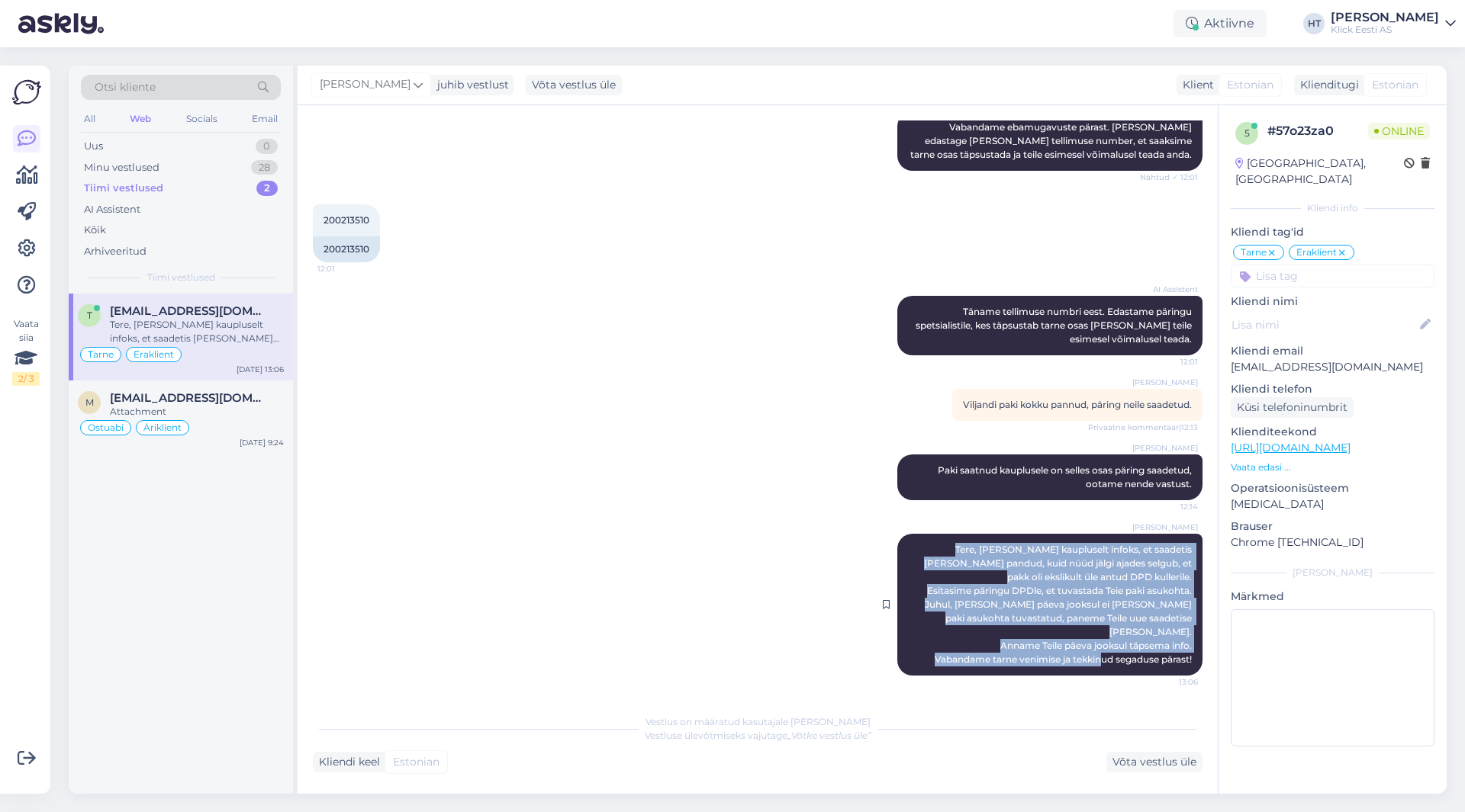
click at [1135, 534] on div "[PERSON_NAME], [PERSON_NAME] kaupluselt infoks, et saadetis [PERSON_NAME] pandu…" at bounding box center [1050, 604] width 305 height 142
click at [1135, 544] on span "Tere, [PERSON_NAME] kaupluselt infoks, et saadetis [PERSON_NAME] pandud, kuid n…" at bounding box center [1059, 604] width 270 height 122
drag, startPoint x: 1135, startPoint y: 532, endPoint x: 1183, endPoint y: 659, distance: 135.8
click at [1183, 659] on div "[PERSON_NAME], [PERSON_NAME] kaupluselt infoks, et saadetis [PERSON_NAME] pandu…" at bounding box center [1050, 604] width 305 height 142
click at [1182, 659] on div "[PERSON_NAME], [PERSON_NAME] kaupluselt infoks, et saadetis [PERSON_NAME] pandu…" at bounding box center [1050, 604] width 305 height 142
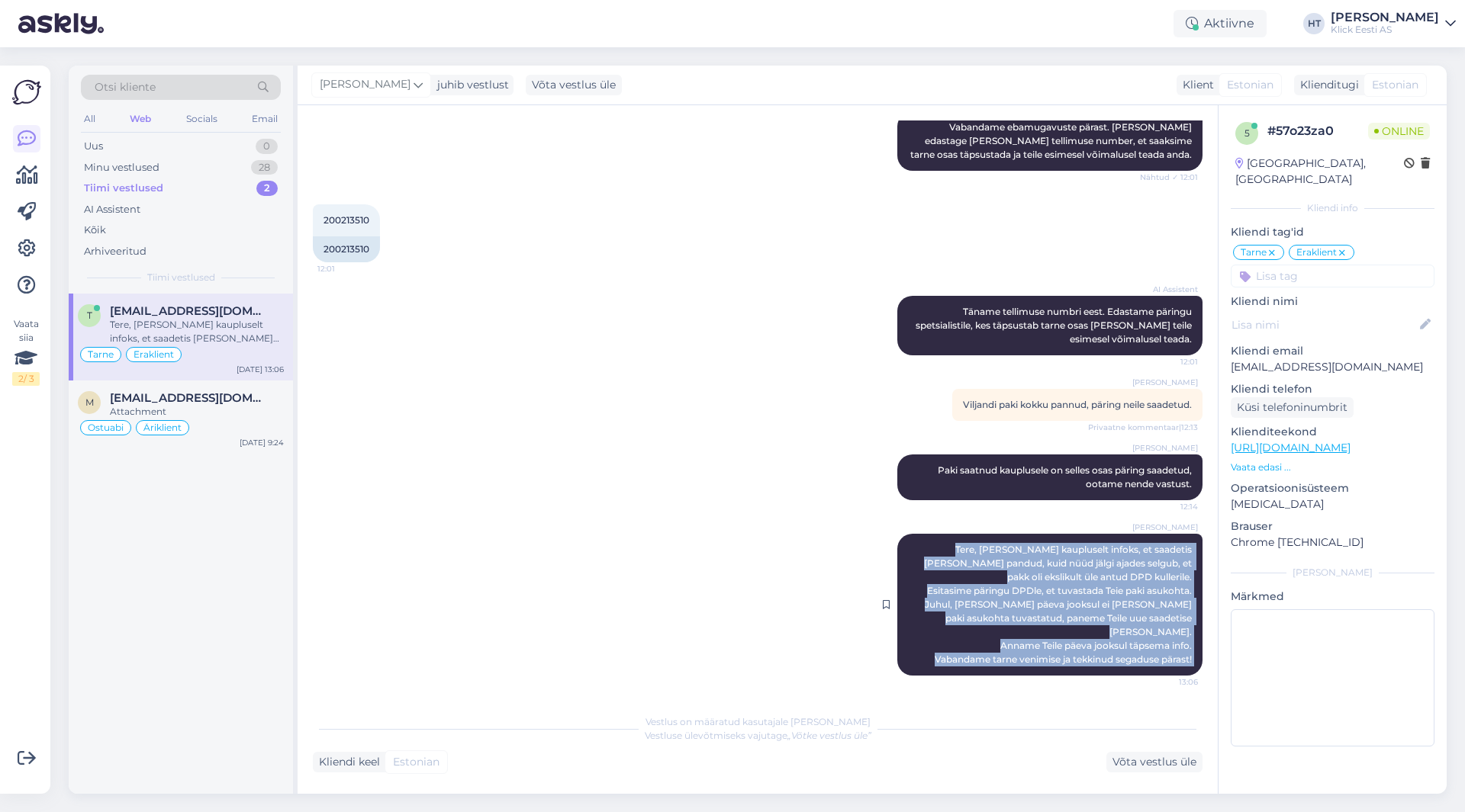
drag, startPoint x: 1182, startPoint y: 659, endPoint x: 1138, endPoint y: 531, distance: 135.4
click at [1138, 534] on div "[PERSON_NAME], [PERSON_NAME] kaupluselt infoks, et saadetis [PERSON_NAME] pandu…" at bounding box center [1050, 604] width 305 height 142
click at [1135, 544] on span "Tere, [PERSON_NAME] kaupluselt infoks, et saadetis [PERSON_NAME] pandud, kuid n…" at bounding box center [1059, 604] width 270 height 122
drag, startPoint x: 1135, startPoint y: 536, endPoint x: 1182, endPoint y: 658, distance: 130.7
click at [1182, 658] on div "[PERSON_NAME], [PERSON_NAME] kaupluselt infoks, et saadetis [PERSON_NAME] pandu…" at bounding box center [1050, 604] width 305 height 142
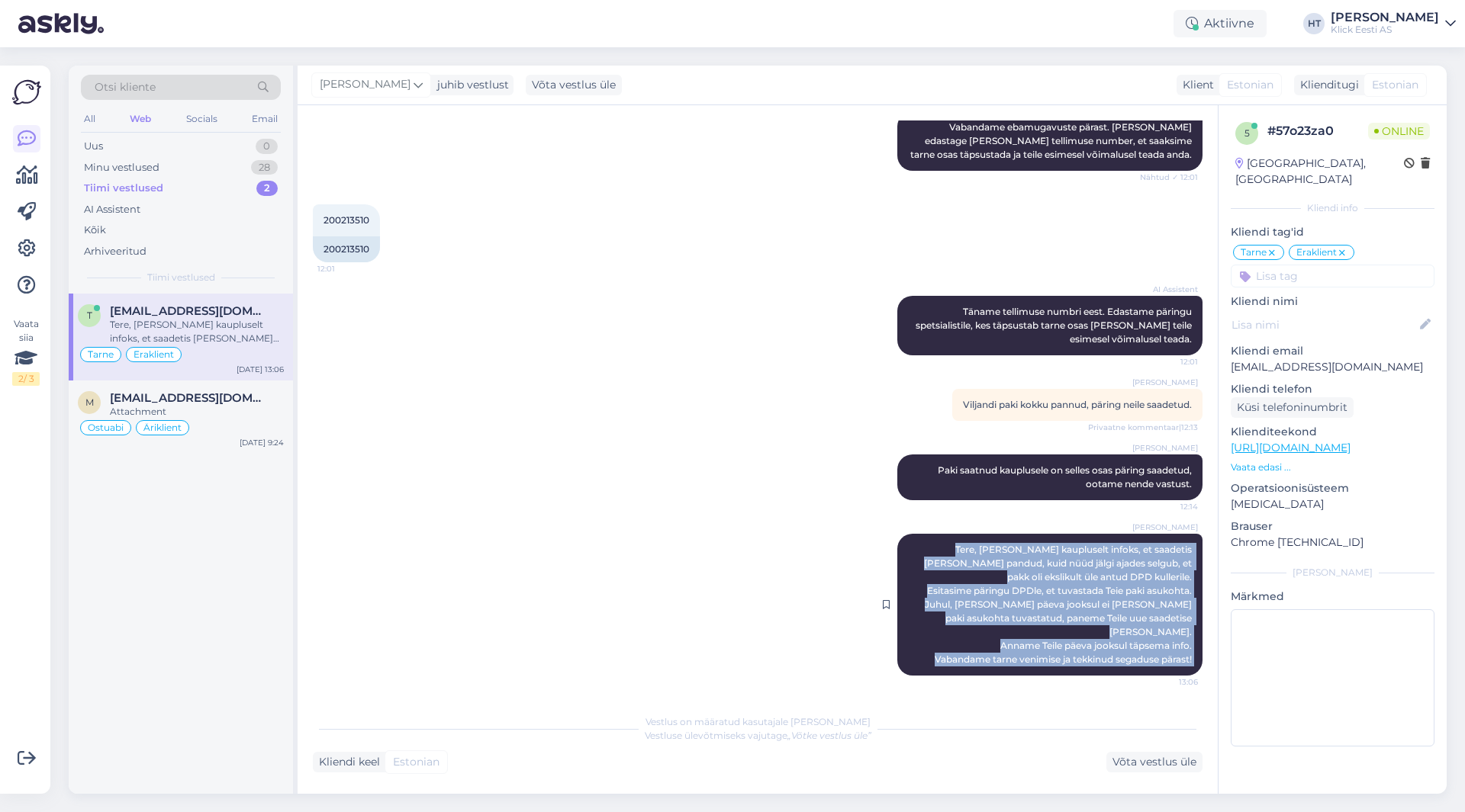
click at [1182, 659] on div "[PERSON_NAME], [PERSON_NAME] kaupluselt infoks, et saadetis [PERSON_NAME] pandu…" at bounding box center [1050, 604] width 305 height 142
drag, startPoint x: 1182, startPoint y: 662, endPoint x: 1135, endPoint y: 534, distance: 136.4
click at [1135, 534] on div "[PERSON_NAME], [PERSON_NAME] kaupluselt infoks, et saadetis [PERSON_NAME] pandu…" at bounding box center [1050, 604] width 305 height 142
click at [1135, 544] on span "Tere, [PERSON_NAME] kaupluselt infoks, et saadetis [PERSON_NAME] pandud, kuid n…" at bounding box center [1059, 604] width 270 height 122
drag, startPoint x: 1135, startPoint y: 534, endPoint x: 1181, endPoint y: 662, distance: 136.0
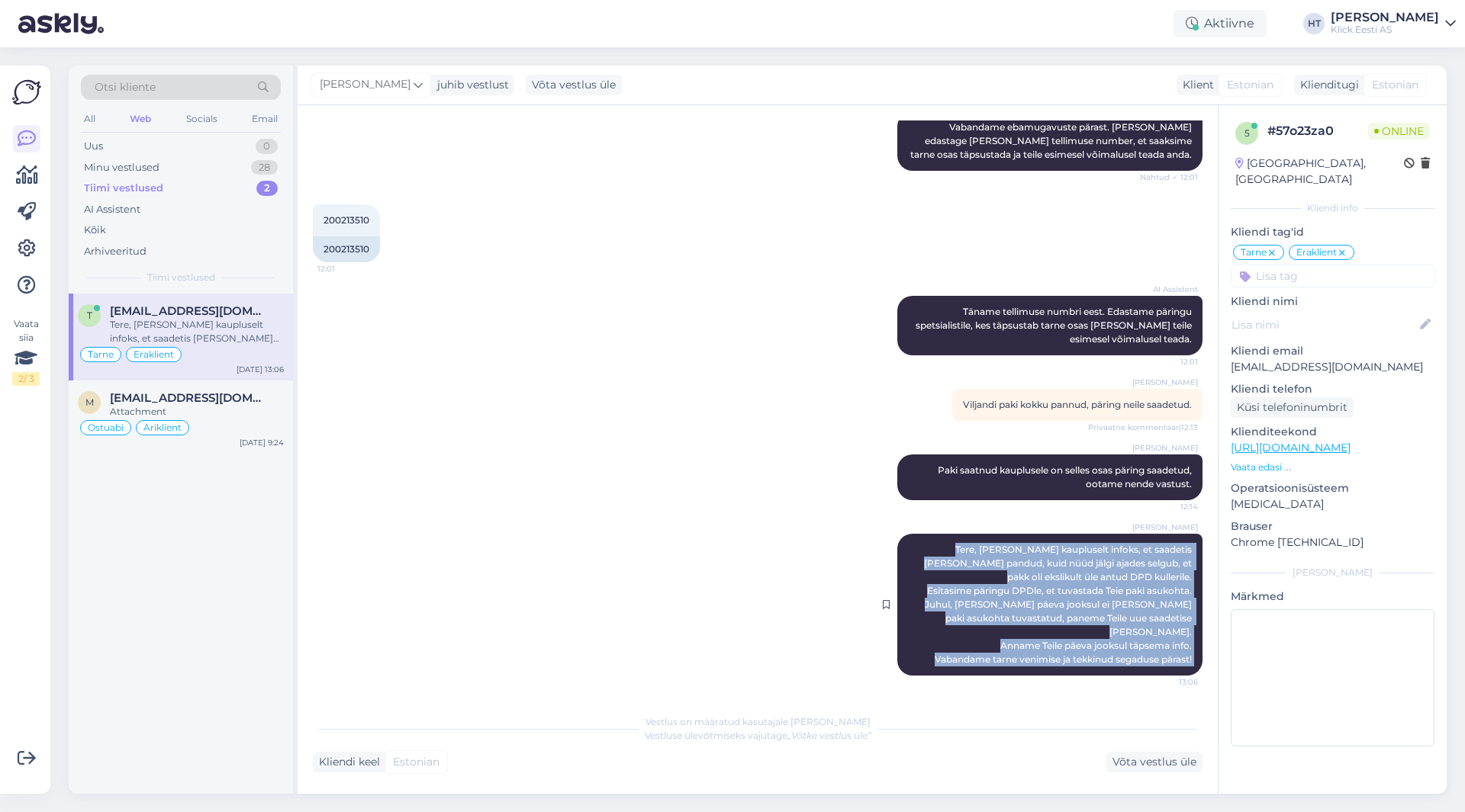
click at [1181, 662] on div "[PERSON_NAME], [PERSON_NAME] kaupluselt infoks, et saadetis [PERSON_NAME] pandu…" at bounding box center [1050, 604] width 305 height 142
drag, startPoint x: 1182, startPoint y: 662, endPoint x: 1134, endPoint y: 538, distance: 133.0
click at [1134, 538] on div "[PERSON_NAME], [PERSON_NAME] kaupluselt infoks, et saadetis [PERSON_NAME] pandu…" at bounding box center [1050, 604] width 305 height 142
click at [1134, 544] on span "Tere, [PERSON_NAME] kaupluselt infoks, et saadetis [PERSON_NAME] pandud, kuid n…" at bounding box center [1059, 604] width 270 height 122
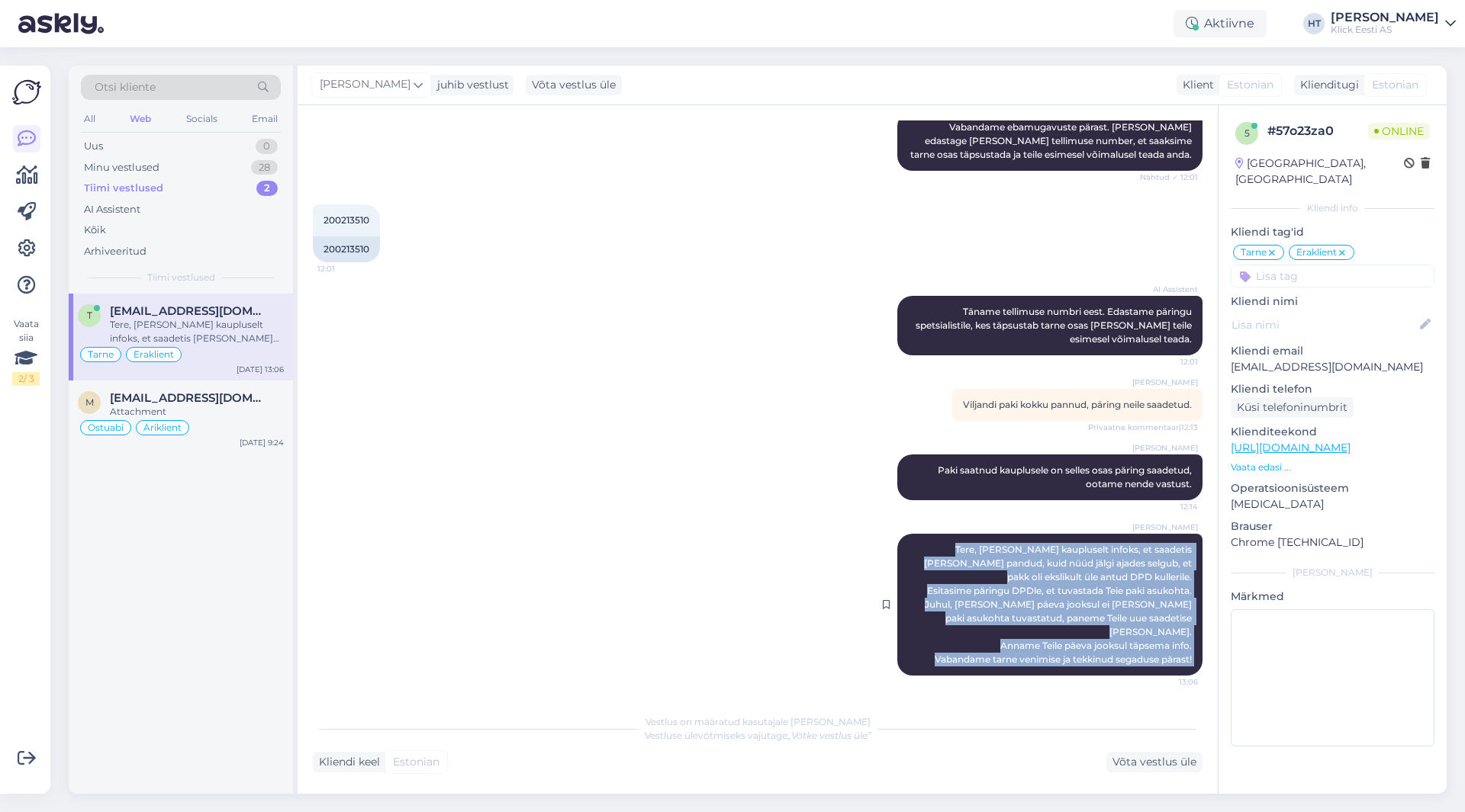
drag, startPoint x: 1134, startPoint y: 538, endPoint x: 1179, endPoint y: 659, distance: 129.1
click at [1179, 659] on span "Tere, [PERSON_NAME] kaupluselt infoks, et saadetis [PERSON_NAME] pandud, kuid n…" at bounding box center [1059, 604] width 270 height 122
click at [1181, 659] on div "[PERSON_NAME], [PERSON_NAME] kaupluselt infoks, et saadetis [PERSON_NAME] pandu…" at bounding box center [1050, 604] width 305 height 142
drag, startPoint x: 1181, startPoint y: 659, endPoint x: 1134, endPoint y: 531, distance: 136.4
click at [1134, 534] on div "[PERSON_NAME], [PERSON_NAME] kaupluselt infoks, et saadetis [PERSON_NAME] pandu…" at bounding box center [1050, 604] width 305 height 142
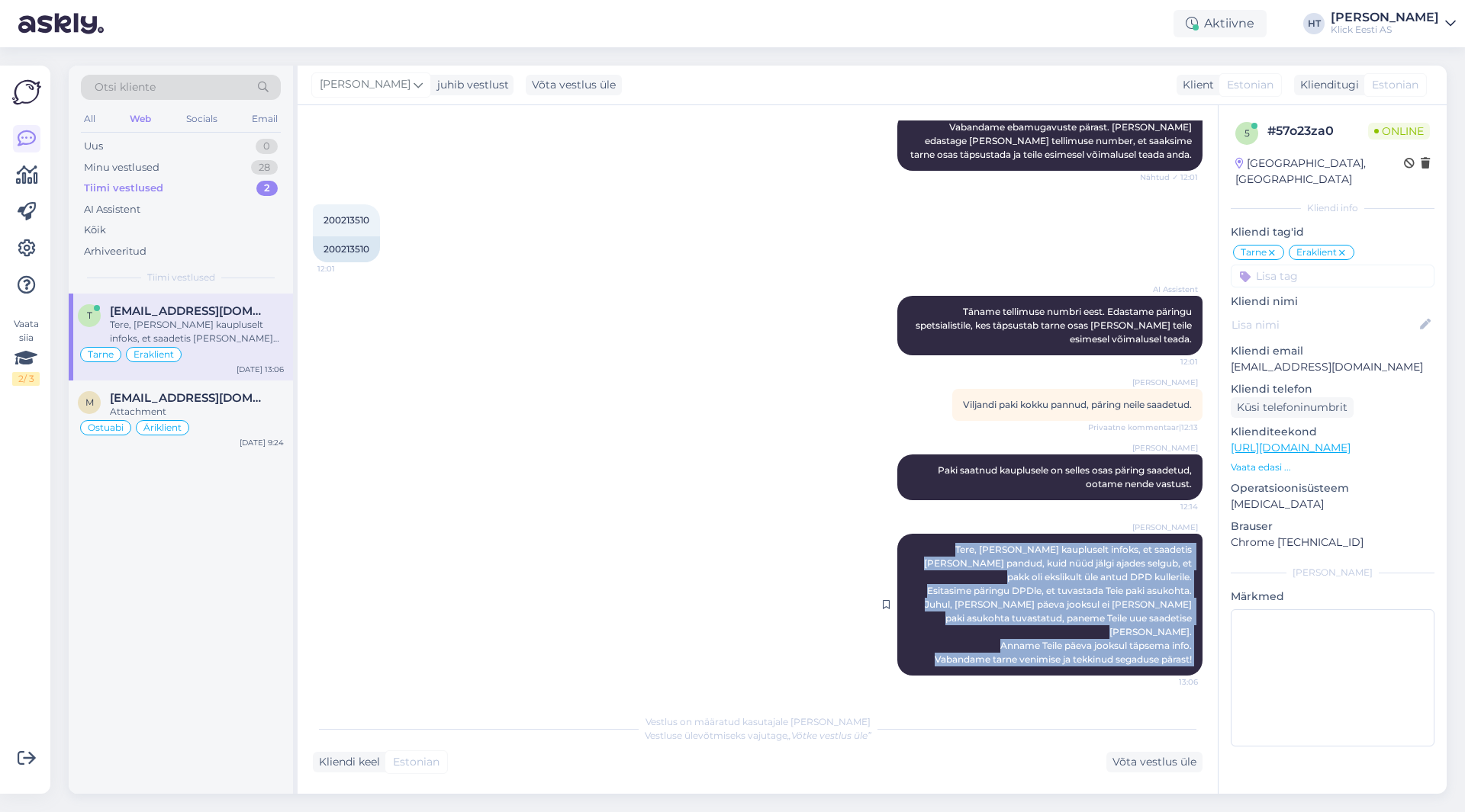
click at [1134, 544] on span "Tere, [PERSON_NAME] kaupluselt infoks, et saadetis [PERSON_NAME] pandud, kuid n…" at bounding box center [1059, 604] width 270 height 122
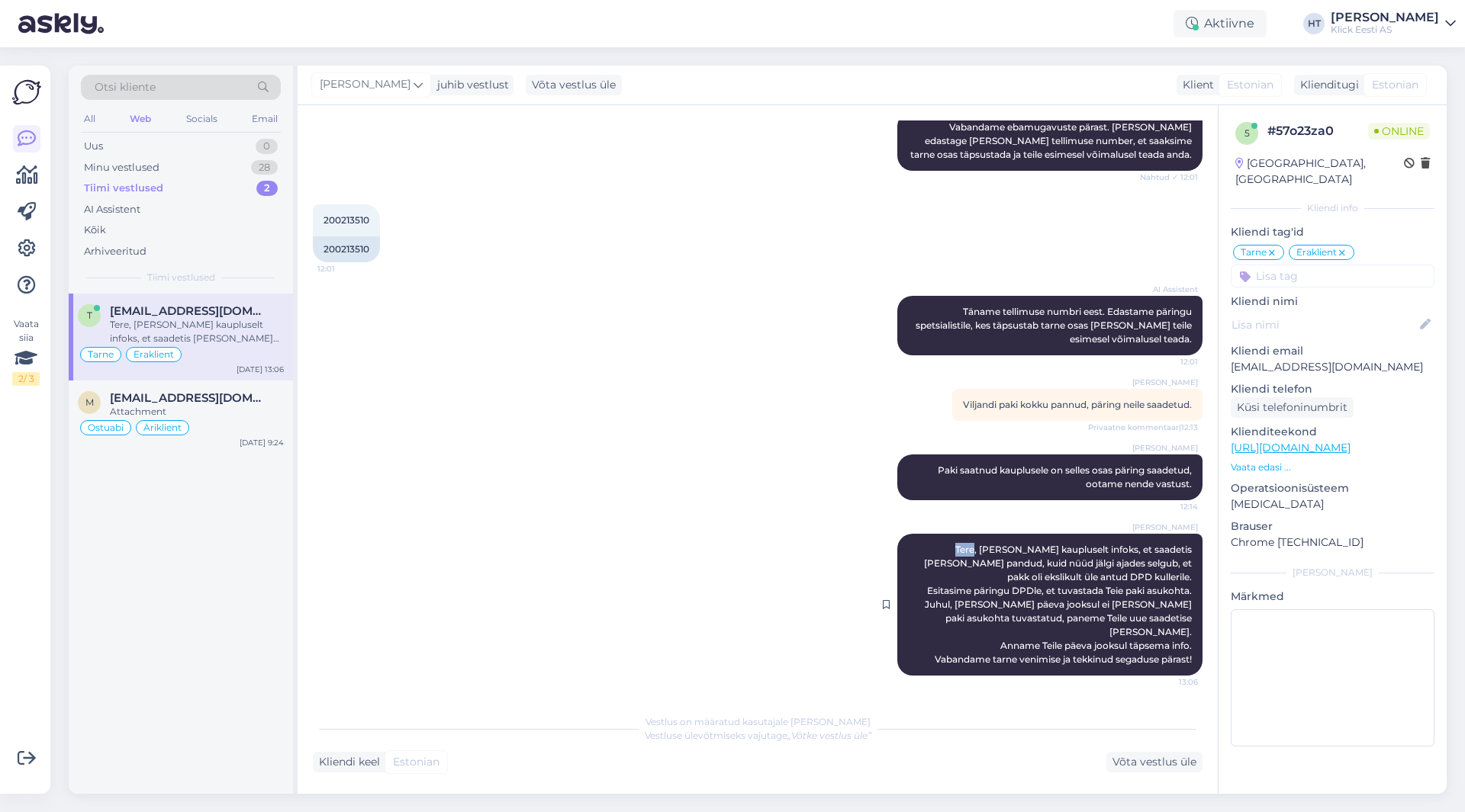
click at [1134, 544] on span "Tere, [PERSON_NAME] kaupluselt infoks, et saadetis [PERSON_NAME] pandud, kuid n…" at bounding box center [1059, 604] width 270 height 122
click at [1139, 544] on span "Tere, [PERSON_NAME] kaupluselt infoks, et saadetis [PERSON_NAME] pandud, kuid n…" at bounding box center [1059, 604] width 270 height 122
click at [1132, 534] on div "[PERSON_NAME], [PERSON_NAME] kaupluselt infoks, et saadetis [PERSON_NAME] pandu…" at bounding box center [1050, 604] width 305 height 142
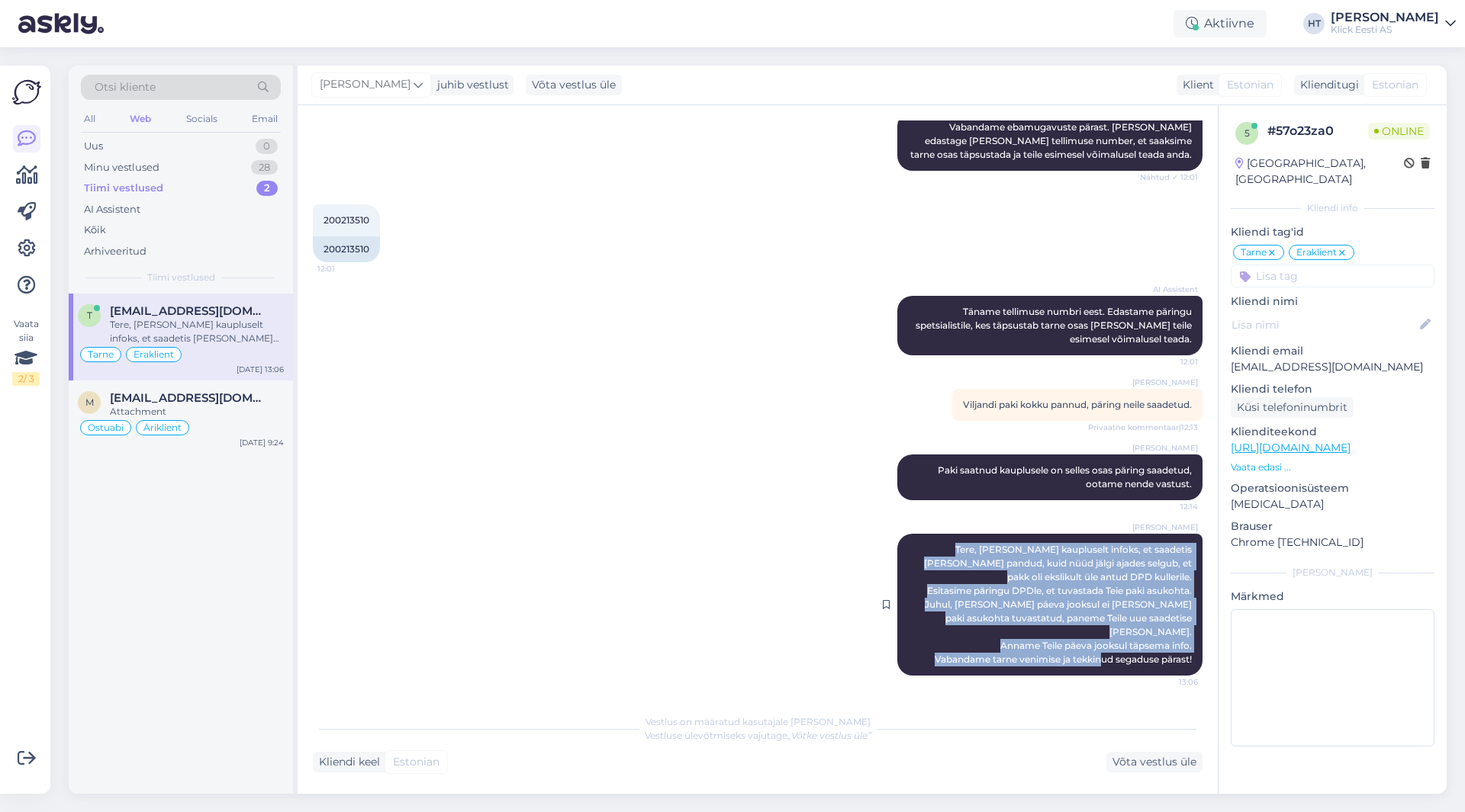
drag, startPoint x: 1132, startPoint y: 534, endPoint x: 1182, endPoint y: 664, distance: 139.3
click at [1180, 672] on div "[PERSON_NAME], [PERSON_NAME] kaupluselt infoks, et saadetis [PERSON_NAME] pandu…" at bounding box center [1050, 604] width 305 height 142
click at [1182, 659] on div "[PERSON_NAME], [PERSON_NAME] kaupluselt infoks, et saadetis [PERSON_NAME] pandu…" at bounding box center [1050, 604] width 305 height 142
drag, startPoint x: 1182, startPoint y: 659, endPoint x: 1130, endPoint y: 528, distance: 140.9
click at [1130, 534] on div "[PERSON_NAME], [PERSON_NAME] kaupluselt infoks, et saadetis [PERSON_NAME] pandu…" at bounding box center [1050, 604] width 305 height 142
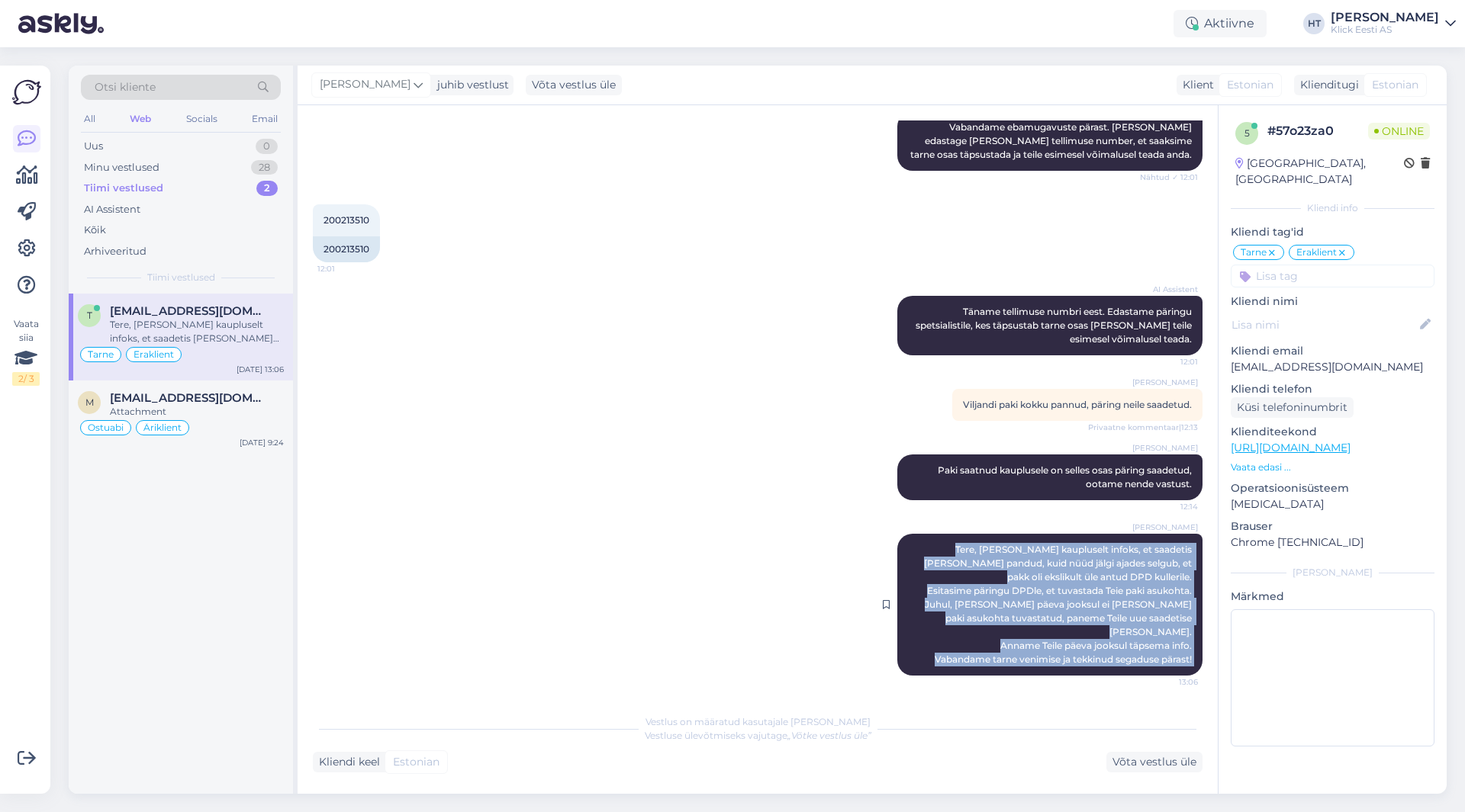
click at [1135, 544] on span "Tere, [PERSON_NAME] kaupluselt infoks, et saadetis [PERSON_NAME] pandud, kuid n…" at bounding box center [1059, 604] width 270 height 122
drag, startPoint x: 1135, startPoint y: 536, endPoint x: 1180, endPoint y: 658, distance: 130.0
click at [1180, 658] on div "[PERSON_NAME], [PERSON_NAME] kaupluselt infoks, et saadetis [PERSON_NAME] pandu…" at bounding box center [1050, 604] width 305 height 142
click at [1180, 661] on div "[PERSON_NAME], [PERSON_NAME] kaupluselt infoks, et saadetis [PERSON_NAME] pandu…" at bounding box center [1050, 604] width 305 height 142
drag, startPoint x: 1183, startPoint y: 658, endPoint x: 1132, endPoint y: 533, distance: 135.0
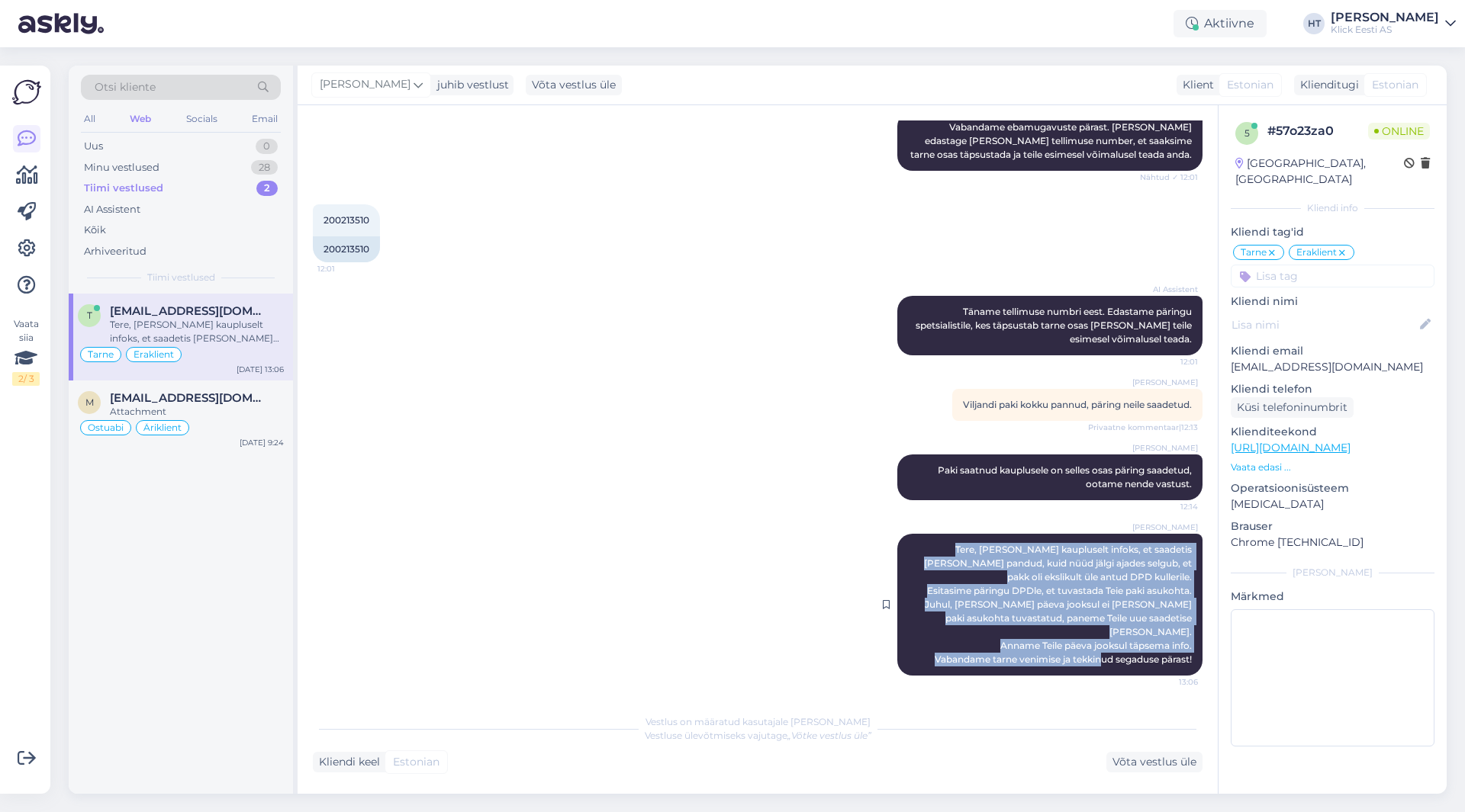
click at [1132, 534] on div "[PERSON_NAME], [PERSON_NAME] kaupluselt infoks, et saadetis [PERSON_NAME] pandu…" at bounding box center [1050, 604] width 305 height 142
drag, startPoint x: 1132, startPoint y: 533, endPoint x: 1180, endPoint y: 658, distance: 133.9
click at [1180, 658] on div "[PERSON_NAME], [PERSON_NAME] kaupluselt infoks, et saadetis [PERSON_NAME] pandu…" at bounding box center [1050, 604] width 305 height 142
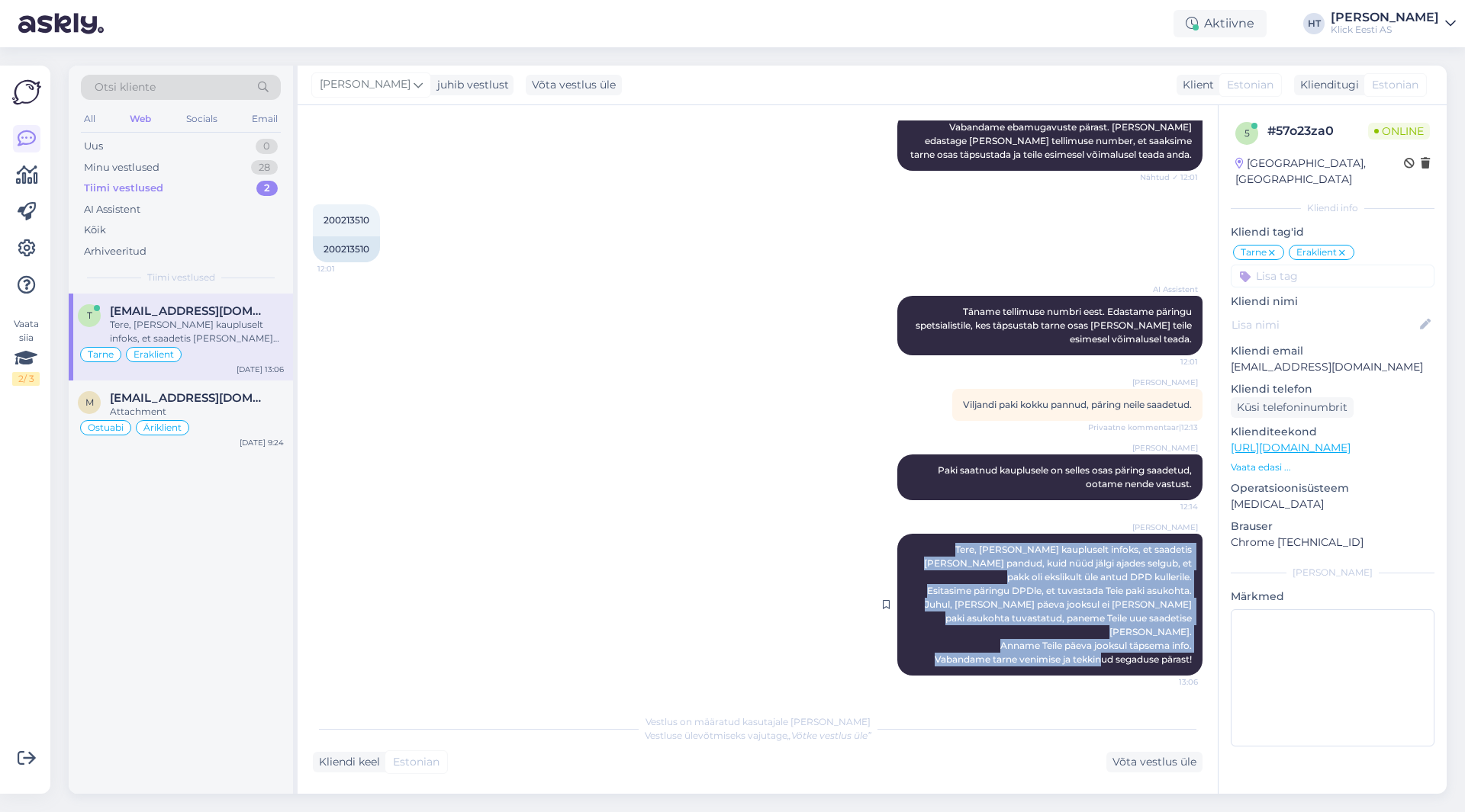
drag, startPoint x: 1182, startPoint y: 662, endPoint x: 1135, endPoint y: 532, distance: 138.2
click at [1135, 534] on div "[PERSON_NAME], [PERSON_NAME] kaupluselt infoks, et saadetis [PERSON_NAME] pandu…" at bounding box center [1050, 604] width 305 height 142
click at [1135, 544] on span "Tere, [PERSON_NAME] kaupluselt infoks, et saadetis [PERSON_NAME] pandud, kuid n…" at bounding box center [1059, 604] width 270 height 122
drag, startPoint x: 1135, startPoint y: 532, endPoint x: 1182, endPoint y: 658, distance: 134.5
click at [1182, 658] on div "[PERSON_NAME], [PERSON_NAME] kaupluselt infoks, et saadetis [PERSON_NAME] pandu…" at bounding box center [1050, 604] width 305 height 142
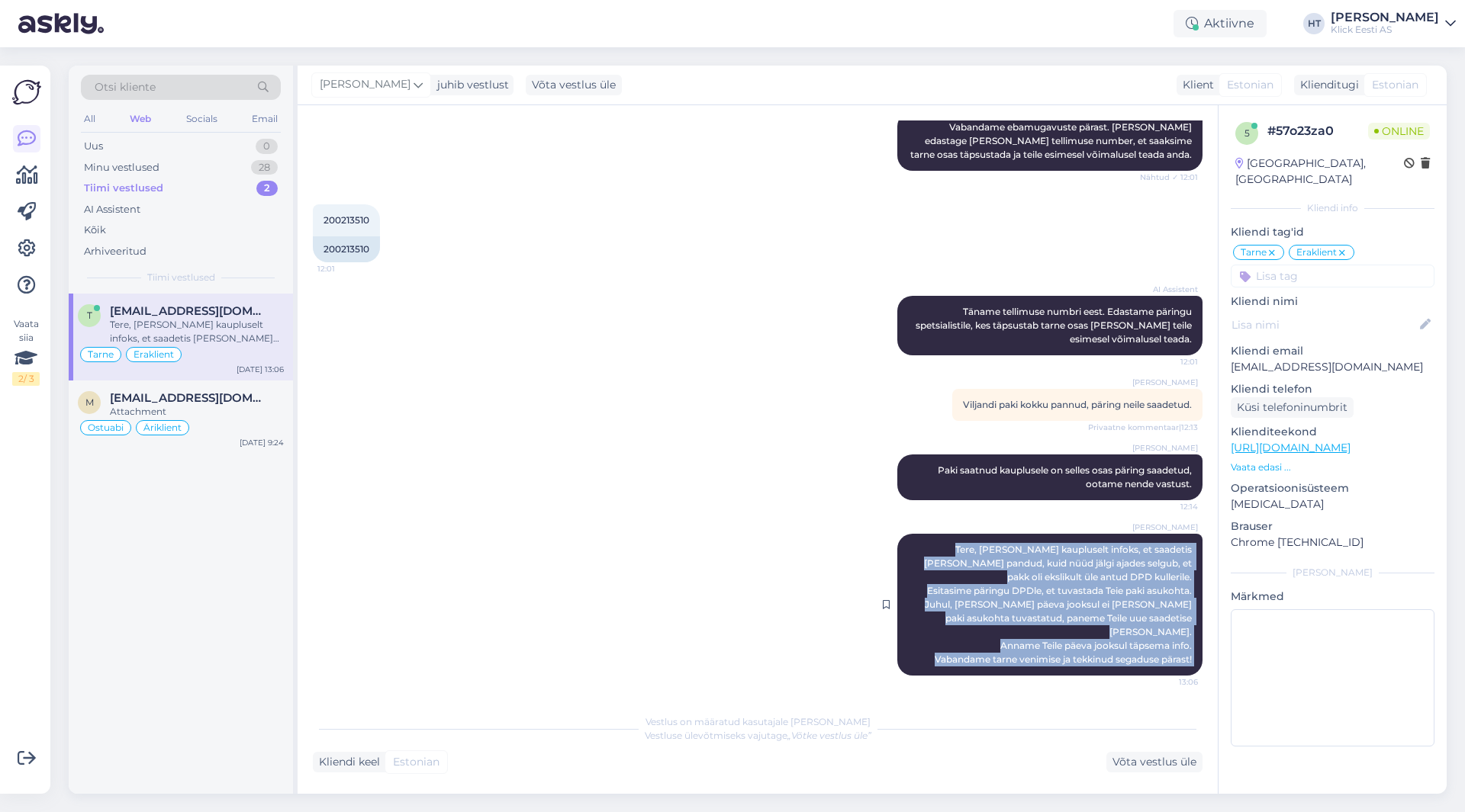
click at [1182, 660] on div "[PERSON_NAME], [PERSON_NAME] kaupluselt infoks, et saadetis [PERSON_NAME] pandu…" at bounding box center [1050, 604] width 305 height 142
drag, startPoint x: 1182, startPoint y: 660, endPoint x: 1133, endPoint y: 528, distance: 140.8
click at [1133, 534] on div "[PERSON_NAME], [PERSON_NAME] kaupluselt infoks, et saadetis [PERSON_NAME] pandu…" at bounding box center [1050, 604] width 305 height 142
click at [1135, 544] on span "Tere, [PERSON_NAME] kaupluselt infoks, et saadetis [PERSON_NAME] pandud, kuid n…" at bounding box center [1059, 604] width 270 height 122
drag, startPoint x: 1135, startPoint y: 532, endPoint x: 1180, endPoint y: 662, distance: 137.6
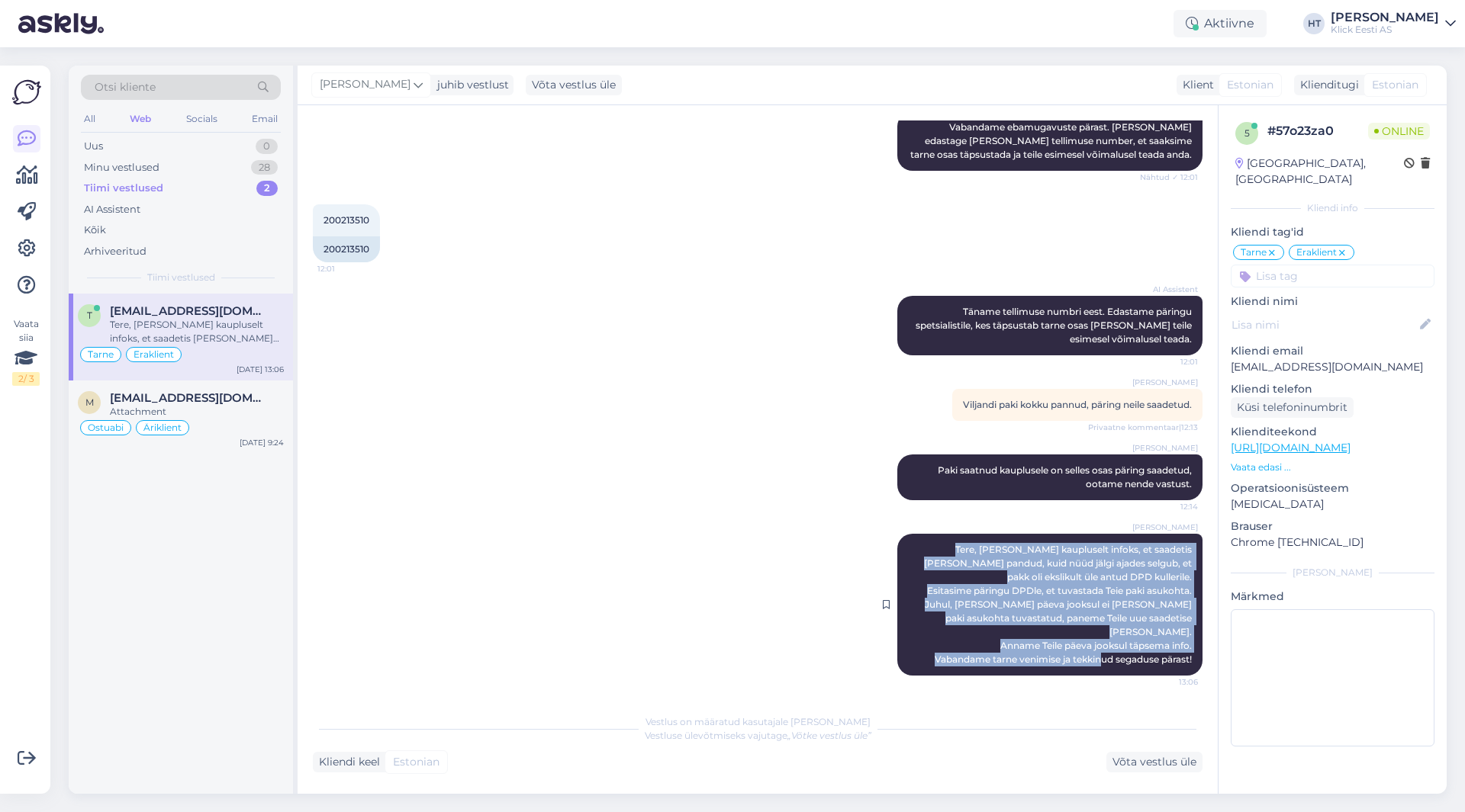
click at [1177, 662] on span "Tere, [PERSON_NAME] kaupluselt infoks, et saadetis [PERSON_NAME] pandud, kuid n…" at bounding box center [1059, 604] width 270 height 122
click at [1181, 662] on div "[PERSON_NAME], [PERSON_NAME] kaupluselt infoks, et saadetis [PERSON_NAME] pandu…" at bounding box center [1050, 604] width 305 height 142
drag, startPoint x: 1181, startPoint y: 662, endPoint x: 1132, endPoint y: 534, distance: 137.1
click at [1139, 534] on div "[PERSON_NAME], [PERSON_NAME] kaupluselt infoks, et saadetis [PERSON_NAME] pandu…" at bounding box center [1050, 604] width 305 height 142
click at [1132, 534] on div "[PERSON_NAME], [PERSON_NAME] kaupluselt infoks, et saadetis [PERSON_NAME] pandu…" at bounding box center [1050, 604] width 305 height 142
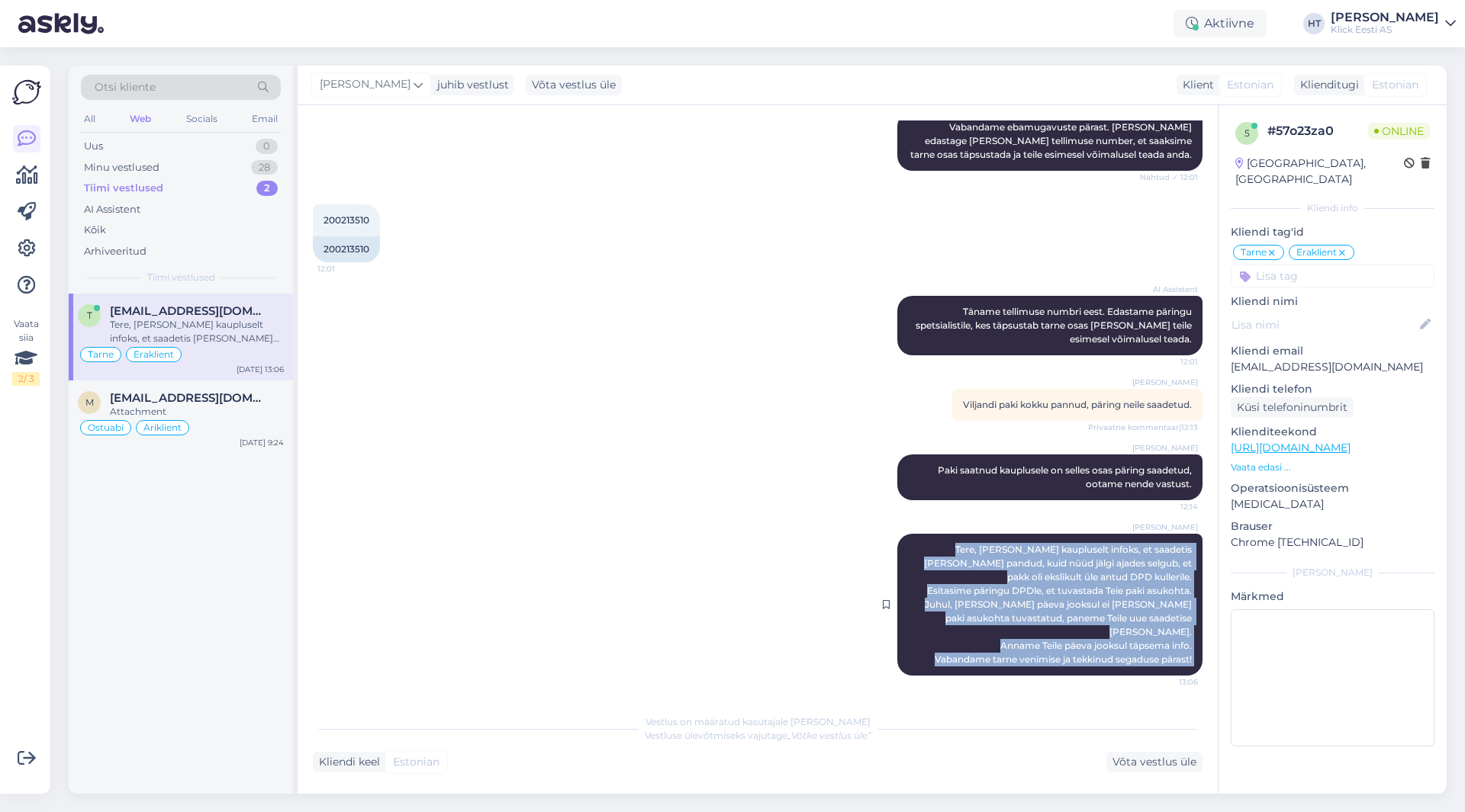
drag, startPoint x: 1132, startPoint y: 534, endPoint x: 1182, endPoint y: 661, distance: 136.5
click at [1182, 661] on div "[PERSON_NAME], [PERSON_NAME] kaupluselt infoks, et saadetis [PERSON_NAME] pandu…" at bounding box center [1050, 604] width 305 height 142
drag, startPoint x: 1134, startPoint y: 537, endPoint x: 1182, endPoint y: 662, distance: 133.9
click at [1182, 662] on div "[PERSON_NAME], [PERSON_NAME] kaupluselt infoks, et saadetis [PERSON_NAME] pandu…" at bounding box center [1050, 604] width 305 height 142
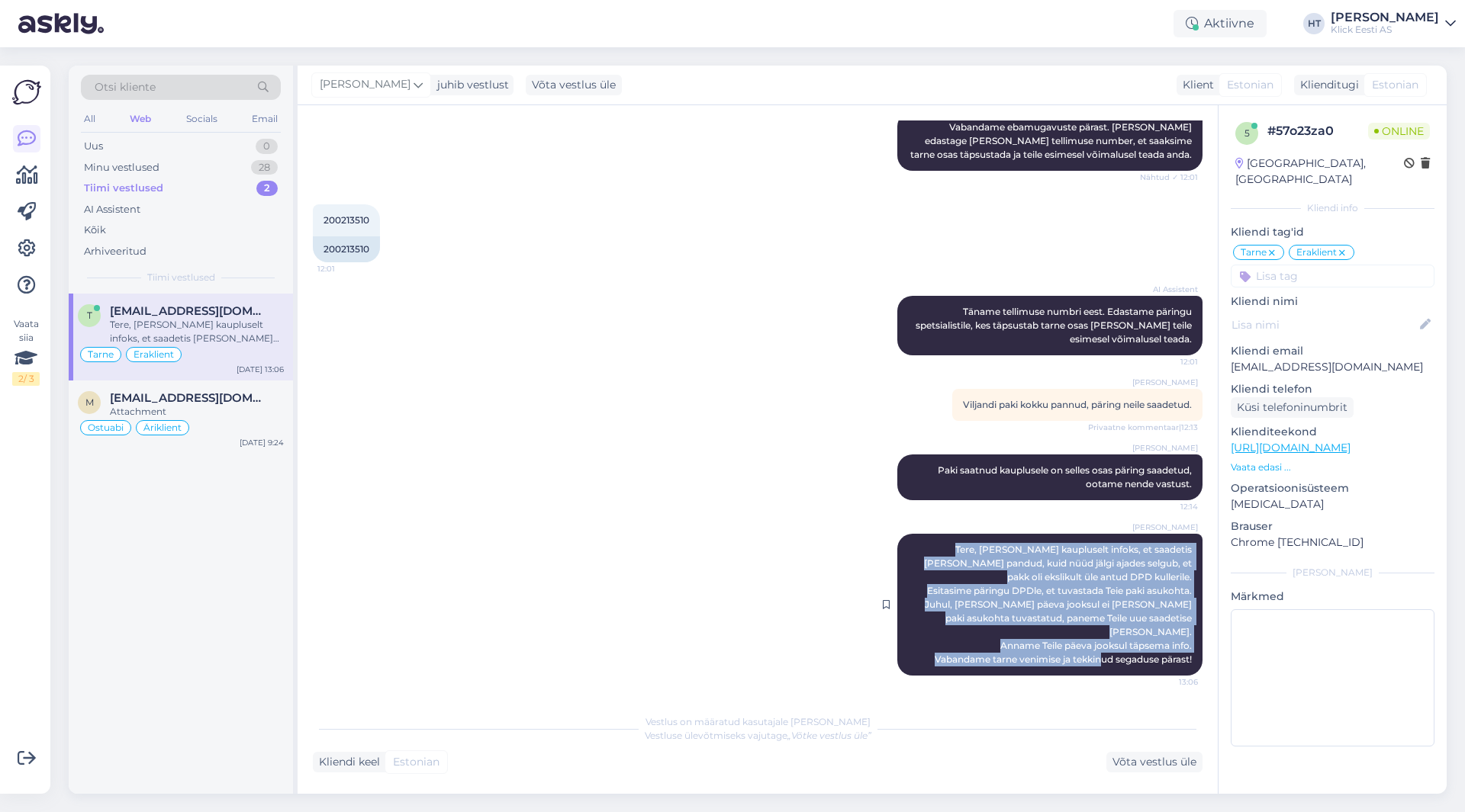
click at [1182, 662] on div "[PERSON_NAME], [PERSON_NAME] kaupluselt infoks, et saadetis [PERSON_NAME] pandu…" at bounding box center [1050, 604] width 305 height 142
drag, startPoint x: 1182, startPoint y: 662, endPoint x: 1134, endPoint y: 532, distance: 138.6
click at [1134, 534] on div "[PERSON_NAME], [PERSON_NAME] kaupluselt infoks, et saadetis [PERSON_NAME] pandu…" at bounding box center [1050, 604] width 305 height 142
click at [1134, 544] on span "Tere, [PERSON_NAME] kaupluselt infoks, et saadetis [PERSON_NAME] pandud, kuid n…" at bounding box center [1059, 604] width 270 height 122
drag, startPoint x: 1134, startPoint y: 532, endPoint x: 1179, endPoint y: 663, distance: 138.5
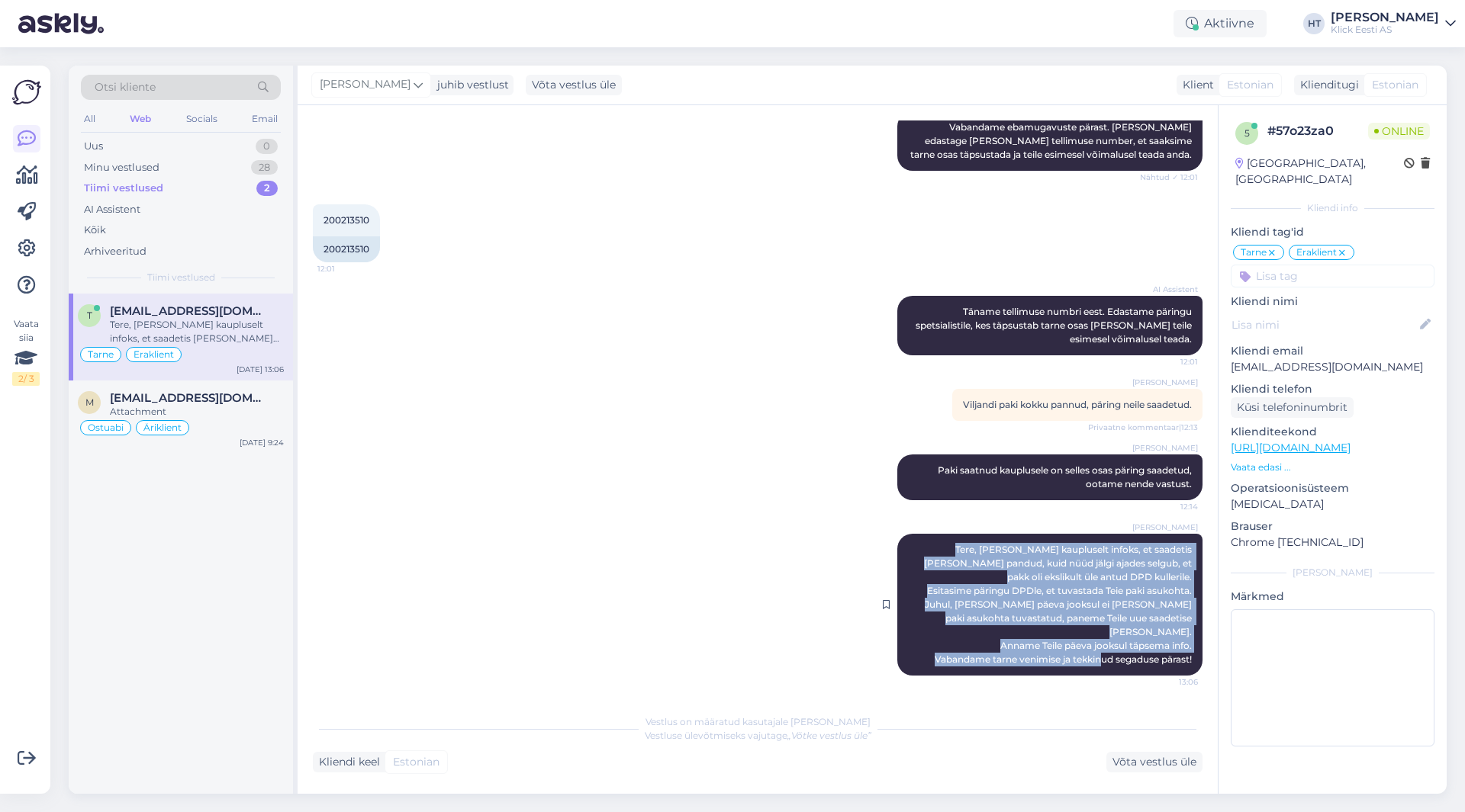
click at [1179, 663] on span "Tere, [PERSON_NAME] kaupluselt infoks, et saadetis [PERSON_NAME] pandud, kuid n…" at bounding box center [1059, 604] width 270 height 122
click at [1181, 660] on div "[PERSON_NAME], [PERSON_NAME] kaupluselt infoks, et saadetis [PERSON_NAME] pandu…" at bounding box center [1050, 604] width 305 height 142
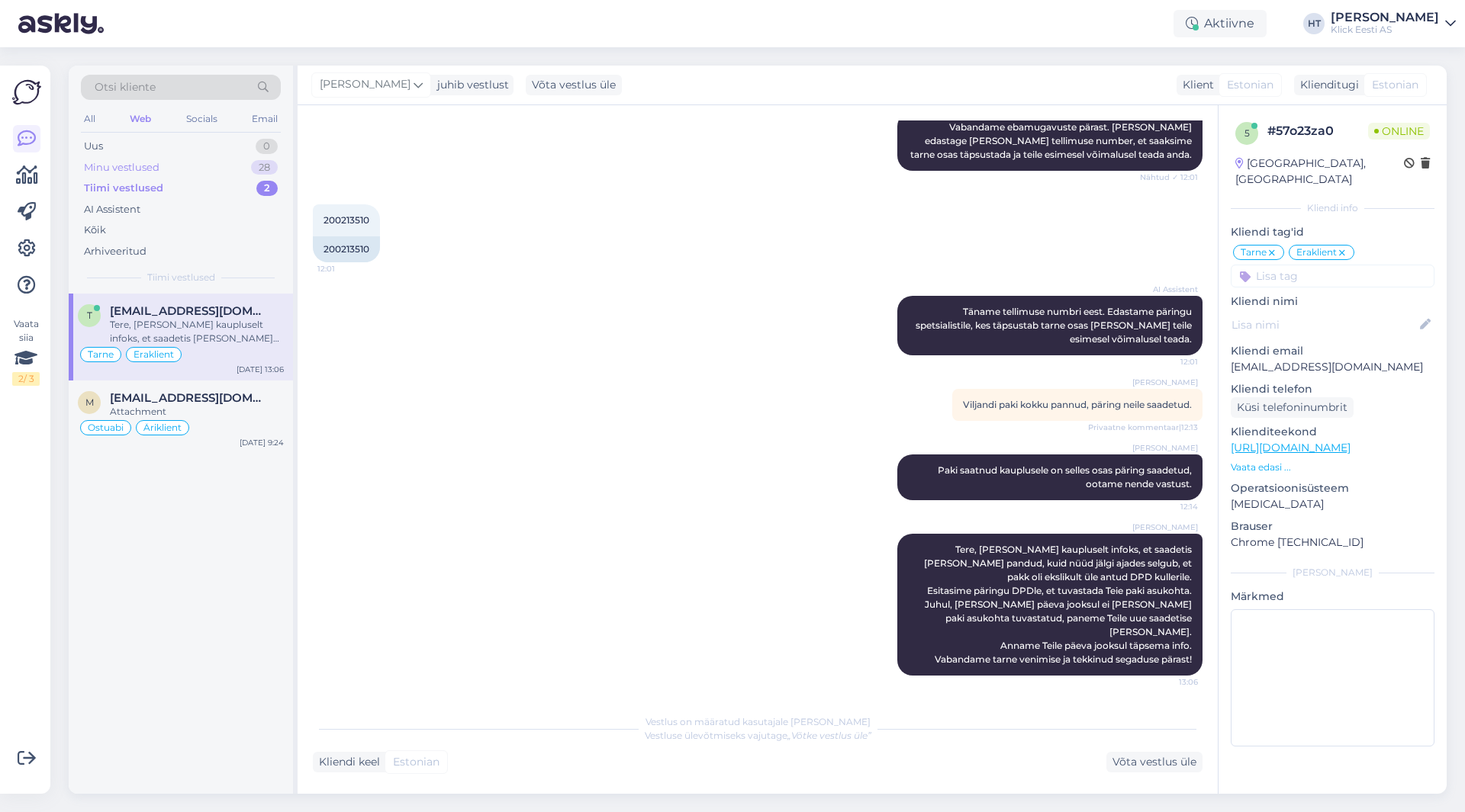
click at [198, 171] on div "Minu vestlused 28" at bounding box center [181, 168] width 200 height 21
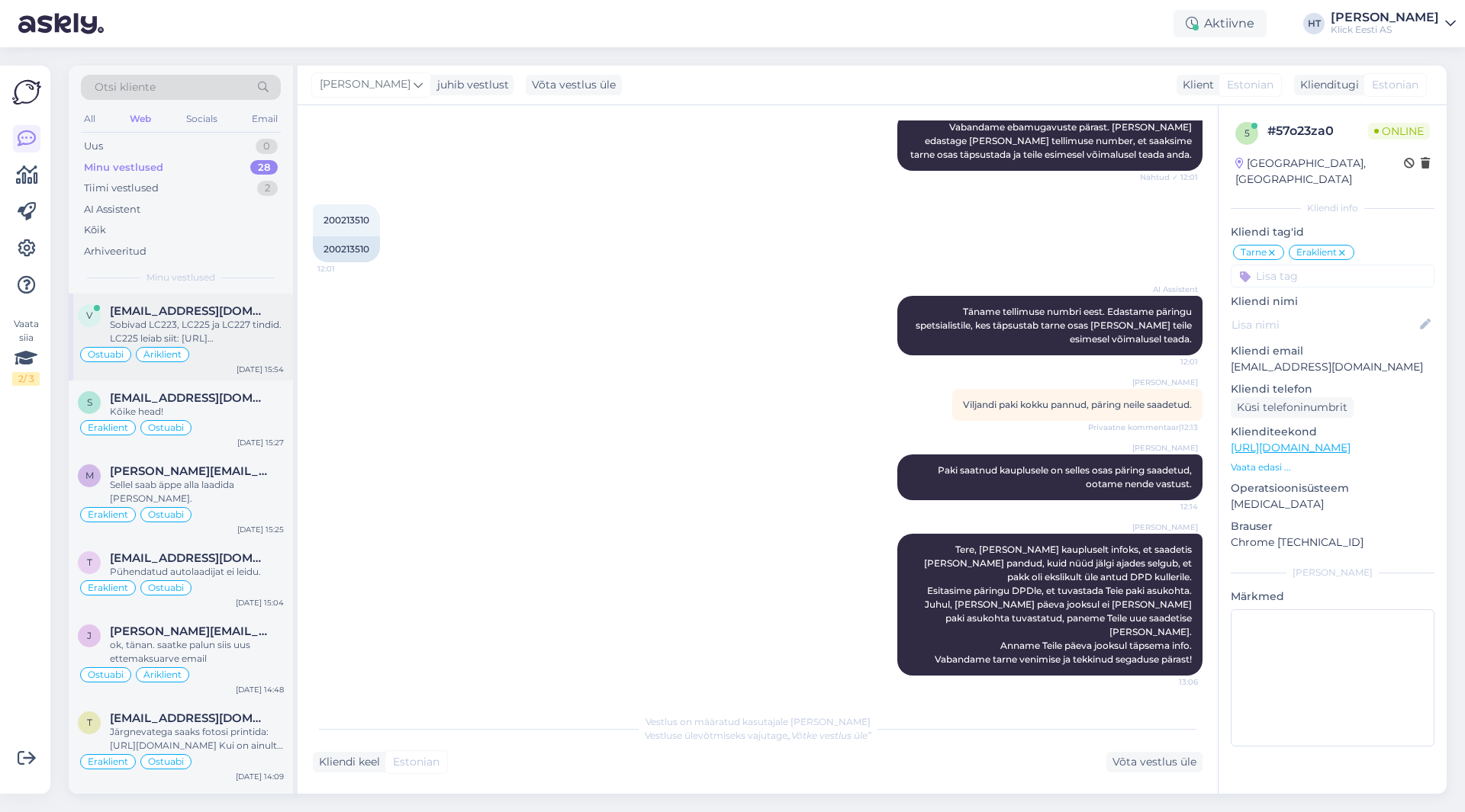
click at [233, 312] on span "[EMAIL_ADDRESS][DOMAIN_NAME]" at bounding box center [189, 311] width 158 height 14
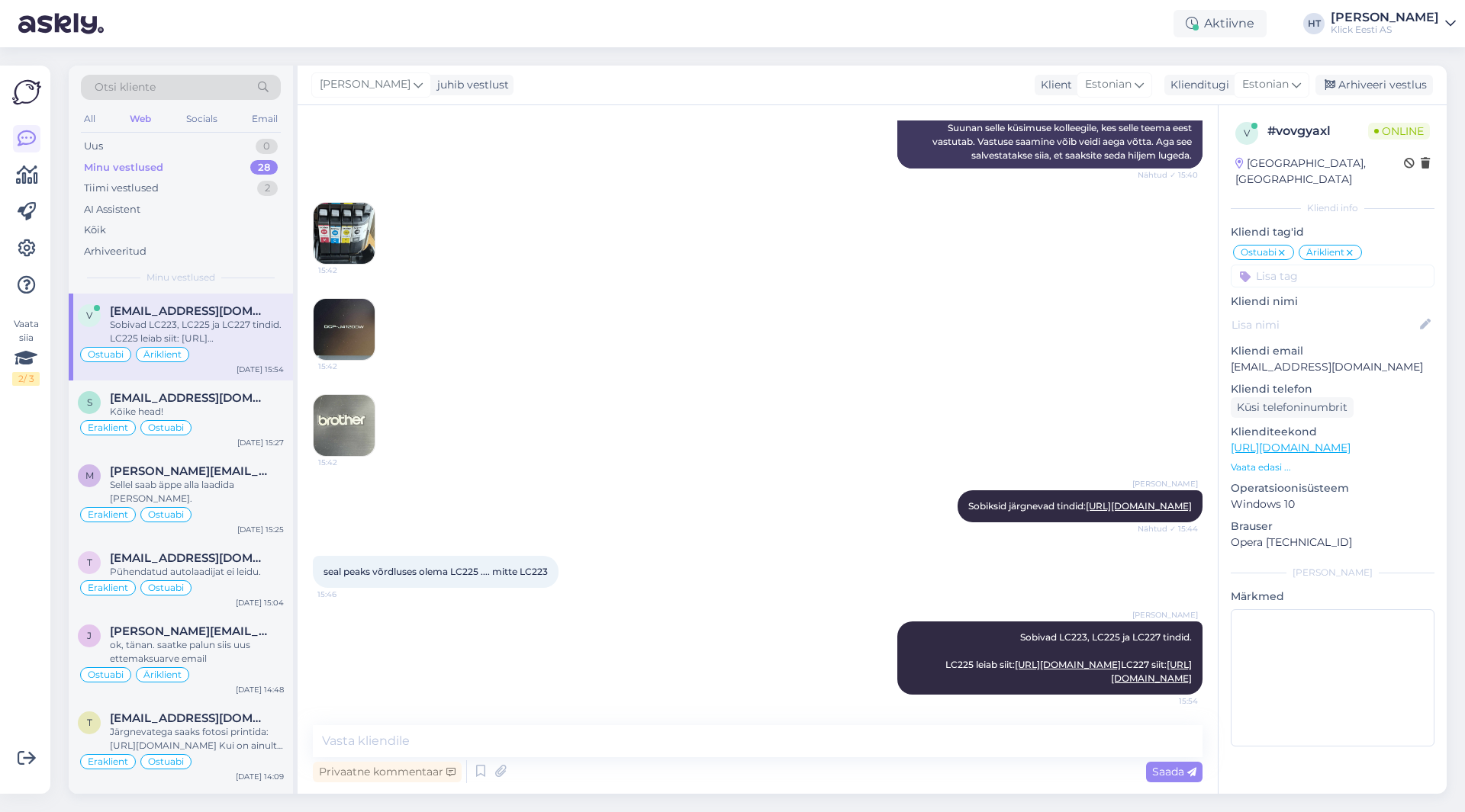
click at [546, 322] on div "15:42 15:42 15:42" at bounding box center [757, 329] width 889 height 289
